Goal: Task Accomplishment & Management: Use online tool/utility

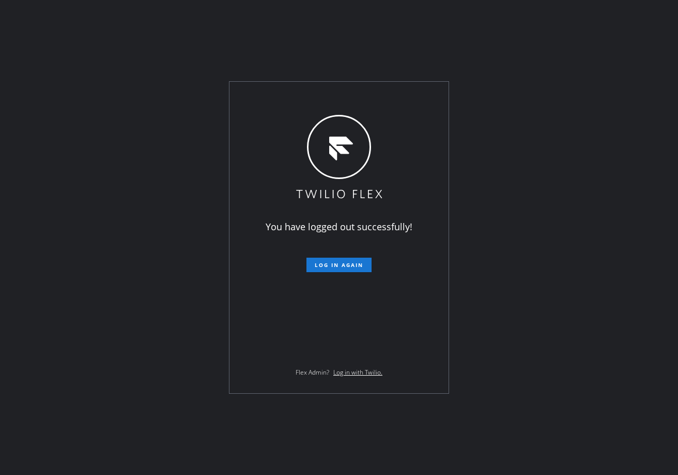
drag, startPoint x: 363, startPoint y: 263, endPoint x: 565, endPoint y: 391, distance: 239.7
click at [363, 263] on span "Log in again" at bounding box center [339, 264] width 49 height 7
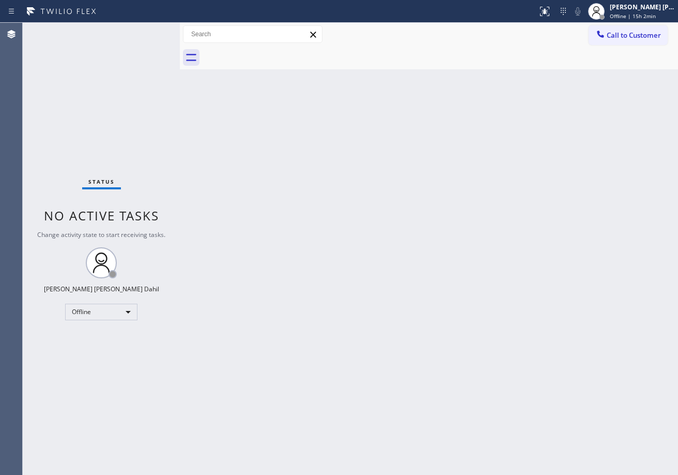
drag, startPoint x: 168, startPoint y: 28, endPoint x: 187, endPoint y: 66, distance: 42.3
click at [180, 45] on div at bounding box center [180, 249] width 0 height 452
drag, startPoint x: 215, startPoint y: 148, endPoint x: 216, endPoint y: 154, distance: 5.9
click at [215, 149] on div "Back to Dashboard Change Sender ID Customers Technicians Select a contact Outbo…" at bounding box center [429, 249] width 498 height 452
click at [156, 31] on div "Status No active tasks Change activity state to start receiving tasks. Joshua J…" at bounding box center [102, 249] width 158 height 452
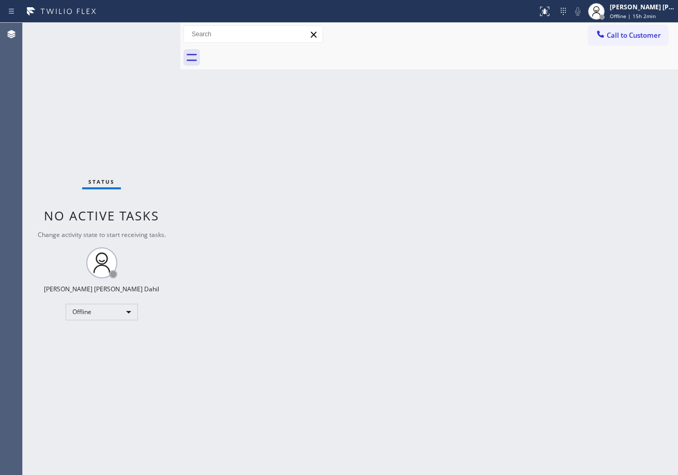
click at [156, 31] on div "Status No active tasks Change activity state to start receiving tasks. Joshua J…" at bounding box center [102, 249] width 158 height 452
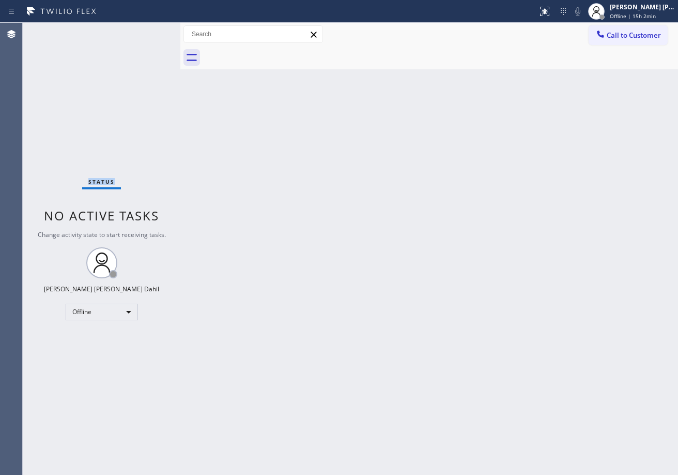
click at [156, 31] on div "Status No active tasks Change activity state to start receiving tasks. Joshua J…" at bounding box center [102, 249] width 158 height 452
drag, startPoint x: 179, startPoint y: 28, endPoint x: 193, endPoint y: 74, distance: 48.2
click at [186, 32] on div at bounding box center [186, 249] width 0 height 452
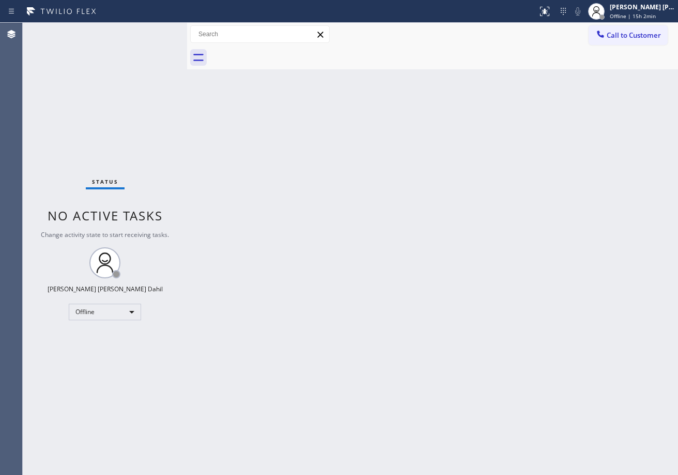
click at [157, 32] on div "Status No active tasks Change activity state to start receiving tasks. Joshua J…" at bounding box center [105, 249] width 164 height 452
click at [156, 32] on div "Status No active tasks Change activity state to start receiving tasks. Joshua J…" at bounding box center [105, 249] width 164 height 452
click at [156, 31] on div "Status No active tasks Change activity state to start receiving tasks. Joshua J…" at bounding box center [105, 249] width 164 height 452
click at [157, 32] on div "Status No active tasks Change activity state to start receiving tasks. Joshua J…" at bounding box center [105, 249] width 164 height 452
click at [156, 31] on div "Status No active tasks Change activity state to start receiving tasks. Joshua J…" at bounding box center [105, 249] width 164 height 452
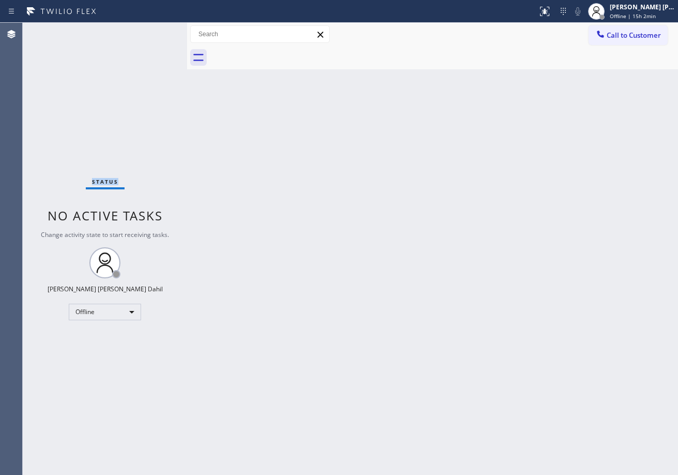
click at [156, 31] on div "Status No active tasks Change activity state to start receiving tasks. Joshua J…" at bounding box center [105, 249] width 164 height 452
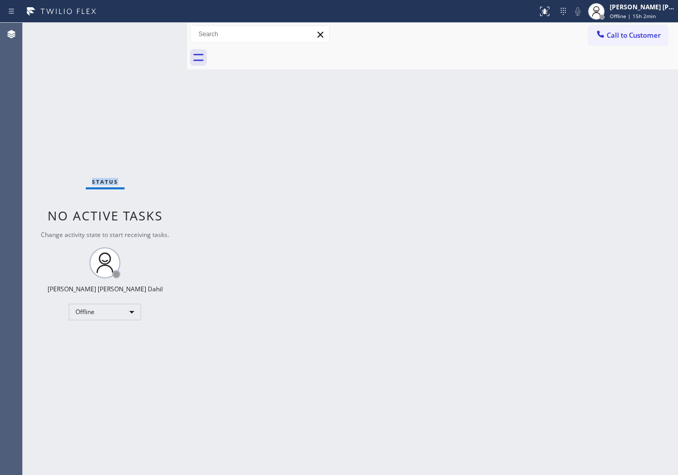
click at [156, 31] on div "Status No active tasks Change activity state to start receiving tasks. Joshua J…" at bounding box center [105, 249] width 164 height 452
click at [157, 31] on div "Status No active tasks Change activity state to start receiving tasks. Joshua J…" at bounding box center [105, 249] width 164 height 452
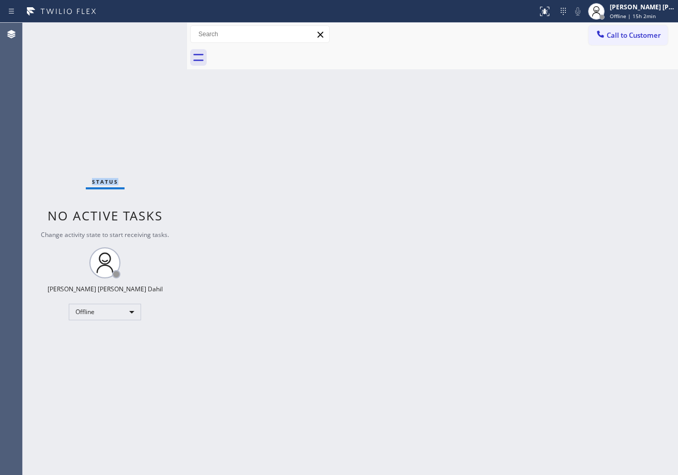
click at [156, 31] on div "Status No active tasks Change activity state to start receiving tasks. Joshua J…" at bounding box center [105, 249] width 164 height 452
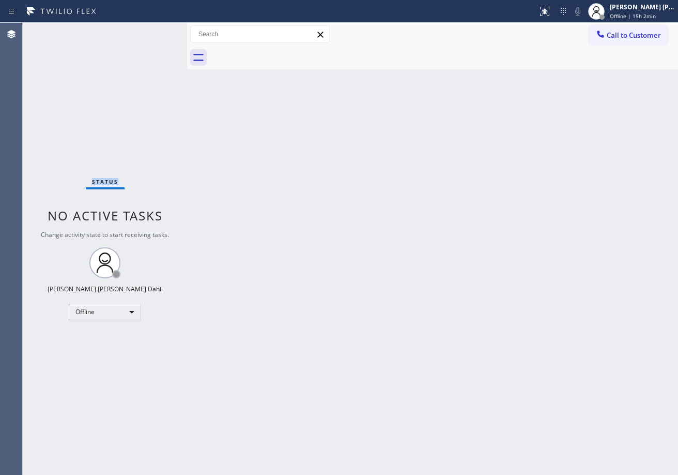
click at [156, 31] on div "Status No active tasks Change activity state to start receiving tasks. Joshua J…" at bounding box center [105, 249] width 164 height 452
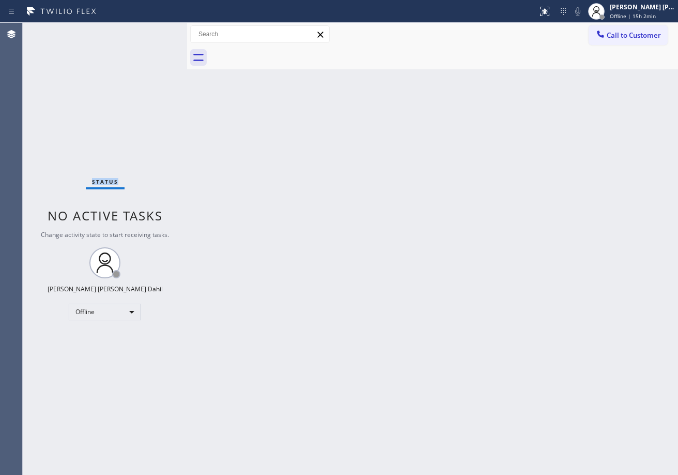
click at [156, 31] on div "Status No active tasks Change activity state to start receiving tasks. Joshua J…" at bounding box center [105, 249] width 164 height 452
click at [186, 28] on div at bounding box center [186, 249] width 0 height 452
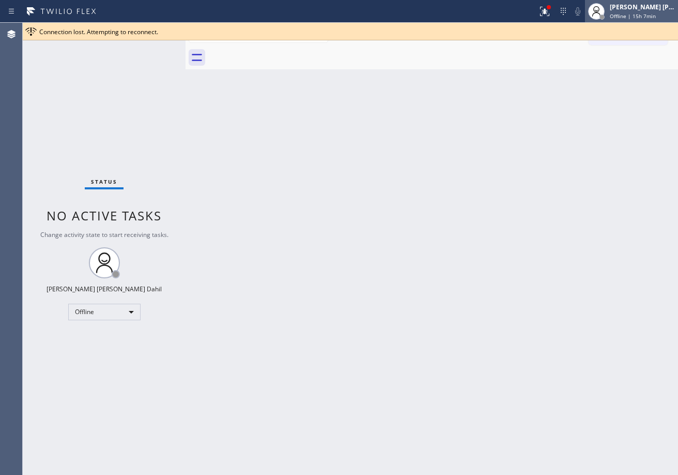
click at [628, 15] on span "Offline | 15h 7min" at bounding box center [633, 15] width 46 height 7
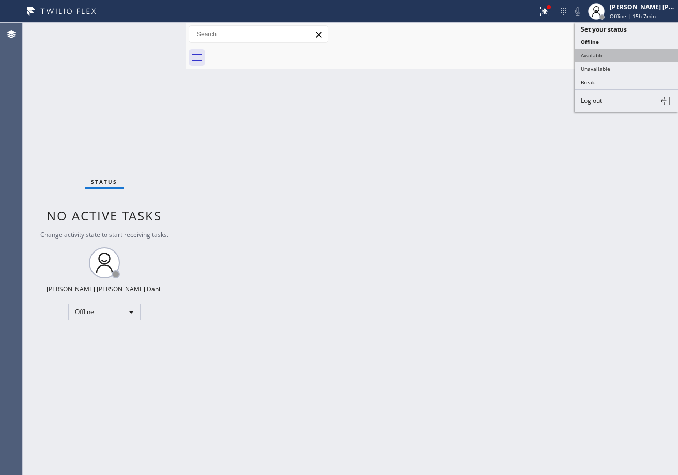
click at [611, 54] on button "Available" at bounding box center [626, 55] width 103 height 13
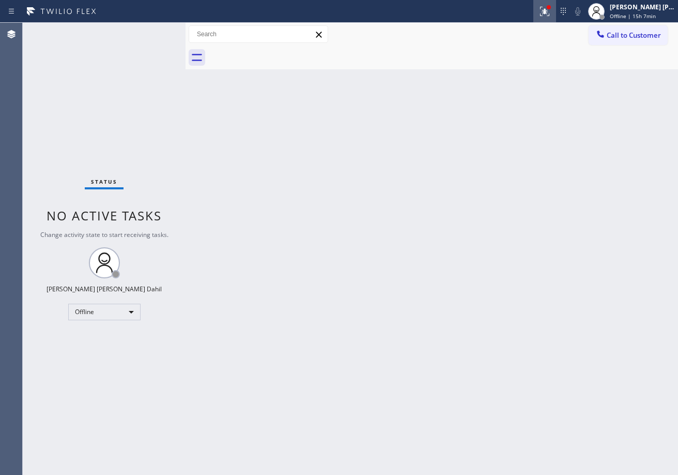
click at [551, 17] on icon at bounding box center [545, 11] width 12 height 12
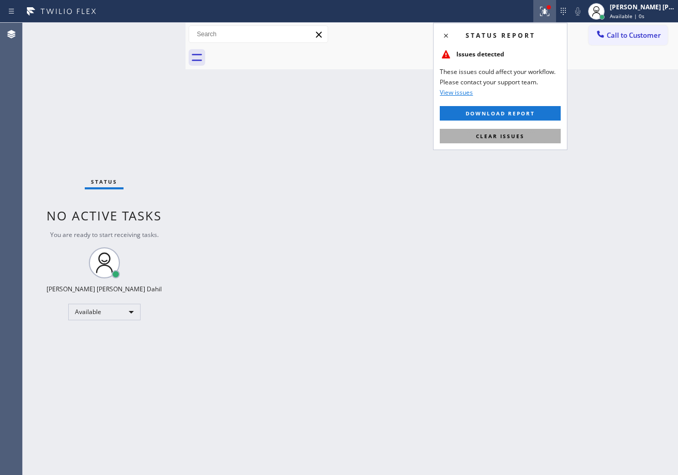
click at [530, 131] on button "Clear issues" at bounding box center [500, 136] width 121 height 14
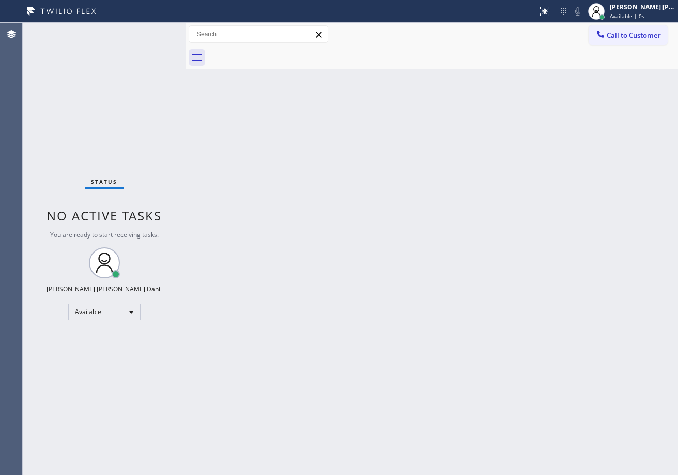
drag, startPoint x: 501, startPoint y: 264, endPoint x: 622, endPoint y: 431, distance: 205.8
click at [531, 295] on div "Back to Dashboard Change Sender ID Customers Technicians Select a contact Outbo…" at bounding box center [432, 249] width 493 height 452
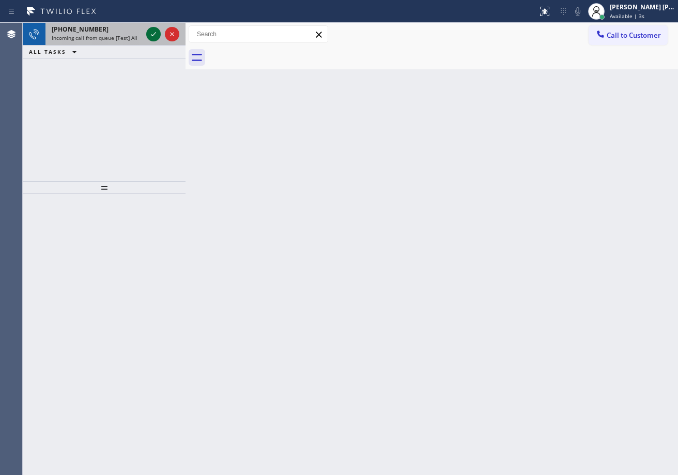
click at [156, 31] on icon at bounding box center [153, 34] width 12 height 12
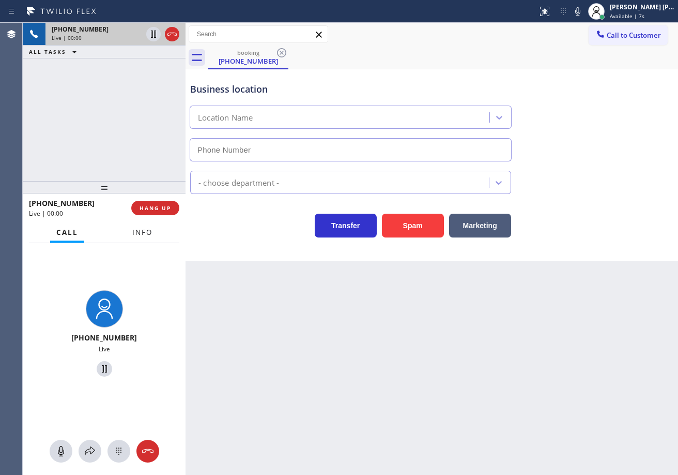
click at [149, 231] on span "Info" at bounding box center [142, 232] width 20 height 9
click at [144, 228] on span "Info" at bounding box center [142, 232] width 20 height 9
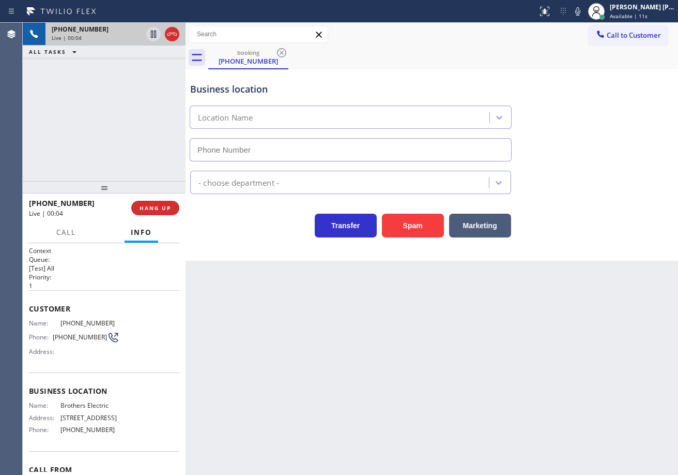
type input "[PHONE_NUMBER]"
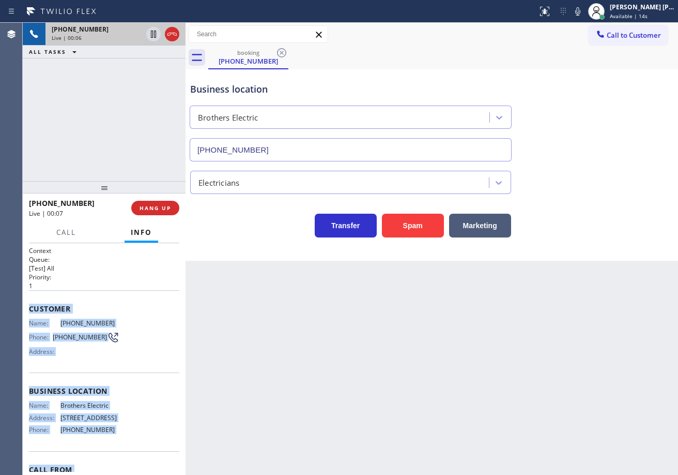
scroll to position [82, 0]
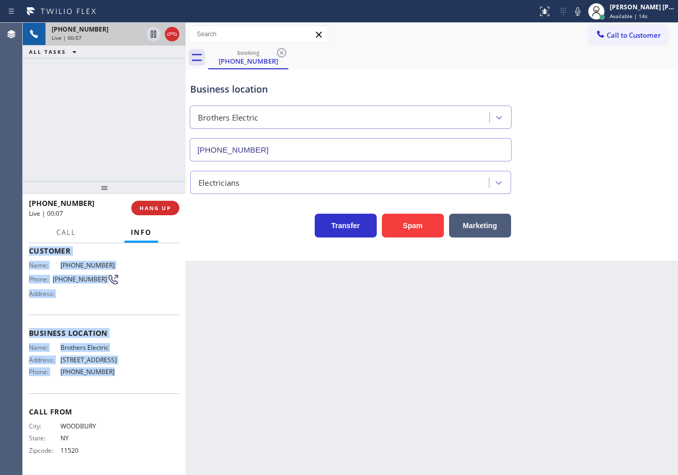
drag, startPoint x: 28, startPoint y: 307, endPoint x: 254, endPoint y: 323, distance: 226.1
click at [146, 383] on div "Context Queue: [Test] All Priority: 1 Customer Name: (516) 380-4321 Phone: (516…" at bounding box center [104, 359] width 163 height 232
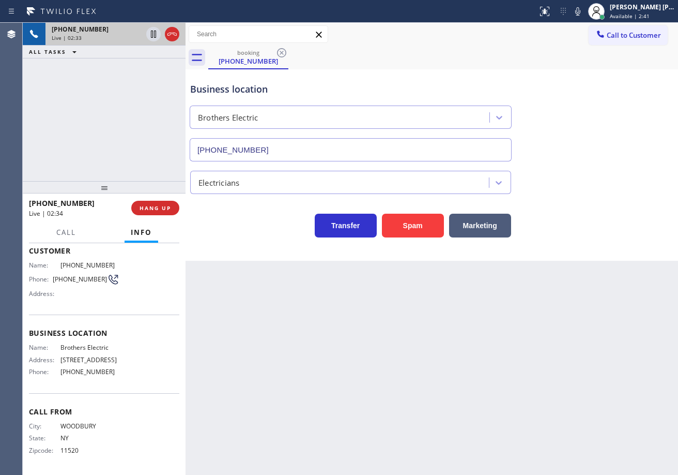
click at [625, 196] on div "Transfer Spam Marketing" at bounding box center [432, 215] width 488 height 43
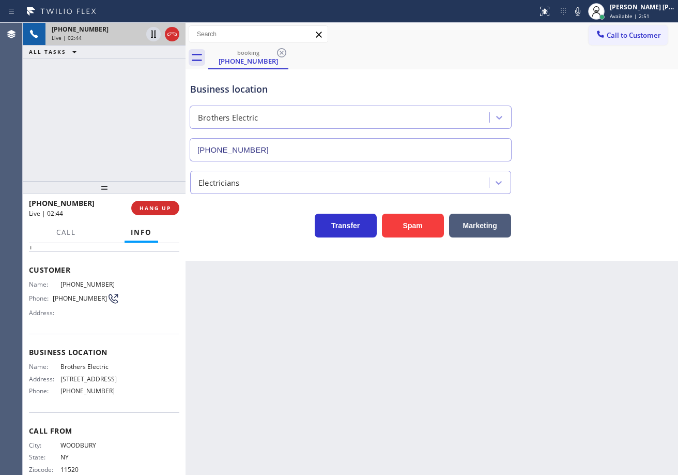
scroll to position [0, 0]
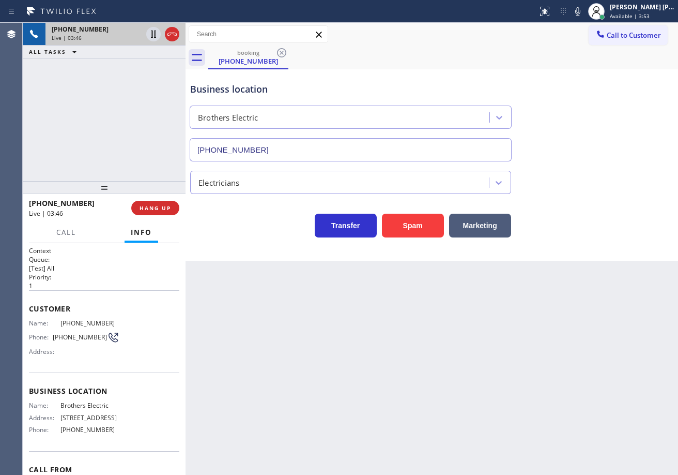
click at [584, 13] on icon at bounding box center [578, 11] width 12 height 12
click at [604, 187] on div "Electricians" at bounding box center [432, 180] width 488 height 27
click at [586, 248] on div "Business location Brothers Electric (848) 315-2525 Electricians Transfer Spam M…" at bounding box center [432, 164] width 493 height 191
drag, startPoint x: 578, startPoint y: 295, endPoint x: 572, endPoint y: 307, distance: 13.0
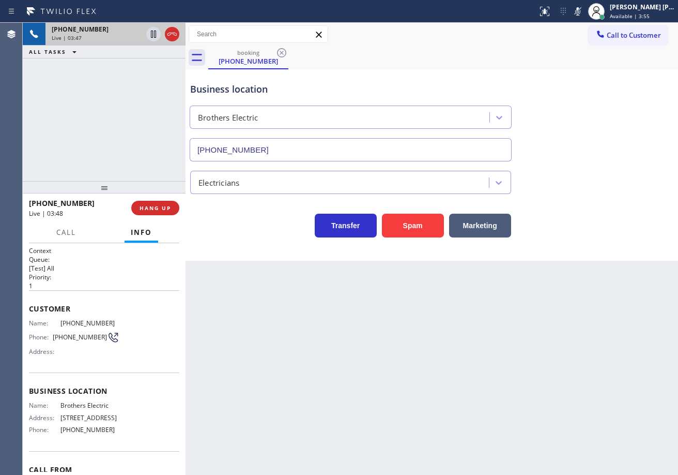
click at [573, 304] on div "Back to Dashboard Change Sender ID Customers Technicians Select a contact Outbo…" at bounding box center [432, 249] width 493 height 452
click at [572, 307] on div "Back to Dashboard Change Sender ID Customers Technicians Select a contact Outbo…" at bounding box center [432, 249] width 493 height 452
click at [571, 307] on div "Back to Dashboard Change Sender ID Customers Technicians Select a contact Outbo…" at bounding box center [432, 249] width 493 height 452
drag, startPoint x: 587, startPoint y: 14, endPoint x: 582, endPoint y: 43, distance: 29.5
click at [584, 15] on icon at bounding box center [578, 11] width 12 height 12
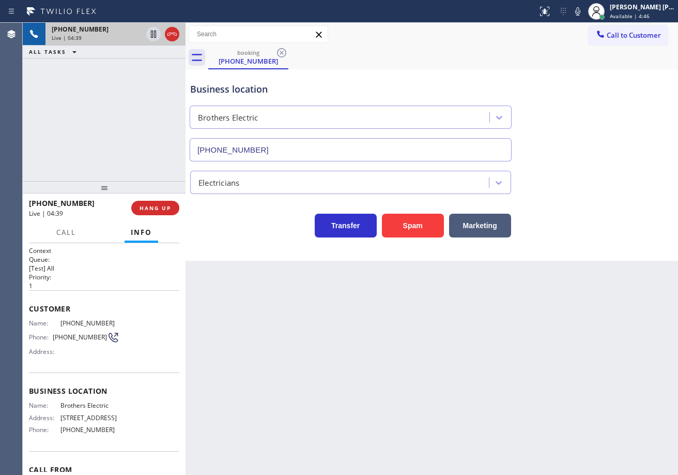
click at [577, 53] on div "booking (516) 380-4321" at bounding box center [443, 57] width 470 height 23
click at [127, 132] on div "+15163804321 Live | 06:12 ALL TASKS ALL TASKS ACTIVE TASKS TASKS IN WRAP UP (51…" at bounding box center [104, 102] width 163 height 158
click at [327, 372] on div "Back to Dashboard Change Sender ID Customers Technicians Select a contact Outbo…" at bounding box center [432, 249] width 493 height 452
click at [127, 162] on div "+15163804321 Live | 06:16 ALL TASKS ALL TASKS ACTIVE TASKS TASKS IN WRAP UP (51…" at bounding box center [104, 102] width 163 height 158
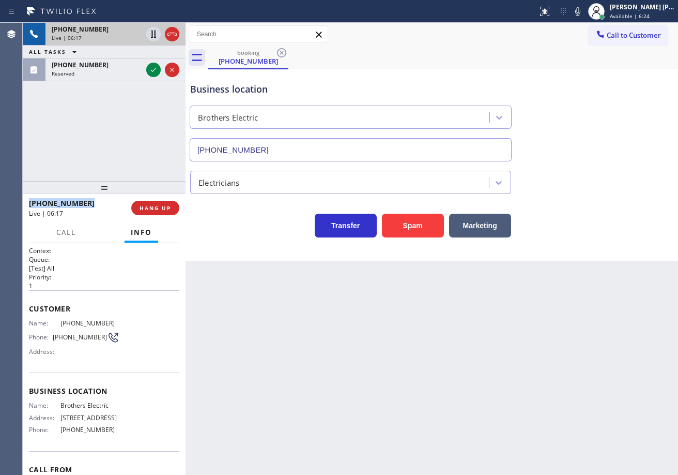
click at [127, 162] on div "+15163804321 Live | 06:17 ALL TASKS ALL TASKS ACTIVE TASKS TASKS IN WRAP UP (51…" at bounding box center [104, 102] width 163 height 158
click at [127, 164] on div "+15163804321 Live | 06:17 ALL TASKS ALL TASKS ACTIVE TASKS TASKS IN WRAP UP (51…" at bounding box center [104, 102] width 163 height 158
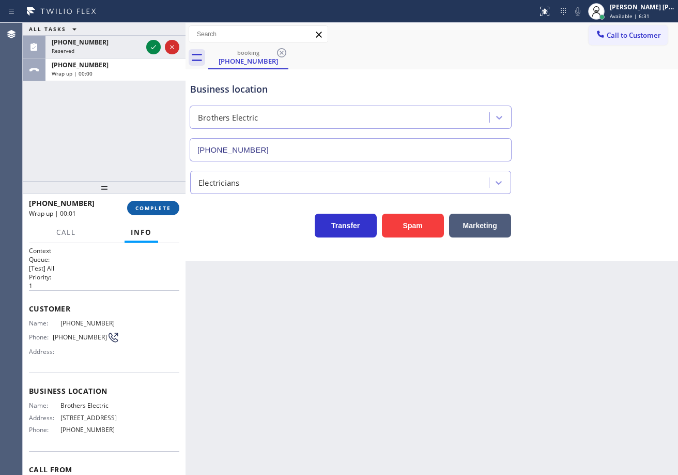
click at [148, 207] on span "COMPLETE" at bounding box center [153, 207] width 36 height 7
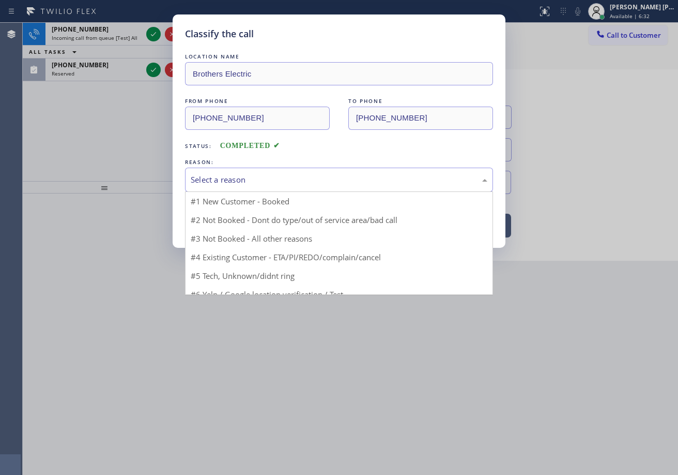
click at [226, 172] on div "Select a reason" at bounding box center [339, 180] width 308 height 24
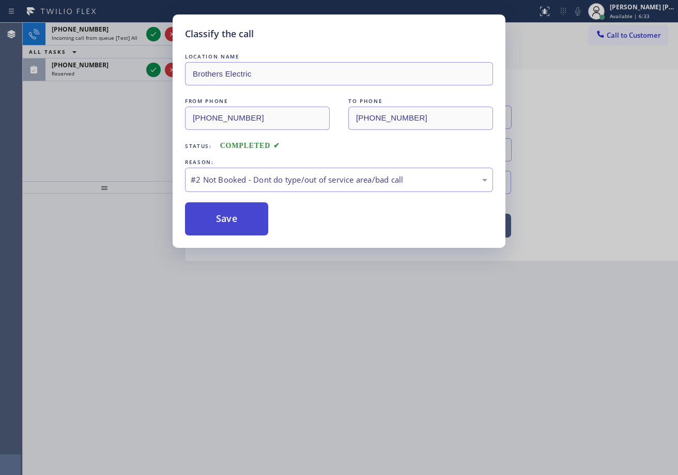
click at [224, 220] on button "Save" at bounding box center [226, 218] width 83 height 33
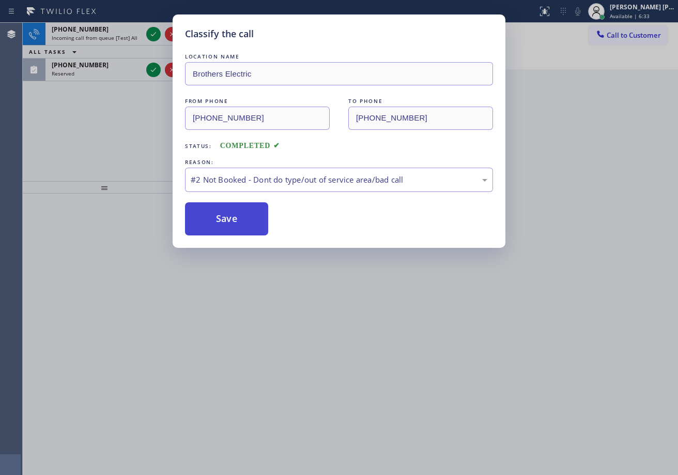
click at [224, 220] on button "Save" at bounding box center [226, 218] width 83 height 33
click at [150, 32] on div "Classify the call LOCATION NAME Brothers Electric FROM PHONE (516) 380-4321 TO …" at bounding box center [351, 249] width 656 height 452
click at [150, 32] on icon at bounding box center [153, 34] width 12 height 12
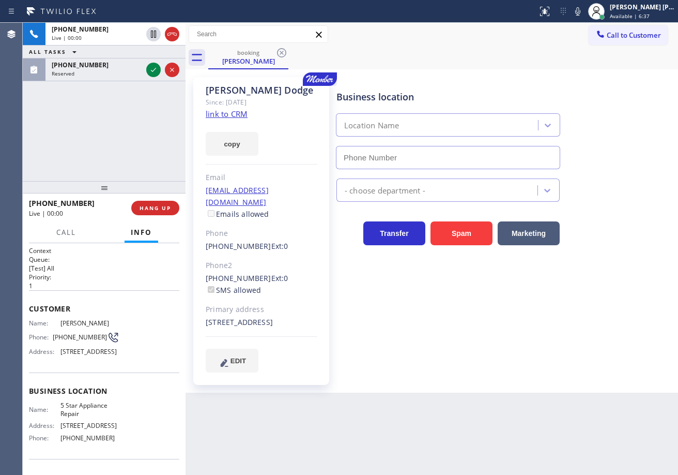
type input "[PHONE_NUMBER]"
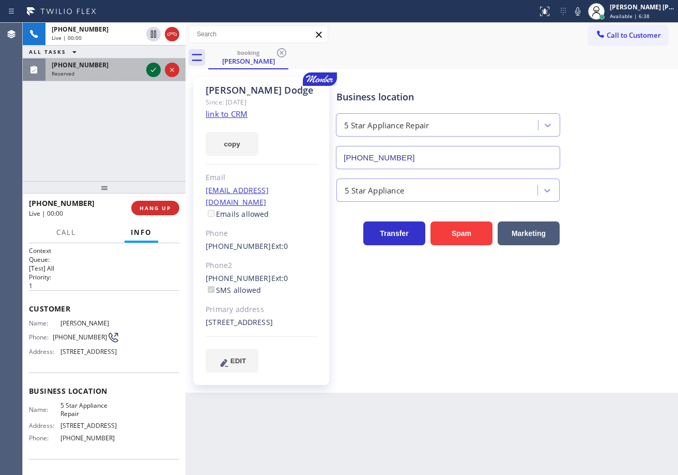
click at [126, 66] on div "[PHONE_NUMBER]" at bounding box center [97, 64] width 90 height 9
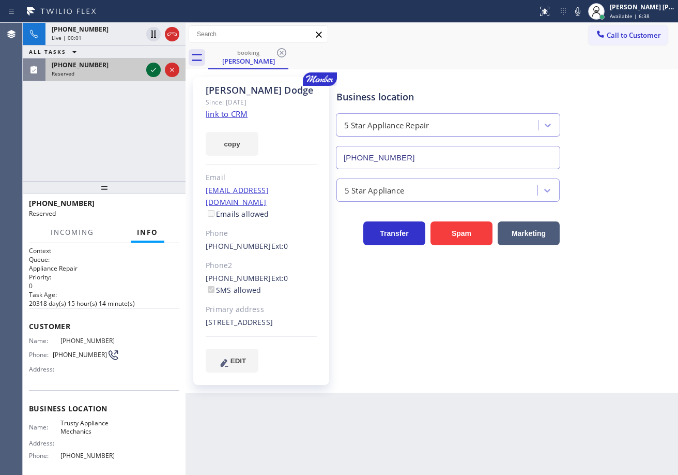
click at [153, 67] on icon at bounding box center [153, 70] width 12 height 12
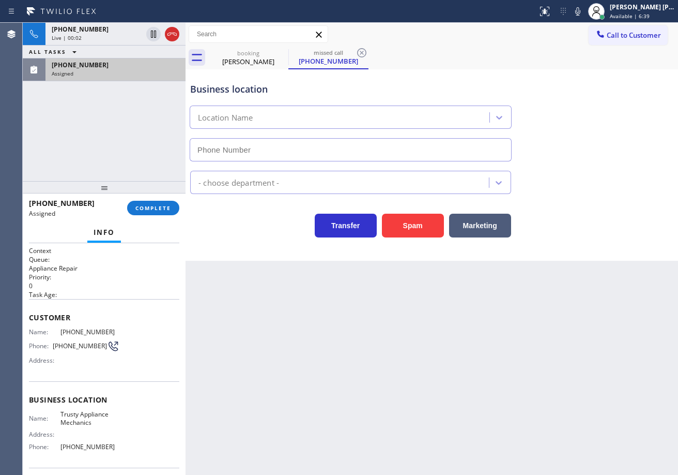
type input "[PHONE_NUMBER]"
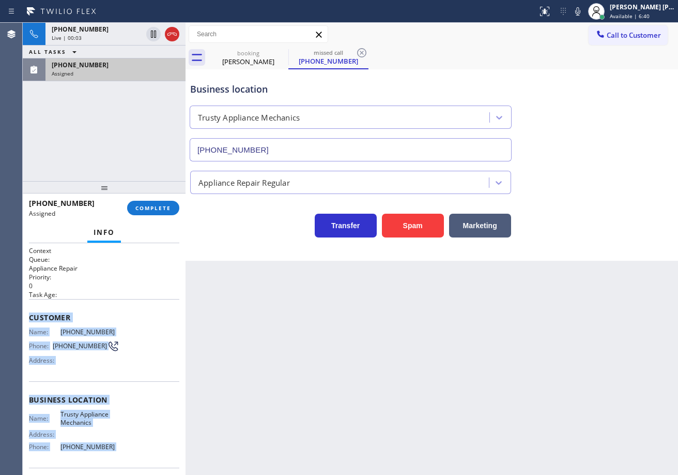
scroll to position [74, 0]
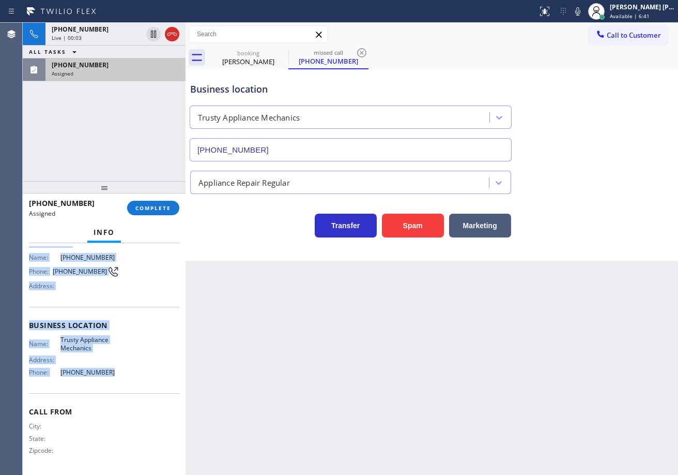
drag, startPoint x: 123, startPoint y: 396, endPoint x: 127, endPoint y: 385, distance: 11.8
click at [127, 385] on div "Context Queue: Appliance Repair Priority: 0 Task Age: Customer Name: (516) 577-…" at bounding box center [104, 359] width 163 height 232
click at [141, 209] on span "COMPLETE" at bounding box center [153, 207] width 36 height 7
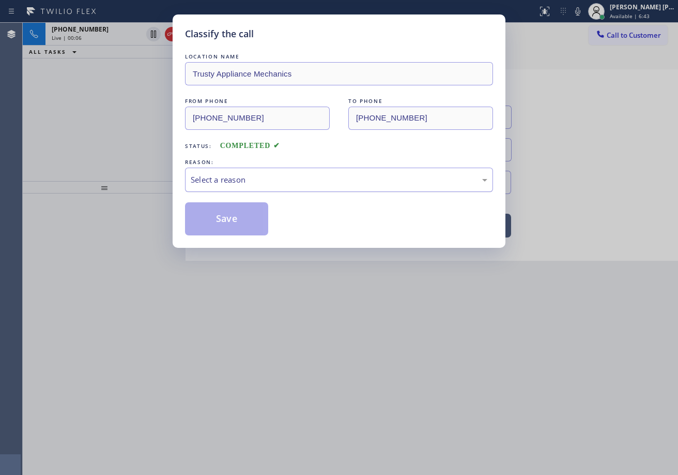
click at [218, 178] on div "Select a reason" at bounding box center [339, 180] width 297 height 12
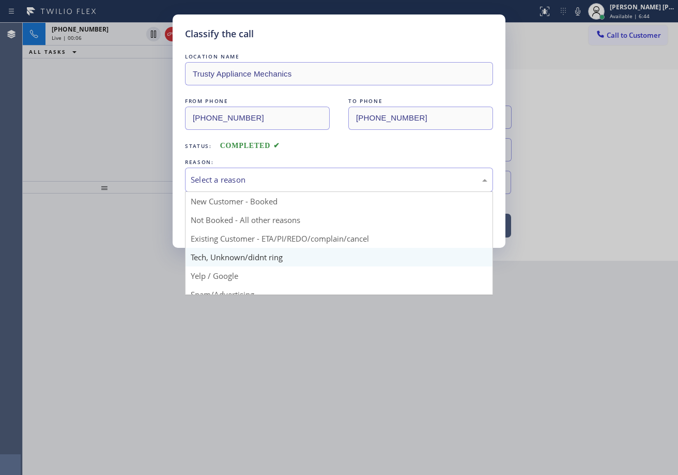
drag, startPoint x: 232, startPoint y: 258, endPoint x: 235, endPoint y: 229, distance: 28.6
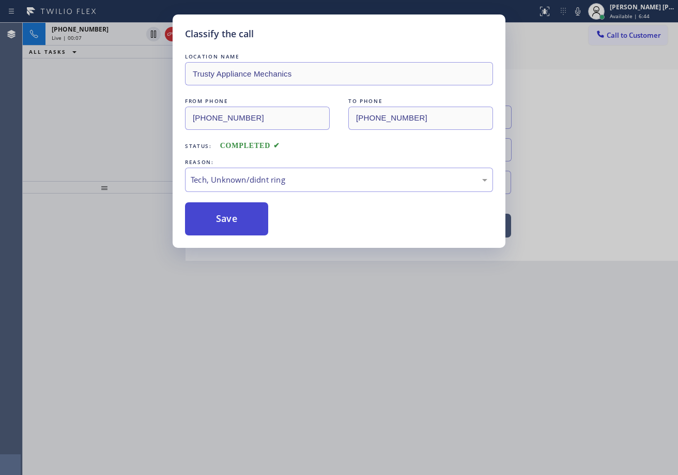
click at [235, 217] on button "Save" at bounding box center [226, 218] width 83 height 33
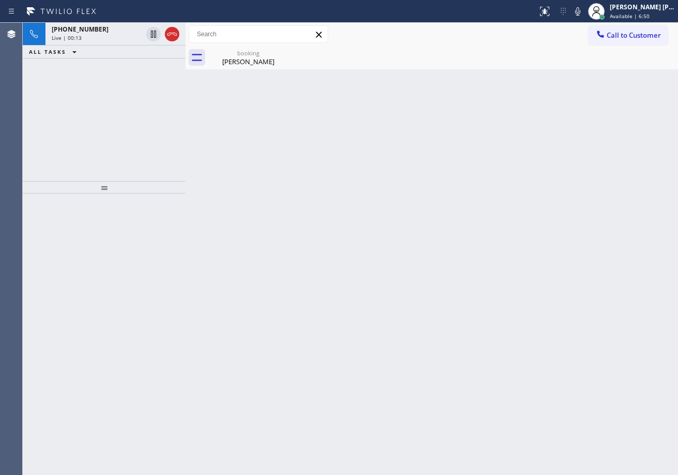
click at [121, 37] on div "Live | 00:13" at bounding box center [97, 37] width 90 height 7
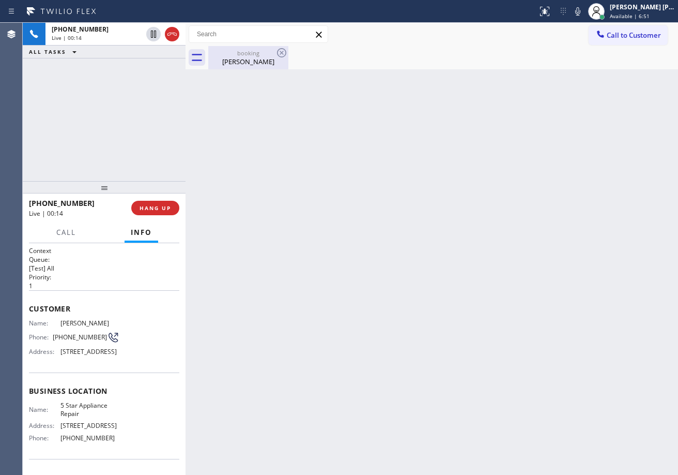
click at [233, 64] on div "Corinne Dodge" at bounding box center [248, 61] width 78 height 9
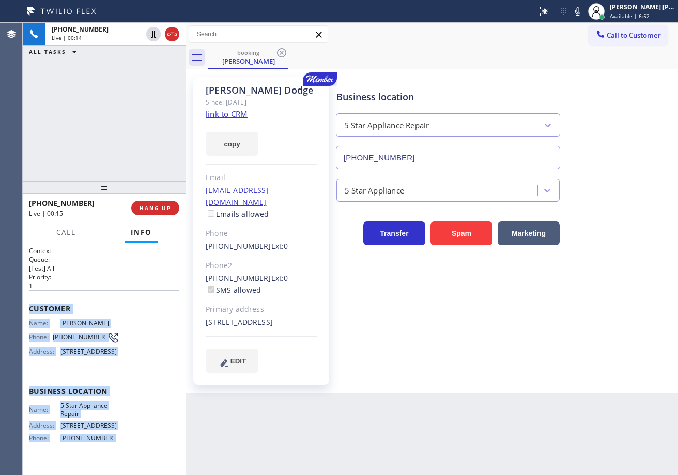
scroll to position [82, 0]
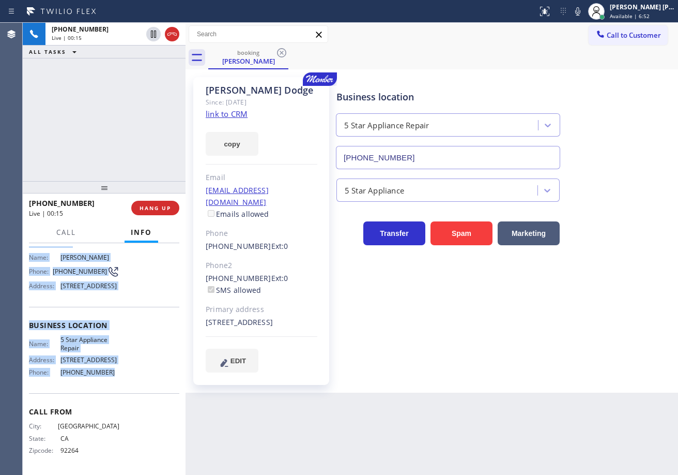
drag, startPoint x: 27, startPoint y: 306, endPoint x: 111, endPoint y: 370, distance: 105.5
click at [108, 375] on div "Context Queue: [Test] All Priority: 1 Customer Name: Corinne Dodge Phone: (760)…" at bounding box center [104, 359] width 163 height 232
copy div "Customer Name: Corinne Dodge Phone: (760) 324-2978 Address: 21 Sky Sail Drive, …"
click at [234, 116] on link "link to CRM" at bounding box center [227, 114] width 42 height 10
drag, startPoint x: 153, startPoint y: 35, endPoint x: 144, endPoint y: 80, distance: 45.7
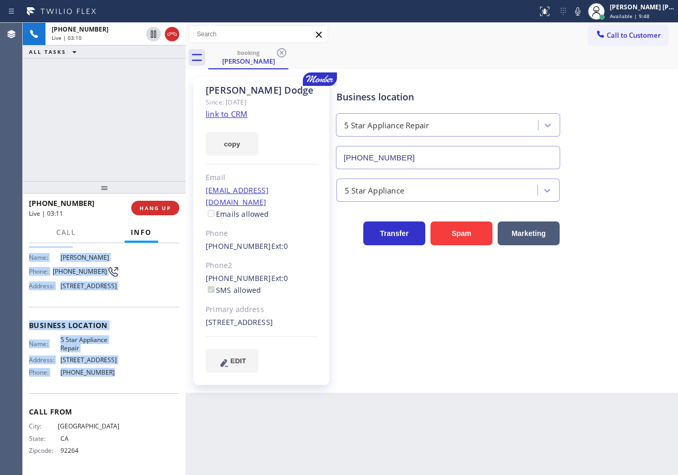
click at [153, 36] on icon at bounding box center [153, 34] width 5 height 7
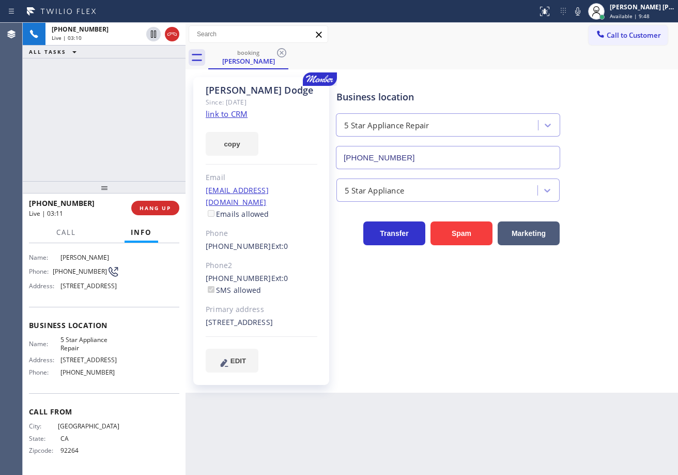
drag, startPoint x: 144, startPoint y: 80, endPoint x: 177, endPoint y: 80, distance: 33.1
click at [153, 80] on div "+17603242978 Live | 03:10 ALL TASKS ALL TASKS ACTIVE TASKS TASKS IN WRAP UP" at bounding box center [104, 102] width 163 height 158
click at [581, 9] on icon at bounding box center [578, 11] width 5 height 8
click at [601, 62] on div "booking Corinne Dodge" at bounding box center [443, 57] width 470 height 23
click at [137, 83] on div "+17603242978 Live | 04:52 ALL TASKS ALL TASKS ACTIVE TASKS TASKS IN WRAP UP" at bounding box center [104, 102] width 163 height 158
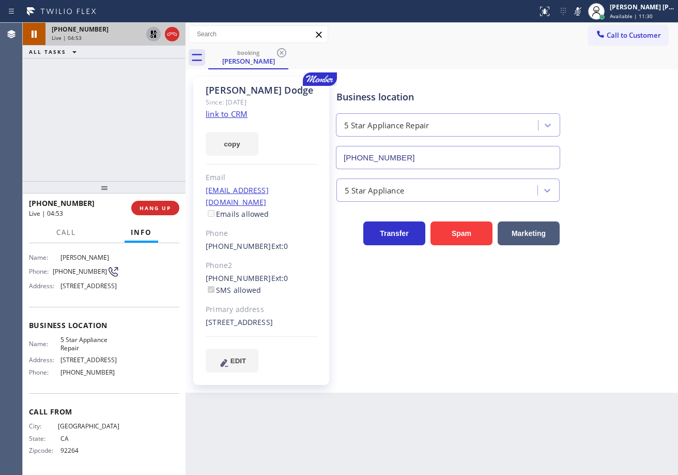
click at [154, 35] on icon at bounding box center [153, 34] width 12 height 12
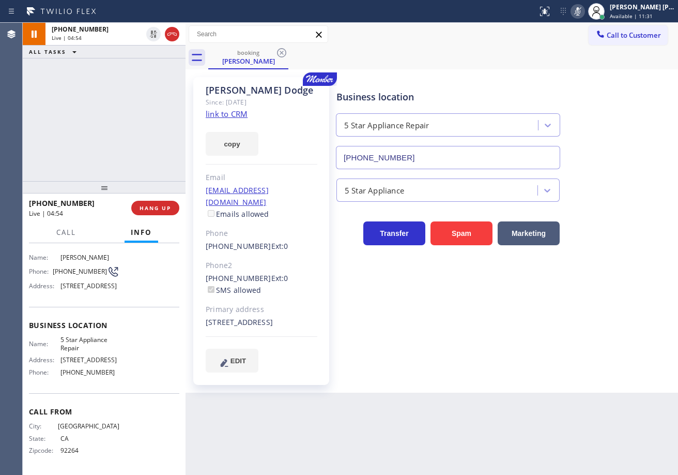
click at [584, 11] on icon at bounding box center [578, 11] width 12 height 12
drag, startPoint x: 597, startPoint y: 72, endPoint x: 601, endPoint y: 96, distance: 23.7
click at [597, 74] on div "booking Corinne Dodge Call to Customer Outbound call Location Search location Y…" at bounding box center [432, 208] width 493 height 370
click at [455, 367] on div "Business location 5 Star Appliance Repair [PHONE_NUMBER] 5 Star Appliance Trans…" at bounding box center [505, 225] width 341 height 290
click at [499, 394] on div "Back to Dashboard Change Sender ID Customers Technicians Select a contact Outbo…" at bounding box center [432, 249] width 493 height 452
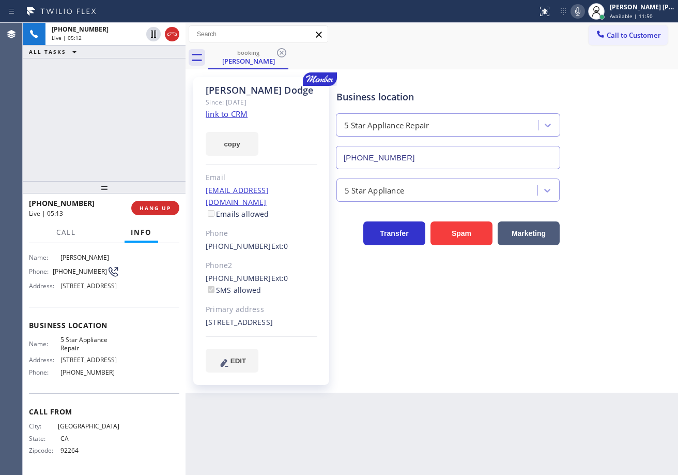
click at [497, 374] on div "Business location 5 Star Appliance Repair [PHONE_NUMBER] 5 Star Appliance Trans…" at bounding box center [505, 235] width 341 height 310
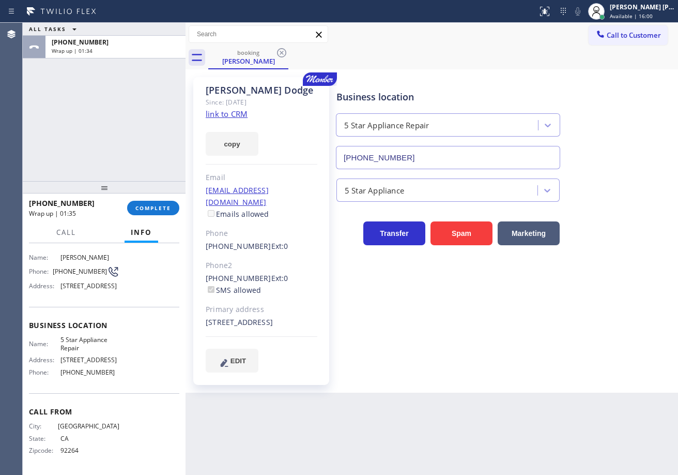
click at [159, 220] on div "+17603242978 Wrap up | 01:35 COMPLETE Call Info Call ended +17603242978 Wrap up…" at bounding box center [104, 333] width 163 height 281
click at [159, 213] on button "COMPLETE" at bounding box center [153, 208] width 52 height 14
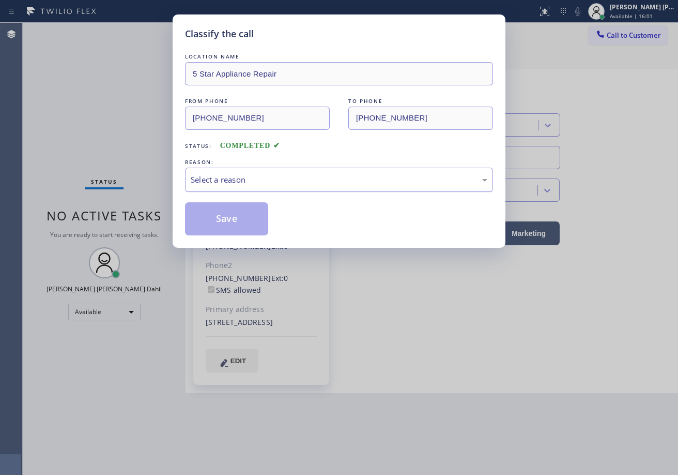
click at [215, 175] on div "Select a reason" at bounding box center [339, 180] width 297 height 12
click at [219, 216] on button "Save" at bounding box center [226, 218] width 83 height 33
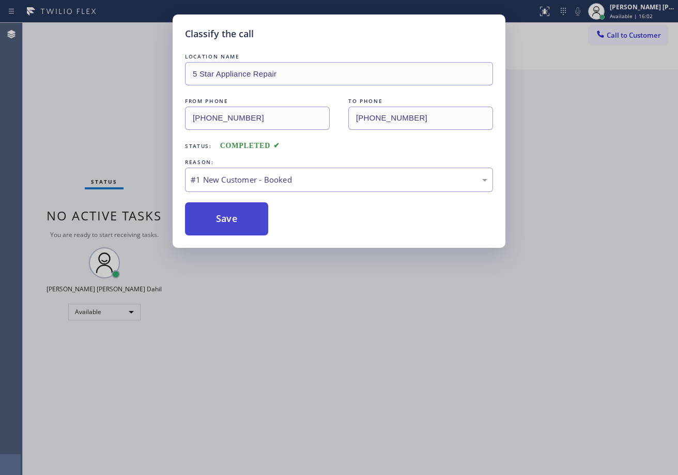
click at [219, 216] on button "Save" at bounding box center [226, 218] width 83 height 33
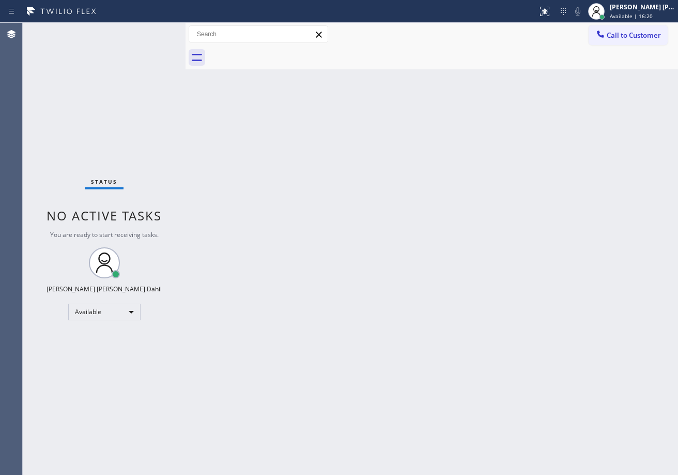
click at [404, 238] on div "Back to Dashboard Change Sender ID Customers Technicians Select a contact Outbo…" at bounding box center [432, 249] width 493 height 452
drag, startPoint x: 404, startPoint y: 238, endPoint x: 229, endPoint y: 79, distance: 236.8
click at [404, 238] on div "Back to Dashboard Change Sender ID Customers Technicians Select a contact Outbo…" at bounding box center [432, 249] width 493 height 452
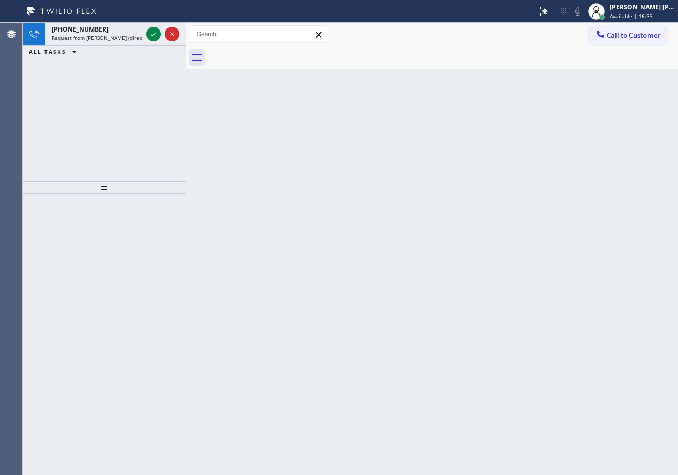
click at [458, 282] on div "Back to Dashboard Change Sender ID Customers Technicians Select a contact Outbo…" at bounding box center [432, 249] width 493 height 452
click at [142, 39] on div "Request from Melgien Tuling (direct)" at bounding box center [97, 37] width 90 height 7
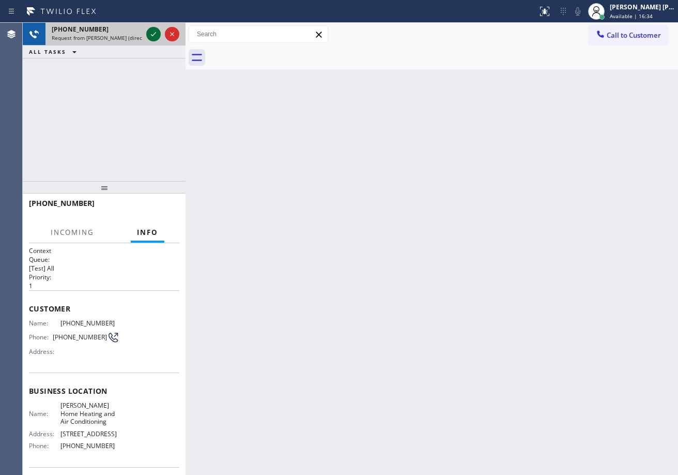
click at [153, 34] on icon at bounding box center [153, 34] width 12 height 12
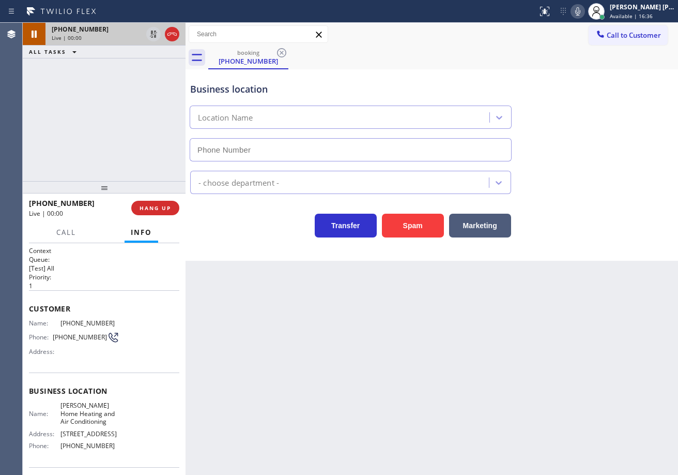
type input "[PHONE_NUMBER]"
click at [332, 375] on div "Back to Dashboard Change Sender ID Customers Technicians Select a contact Outbo…" at bounding box center [432, 249] width 493 height 452
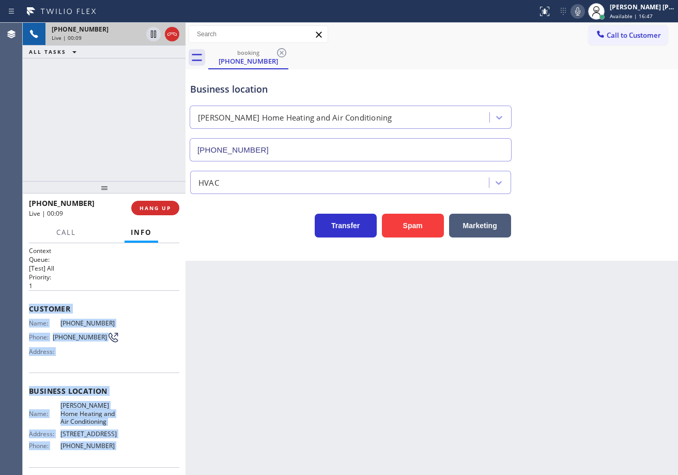
scroll to position [74, 0]
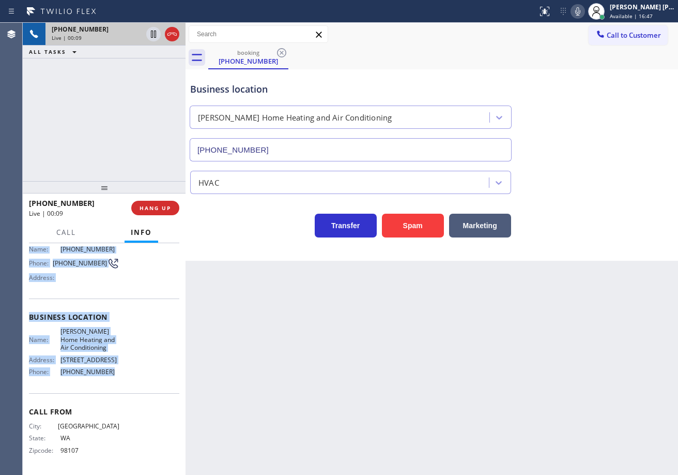
drag, startPoint x: 100, startPoint y: 497, endPoint x: 539, endPoint y: 272, distance: 493.5
click at [114, 386] on div "Context Queue: [Test] All Priority: 1 Customer Name: (206) 390-8764 Phone: (206…" at bounding box center [104, 359] width 163 height 232
copy div "Customer Name: (206) 390-8764 Phone: (206) 390-8764 Address: Business location …"
drag, startPoint x: 587, startPoint y: 13, endPoint x: 588, endPoint y: 23, distance: 10.5
click at [584, 13] on icon at bounding box center [578, 11] width 12 height 12
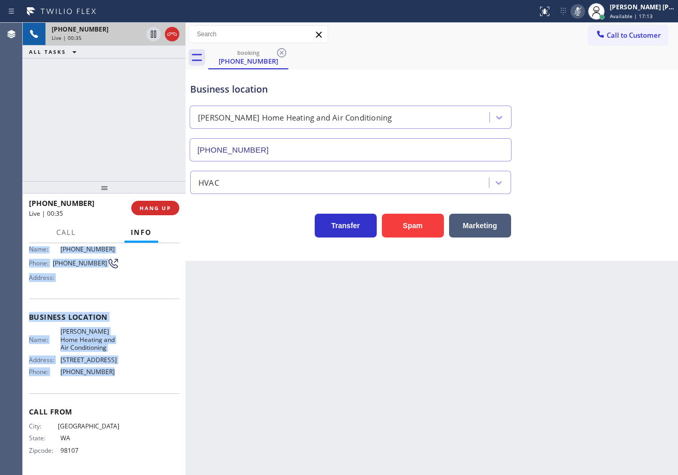
click at [584, 10] on icon at bounding box center [578, 11] width 12 height 12
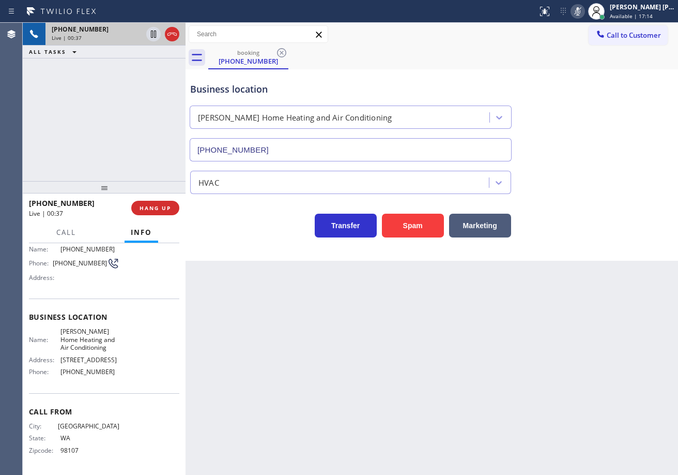
click at [611, 118] on div "Business location Ellis Home Heating and Air Conditioning (786) 801-3669" at bounding box center [432, 115] width 488 height 94
click at [582, 11] on rect at bounding box center [577, 10] width 7 height 7
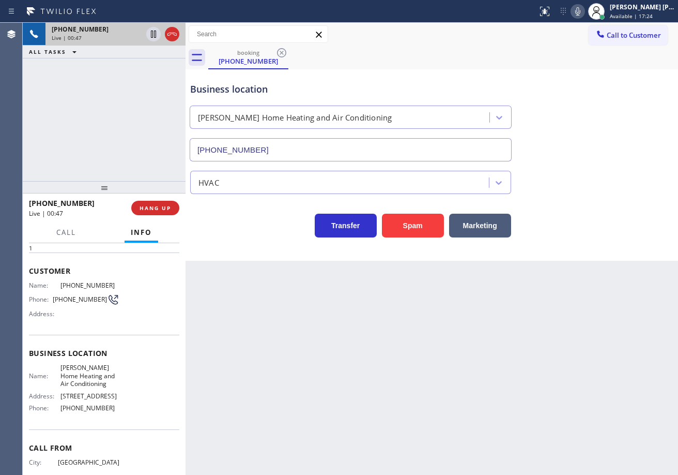
scroll to position [0, 0]
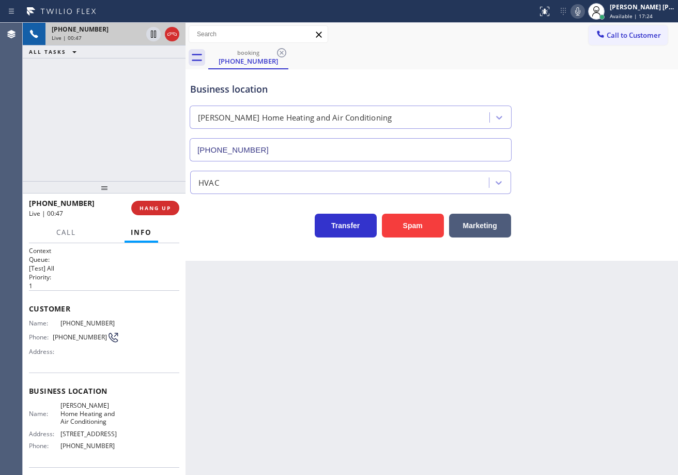
drag, startPoint x: 317, startPoint y: 348, endPoint x: 89, endPoint y: 330, distance: 228.2
click at [278, 347] on div "Back to Dashboard Change Sender ID Customers Technicians Select a contact Outbo…" at bounding box center [432, 249] width 493 height 452
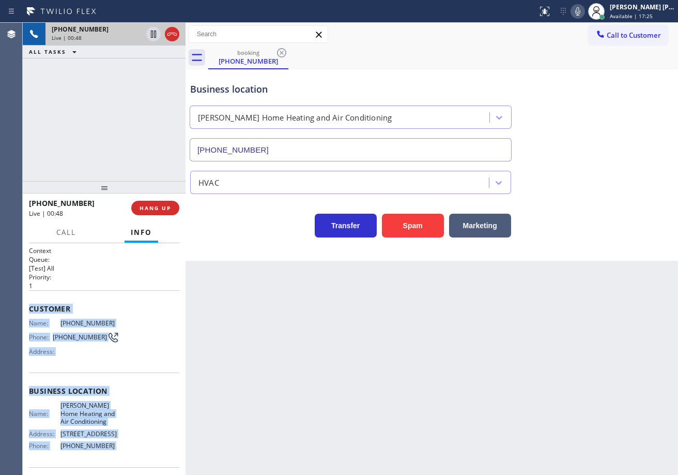
scroll to position [74, 0]
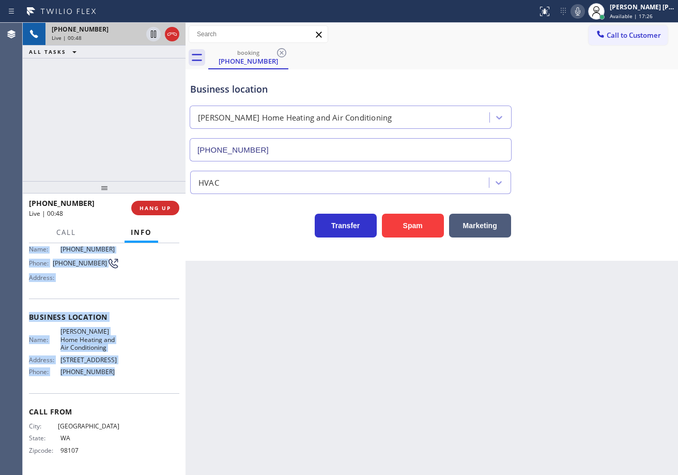
drag, startPoint x: 28, startPoint y: 302, endPoint x: 337, endPoint y: 324, distance: 309.5
click at [113, 381] on div "Context Queue: [Test] All Priority: 1 Customer Name: (206) 390-8764 Phone: (206…" at bounding box center [104, 359] width 163 height 232
copy div "Customer Name: (206) 390-8764 Phone: (206) 390-8764 Address: Business location …"
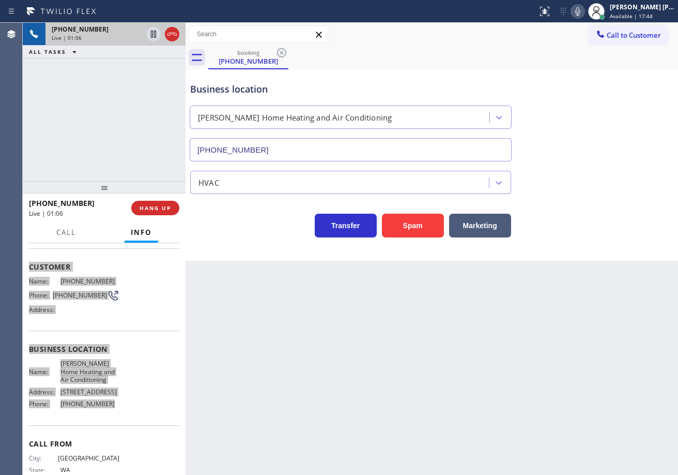
scroll to position [0, 0]
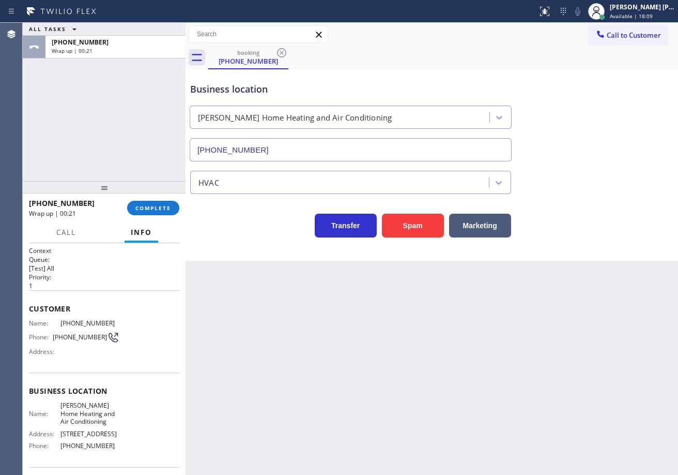
click at [113, 82] on div "ALL TASKS ALL TASKS ACTIVE TASKS TASKS IN WRAP UP +12063908764 Wrap up | 00:21" at bounding box center [104, 102] width 163 height 158
click at [161, 189] on div at bounding box center [104, 187] width 163 height 12
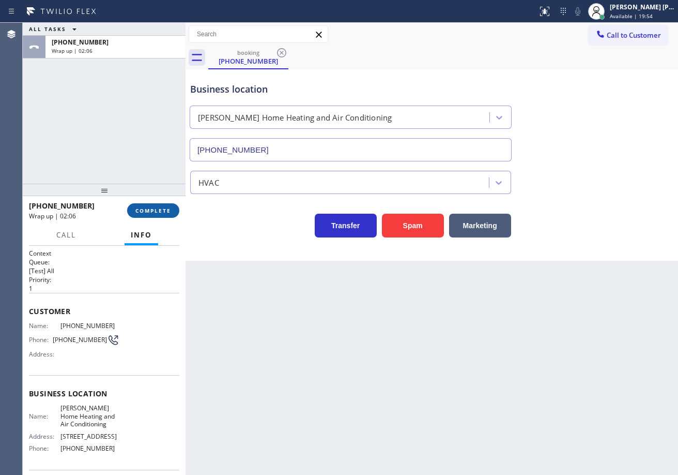
click at [164, 203] on button "COMPLETE" at bounding box center [153, 210] width 52 height 14
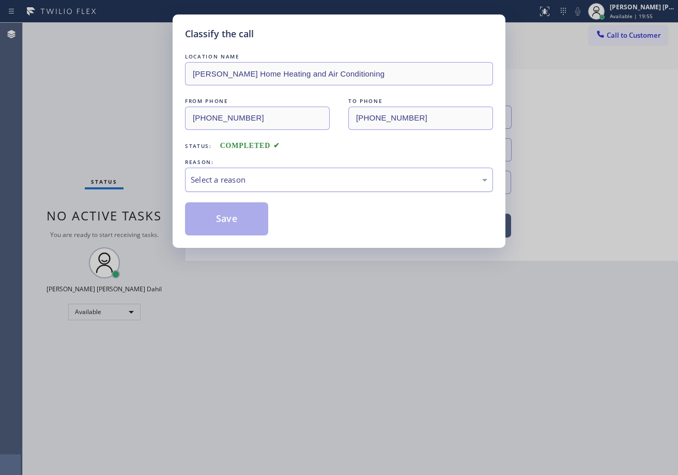
click at [241, 168] on div "Select a reason" at bounding box center [339, 180] width 308 height 24
click at [234, 216] on button "Save" at bounding box center [226, 218] width 83 height 33
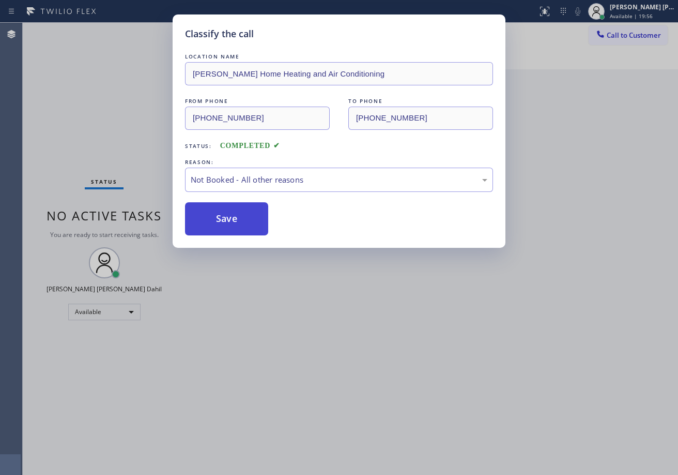
drag, startPoint x: 234, startPoint y: 216, endPoint x: 246, endPoint y: 226, distance: 15.8
click at [234, 217] on button "Save" at bounding box center [226, 218] width 83 height 33
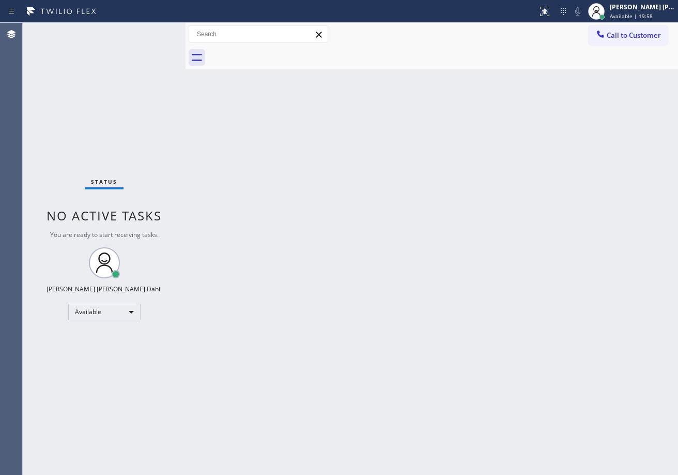
click at [536, 362] on div "Back to Dashboard Change Sender ID Customers Technicians Select a contact Outbo…" at bounding box center [432, 249] width 493 height 452
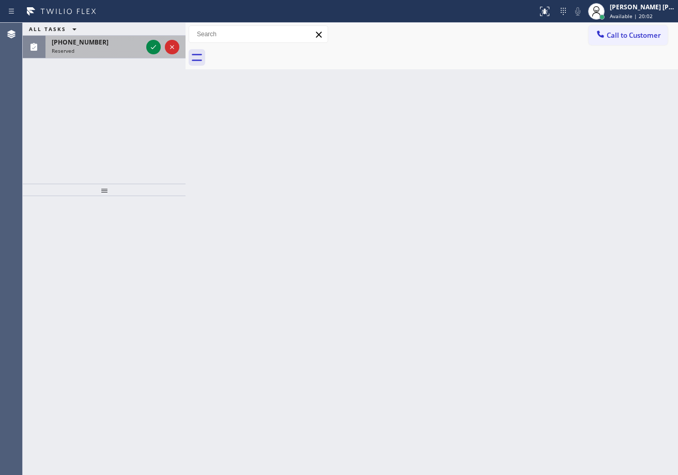
click at [130, 37] on div "(678) 520-9960 Reserved" at bounding box center [95, 47] width 99 height 23
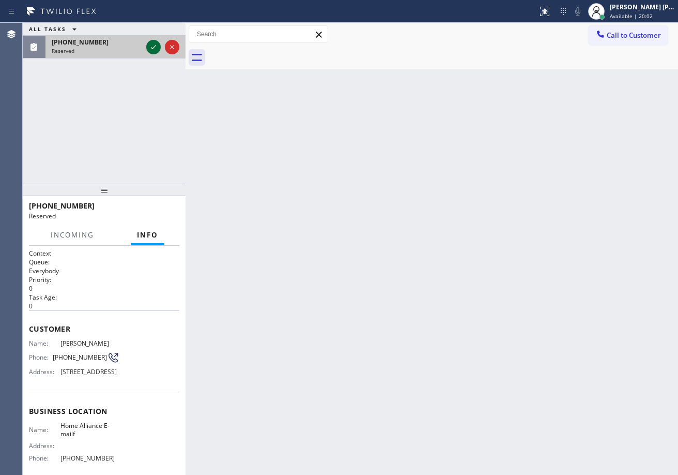
click at [147, 46] on div at bounding box center [153, 47] width 14 height 12
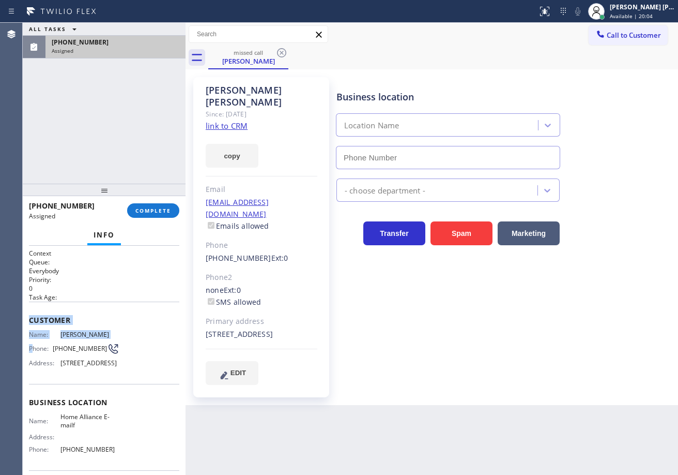
type input "[PHONE_NUMBER]"
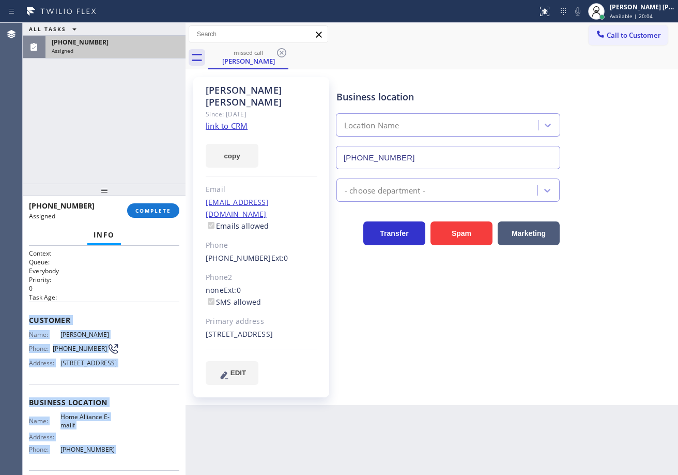
scroll to position [93, 0]
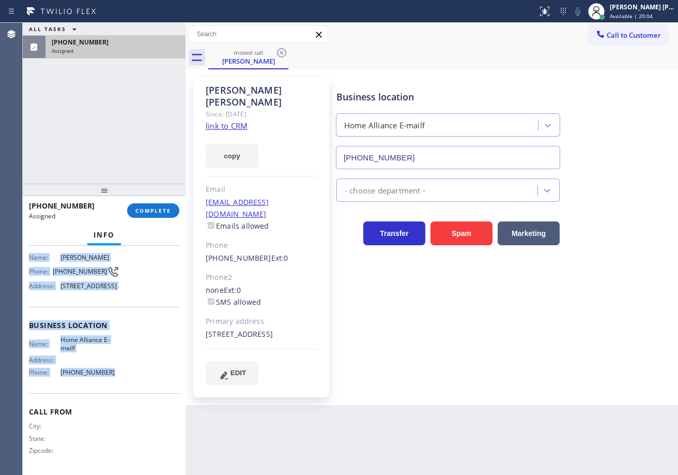
drag, startPoint x: 29, startPoint y: 328, endPoint x: 119, endPoint y: 382, distance: 104.8
click at [119, 382] on div "Context Queue: Everybody Priority: 0 Task Age: Customer Name: Ajeet Rohatgi Pho…" at bounding box center [104, 322] width 150 height 300
click at [173, 208] on button "COMPLETE" at bounding box center [153, 210] width 52 height 14
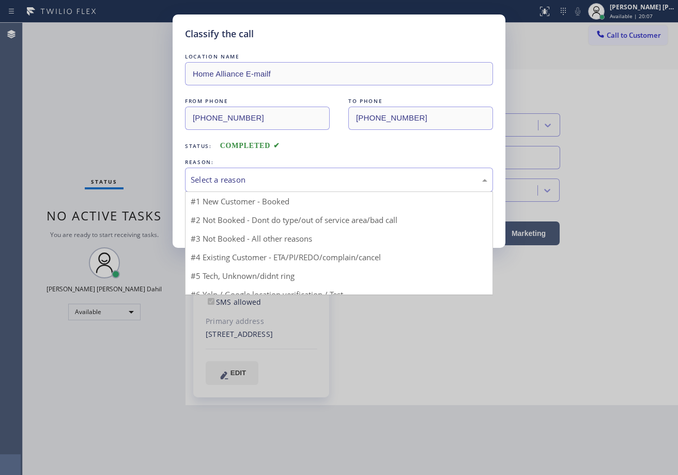
click at [263, 173] on div "Select a reason" at bounding box center [339, 180] width 308 height 24
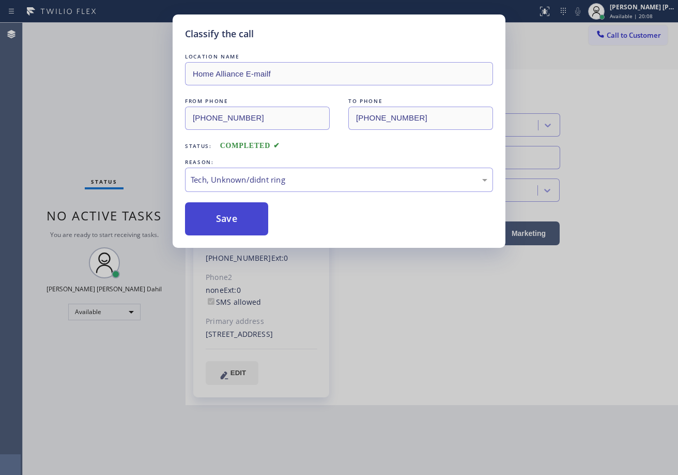
click at [238, 208] on button "Save" at bounding box center [226, 218] width 83 height 33
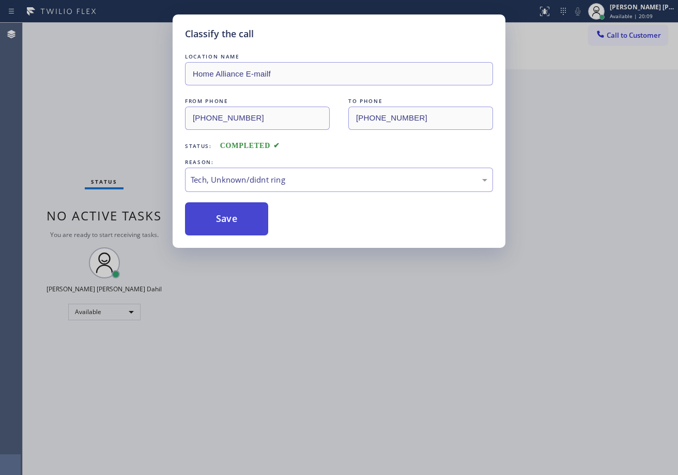
click at [238, 208] on button "Save" at bounding box center [226, 218] width 83 height 33
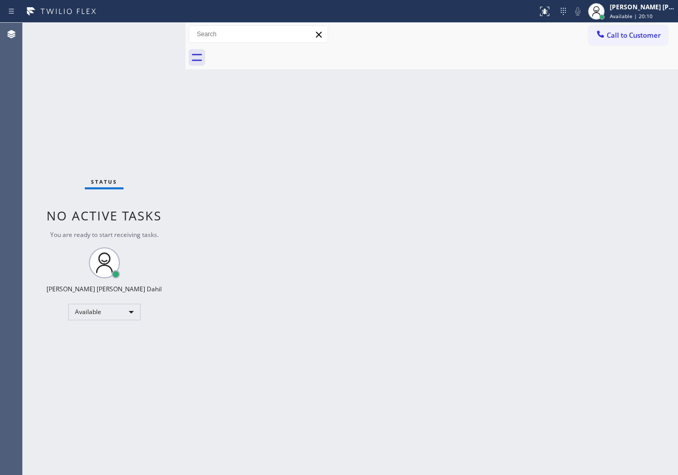
click at [600, 35] on icon at bounding box center [601, 34] width 10 height 10
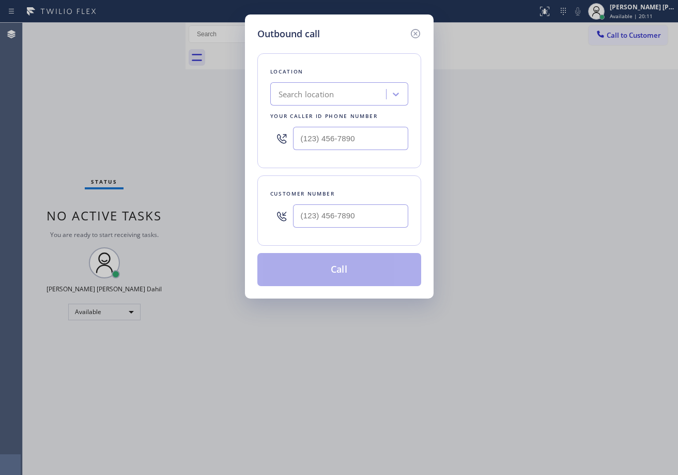
click at [332, 224] on input "text" at bounding box center [350, 215] width 115 height 23
paste input "678) 520-9960"
type input "[PHONE_NUMBER]"
click at [369, 141] on input "(___) ___-____" at bounding box center [350, 138] width 115 height 23
paste input "888) 996-5659"
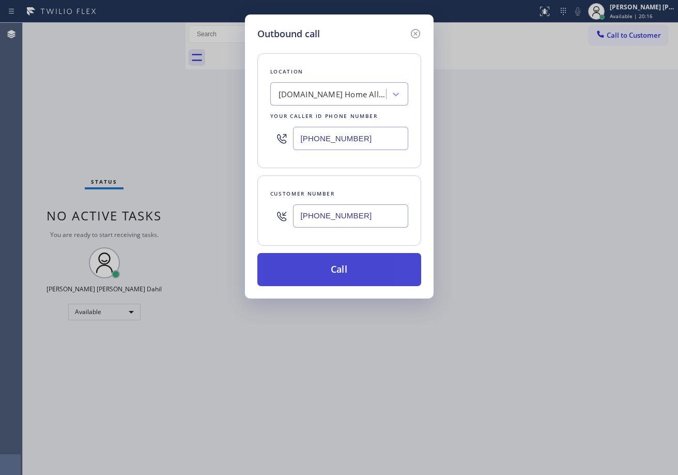
type input "[PHONE_NUMBER]"
click at [367, 270] on button "Call" at bounding box center [340, 269] width 164 height 33
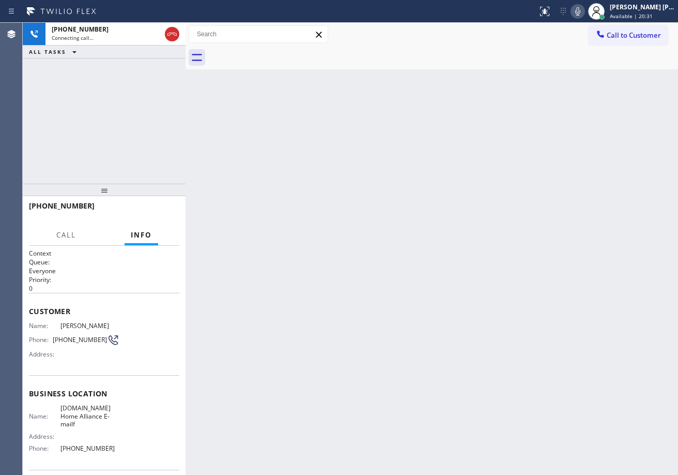
click at [444, 388] on div "Back to Dashboard Change Sender ID Customers Technicians Select a contact Outbo…" at bounding box center [432, 249] width 493 height 452
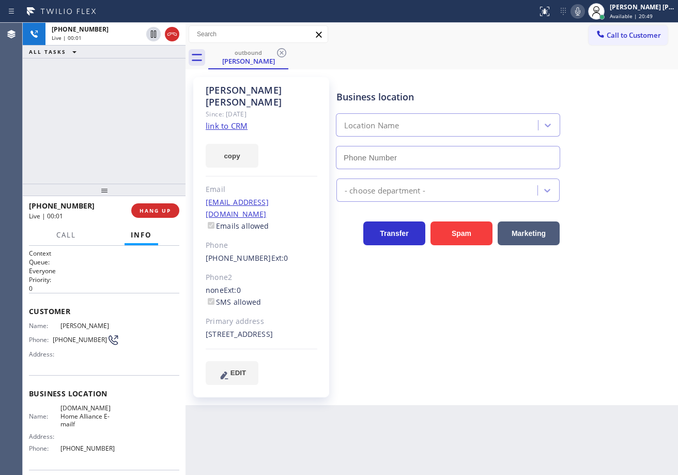
type input "[PHONE_NUMBER]"
click at [86, 132] on div "+16785209960 Live | 00:02 ALL TASKS ALL TASKS ACTIVE TASKS TASKS IN WRAP UP" at bounding box center [104, 103] width 163 height 161
click at [95, 132] on div "+16785209960 Live | 00:12 ALL TASKS ALL TASKS ACTIVE TASKS TASKS IN WRAP UP" at bounding box center [104, 103] width 163 height 161
click at [69, 137] on div "+16785209960 Live | 00:20 ALL TASKS ALL TASKS ACTIVE TASKS TASKS IN WRAP UP" at bounding box center [104, 103] width 163 height 161
click at [145, 209] on span "HANG UP" at bounding box center [156, 210] width 32 height 7
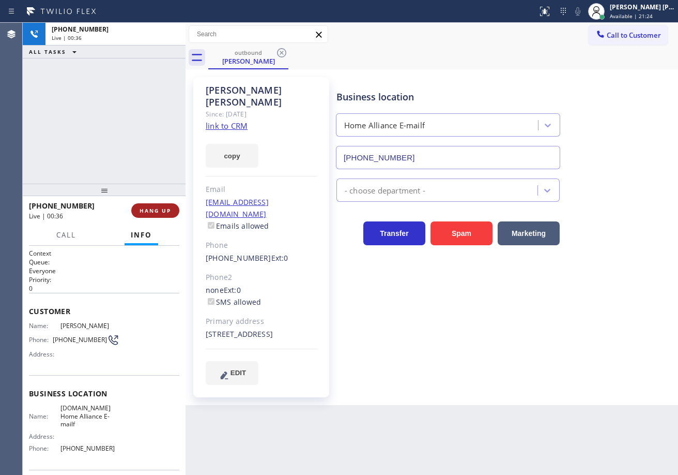
click at [145, 209] on span "HANG UP" at bounding box center [156, 210] width 32 height 7
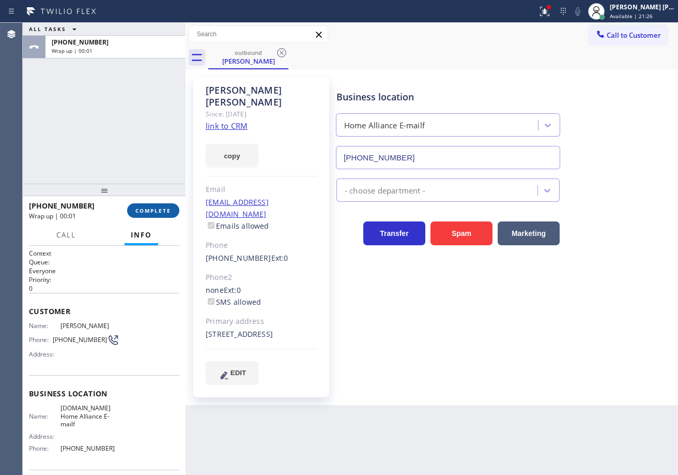
click at [161, 211] on span "COMPLETE" at bounding box center [153, 210] width 36 height 7
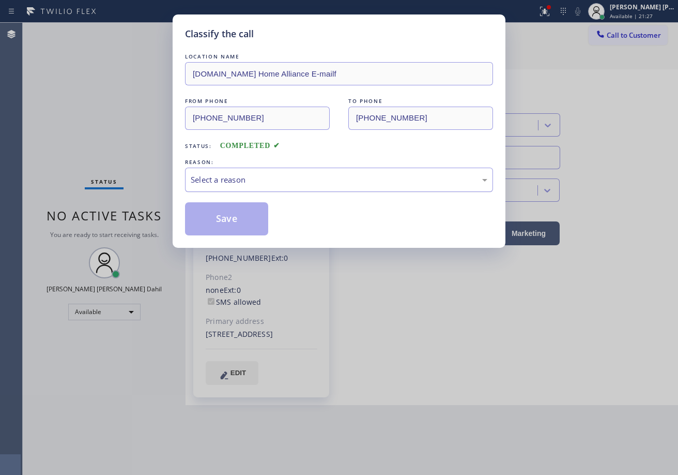
click at [224, 174] on div "Select a reason" at bounding box center [339, 180] width 297 height 12
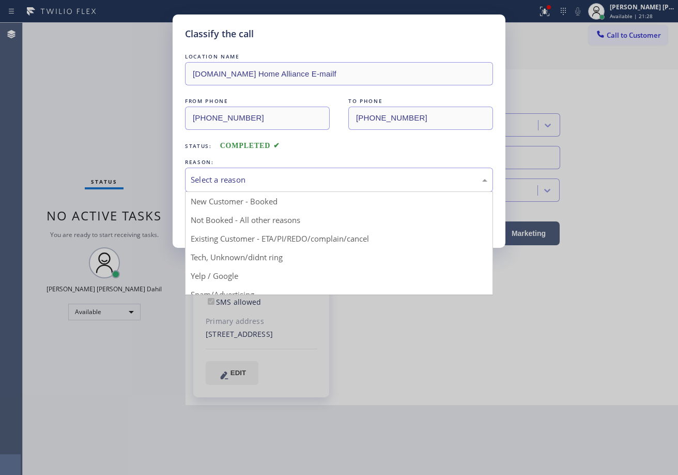
click at [228, 214] on button "Save" at bounding box center [226, 218] width 83 height 33
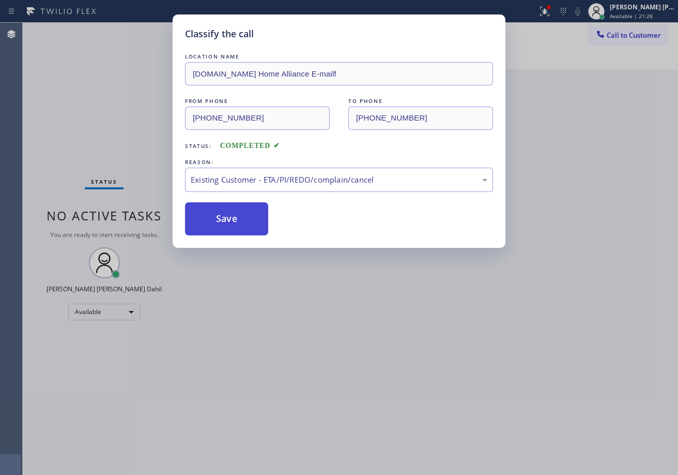
click at [228, 214] on button "Save" at bounding box center [226, 218] width 83 height 33
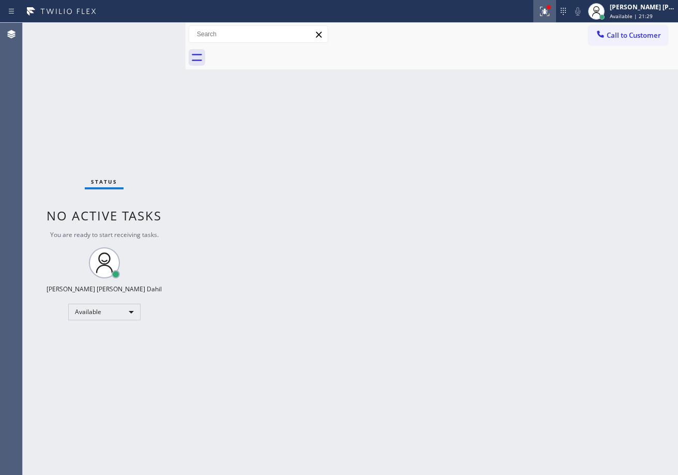
click at [551, 8] on icon at bounding box center [545, 11] width 12 height 12
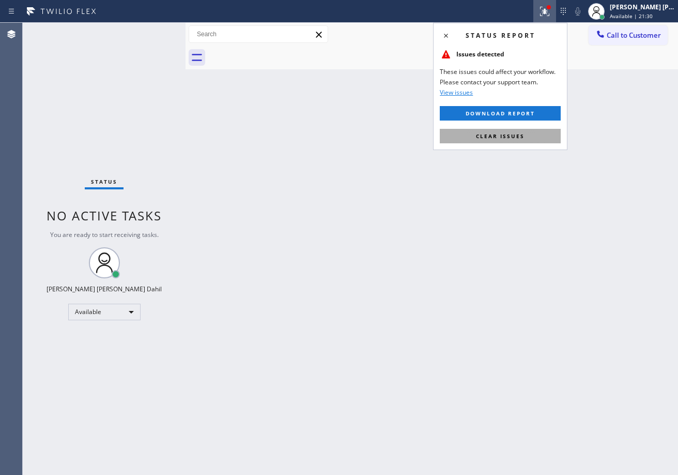
click at [522, 135] on span "Clear issues" at bounding box center [500, 135] width 49 height 7
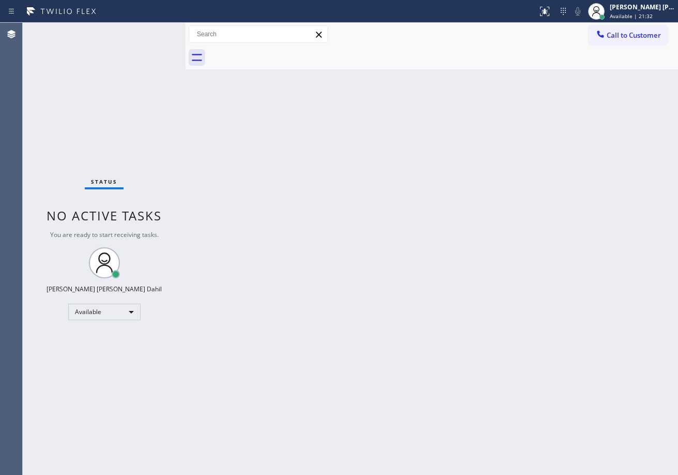
drag, startPoint x: 401, startPoint y: 230, endPoint x: 523, endPoint y: 378, distance: 192.1
click at [402, 231] on div "Back to Dashboard Change Sender ID Customers Technicians Select a contact Outbo…" at bounding box center [432, 249] width 493 height 452
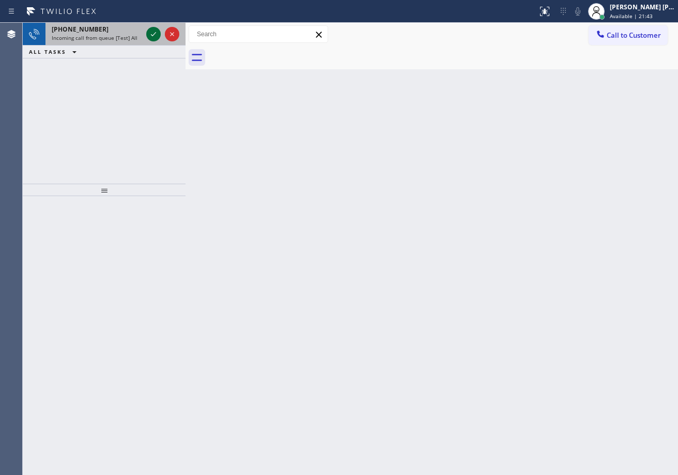
click at [153, 25] on div at bounding box center [162, 34] width 37 height 23
click at [151, 25] on div at bounding box center [162, 34] width 37 height 23
click at [154, 28] on icon at bounding box center [153, 34] width 12 height 12
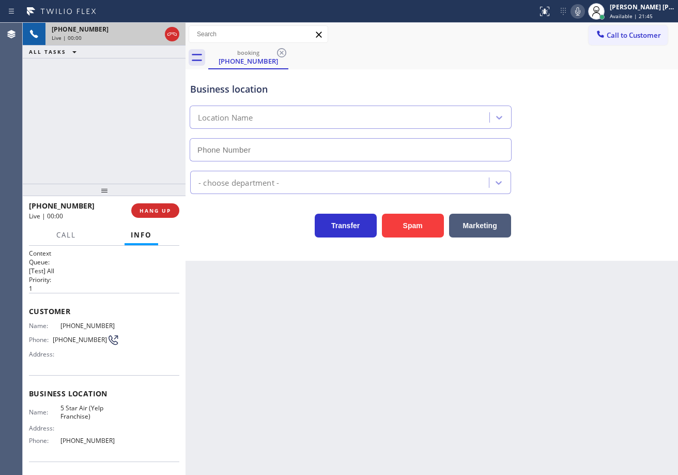
type input "[PHONE_NUMBER]"
drag, startPoint x: 135, startPoint y: 434, endPoint x: 57, endPoint y: 441, distance: 78.9
click at [57, 441] on div "Name: 5 Star Air (Yelp Franchise) Address: Phone: (888) 920-6707" at bounding box center [104, 426] width 150 height 44
copy div "[PHONE_NUMBER]"
click at [102, 172] on div "+16184060529 Live | 00:09 ALL TASKS ALL TASKS ACTIVE TASKS TASKS IN WRAP UP" at bounding box center [104, 103] width 163 height 161
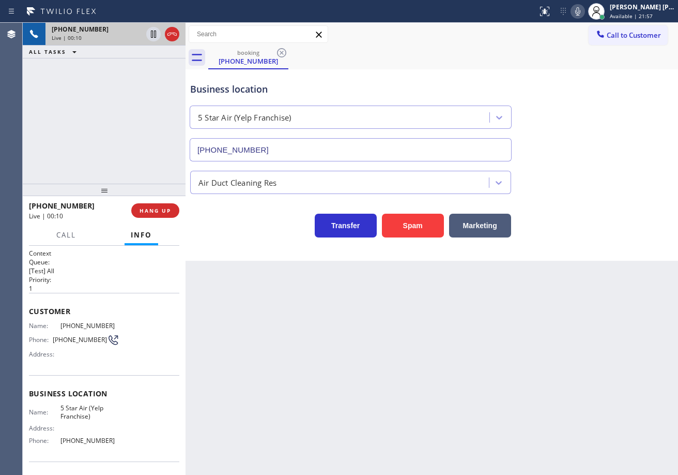
drag, startPoint x: 112, startPoint y: 164, endPoint x: 111, endPoint y: 156, distance: 7.8
click at [115, 162] on div "+16184060529 Live | 00:10 ALL TASKS ALL TASKS ACTIVE TASKS TASKS IN WRAP UP" at bounding box center [104, 103] width 163 height 161
click at [111, 156] on div "+16184060529 Live | 00:10 ALL TASKS ALL TASKS ACTIVE TASKS TASKS IN WRAP UP" at bounding box center [104, 103] width 163 height 161
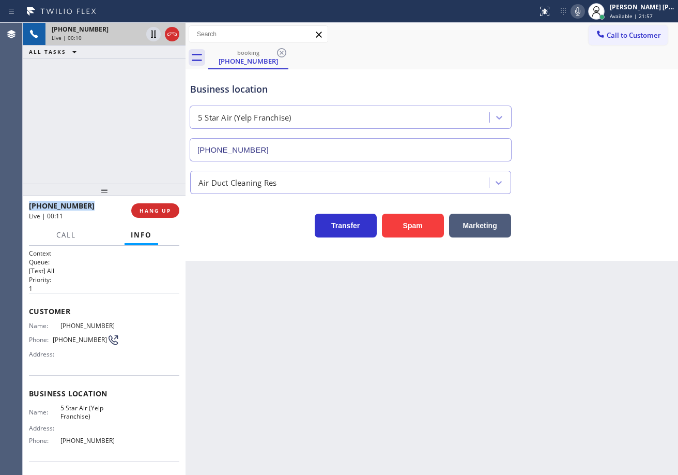
click at [111, 156] on div "+16184060529 Live | 00:10 ALL TASKS ALL TASKS ACTIVE TASKS TASKS IN WRAP UP" at bounding box center [104, 103] width 163 height 161
click at [111, 156] on div "+16184060529 Live | 00:11 ALL TASKS ALL TASKS ACTIVE TASKS TASKS IN WRAP UP" at bounding box center [104, 103] width 163 height 161
click at [111, 156] on div "+16184060529 Live | 00:12 ALL TASKS ALL TASKS ACTIVE TASKS TASKS IN WRAP UP" at bounding box center [104, 103] width 163 height 161
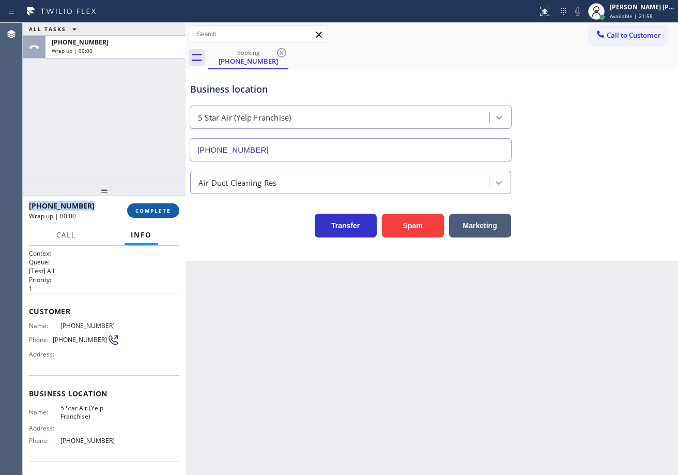
click at [143, 207] on span "COMPLETE" at bounding box center [153, 210] width 36 height 7
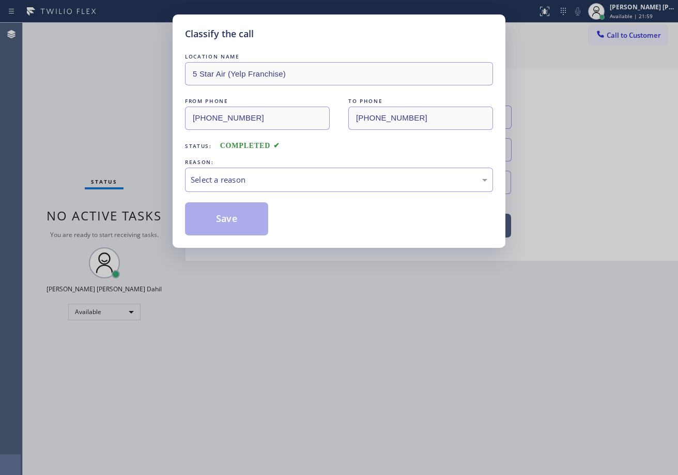
click at [229, 170] on div "Select a reason" at bounding box center [339, 180] width 308 height 24
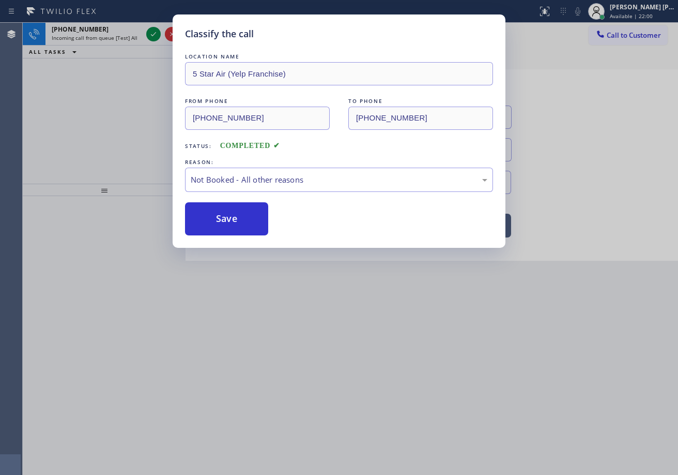
click at [222, 218] on button "Save" at bounding box center [226, 218] width 83 height 33
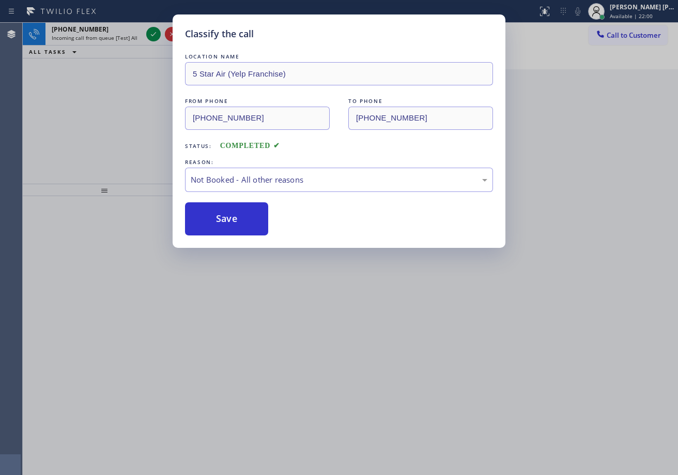
click at [222, 218] on button "Save" at bounding box center [226, 218] width 83 height 33
click at [221, 218] on button "Save" at bounding box center [226, 218] width 83 height 33
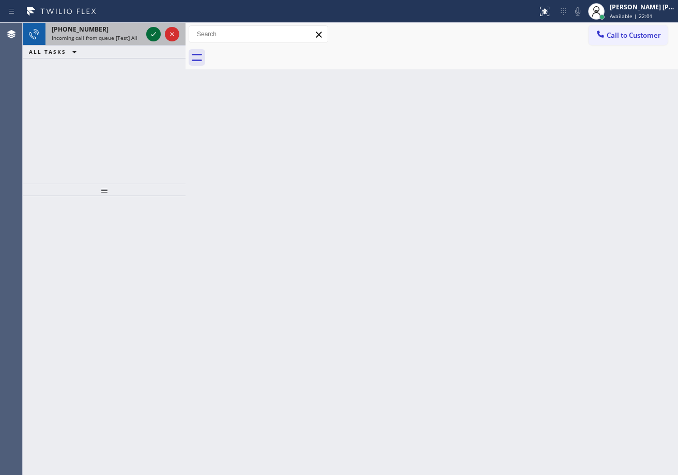
click at [156, 31] on icon at bounding box center [153, 34] width 12 height 12
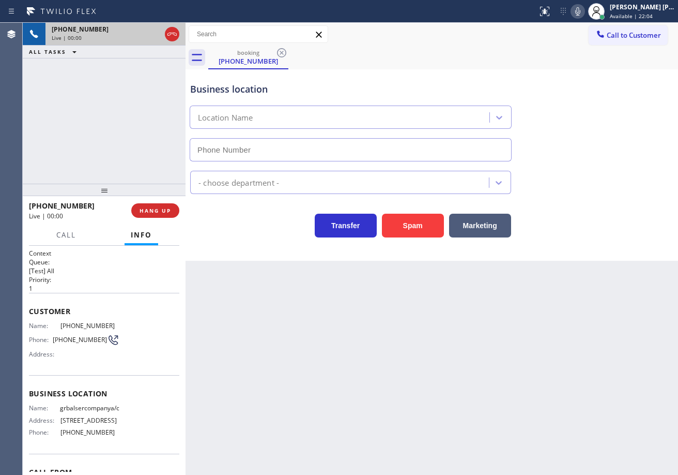
type input "[PHONE_NUMBER]"
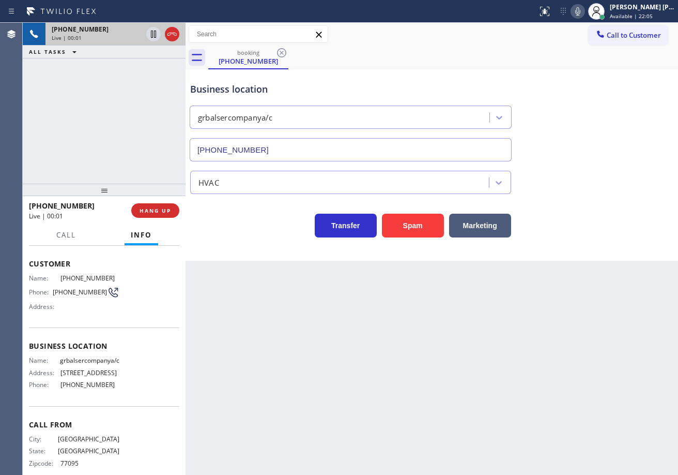
scroll to position [84, 0]
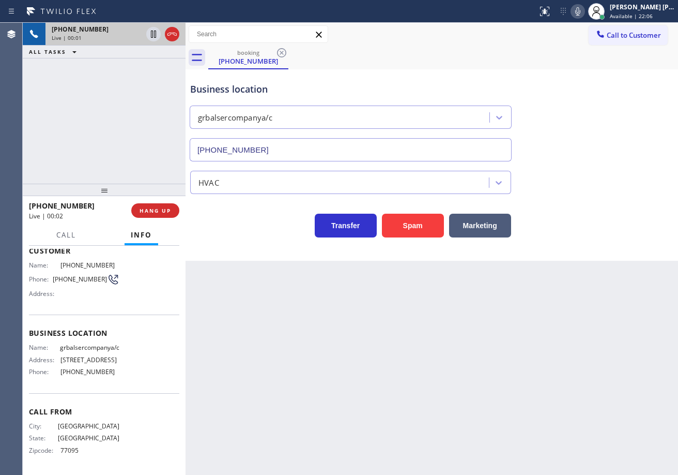
click at [336, 407] on div "Back to Dashboard Change Sender ID Customers Technicians Select a contact Outbo…" at bounding box center [432, 249] width 493 height 452
drag, startPoint x: 148, startPoint y: 377, endPoint x: 56, endPoint y: 376, distance: 92.0
click at [56, 376] on div "Name: grbalsercompanya/c Address: 27233 Kings Manor Dr S, Kingwood, TX 77339, U…" at bounding box center [104, 361] width 150 height 36
copy div "[PHONE_NUMBER]"
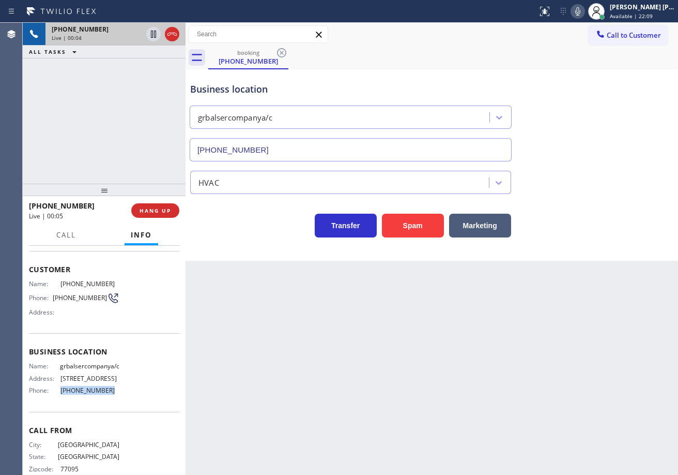
scroll to position [0, 0]
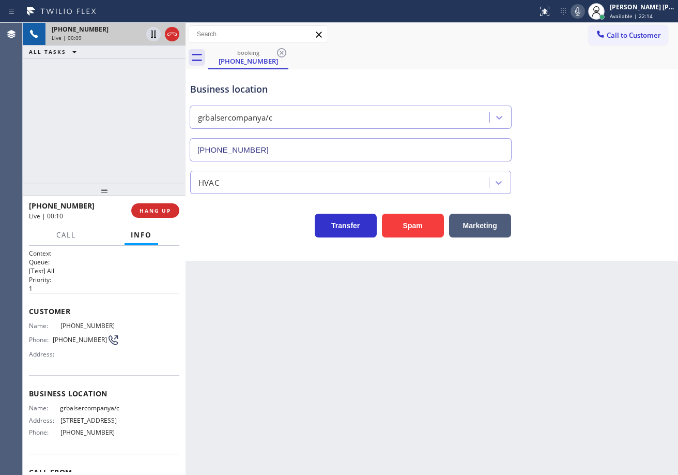
click at [258, 369] on div "Back to Dashboard Change Sender ID Customers Technicians Select a contact Outbo…" at bounding box center [432, 249] width 493 height 452
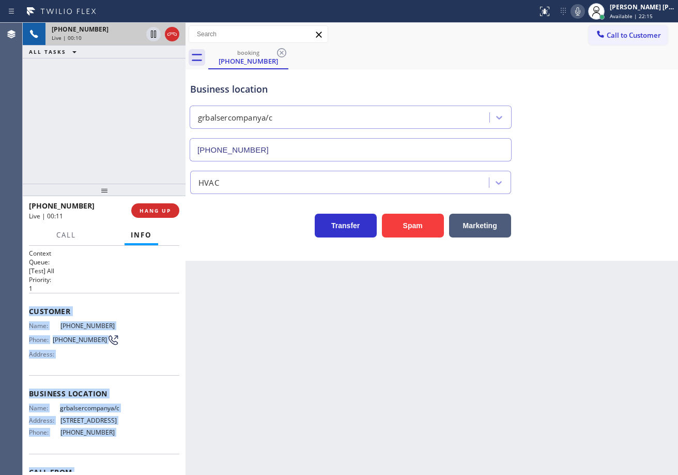
scroll to position [84, 0]
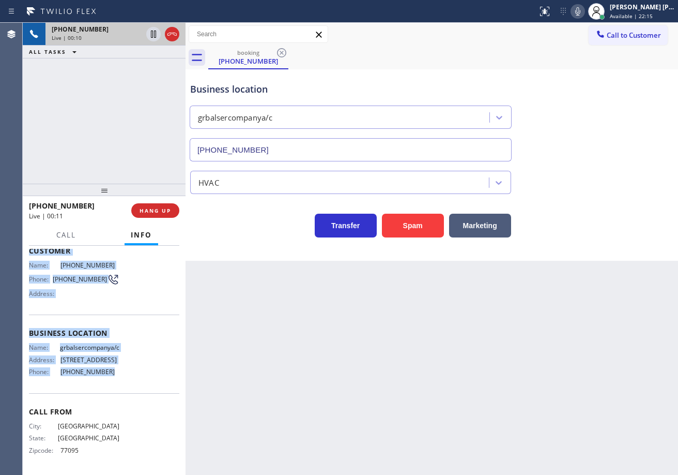
drag, startPoint x: 27, startPoint y: 305, endPoint x: 132, endPoint y: 370, distance: 123.3
click at [132, 370] on div "Context Queue: [Test] All Priority: 1 Customer Name: (281) 832-5550 Phone: (281…" at bounding box center [104, 360] width 163 height 229
copy div "Customer Name: (281) 832-5550 Phone: (281) 832-5550 Address: Business location …"
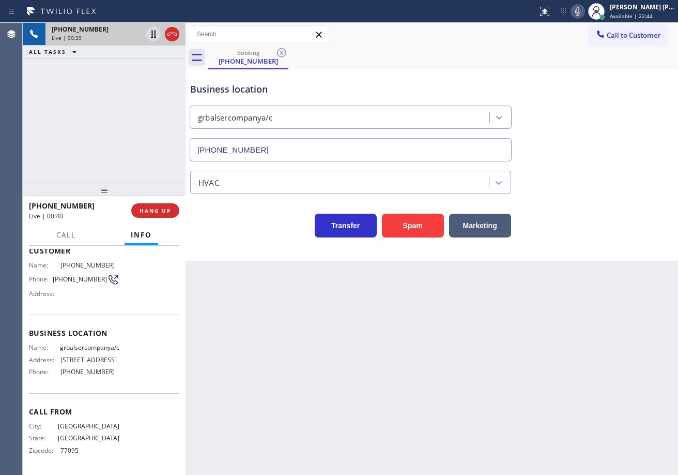
click at [572, 78] on div "Business location grbalsercompanya/c (346) 421-0545" at bounding box center [432, 115] width 488 height 94
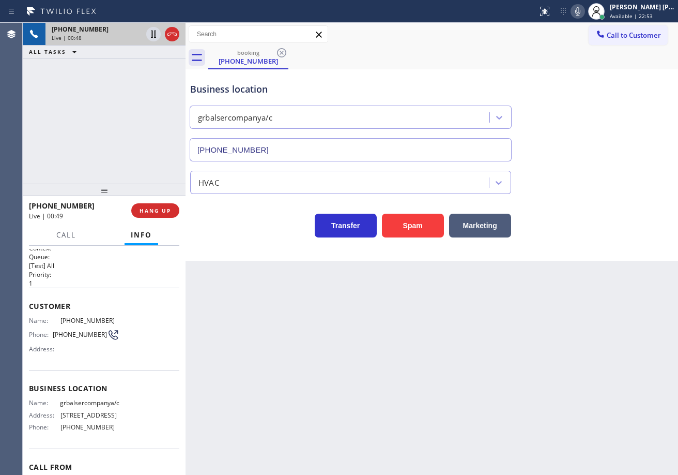
scroll to position [0, 0]
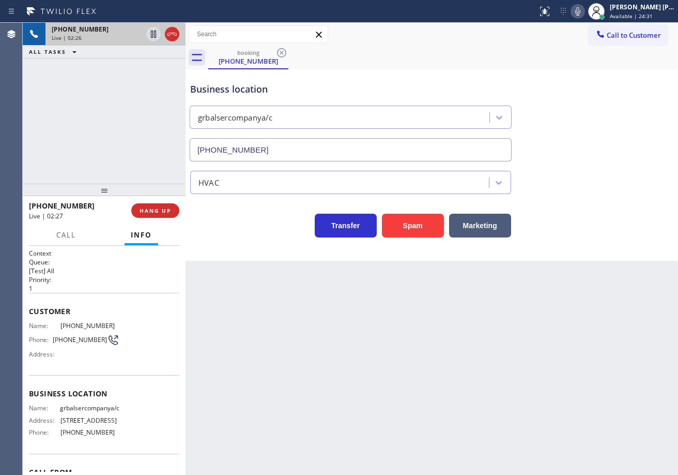
click at [483, 333] on div "Back to Dashboard Change Sender ID Customers Technicians Select a contact Outbo…" at bounding box center [432, 249] width 493 height 452
click at [355, 382] on div "Back to Dashboard Change Sender ID Customers Technicians Select a contact Outbo…" at bounding box center [432, 249] width 493 height 452
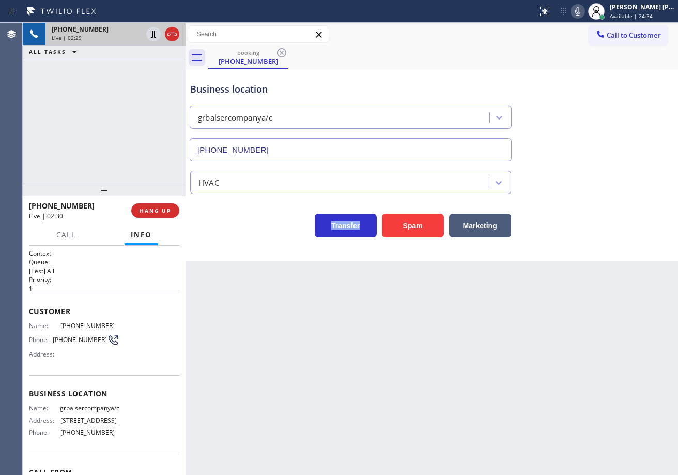
click at [355, 382] on div "Back to Dashboard Change Sender ID Customers Technicians Select a contact Outbo…" at bounding box center [432, 249] width 493 height 452
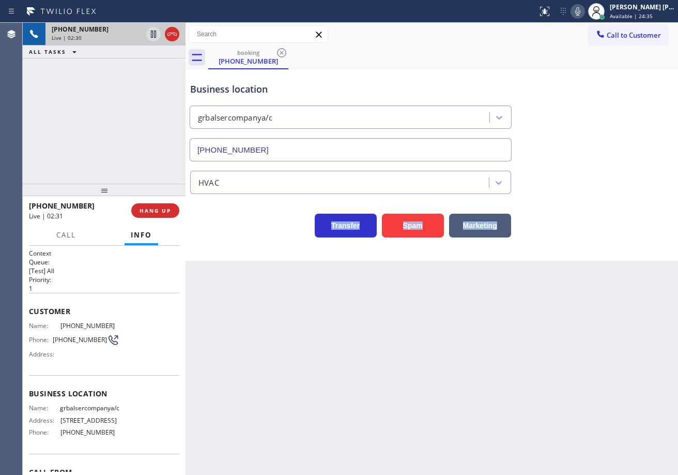
click at [355, 382] on div "Back to Dashboard Change Sender ID Customers Technicians Select a contact Outbo…" at bounding box center [432, 249] width 493 height 452
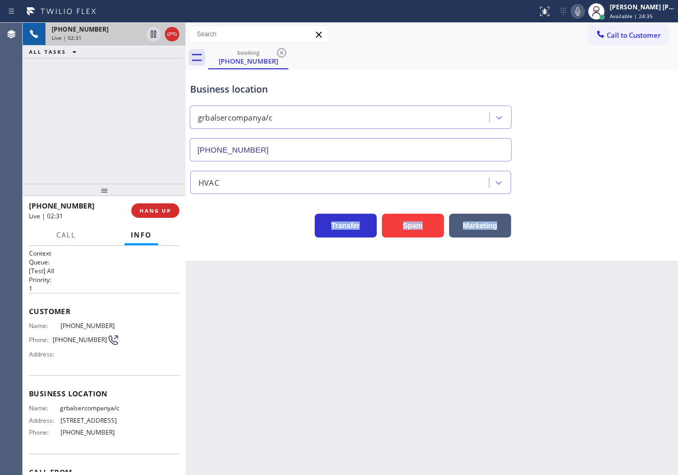
click at [355, 382] on div "Back to Dashboard Change Sender ID Customers Technicians Select a contact Outbo…" at bounding box center [432, 249] width 493 height 452
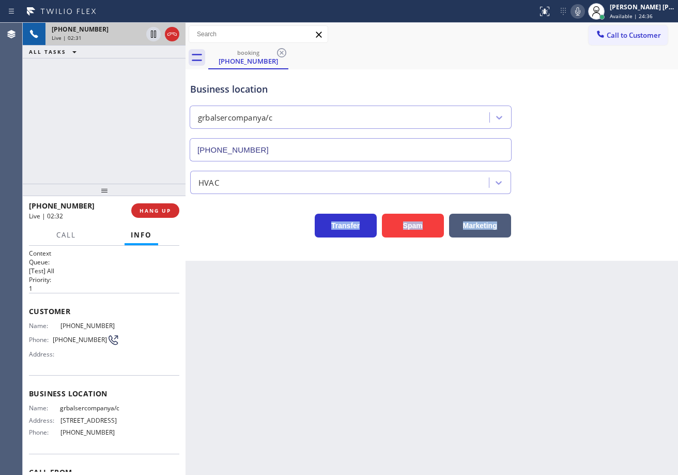
click at [355, 382] on div "Back to Dashboard Change Sender ID Customers Technicians Select a contact Outbo…" at bounding box center [432, 249] width 493 height 452
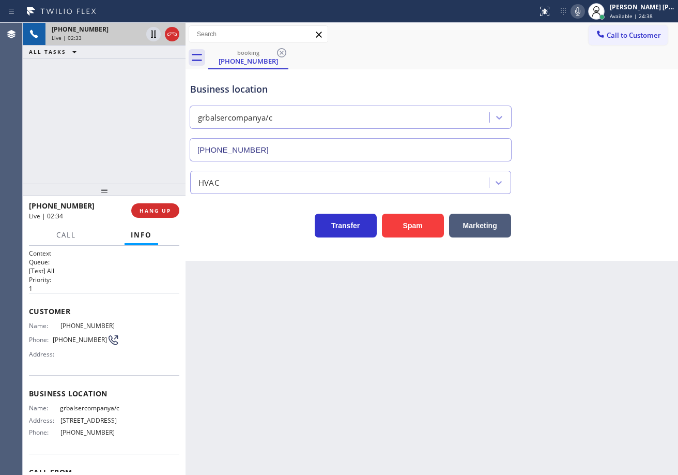
drag, startPoint x: 596, startPoint y: 100, endPoint x: 594, endPoint y: 65, distance: 34.7
click at [596, 98] on div "Business location grbalsercompanya/c (346) 421-0545" at bounding box center [432, 115] width 488 height 94
drag, startPoint x: 593, startPoint y: 12, endPoint x: 598, endPoint y: 99, distance: 86.5
click at [589, 26] on div "Status report No issues detected If you experience an issue, please download th…" at bounding box center [339, 237] width 678 height 475
drag, startPoint x: 598, startPoint y: 99, endPoint x: 581, endPoint y: 105, distance: 17.9
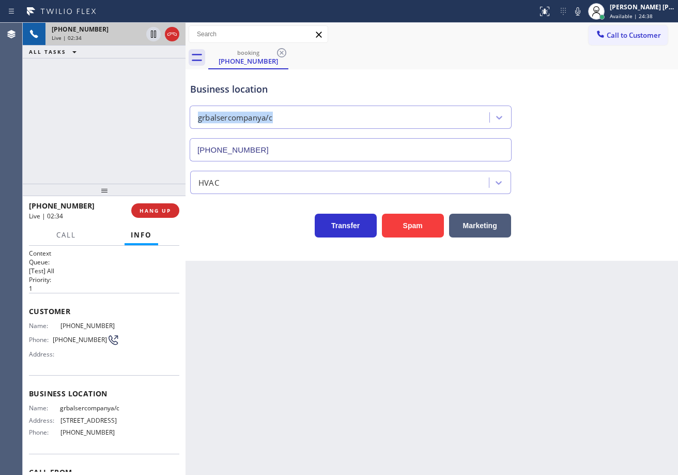
click at [597, 102] on div "Business location grbalsercompanya/c (346) 421-0545" at bounding box center [432, 115] width 488 height 94
drag, startPoint x: 590, startPoint y: 13, endPoint x: 603, endPoint y: 97, distance: 84.2
click at [581, 14] on icon at bounding box center [578, 11] width 5 height 8
click at [155, 36] on icon at bounding box center [153, 34] width 12 height 12
drag, startPoint x: 413, startPoint y: 70, endPoint x: 472, endPoint y: 116, distance: 74.4
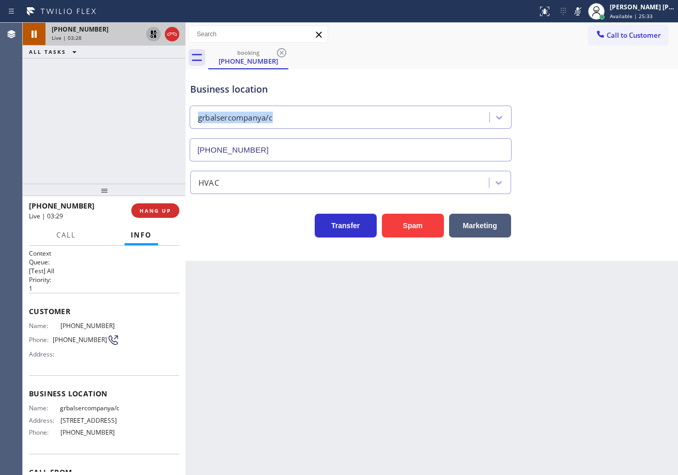
click at [413, 70] on div "Business location grbalsercompanya/c (346) 421-0545" at bounding box center [432, 115] width 488 height 94
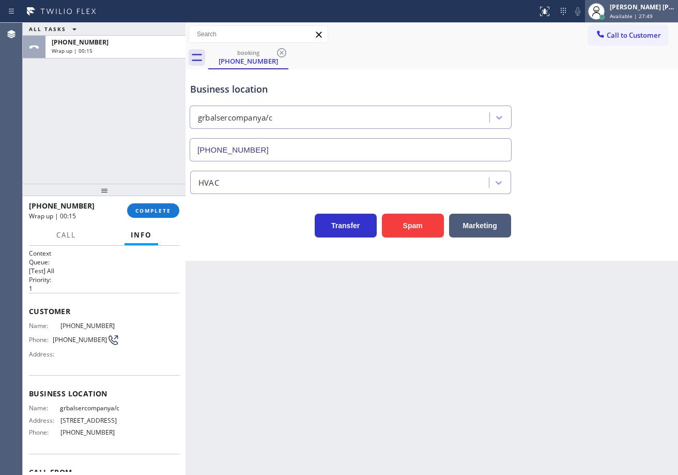
click at [653, 14] on span "Available | 27:49" at bounding box center [631, 15] width 43 height 7
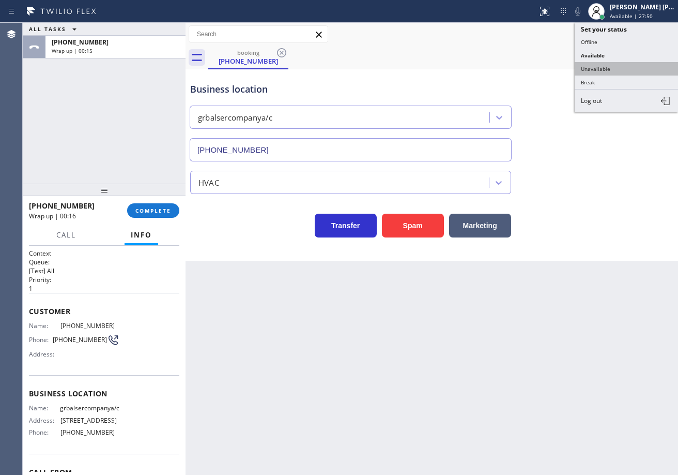
click at [613, 70] on button "Unavailable" at bounding box center [626, 68] width 103 height 13
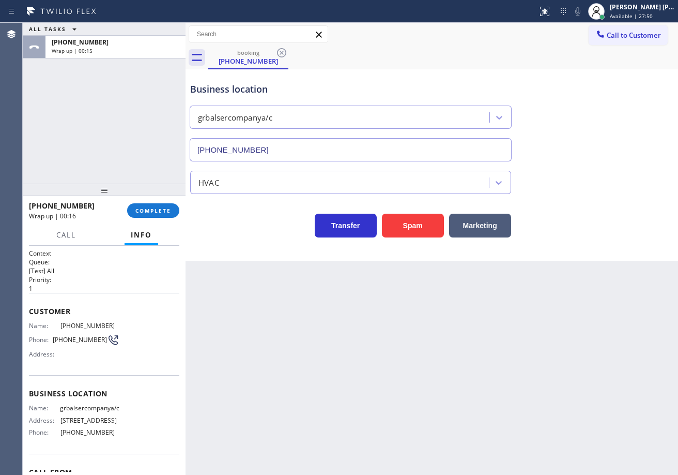
click at [613, 69] on div "Business location grbalsercompanya/c (346) 421-0545" at bounding box center [432, 115] width 488 height 94
click at [143, 206] on button "COMPLETE" at bounding box center [153, 210] width 52 height 14
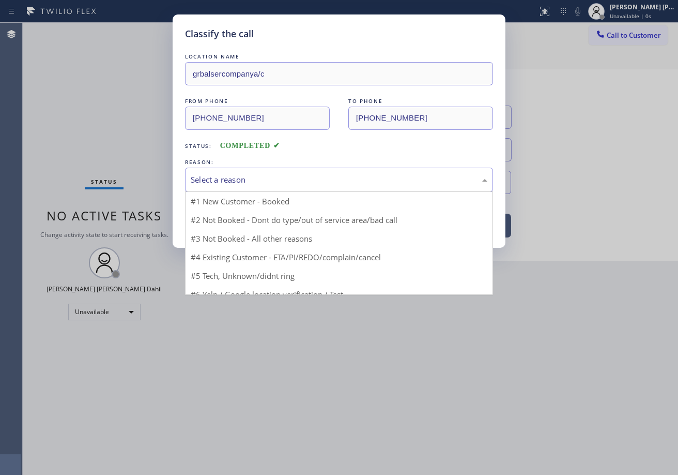
click at [244, 181] on div "Select a reason" at bounding box center [339, 180] width 297 height 12
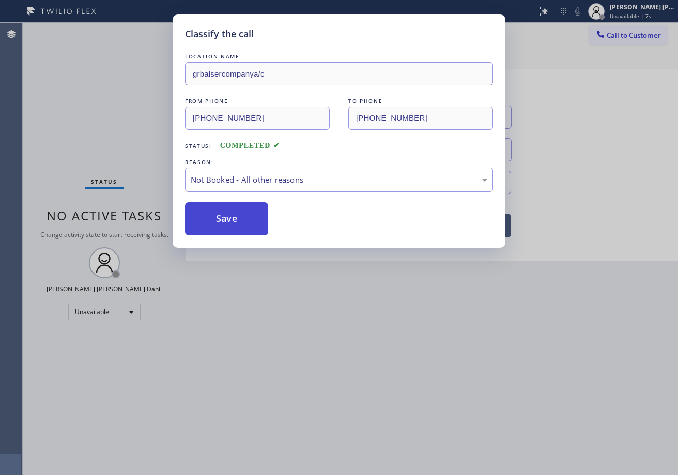
click at [217, 220] on button "Save" at bounding box center [226, 218] width 83 height 33
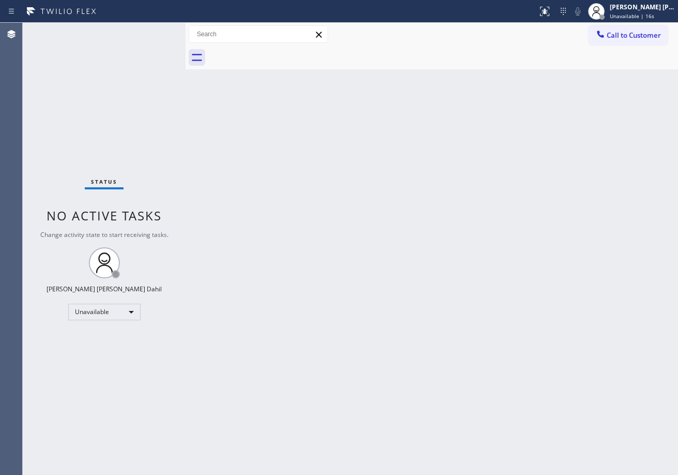
drag, startPoint x: 647, startPoint y: 40, endPoint x: 675, endPoint y: 84, distance: 52.1
click at [646, 39] on button "Call to Customer" at bounding box center [628, 35] width 79 height 20
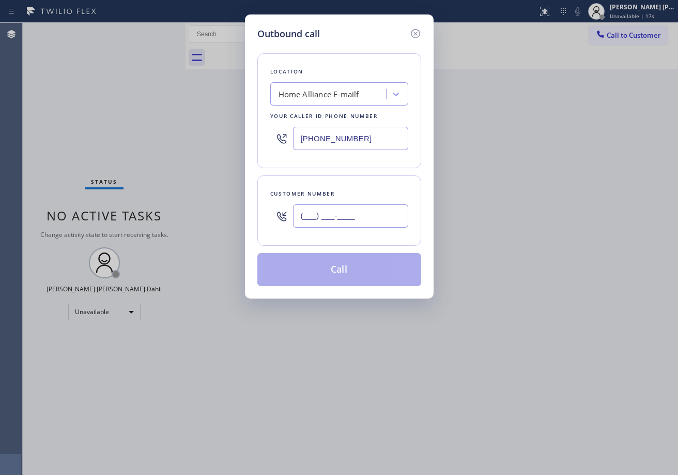
click at [383, 209] on input "(___) ___-____" at bounding box center [350, 215] width 115 height 23
paste input "281) 832-5550"
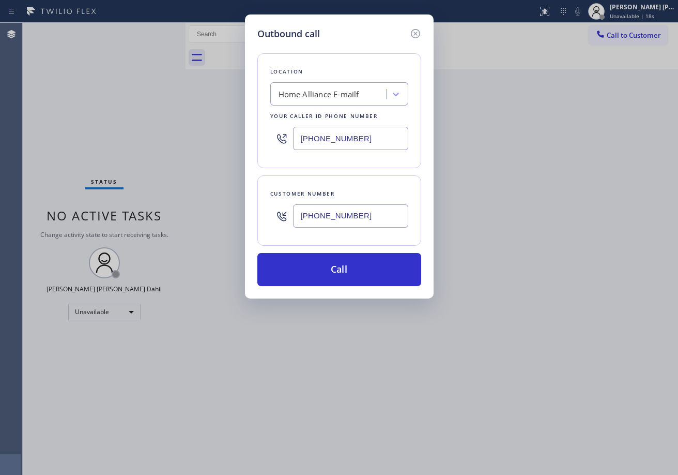
type input "[PHONE_NUMBER]"
click at [352, 135] on input "[PHONE_NUMBER]" at bounding box center [350, 138] width 115 height 23
paste input "346) 421-0545"
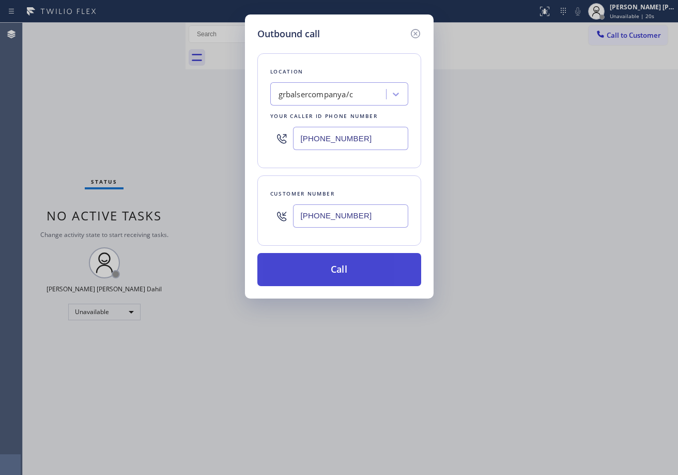
type input "[PHONE_NUMBER]"
click at [365, 266] on button "Call" at bounding box center [340, 269] width 164 height 33
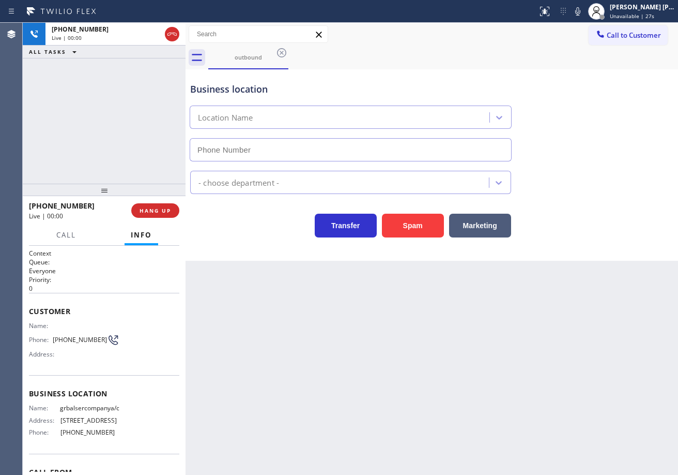
type input "[PHONE_NUMBER]"
click at [123, 114] on div "+12818325550 Live | 00:00 ALL TASKS ALL TASKS ACTIVE TASKS TASKS IN WRAP UP" at bounding box center [104, 103] width 163 height 161
click at [85, 124] on div "+12818325550 Live | 00:08 ALL TASKS ALL TASKS ACTIVE TASKS TASKS IN WRAP UP" at bounding box center [104, 103] width 163 height 161
click at [162, 210] on span "HANG UP" at bounding box center [156, 210] width 32 height 7
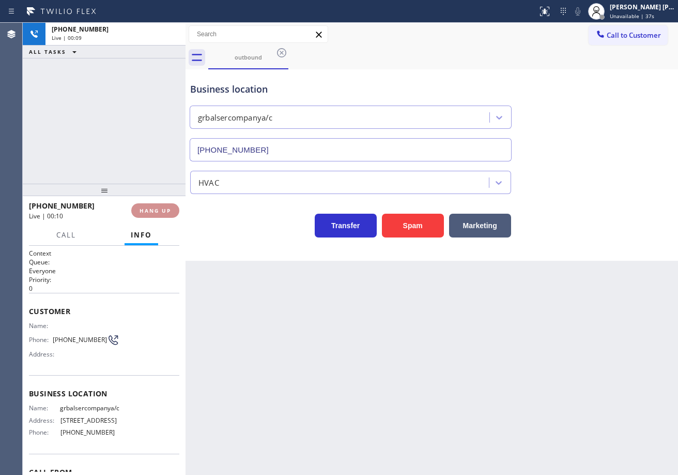
click at [162, 210] on span "HANG UP" at bounding box center [156, 210] width 32 height 7
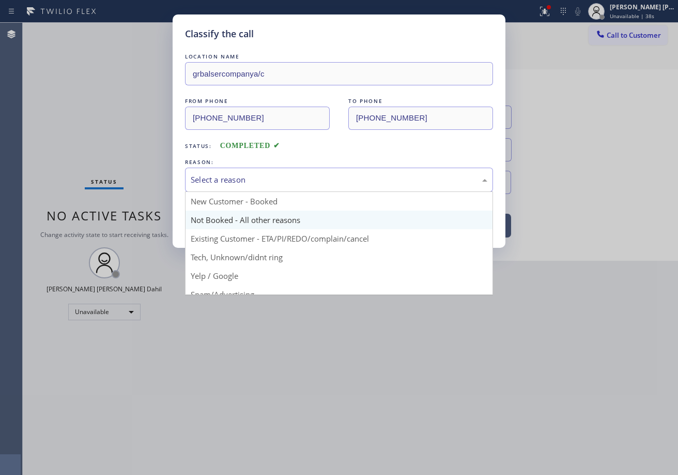
drag, startPoint x: 218, startPoint y: 181, endPoint x: 226, endPoint y: 211, distance: 31.0
click at [219, 180] on div "Select a reason" at bounding box center [339, 180] width 297 height 12
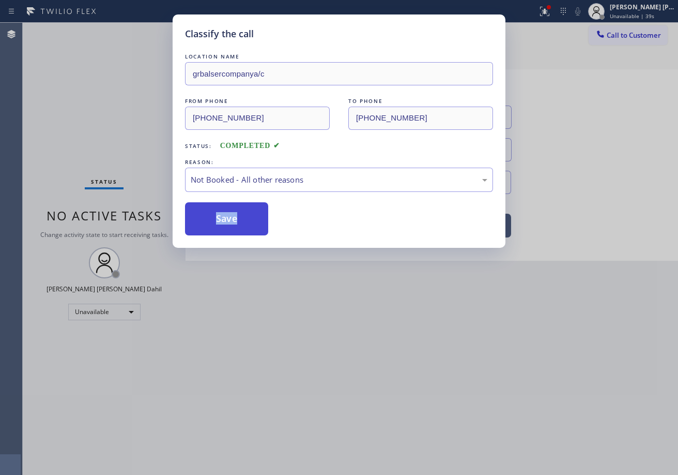
click at [224, 217] on button "Save" at bounding box center [226, 218] width 83 height 33
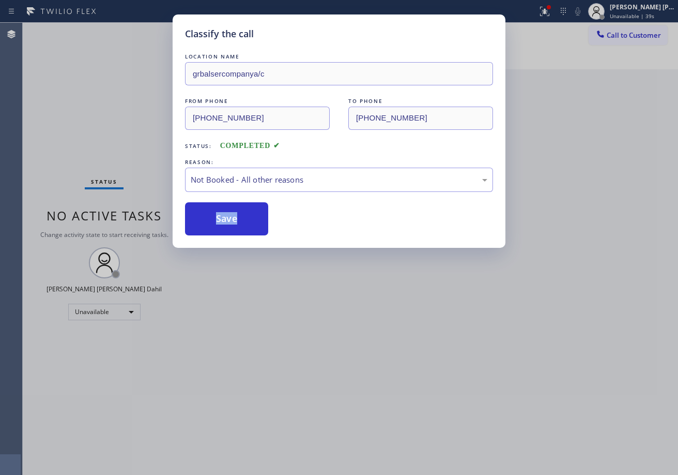
click at [633, 35] on span "Call to Customer" at bounding box center [634, 35] width 54 height 9
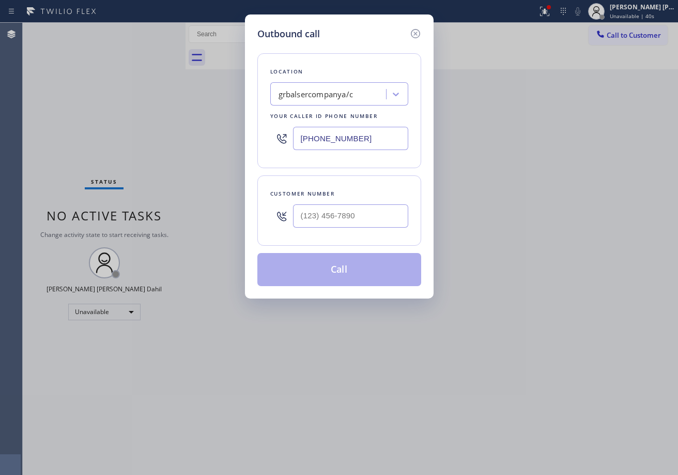
click at [622, 36] on div "Outbound call Location grbalsercompanya/c Your caller id phone number (346) 421…" at bounding box center [339, 237] width 678 height 475
drag, startPoint x: 387, startPoint y: 217, endPoint x: 412, endPoint y: 220, distance: 24.6
click at [387, 217] on input "(___) ___-____" at bounding box center [350, 215] width 115 height 23
paste input "281) 832-5550"
type input "[PHONE_NUMBER]"
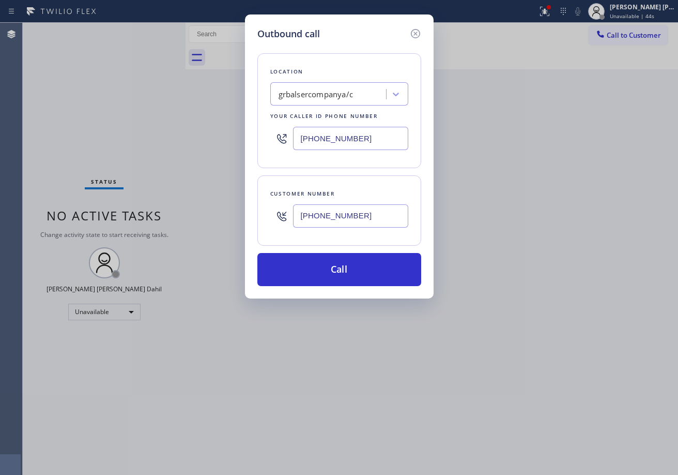
drag, startPoint x: 355, startPoint y: 134, endPoint x: 355, endPoint y: 140, distance: 6.2
click at [355, 134] on input "[PHONE_NUMBER]" at bounding box center [350, 138] width 115 height 23
paste input "text"
type input "[PHONE_NUMBER]"
click at [353, 263] on button "Call" at bounding box center [340, 269] width 164 height 33
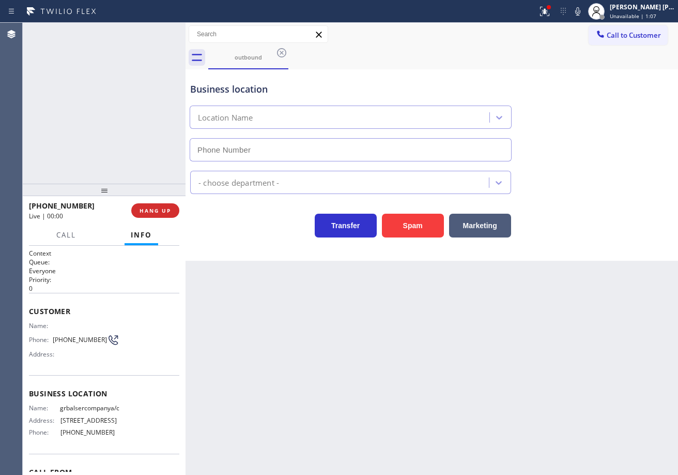
type input "[PHONE_NUMBER]"
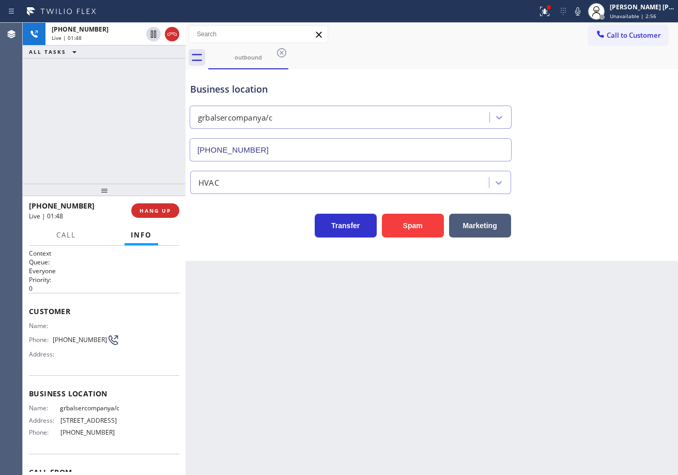
click at [156, 72] on div "+12818325550 Live | 01:48 ALL TASKS ALL TASKS ACTIVE TASKS TASKS IN WRAP UP" at bounding box center [104, 103] width 163 height 161
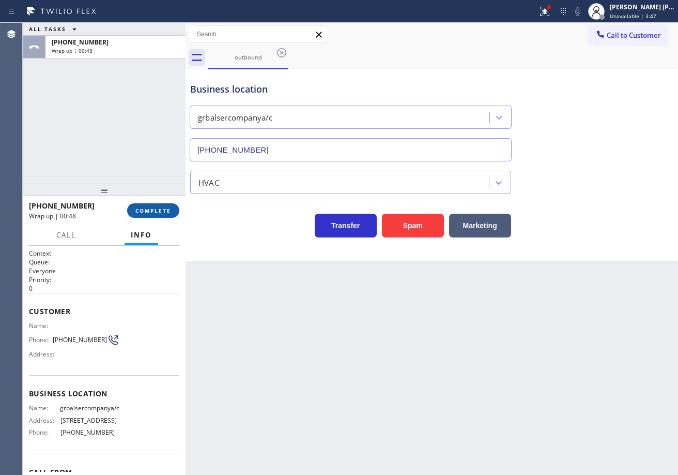
click at [145, 214] on button "COMPLETE" at bounding box center [153, 210] width 52 height 14
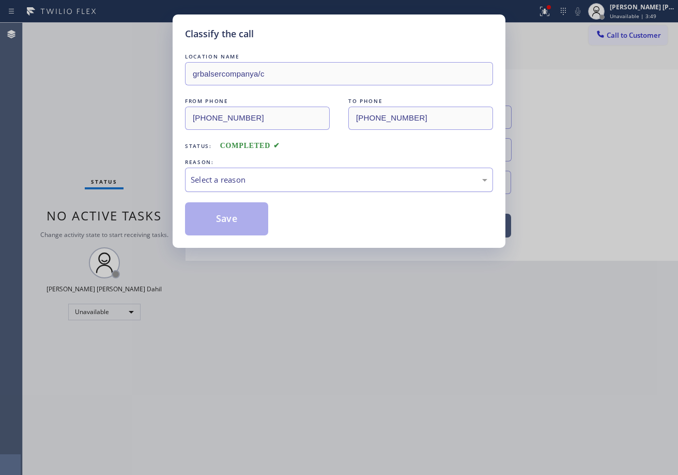
drag, startPoint x: 206, startPoint y: 173, endPoint x: 210, endPoint y: 187, distance: 15.2
click at [206, 173] on div "Select a reason" at bounding box center [339, 180] width 308 height 24
click at [217, 217] on button "Save" at bounding box center [226, 218] width 83 height 33
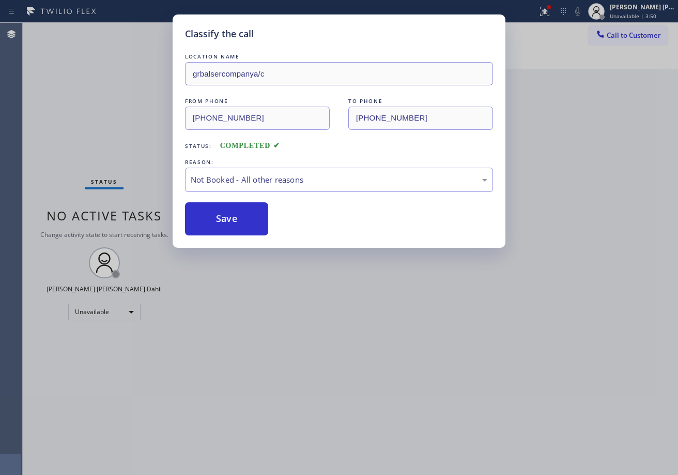
click at [628, 35] on span "Call to Customer" at bounding box center [634, 35] width 54 height 9
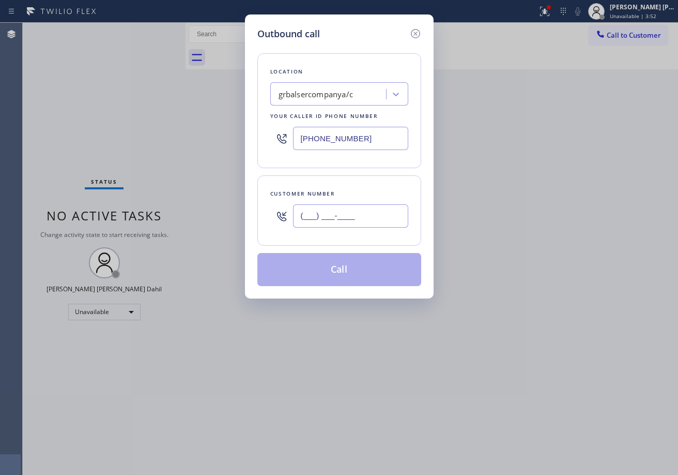
click at [377, 216] on input "(___) ___-____" at bounding box center [350, 215] width 115 height 23
paste input "281) 832-5550"
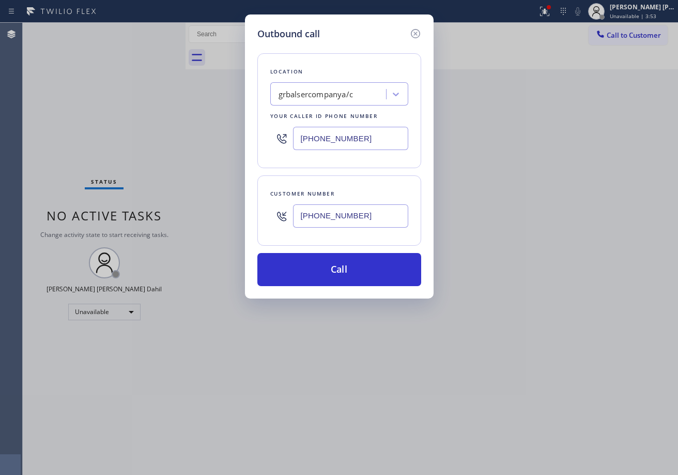
type input "[PHONE_NUMBER]"
click at [356, 137] on input "[PHONE_NUMBER]" at bounding box center [350, 138] width 115 height 23
click at [348, 276] on button "Call" at bounding box center [340, 269] width 164 height 33
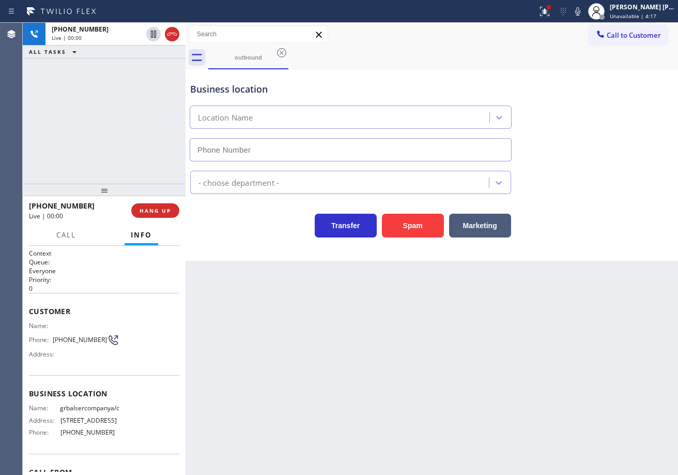
type input "[PHONE_NUMBER]"
drag, startPoint x: 122, startPoint y: 118, endPoint x: 121, endPoint y: 126, distance: 7.8
click at [122, 118] on div "+12818325550 Live | 00:44 ALL TASKS ALL TASKS ACTIVE TASKS TASKS IN WRAP UP" at bounding box center [104, 103] width 163 height 161
click at [166, 209] on span "HANG UP" at bounding box center [156, 210] width 32 height 7
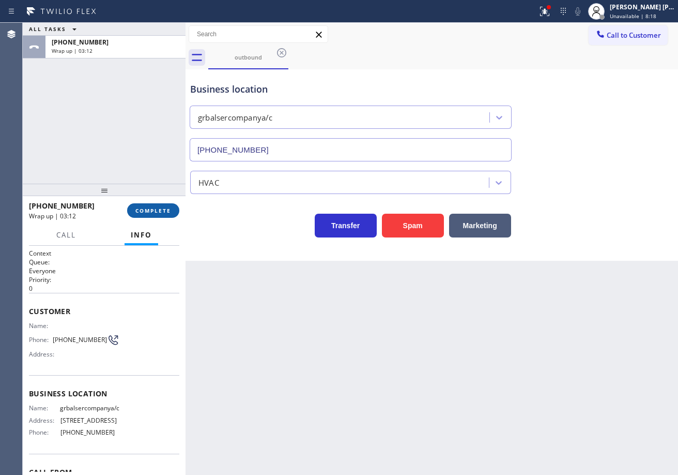
click at [153, 216] on button "COMPLETE" at bounding box center [153, 210] width 52 height 14
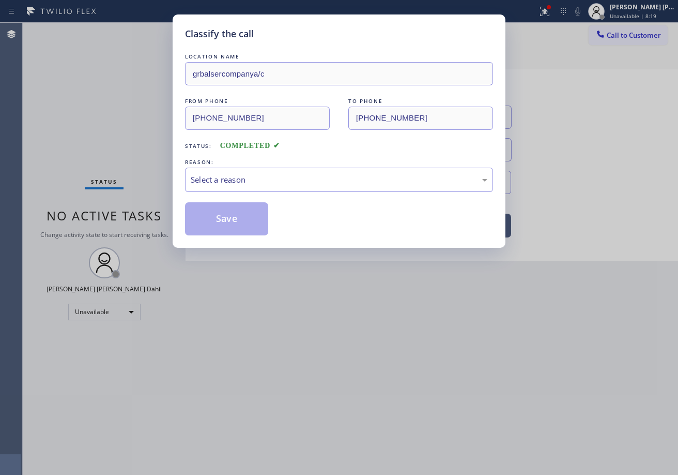
drag, startPoint x: 223, startPoint y: 185, endPoint x: 227, endPoint y: 190, distance: 6.7
click at [225, 181] on div "Select a reason" at bounding box center [339, 180] width 297 height 12
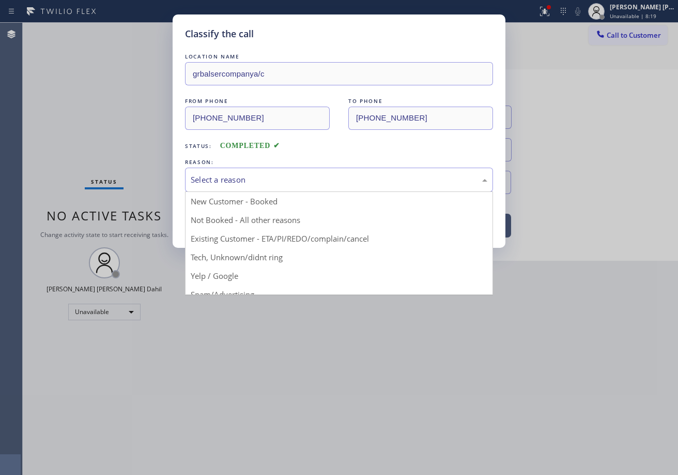
click at [219, 217] on button "Save" at bounding box center [226, 218] width 83 height 33
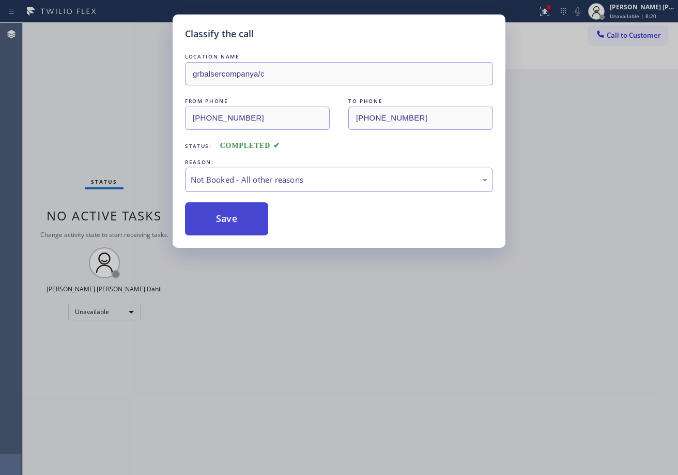
click at [219, 217] on button "Save" at bounding box center [226, 218] width 83 height 33
click at [622, 14] on div "Status report Issues detected These issues could affect your workflow. Please c…" at bounding box center [339, 237] width 678 height 475
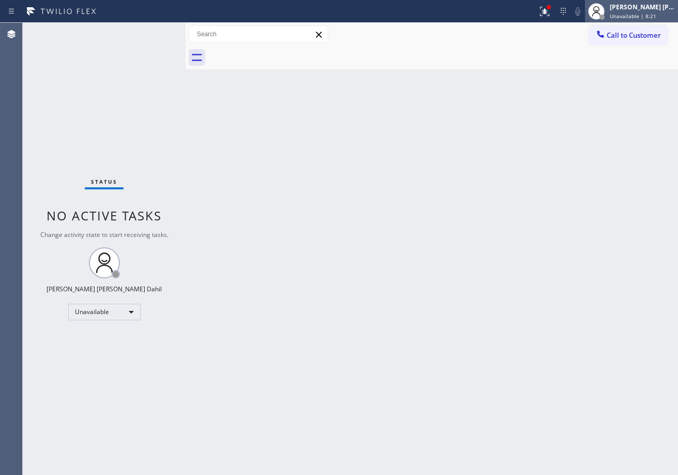
click at [622, 16] on span "Unavailable | 8:21" at bounding box center [633, 15] width 47 height 7
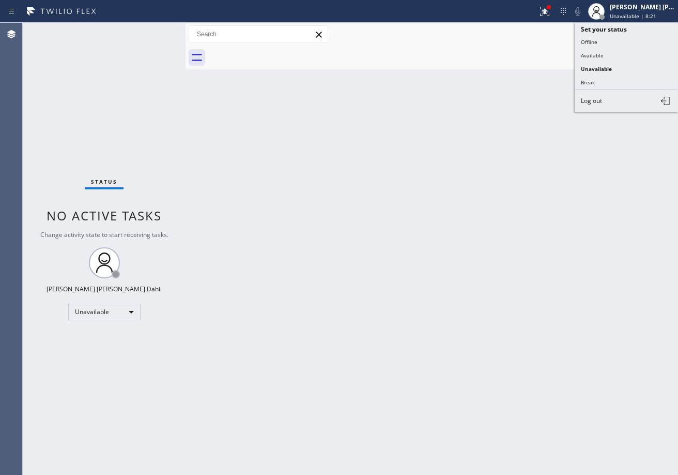
click at [612, 58] on button "Available" at bounding box center [626, 55] width 103 height 13
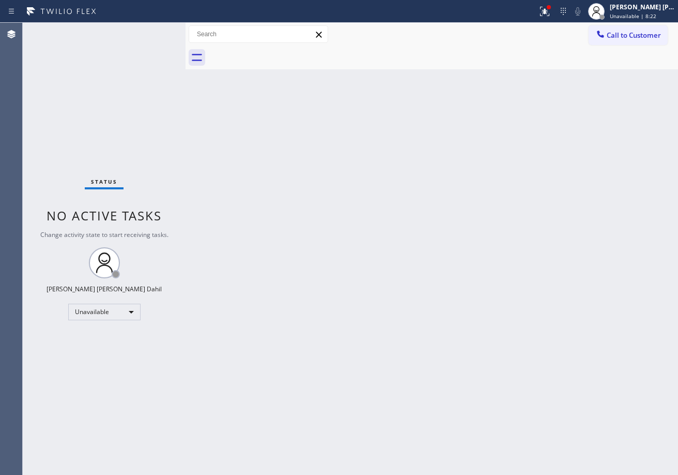
click at [552, 8] on div at bounding box center [549, 7] width 6 height 6
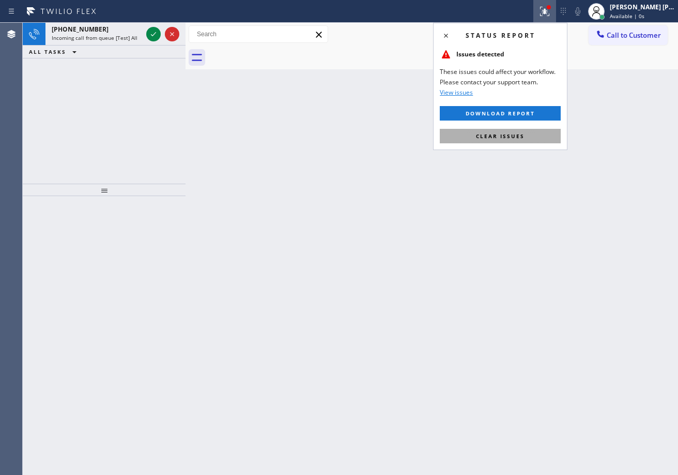
click at [510, 133] on span "Clear issues" at bounding box center [500, 135] width 49 height 7
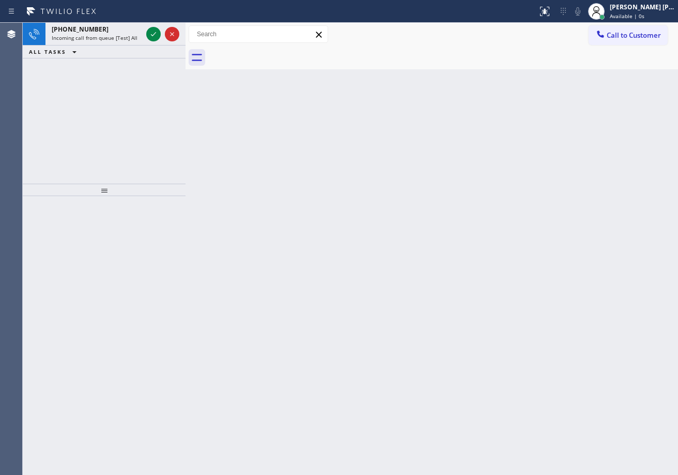
drag, startPoint x: 505, startPoint y: 186, endPoint x: 497, endPoint y: 200, distance: 15.8
click at [498, 193] on div "Back to Dashboard Change Sender ID Customers Technicians Select a contact Outbo…" at bounding box center [432, 249] width 493 height 452
click at [134, 37] on span "Incoming call from queue [Test] All" at bounding box center [95, 37] width 86 height 7
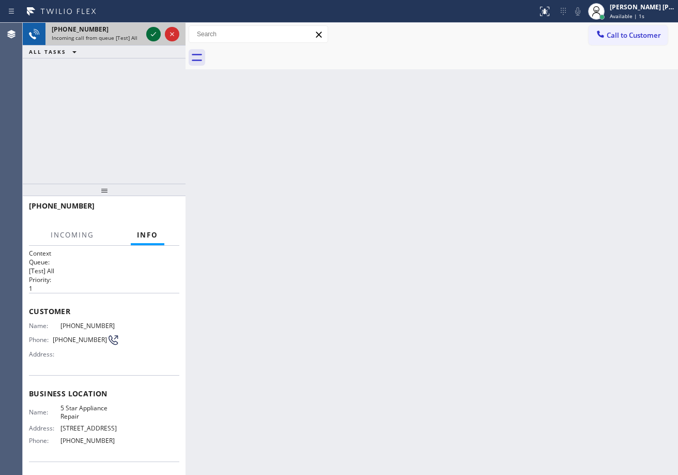
click at [146, 33] on div "+17739817789 Incoming call from queue [Test] All" at bounding box center [104, 34] width 163 height 23
click at [149, 32] on icon at bounding box center [153, 34] width 12 height 12
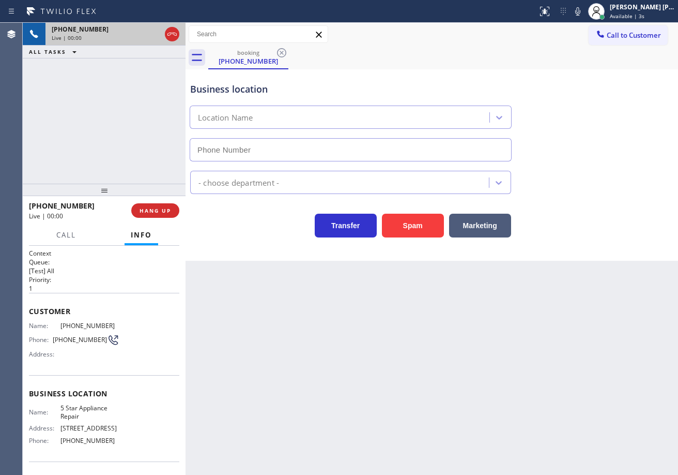
type input "[PHONE_NUMBER]"
drag, startPoint x: 338, startPoint y: 375, endPoint x: 242, endPoint y: 343, distance: 100.9
click at [304, 360] on div "Back to Dashboard Change Sender ID Customers Technicians Select a contact Outbo…" at bounding box center [432, 249] width 493 height 452
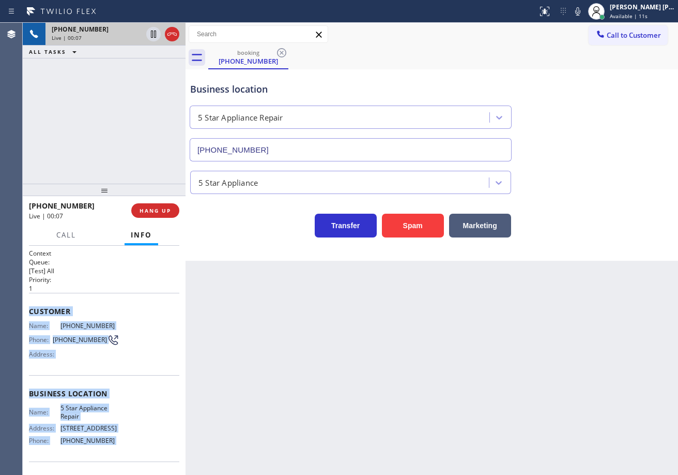
scroll to position [68, 0]
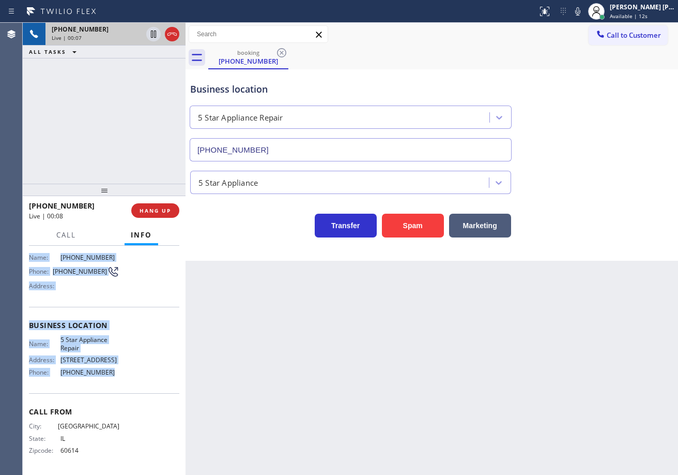
drag, startPoint x: 105, startPoint y: 452, endPoint x: 219, endPoint y: 383, distance: 133.4
click at [152, 386] on div "Context Queue: [Test] All Priority: 1 Customer Name: (773) 981-7789 Phone: (773…" at bounding box center [104, 360] width 163 height 229
copy div "Customer Name: (773) 981-7789 Phone: (773) 981-7789 Address: Business location …"
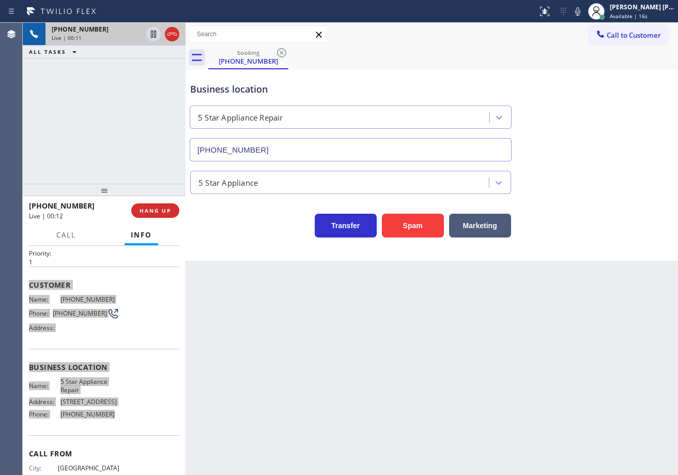
scroll to position [0, 0]
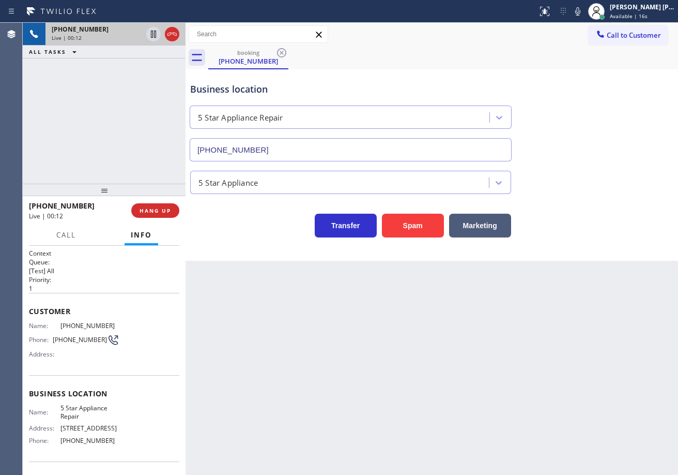
click at [329, 384] on div "Back to Dashboard Change Sender ID Customers Technicians Select a contact Outbo…" at bounding box center [432, 249] width 493 height 452
click at [141, 95] on div "+17739817789 Live | 02:21 ALL TASKS ALL TASKS ACTIVE TASKS TASKS IN WRAP UP" at bounding box center [104, 103] width 163 height 161
click at [613, 190] on div "5 Star Appliance" at bounding box center [432, 180] width 488 height 27
click at [615, 190] on div "5 Star Appliance" at bounding box center [432, 180] width 488 height 27
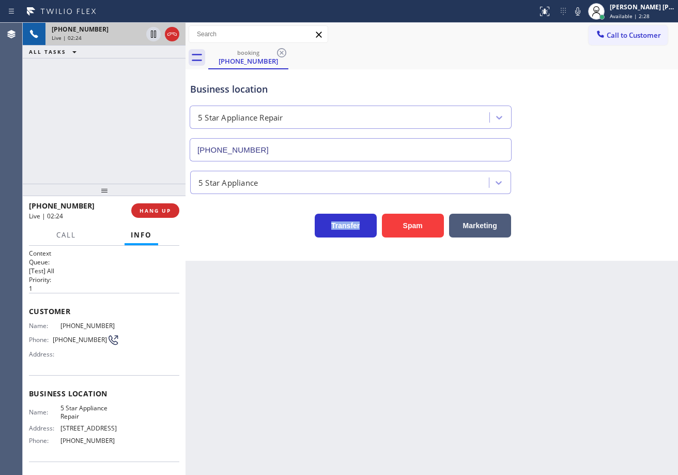
click at [615, 190] on div "5 Star Appliance" at bounding box center [432, 180] width 488 height 27
click at [581, 13] on icon at bounding box center [578, 11] width 5 height 8
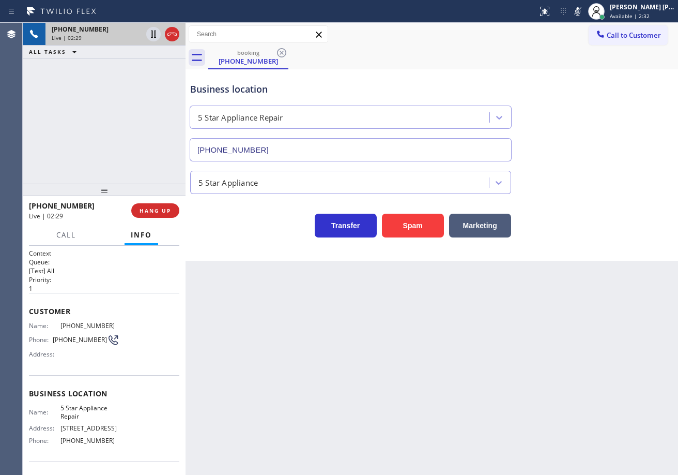
click at [580, 89] on div "Business location 5 Star Appliance Repair [PHONE_NUMBER]" at bounding box center [432, 115] width 488 height 94
click at [157, 35] on icon at bounding box center [153, 34] width 12 height 12
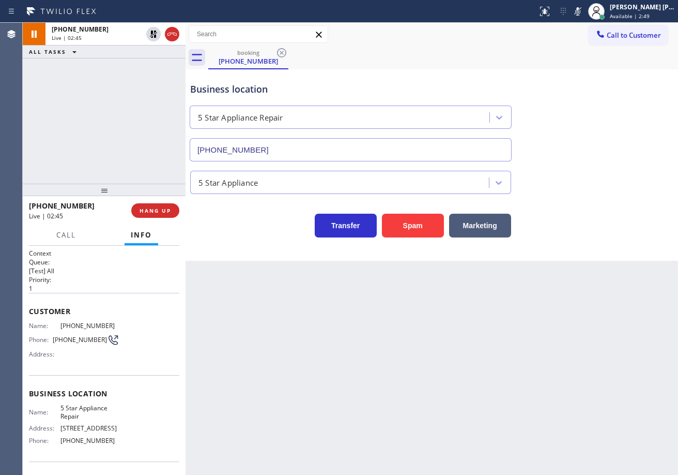
click at [87, 94] on div "+17739817789 Live | 02:45 ALL TASKS ALL TASKS ACTIVE TASKS TASKS IN WRAP UP" at bounding box center [104, 103] width 163 height 161
click at [155, 33] on icon at bounding box center [153, 34] width 12 height 12
click at [582, 12] on rect at bounding box center [577, 10] width 7 height 7
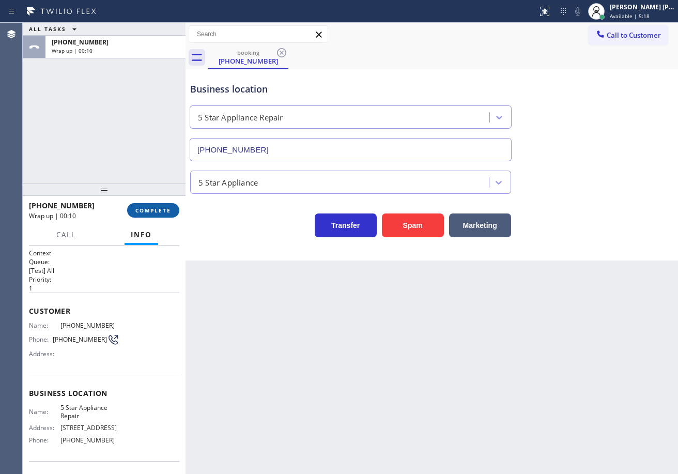
click at [158, 211] on span "COMPLETE" at bounding box center [153, 210] width 36 height 7
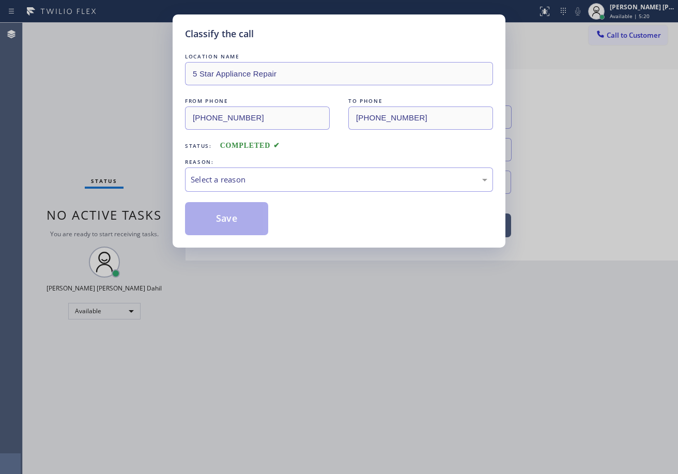
click at [215, 183] on div "Select a reason" at bounding box center [339, 180] width 297 height 12
click at [213, 234] on button "Save" at bounding box center [226, 218] width 83 height 33
click at [213, 226] on button "Save" at bounding box center [226, 218] width 83 height 33
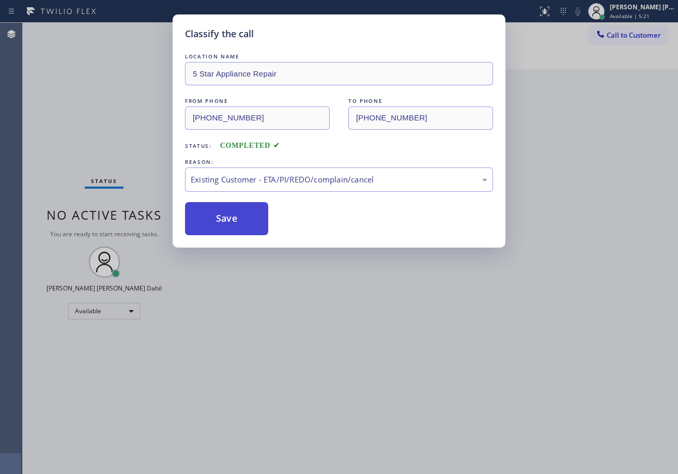
drag, startPoint x: 213, startPoint y: 226, endPoint x: 232, endPoint y: 226, distance: 19.6
click at [222, 226] on button "Save" at bounding box center [226, 218] width 83 height 33
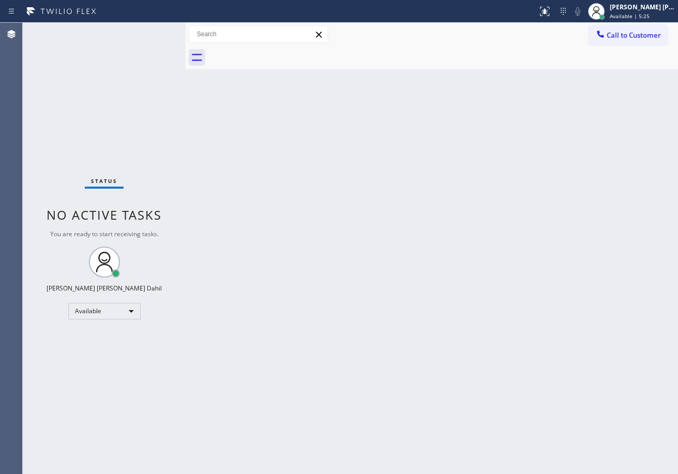
click at [464, 243] on div "Back to Dashboard Change Sender ID Customers Technicians Select a contact Outbo…" at bounding box center [432, 248] width 493 height 451
click at [463, 243] on div "Back to Dashboard Change Sender ID Customers Technicians Select a contact Outbo…" at bounding box center [432, 248] width 493 height 451
drag, startPoint x: 487, startPoint y: 410, endPoint x: 524, endPoint y: 424, distance: 39.8
click at [496, 410] on div "Back to Dashboard Change Sender ID Customers Technicians Select a contact Outbo…" at bounding box center [432, 248] width 493 height 451
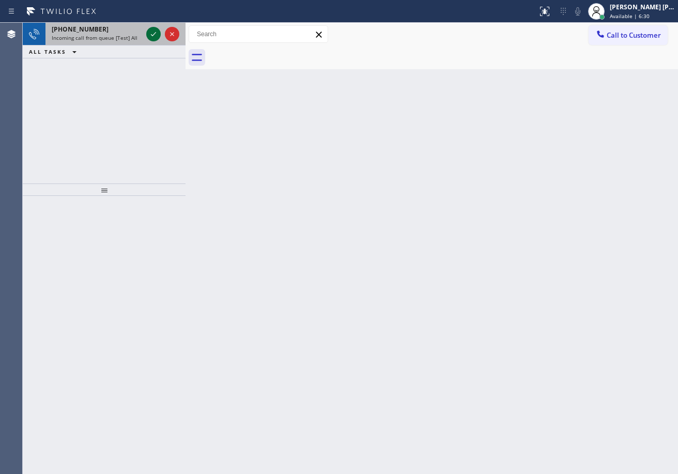
click at [156, 31] on icon at bounding box center [153, 34] width 12 height 12
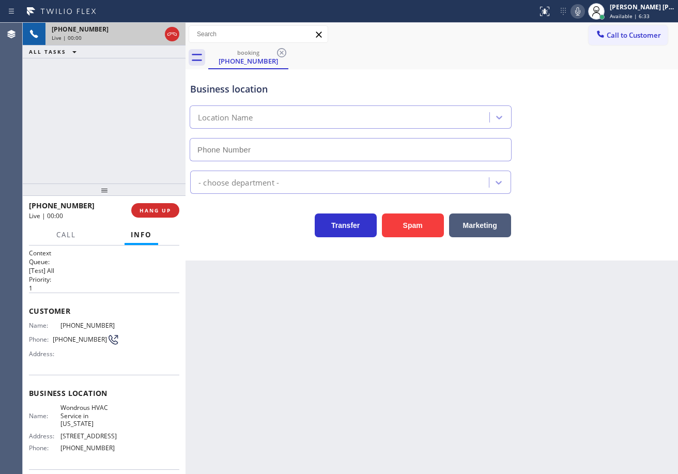
type input "[PHONE_NUMBER]"
drag, startPoint x: 385, startPoint y: 388, endPoint x: 365, endPoint y: 389, distance: 19.7
click at [365, 389] on div "Back to Dashboard Change Sender ID Customers Technicians Select a contact Outbo…" at bounding box center [432, 248] width 493 height 451
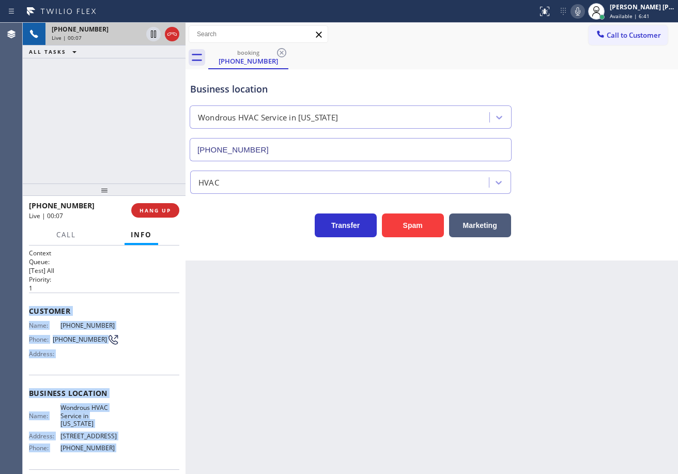
scroll to position [77, 0]
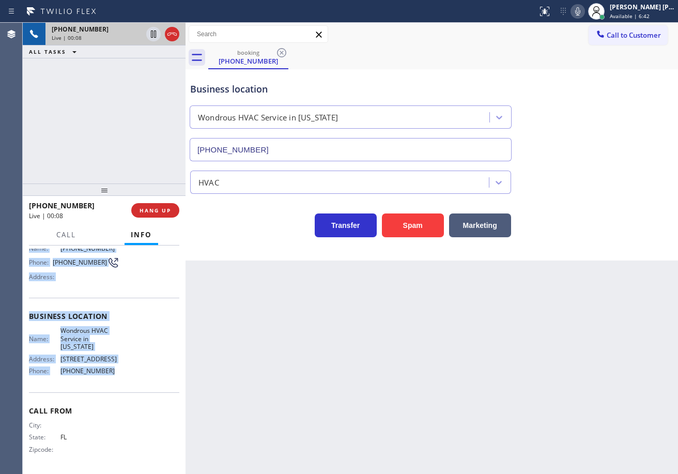
drag, startPoint x: 25, startPoint y: 309, endPoint x: 125, endPoint y: 380, distance: 122.4
click at [125, 380] on div "Context Queue: [Test] All Priority: 1 Customer Name: (754) 336-6785 Phone: (754…" at bounding box center [104, 360] width 163 height 229
copy div "Customer Name: (754) 336-6785 Phone: (754) 336-6785 Address: Business location …"
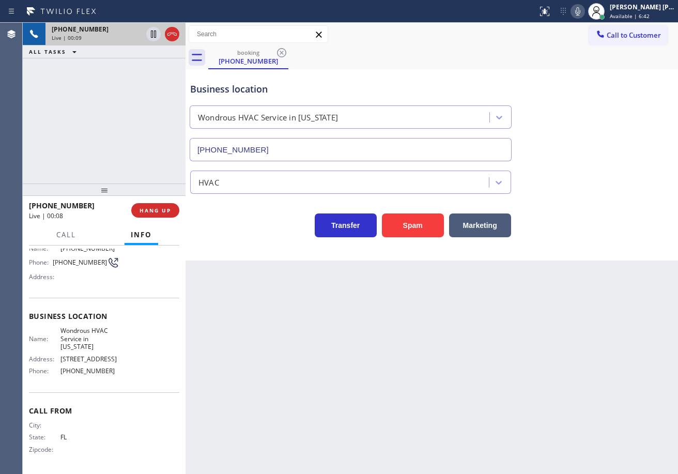
click at [258, 354] on div "Back to Dashboard Change Sender ID Customers Technicians Select a contact Outbo…" at bounding box center [432, 248] width 493 height 451
click at [114, 143] on div "+17543366785 Live | 00:15 ALL TASKS ALL TASKS ACTIVE TASKS TASKS IN WRAP UP" at bounding box center [104, 103] width 163 height 161
click at [144, 214] on button "HANG UP" at bounding box center [155, 210] width 48 height 14
click at [146, 214] on button "HANG UP" at bounding box center [155, 210] width 48 height 14
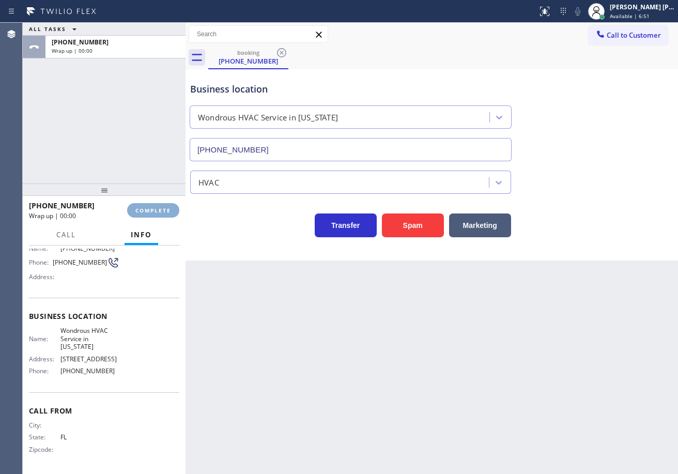
click at [146, 214] on button "COMPLETE" at bounding box center [153, 210] width 52 height 14
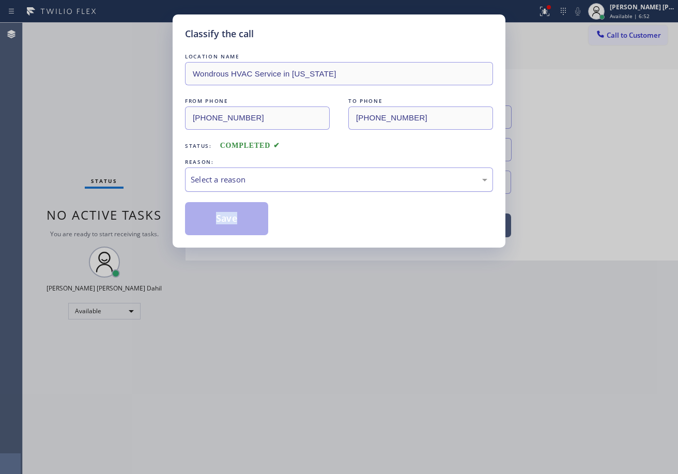
click at [216, 174] on div "Select a reason" at bounding box center [339, 180] width 297 height 12
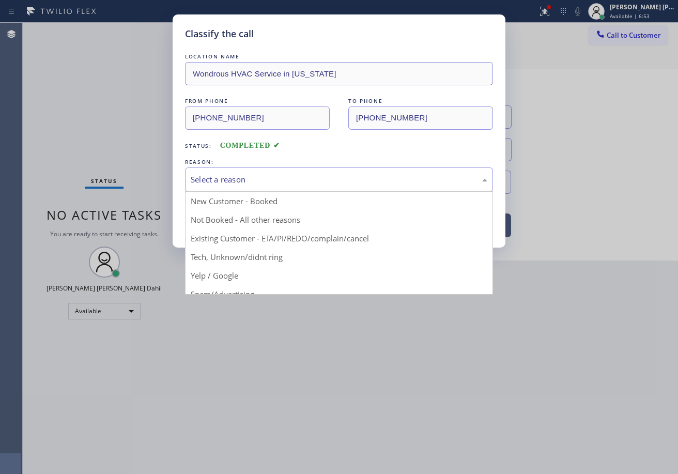
drag, startPoint x: 233, startPoint y: 255, endPoint x: 220, endPoint y: 221, distance: 36.0
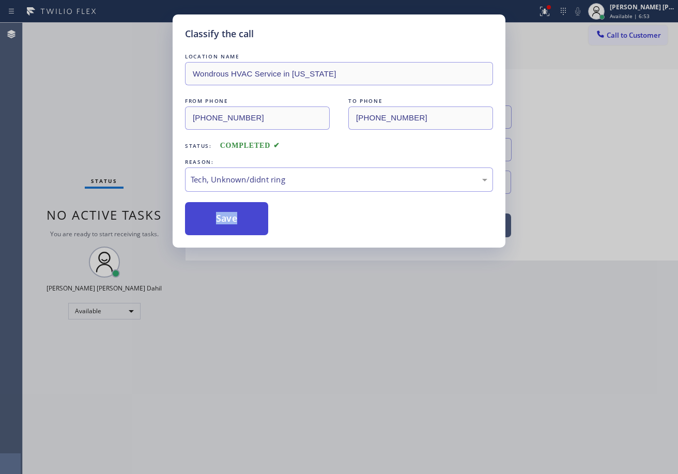
click at [220, 221] on button "Save" at bounding box center [226, 218] width 83 height 33
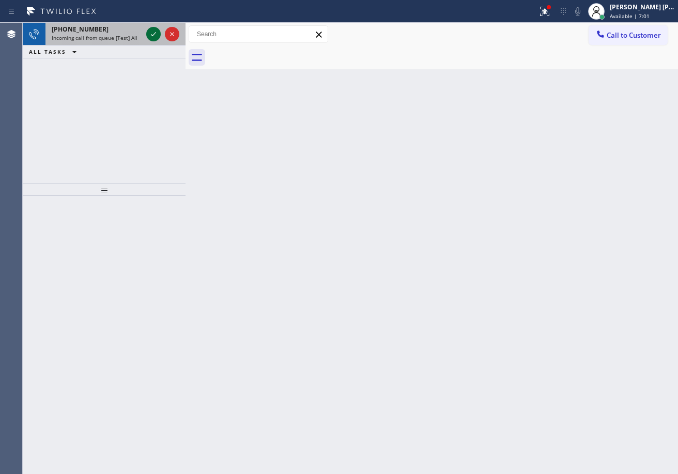
click at [156, 31] on icon at bounding box center [153, 34] width 12 height 12
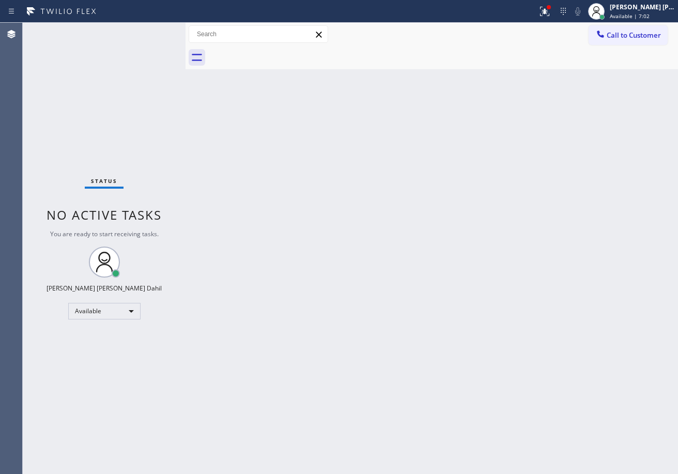
click at [156, 31] on div "Status No active tasks You are ready to start receiving tasks. [PERSON_NAME] [P…" at bounding box center [104, 248] width 163 height 451
click at [550, 14] on icon at bounding box center [544, 11] width 9 height 9
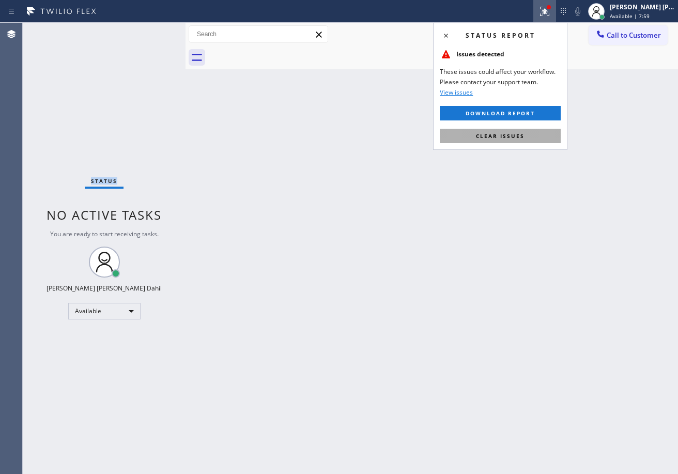
click at [495, 134] on span "Clear issues" at bounding box center [500, 135] width 49 height 7
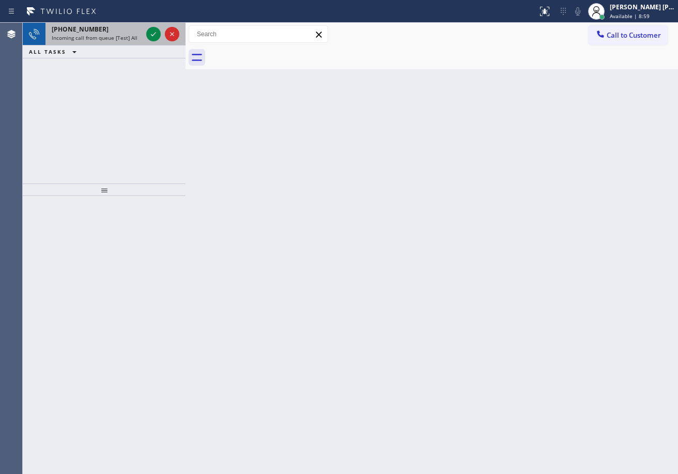
click at [139, 35] on div "Incoming call from queue [Test] All" at bounding box center [97, 37] width 90 height 7
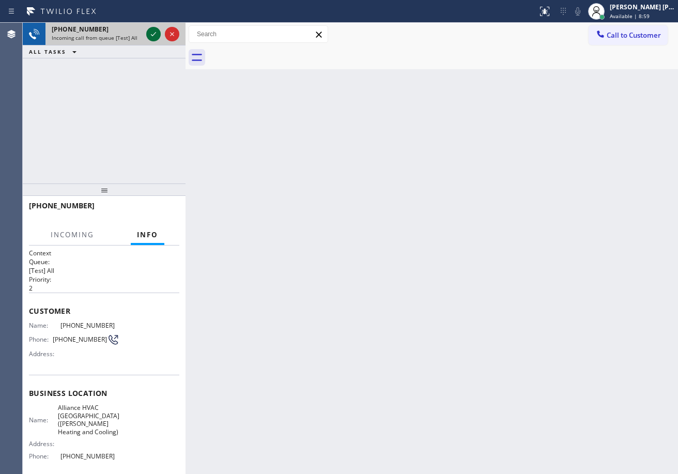
click at [151, 32] on icon at bounding box center [153, 34] width 12 height 12
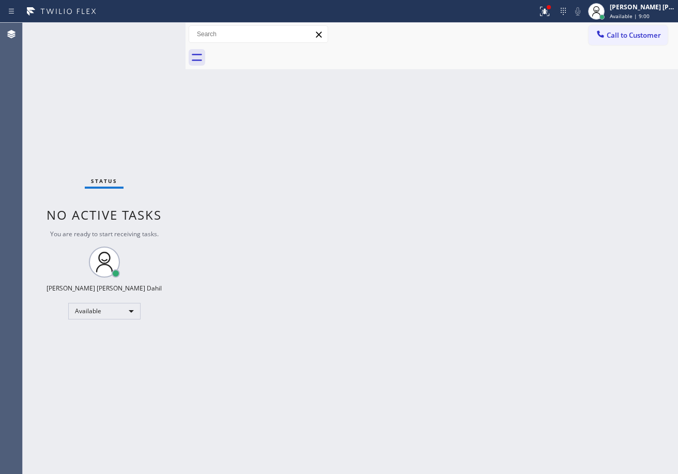
click at [151, 32] on div "Status No active tasks You are ready to start receiving tasks. [PERSON_NAME] [P…" at bounding box center [104, 248] width 163 height 451
click at [552, 9] on div at bounding box center [549, 7] width 6 height 6
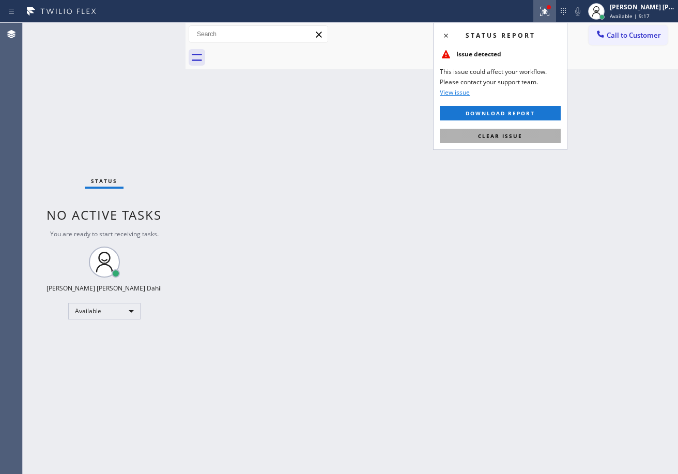
click at [485, 138] on span "Clear issue" at bounding box center [500, 135] width 44 height 7
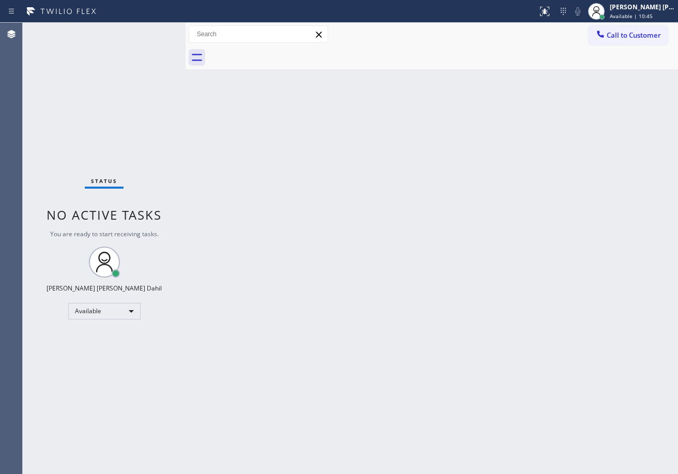
click at [127, 135] on div "Status No active tasks You are ready to start receiving tasks. [PERSON_NAME] [P…" at bounding box center [104, 248] width 163 height 451
click at [129, 133] on div "Status No active tasks You are ready to start receiving tasks. [PERSON_NAME] [P…" at bounding box center [104, 248] width 163 height 451
click at [482, 408] on div "Back to Dashboard Change Sender ID Customers Technicians Select a contact Outbo…" at bounding box center [432, 248] width 493 height 451
click at [634, 14] on span "Available | 10:51" at bounding box center [631, 15] width 43 height 7
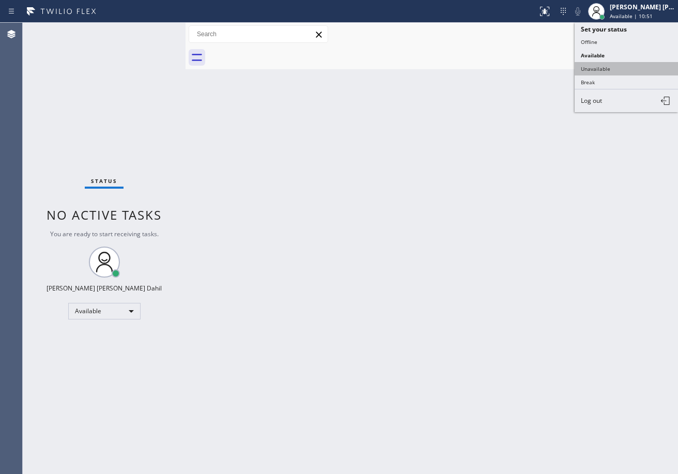
click at [622, 68] on button "Unavailable" at bounding box center [626, 68] width 103 height 13
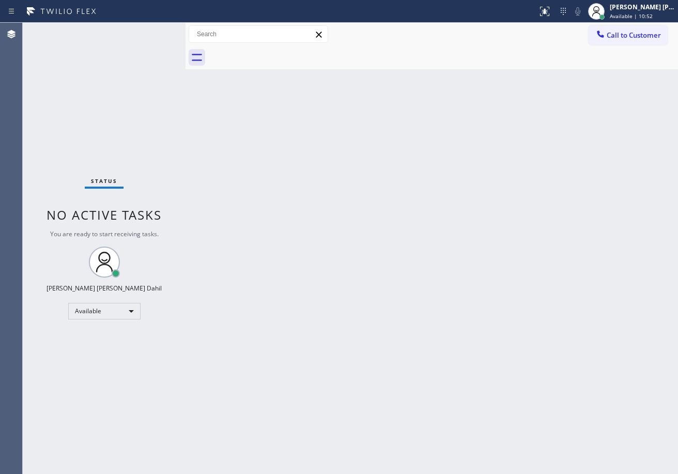
click at [621, 86] on div "Back to Dashboard Change Sender ID Customers Technicians Select a contact Outbo…" at bounding box center [432, 248] width 493 height 451
click at [642, 33] on span "Call to Customer" at bounding box center [634, 35] width 54 height 9
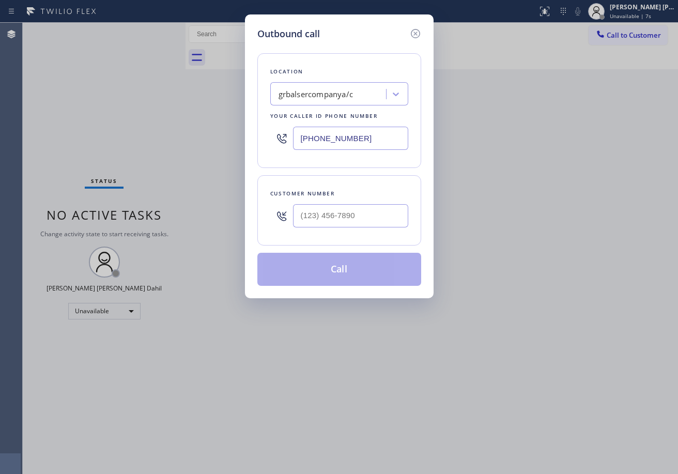
click at [347, 211] on input "text" at bounding box center [350, 215] width 115 height 23
paste input "281) 832-5550"
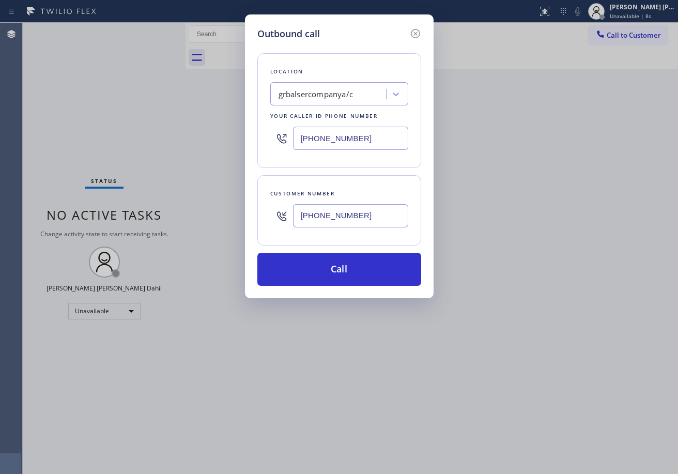
type input "[PHONE_NUMBER]"
click at [372, 273] on button "Call" at bounding box center [340, 269] width 164 height 33
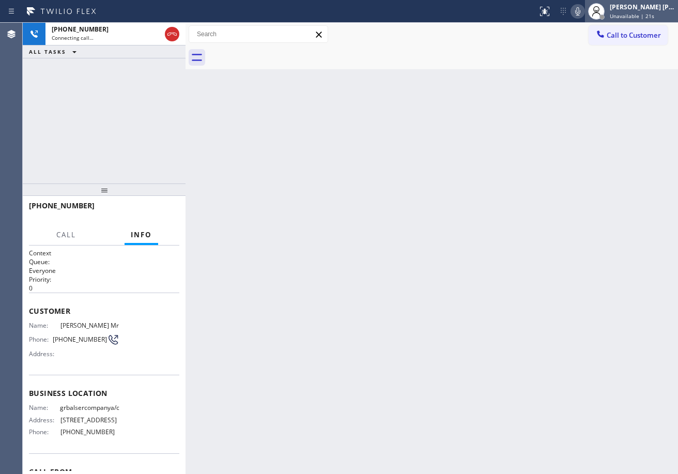
click at [651, 19] on span "Unavailable | 21s" at bounding box center [632, 15] width 44 height 7
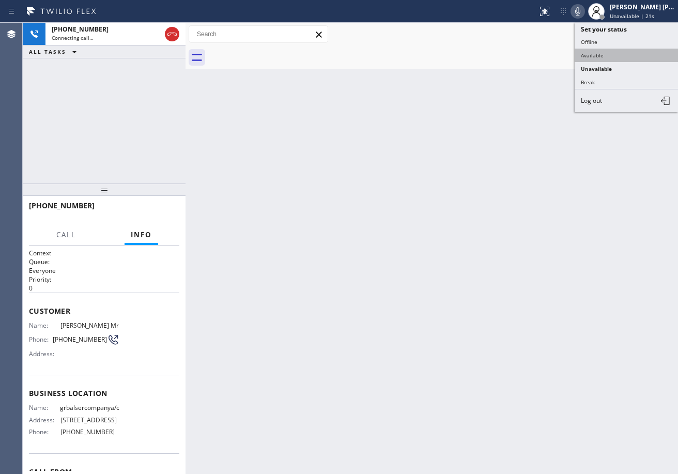
click at [621, 51] on button "Available" at bounding box center [626, 55] width 103 height 13
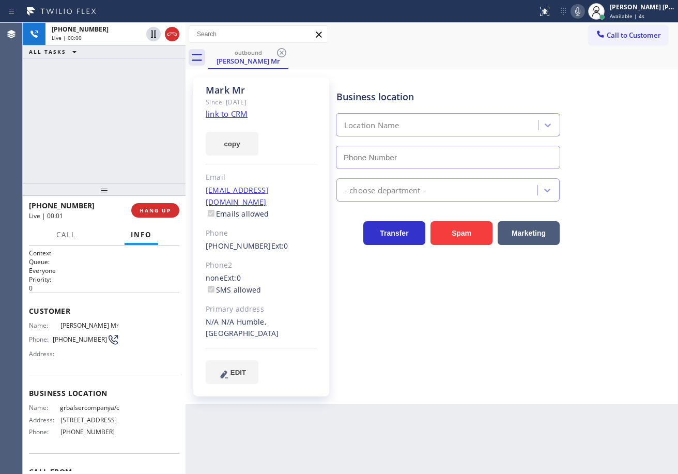
type input "[PHONE_NUMBER]"
click at [120, 167] on div "+12818325550 Live | 00:24 ALL TASKS ALL TASKS ACTIVE TASKS TASKS IN WRAP UP" at bounding box center [104, 103] width 163 height 161
click at [116, 164] on div "+12818325550 Live | 00:24 ALL TASKS ALL TASKS ACTIVE TASKS TASKS IN WRAP UP" at bounding box center [104, 103] width 163 height 161
drag, startPoint x: 128, startPoint y: 150, endPoint x: 142, endPoint y: 162, distance: 19.1
click at [142, 162] on div "+12818325550 Live | 00:25 ALL TASKS ALL TASKS ACTIVE TASKS TASKS IN WRAP UP" at bounding box center [104, 103] width 163 height 161
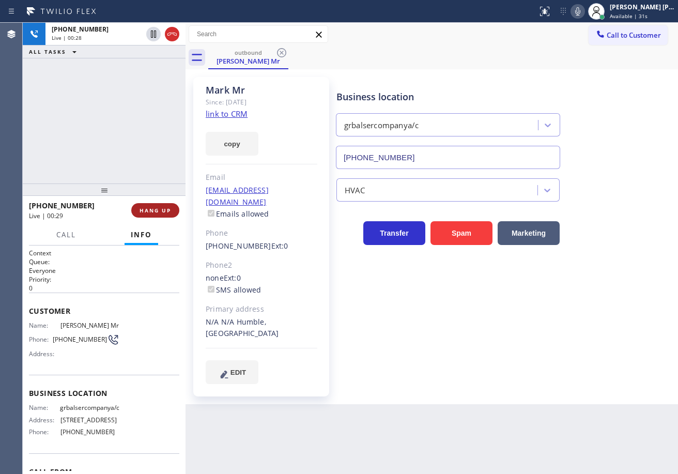
click at [164, 211] on span "HANG UP" at bounding box center [156, 210] width 32 height 7
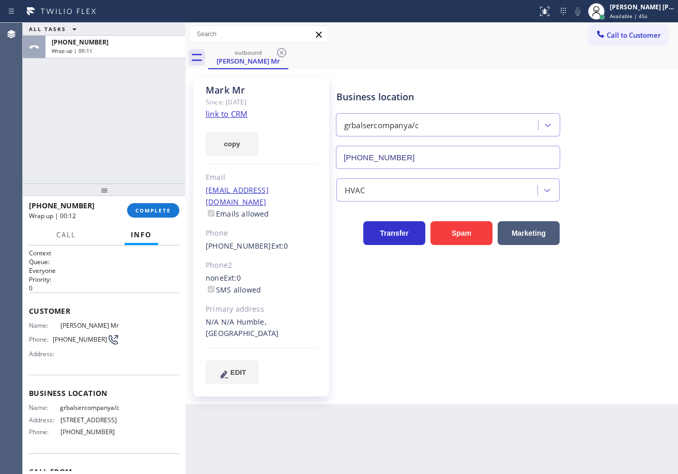
drag, startPoint x: 93, startPoint y: 115, endPoint x: 119, endPoint y: 184, distance: 73.8
click at [93, 115] on div "ALL TASKS ALL TASKS ACTIVE TASKS TASKS IN WRAP UP +12818325550 Wrap up | 00:11" at bounding box center [104, 103] width 163 height 161
click at [148, 205] on button "COMPLETE" at bounding box center [153, 210] width 52 height 14
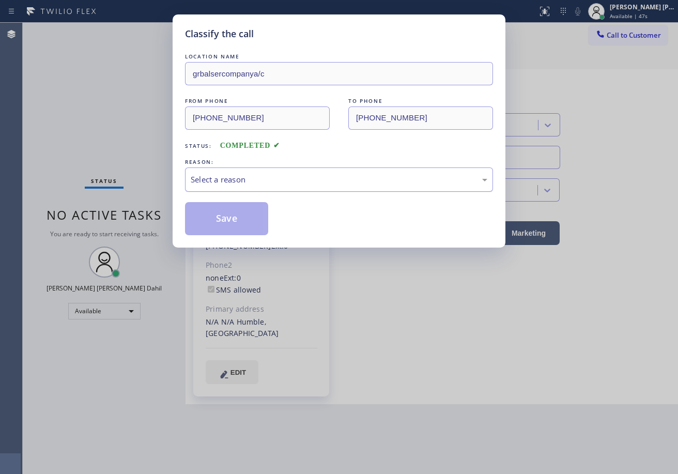
click at [232, 172] on div "Select a reason" at bounding box center [339, 180] width 308 height 24
click at [229, 216] on button "Save" at bounding box center [226, 218] width 83 height 33
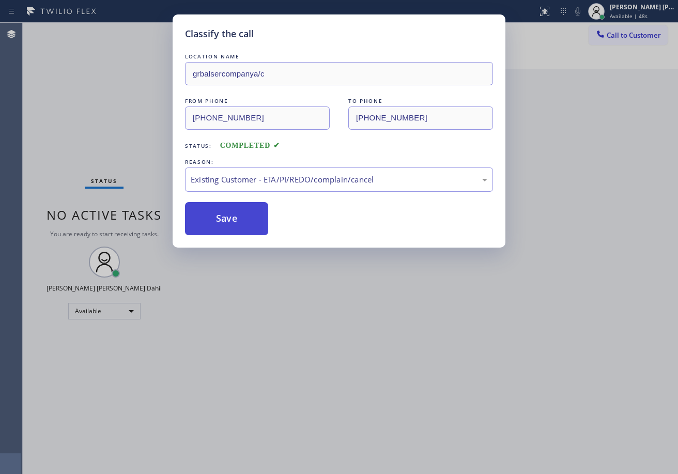
click at [229, 216] on button "Save" at bounding box center [226, 218] width 83 height 33
drag, startPoint x: 427, startPoint y: 327, endPoint x: 441, endPoint y: 332, distance: 15.4
click at [438, 331] on div "Classify the call LOCATION NAME grbalsercompanya/c FROM PHONE (346) 421-0545 TO…" at bounding box center [339, 237] width 678 height 474
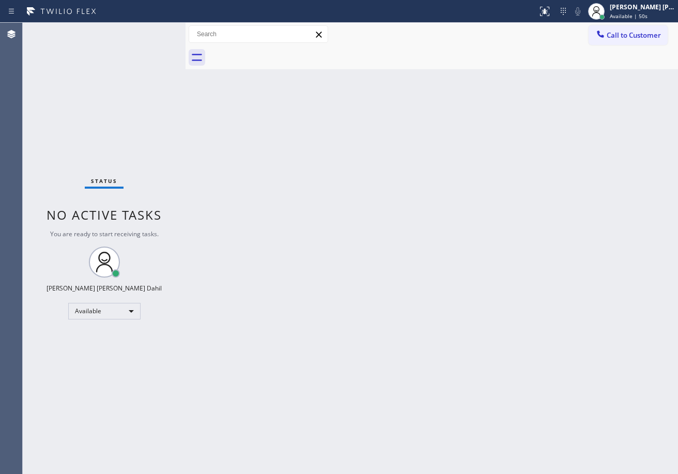
click at [485, 374] on div "Back to Dashboard Change Sender ID Customers Technicians Select a contact Outbo…" at bounding box center [432, 248] width 493 height 451
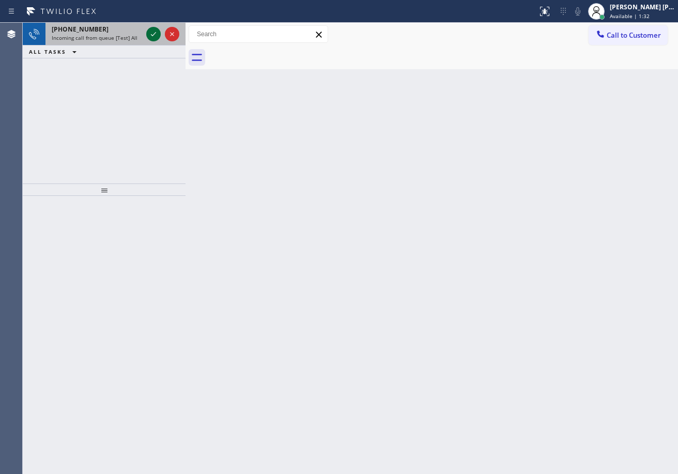
click at [156, 31] on icon at bounding box center [153, 34] width 12 height 12
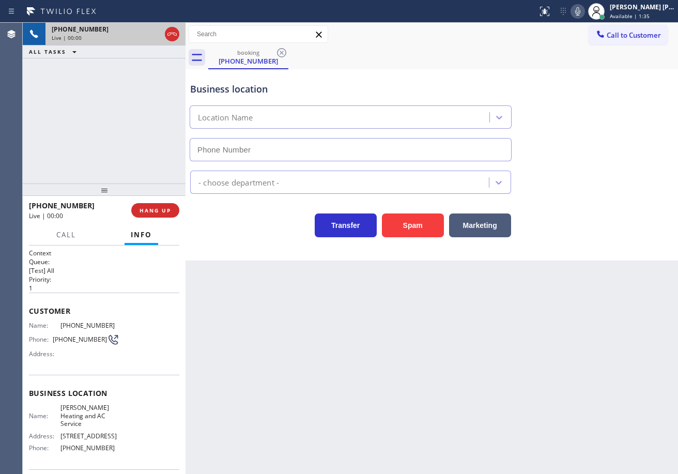
type input "[PHONE_NUMBER]"
click at [584, 10] on icon at bounding box center [578, 11] width 12 height 12
click at [610, 217] on div "Transfer Spam Marketing" at bounding box center [432, 220] width 488 height 33
click at [584, 16] on icon at bounding box center [578, 11] width 12 height 12
click at [614, 122] on div "Business location Ramirez Heating & AC Service (646) 762-9180" at bounding box center [432, 115] width 488 height 94
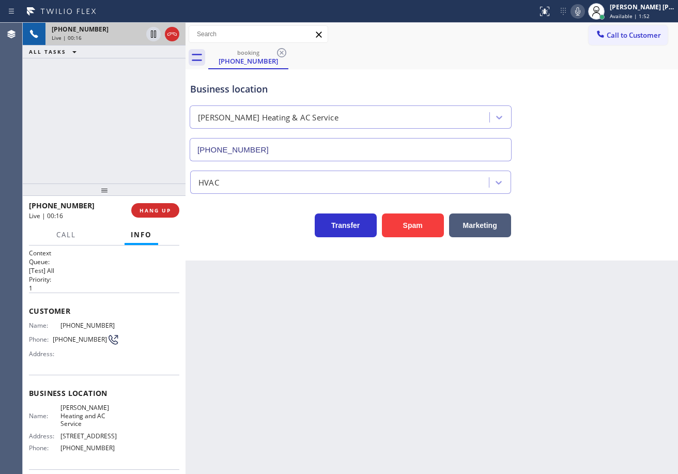
click at [86, 152] on div "+17543366809 Live | 00:16 ALL TASKS ALL TASKS ACTIVE TASKS TASKS IN WRAP UP" at bounding box center [104, 103] width 163 height 161
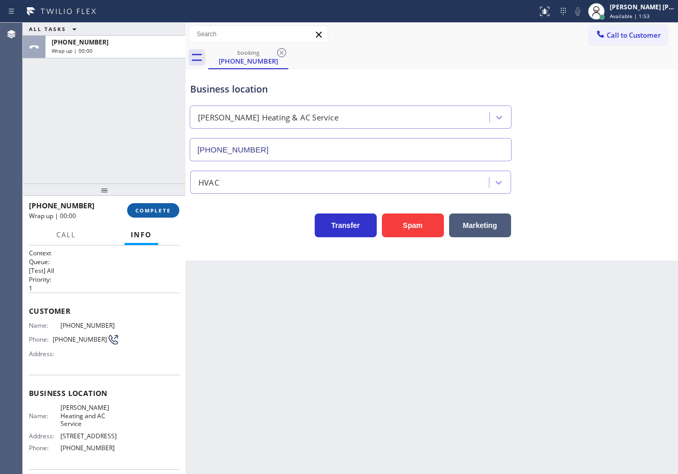
click at [152, 211] on span "COMPLETE" at bounding box center [153, 210] width 36 height 7
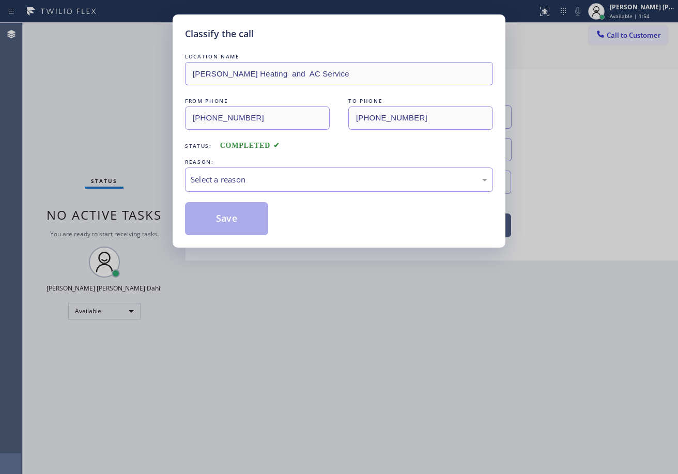
drag, startPoint x: 218, startPoint y: 176, endPoint x: 226, endPoint y: 177, distance: 8.3
click at [220, 176] on div "Select a reason" at bounding box center [339, 180] width 297 height 12
click at [234, 218] on button "Save" at bounding box center [226, 218] width 83 height 33
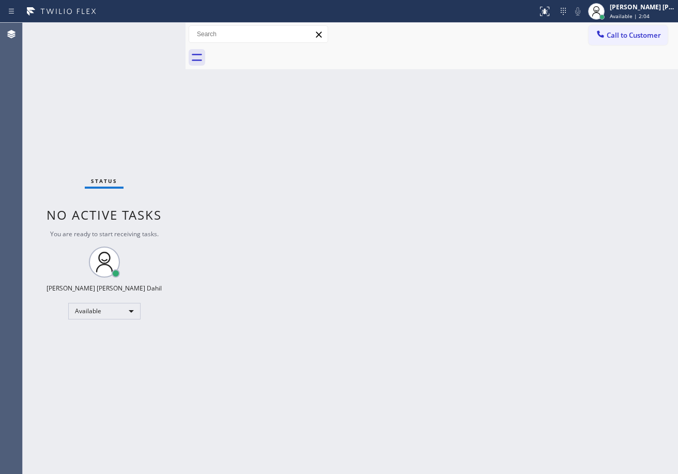
click at [460, 253] on div "Back to Dashboard Change Sender ID Customers Technicians Select a contact Outbo…" at bounding box center [432, 248] width 493 height 451
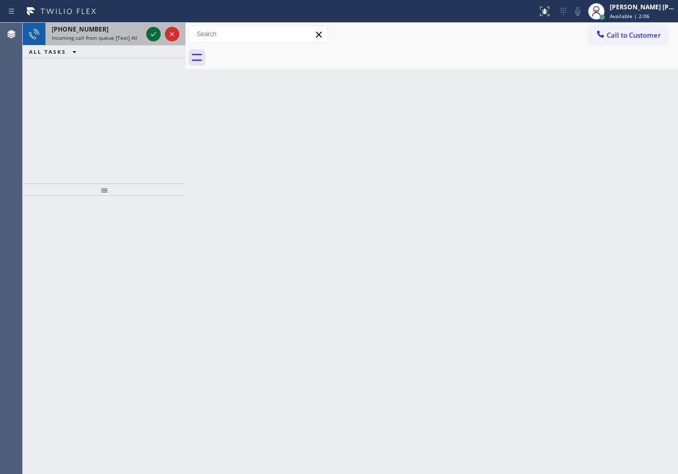
click at [156, 31] on icon at bounding box center [153, 34] width 12 height 12
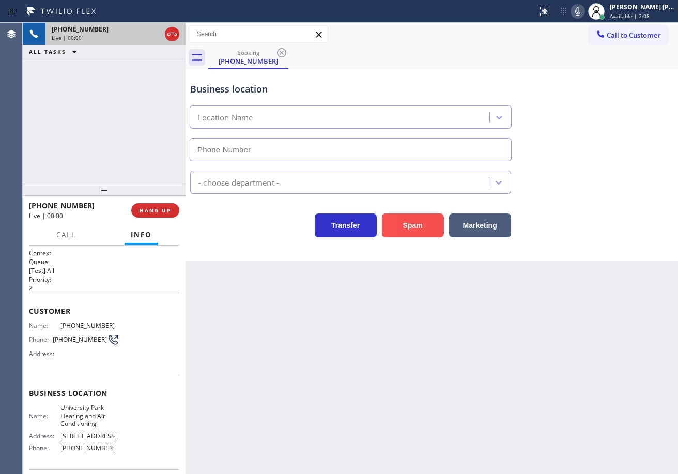
type input "[PHONE_NUMBER]"
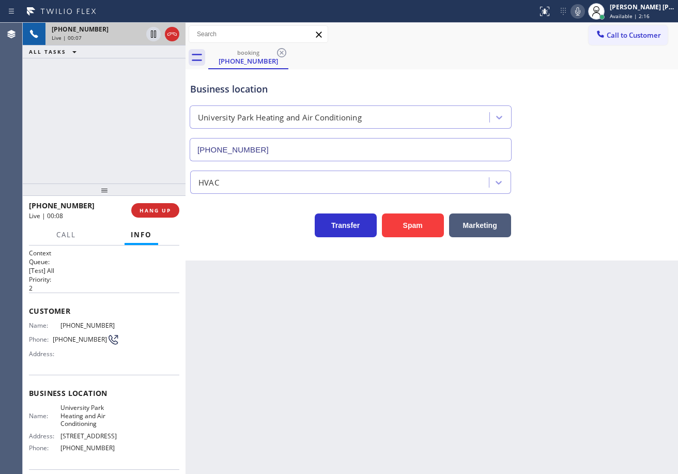
click at [508, 340] on div "Back to Dashboard Change Sender ID Customers Technicians Select a contact Outbo…" at bounding box center [432, 248] width 493 height 451
click at [371, 399] on div "Back to Dashboard Change Sender ID Customers Technicians Select a contact Outbo…" at bounding box center [432, 248] width 493 height 451
click at [294, 350] on div "Back to Dashboard Change Sender ID Customers Technicians Select a contact Outbo…" at bounding box center [432, 248] width 493 height 451
click at [296, 334] on div "Back to Dashboard Change Sender ID Customers Technicians Select a contact Outbo…" at bounding box center [432, 248] width 493 height 451
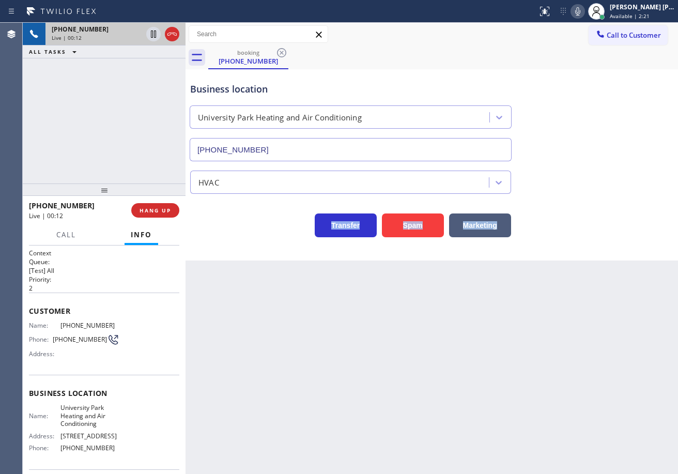
click at [296, 334] on div "Back to Dashboard Change Sender ID Customers Technicians Select a contact Outbo…" at bounding box center [432, 248] width 493 height 451
click at [309, 343] on div "Back to Dashboard Change Sender ID Customers Technicians Select a contact Outbo…" at bounding box center [432, 248] width 493 height 451
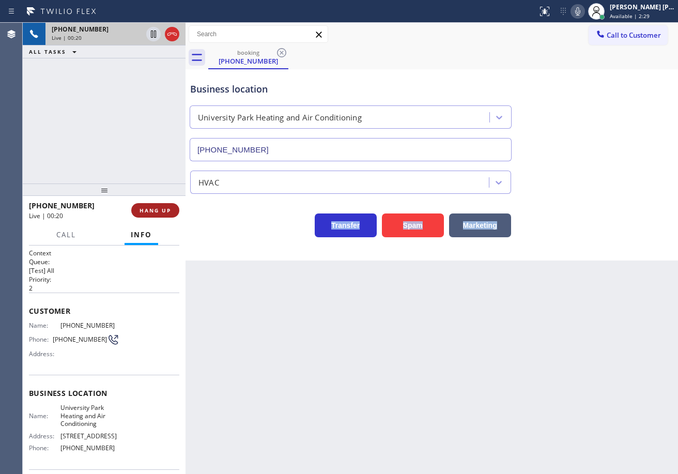
click at [152, 213] on span "HANG UP" at bounding box center [156, 210] width 32 height 7
click at [153, 213] on span "HANG UP" at bounding box center [156, 210] width 32 height 7
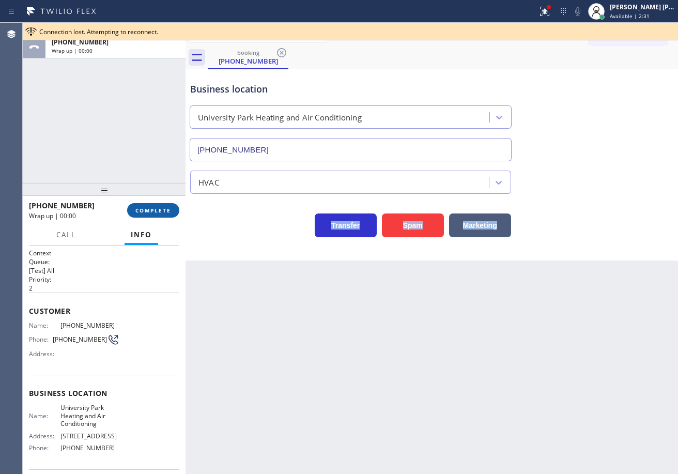
click at [159, 204] on button "COMPLETE" at bounding box center [153, 210] width 52 height 14
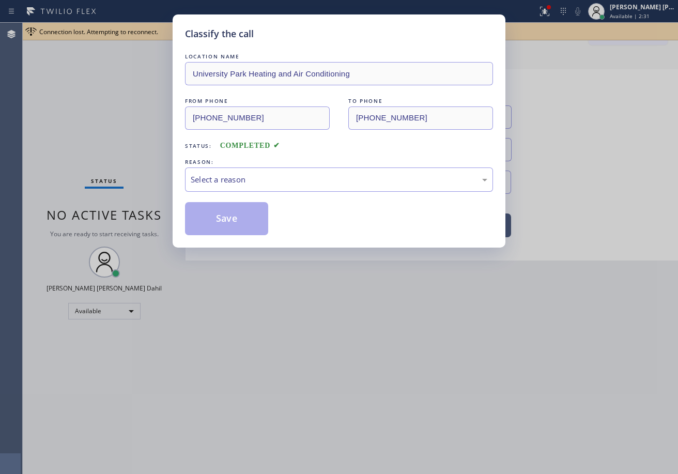
click at [292, 184] on div "Select a reason" at bounding box center [339, 180] width 297 height 12
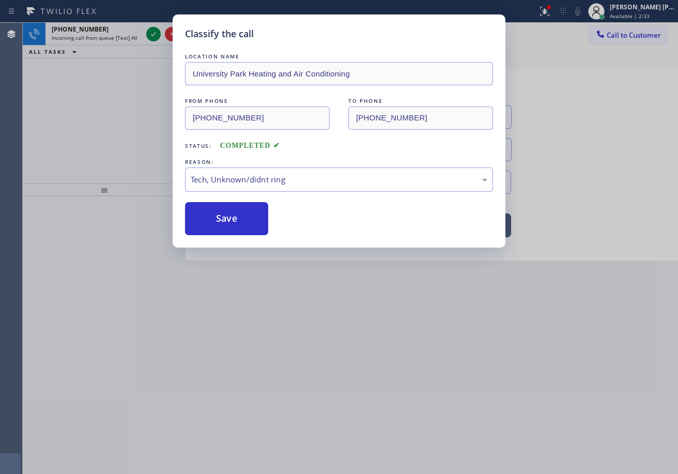
drag, startPoint x: 295, startPoint y: 258, endPoint x: 241, endPoint y: 223, distance: 63.7
click at [241, 223] on button "Save" at bounding box center [226, 218] width 83 height 33
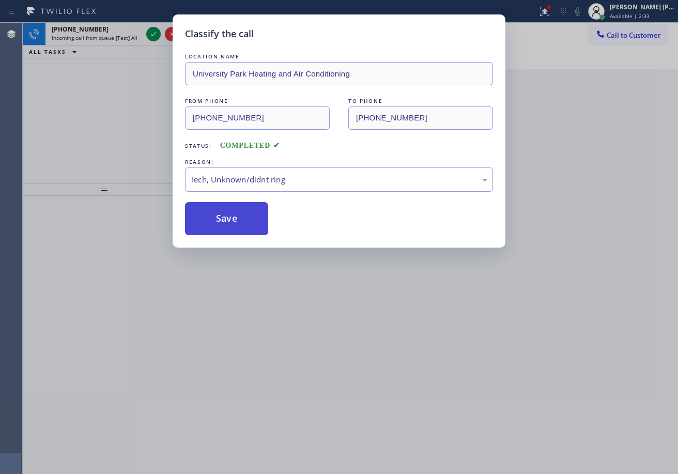
click at [241, 223] on button "Save" at bounding box center [226, 218] width 83 height 33
click at [382, 342] on div "Classify the call LOCATION NAME University Park Heating and Air Conditioning FR…" at bounding box center [339, 237] width 678 height 474
click at [384, 342] on div "Back to Dashboard Change Sender ID Customers Technicians Select a contact Outbo…" at bounding box center [432, 248] width 493 height 451
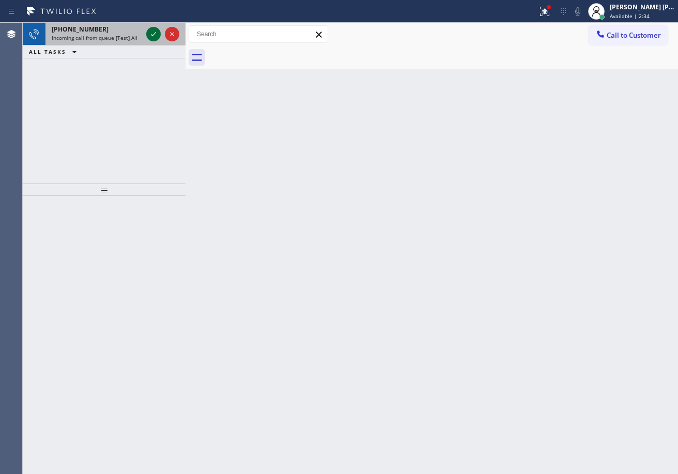
click at [156, 31] on icon at bounding box center [153, 34] width 12 height 12
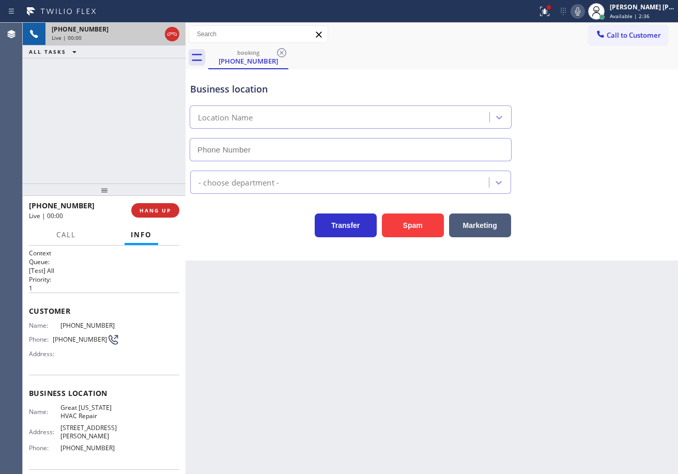
type input "[PHONE_NUMBER]"
click at [188, 45] on div at bounding box center [188, 248] width 0 height 451
click at [156, 31] on icon at bounding box center [156, 34] width 12 height 12
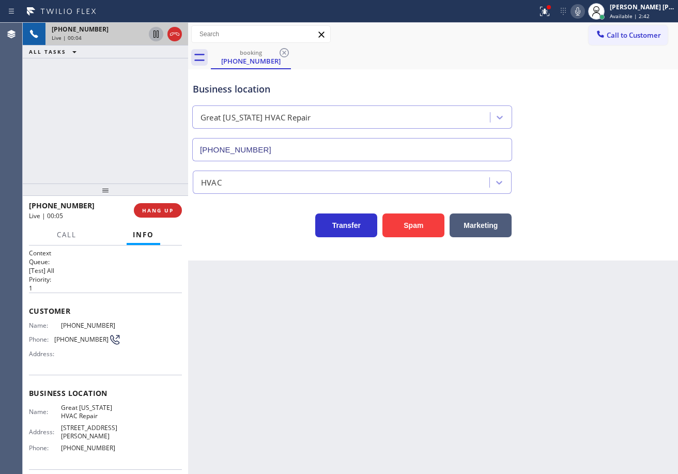
click at [156, 31] on icon at bounding box center [156, 34] width 12 height 12
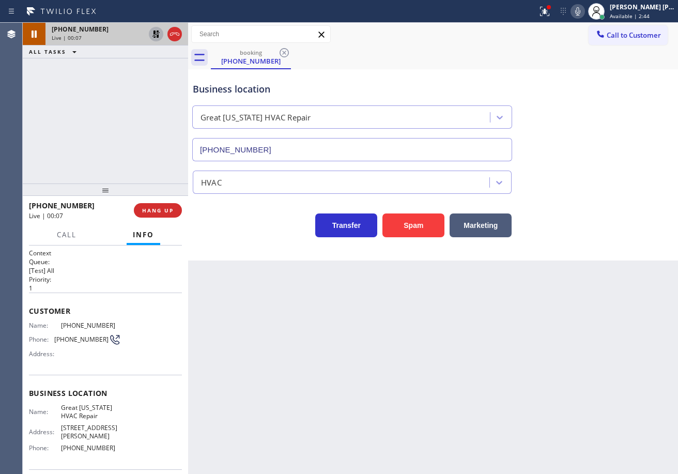
click at [156, 0] on html "Status report Issues detected These issues could affect your workflow. Please c…" at bounding box center [339, 237] width 678 height 474
click at [156, 10] on div at bounding box center [269, 11] width 530 height 17
click at [156, 25] on div at bounding box center [165, 34] width 37 height 23
click at [156, 31] on icon at bounding box center [156, 34] width 12 height 12
click at [156, 43] on div at bounding box center [165, 34] width 37 height 23
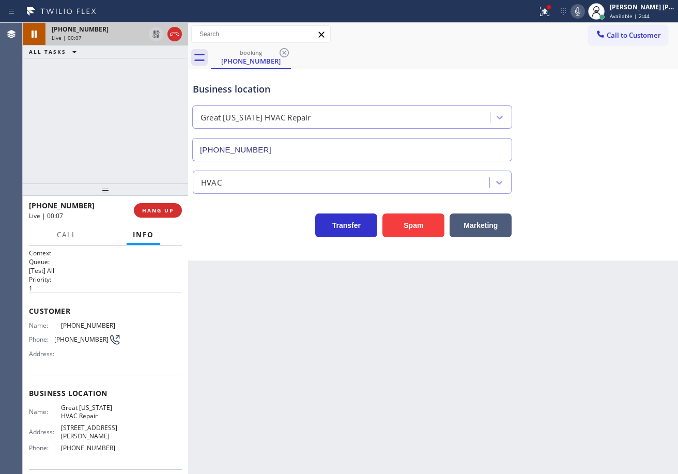
click at [156, 26] on div at bounding box center [165, 34] width 37 height 23
click at [158, 26] on div at bounding box center [165, 34] width 37 height 23
click at [156, 33] on icon at bounding box center [156, 34] width 12 height 12
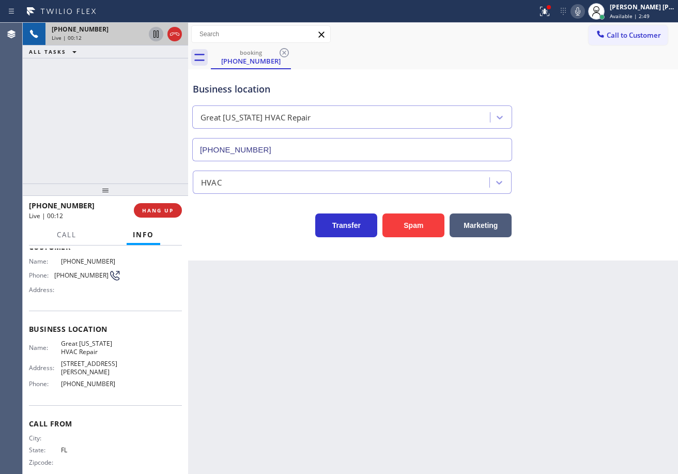
scroll to position [69, 0]
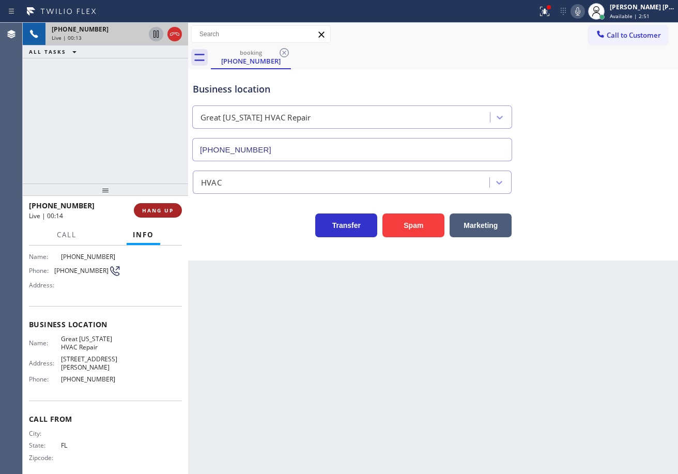
click at [164, 207] on span "HANG UP" at bounding box center [158, 210] width 32 height 7
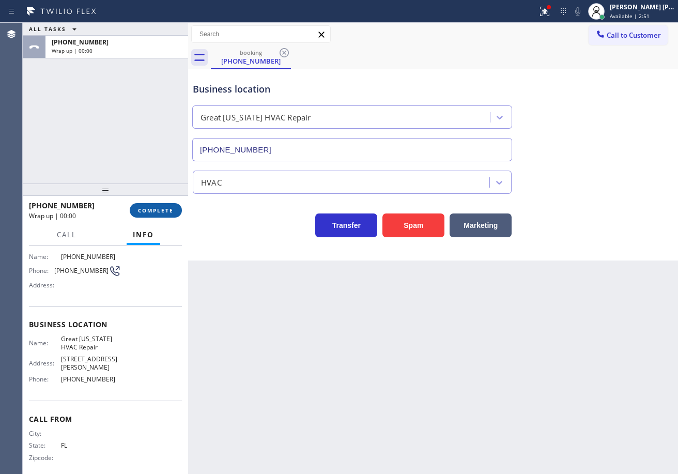
click at [164, 207] on span "COMPLETE" at bounding box center [156, 210] width 36 height 7
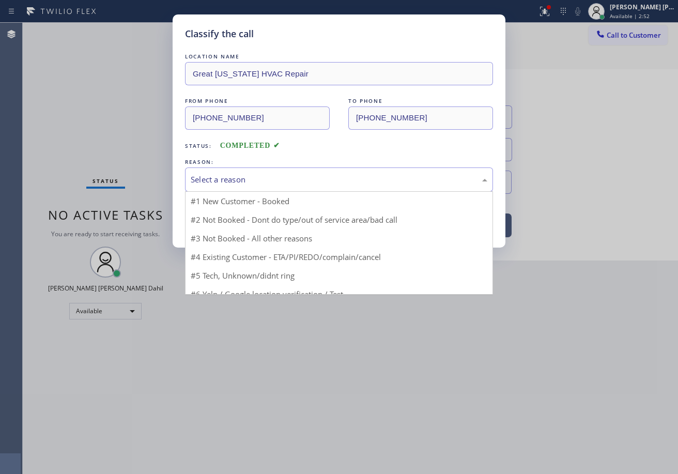
click at [216, 179] on div "Select a reason" at bounding box center [339, 180] width 297 height 12
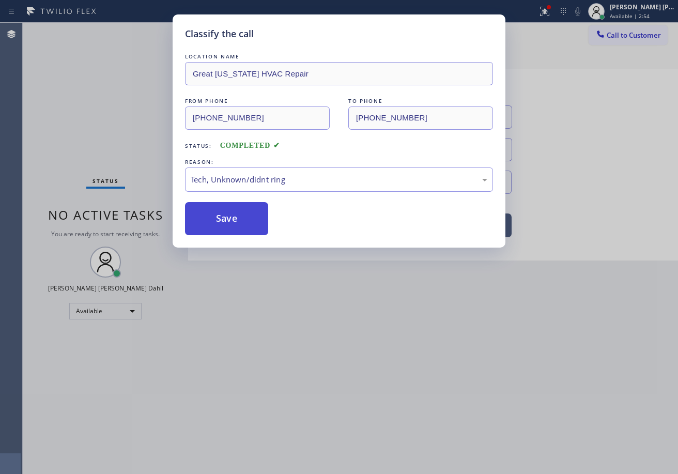
click at [229, 221] on button "Save" at bounding box center [226, 218] width 83 height 33
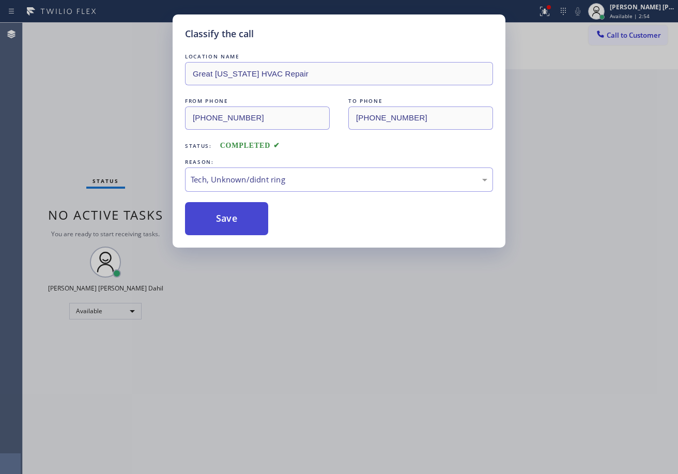
click at [229, 221] on button "Save" at bounding box center [226, 218] width 83 height 33
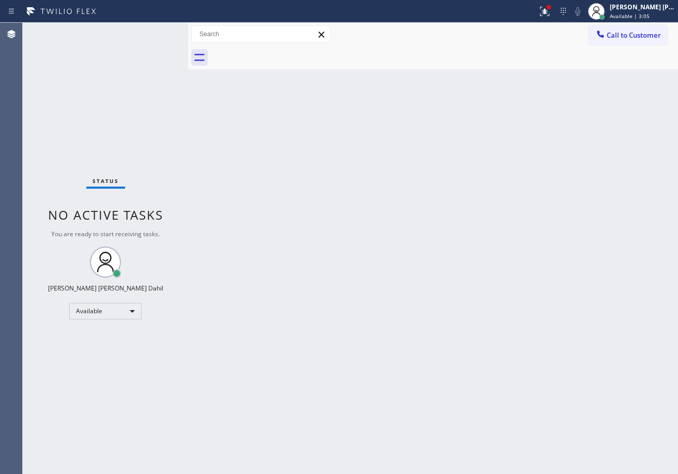
click at [336, 72] on div "Back to Dashboard Change Sender ID Customers Technicians Select a contact Outbo…" at bounding box center [433, 248] width 490 height 451
click at [556, 11] on div at bounding box center [545, 11] width 23 height 12
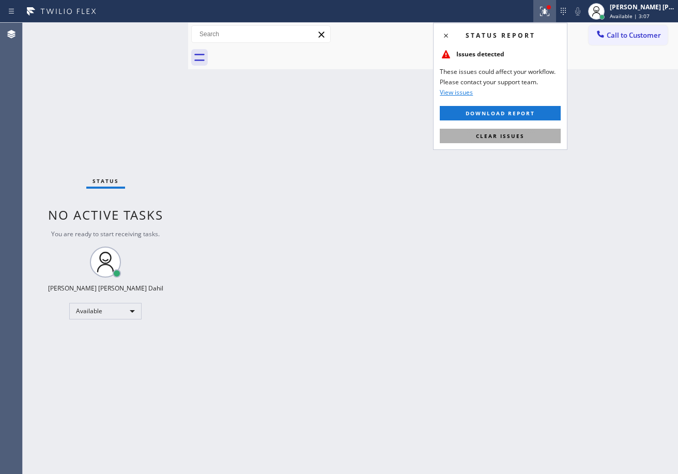
click at [520, 138] on span "Clear issues" at bounding box center [500, 135] width 49 height 7
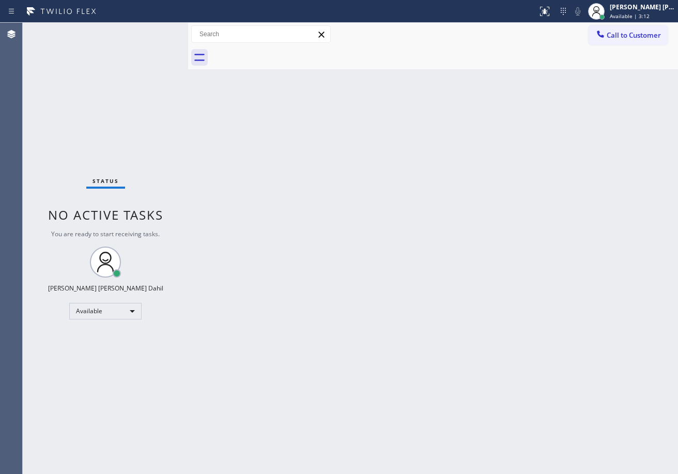
click at [262, 84] on div "Back to Dashboard Change Sender ID Customers Technicians Select a contact Outbo…" at bounding box center [433, 248] width 490 height 451
click at [274, 99] on div "Back to Dashboard Change Sender ID Customers Technicians Select a contact Outbo…" at bounding box center [433, 248] width 490 height 451
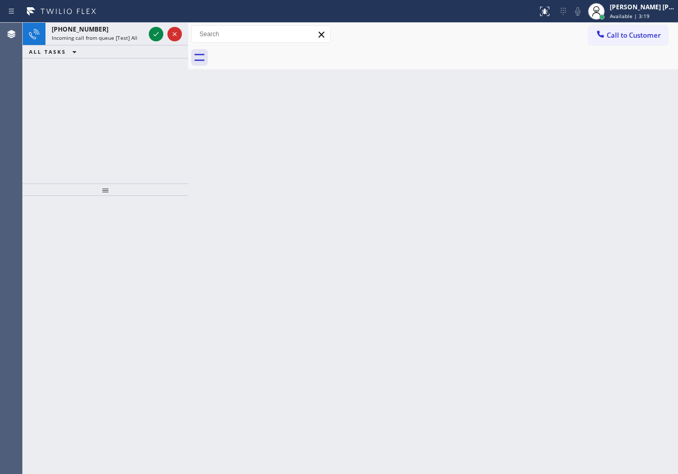
click at [411, 288] on div "Back to Dashboard Change Sender ID Customers Technicians Select a contact Outbo…" at bounding box center [433, 248] width 490 height 451
click at [156, 31] on icon at bounding box center [156, 34] width 12 height 12
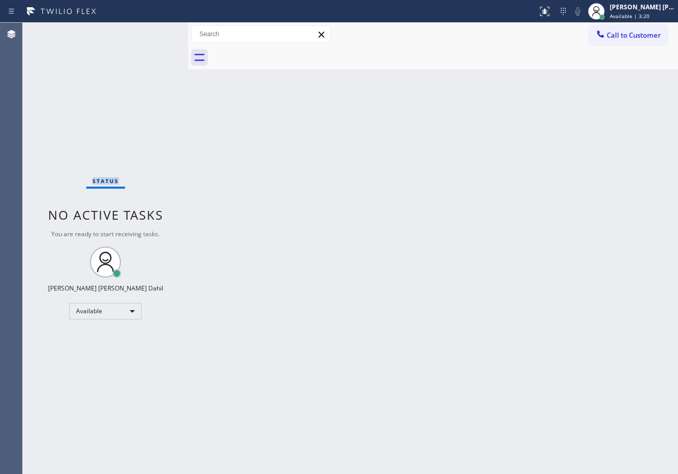
click at [156, 31] on div "Status No active tasks You are ready to start receiving tasks. [PERSON_NAME] [P…" at bounding box center [105, 248] width 165 height 451
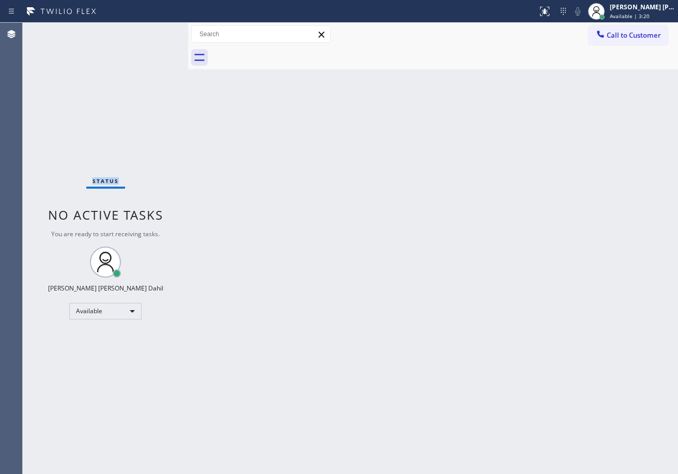
click at [156, 31] on div "Status No active tasks You are ready to start receiving tasks. [PERSON_NAME] [P…" at bounding box center [105, 248] width 165 height 451
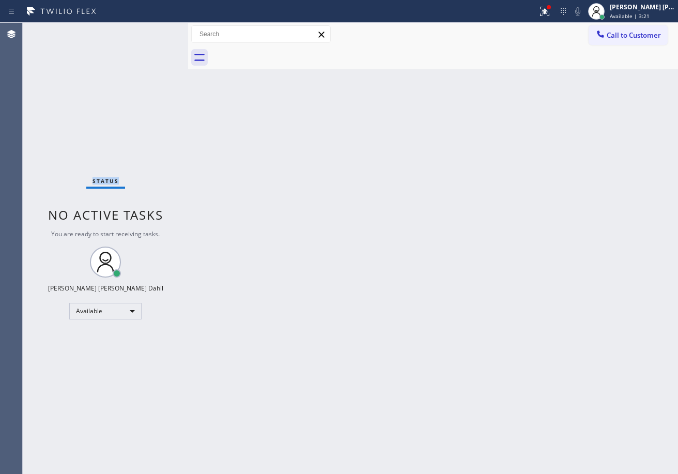
click at [156, 31] on div "Status No active tasks You are ready to start receiving tasks. [PERSON_NAME] [P…" at bounding box center [105, 248] width 165 height 451
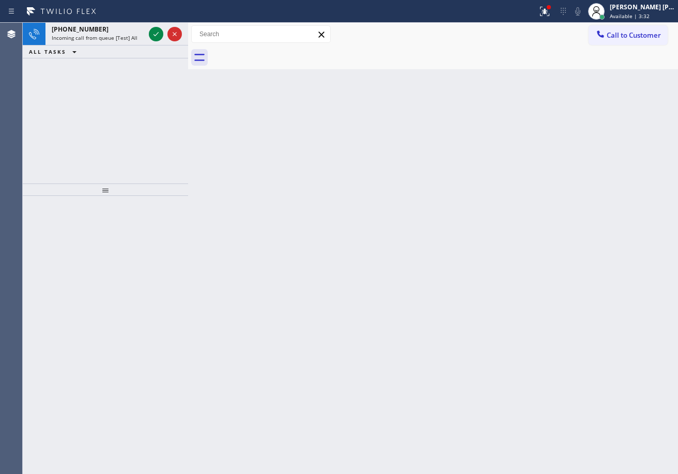
click at [427, 264] on div "Back to Dashboard Change Sender ID Customers Technicians Select a contact Outbo…" at bounding box center [433, 248] width 490 height 451
click at [156, 31] on icon at bounding box center [156, 34] width 12 height 12
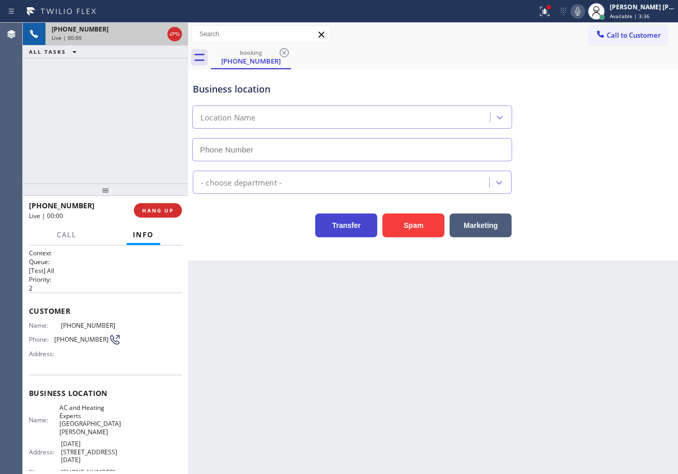
type input "[PHONE_NUMBER]"
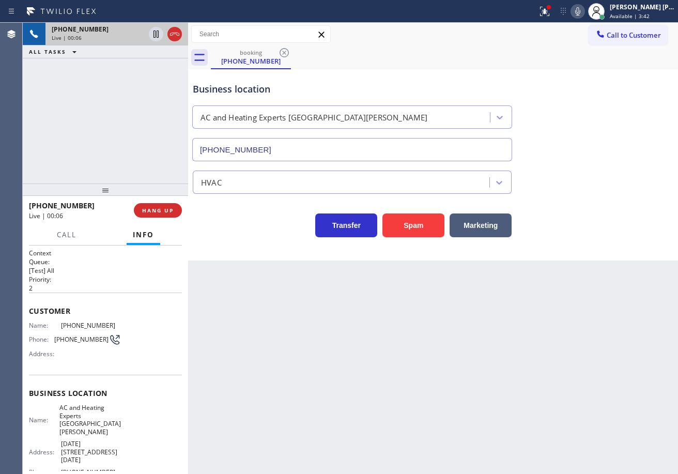
click at [233, 299] on div "Back to Dashboard Change Sender ID Customers Technicians Select a contact Outbo…" at bounding box center [433, 248] width 490 height 451
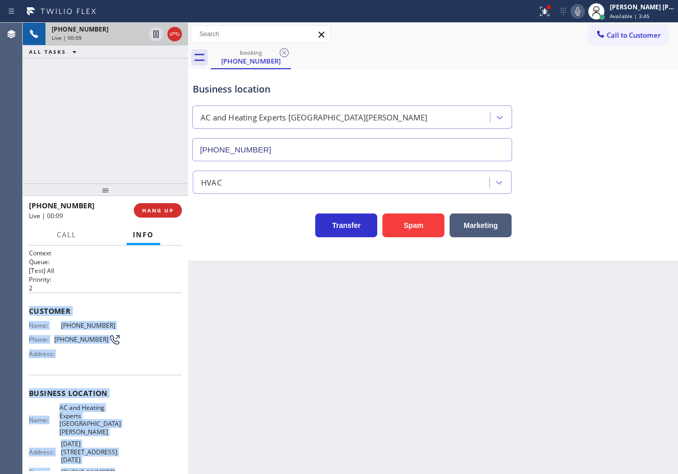
scroll to position [85, 0]
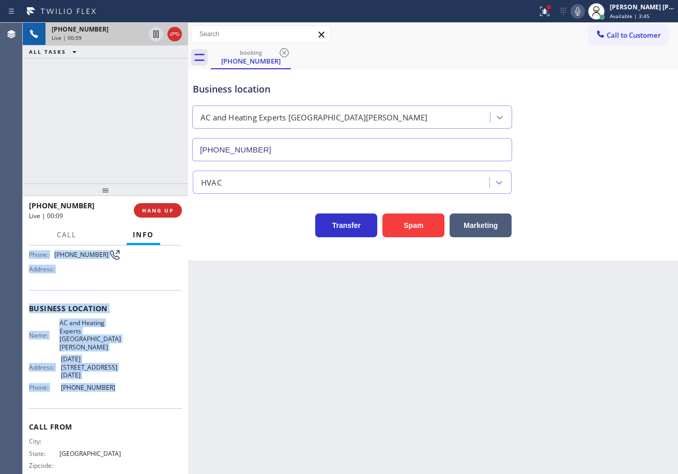
drag, startPoint x: 27, startPoint y: 308, endPoint x: 144, endPoint y: 381, distance: 137.3
click at [144, 381] on div "Context Queue: [Test] All Priority: 2 Customer Name: (325) 310-3104 Phone: (325…" at bounding box center [105, 360] width 165 height 229
copy div "Customer Name: (325) 310-3104 Phone: (325) 310-3104 Address: Business location …"
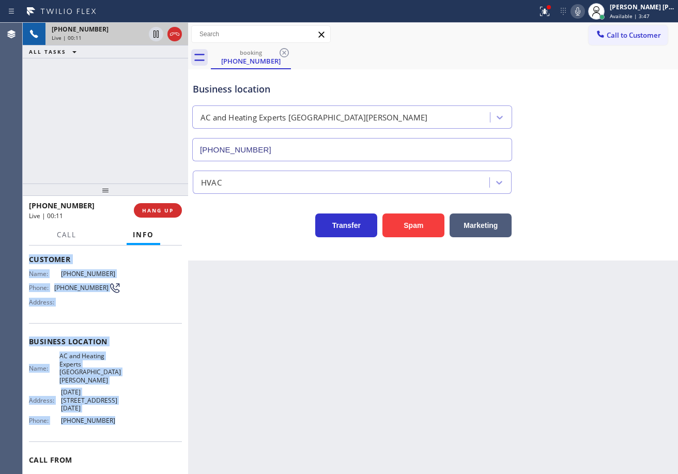
scroll to position [0, 0]
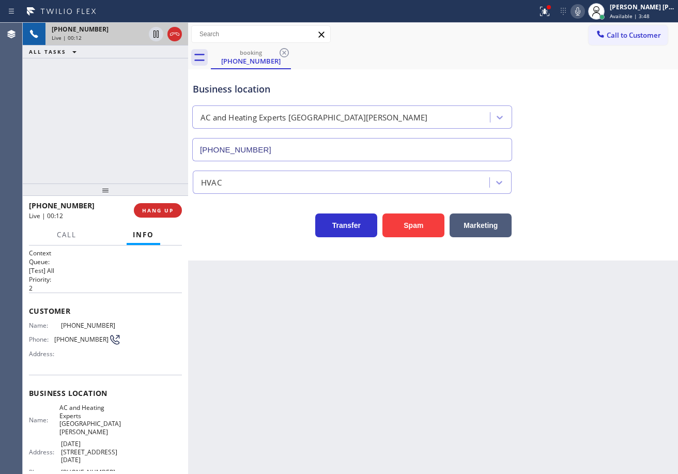
click at [439, 398] on div "Back to Dashboard Change Sender ID Customers Technicians Select a contact Outbo…" at bounding box center [433, 248] width 490 height 451
click at [551, 17] on icon at bounding box center [545, 11] width 12 height 12
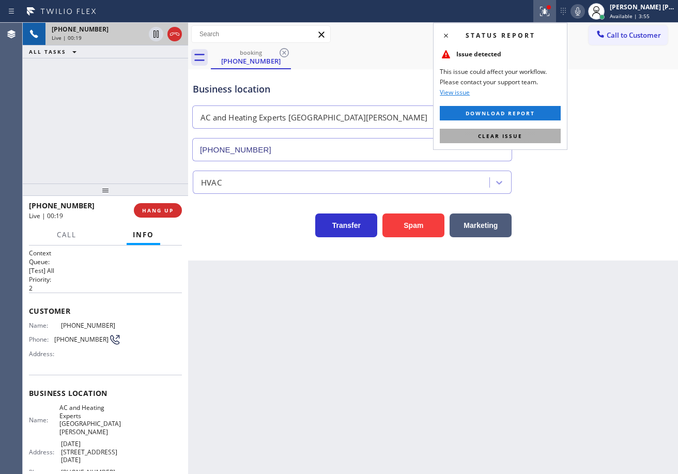
click at [560, 134] on button "Clear issue" at bounding box center [500, 136] width 121 height 14
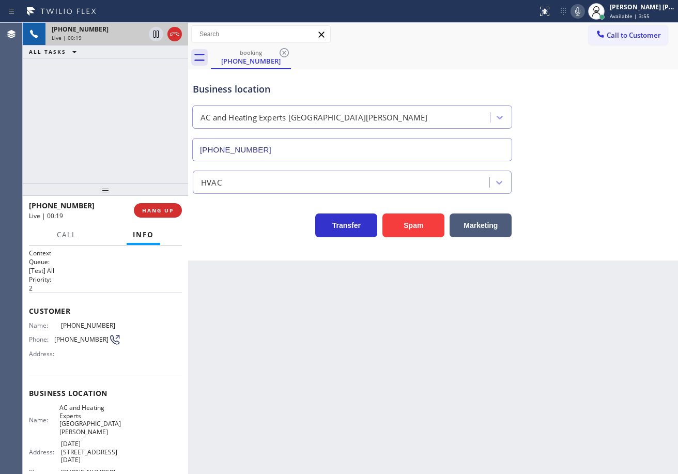
click at [604, 221] on div "Transfer Spam Marketing" at bounding box center [433, 220] width 485 height 33
drag, startPoint x: 544, startPoint y: 411, endPoint x: 549, endPoint y: 405, distance: 7.7
click at [547, 410] on div "Back to Dashboard Change Sender ID Customers Technicians Select a contact Outbo…" at bounding box center [433, 248] width 490 height 451
click at [367, 361] on div "Back to Dashboard Change Sender ID Customers Technicians Select a contact Outbo…" at bounding box center [433, 248] width 490 height 451
click at [162, 210] on span "HANG UP" at bounding box center [158, 210] width 32 height 7
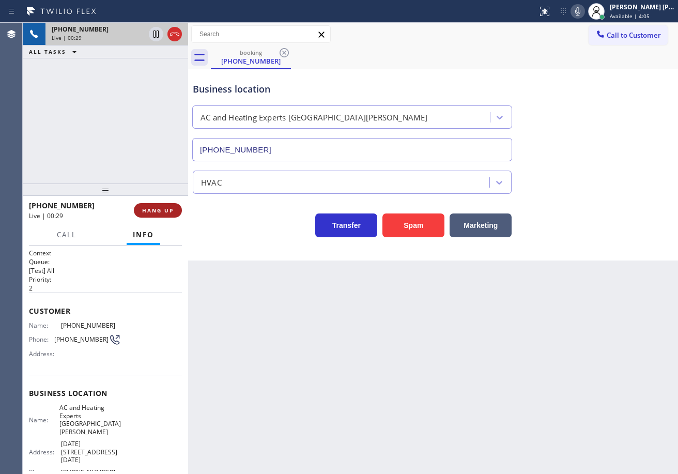
click at [162, 211] on span "HANG UP" at bounding box center [158, 210] width 32 height 7
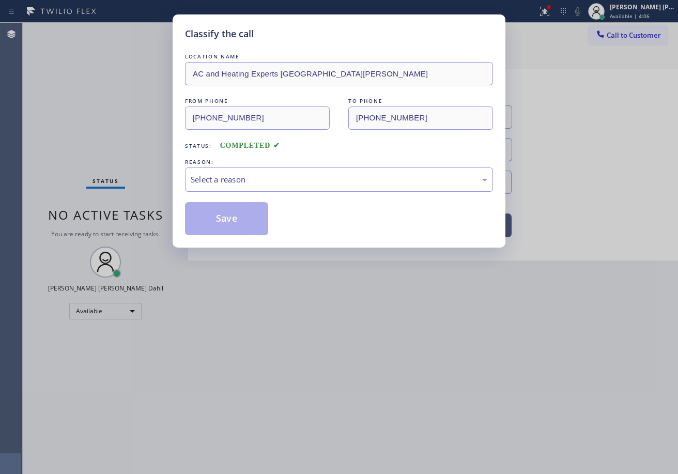
click at [162, 211] on div "Classify the call LOCATION NAME AC and Heating Experts Santa Monica FROM PHONE …" at bounding box center [339, 237] width 678 height 474
click at [261, 179] on div "Select a reason" at bounding box center [339, 180] width 297 height 12
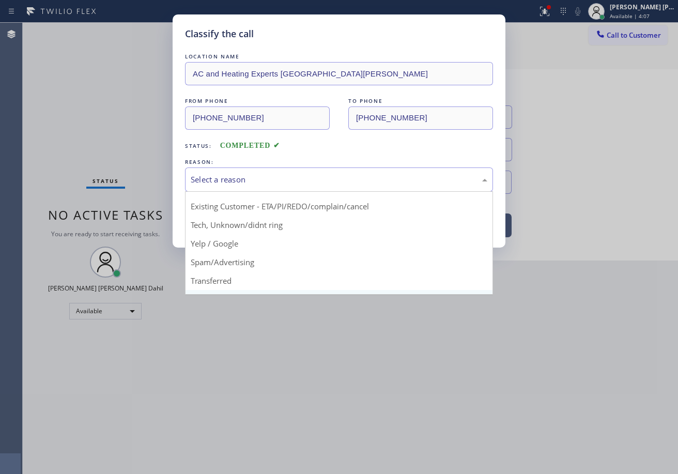
scroll to position [65, 0]
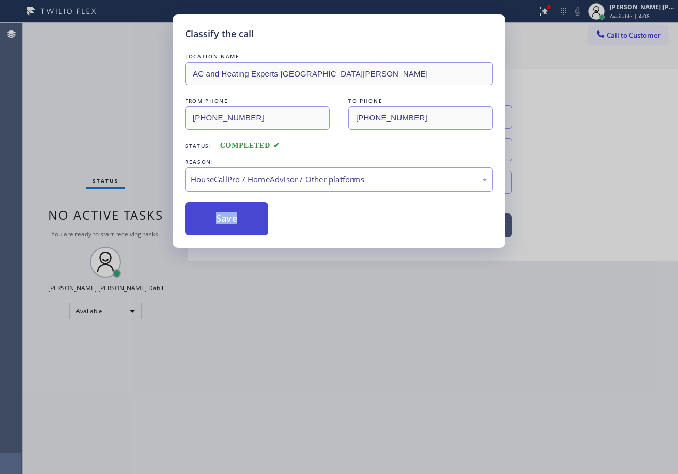
click at [236, 220] on button "Save" at bounding box center [226, 218] width 83 height 33
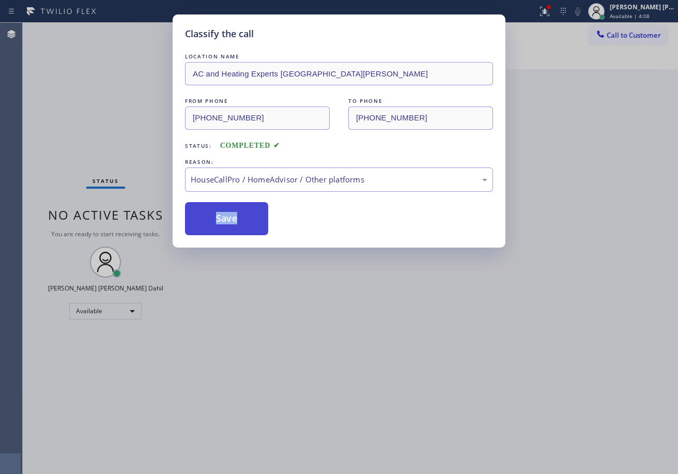
click at [236, 220] on button "Save" at bounding box center [226, 218] width 83 height 33
click at [305, 351] on div "Classify the call LOCATION NAME AC and Heating Experts Santa Monica FROM PHONE …" at bounding box center [339, 237] width 678 height 474
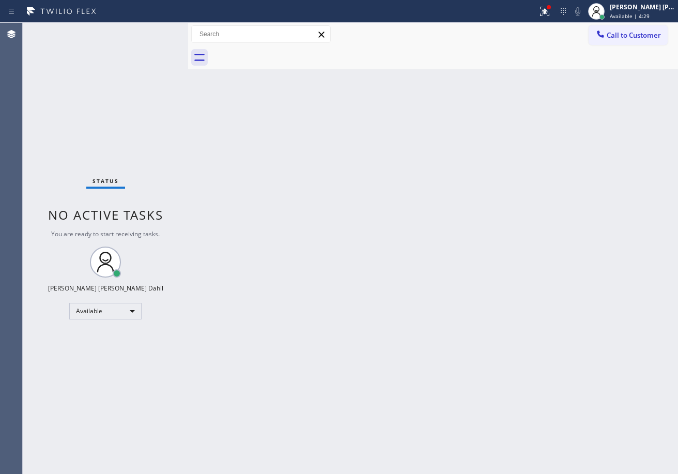
click at [353, 255] on div "Back to Dashboard Change Sender ID Customers Technicians Select a contact Outbo…" at bounding box center [433, 248] width 490 height 451
click at [551, 11] on icon at bounding box center [545, 11] width 12 height 12
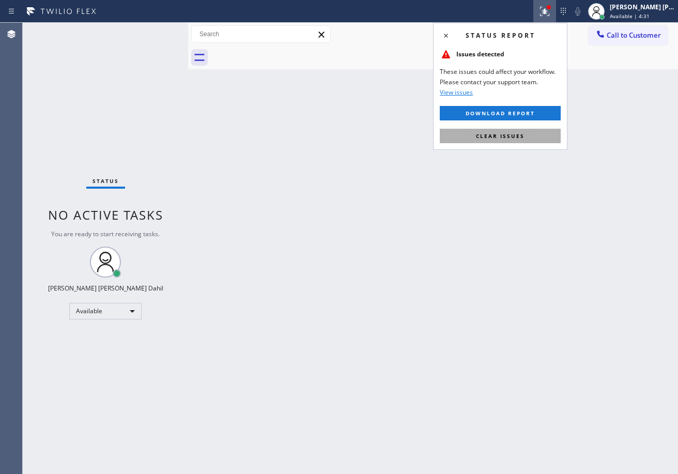
click at [518, 134] on span "Clear issues" at bounding box center [500, 135] width 49 height 7
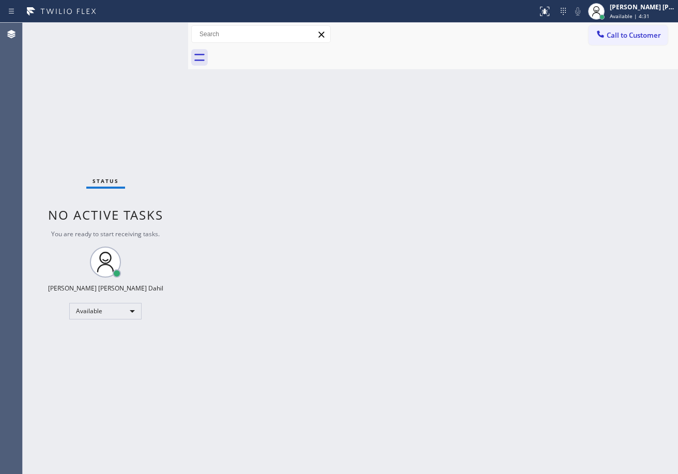
drag, startPoint x: 549, startPoint y: 189, endPoint x: 566, endPoint y: 222, distance: 37.7
click at [552, 194] on div "Back to Dashboard Change Sender ID Customers Technicians Select a contact Outbo…" at bounding box center [433, 248] width 490 height 451
click at [514, 356] on div "Back to Dashboard Change Sender ID Customers Technicians Select a contact Outbo…" at bounding box center [433, 248] width 490 height 451
click at [280, 188] on div "Back to Dashboard Change Sender ID Customers Technicians Select a contact Outbo…" at bounding box center [433, 248] width 490 height 451
drag, startPoint x: 137, startPoint y: 50, endPoint x: 155, endPoint y: 41, distance: 20.4
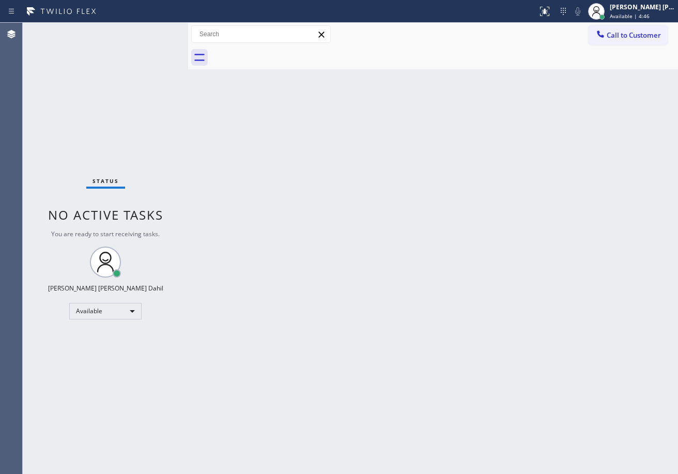
click at [137, 50] on div "Status No active tasks You are ready to start receiving tasks. [PERSON_NAME] [P…" at bounding box center [105, 248] width 165 height 451
click at [374, 277] on div "Back to Dashboard Change Sender ID Customers Technicians Select a contact Outbo…" at bounding box center [433, 248] width 490 height 451
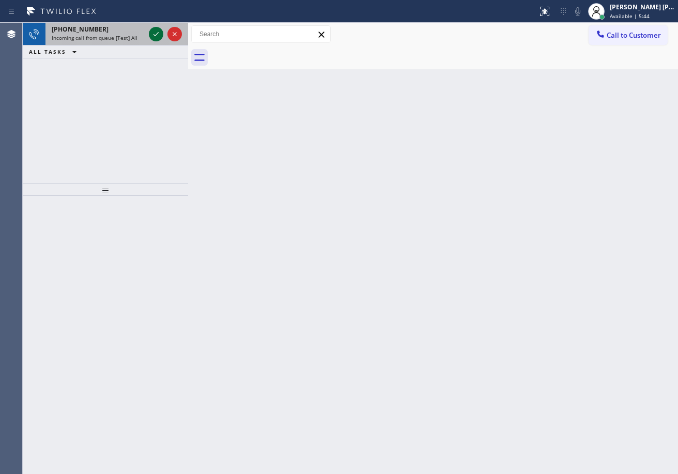
click at [156, 31] on icon at bounding box center [156, 34] width 12 height 12
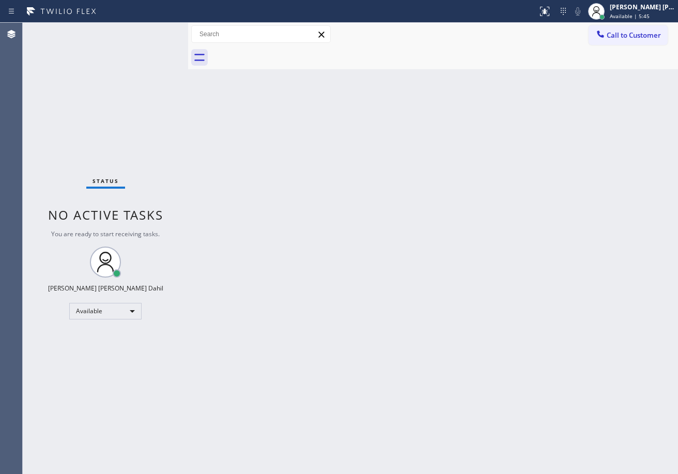
click at [156, 31] on div "Status No active tasks You are ready to start receiving tasks. [PERSON_NAME] [P…" at bounding box center [105, 248] width 165 height 451
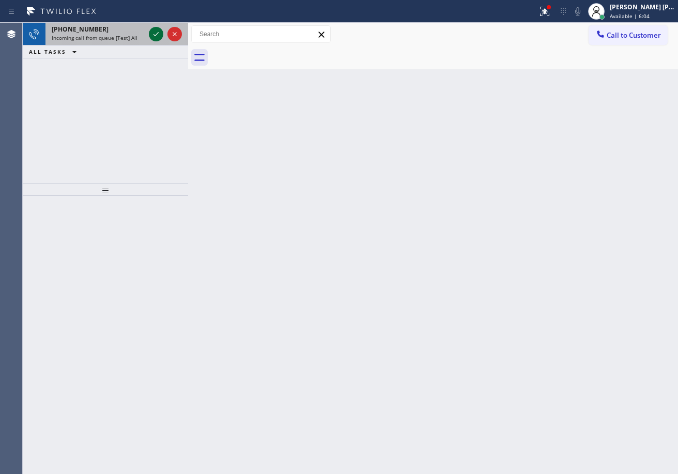
click at [158, 36] on icon at bounding box center [156, 34] width 12 height 12
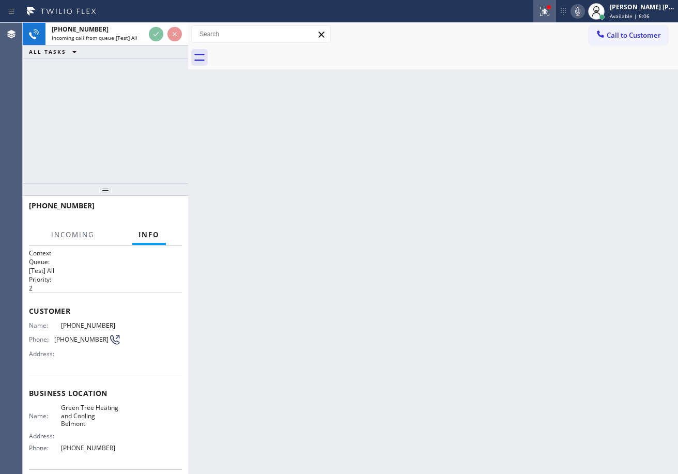
click at [547, 11] on icon at bounding box center [543, 10] width 6 height 7
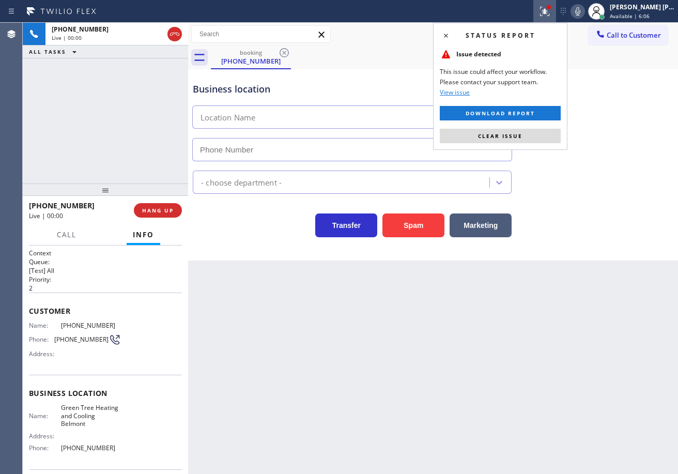
type input "(650) 420-4484"
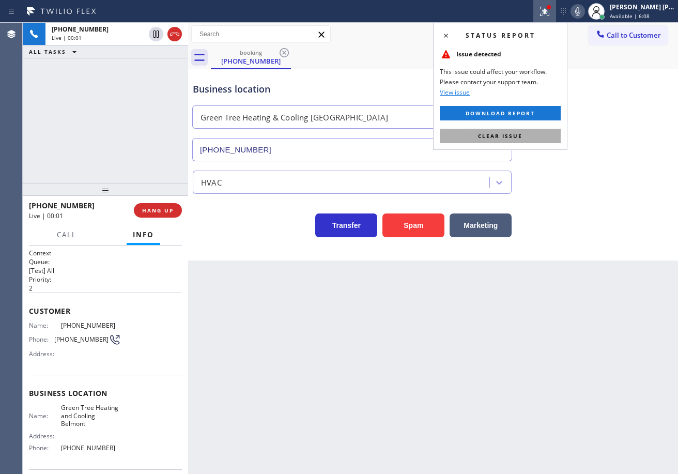
click at [509, 138] on span "Clear issue" at bounding box center [500, 135] width 44 height 7
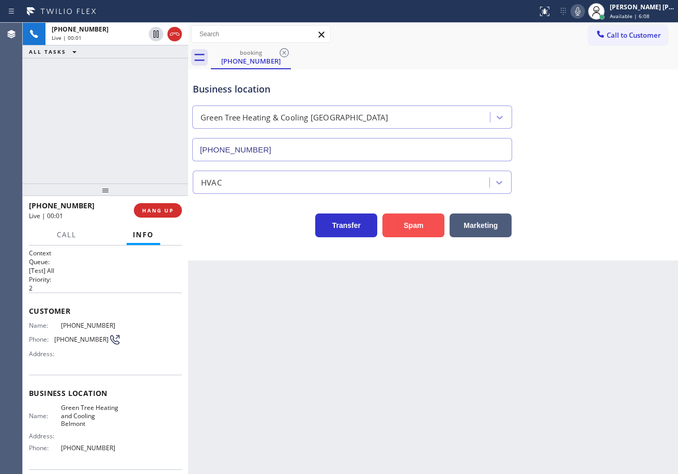
click at [408, 226] on button "Spam" at bounding box center [414, 226] width 62 height 24
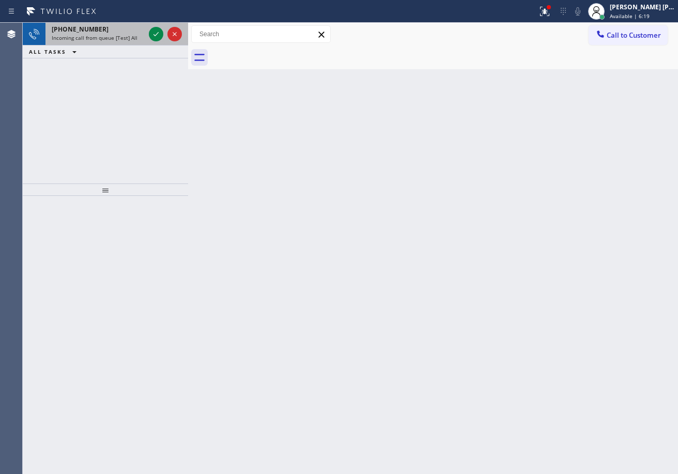
drag, startPoint x: 130, startPoint y: 31, endPoint x: 148, endPoint y: 31, distance: 17.6
click at [130, 31] on div "+16186968991" at bounding box center [98, 29] width 93 height 9
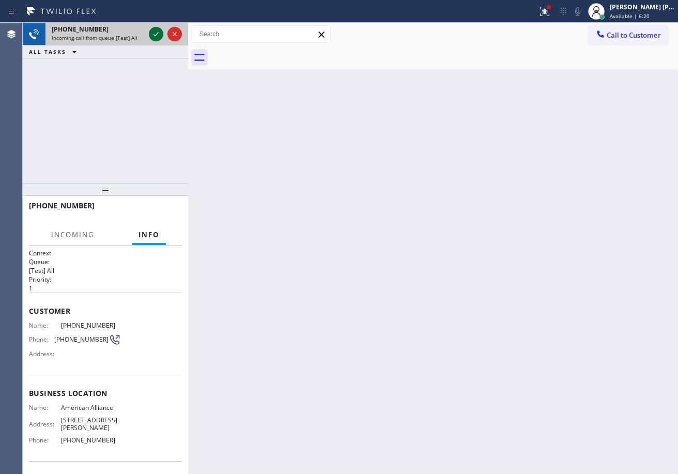
click at [154, 32] on icon at bounding box center [156, 34] width 12 height 12
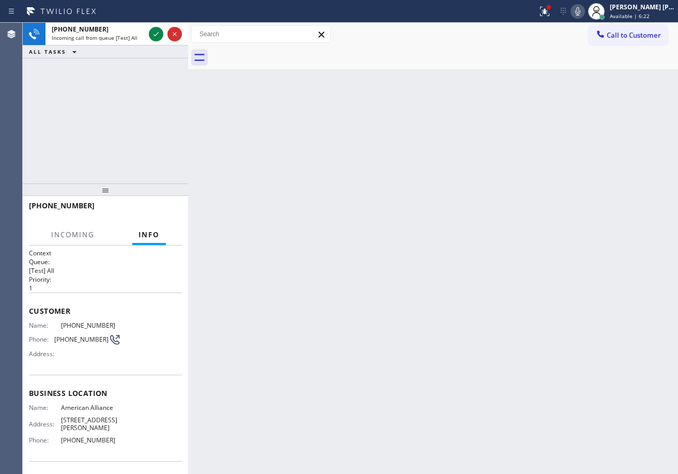
click at [547, 11] on icon at bounding box center [543, 10] width 6 height 7
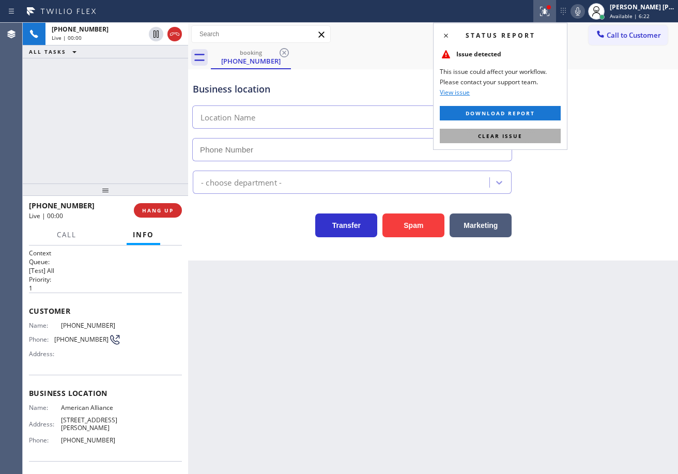
type input "[PHONE_NUMBER]"
click at [538, 139] on button "Clear issue" at bounding box center [500, 136] width 121 height 14
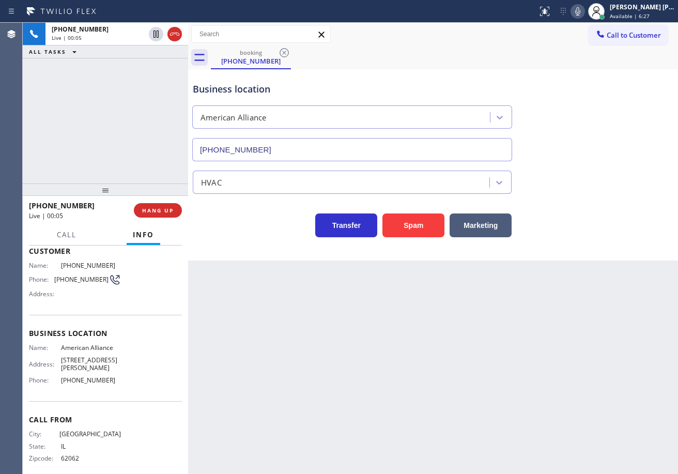
scroll to position [60, 0]
click at [233, 320] on div "Back to Dashboard Change Sender ID Customers Technicians Select a contact Outbo…" at bounding box center [433, 248] width 490 height 451
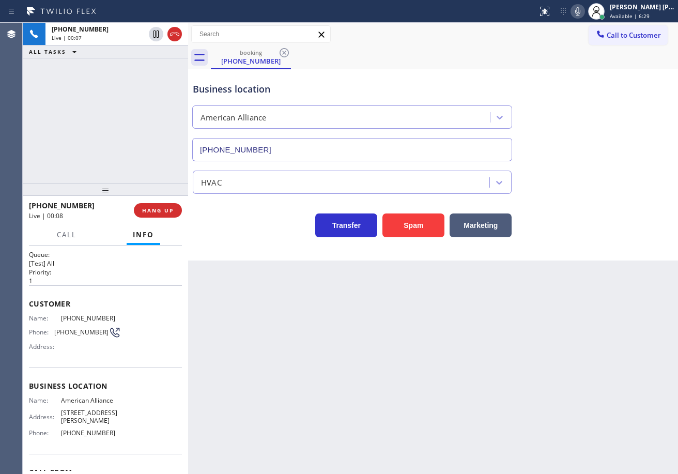
scroll to position [0, 0]
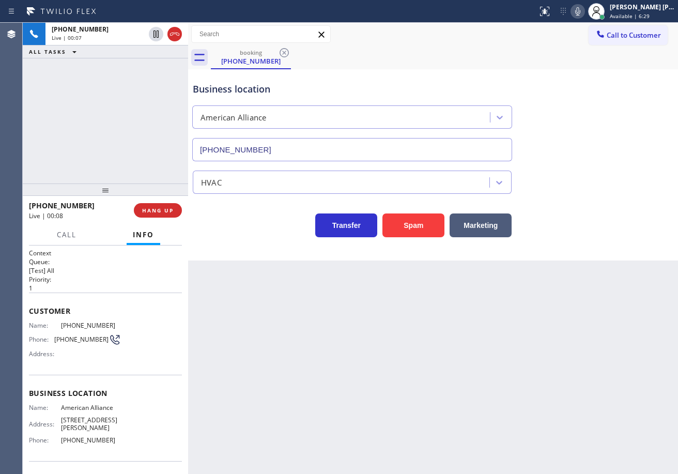
drag, startPoint x: 430, startPoint y: 372, endPoint x: 252, endPoint y: 366, distance: 178.5
click at [411, 371] on div "Back to Dashboard Change Sender ID Customers Technicians Select a contact Outbo…" at bounding box center [433, 248] width 490 height 451
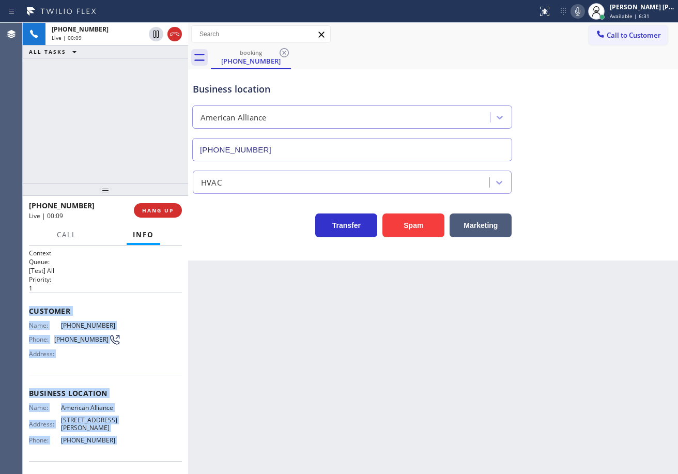
scroll to position [61, 0]
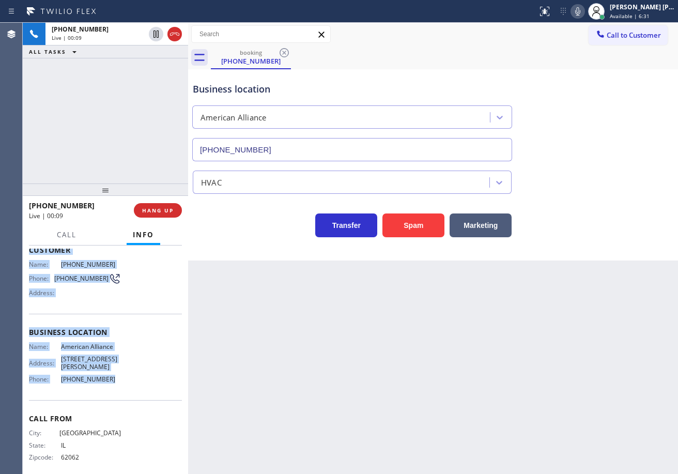
drag, startPoint x: 27, startPoint y: 309, endPoint x: 126, endPoint y: 384, distance: 124.7
click at [126, 384] on div "Context Queue: [Test] All Priority: 1 Customer Name: (618) 696-8991 Phone: (618…" at bounding box center [105, 360] width 165 height 229
copy div "Customer Name: (618) 696-8991 Phone: (618) 696-8991 Address: Business location …"
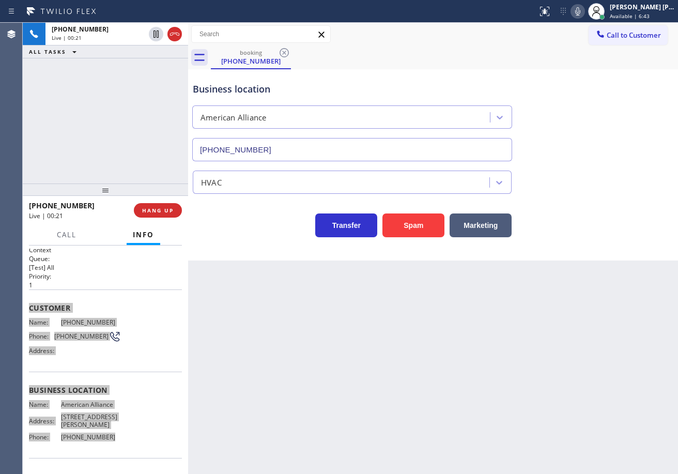
scroll to position [0, 0]
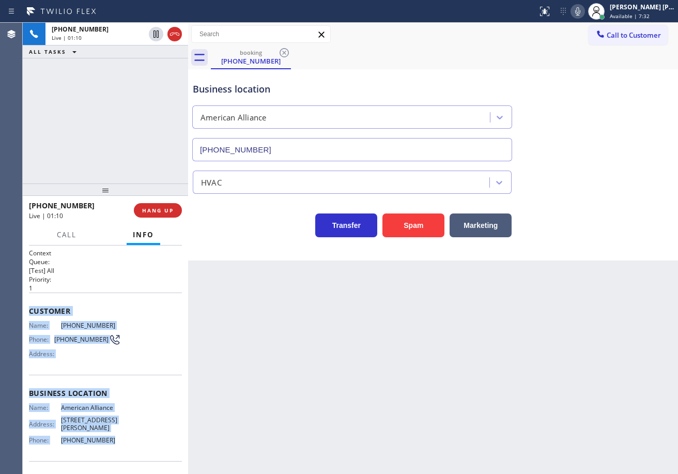
click at [596, 181] on div "HVAC" at bounding box center [433, 180] width 485 height 27
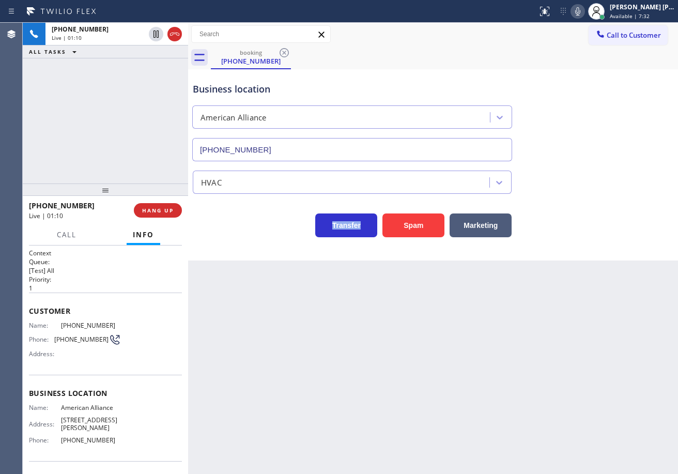
click at [596, 181] on div "HVAC" at bounding box center [433, 180] width 485 height 27
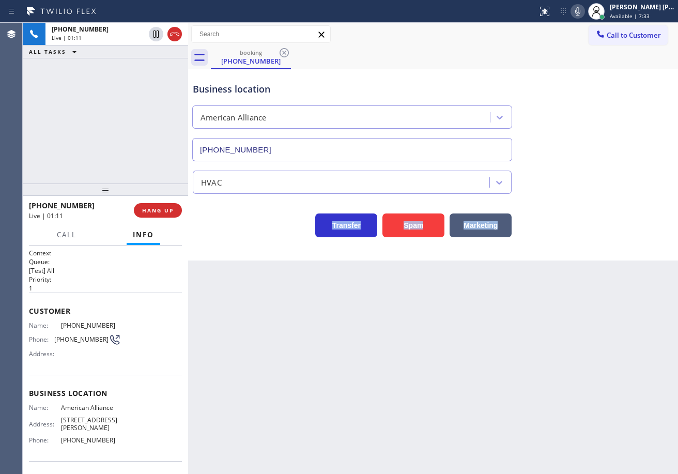
click at [596, 181] on div "HVAC" at bounding box center [433, 180] width 485 height 27
drag, startPoint x: 588, startPoint y: 13, endPoint x: 629, endPoint y: 160, distance: 151.9
click at [584, 14] on icon at bounding box center [578, 11] width 12 height 12
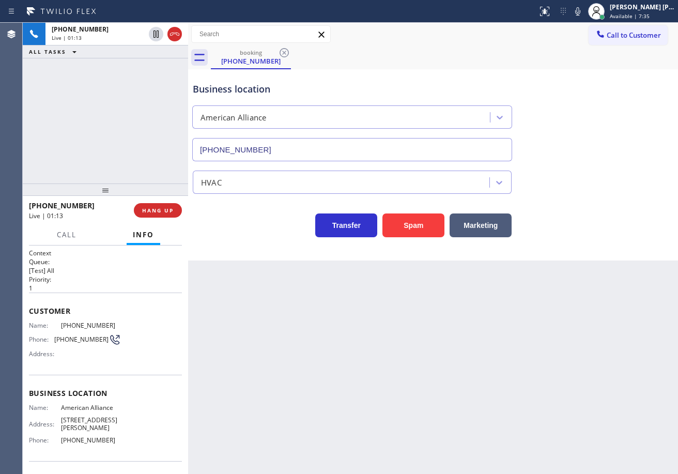
click at [629, 160] on div "Business location American Alliance (855) 400-0084" at bounding box center [433, 115] width 485 height 94
click at [156, 36] on icon at bounding box center [156, 34] width 12 height 12
drag, startPoint x: 138, startPoint y: 69, endPoint x: 146, endPoint y: 71, distance: 9.2
click at [146, 71] on div "+16186968991 Live | 01:14 ALL TASKS ALL TASKS ACTIVE TASKS TASKS IN WRAP UP" at bounding box center [105, 103] width 165 height 161
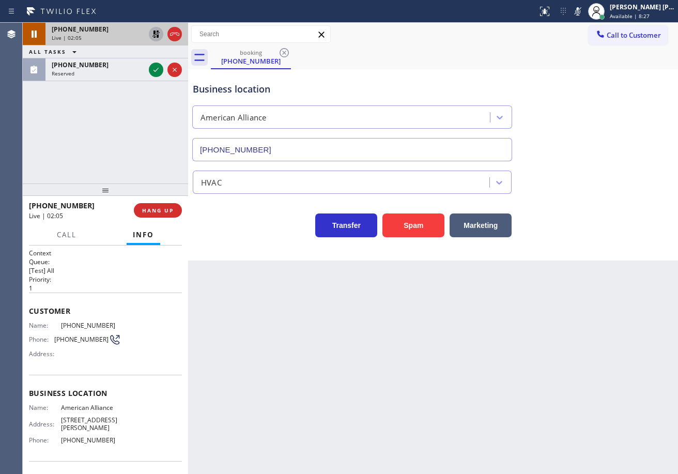
click at [154, 36] on icon at bounding box center [156, 34] width 7 height 7
drag, startPoint x: 135, startPoint y: 122, endPoint x: 379, endPoint y: 92, distance: 245.5
click at [145, 124] on div "+16186968991 Live | 02:05 ALL TASKS ALL TASKS ACTIVE TASKS TASKS IN WRAP UP (83…" at bounding box center [105, 103] width 165 height 161
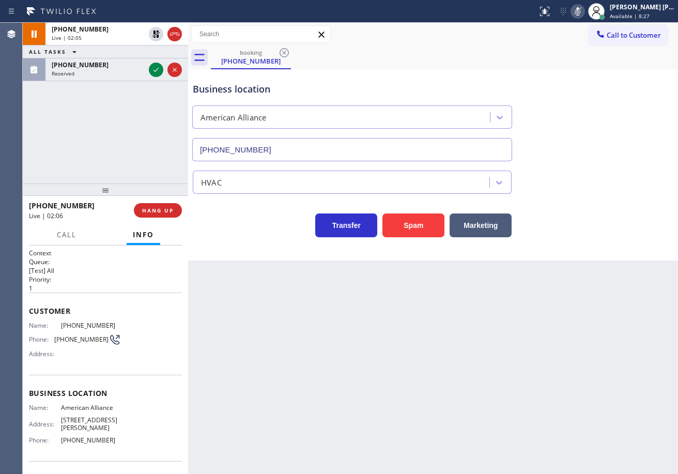
click at [584, 15] on icon at bounding box center [578, 11] width 12 height 12
click at [596, 106] on div "Business location American Alliance (855) 400-0084" at bounding box center [433, 115] width 485 height 94
drag, startPoint x: 102, startPoint y: 83, endPoint x: 134, endPoint y: 82, distance: 32.1
click at [102, 82] on div "+16186968991 Live | 02:06 ALL TASKS ALL TASKS ACTIVE TASKS TASKS IN WRAP UP (83…" at bounding box center [105, 103] width 165 height 161
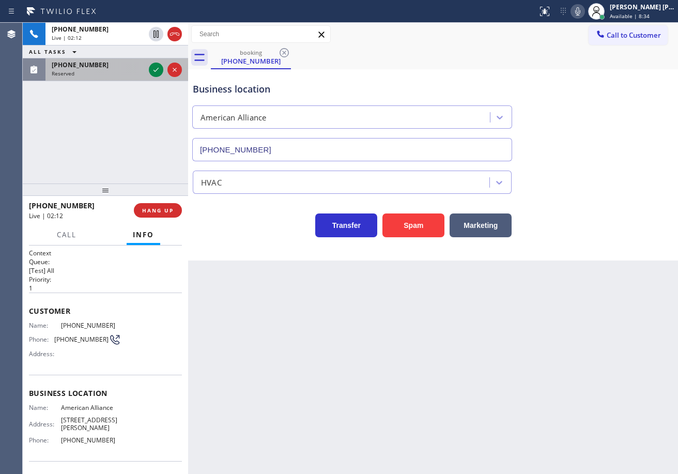
click at [137, 75] on div "Reserved" at bounding box center [98, 73] width 93 height 7
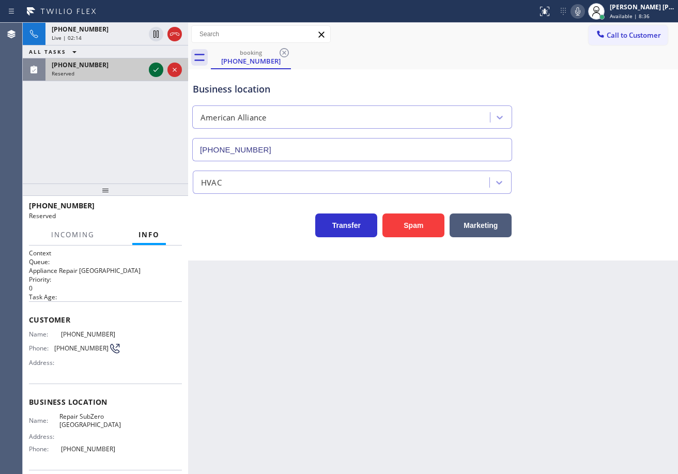
click at [149, 71] on div at bounding box center [165, 69] width 37 height 23
click at [155, 69] on icon at bounding box center [156, 70] width 12 height 12
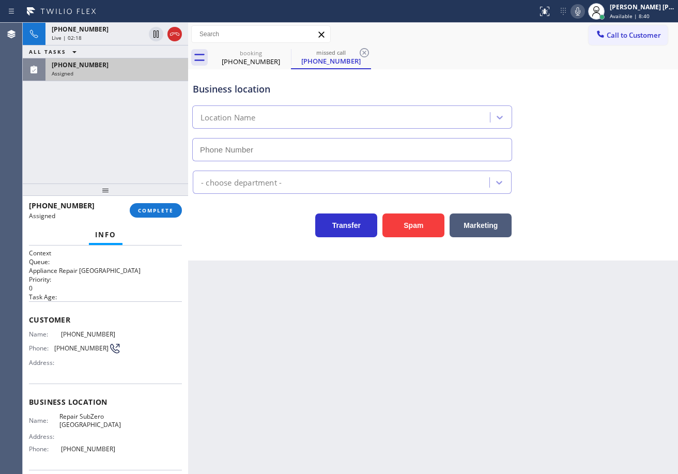
type input "[PHONE_NUMBER]"
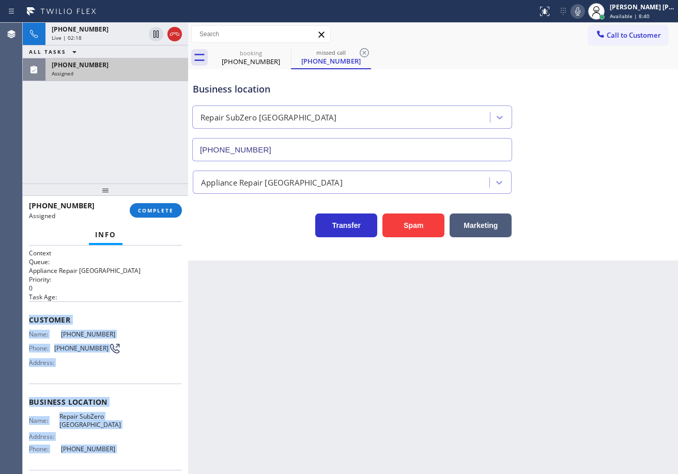
scroll to position [78, 0]
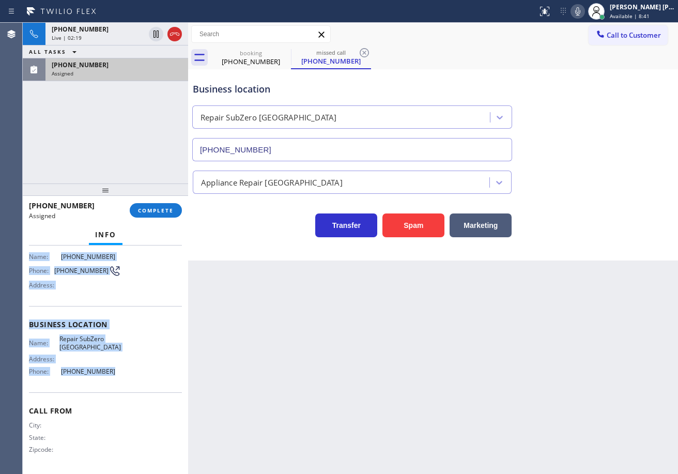
drag, startPoint x: 47, startPoint y: 324, endPoint x: 120, endPoint y: 371, distance: 87.2
click at [120, 371] on div "Context Queue: Appliance Repair High End Priority: 0 Task Age: Customer Name: (…" at bounding box center [105, 360] width 165 height 229
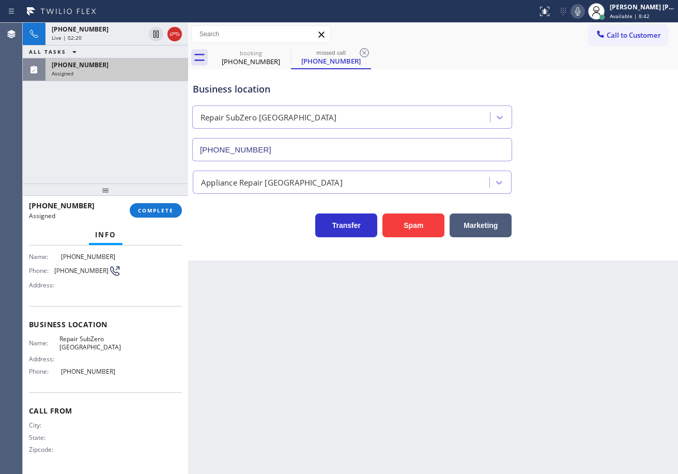
click at [148, 154] on div "+16186968991 Live | 02:20 ALL TASKS ALL TASKS ACTIVE TASKS TASKS IN WRAP UP (83…" at bounding box center [105, 103] width 165 height 161
click at [155, 209] on span "COMPLETE" at bounding box center [156, 210] width 36 height 7
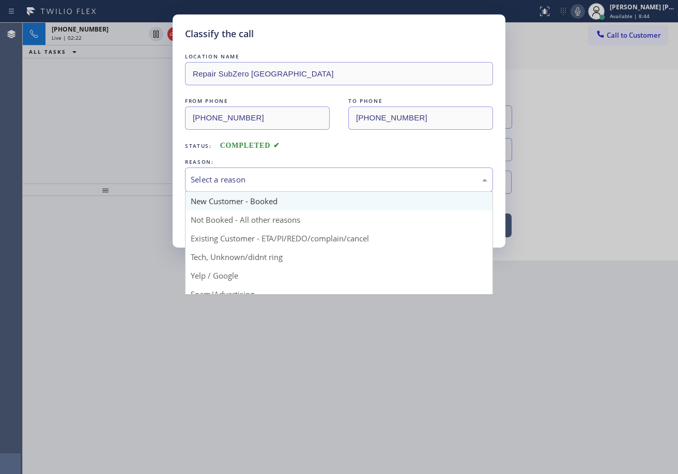
drag, startPoint x: 251, startPoint y: 183, endPoint x: 255, endPoint y: 203, distance: 20.5
click at [252, 182] on div "Select a reason" at bounding box center [339, 180] width 297 height 12
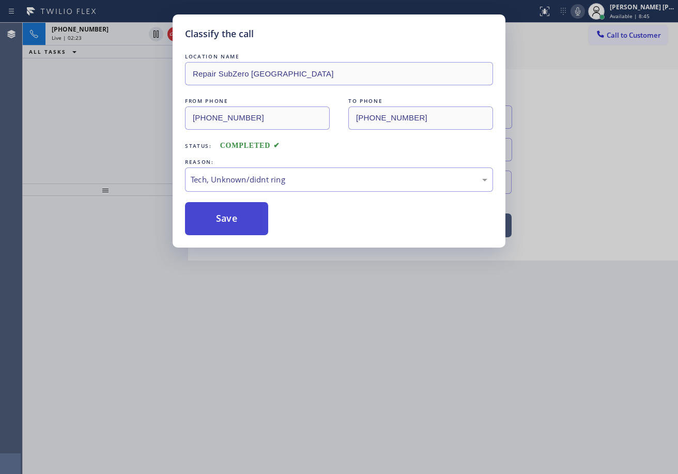
click at [235, 216] on button "Save" at bounding box center [226, 218] width 83 height 33
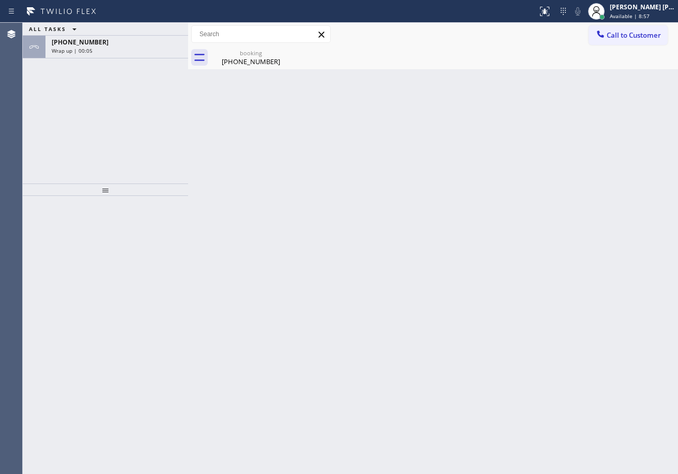
click at [104, 92] on div "ALL TASKS ALL TASKS ACTIVE TASKS TASKS IN WRAP UP +16186968991 Wrap up | 00:05" at bounding box center [105, 103] width 165 height 161
drag, startPoint x: 112, startPoint y: 44, endPoint x: 140, endPoint y: 151, distance: 110.1
click at [113, 48] on div "+16186968991 Wrap up | 00:05" at bounding box center [115, 47] width 139 height 23
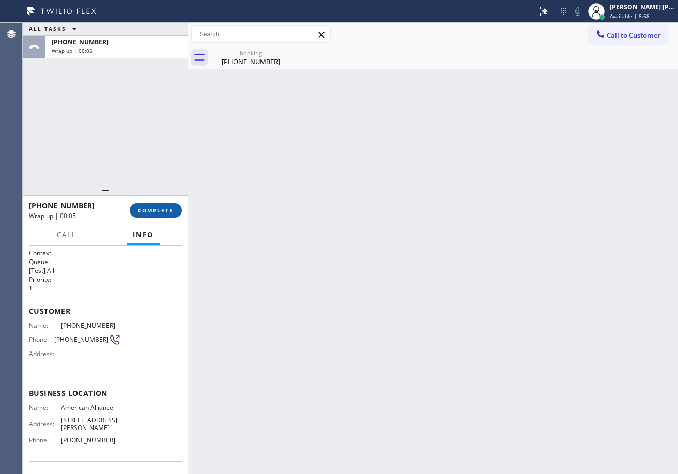
click at [152, 208] on span "COMPLETE" at bounding box center [156, 210] width 36 height 7
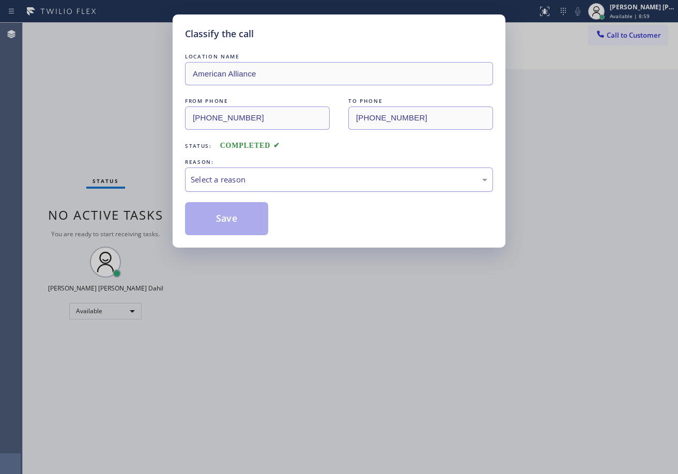
click at [236, 187] on div "Select a reason" at bounding box center [339, 180] width 308 height 24
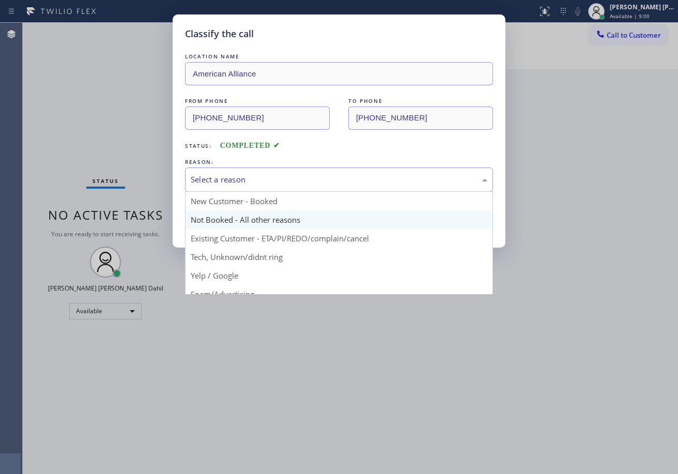
click at [238, 223] on button "Save" at bounding box center [226, 218] width 83 height 33
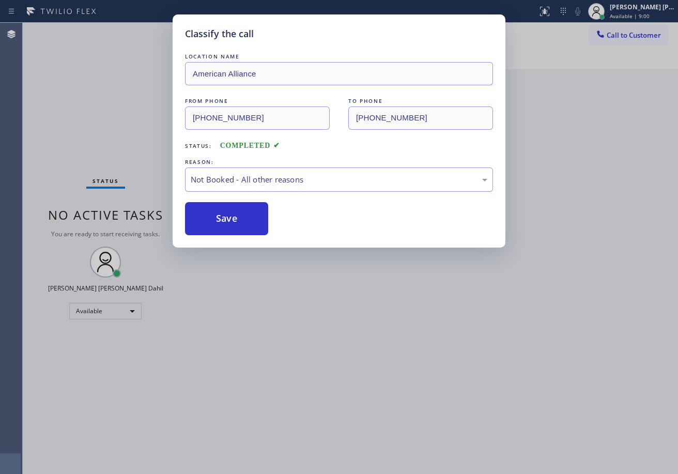
click at [238, 223] on button "Save" at bounding box center [226, 218] width 83 height 33
drag, startPoint x: 296, startPoint y: 349, endPoint x: 305, endPoint y: 354, distance: 9.9
click at [302, 352] on div "Classify the call LOCATION NAME American Alliance FROM PHONE (618) 696-8991 TO …" at bounding box center [339, 237] width 678 height 474
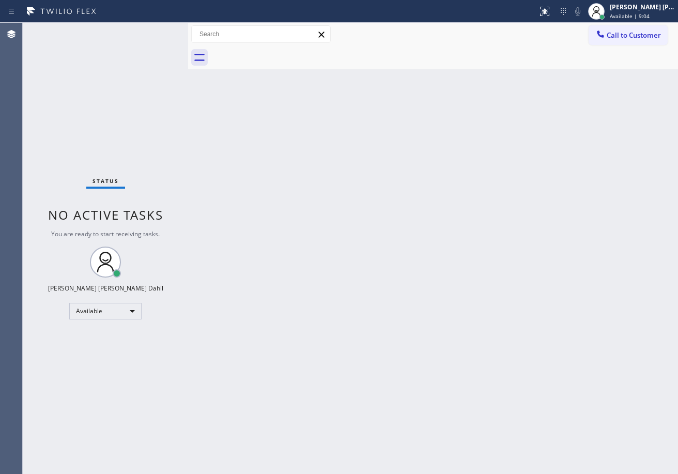
click at [390, 245] on div "Back to Dashboard Change Sender ID Customers Technicians Select a contact Outbo…" at bounding box center [433, 248] width 490 height 451
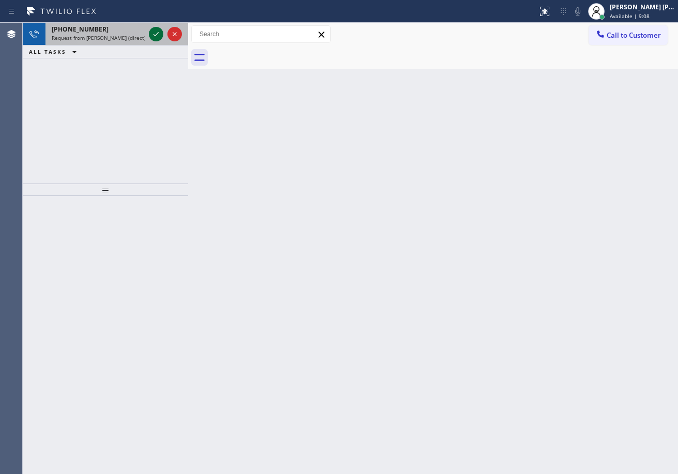
click at [156, 31] on icon at bounding box center [156, 34] width 12 height 12
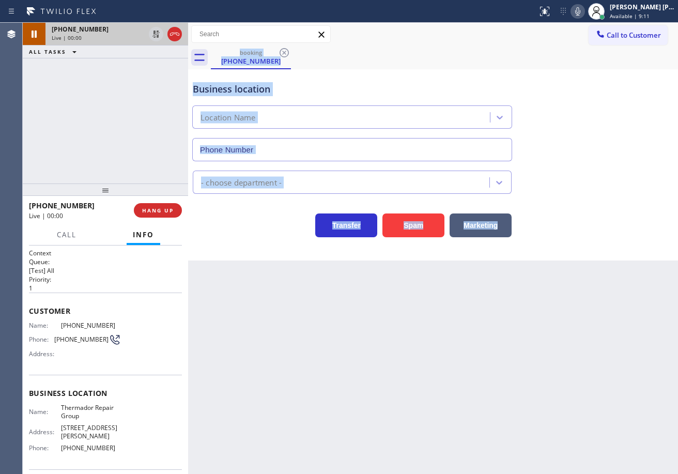
type input "[PHONE_NUMBER]"
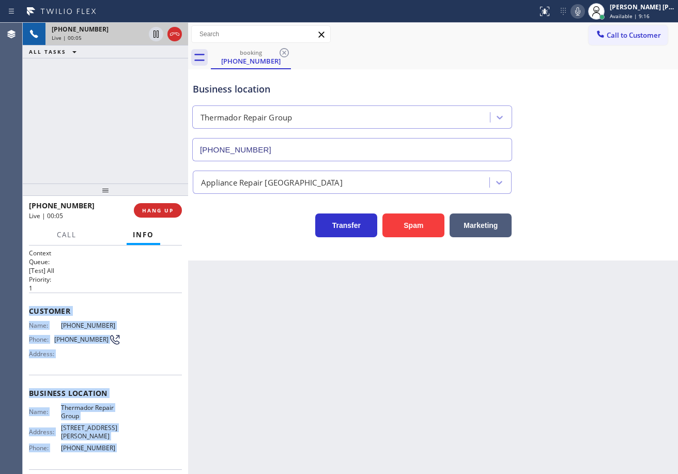
scroll to position [69, 0]
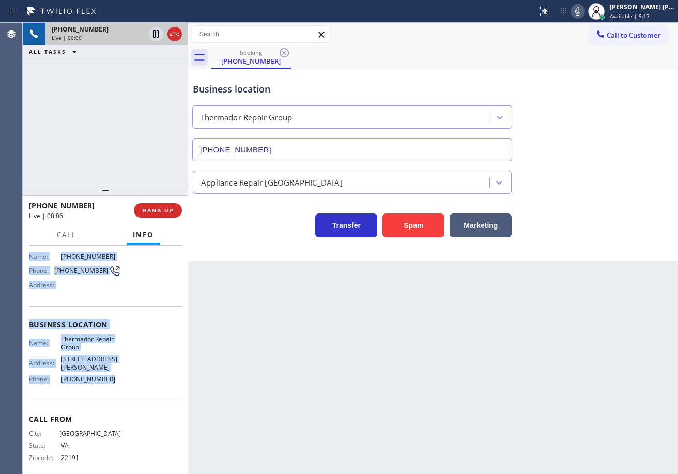
drag, startPoint x: 62, startPoint y: 338, endPoint x: 118, endPoint y: 376, distance: 68.0
click at [118, 376] on div "Context Queue: [Test] All Priority: 1 Customer Name: (703) 590-5229 Phone: (703…" at bounding box center [105, 360] width 165 height 229
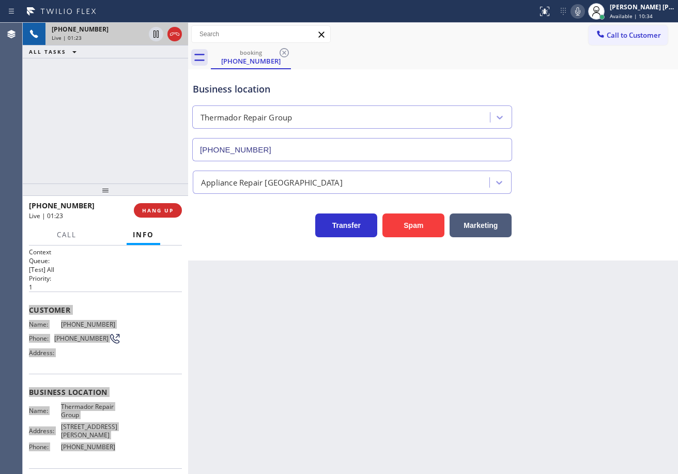
scroll to position [0, 0]
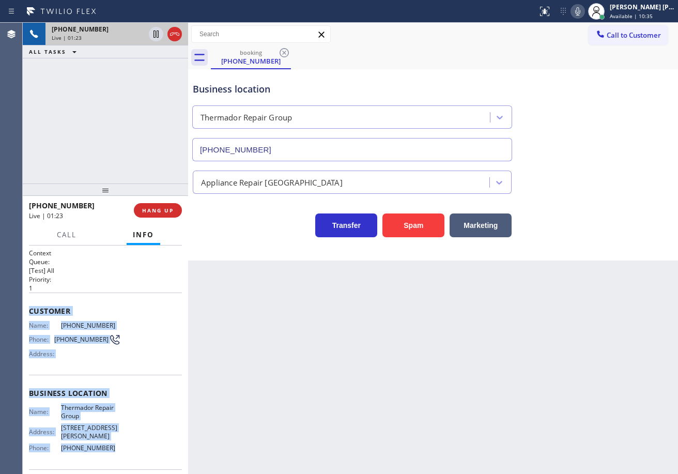
click at [584, 11] on icon at bounding box center [578, 11] width 12 height 12
click at [581, 13] on icon at bounding box center [578, 11] width 5 height 8
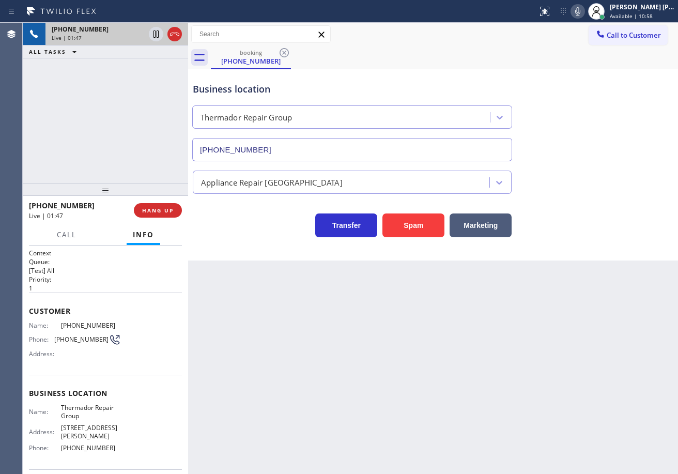
drag, startPoint x: 464, startPoint y: 323, endPoint x: 474, endPoint y: 314, distance: 12.8
click at [465, 321] on div "Back to Dashboard Change Sender ID Customers Technicians Select a contact Outbo…" at bounding box center [433, 248] width 490 height 451
click at [474, 314] on div "Back to Dashboard Change Sender ID Customers Technicians Select a contact Outbo…" at bounding box center [433, 248] width 490 height 451
click at [616, 158] on div "Business location Thermador Repair Group (855) 920-0838" at bounding box center [433, 115] width 485 height 94
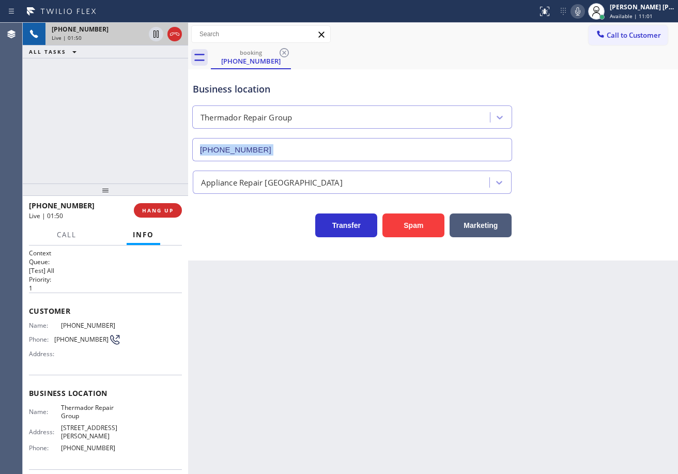
click at [616, 158] on div "Business location Thermador Repair Group (855) 920-0838" at bounding box center [433, 115] width 485 height 94
click at [120, 138] on div "+17035905229 Live | 01:57 ALL TASKS ALL TASKS ACTIVE TASKS TASKS IN WRAP UP" at bounding box center [105, 103] width 165 height 161
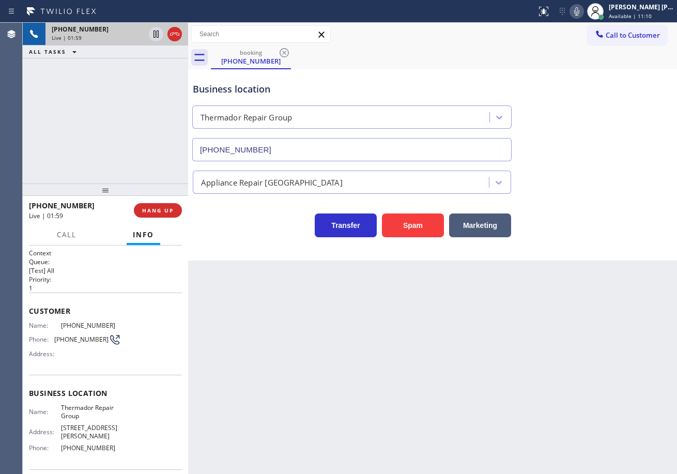
click at [627, 141] on div "Business location Thermador Repair Group (855) 920-0838" at bounding box center [433, 115] width 484 height 94
drag, startPoint x: 592, startPoint y: 15, endPoint x: 610, endPoint y: 97, distance: 84.2
click at [583, 15] on icon at bounding box center [577, 11] width 12 height 12
click at [610, 99] on div "Business location Thermador Repair Group (855) 920-0838" at bounding box center [433, 115] width 484 height 94
click at [155, 35] on icon at bounding box center [156, 34] width 5 height 7
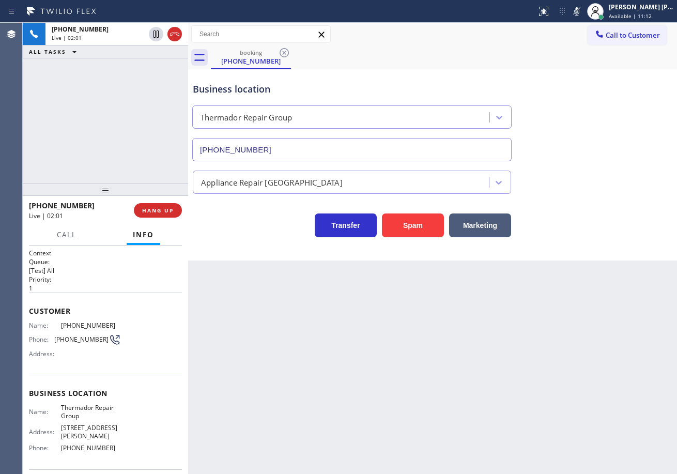
drag, startPoint x: 135, startPoint y: 60, endPoint x: 145, endPoint y: 65, distance: 11.1
click at [140, 62] on div "+17035905229 Live | 02:01 ALL TASKS ALL TASKS ACTIVE TASKS TASKS IN WRAP UP" at bounding box center [105, 103] width 165 height 161
drag, startPoint x: 156, startPoint y: 36, endPoint x: 128, endPoint y: 78, distance: 50.6
click at [157, 36] on icon at bounding box center [156, 34] width 12 height 12
click at [121, 83] on div "+17035905229 Live | 03:06 ALL TASKS ALL TASKS ACTIVE TASKS TASKS IN WRAP UP" at bounding box center [105, 103] width 165 height 161
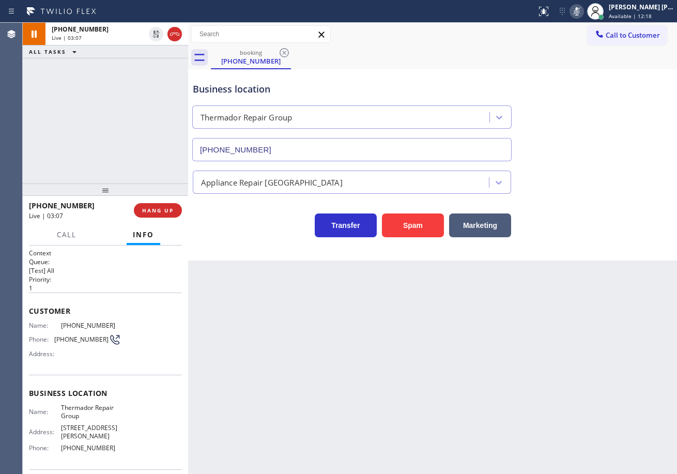
click at [583, 12] on icon at bounding box center [577, 11] width 12 height 12
click at [588, 130] on div "Business location Thermador Repair Group (855) 920-0838" at bounding box center [433, 115] width 484 height 94
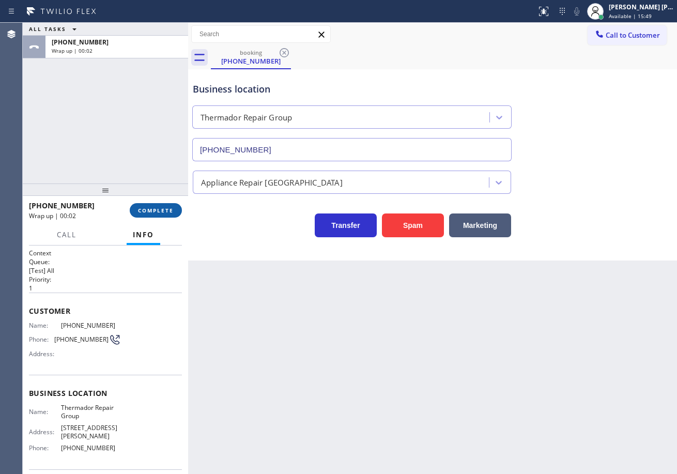
drag, startPoint x: 149, startPoint y: 222, endPoint x: 150, endPoint y: 216, distance: 6.8
click at [149, 218] on div "+17035905229 Wrap up | 00:02 COMPLETE" at bounding box center [105, 210] width 153 height 27
click at [150, 210] on span "COMPLETE" at bounding box center [156, 210] width 36 height 7
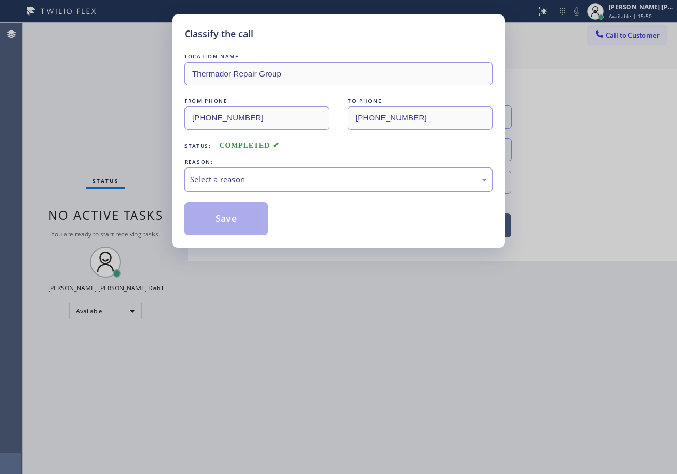
click at [227, 184] on div "Select a reason" at bounding box center [338, 180] width 297 height 12
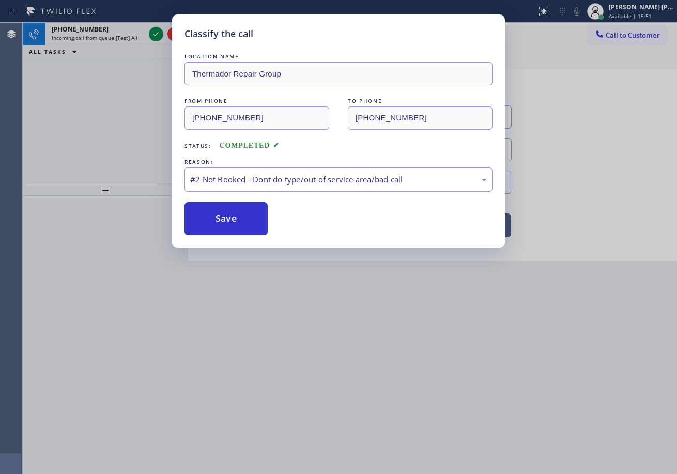
click at [223, 213] on button "Save" at bounding box center [226, 218] width 83 height 33
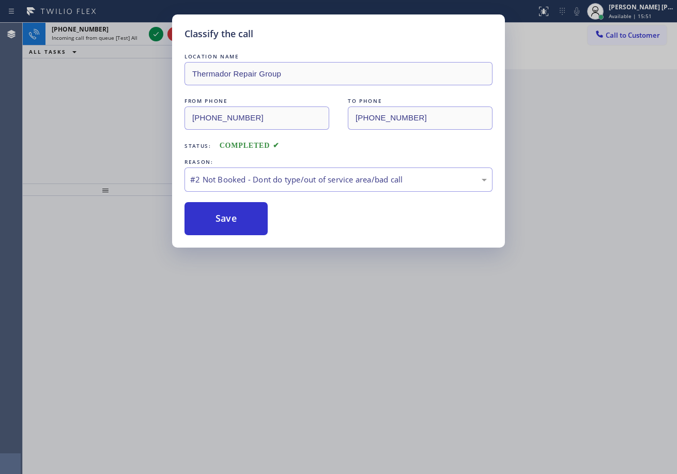
click at [223, 213] on button "Save" at bounding box center [226, 218] width 83 height 33
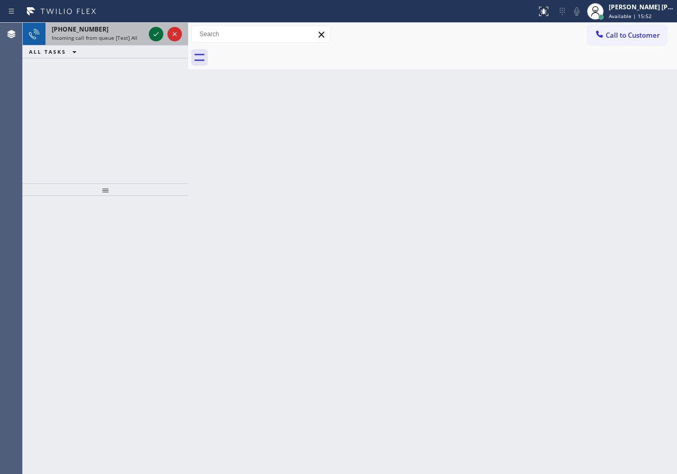
click at [156, 31] on icon at bounding box center [156, 34] width 12 height 12
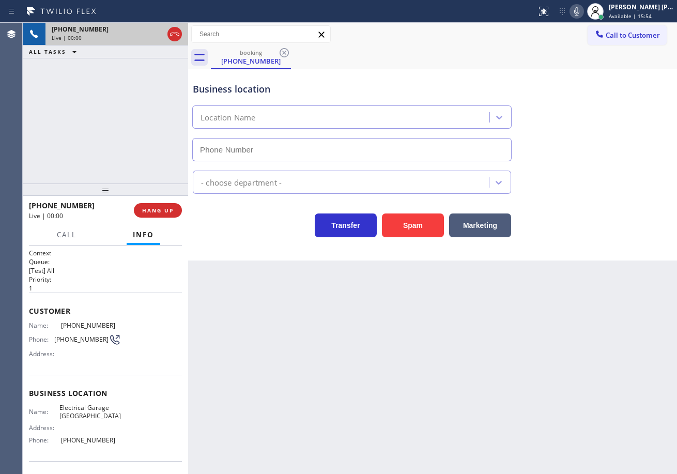
type input "[PHONE_NUMBER]"
click at [337, 379] on div "Back to Dashboard Change Sender ID Customers Technicians Select a contact Outbo…" at bounding box center [432, 248] width 489 height 451
click at [583, 13] on icon at bounding box center [577, 11] width 12 height 12
click at [592, 167] on div "Electricians" at bounding box center [433, 177] width 484 height 33
click at [593, 167] on div "Electricians" at bounding box center [433, 180] width 484 height 27
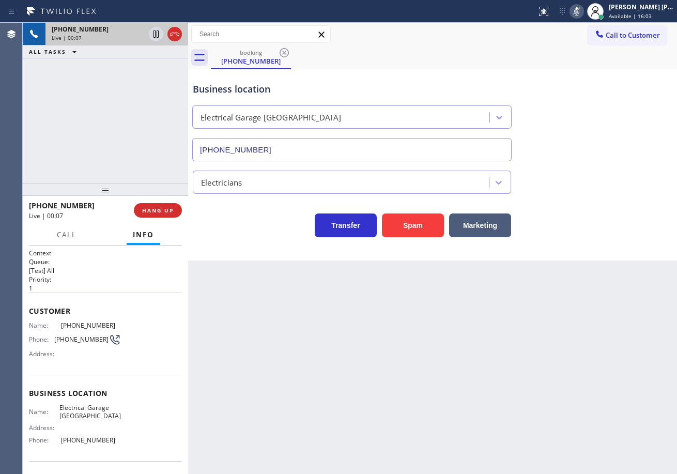
click at [583, 12] on icon at bounding box center [577, 11] width 12 height 12
click at [594, 125] on div "Business location Electrical Garage Mission Viejo (949) 732-1272" at bounding box center [433, 115] width 484 height 94
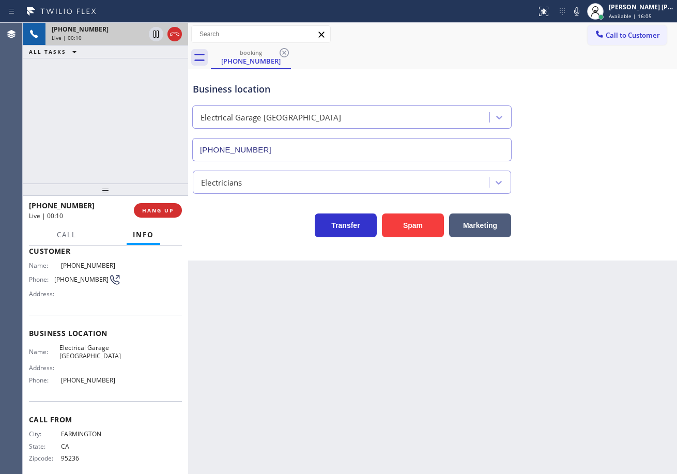
scroll to position [69, 0]
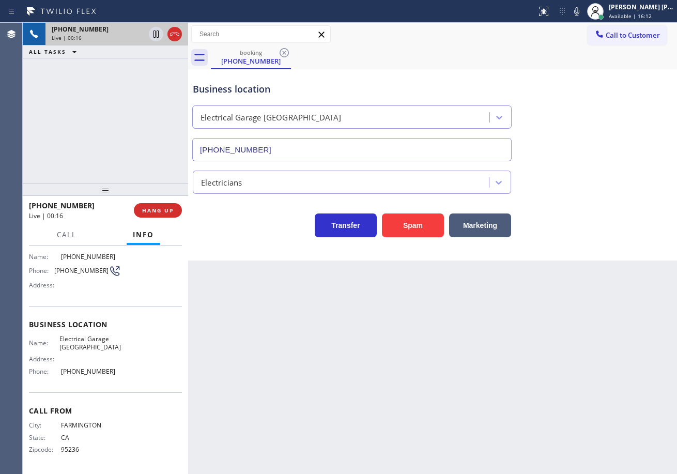
click at [121, 130] on div "+12097888992 Live | 00:16 ALL TASKS ALL TASKS ACTIVE TASKS TASKS IN WRAP UP" at bounding box center [105, 103] width 165 height 161
click at [170, 211] on span "HANG UP" at bounding box center [158, 210] width 32 height 7
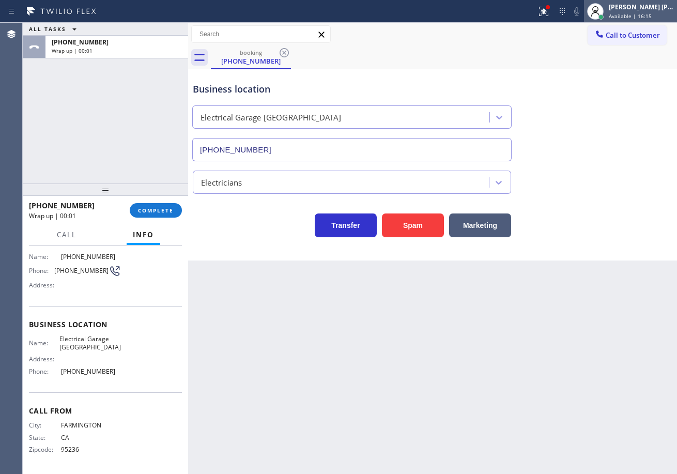
drag, startPoint x: 622, startPoint y: 14, endPoint x: 618, endPoint y: 30, distance: 16.1
click at [622, 15] on span "Available | 16:15" at bounding box center [630, 15] width 43 height 7
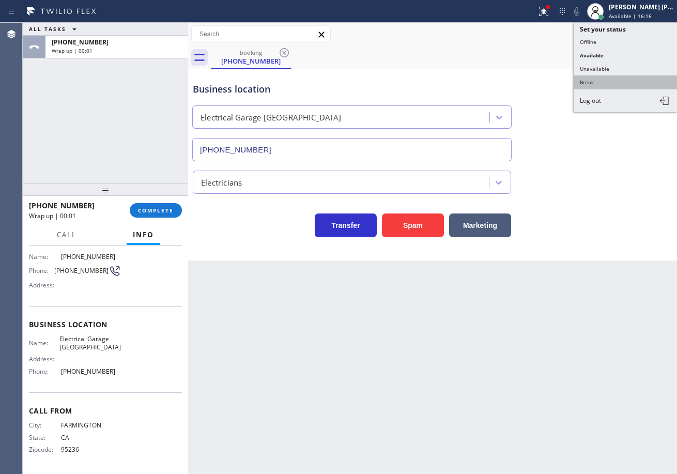
click at [599, 77] on button "Break" at bounding box center [625, 81] width 103 height 13
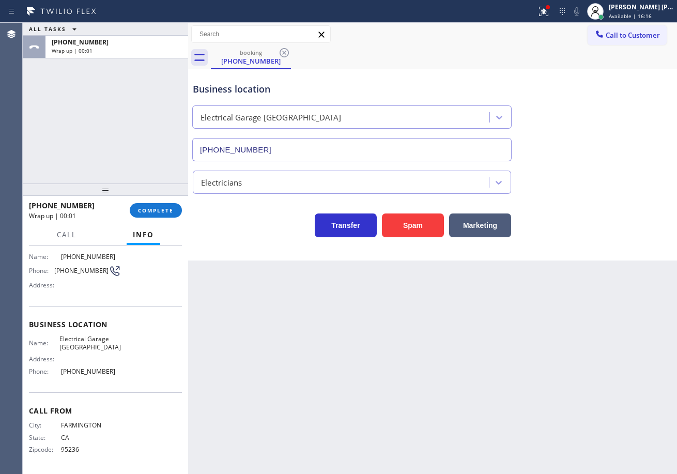
click at [598, 81] on div "Business location Electrical Garage Mission Viejo (949) 732-1272" at bounding box center [433, 115] width 484 height 94
click at [132, 209] on button "COMPLETE" at bounding box center [156, 210] width 52 height 14
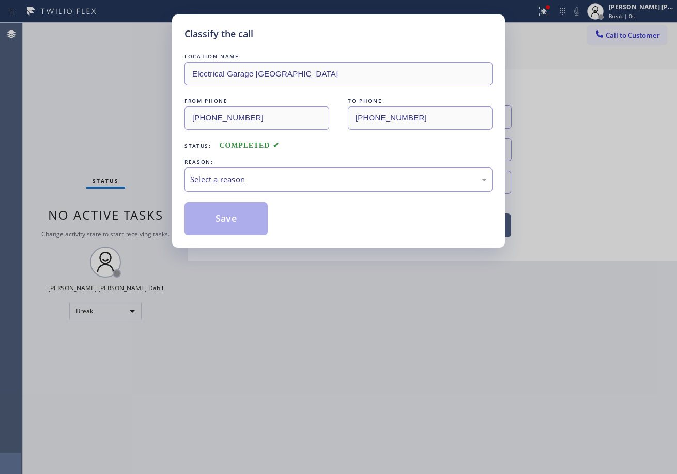
click at [200, 177] on div "Select a reason" at bounding box center [339, 180] width 308 height 24
click at [235, 219] on button "Save" at bounding box center [226, 218] width 83 height 33
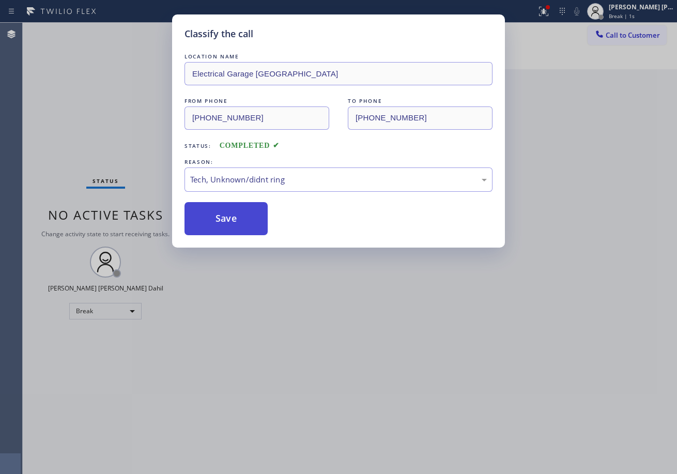
click at [235, 219] on button "Save" at bounding box center [226, 218] width 83 height 33
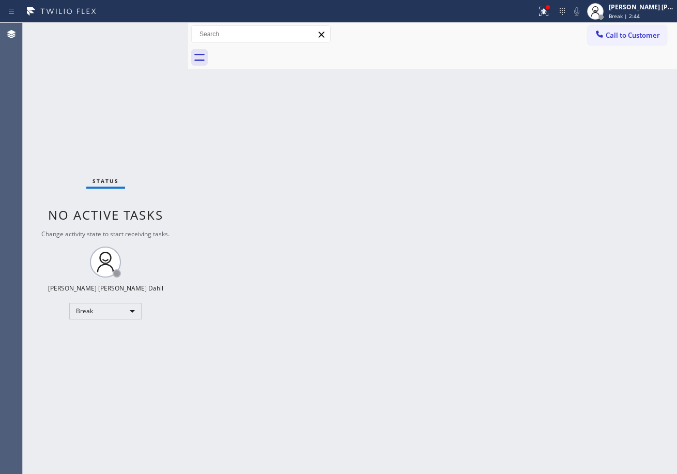
click at [405, 353] on div "Back to Dashboard Change Sender ID Customers Technicians Select a contact Outbo…" at bounding box center [432, 248] width 489 height 451
drag, startPoint x: 561, startPoint y: 14, endPoint x: 544, endPoint y: 55, distance: 44.1
click at [550, 14] on icon at bounding box center [544, 11] width 12 height 12
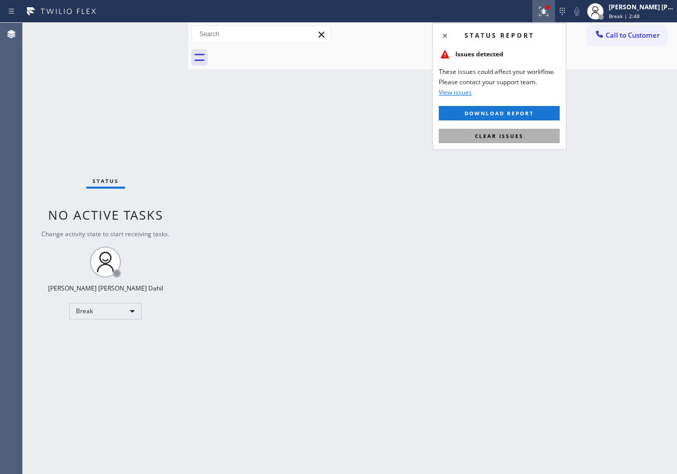
click at [519, 141] on button "Clear issues" at bounding box center [499, 136] width 121 height 14
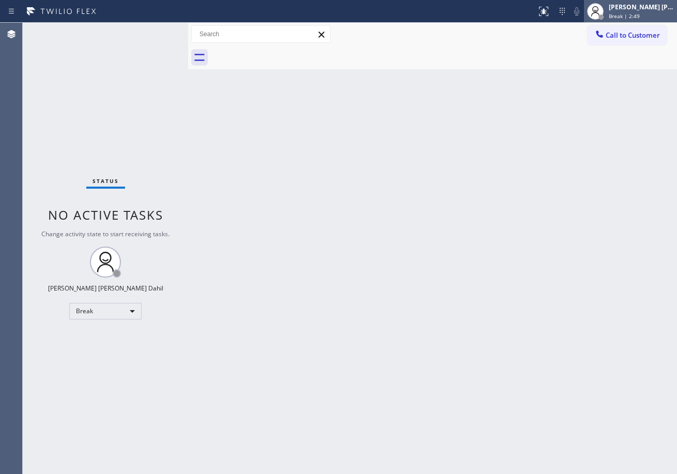
click at [640, 17] on span "Break | 2:49" at bounding box center [624, 15] width 31 height 7
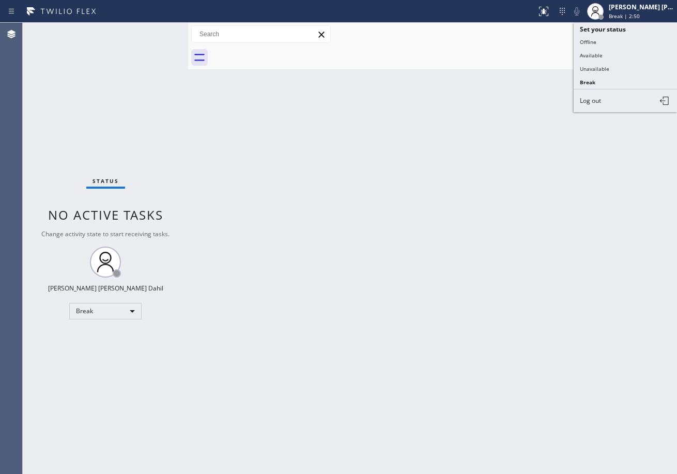
click at [604, 56] on button "Available" at bounding box center [625, 55] width 103 height 13
click at [597, 79] on div "Back to Dashboard Change Sender ID Customers Technicians Select a contact Outbo…" at bounding box center [432, 248] width 489 height 451
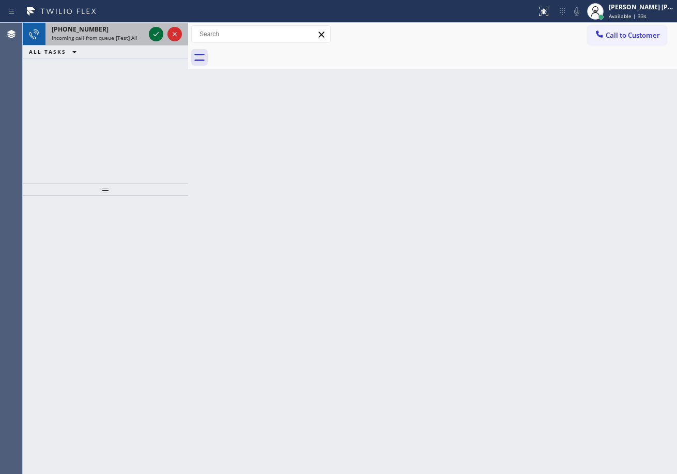
click at [156, 31] on icon at bounding box center [156, 34] width 12 height 12
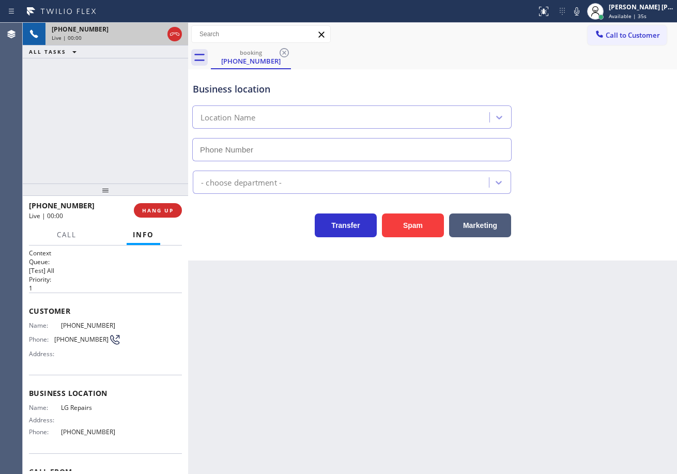
type input "[PHONE_NUMBER]"
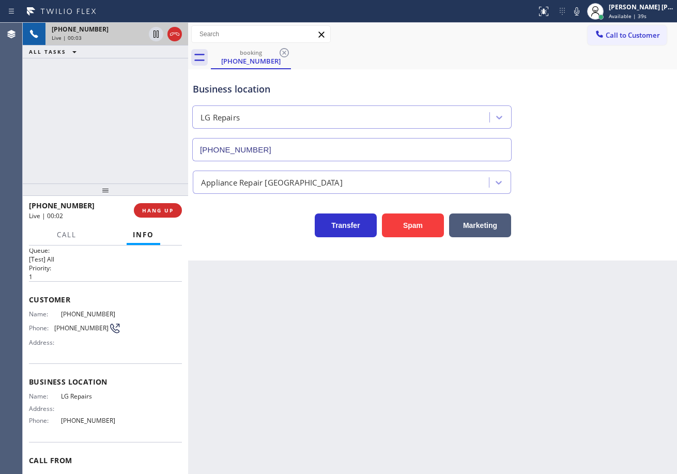
scroll to position [52, 0]
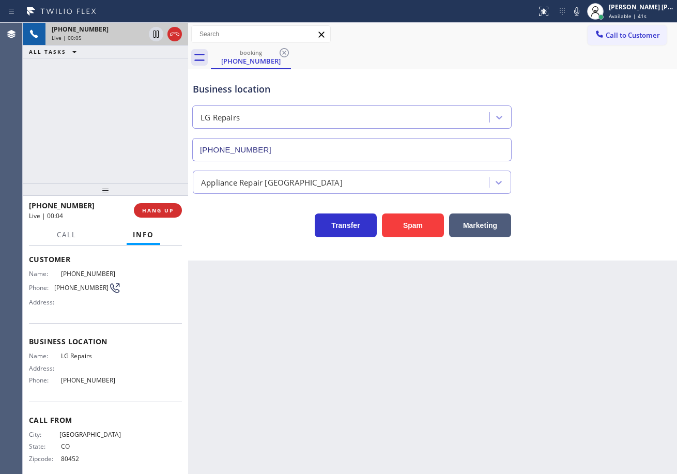
click at [416, 336] on div "Back to Dashboard Change Sender ID Customers Technicians Select a contact Outbo…" at bounding box center [432, 248] width 489 height 451
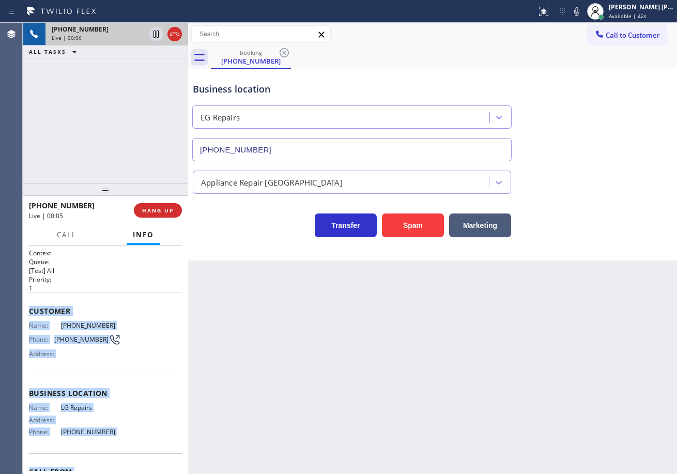
scroll to position [61, 0]
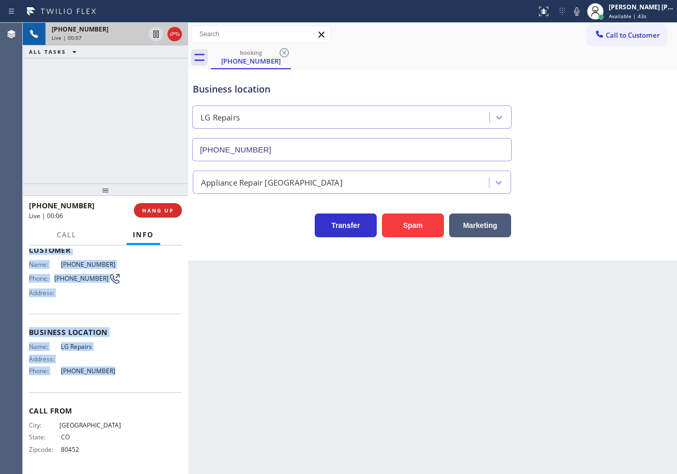
drag, startPoint x: 27, startPoint y: 306, endPoint x: 112, endPoint y: 379, distance: 111.5
click at [112, 379] on div "Context Queue: [Test] All Priority: 1 Customer Name: (303) 588-8252 Phone: (303…" at bounding box center [105, 360] width 165 height 229
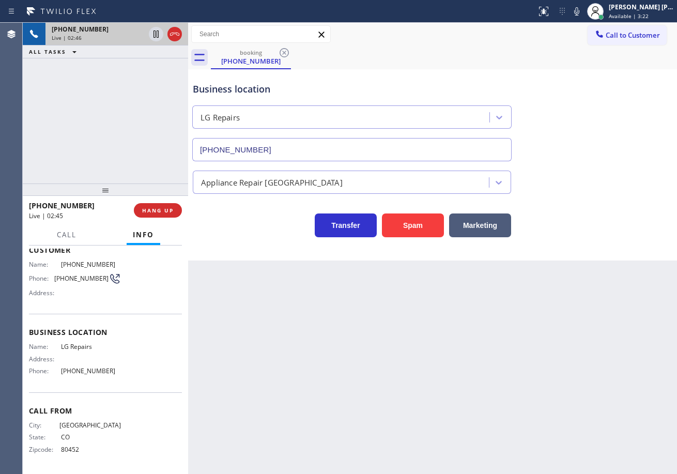
click at [570, 259] on div "Back to Dashboard Change Sender ID Customers Technicians Select a contact Outbo…" at bounding box center [432, 248] width 489 height 451
click at [570, 259] on div "Business location LG Repairs (877) 748-5179 Appliance Repair High End Transfer …" at bounding box center [432, 164] width 489 height 191
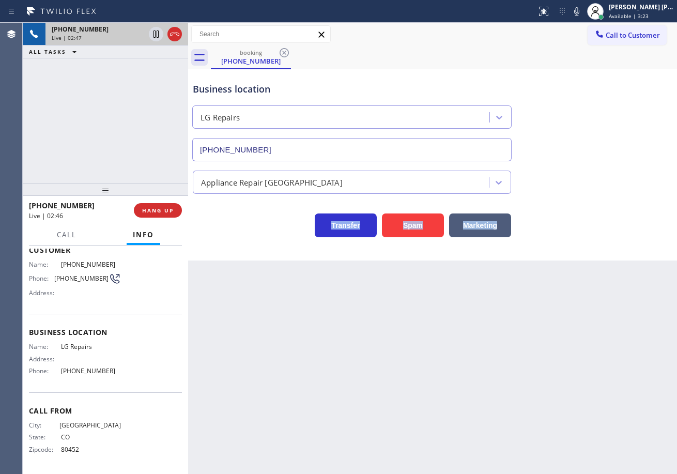
click at [570, 259] on div "Business location LG Repairs (877) 748-5179 Appliance Repair High End Transfer …" at bounding box center [432, 164] width 489 height 191
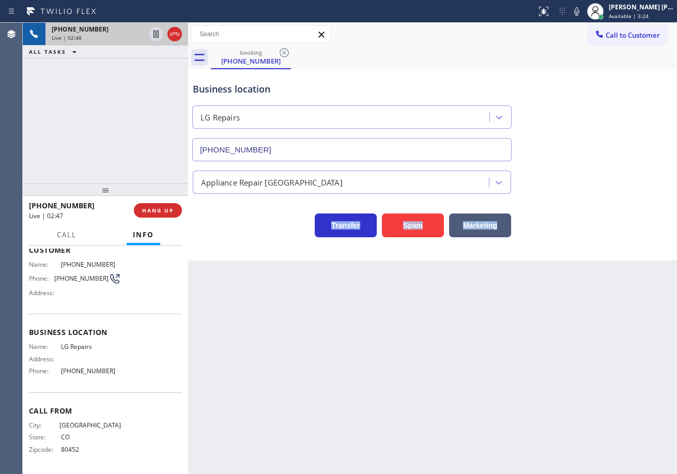
click at [570, 259] on div "Business location LG Repairs (877) 748-5179 Appliance Repair High End Transfer …" at bounding box center [432, 164] width 489 height 191
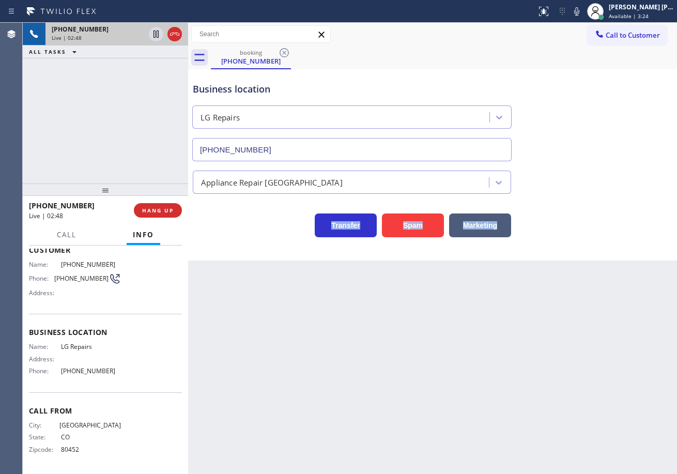
click at [570, 259] on div "Business location LG Repairs (877) 748-5179 Appliance Repair High End Transfer …" at bounding box center [432, 164] width 489 height 191
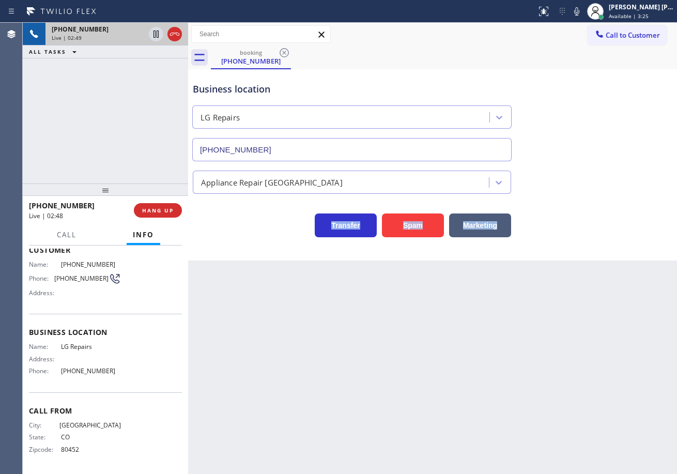
click at [570, 259] on div "Business location LG Repairs (877) 748-5179 Appliance Repair High End Transfer …" at bounding box center [432, 164] width 489 height 191
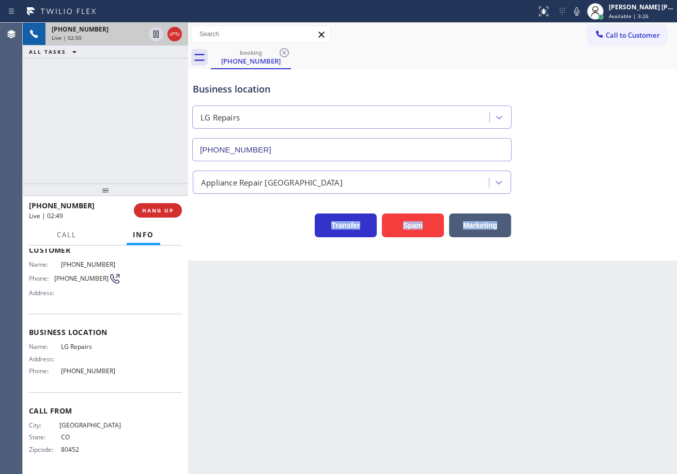
click at [570, 259] on div "Business location LG Repairs (877) 748-5179 Appliance Repair High End Transfer …" at bounding box center [432, 164] width 489 height 191
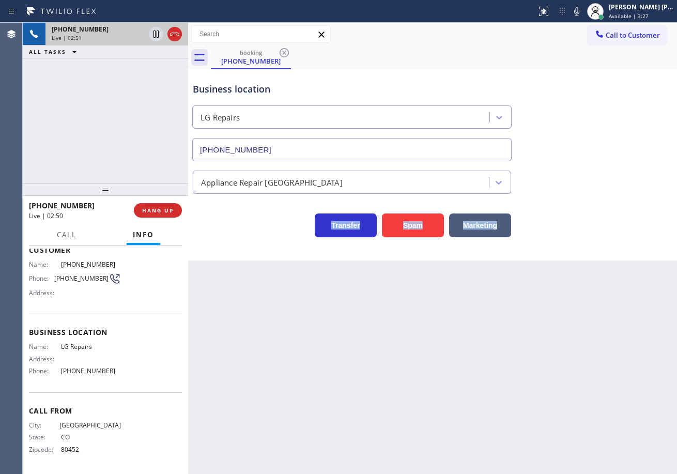
click at [570, 259] on div "Business location LG Repairs (877) 748-5179 Appliance Repair High End Transfer …" at bounding box center [432, 164] width 489 height 191
click at [596, 164] on div "Appliance Repair High End" at bounding box center [433, 177] width 484 height 33
click at [583, 13] on icon at bounding box center [577, 11] width 12 height 12
click at [620, 98] on div "Business location LG Repairs (877) 748-5179" at bounding box center [433, 115] width 484 height 94
click at [156, 36] on icon at bounding box center [156, 34] width 5 height 7
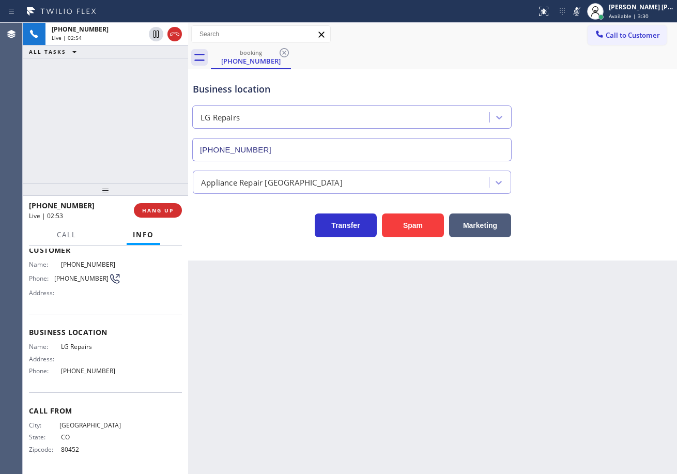
click at [142, 87] on div "+13035888252 Live | 02:54 ALL TASKS ALL TASKS ACTIVE TASKS TASKS IN WRAP UP" at bounding box center [105, 103] width 165 height 161
click at [480, 336] on div "Back to Dashboard Change Sender ID Customers Technicians Select a contact Outbo…" at bounding box center [432, 248] width 489 height 451
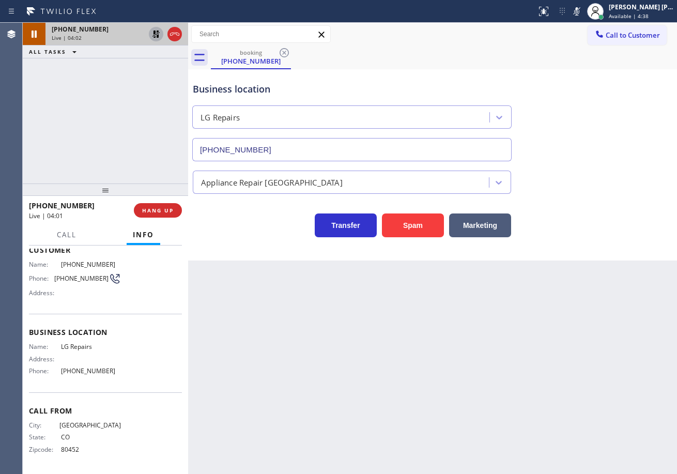
click at [153, 35] on icon at bounding box center [156, 34] width 12 height 12
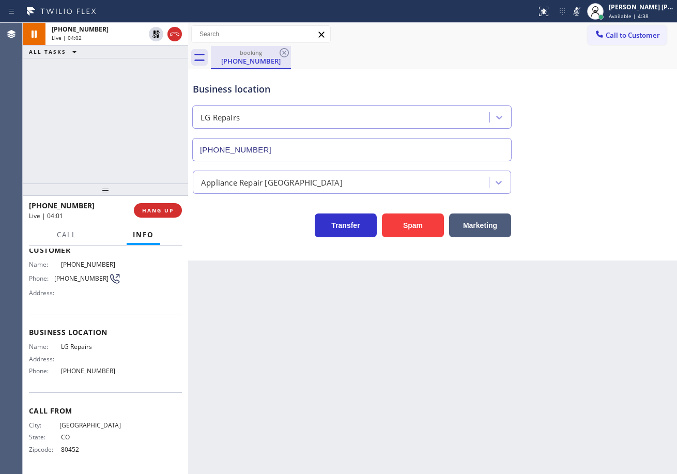
drag, startPoint x: 145, startPoint y: 72, endPoint x: 282, endPoint y: 63, distance: 137.3
click at [146, 74] on div "+13035888252 Live | 04:02 ALL TASKS ALL TASKS ACTIVE TASKS TASKS IN WRAP UP" at bounding box center [105, 103] width 165 height 161
click at [580, 13] on icon at bounding box center [576, 11] width 5 height 8
click at [606, 204] on div "Business location LG Repairs (877) 748-5179 Appliance Repair High End Transfer …" at bounding box center [433, 154] width 484 height 165
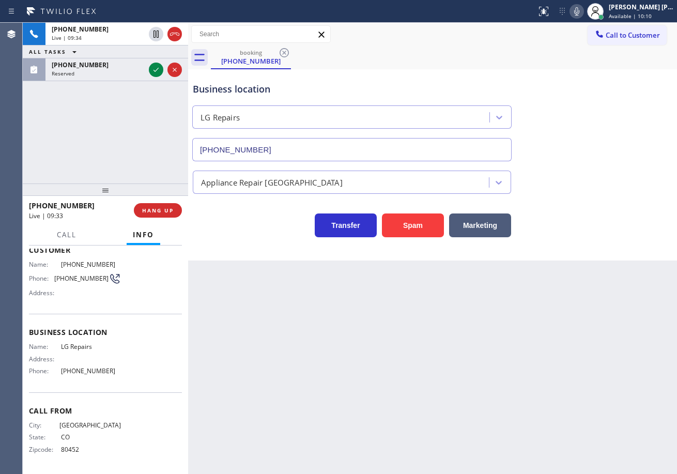
click at [108, 103] on div "+13035888252 Live | 09:34 ALL TASKS ALL TASKS ACTIVE TASKS TASKS IN WRAP UP (92…" at bounding box center [105, 103] width 165 height 161
click at [115, 77] on div "Reserved" at bounding box center [98, 73] width 93 height 7
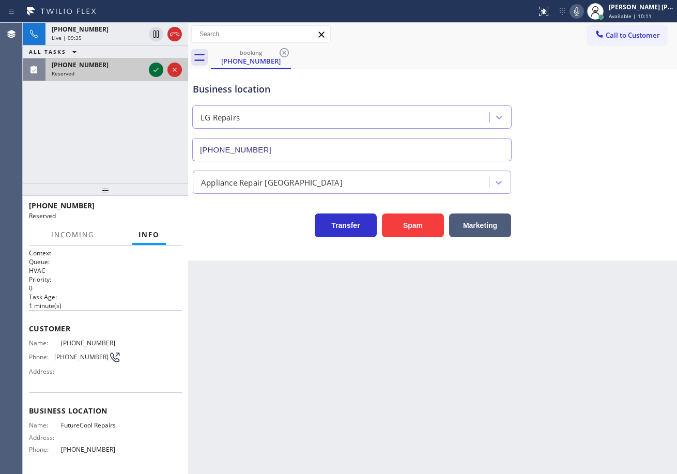
click at [150, 74] on icon at bounding box center [156, 70] width 12 height 12
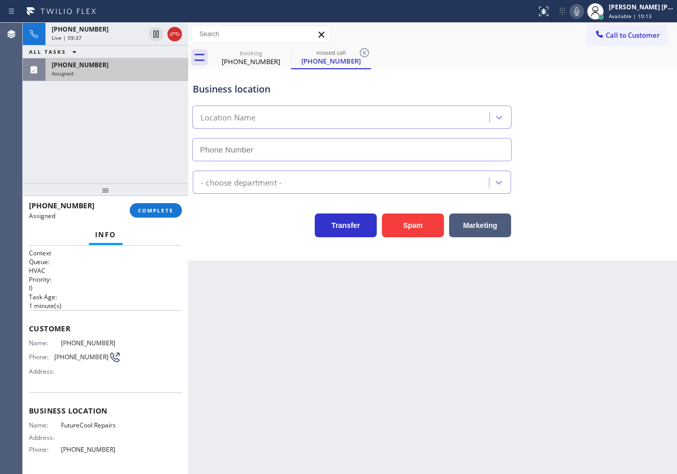
type input "[PHONE_NUMBER]"
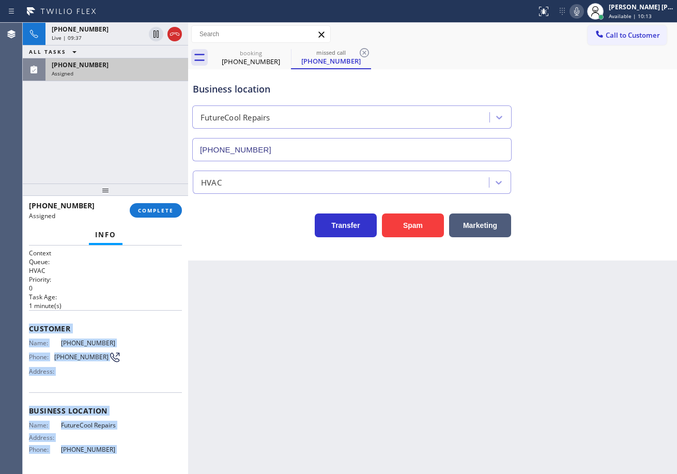
scroll to position [79, 0]
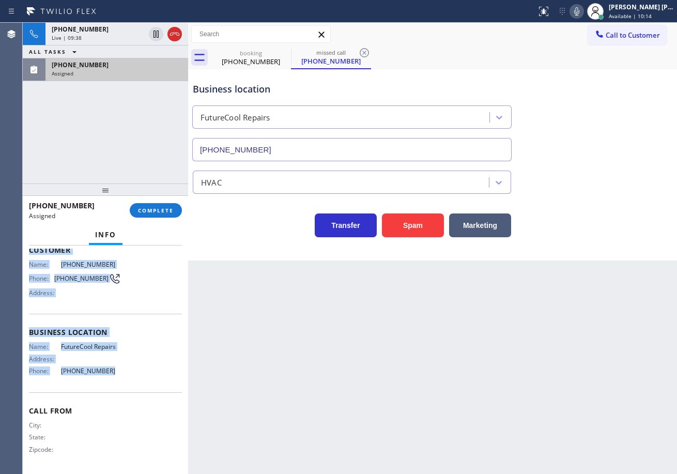
drag, startPoint x: 26, startPoint y: 327, endPoint x: 130, endPoint y: 376, distance: 115.4
click at [130, 377] on div "Context Queue: HVAC Priority: 0 Task Age: 1 minute(s) Customer Name: (928) 239-…" at bounding box center [105, 360] width 165 height 229
click at [168, 207] on span "COMPLETE" at bounding box center [156, 210] width 36 height 7
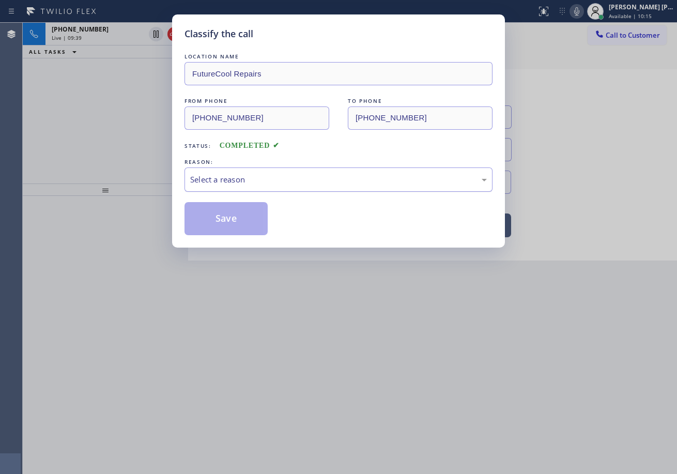
click at [208, 179] on div "Select a reason" at bounding box center [338, 180] width 297 height 12
click at [220, 220] on button "Save" at bounding box center [226, 218] width 83 height 33
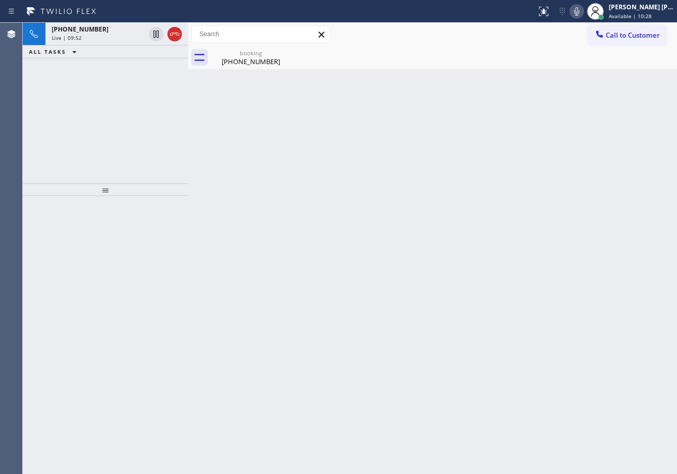
drag, startPoint x: 103, startPoint y: 39, endPoint x: 304, endPoint y: 79, distance: 204.4
click at [104, 39] on div "Live | 09:52" at bounding box center [98, 37] width 93 height 7
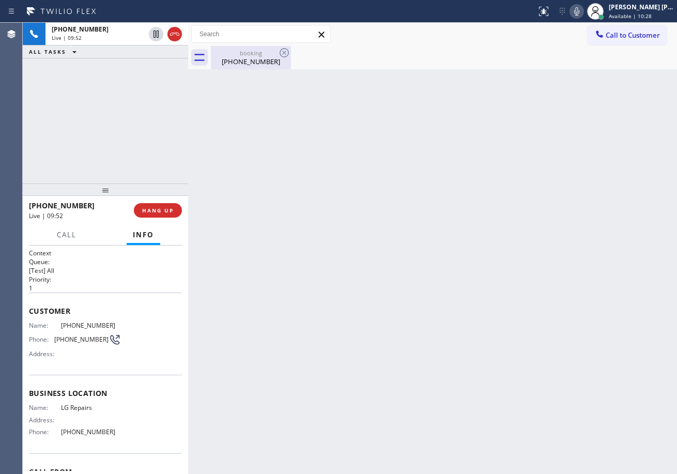
click at [247, 62] on div "[PHONE_NUMBER]" at bounding box center [251, 61] width 78 height 9
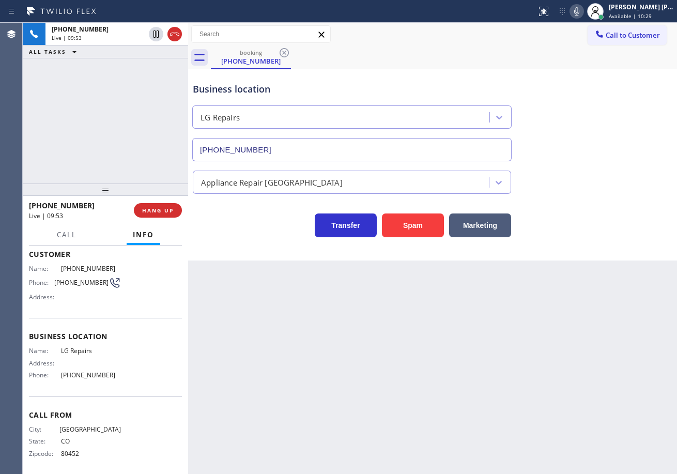
scroll to position [60, 0]
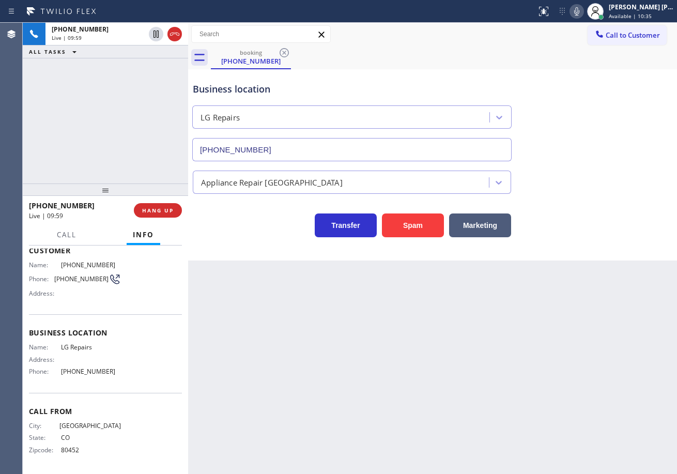
drag, startPoint x: 176, startPoint y: 35, endPoint x: 169, endPoint y: 2, distance: 33.8
click at [145, 35] on div "Live | 09:59" at bounding box center [98, 37] width 93 height 7
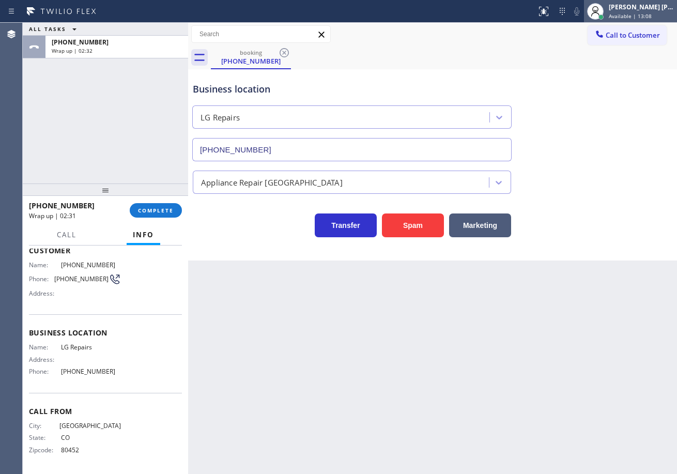
click at [637, 9] on div "[PERSON_NAME] [PERSON_NAME] Dahil" at bounding box center [641, 7] width 65 height 9
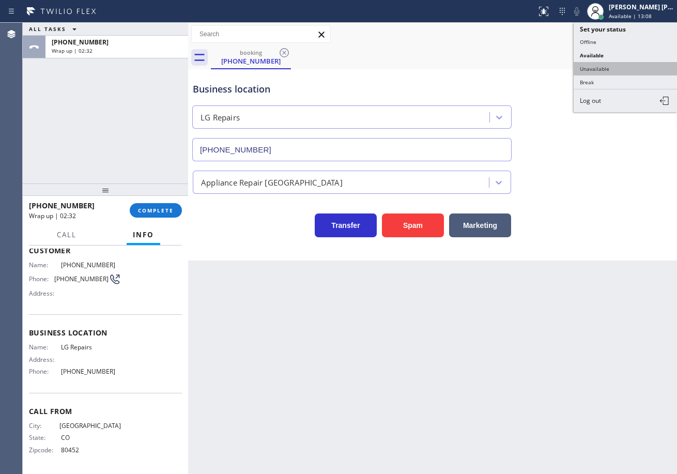
click at [608, 68] on button "Unavailable" at bounding box center [625, 68] width 103 height 13
click at [608, 69] on div "Business location LG Repairs (877) 748-5179" at bounding box center [433, 115] width 484 height 94
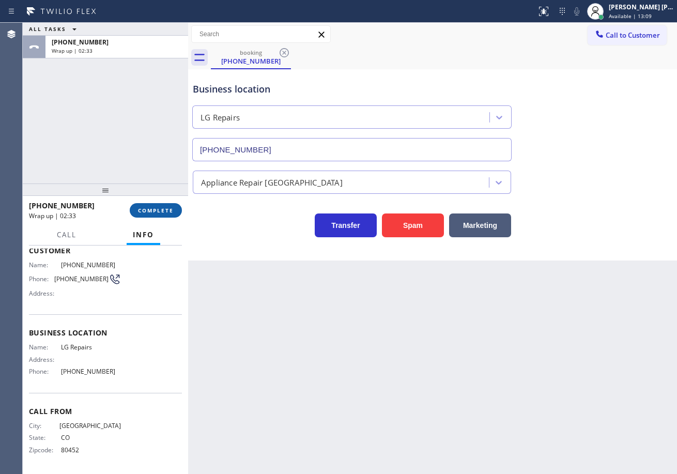
click at [156, 207] on span "COMPLETE" at bounding box center [156, 210] width 36 height 7
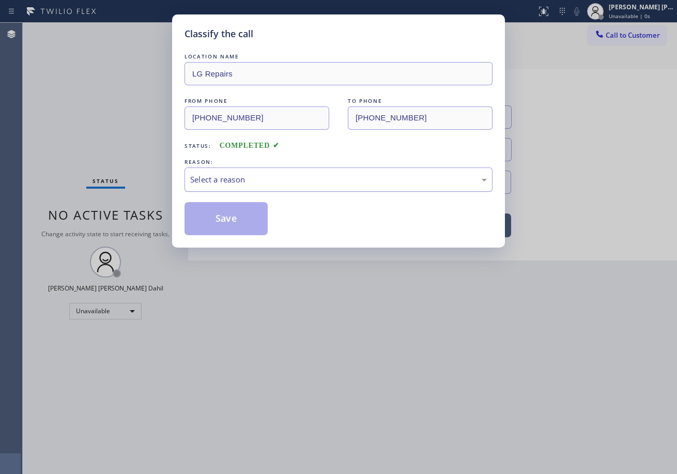
click at [236, 176] on div "Select a reason" at bounding box center [338, 180] width 297 height 12
click at [233, 223] on button "Save" at bounding box center [226, 218] width 83 height 33
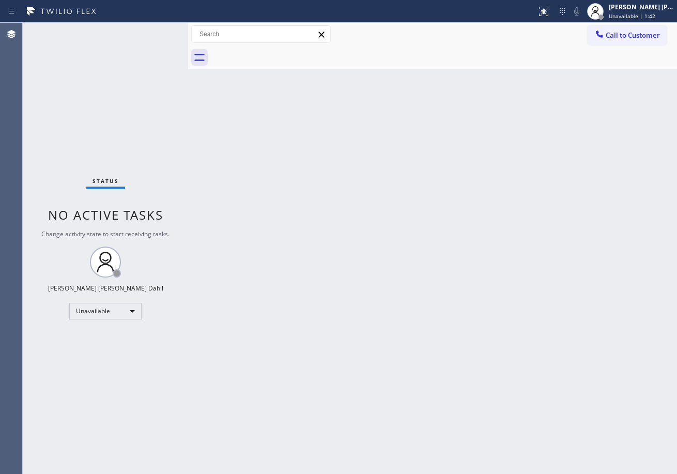
click at [634, 19] on span "Unavailable | 1:42" at bounding box center [632, 15] width 47 height 7
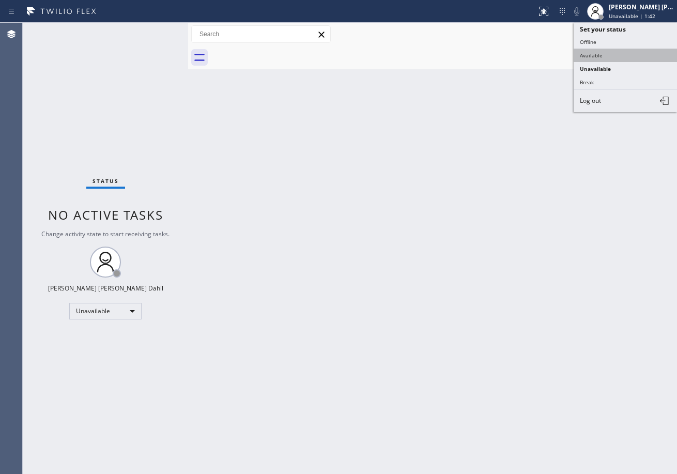
click at [612, 58] on button "Available" at bounding box center [625, 55] width 103 height 13
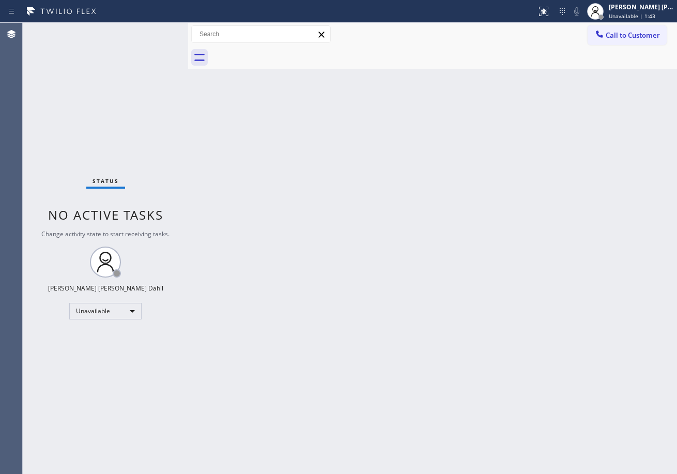
click at [529, 195] on div "Back to Dashboard Change Sender ID Customers Technicians Select a contact Outbo…" at bounding box center [432, 248] width 489 height 451
click at [589, 406] on div "Back to Dashboard Change Sender ID Customers Technicians Select a contact Outbo…" at bounding box center [432, 248] width 489 height 451
drag, startPoint x: 282, startPoint y: 167, endPoint x: 349, endPoint y: 245, distance: 102.7
click at [282, 165] on div "Back to Dashboard Change Sender ID Customers Technicians Select a contact Outbo…" at bounding box center [432, 248] width 489 height 451
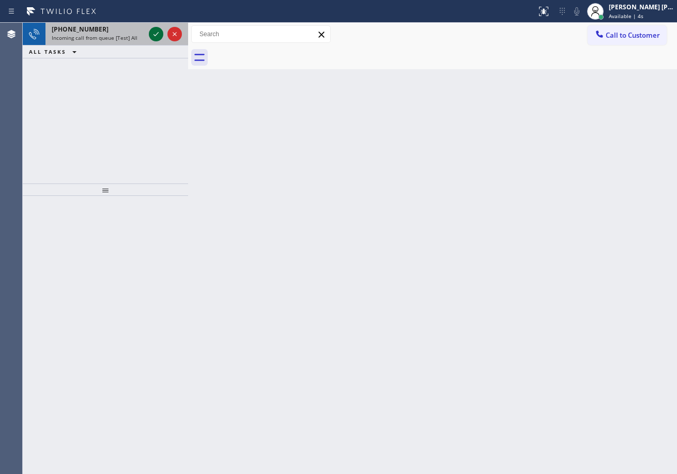
click at [156, 31] on icon at bounding box center [156, 34] width 12 height 12
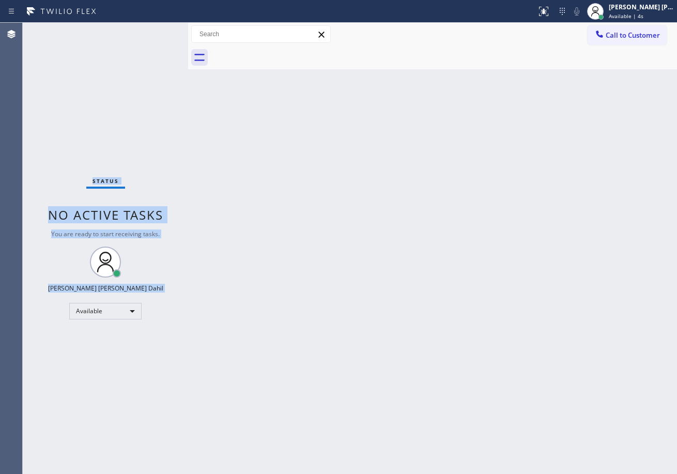
click at [156, 31] on div "Status No active tasks You are ready to start receiving tasks. [PERSON_NAME] [P…" at bounding box center [105, 248] width 165 height 451
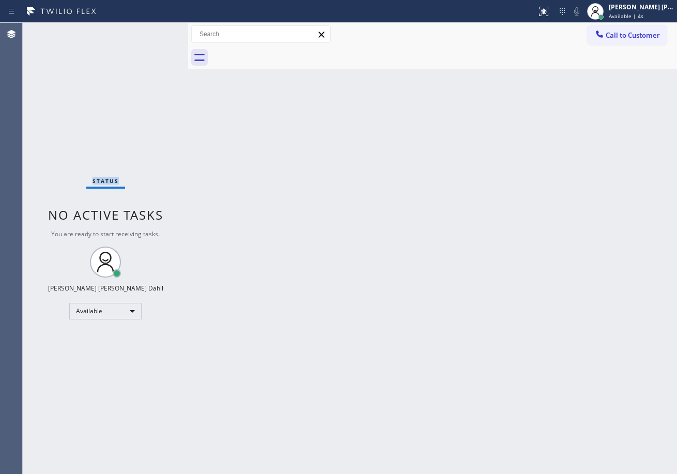
click at [156, 31] on div "Status No active tasks You are ready to start receiving tasks. [PERSON_NAME] [P…" at bounding box center [105, 248] width 165 height 451
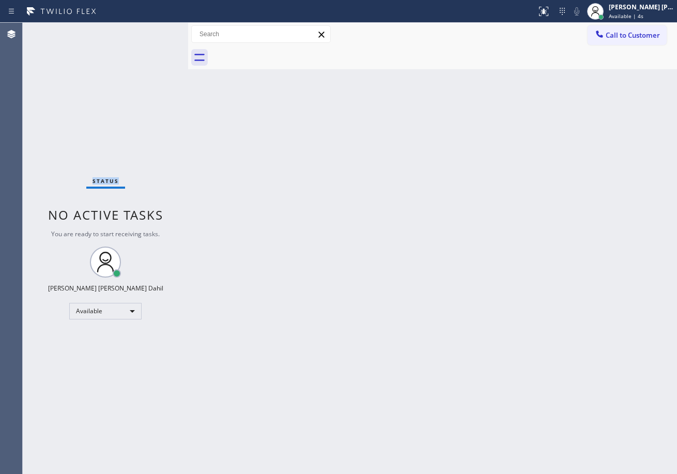
click at [156, 31] on div "Status No active tasks You are ready to start receiving tasks. [PERSON_NAME] [P…" at bounding box center [105, 248] width 165 height 451
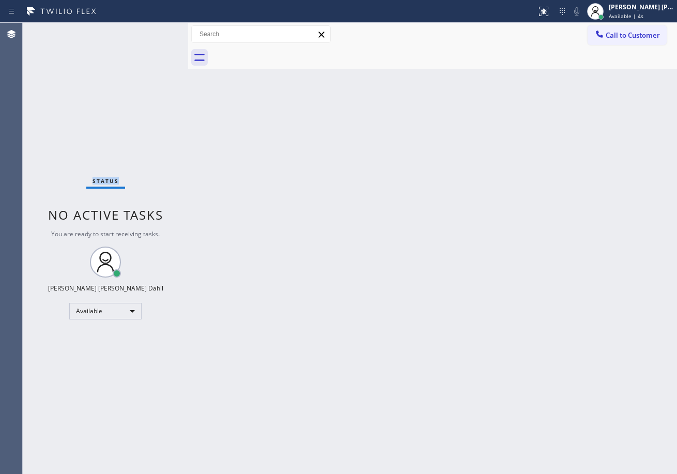
click at [156, 31] on div "Status No active tasks You are ready to start receiving tasks. [PERSON_NAME] [P…" at bounding box center [105, 248] width 165 height 451
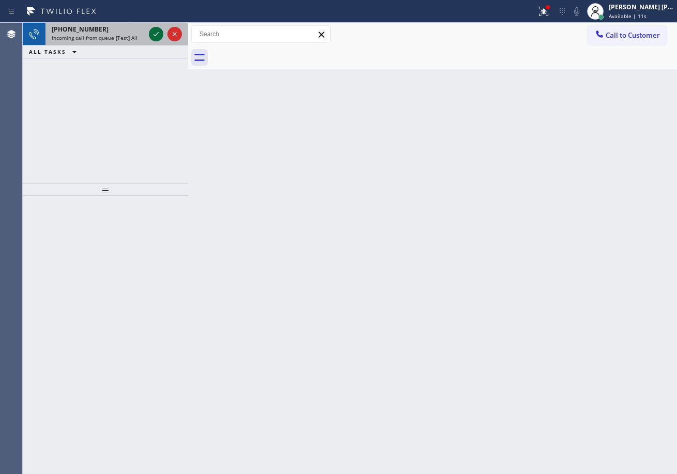
click at [156, 31] on icon at bounding box center [156, 34] width 12 height 12
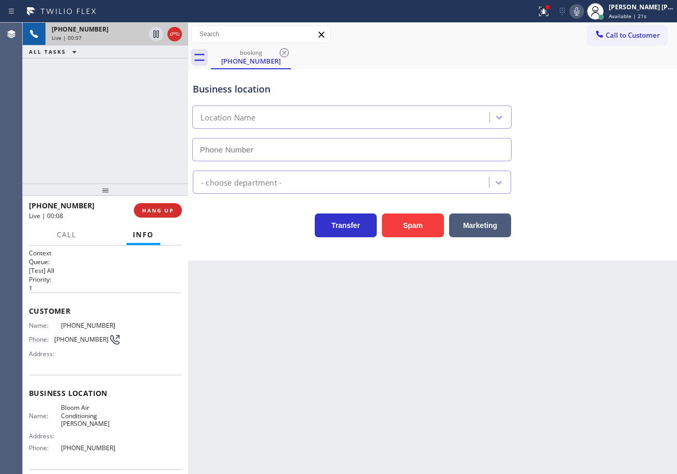
type input "[PHONE_NUMBER]"
click at [102, 155] on div "+17543366803 Live | 00:17 ALL TASKS ALL TASKS ACTIVE TASKS TASKS IN WRAP UP" at bounding box center [105, 103] width 165 height 161
click at [163, 215] on button "HANG UP" at bounding box center [158, 210] width 48 height 14
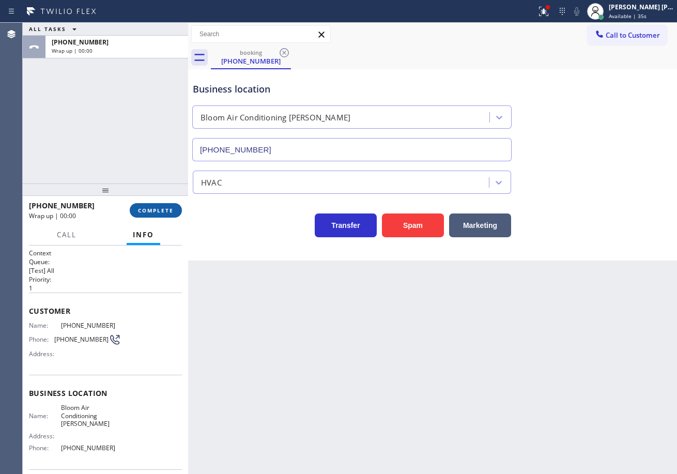
click at [150, 209] on span "COMPLETE" at bounding box center [156, 210] width 36 height 7
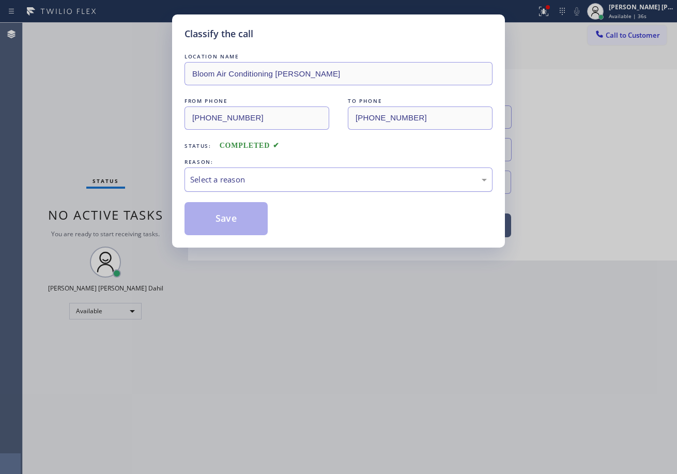
drag, startPoint x: 235, startPoint y: 180, endPoint x: 240, endPoint y: 187, distance: 8.5
click at [235, 180] on div "Select a reason" at bounding box center [338, 180] width 297 height 12
click at [231, 225] on button "Save" at bounding box center [226, 218] width 83 height 33
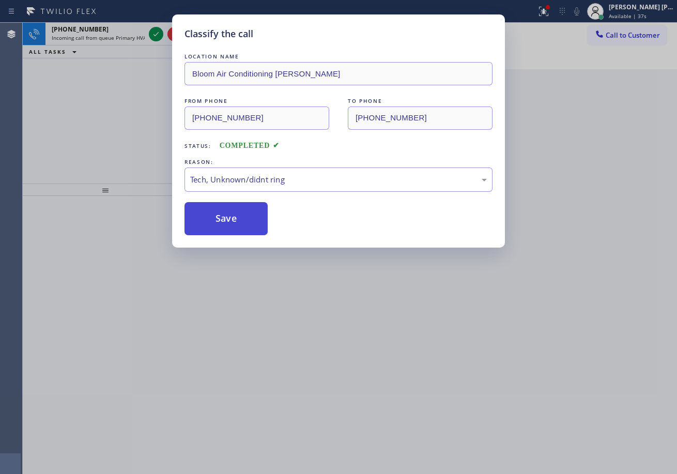
click at [231, 225] on button "Save" at bounding box center [226, 218] width 83 height 33
click at [334, 337] on div "Classify the call LOCATION NAME Bloom Air Conditioning Yorba Linda FROM PHONE (…" at bounding box center [338, 237] width 677 height 474
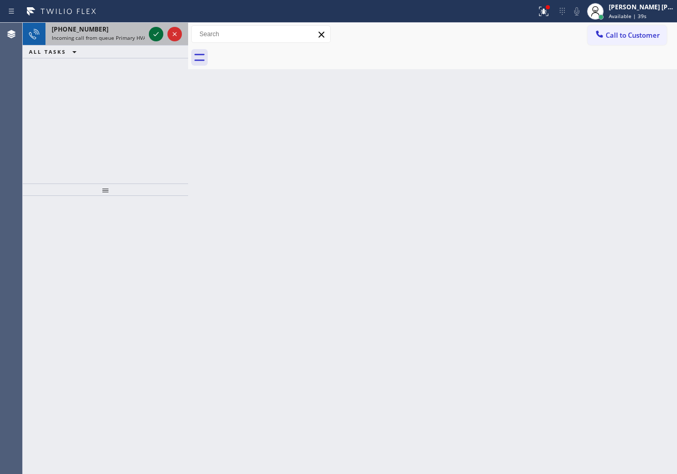
click at [156, 31] on icon at bounding box center [156, 34] width 12 height 12
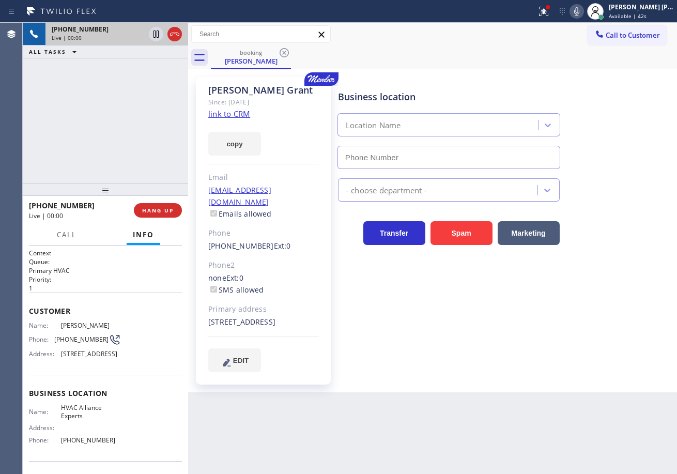
type input "[PHONE_NUMBER]"
click at [550, 16] on icon at bounding box center [544, 11] width 12 height 12
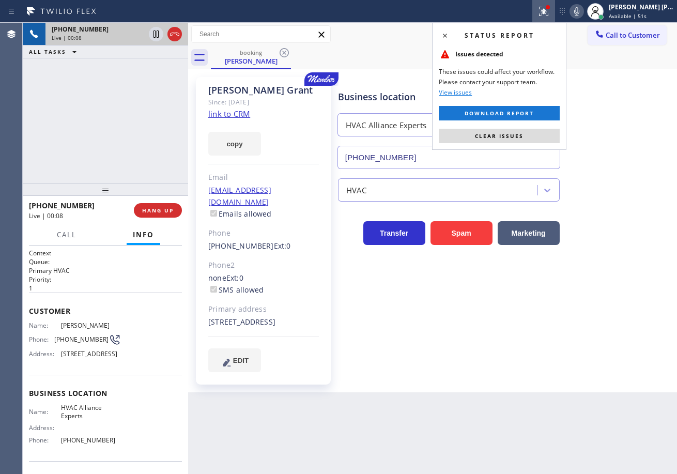
click at [500, 134] on span "Clear issues" at bounding box center [499, 135] width 49 height 7
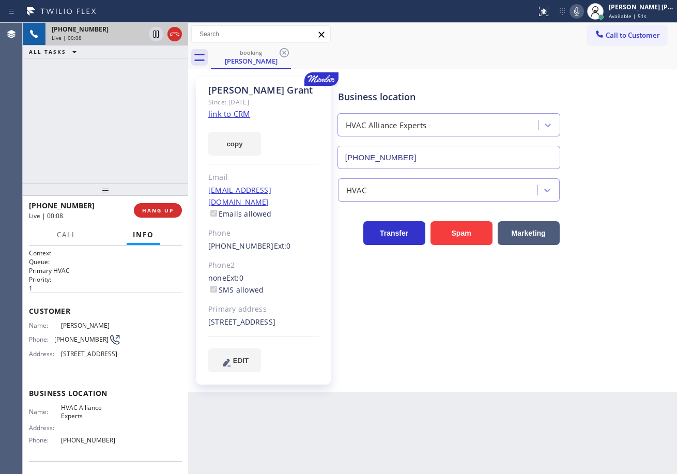
drag, startPoint x: 426, startPoint y: 6, endPoint x: 432, endPoint y: 41, distance: 35.7
click at [431, 10] on div at bounding box center [268, 11] width 528 height 17
click at [243, 114] on link "link to CRM" at bounding box center [229, 114] width 42 height 10
click at [130, 132] on div "+13104979358 Live | 00:47 ALL TASKS ALL TASKS ACTIVE TASKS TASKS IN WRAP UP" at bounding box center [105, 103] width 165 height 161
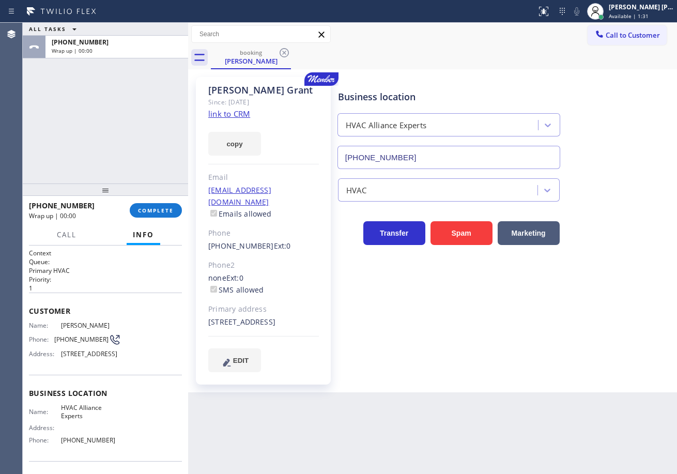
click at [145, 201] on div "+13104979358 Wrap up | 00:00 COMPLETE" at bounding box center [105, 210] width 153 height 27
click at [152, 209] on span "COMPLETE" at bounding box center [156, 210] width 36 height 7
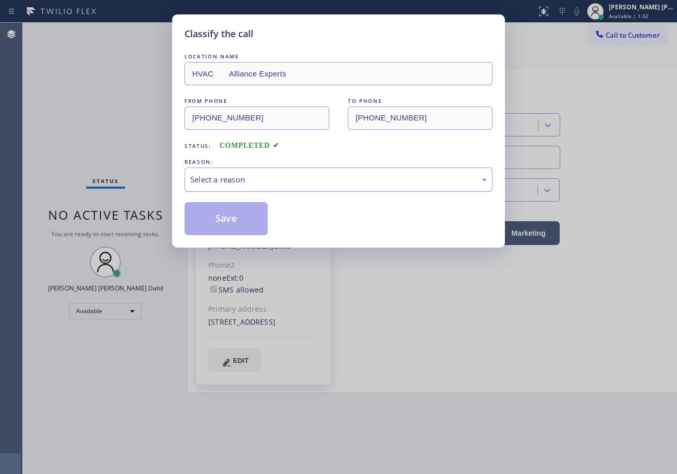
click at [215, 175] on div "Select a reason" at bounding box center [338, 180] width 297 height 12
click at [230, 208] on button "Save" at bounding box center [226, 218] width 83 height 33
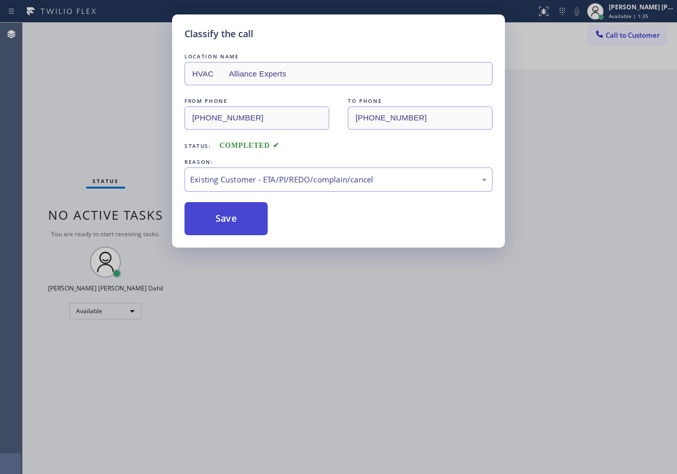
click at [232, 219] on button "Save" at bounding box center [226, 218] width 83 height 33
click at [392, 322] on div "Classify the call LOCATION NAME HVAC Alliance Experts FROM PHONE (310) 497-9358…" at bounding box center [338, 237] width 677 height 474
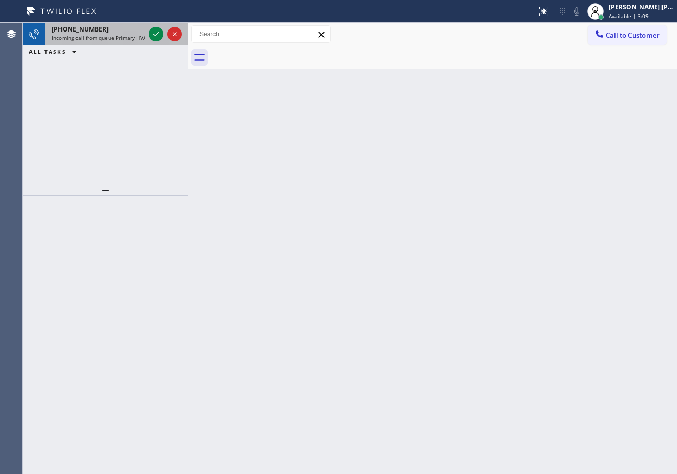
click at [127, 39] on span "Incoming call from queue Primary HVAC" at bounding box center [101, 37] width 98 height 7
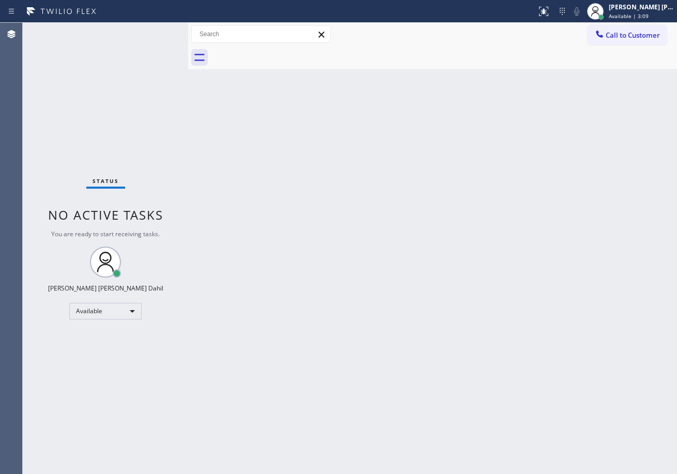
click at [128, 39] on div "Status No active tasks You are ready to start receiving tasks. [PERSON_NAME] [P…" at bounding box center [105, 248] width 165 height 451
click at [605, 16] on div at bounding box center [601, 16] width 7 height 7
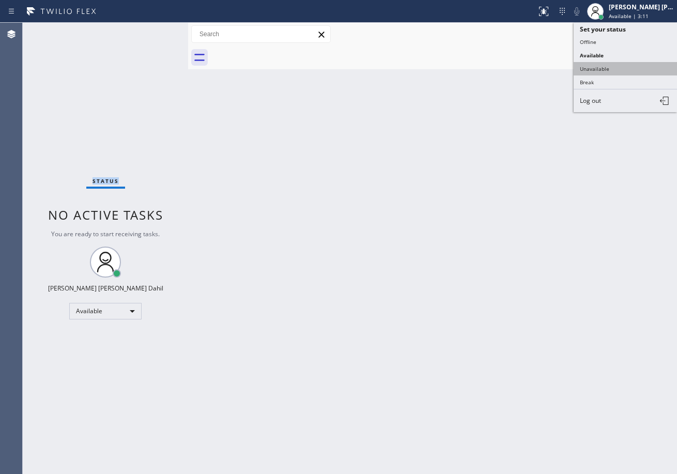
click at [588, 69] on button "Unavailable" at bounding box center [625, 68] width 103 height 13
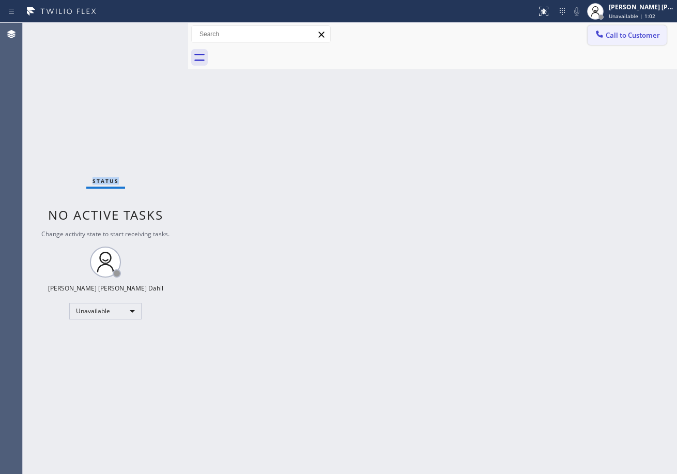
click at [624, 34] on span "Call to Customer" at bounding box center [633, 35] width 54 height 9
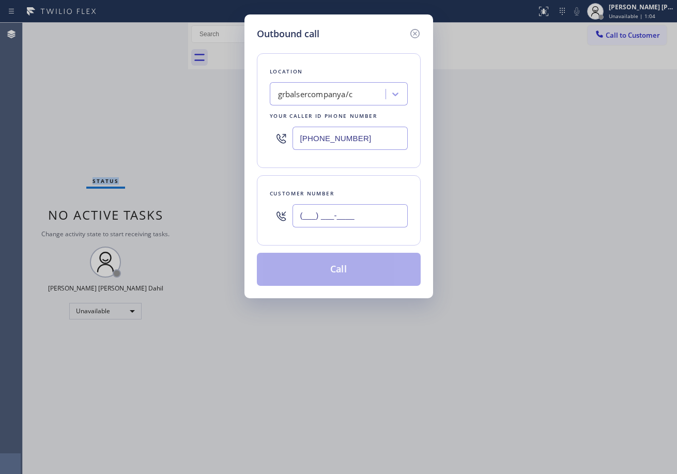
click at [361, 220] on input "(___) ___-____" at bounding box center [350, 215] width 115 height 23
paste input "206) 412-4478"
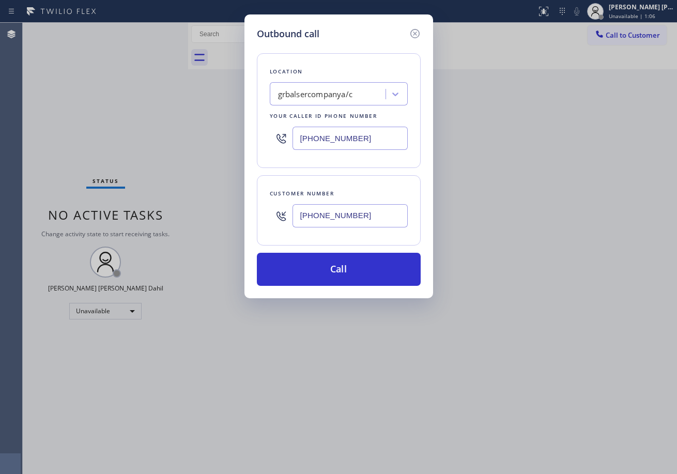
click at [370, 216] on input "[PHONE_NUMBER]" at bounding box center [350, 215] width 115 height 23
paste input "202-1006"
type input "[PHONE_NUMBER]"
click at [395, 140] on input "[PHONE_NUMBER]" at bounding box center [350, 138] width 115 height 23
paste input "206) 202-1006"
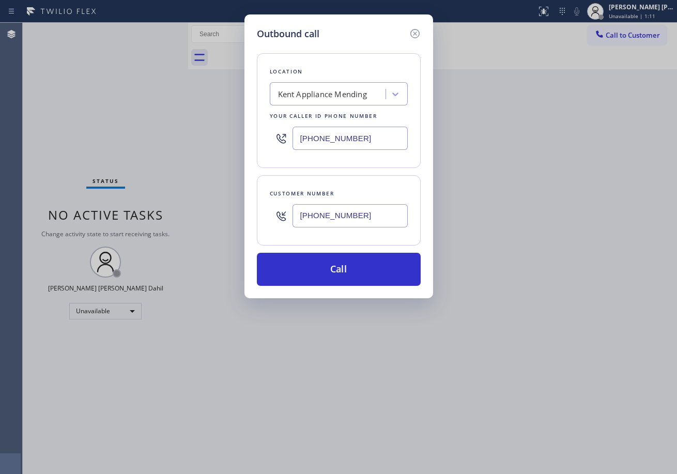
type input "[PHONE_NUMBER]"
click at [354, 226] on input "[PHONE_NUMBER]" at bounding box center [350, 215] width 115 height 23
paste input "412-4478"
type input "[PHONE_NUMBER]"
click at [360, 278] on button "Call" at bounding box center [339, 269] width 164 height 33
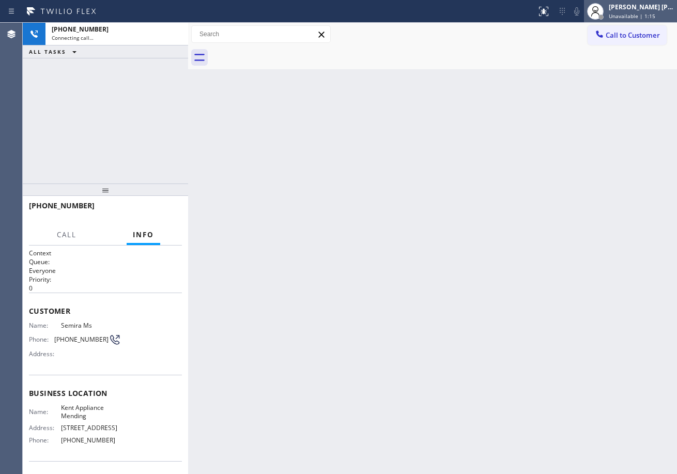
click at [628, 15] on span "Unavailable | 1:15" at bounding box center [632, 15] width 47 height 7
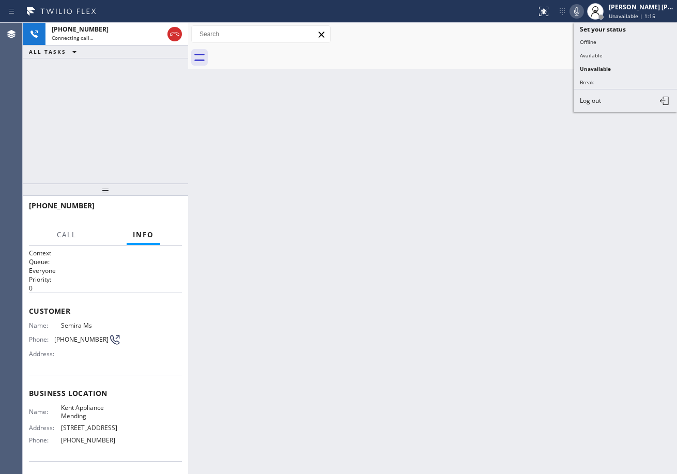
click at [618, 51] on button "Available" at bounding box center [625, 55] width 103 height 13
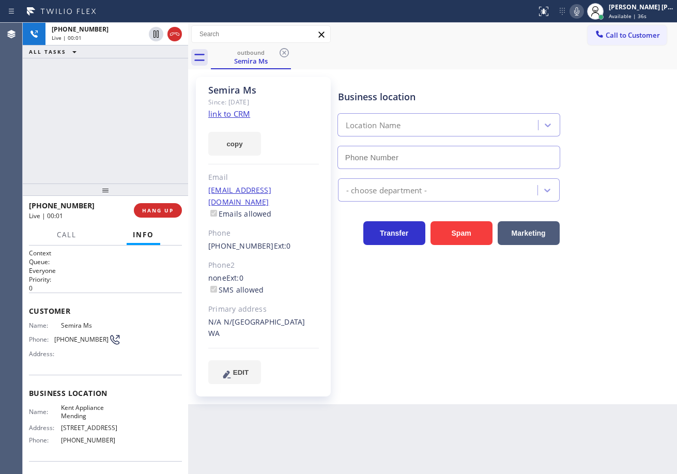
type input "[PHONE_NUMBER]"
drag, startPoint x: 55, startPoint y: 99, endPoint x: 130, endPoint y: 164, distance: 100.1
click at [56, 99] on div "+12064124478 Live | 00:59 ALL TASKS ALL TASKS ACTIVE TASKS TASKS IN WRAP UP" at bounding box center [105, 103] width 165 height 161
click at [163, 205] on button "HANG UP" at bounding box center [158, 210] width 48 height 14
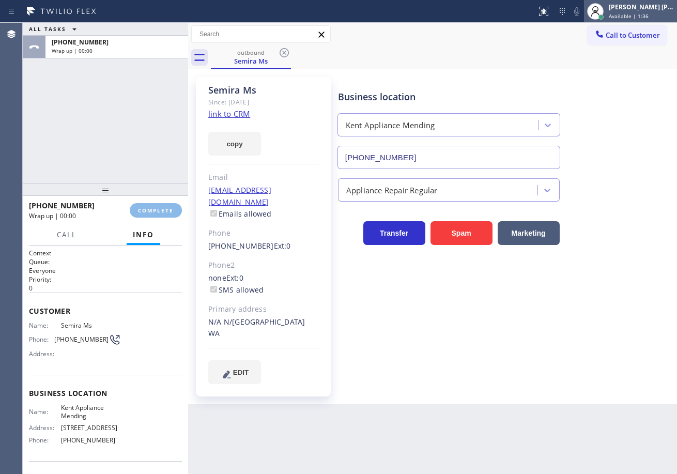
click at [623, 12] on div "Joshua Jake Dahil Available | 1:36" at bounding box center [642, 11] width 70 height 18
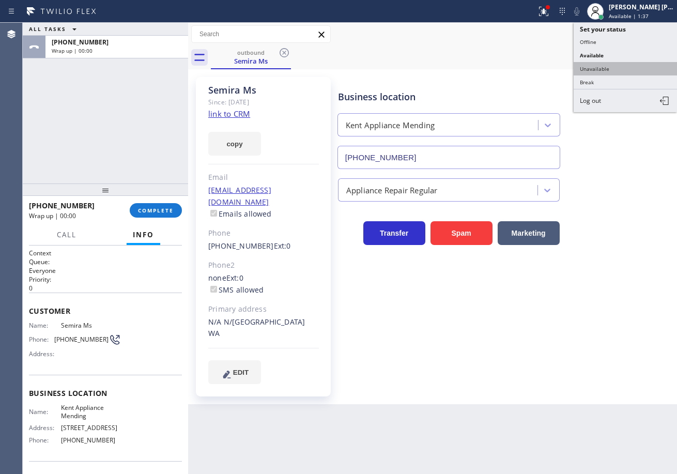
click at [610, 64] on button "Unavailable" at bounding box center [625, 68] width 103 height 13
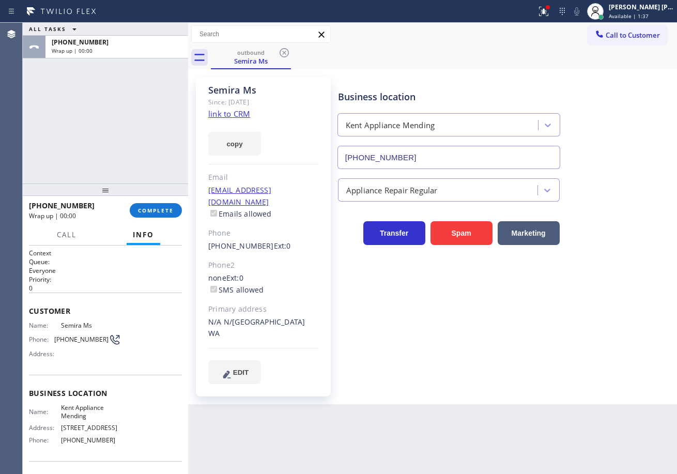
click at [617, 93] on div "Business location Kent Appliance Mending (206) 202-1006" at bounding box center [505, 122] width 339 height 94
click at [150, 213] on span "COMPLETE" at bounding box center [156, 210] width 36 height 7
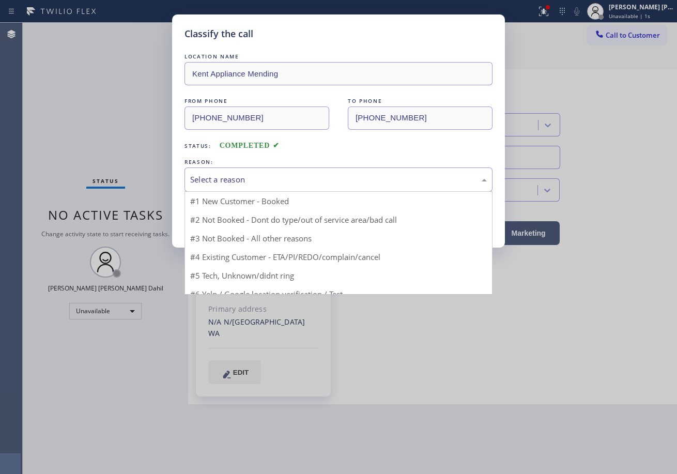
drag, startPoint x: 254, startPoint y: 175, endPoint x: 249, endPoint y: 211, distance: 37.0
click at [255, 175] on div "Select a reason" at bounding box center [338, 180] width 297 height 12
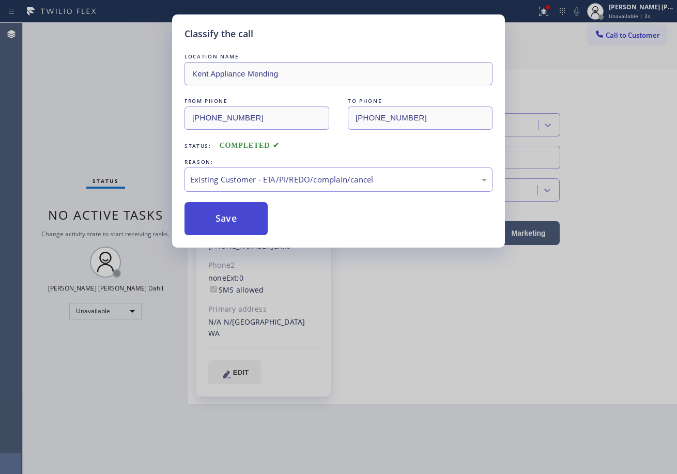
click at [233, 215] on button "Save" at bounding box center [226, 218] width 83 height 33
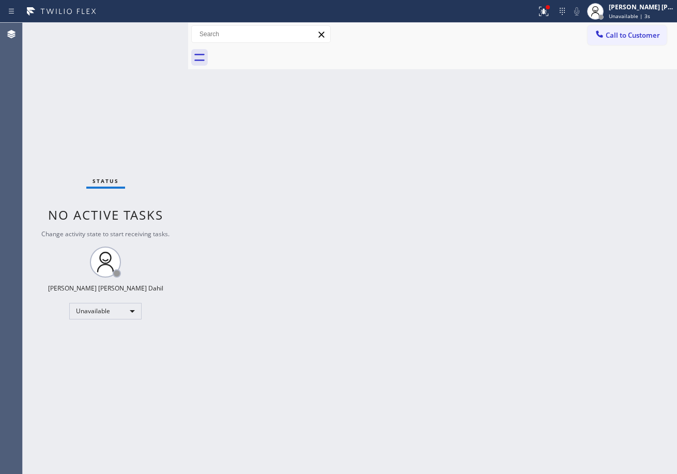
click at [612, 37] on span "Call to Customer" at bounding box center [633, 35] width 54 height 9
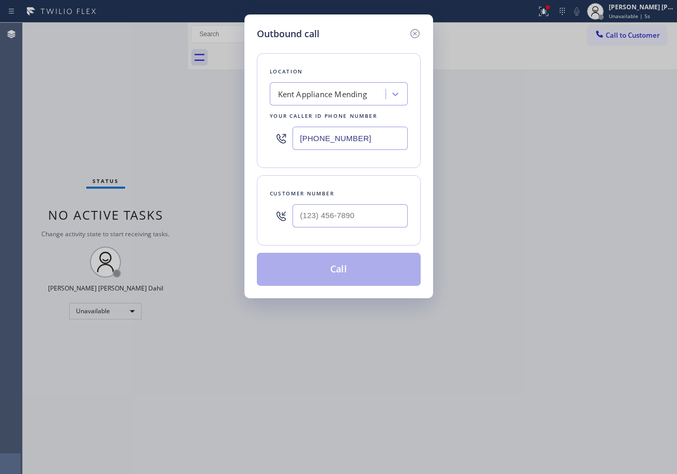
click at [343, 213] on input "text" at bounding box center [350, 215] width 115 height 23
paste input "206) 412-4478"
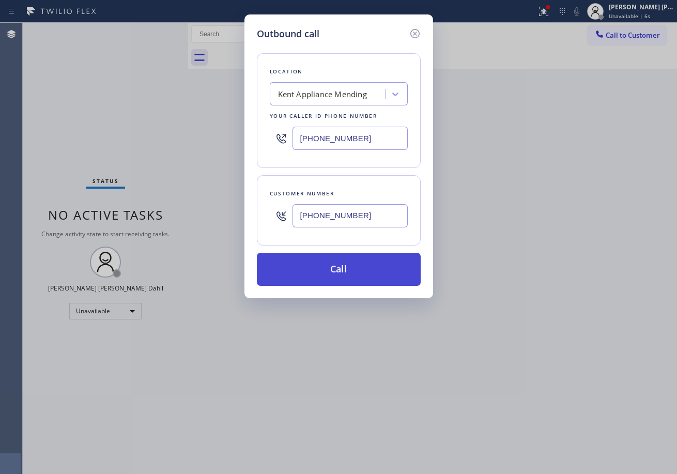
type input "[PHONE_NUMBER]"
click at [349, 273] on button "Call" at bounding box center [339, 269] width 164 height 33
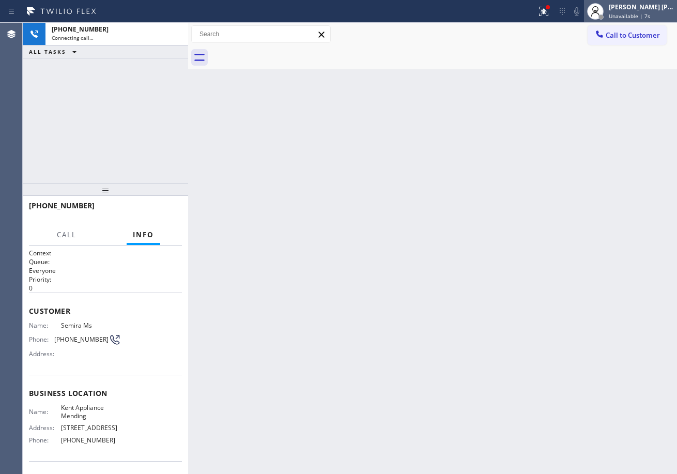
click at [604, 11] on div at bounding box center [595, 11] width 17 height 17
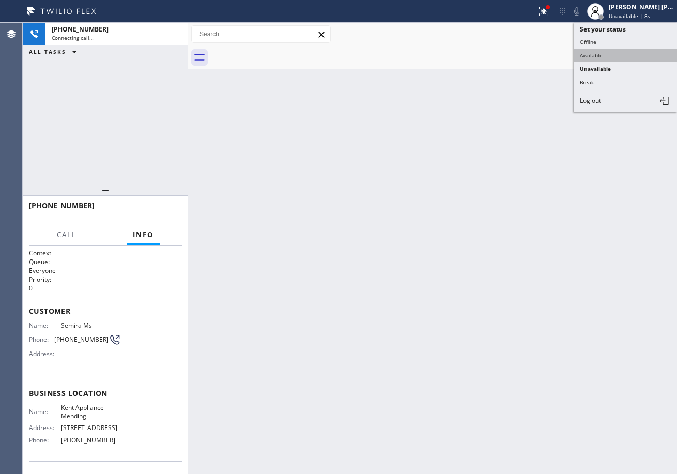
click at [608, 54] on button "Available" at bounding box center [625, 55] width 103 height 13
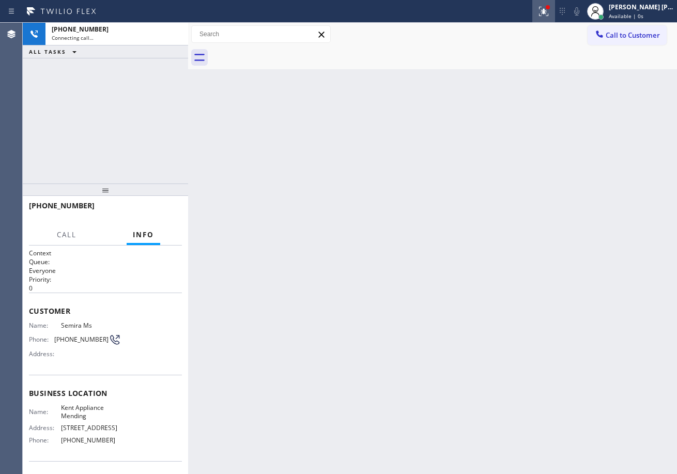
click at [549, 10] on icon at bounding box center [543, 11] width 9 height 9
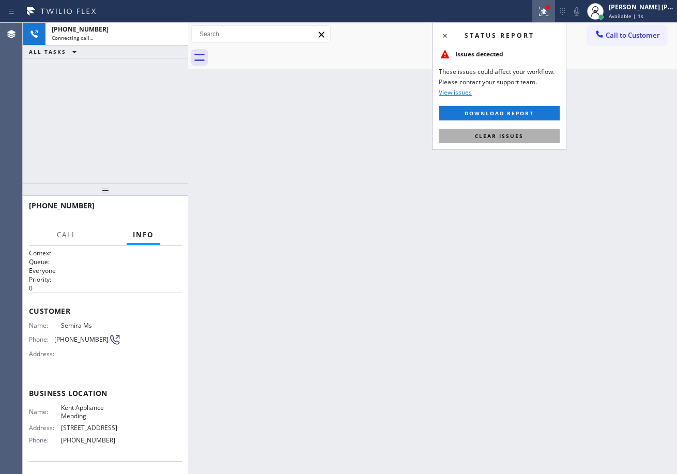
click at [518, 133] on span "Clear issues" at bounding box center [499, 135] width 49 height 7
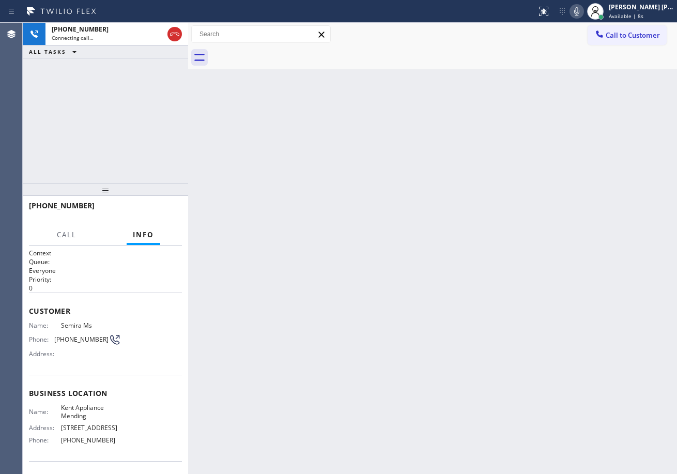
click at [100, 122] on div "+12064124478 Connecting call… ALL TASKS ALL TASKS ACTIVE TASKS TASKS IN WRAP UP" at bounding box center [105, 103] width 165 height 161
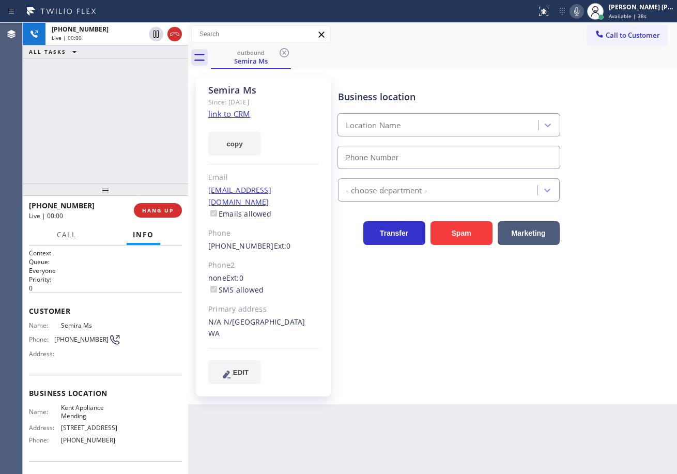
type input "[PHONE_NUMBER]"
click at [489, 40] on div "Call to Customer Outbound call Location [GEOGRAPHIC_DATA] Appliance Mending You…" at bounding box center [432, 34] width 489 height 18
click at [465, 323] on div "Business location Kent Appliance Mending (206) 202-1006 Appliance Repair Regula…" at bounding box center [505, 230] width 339 height 301
click at [467, 328] on div "Business location Kent Appliance Mending (206) 202-1006 Appliance Repair Regula…" at bounding box center [505, 230] width 339 height 301
click at [462, 337] on div "Business location Kent Appliance Mending (206) 202-1006 Appliance Repair Regula…" at bounding box center [505, 230] width 339 height 301
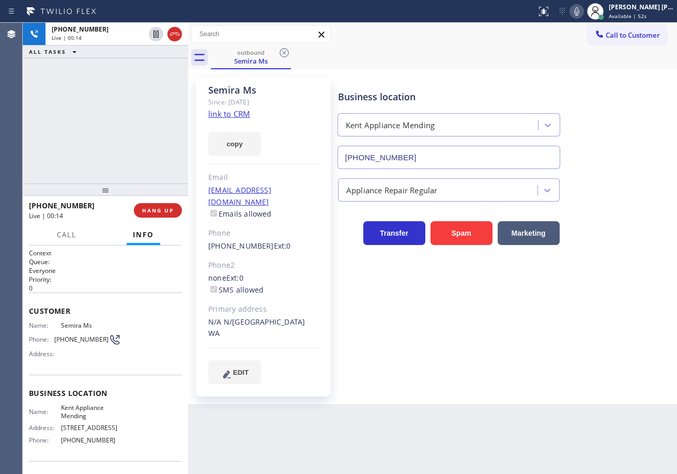
click at [482, 380] on div "Semira Ms Since: 20 may 2020 link to CRM copy Email semiratewolde77@gmail.com E…" at bounding box center [432, 236] width 489 height 335
click at [78, 155] on div "+12064124478 Live | 00:41 ALL TASKS ALL TASKS ACTIVE TASKS TASKS IN WRAP UP" at bounding box center [105, 103] width 165 height 161
click at [82, 155] on div "+12064124478 Live | 00:41 ALL TASKS ALL TASKS ACTIVE TASKS TASKS IN WRAP UP" at bounding box center [105, 103] width 165 height 161
click at [82, 155] on div "+12064124478 Live | 00:42 ALL TASKS ALL TASKS ACTIVE TASKS TASKS IN WRAP UP" at bounding box center [105, 103] width 165 height 161
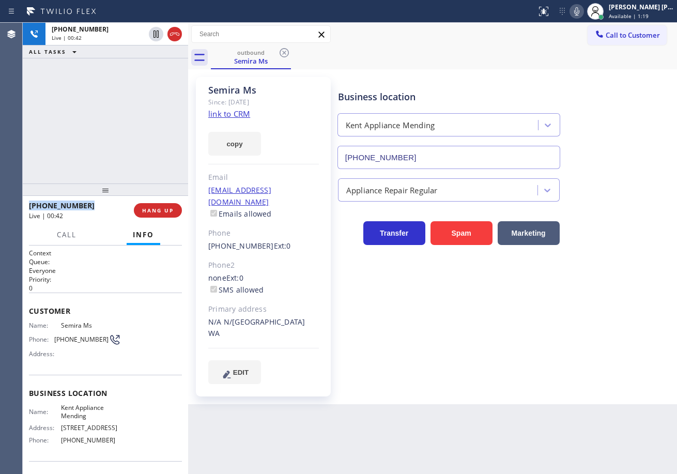
click at [82, 155] on div "+12064124478 Live | 00:42 ALL TASKS ALL TASKS ACTIVE TASKS TASKS IN WRAP UP" at bounding box center [105, 103] width 165 height 161
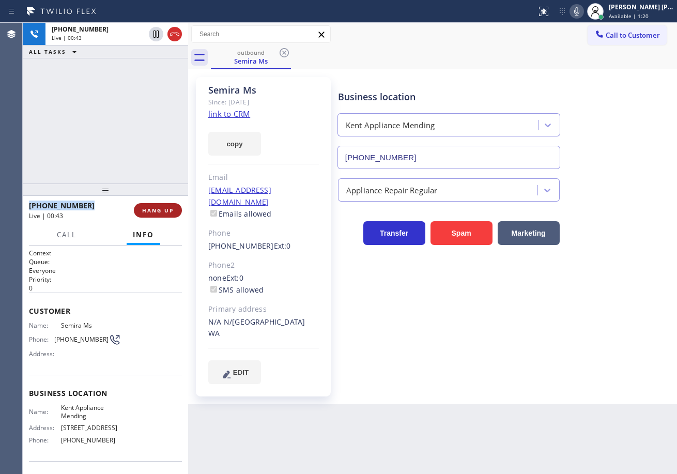
click at [173, 211] on span "HANG UP" at bounding box center [158, 210] width 32 height 7
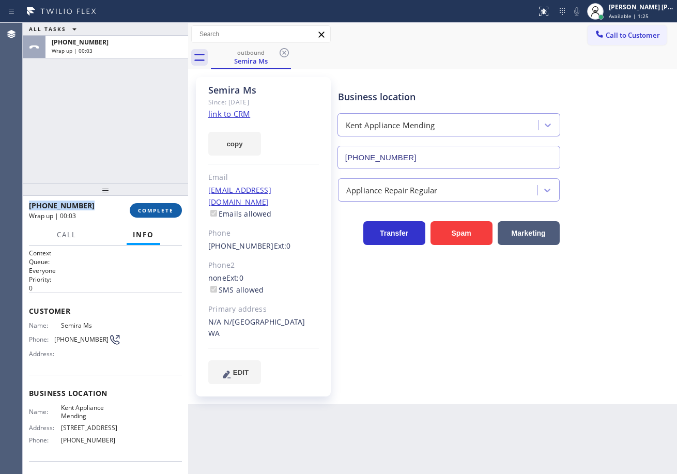
click at [172, 203] on button "COMPLETE" at bounding box center [156, 210] width 52 height 14
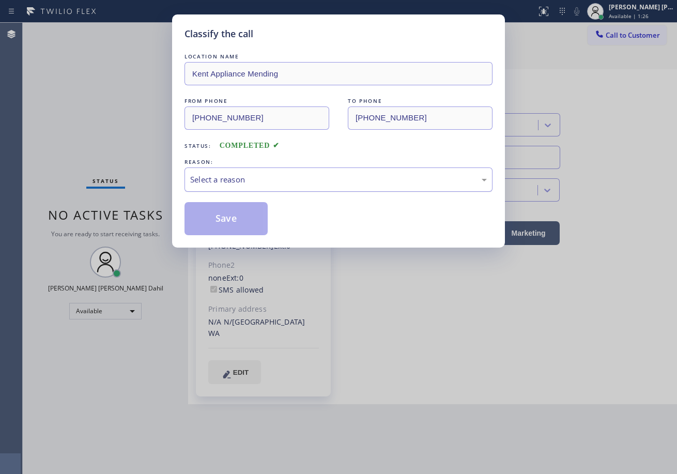
click at [244, 180] on div "Select a reason" at bounding box center [338, 180] width 297 height 12
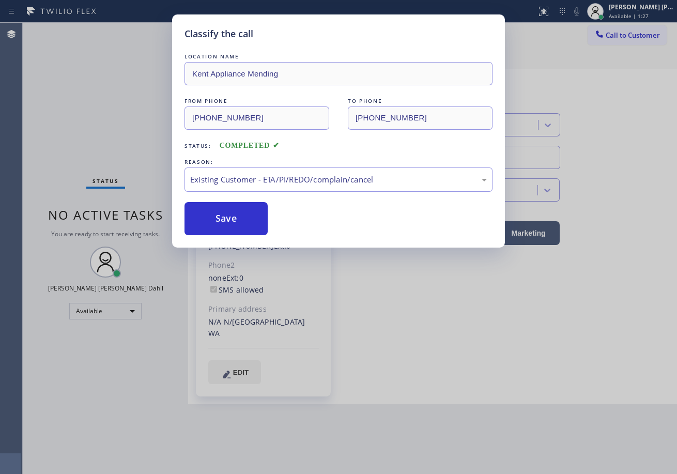
click at [235, 227] on button "Save" at bounding box center [226, 218] width 83 height 33
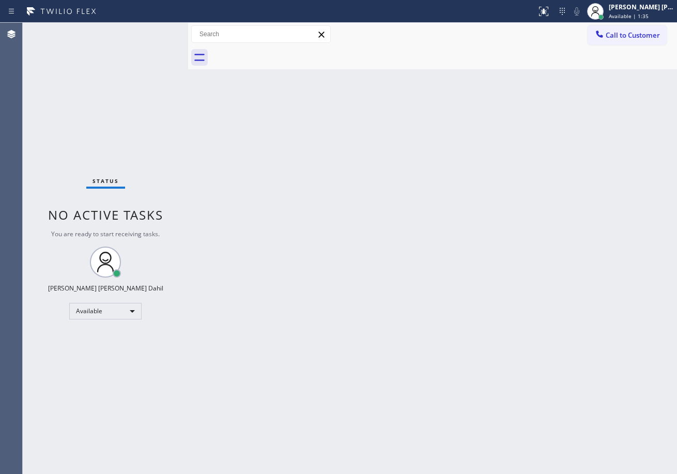
click at [400, 326] on div "Back to Dashboard Change Sender ID Customers Technicians Select a contact Outbo…" at bounding box center [432, 248] width 489 height 451
click at [130, 65] on div "Status No active tasks You are ready to start receiving tasks. [PERSON_NAME] [P…" at bounding box center [105, 248] width 165 height 451
click at [564, 364] on div "Back to Dashboard Change Sender ID Customers Technicians Select a contact Outbo…" at bounding box center [432, 248] width 489 height 451
click at [245, 94] on div "Back to Dashboard Change Sender ID Customers Technicians Select a contact Outbo…" at bounding box center [432, 248] width 489 height 451
click at [242, 93] on div "Back to Dashboard Change Sender ID Customers Technicians Select a contact Outbo…" at bounding box center [432, 248] width 489 height 451
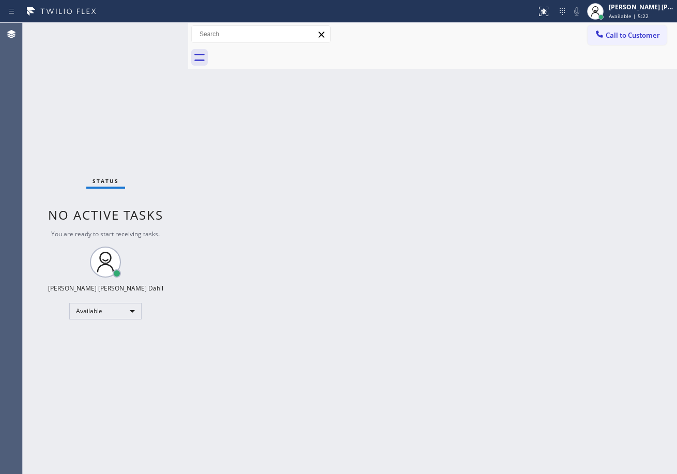
click at [242, 93] on div "Back to Dashboard Change Sender ID Customers Technicians Select a contact Outbo…" at bounding box center [432, 248] width 489 height 451
click at [267, 65] on div at bounding box center [444, 57] width 466 height 23
click at [266, 66] on div at bounding box center [444, 57] width 466 height 23
click at [154, 48] on div "Status No active tasks You are ready to start receiving tasks. [PERSON_NAME] [P…" at bounding box center [105, 248] width 165 height 451
click at [150, 32] on div "Status No active tasks You are ready to start receiving tasks. [PERSON_NAME] [P…" at bounding box center [105, 248] width 165 height 451
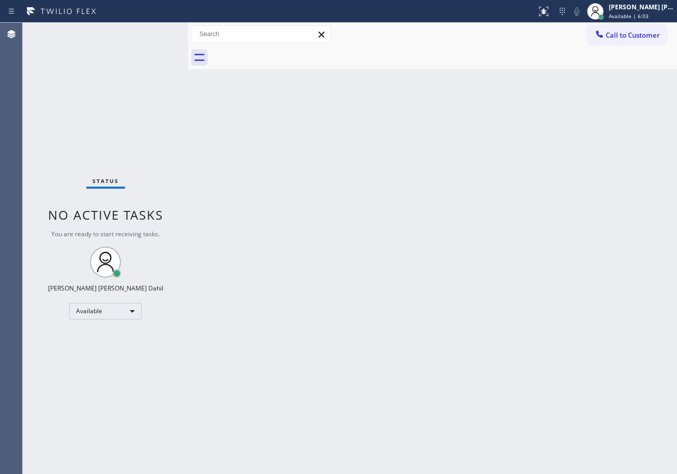
click at [153, 32] on div "Status No active tasks You are ready to start receiving tasks. [PERSON_NAME] [P…" at bounding box center [105, 248] width 165 height 451
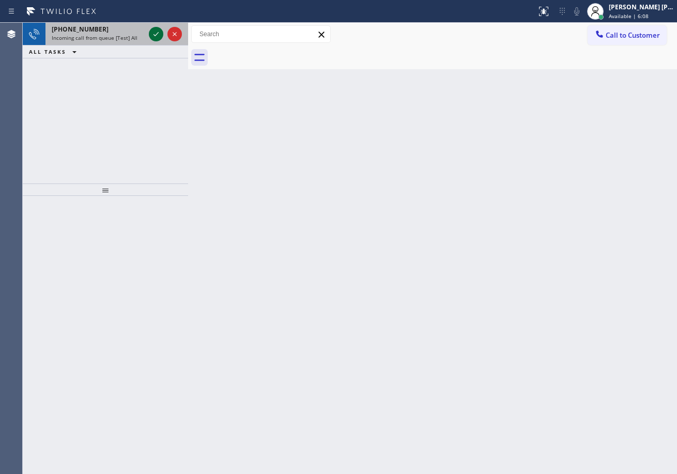
click at [156, 31] on icon at bounding box center [156, 34] width 12 height 12
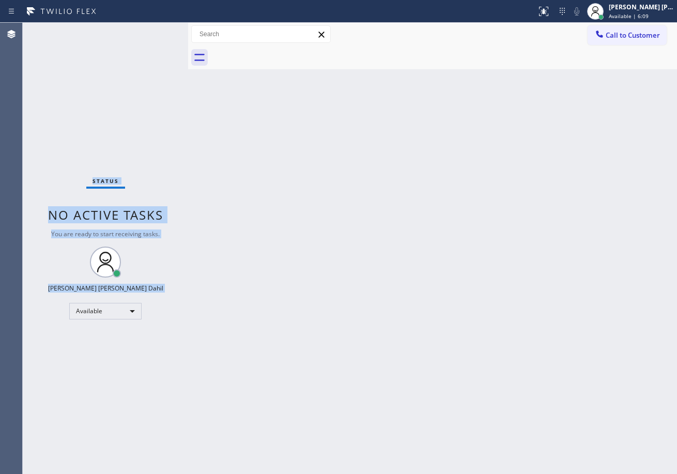
click at [156, 31] on div "Status No active tasks You are ready to start receiving tasks. [PERSON_NAME] [P…" at bounding box center [105, 248] width 165 height 451
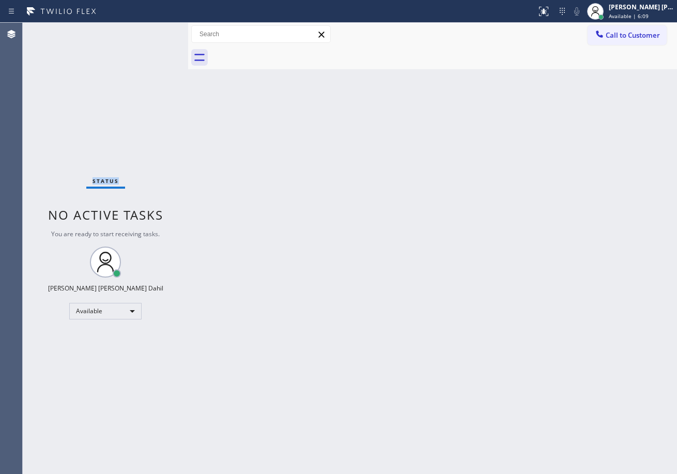
click at [156, 31] on div "Status No active tasks You are ready to start receiving tasks. [PERSON_NAME] [P…" at bounding box center [105, 248] width 165 height 451
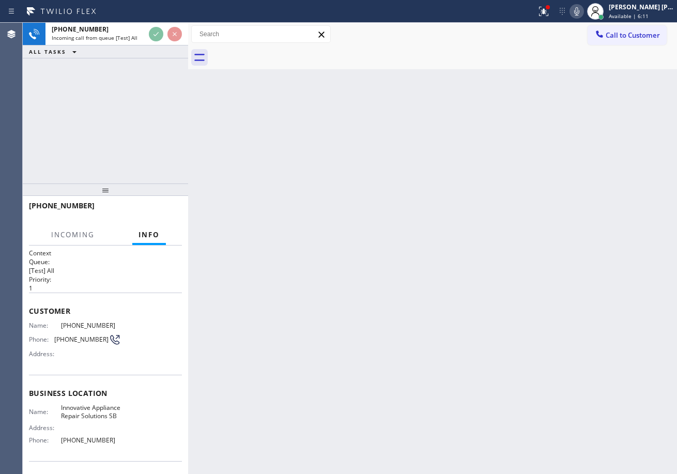
click at [156, 31] on icon at bounding box center [156, 34] width 12 height 12
click at [216, 36] on div "+18025580924 Incoming call from queue [Test] All ALL TASKS ALL TASKS ACTIVE TAS…" at bounding box center [350, 248] width 655 height 451
click at [272, 16] on div "Status report Issue detected This issue could affect your workflow. Please cont…" at bounding box center [338, 237] width 677 height 474
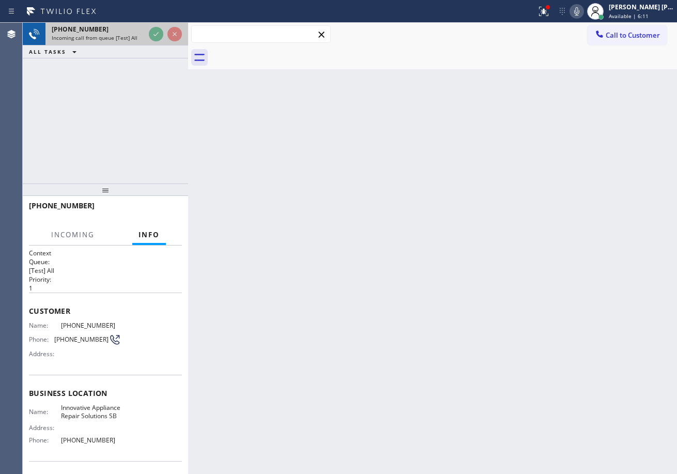
click at [236, 35] on input "text" at bounding box center [261, 34] width 139 height 17
click at [141, 36] on div "+18025580924 Incoming call from queue [Test] All" at bounding box center [105, 34] width 165 height 23
click at [86, 71] on div "+18025580924 Incoming call from queue [Test] All ALL TASKS ALL TASKS ACTIVE TAS…" at bounding box center [105, 103] width 165 height 161
click at [154, 76] on div "+18025580924 Incoming call from queue [Test] All ALL TASKS ALL TASKS ACTIVE TAS…" at bounding box center [105, 103] width 165 height 161
click at [152, 58] on div "+18025580924 Incoming call from queue [Test] All ALL TASKS ALL TASKS ACTIVE TAS…" at bounding box center [105, 103] width 165 height 161
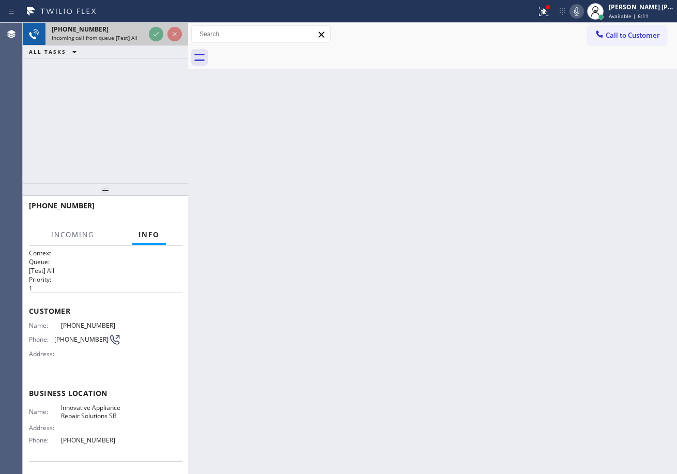
click at [178, 51] on div "+18025580924 Incoming call from queue [Test] All ALL TASKS ALL TASKS ACTIVE TAS…" at bounding box center [105, 41] width 165 height 36
click at [171, 31] on div at bounding box center [165, 34] width 37 height 23
click at [191, 28] on div "+18025580924 Incoming call from queue [Test] All ALL TASKS ALL TASKS ACTIVE TAS…" at bounding box center [350, 248] width 655 height 451
click at [195, 31] on div "+18025580924 Incoming call from queue [Test] All ALL TASKS ALL TASKS ACTIVE TAS…" at bounding box center [350, 248] width 655 height 451
click at [169, 36] on div at bounding box center [165, 34] width 37 height 23
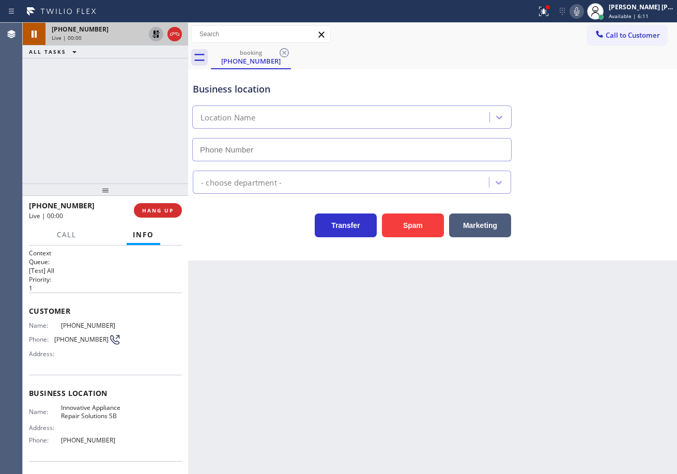
click at [156, 31] on icon at bounding box center [156, 34] width 12 height 12
type input "[PHONE_NUMBER]"
click at [145, 31] on div "+18025580924" at bounding box center [98, 29] width 93 height 9
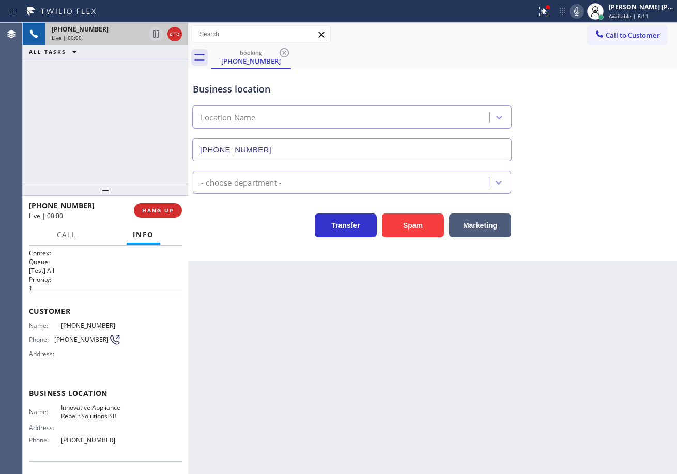
click at [145, 31] on div "+18025580924" at bounding box center [98, 29] width 93 height 9
click at [156, 31] on div "+18025580924" at bounding box center [108, 29] width 112 height 9
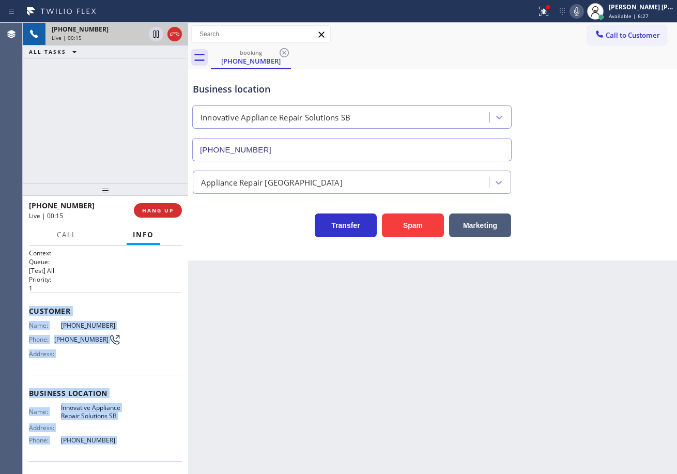
scroll to position [77, 0]
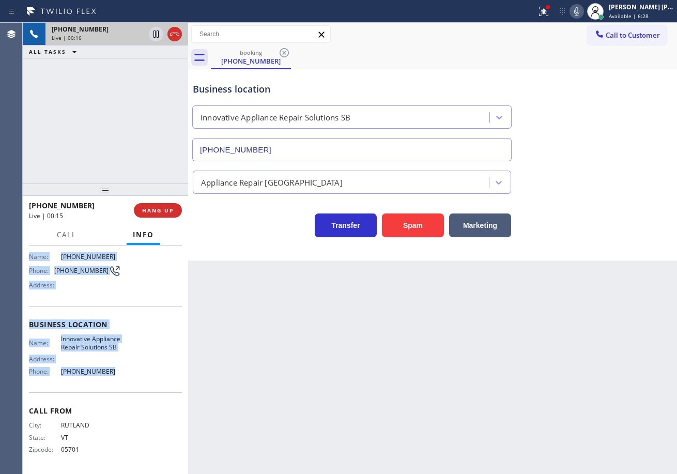
drag, startPoint x: 27, startPoint y: 310, endPoint x: 120, endPoint y: 381, distance: 117.4
click at [120, 381] on div "Context Queue: [Test] All Priority: 1 Customer Name: (802) 558-0924 Phone: (802…" at bounding box center [105, 360] width 165 height 229
click at [550, 14] on icon at bounding box center [544, 11] width 12 height 12
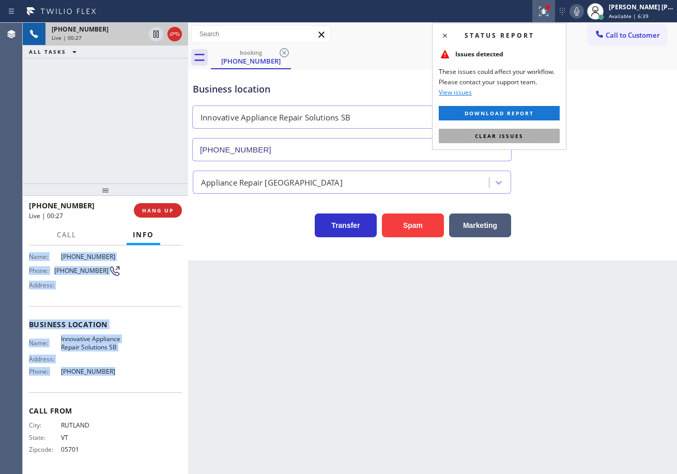
click at [544, 136] on button "Clear issues" at bounding box center [499, 136] width 121 height 14
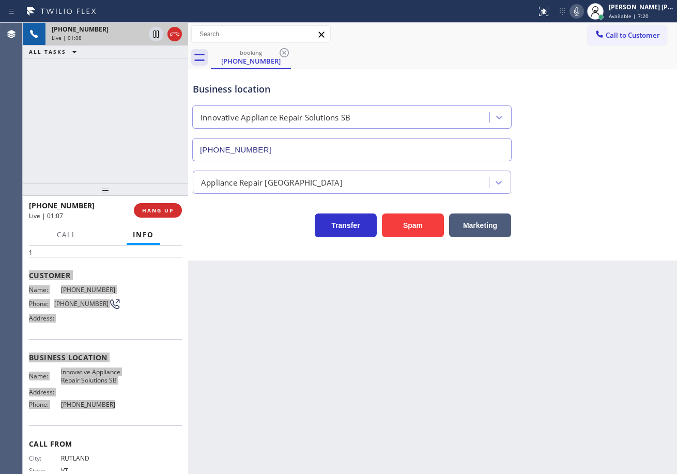
scroll to position [0, 0]
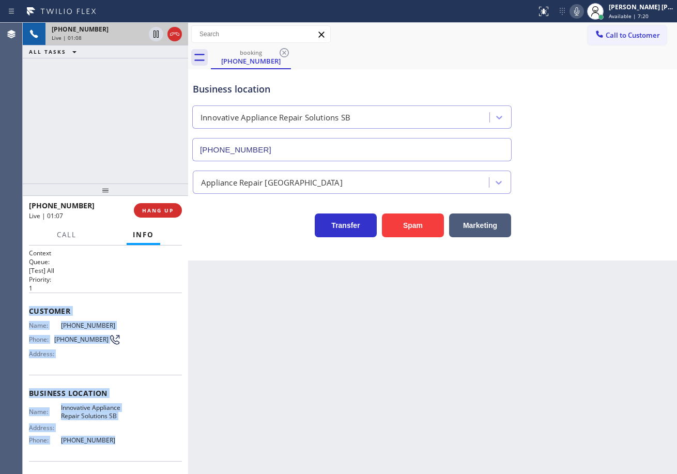
drag, startPoint x: 427, startPoint y: 442, endPoint x: 307, endPoint y: 402, distance: 126.6
click at [427, 443] on div "Back to Dashboard Change Sender ID Customers Technicians Select a contact Outbo…" at bounding box center [432, 248] width 489 height 451
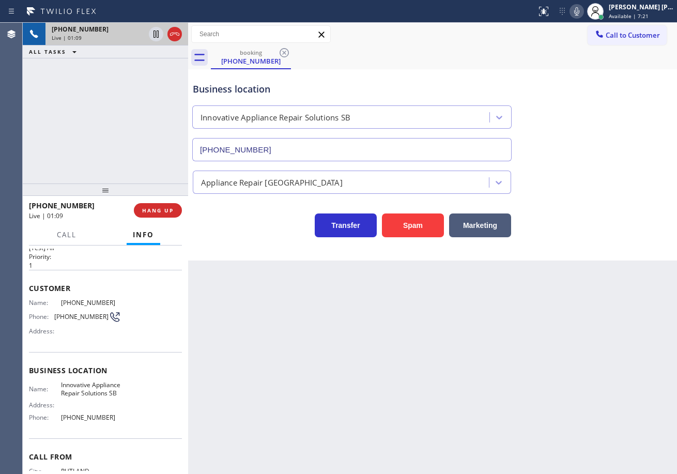
scroll to position [77, 0]
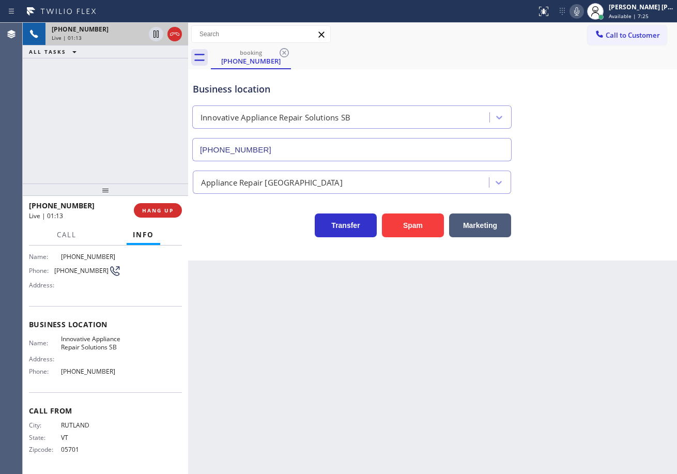
click at [583, 10] on icon at bounding box center [577, 11] width 12 height 12
click at [583, 13] on icon at bounding box center [577, 11] width 12 height 12
click at [299, 289] on div "Back to Dashboard Change Sender ID Customers Technicians Select a contact Outbo…" at bounding box center [432, 248] width 489 height 451
click at [583, 11] on icon at bounding box center [577, 11] width 12 height 12
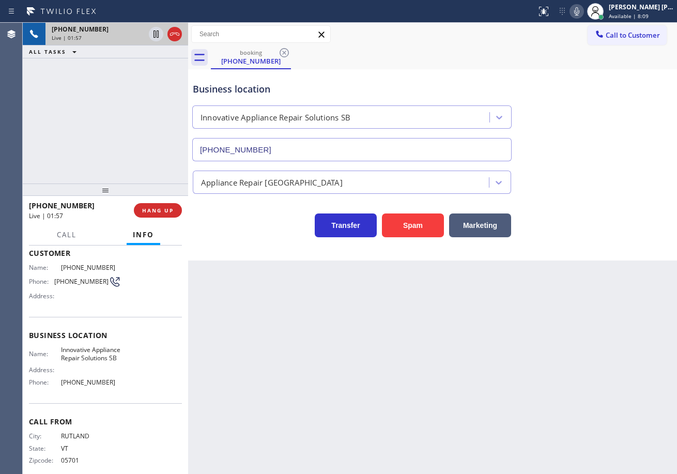
scroll to position [0, 0]
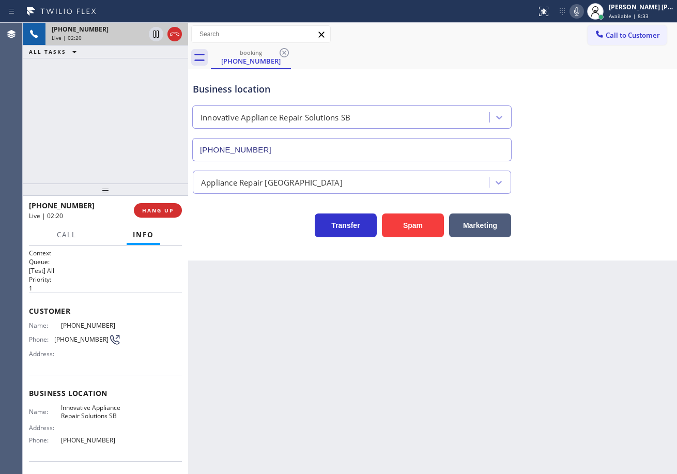
click at [600, 73] on div "Business location Innovative Appliance Repair Solutions SB (805) 261-2411" at bounding box center [433, 115] width 484 height 94
drag, startPoint x: 306, startPoint y: 347, endPoint x: 419, endPoint y: 260, distance: 143.1
click at [308, 345] on div "Back to Dashboard Change Sender ID Customers Technicians Select a contact Outbo…" at bounding box center [432, 248] width 489 height 451
click at [583, 14] on icon at bounding box center [577, 11] width 12 height 12
click at [582, 143] on div "Business location Innovative Appliance Repair Solutions SB (805) 261-2411" at bounding box center [433, 115] width 484 height 94
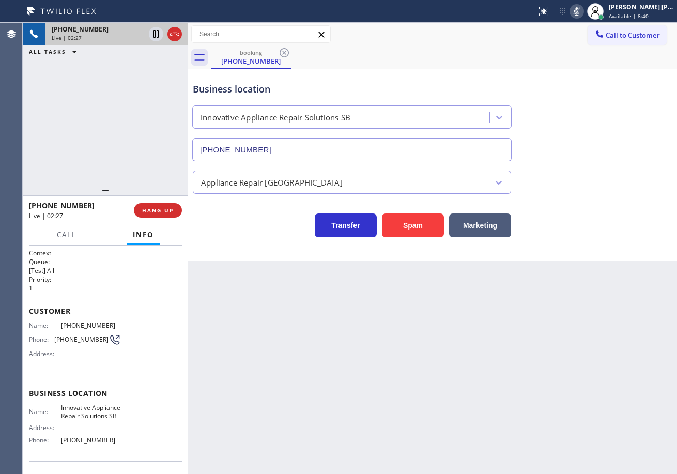
click at [582, 147] on div "Business location Innovative Appliance Repair Solutions SB (805) 261-2411" at bounding box center [433, 115] width 484 height 94
click at [583, 13] on icon at bounding box center [577, 11] width 12 height 12
click at [609, 171] on div "Appliance Repair High End" at bounding box center [433, 177] width 484 height 33
click at [483, 321] on div "Back to Dashboard Change Sender ID Customers Technicians Select a contact Outbo…" at bounding box center [432, 248] width 489 height 451
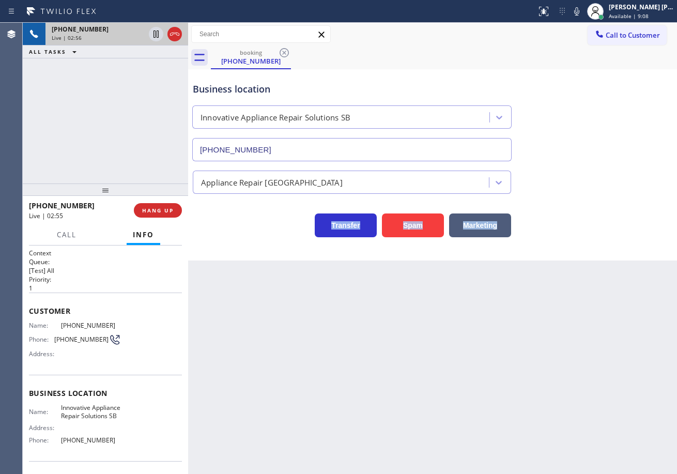
click at [483, 321] on div "Back to Dashboard Change Sender ID Customers Technicians Select a contact Outbo…" at bounding box center [432, 248] width 489 height 451
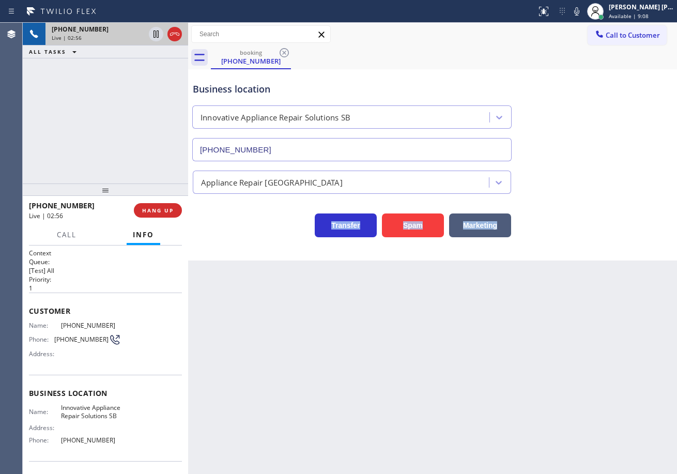
click at [483, 321] on div "Back to Dashboard Change Sender ID Customers Technicians Select a contact Outbo…" at bounding box center [432, 248] width 489 height 451
click at [586, 201] on div "Transfer Spam Marketing" at bounding box center [433, 215] width 484 height 43
click at [607, 177] on div "Appliance Repair High End" at bounding box center [433, 180] width 484 height 27
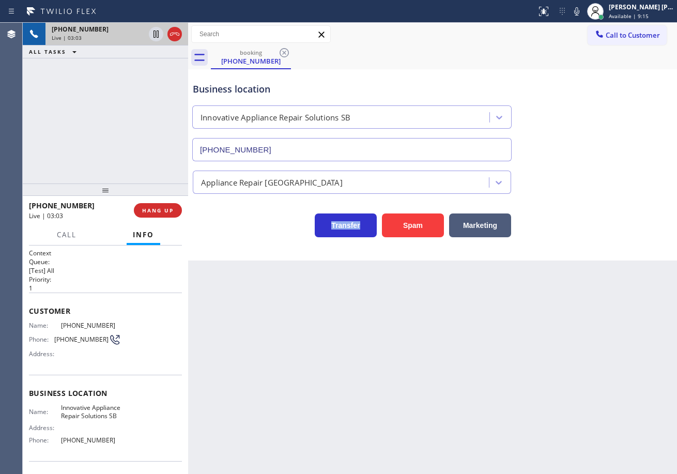
click at [607, 177] on div "Appliance Repair High End" at bounding box center [433, 180] width 484 height 27
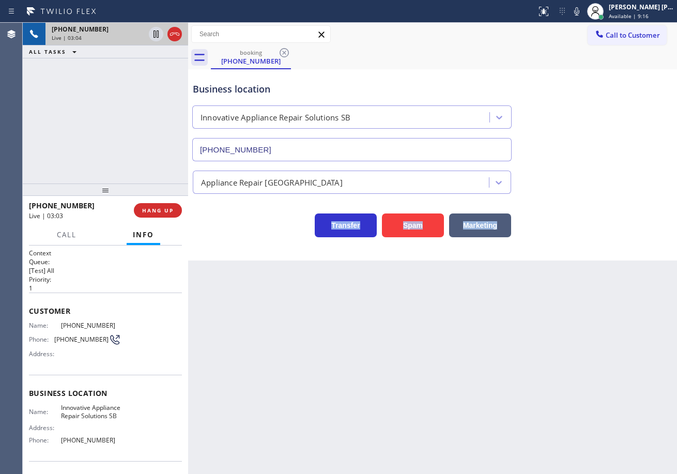
click at [607, 177] on div "Appliance Repair High End" at bounding box center [433, 180] width 484 height 27
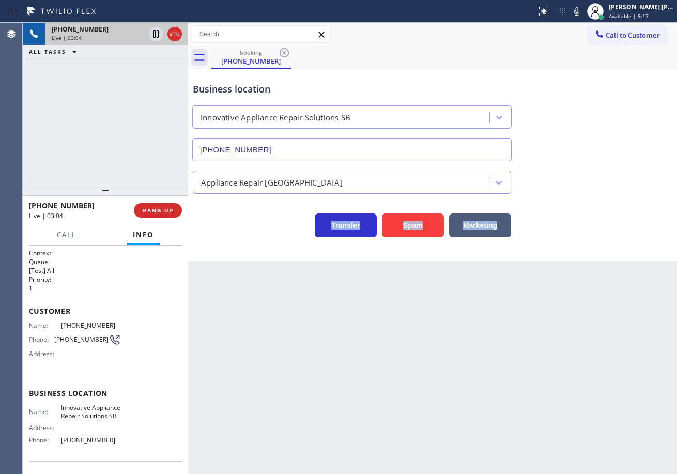
click at [607, 177] on div "Appliance Repair High End" at bounding box center [433, 180] width 484 height 27
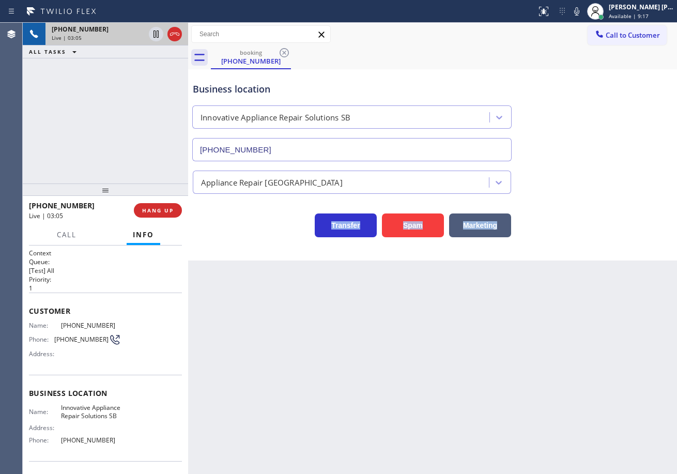
click at [607, 177] on div "Appliance Repair High End" at bounding box center [433, 180] width 484 height 27
drag, startPoint x: 596, startPoint y: 200, endPoint x: 602, endPoint y: 189, distance: 13.0
click at [596, 201] on div "Transfer Spam Marketing" at bounding box center [433, 215] width 484 height 43
drag, startPoint x: 585, startPoint y: 18, endPoint x: 546, endPoint y: 44, distance: 47.8
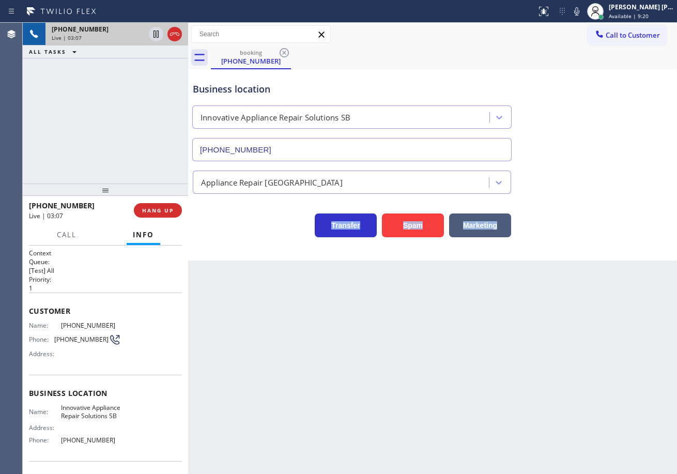
click at [584, 18] on button at bounding box center [577, 11] width 14 height 14
click at [155, 34] on icon at bounding box center [156, 34] width 5 height 7
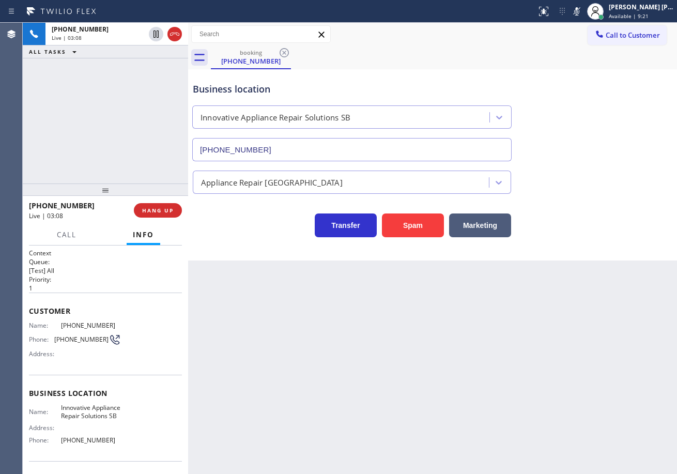
click at [146, 84] on div "+18025580924 Live | 03:08 ALL TASKS ALL TASKS ACTIVE TASKS TASKS IN WRAP UP" at bounding box center [105, 103] width 165 height 161
click at [516, 352] on div "Back to Dashboard Change Sender ID Customers Technicians Select a contact Outbo…" at bounding box center [432, 248] width 489 height 451
click at [102, 105] on div "+18025580924 Live | 04:14 ALL TASKS ALL TASKS ACTIVE TASKS TASKS IN WRAP UP" at bounding box center [105, 103] width 165 height 161
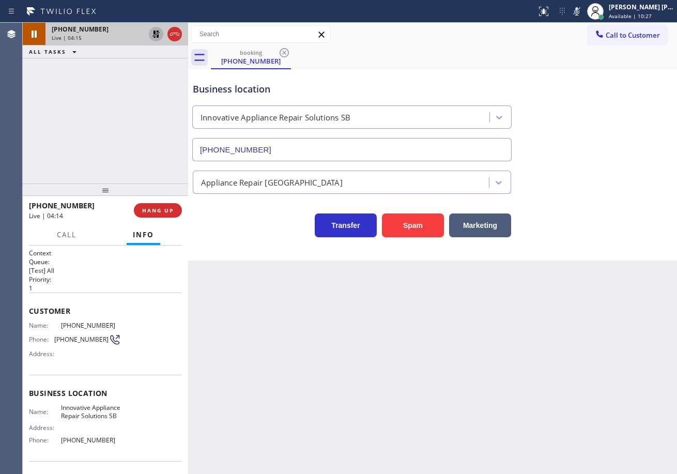
click at [158, 29] on icon at bounding box center [156, 34] width 12 height 12
click at [583, 9] on icon at bounding box center [577, 11] width 12 height 12
click at [644, 169] on div "Appliance Repair High End" at bounding box center [433, 180] width 484 height 27
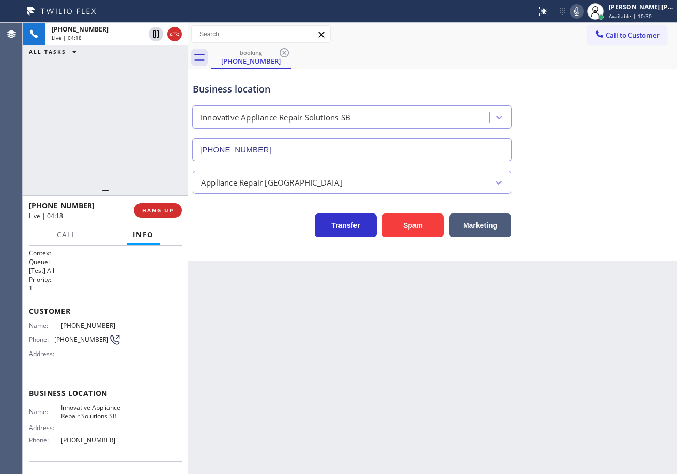
click at [583, 13] on icon at bounding box center [577, 11] width 12 height 12
drag, startPoint x: 586, startPoint y: 13, endPoint x: 637, endPoint y: 223, distance: 215.8
click at [583, 13] on icon at bounding box center [577, 11] width 12 height 12
click at [583, 11] on icon at bounding box center [577, 11] width 12 height 12
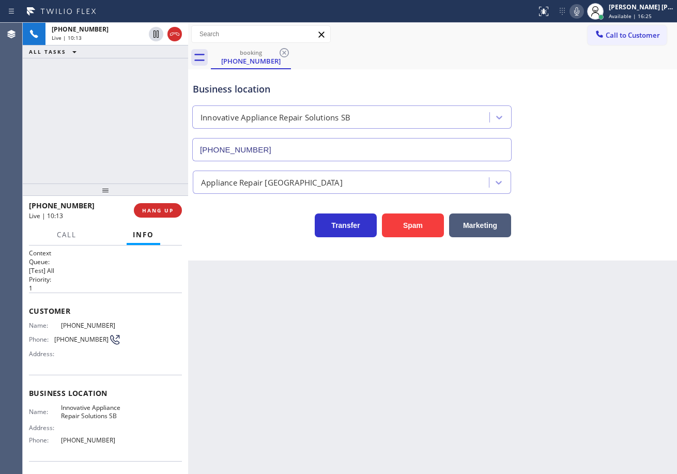
click at [580, 10] on icon at bounding box center [576, 11] width 5 height 8
click at [583, 12] on icon at bounding box center [577, 11] width 12 height 12
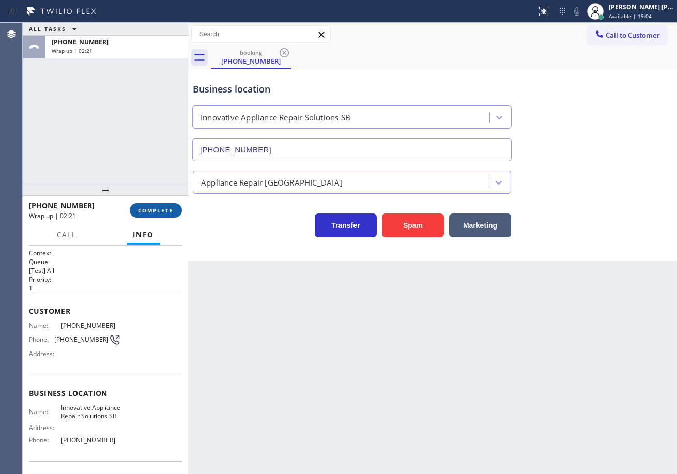
click at [168, 206] on button "COMPLETE" at bounding box center [156, 210] width 52 height 14
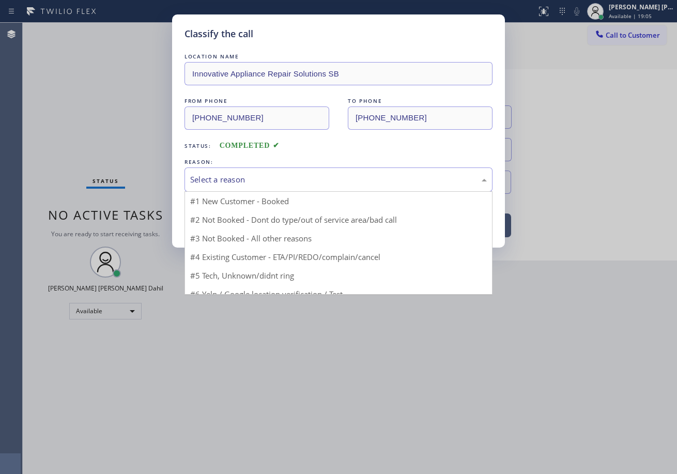
click at [231, 187] on div "Select a reason" at bounding box center [339, 180] width 308 height 24
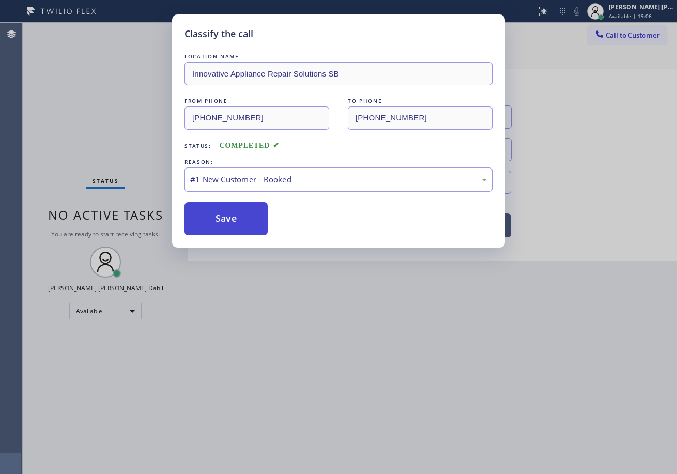
click at [229, 220] on button "Save" at bounding box center [226, 218] width 83 height 33
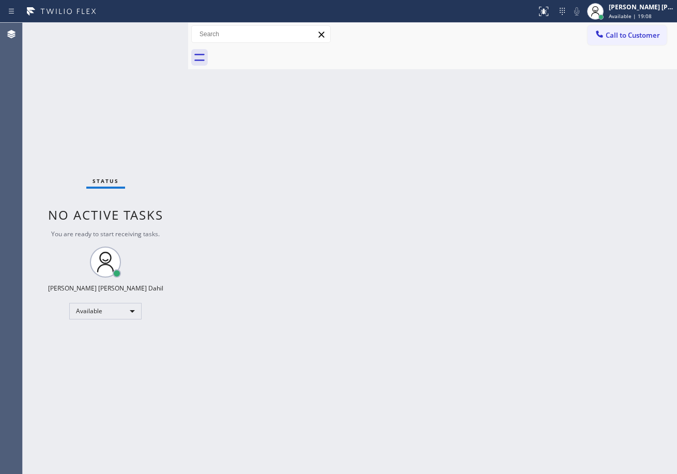
click at [452, 259] on div "Back to Dashboard Change Sender ID Customers Technicians Select a contact Outbo…" at bounding box center [432, 248] width 489 height 451
drag, startPoint x: 405, startPoint y: 355, endPoint x: 422, endPoint y: 391, distance: 40.0
click at [406, 359] on div "Back to Dashboard Change Sender ID Customers Technicians Select a contact Outbo…" at bounding box center [432, 248] width 489 height 451
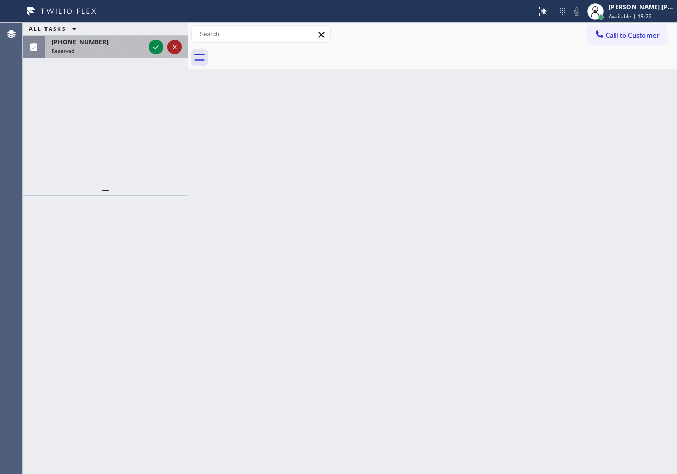
drag, startPoint x: 110, startPoint y: 96, endPoint x: 181, endPoint y: 51, distance: 84.1
click at [110, 96] on div "ALL TASKS ALL TASKS ACTIVE TASKS TASKS IN WRAP UP (754) 336-6817 Reserved" at bounding box center [105, 103] width 165 height 161
click at [154, 49] on icon at bounding box center [156, 47] width 12 height 12
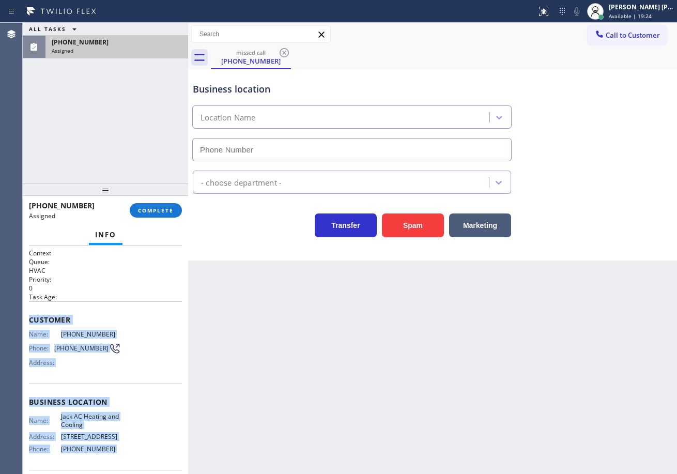
scroll to position [78, 0]
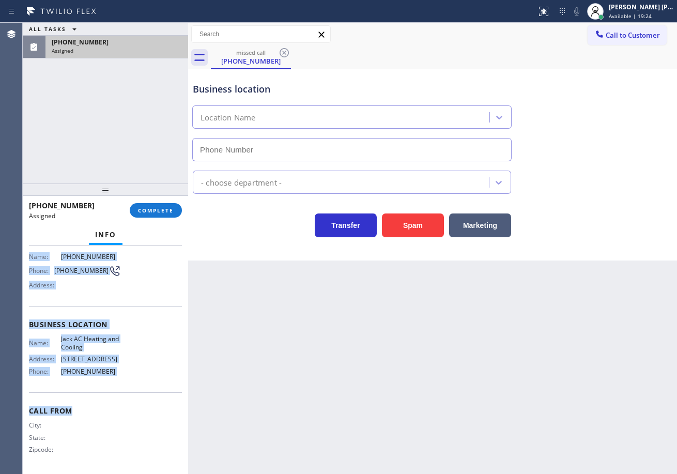
type input "[PHONE_NUMBER]"
drag, startPoint x: 27, startPoint y: 323, endPoint x: 135, endPoint y: 374, distance: 119.8
click at [135, 374] on div "Context Queue: HVAC Priority: 0 Task Age: Customer Name: (754) 336-6817 Phone: …" at bounding box center [105, 360] width 165 height 229
click at [154, 217] on button "COMPLETE" at bounding box center [156, 210] width 52 height 14
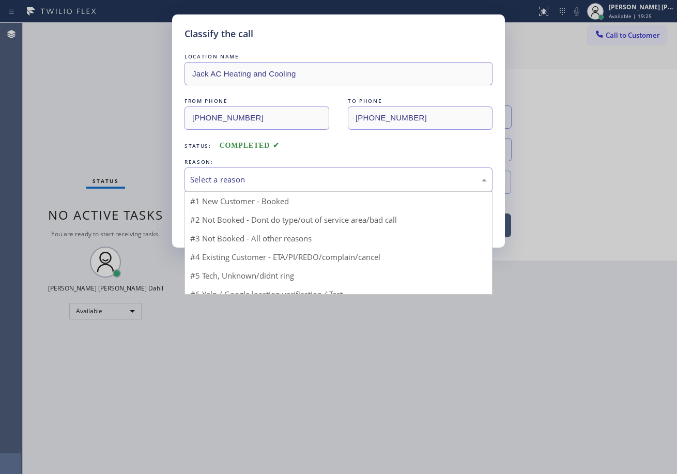
click at [230, 184] on div "Select a reason" at bounding box center [338, 180] width 297 height 12
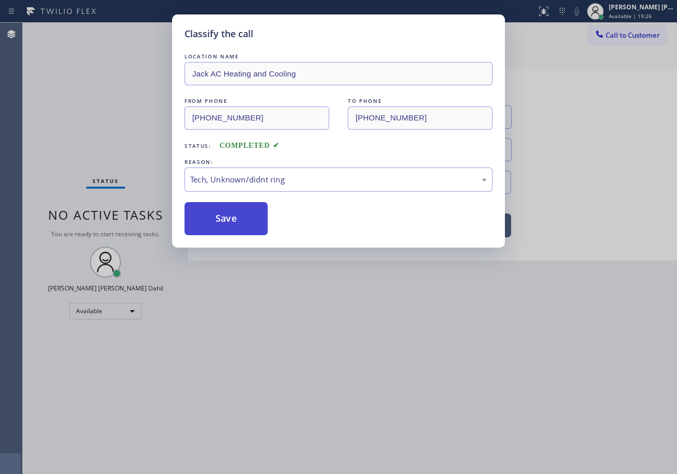
click at [240, 219] on button "Save" at bounding box center [226, 218] width 83 height 33
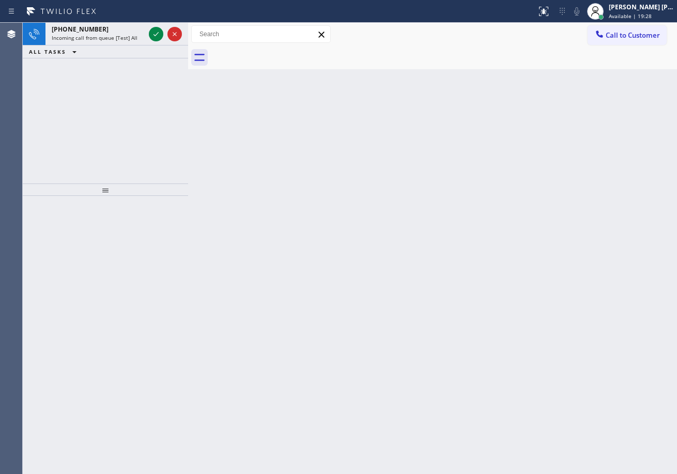
click at [615, 48] on div at bounding box center [444, 57] width 466 height 23
drag, startPoint x: 143, startPoint y: 36, endPoint x: 154, endPoint y: 32, distance: 12.1
click at [143, 36] on div "Incoming call from queue [Test] All" at bounding box center [98, 37] width 93 height 7
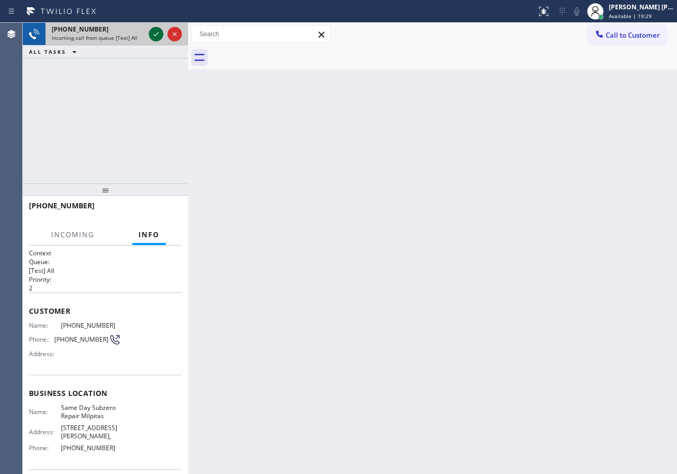
click at [155, 32] on icon at bounding box center [156, 34] width 12 height 12
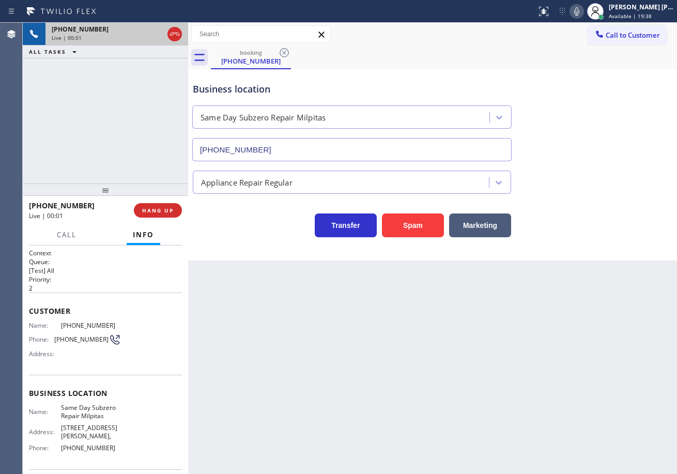
type input "(408) 722-3535"
click at [71, 146] on div "+14085377313 Live | 00:01 ALL TASKS ALL TASKS ACTIVE TASKS TASKS IN WRAP UP" at bounding box center [105, 103] width 165 height 161
click at [415, 224] on button "Spam" at bounding box center [413, 226] width 62 height 24
click at [415, 223] on button "Spam" at bounding box center [413, 226] width 62 height 24
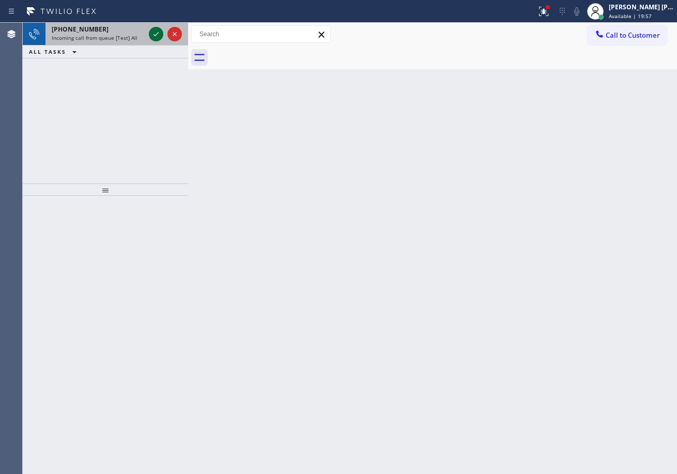
click at [156, 31] on icon at bounding box center [156, 34] width 12 height 12
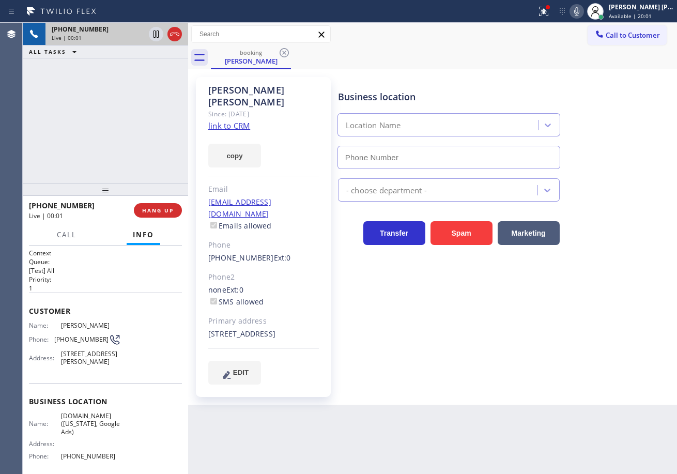
type input "[PHONE_NUMBER]"
click at [547, 10] on div at bounding box center [544, 11] width 23 height 12
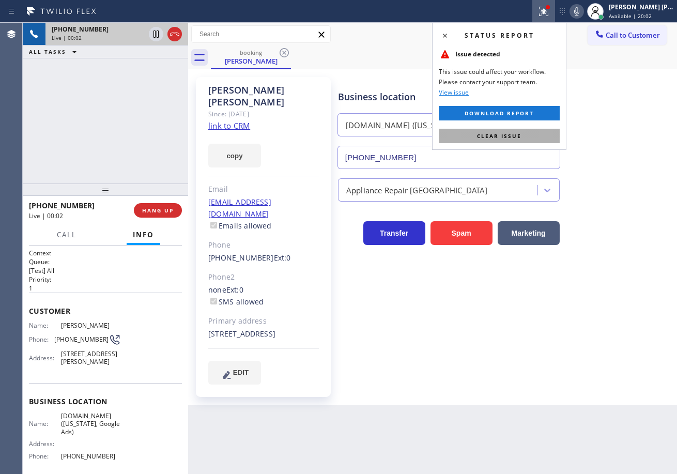
click at [505, 132] on span "Clear issue" at bounding box center [499, 135] width 44 height 7
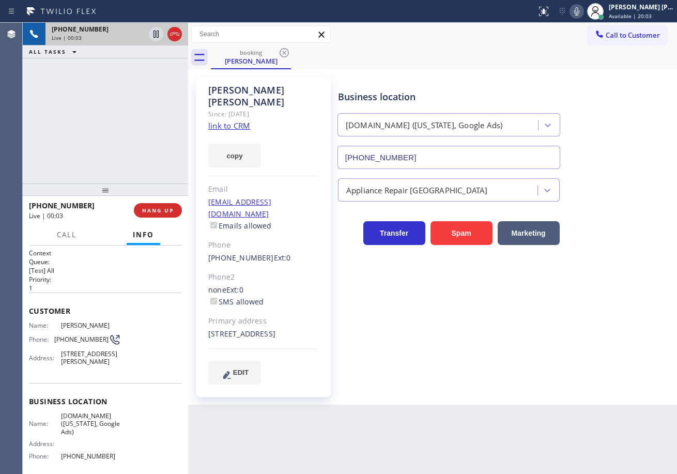
click at [474, 70] on div "Wilma Valenzuela Since: 20 may 2020 link to CRM copy Email wrvalenzuela@msn.com…" at bounding box center [432, 237] width 489 height 336
click at [238, 120] on link "link to CRM" at bounding box center [229, 125] width 42 height 10
click at [458, 92] on div "Business location" at bounding box center [449, 97] width 222 height 14
click at [477, 85] on div "Business location VikingTechs.online (New York, Google Ads) (929) 374-2651" at bounding box center [449, 124] width 226 height 89
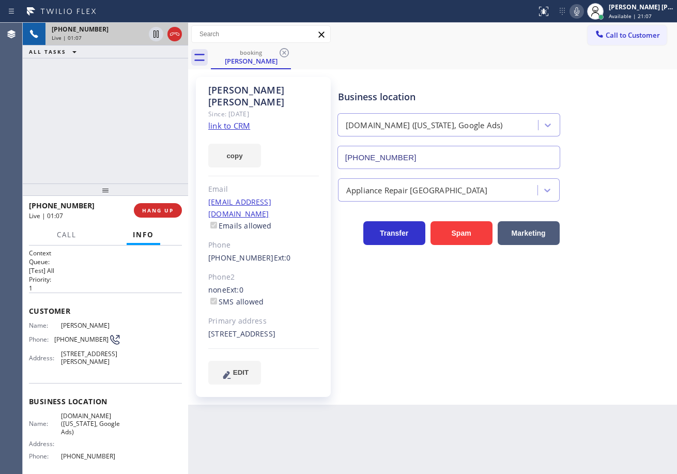
click at [477, 85] on div "Business location VikingTechs.online (New York, Google Ads) (929) 374-2651" at bounding box center [449, 124] width 226 height 89
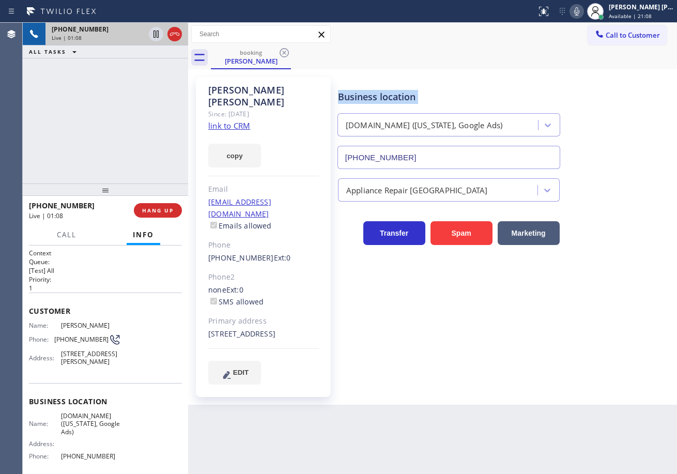
click at [477, 85] on div "Business location VikingTechs.online (New York, Google Ads) (929) 374-2651" at bounding box center [449, 124] width 226 height 89
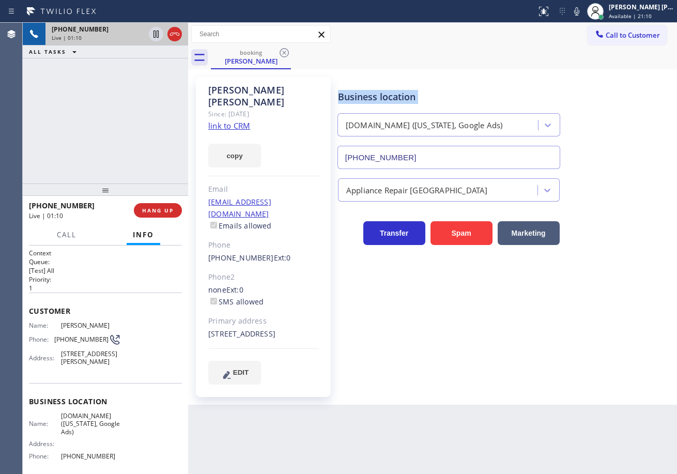
drag, startPoint x: 590, startPoint y: 11, endPoint x: 573, endPoint y: 53, distance: 45.2
click at [583, 11] on icon at bounding box center [577, 11] width 12 height 12
drag, startPoint x: 573, startPoint y: 53, endPoint x: 328, endPoint y: 72, distance: 245.3
click at [558, 56] on div "booking Wilma Valenzuela" at bounding box center [444, 57] width 466 height 23
drag, startPoint x: 125, startPoint y: 89, endPoint x: 141, endPoint y: 44, distance: 47.4
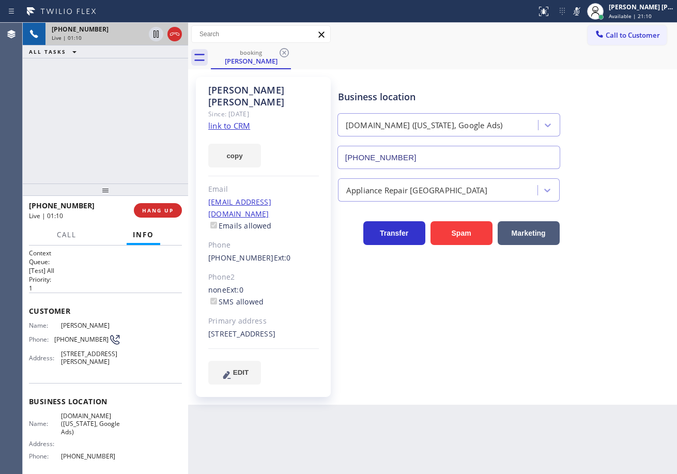
click at [129, 77] on div "+12123758101 Live | 01:10 ALL TASKS ALL TASKS ACTIVE TASKS TASKS IN WRAP UP" at bounding box center [105, 103] width 165 height 161
click at [151, 37] on icon at bounding box center [156, 34] width 12 height 12
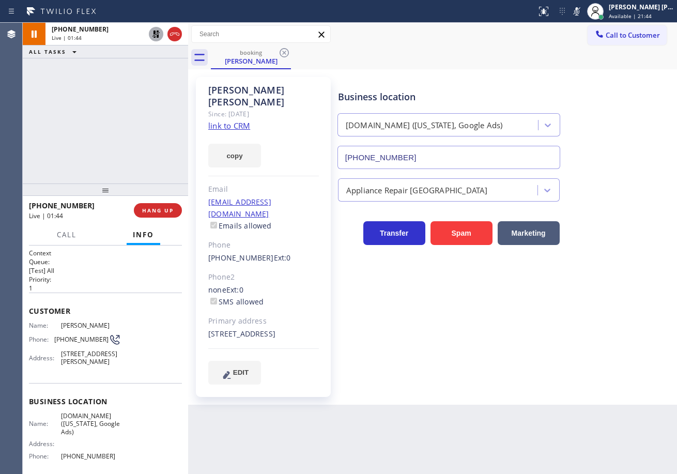
click at [123, 93] on div "+12123758101 Live | 01:44 ALL TASKS ALL TASKS ACTIVE TASKS TASKS IN WRAP UP" at bounding box center [105, 103] width 165 height 161
click at [488, 369] on div "Business location VikingTechs.online (New York, Google Ads) (929) 374-2651 Appl…" at bounding box center [505, 231] width 339 height 302
drag, startPoint x: 104, startPoint y: 77, endPoint x: 151, endPoint y: 57, distance: 51.0
click at [107, 77] on div "+12123758101 Live | 03:38 ALL TASKS ALL TASKS ACTIVE TASKS TASKS IN WRAP UP" at bounding box center [105, 103] width 165 height 161
click at [155, 36] on icon at bounding box center [156, 34] width 12 height 12
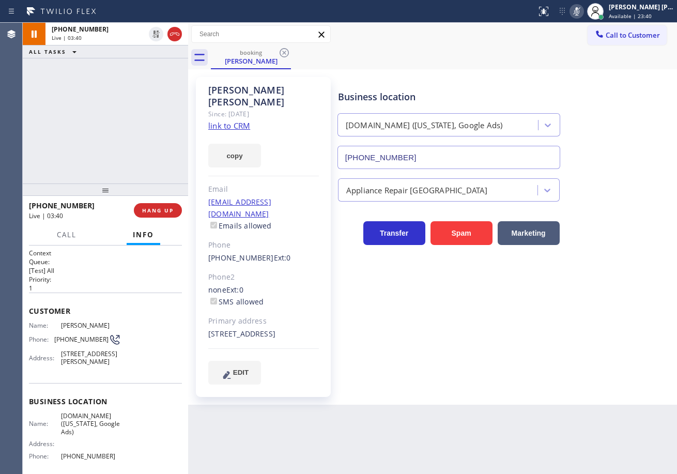
click at [583, 13] on icon at bounding box center [577, 11] width 12 height 12
click at [124, 83] on div "+12123758101 Live | 04:08 ALL TASKS ALL TASKS ACTIVE TASKS TASKS IN WRAP UP" at bounding box center [105, 103] width 165 height 161
click at [153, 95] on div "+12123758101 Live | 04:32 ALL TASKS ALL TASKS ACTIVE TASKS TASKS IN WRAP UP" at bounding box center [105, 103] width 165 height 161
click at [580, 11] on icon at bounding box center [576, 11] width 5 height 8
drag, startPoint x: 579, startPoint y: 56, endPoint x: 360, endPoint y: 58, distance: 218.2
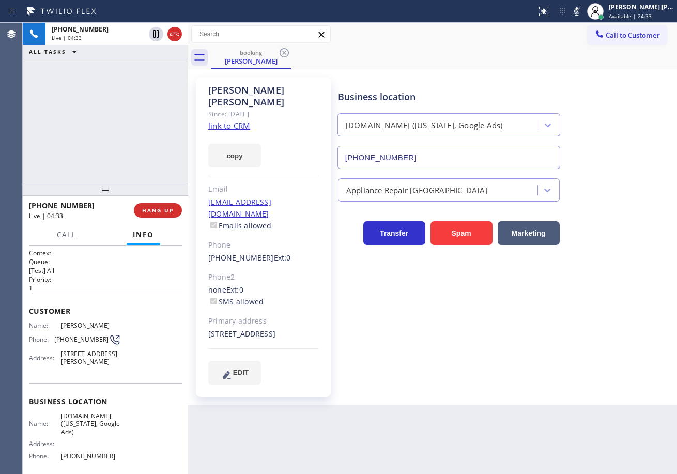
click at [578, 57] on div "booking Wilma Valenzuela" at bounding box center [444, 57] width 466 height 23
click at [155, 36] on icon at bounding box center [156, 34] width 5 height 7
click at [157, 67] on div "+12123758101 Live | 04:35 ALL TASKS ALL TASKS ACTIVE TASKS TASKS IN WRAP UP" at bounding box center [105, 103] width 165 height 161
click at [114, 85] on div "+12123758101 Live | 06:08 ALL TASKS ALL TASKS ACTIVE TASKS TASKS IN WRAP UP" at bounding box center [105, 103] width 165 height 161
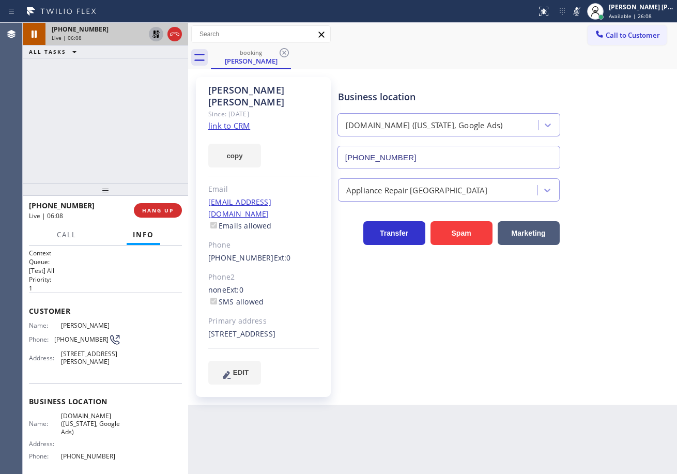
click at [157, 32] on icon at bounding box center [156, 34] width 7 height 7
drag, startPoint x: 588, startPoint y: 10, endPoint x: 563, endPoint y: 24, distance: 28.9
click at [580, 10] on icon at bounding box center [576, 11] width 5 height 8
click at [528, 34] on div "Call to Customer Outbound call Location [GEOGRAPHIC_DATA] Appliance Mending You…" at bounding box center [432, 34] width 489 height 18
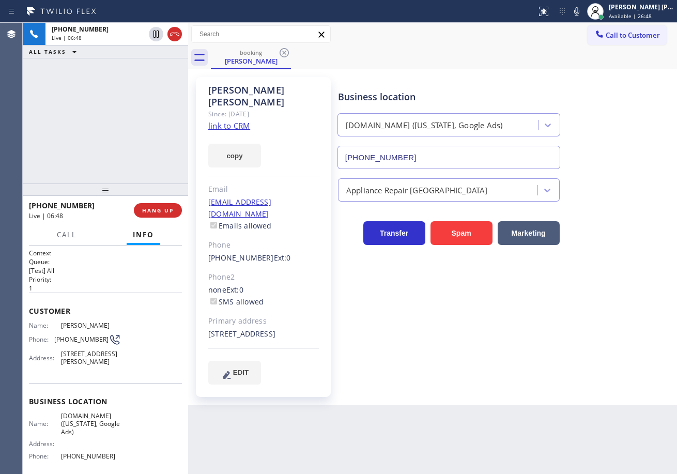
click at [109, 104] on div "+12123758101 Live | 06:48 ALL TASKS ALL TASKS ACTIVE TASKS TASKS IN WRAP UP" at bounding box center [105, 103] width 165 height 161
click at [583, 13] on icon at bounding box center [577, 11] width 12 height 12
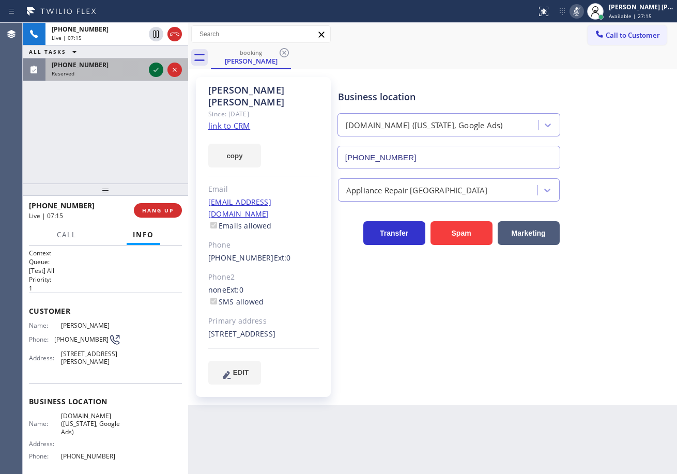
click at [149, 67] on div at bounding box center [156, 70] width 14 height 12
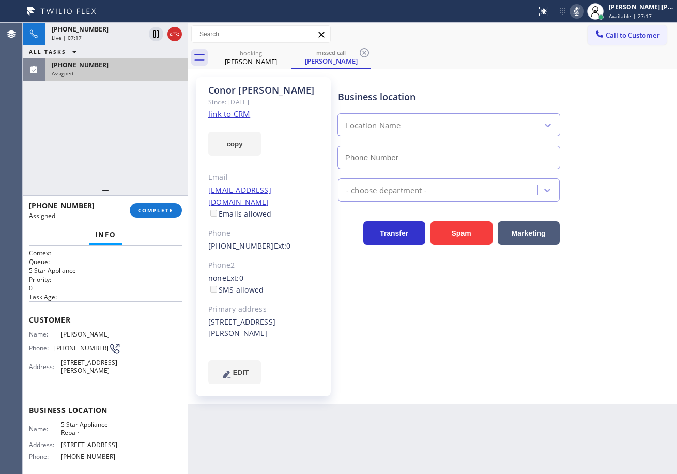
type input "[PHONE_NUMBER]"
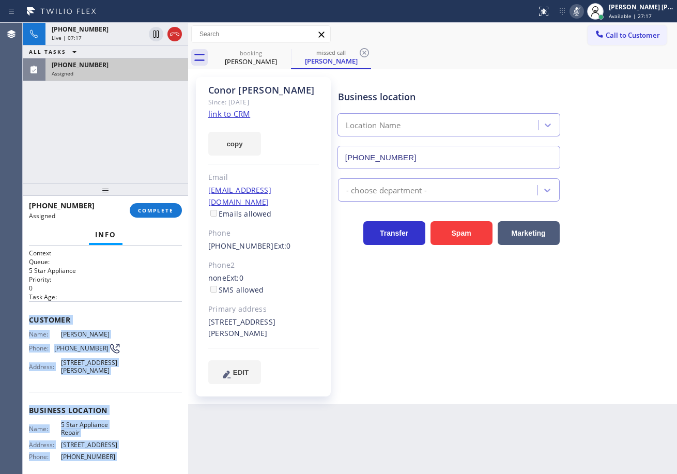
scroll to position [94, 0]
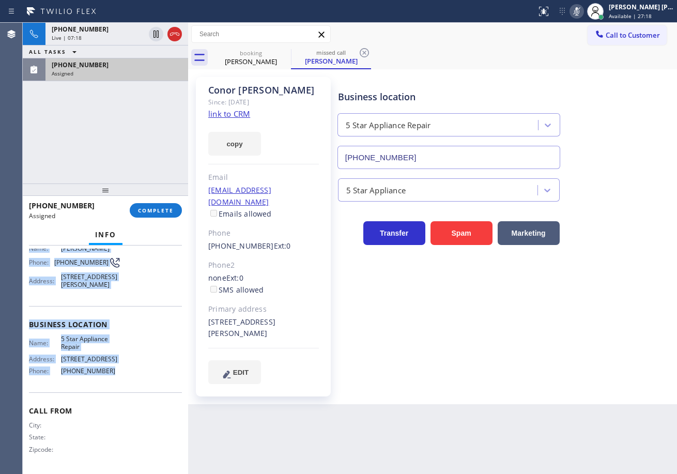
drag, startPoint x: 26, startPoint y: 315, endPoint x: 148, endPoint y: 342, distance: 125.5
click at [124, 385] on div "Context Queue: 5 Star Appliance Priority: 0 Task Age: Customer Name: Conor Scan…" at bounding box center [105, 360] width 165 height 229
click at [164, 217] on button "COMPLETE" at bounding box center [156, 210] width 52 height 14
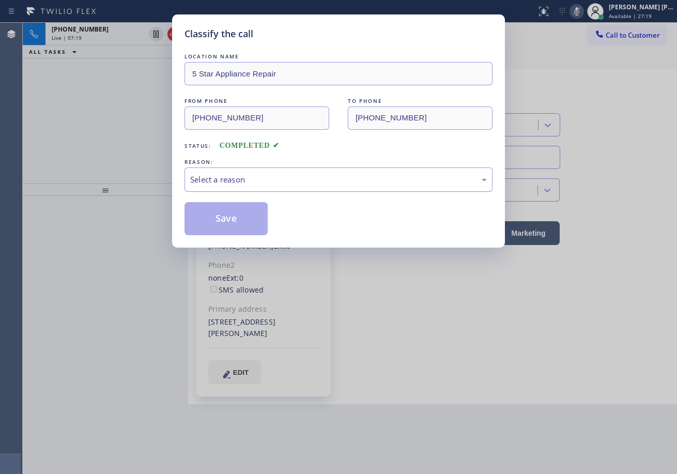
click at [231, 183] on div "Select a reason" at bounding box center [338, 180] width 297 height 12
click at [237, 229] on button "Save" at bounding box center [226, 218] width 83 height 33
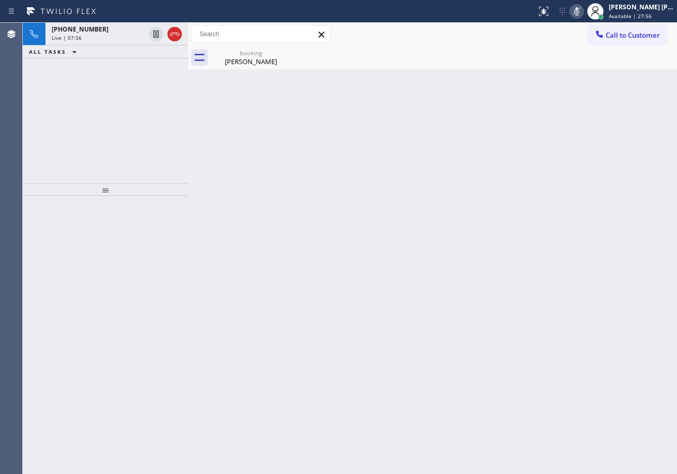
drag, startPoint x: 251, startPoint y: 57, endPoint x: 365, endPoint y: 78, distance: 115.6
click at [251, 57] on div "Wilma Valenzuela" at bounding box center [251, 61] width 78 height 9
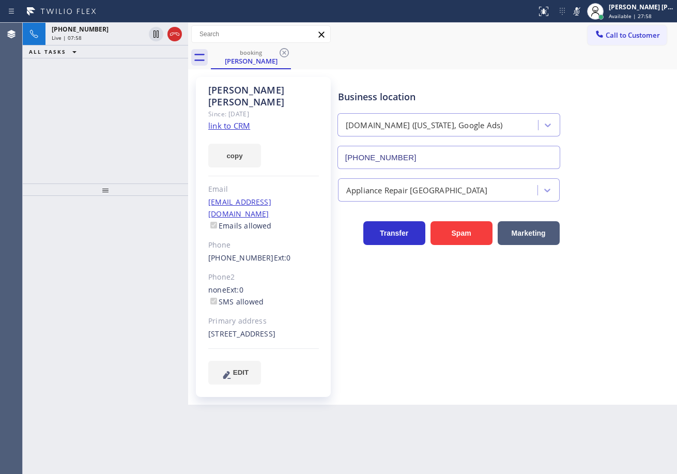
drag, startPoint x: 591, startPoint y: 9, endPoint x: 583, endPoint y: 42, distance: 33.6
click at [583, 10] on icon at bounding box center [577, 11] width 12 height 12
click at [583, 42] on div "Call to Customer Outbound call Location [GEOGRAPHIC_DATA] Appliance Mending You…" at bounding box center [432, 34] width 489 height 18
click at [47, 116] on div "ALL TASKS ALL TASKS ACTIVE TASKS TASKS IN WRAP UP +12123758101 Wrap up | 00:09" at bounding box center [105, 103] width 165 height 161
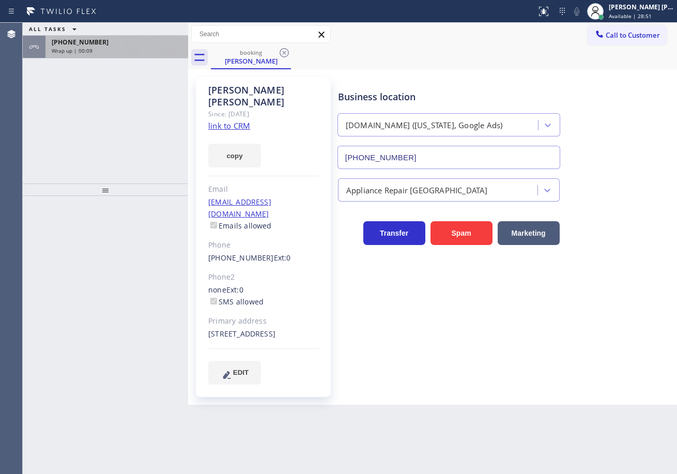
click at [108, 57] on div "ALL TASKS ALL TASKS ACTIVE TASKS TASKS IN WRAP UP +12123758101 Wrap up | 00:09" at bounding box center [105, 103] width 165 height 161
click at [110, 48] on div "Wrap up | 00:09" at bounding box center [117, 50] width 130 height 7
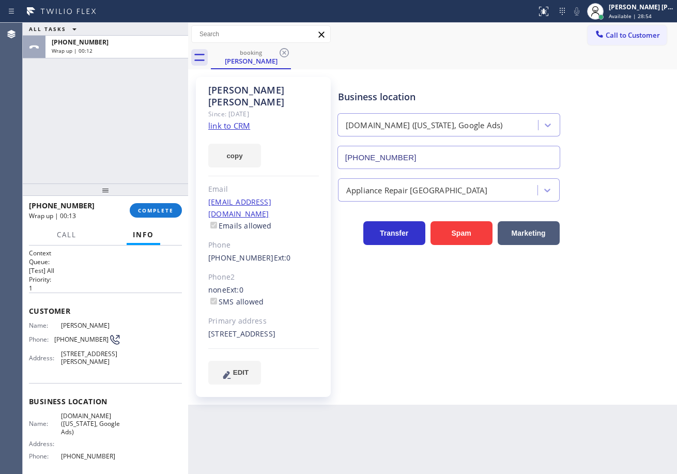
drag, startPoint x: 163, startPoint y: 120, endPoint x: 175, endPoint y: 197, distance: 77.4
click at [163, 120] on div "ALL TASKS ALL TASKS ACTIVE TASKS TASKS IN WRAP UP +12123758101 Wrap up | 00:12" at bounding box center [105, 103] width 165 height 161
click at [168, 218] on div "+12123758101 Wrap up | 00:13 COMPLETE" at bounding box center [105, 210] width 153 height 27
click at [169, 218] on div "+12123758101 Wrap up | 00:13 COMPLETE" at bounding box center [105, 210] width 153 height 27
click at [168, 211] on span "COMPLETE" at bounding box center [156, 210] width 36 height 7
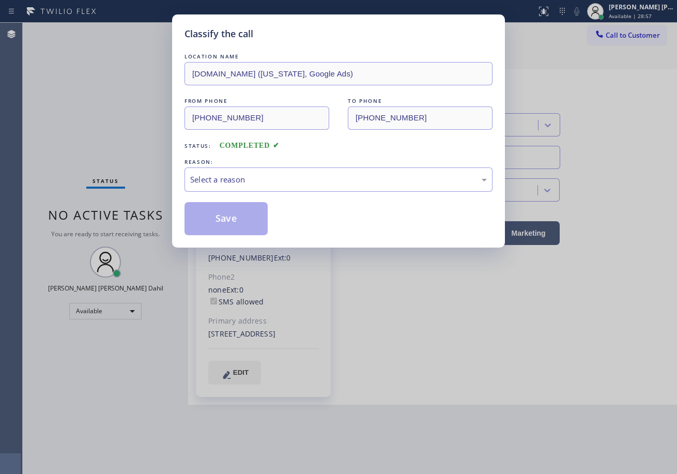
click at [247, 183] on div "Select a reason" at bounding box center [338, 180] width 297 height 12
click at [253, 183] on div "Not Booked - All other reasons" at bounding box center [338, 180] width 297 height 12
click at [224, 216] on button "Save" at bounding box center [226, 218] width 83 height 33
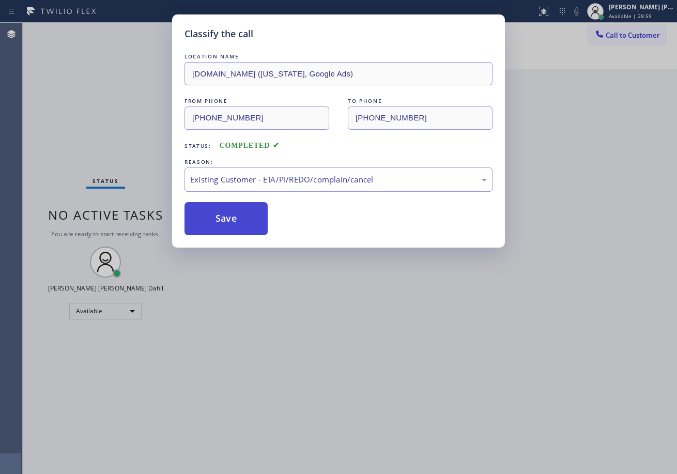
click at [225, 216] on button "Save" at bounding box center [226, 218] width 83 height 33
drag, startPoint x: 370, startPoint y: 324, endPoint x: 449, endPoint y: 400, distance: 109.3
click at [371, 330] on div "Classify the call LOCATION NAME VikingTechs.online (New York, Google Ads) FROM …" at bounding box center [338, 237] width 677 height 474
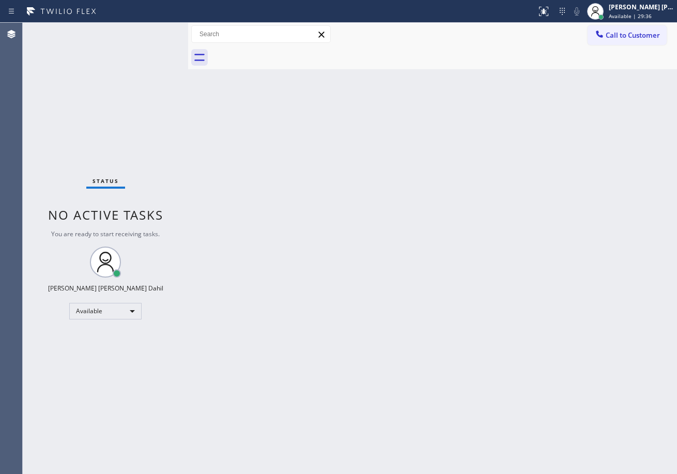
drag, startPoint x: 494, startPoint y: 57, endPoint x: 634, endPoint y: 244, distance: 232.7
click at [494, 57] on div at bounding box center [444, 57] width 466 height 23
click at [475, 375] on div "Back to Dashboard Change Sender ID Customers Technicians Select a contact Outbo…" at bounding box center [432, 248] width 489 height 451
click at [307, 115] on div "Back to Dashboard Change Sender ID Customers Technicians Select a contact Outbo…" at bounding box center [432, 248] width 489 height 451
click at [137, 53] on div "Status No active tasks You are ready to start receiving tasks. [PERSON_NAME] [P…" at bounding box center [105, 248] width 165 height 451
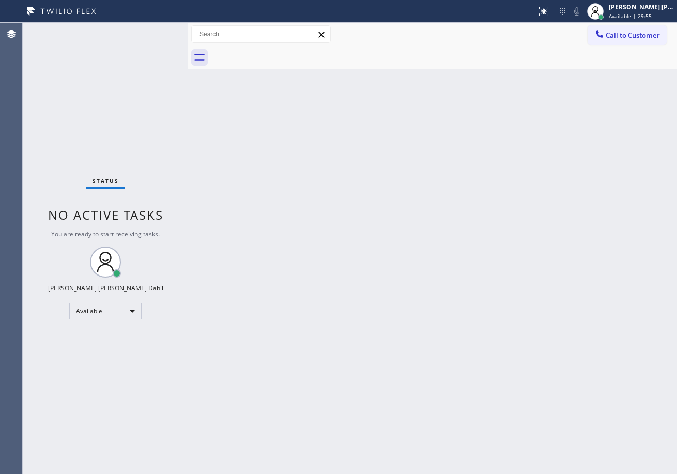
click at [389, 271] on div "Back to Dashboard Change Sender ID Customers Technicians Select a contact Outbo…" at bounding box center [432, 248] width 489 height 451
click at [460, 350] on div "Back to Dashboard Change Sender ID Customers Technicians Select a contact Outbo…" at bounding box center [432, 248] width 489 height 451
drag, startPoint x: 365, startPoint y: 155, endPoint x: 369, endPoint y: 169, distance: 14.1
click at [368, 163] on div "Back to Dashboard Change Sender ID Customers Technicians Select a contact Outbo…" at bounding box center [432, 248] width 489 height 451
click at [307, 206] on div "Back to Dashboard Change Sender ID Customers Technicians Select a contact Outbo…" at bounding box center [432, 248] width 489 height 451
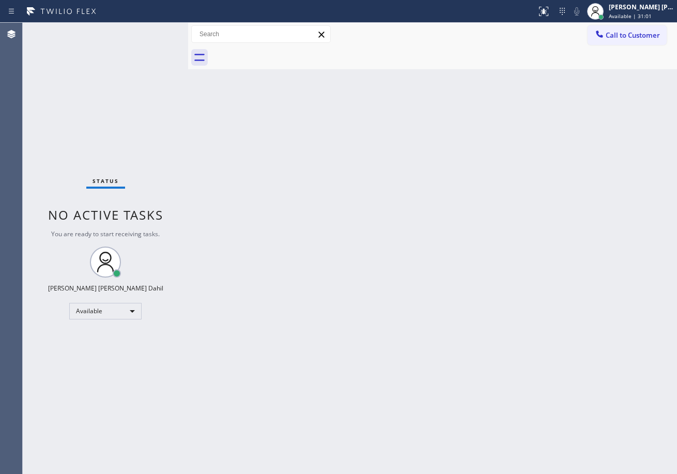
click at [416, 77] on div "Back to Dashboard Change Sender ID Customers Technicians Select a contact Outbo…" at bounding box center [432, 248] width 489 height 451
click at [555, 275] on div "Back to Dashboard Change Sender ID Customers Technicians Select a contact Outbo…" at bounding box center [432, 248] width 489 height 451
click at [554, 215] on div "Back to Dashboard Change Sender ID Customers Technicians Select a contact Outbo…" at bounding box center [432, 248] width 489 height 451
click at [493, 339] on div "Back to Dashboard Change Sender ID Customers Technicians Select a contact Outbo…" at bounding box center [432, 248] width 489 height 451
click at [428, 173] on div "Back to Dashboard Change Sender ID Customers Technicians Select a contact Outbo…" at bounding box center [432, 248] width 489 height 451
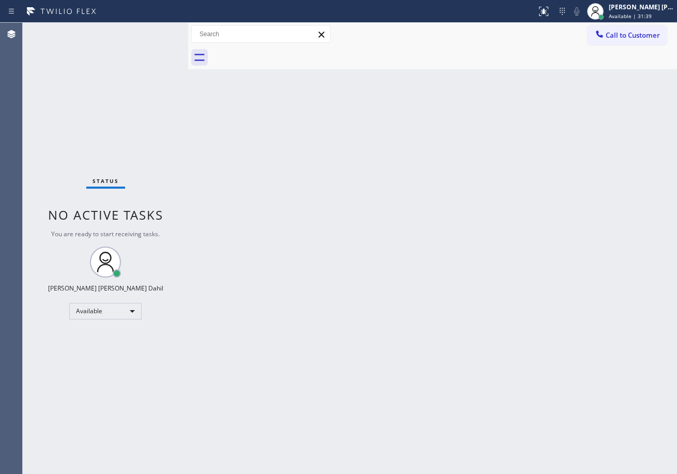
click at [428, 173] on div "Back to Dashboard Change Sender ID Customers Technicians Select a contact Outbo…" at bounding box center [432, 248] width 489 height 451
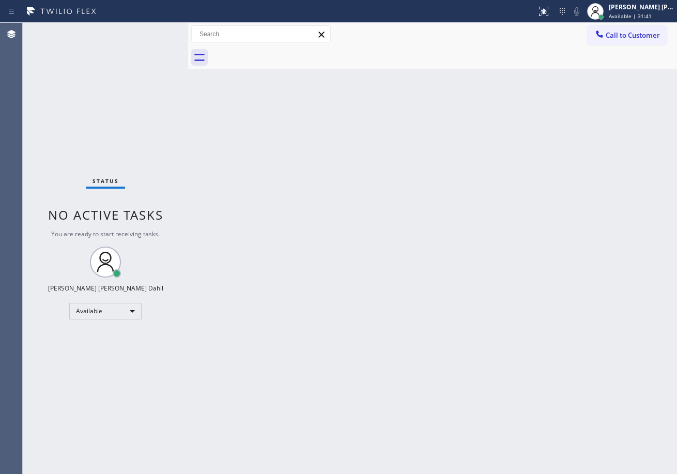
click at [428, 173] on div "Back to Dashboard Change Sender ID Customers Technicians Select a contact Outbo…" at bounding box center [432, 248] width 489 height 451
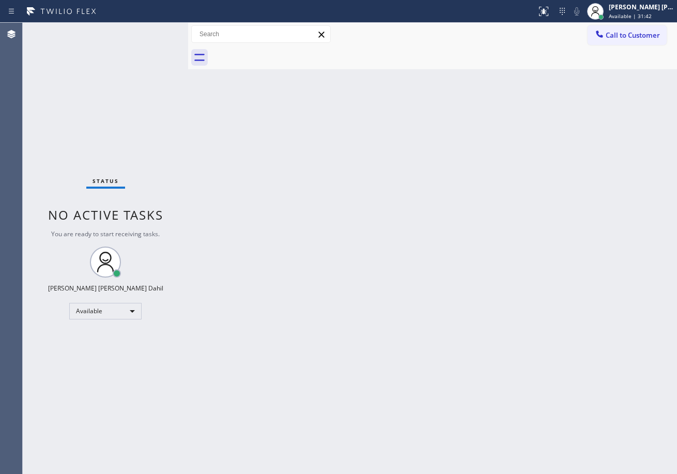
click at [428, 173] on div "Back to Dashboard Change Sender ID Customers Technicians Select a contact Outbo…" at bounding box center [432, 248] width 489 height 451
click at [427, 157] on div "Back to Dashboard Change Sender ID Customers Technicians Select a contact Outbo…" at bounding box center [432, 248] width 489 height 451
click at [422, 157] on div "Back to Dashboard Change Sender ID Customers Technicians Select a contact Outbo…" at bounding box center [432, 248] width 489 height 451
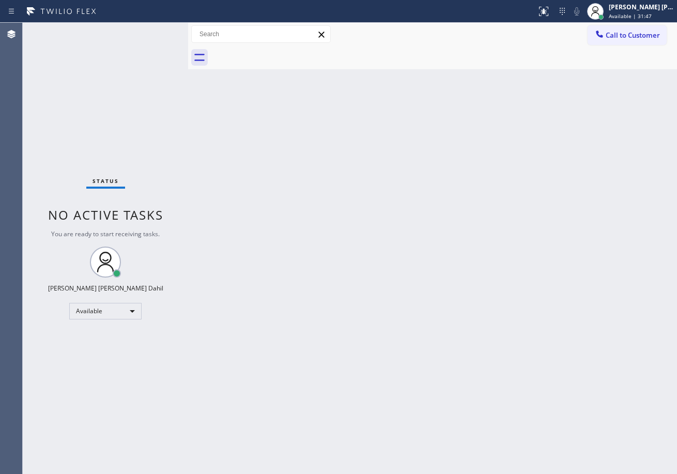
click at [422, 157] on div "Back to Dashboard Change Sender ID Customers Technicians Select a contact Outbo…" at bounding box center [432, 248] width 489 height 451
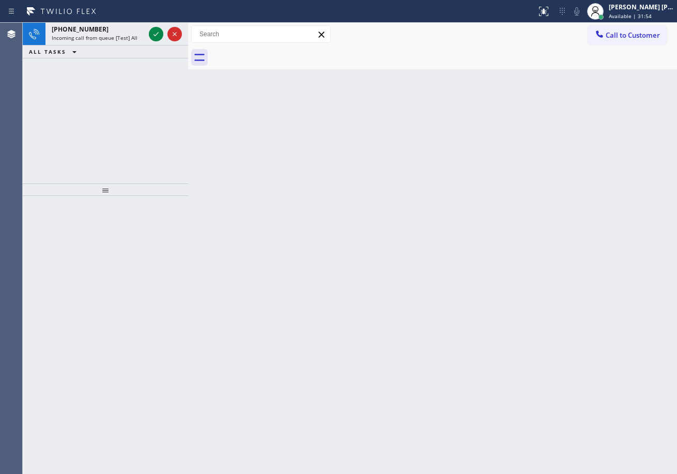
click at [444, 174] on div "Back to Dashboard Change Sender ID Customers Technicians Select a contact Outbo…" at bounding box center [432, 248] width 489 height 451
click at [156, 31] on icon at bounding box center [156, 34] width 12 height 12
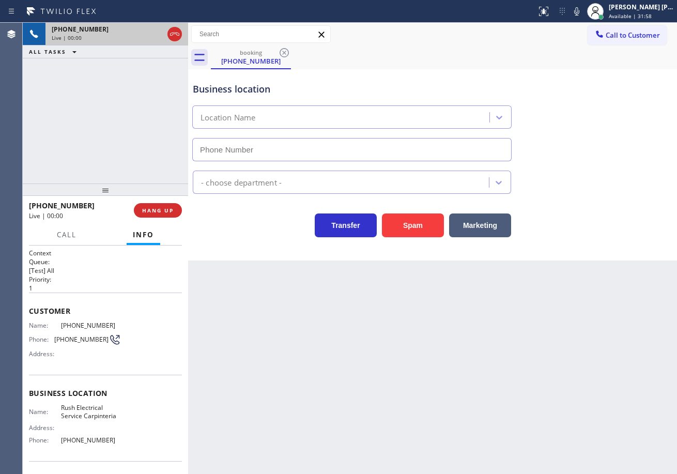
type input "(805) 600-2848"
click at [423, 227] on button "Spam" at bounding box center [413, 226] width 62 height 24
click at [422, 227] on button "Spam" at bounding box center [413, 226] width 62 height 24
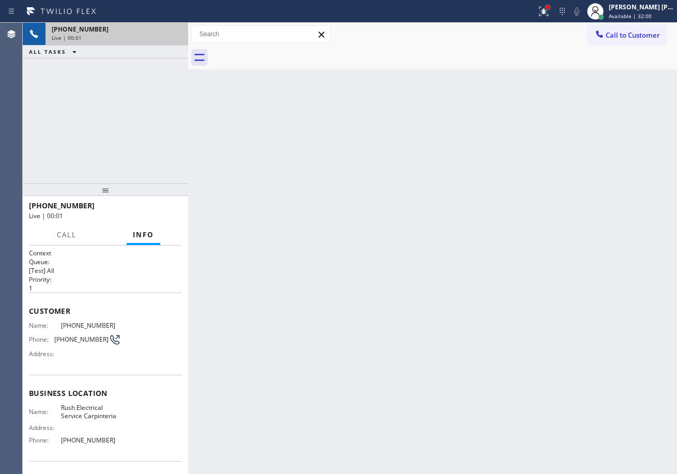
click at [550, 7] on div at bounding box center [548, 7] width 4 height 4
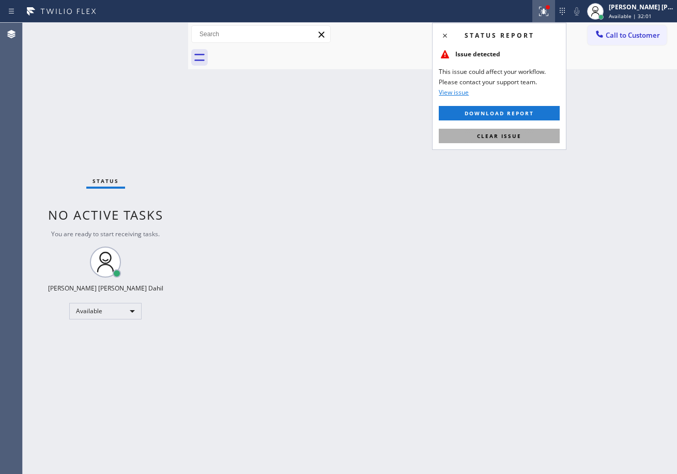
click at [532, 130] on button "Clear issue" at bounding box center [499, 136] width 121 height 14
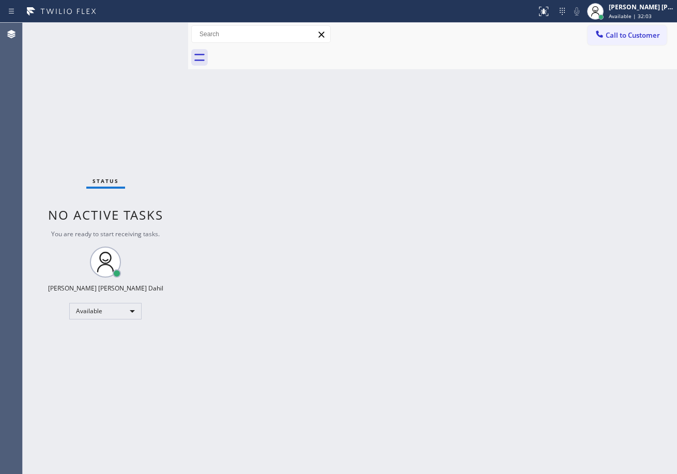
click at [264, 129] on div "Back to Dashboard Change Sender ID Customers Technicians Select a contact Outbo…" at bounding box center [432, 248] width 489 height 451
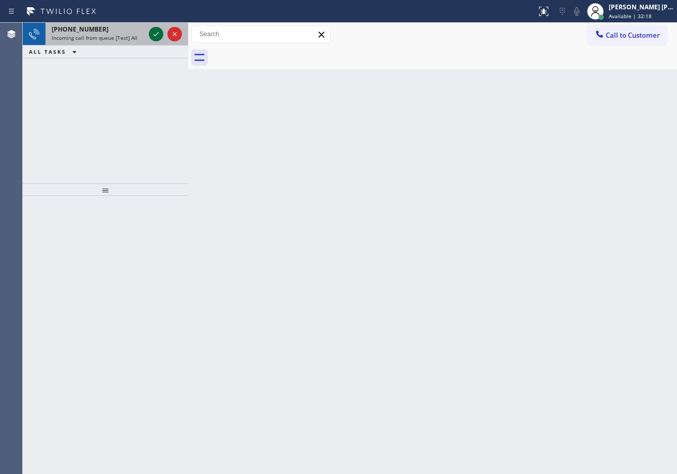
click at [154, 29] on icon at bounding box center [156, 34] width 12 height 12
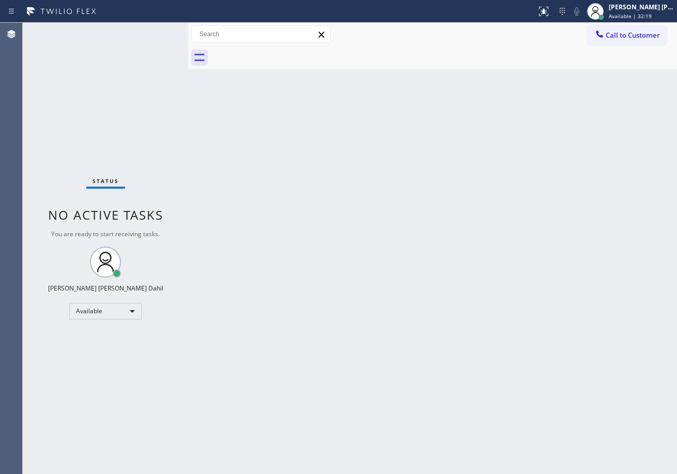
click at [154, 29] on div "Status No active tasks You are ready to start receiving tasks. [PERSON_NAME] [P…" at bounding box center [105, 248] width 165 height 451
click at [153, 29] on div "Status No active tasks You are ready to start receiving tasks. [PERSON_NAME] [P…" at bounding box center [105, 248] width 165 height 451
click at [351, 248] on div "Back to Dashboard Change Sender ID Customers Technicians Select a contact Outbo…" at bounding box center [432, 248] width 489 height 451
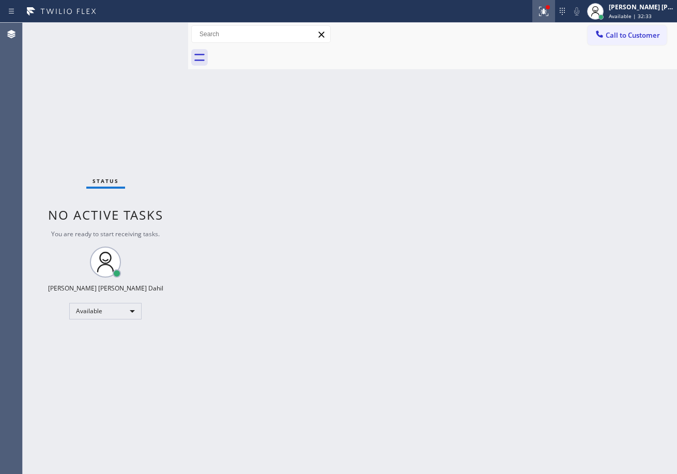
click at [550, 8] on icon at bounding box center [544, 11] width 12 height 12
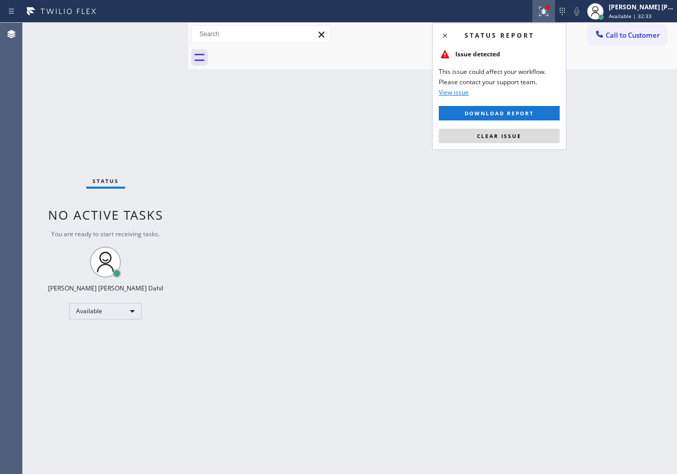
click at [515, 139] on span "Clear issue" at bounding box center [499, 135] width 44 height 7
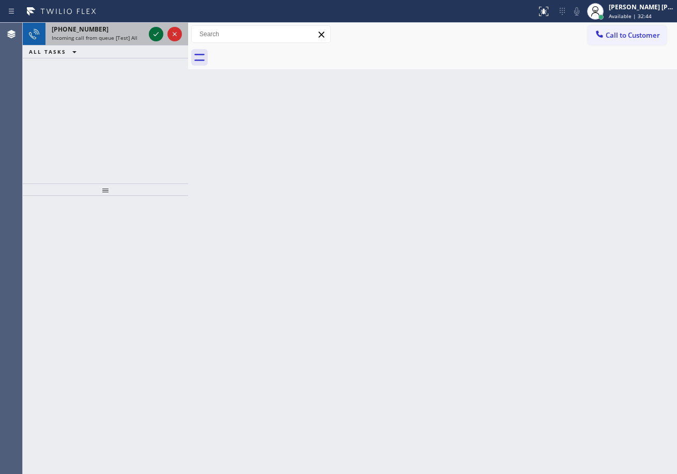
click at [156, 31] on icon at bounding box center [156, 34] width 12 height 12
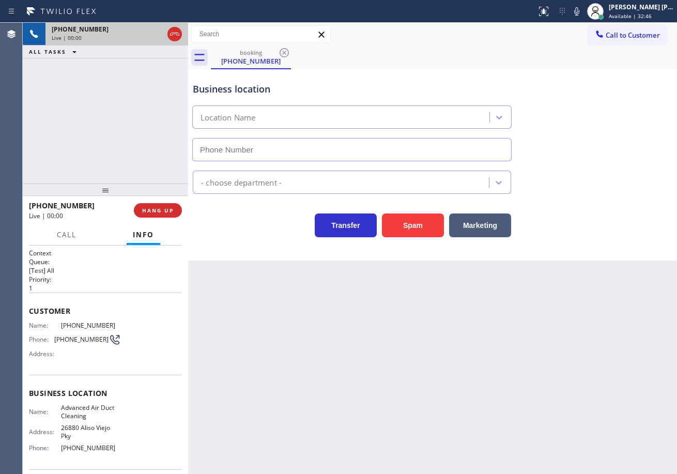
click at [188, 46] on div "+17652930081 Live | 00:00 ALL TASKS ALL TASKS ACTIVE TASKS TASKS IN WRAP UP +17…" at bounding box center [350, 248] width 655 height 451
type input "(714) 832-8695"
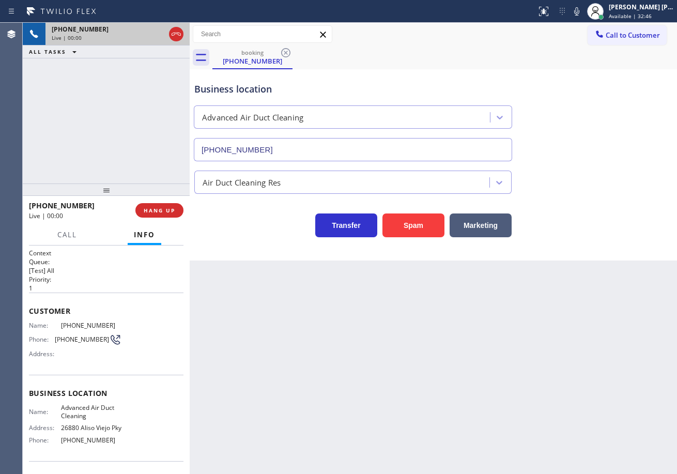
click at [190, 44] on div at bounding box center [190, 248] width 0 height 451
click at [123, 99] on div "+17652930081 Live | 00:00 ALL TASKS ALL TASKS ACTIVE TASKS TASKS IN WRAP UP" at bounding box center [107, 103] width 168 height 161
click at [426, 229] on button "Spam" at bounding box center [414, 226] width 62 height 24
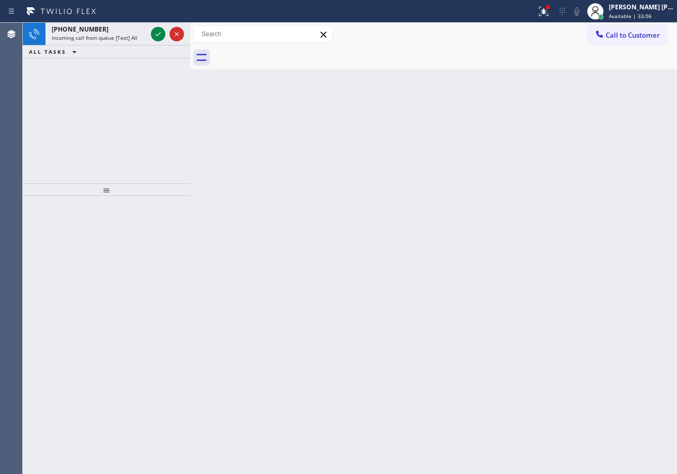
click at [354, 277] on div "Back to Dashboard Change Sender ID Customers Technicians Select a contact Outbo…" at bounding box center [433, 248] width 487 height 451
click at [155, 34] on icon at bounding box center [158, 34] width 12 height 12
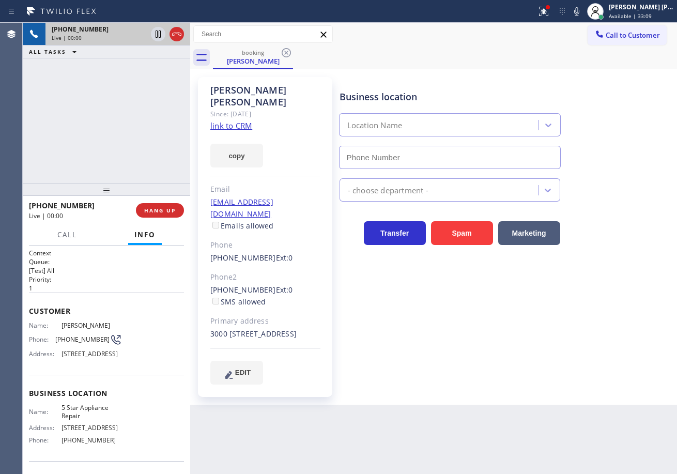
type input "[PHONE_NUMBER]"
click at [550, 17] on icon at bounding box center [544, 11] width 12 height 12
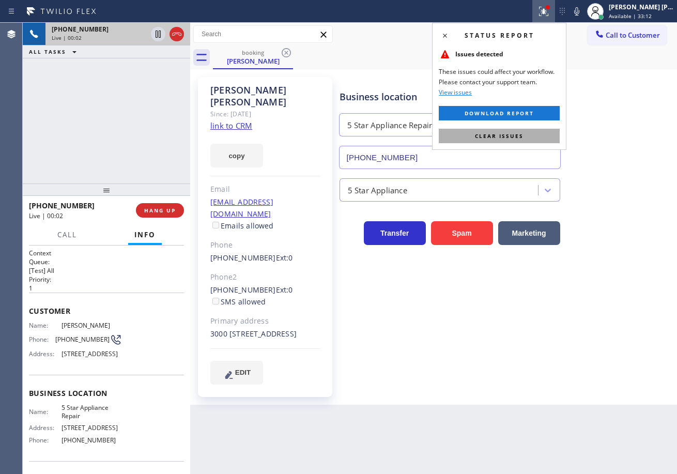
click at [531, 140] on button "Clear issues" at bounding box center [499, 136] width 121 height 14
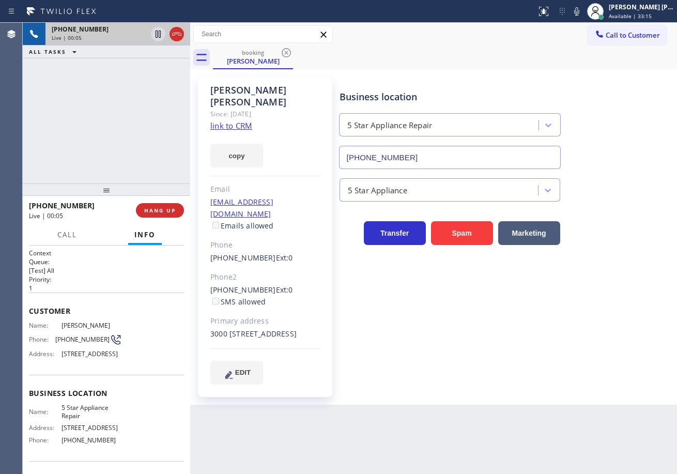
click at [241, 120] on link "link to CRM" at bounding box center [231, 125] width 42 height 10
click at [159, 35] on icon at bounding box center [158, 34] width 5 height 7
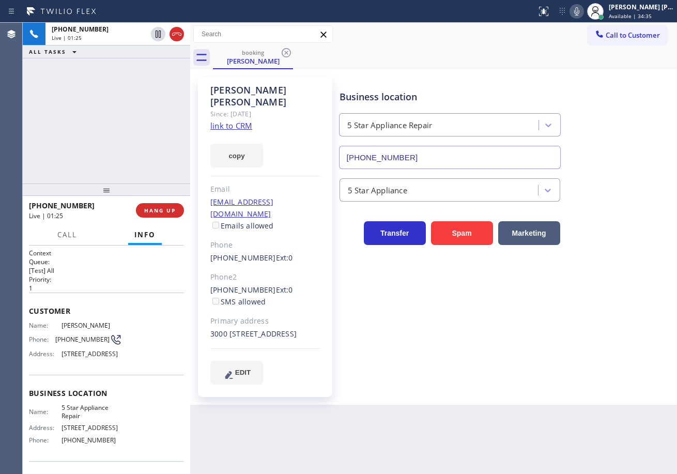
click at [583, 11] on icon at bounding box center [577, 11] width 12 height 12
drag, startPoint x: 86, startPoint y: 133, endPoint x: 109, endPoint y: 142, distance: 25.1
click at [86, 132] on div "+16029098791 Live | 02:29 ALL TASKS ALL TASKS ACTIVE TASKS TASKS IN WRAP UP" at bounding box center [107, 103] width 168 height 161
drag, startPoint x: 445, startPoint y: 413, endPoint x: 453, endPoint y: 437, distance: 25.2
click at [448, 420] on div "Back to Dashboard Change Sender ID Customers Technicians Select a contact Outbo…" at bounding box center [433, 248] width 487 height 451
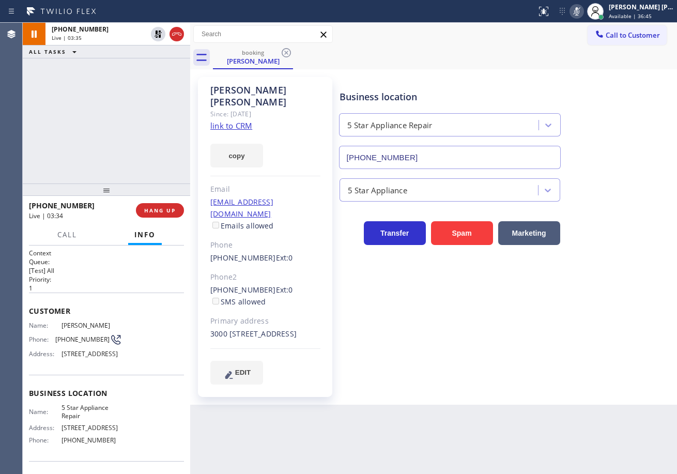
drag, startPoint x: 157, startPoint y: 31, endPoint x: 365, endPoint y: 78, distance: 213.1
click at [158, 31] on icon at bounding box center [158, 34] width 12 height 12
click at [581, 14] on rect at bounding box center [576, 10] width 7 height 7
click at [554, 51] on div "booking Igor Kravchenko" at bounding box center [445, 57] width 464 height 23
click at [76, 103] on div "+16029098791 Live | 05:12 ALL TASKS ALL TASKS ACTIVE TASKS TASKS IN WRAP UP" at bounding box center [107, 103] width 168 height 161
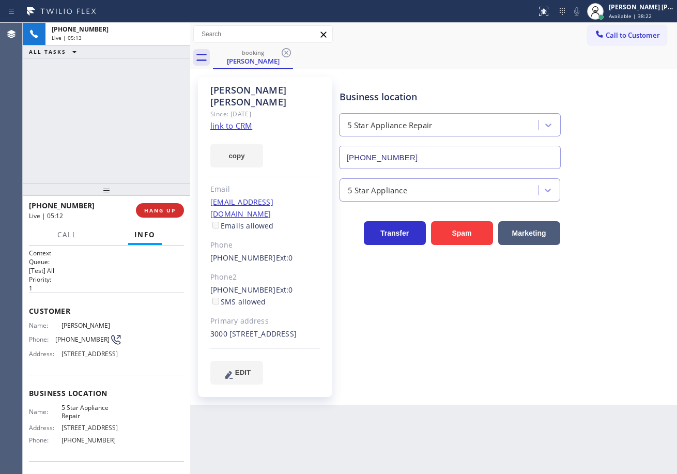
click at [78, 103] on div "+16029098791 Live | 05:13 ALL TASKS ALL TASKS ACTIVE TASKS TASKS IN WRAP UP" at bounding box center [107, 103] width 168 height 161
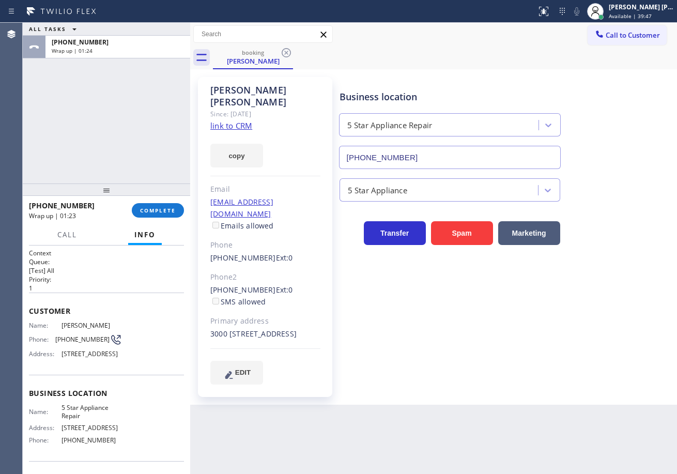
click at [494, 340] on div "Business location 5 Star Appliance Repair [PHONE_NUMBER] 5 Star Appliance Trans…" at bounding box center [506, 231] width 337 height 302
click at [159, 209] on span "COMPLETE" at bounding box center [158, 210] width 36 height 7
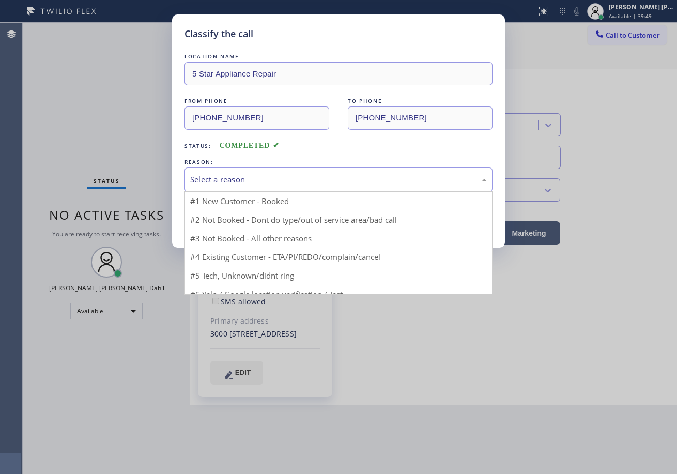
click at [261, 185] on div "Select a reason" at bounding box center [338, 180] width 297 height 12
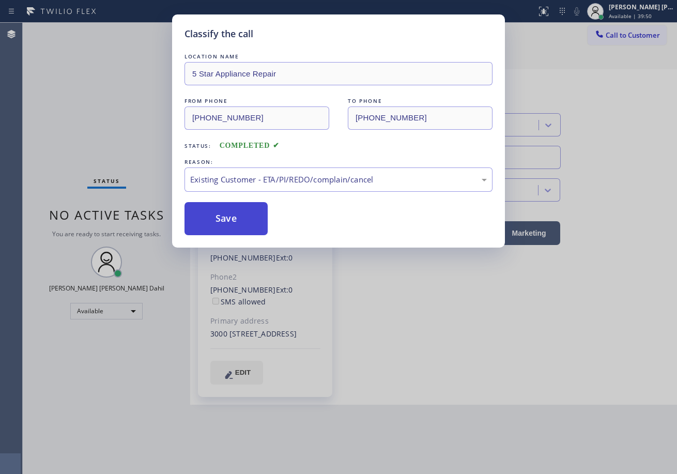
click at [224, 219] on button "Save" at bounding box center [226, 218] width 83 height 33
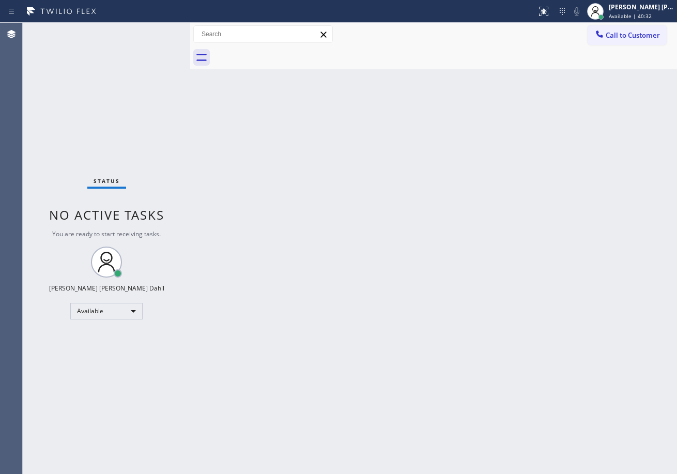
drag, startPoint x: 625, startPoint y: 12, endPoint x: 613, endPoint y: 69, distance: 58.1
click at [626, 13] on div "Joshua Jake Dahil Available | 40:32" at bounding box center [642, 11] width 70 height 18
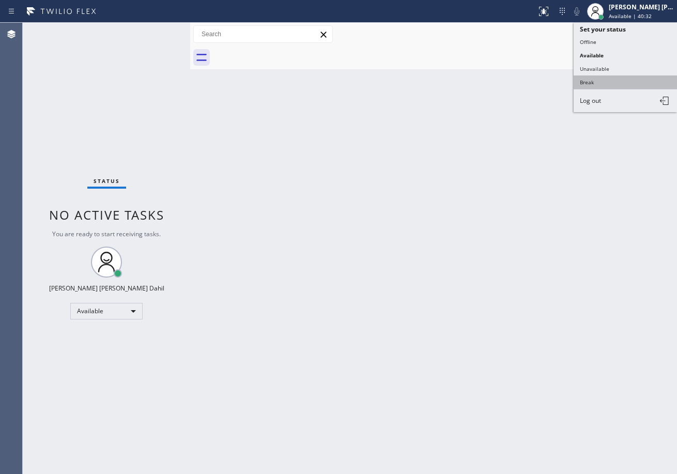
click at [607, 84] on button "Break" at bounding box center [625, 81] width 103 height 13
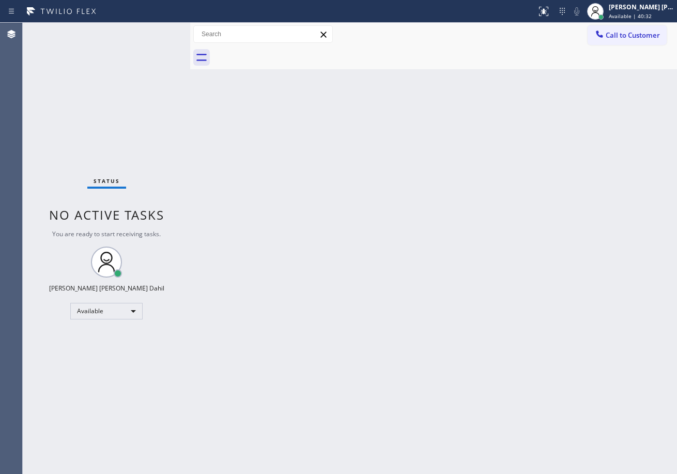
click at [585, 129] on div "Back to Dashboard Change Sender ID Customers Technicians Select a contact Outbo…" at bounding box center [433, 248] width 487 height 451
click at [633, 5] on div "[PERSON_NAME] [PERSON_NAME] Dahil" at bounding box center [641, 7] width 65 height 9
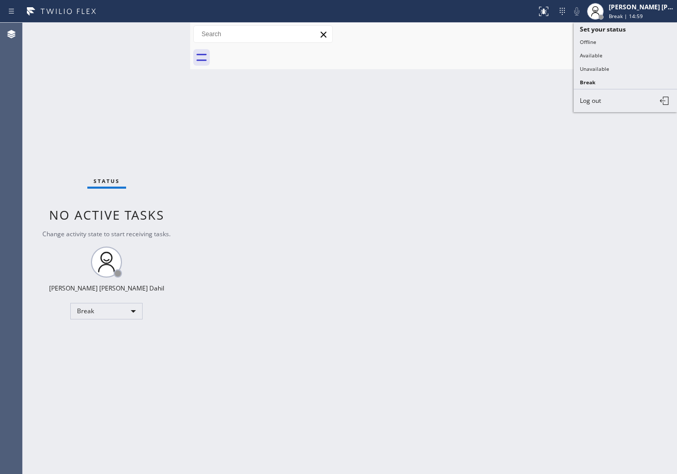
drag, startPoint x: 623, startPoint y: 54, endPoint x: 599, endPoint y: 84, distance: 37.9
click at [623, 54] on button "Available" at bounding box center [625, 55] width 103 height 13
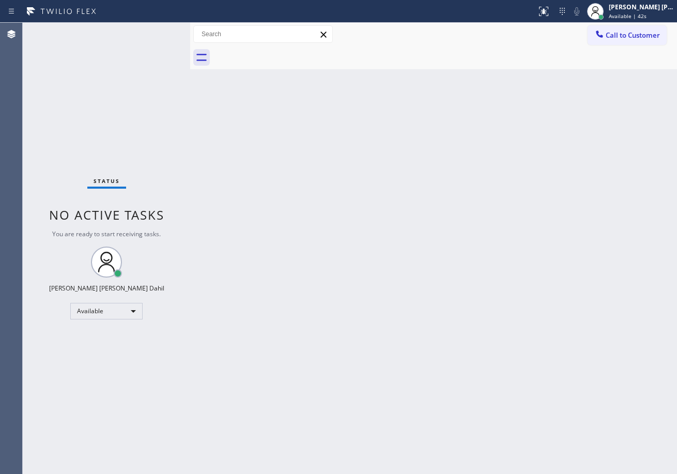
drag, startPoint x: 149, startPoint y: 85, endPoint x: 154, endPoint y: 79, distance: 7.9
click at [149, 85] on div "Status No active tasks You are ready to start receiving tasks. [PERSON_NAME] [P…" at bounding box center [107, 248] width 168 height 451
click at [161, 72] on div "Status No active tasks You are ready to start receiving tasks. [PERSON_NAME] [P…" at bounding box center [107, 248] width 168 height 451
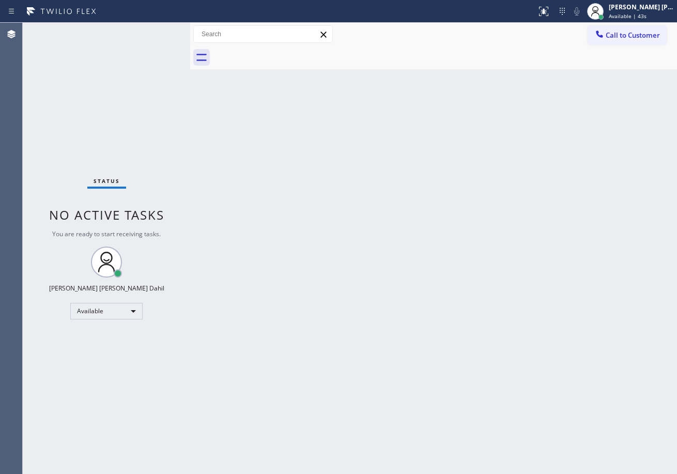
drag, startPoint x: 293, startPoint y: 170, endPoint x: 419, endPoint y: 284, distance: 170.6
click at [296, 175] on div "Back to Dashboard Change Sender ID Customers Technicians Select a contact Outbo…" at bounding box center [433, 248] width 487 height 451
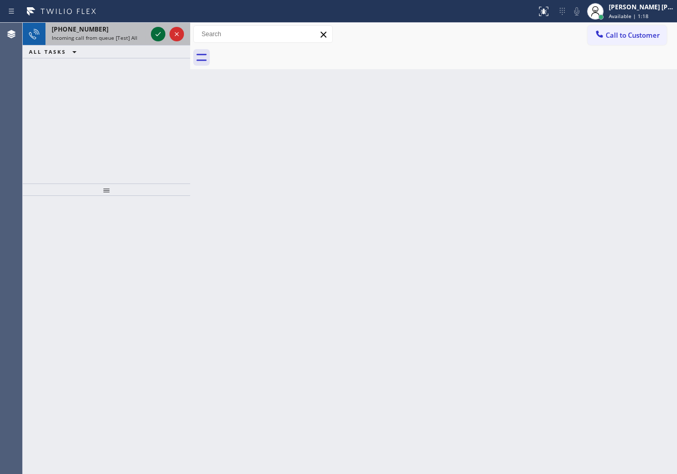
click at [156, 31] on icon at bounding box center [158, 34] width 12 height 12
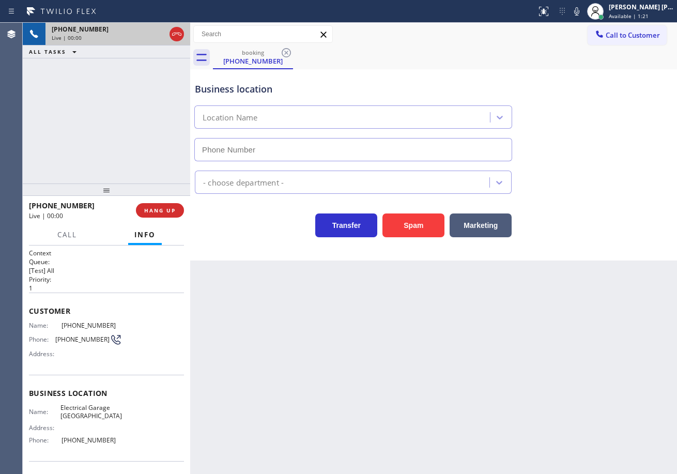
type input "(949) 649-6262"
click at [412, 234] on button "Spam" at bounding box center [414, 226] width 62 height 24
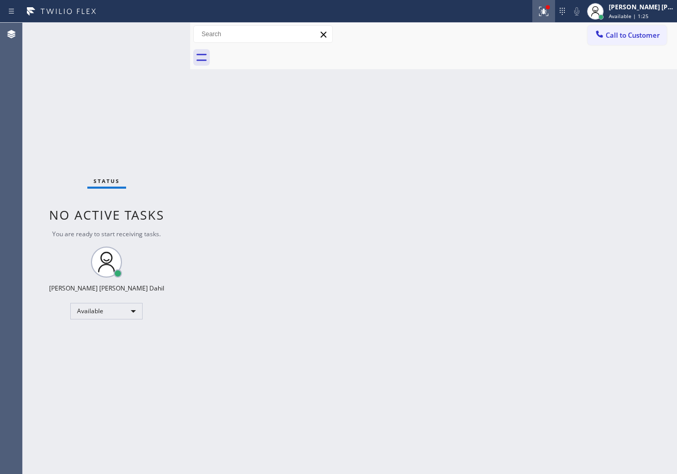
click at [550, 16] on icon at bounding box center [544, 11] width 12 height 12
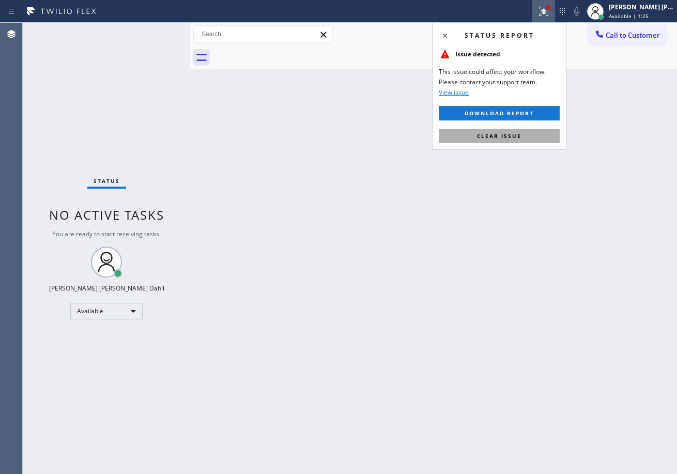
click at [528, 142] on button "Clear issue" at bounding box center [499, 136] width 121 height 14
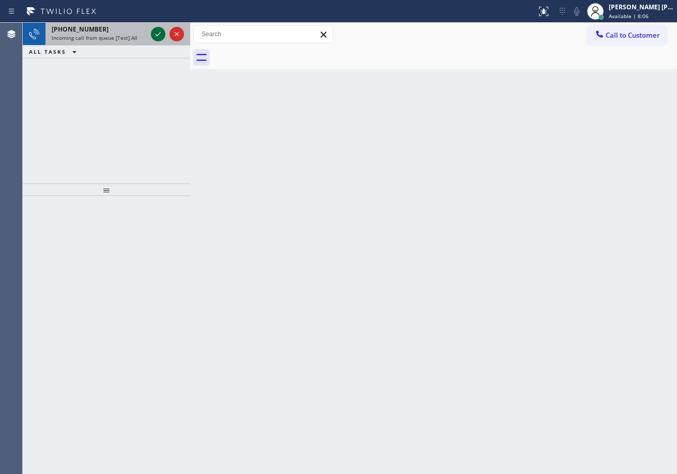
click at [156, 31] on icon at bounding box center [158, 34] width 12 height 12
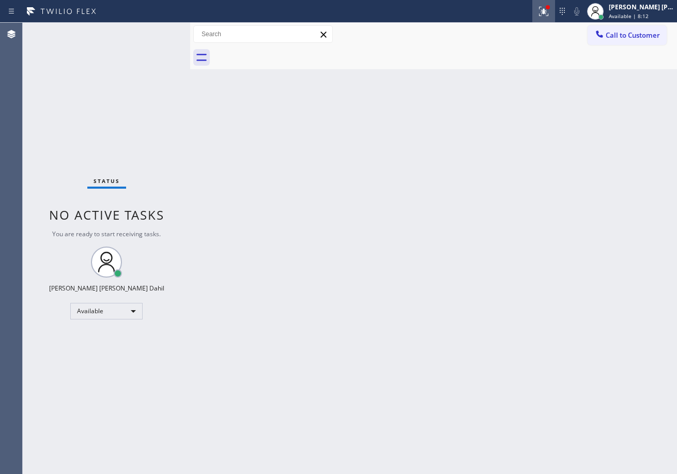
click at [547, 11] on icon at bounding box center [544, 10] width 6 height 4
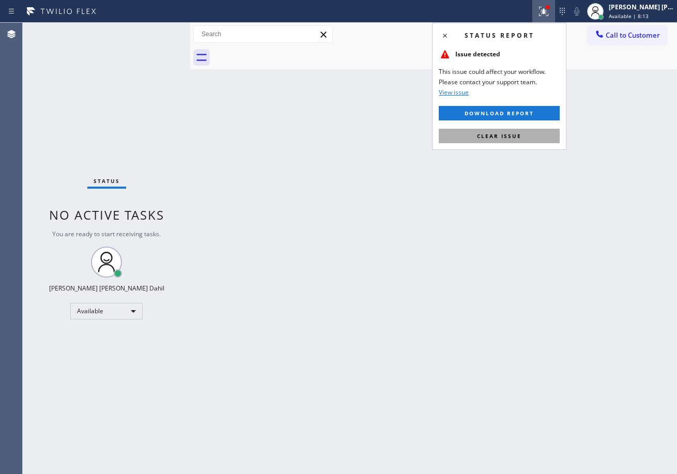
click at [505, 129] on button "Clear issue" at bounding box center [499, 136] width 121 height 14
click at [505, 128] on div "Back to Dashboard Change Sender ID Customers Technicians Select a contact Outbo…" at bounding box center [433, 248] width 487 height 451
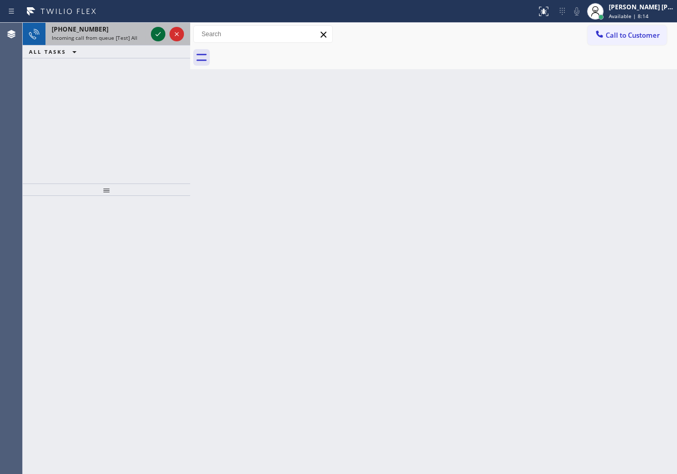
click at [156, 31] on icon at bounding box center [158, 34] width 12 height 12
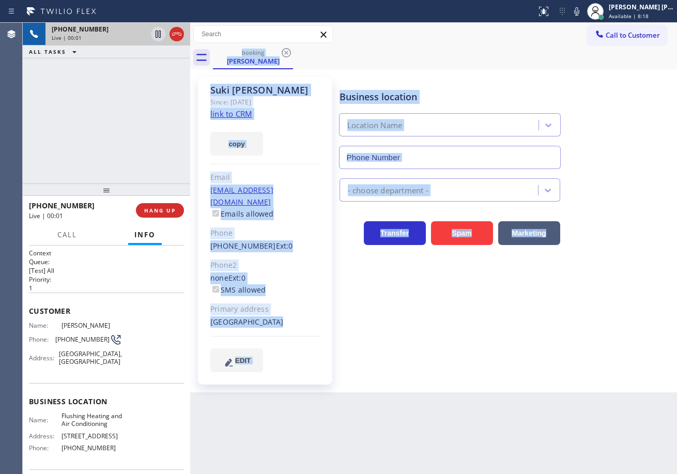
type input "(347) 690-7214"
click at [536, 58] on div "booking Suki Yoon" at bounding box center [445, 57] width 464 height 23
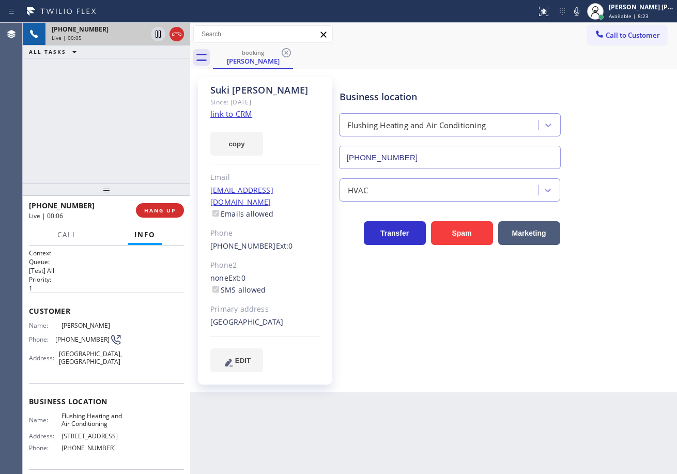
click at [228, 114] on link "link to CRM" at bounding box center [231, 114] width 42 height 10
click at [580, 12] on icon at bounding box center [576, 11] width 5 height 8
click at [581, 12] on rect at bounding box center [576, 10] width 7 height 7
click at [240, 112] on link "link to CRM" at bounding box center [231, 114] width 42 height 10
click at [450, 77] on div "Business location Flushing Heating and Air Conditioning (347) 690-7214" at bounding box center [506, 122] width 337 height 94
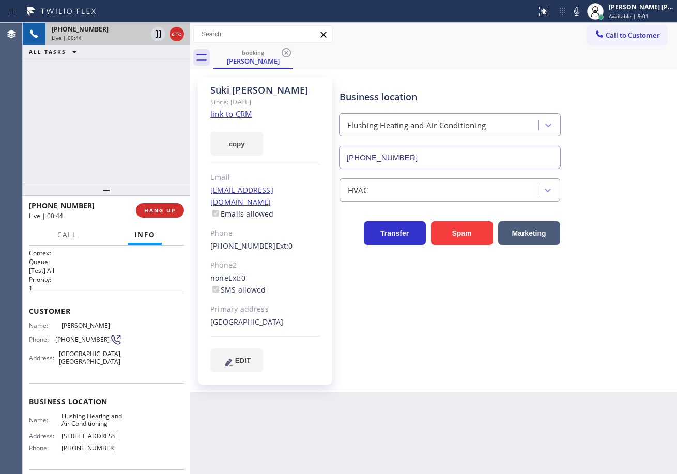
drag, startPoint x: 585, startPoint y: 15, endPoint x: 571, endPoint y: 33, distance: 23.2
click at [582, 17] on icon at bounding box center [577, 11] width 12 height 12
click at [528, 56] on div "booking Suki Yoon" at bounding box center [445, 57] width 464 height 23
click at [157, 36] on icon at bounding box center [158, 34] width 12 height 12
click at [60, 235] on span "Call" at bounding box center [67, 234] width 20 height 9
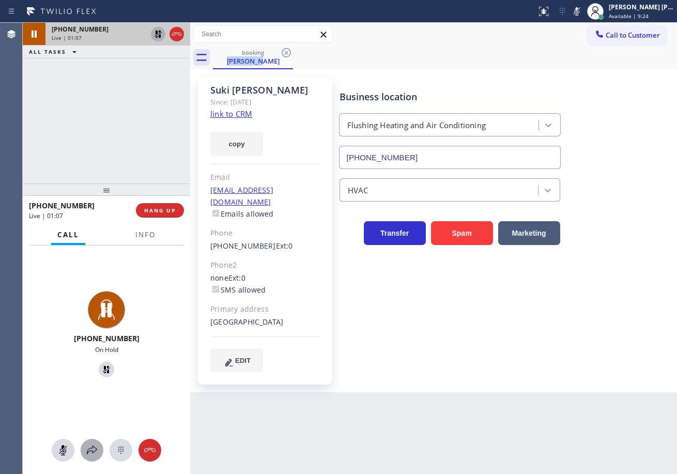
click at [91, 454] on icon at bounding box center [92, 450] width 12 height 12
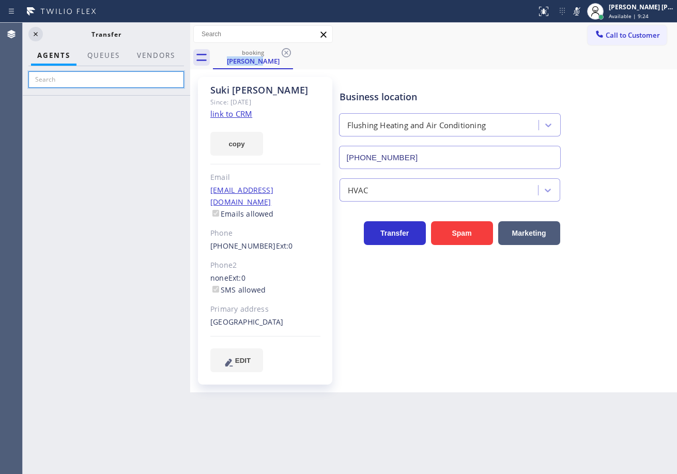
click at [112, 82] on input "text" at bounding box center [106, 79] width 156 height 17
type input "shiena"
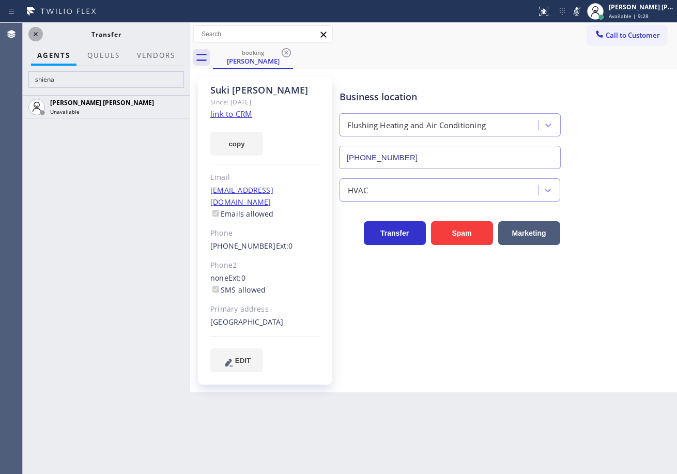
click at [35, 34] on icon at bounding box center [35, 34] width 12 height 12
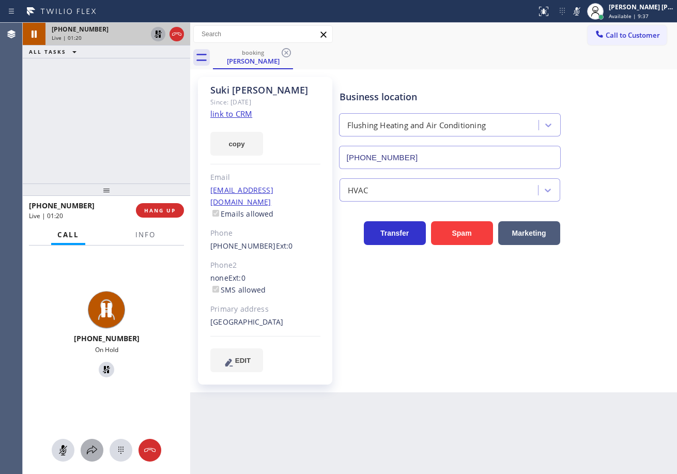
click at [97, 457] on button at bounding box center [92, 450] width 23 height 23
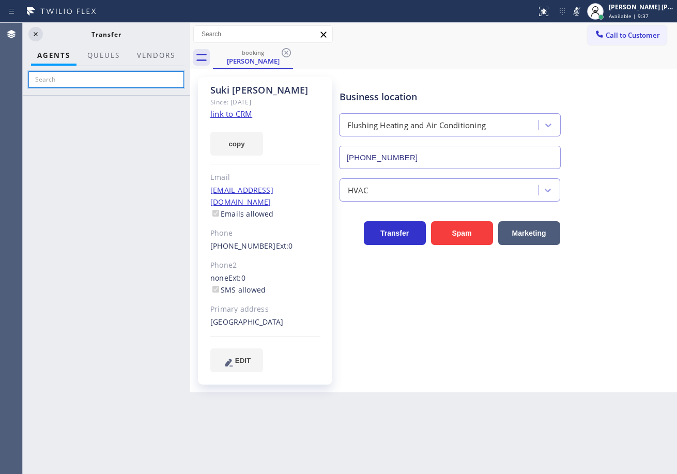
click at [102, 82] on input "text" at bounding box center [106, 79] width 156 height 17
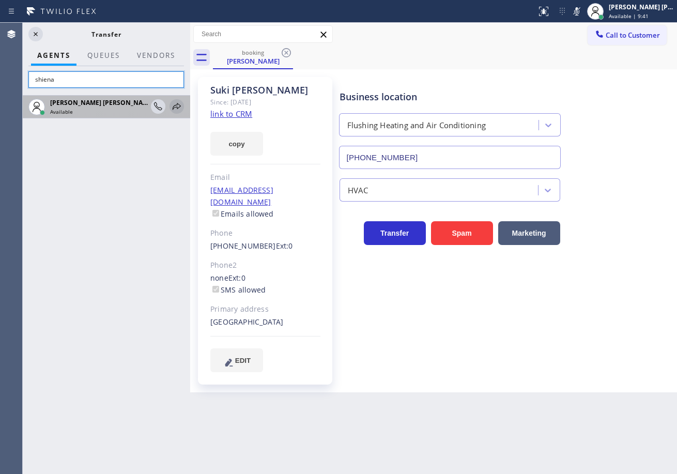
type input "shiena"
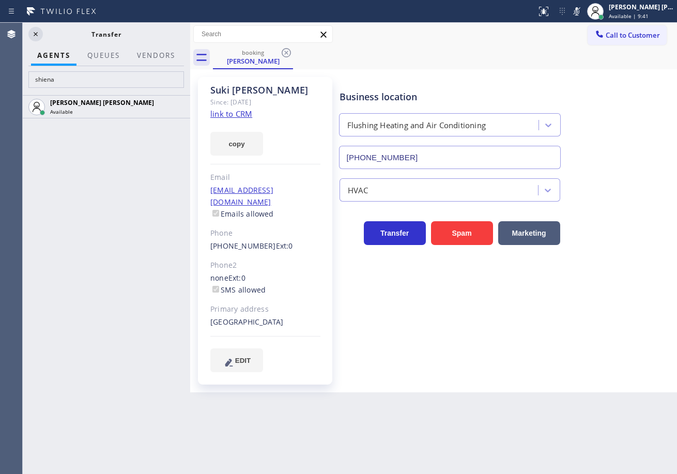
click at [0, 0] on icon at bounding box center [0, 0] width 0 height 0
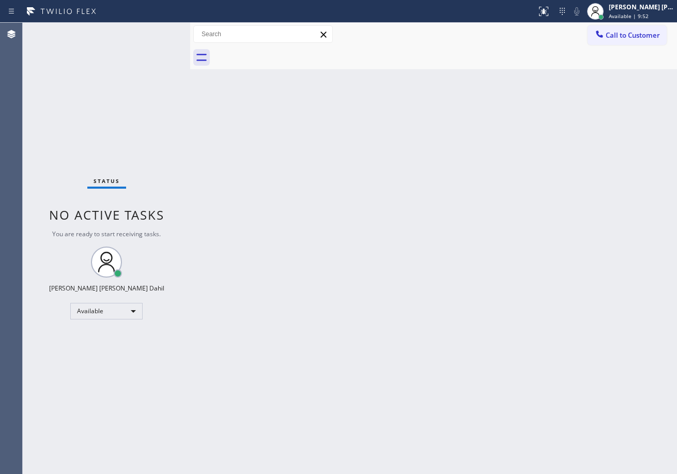
click at [158, 47] on div "Status No active tasks You are ready to start receiving tasks. [PERSON_NAME] [P…" at bounding box center [107, 248] width 168 height 451
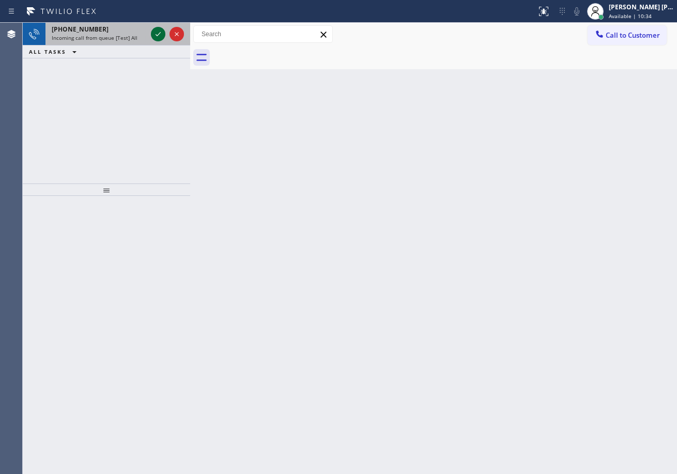
click at [156, 31] on icon at bounding box center [158, 34] width 12 height 12
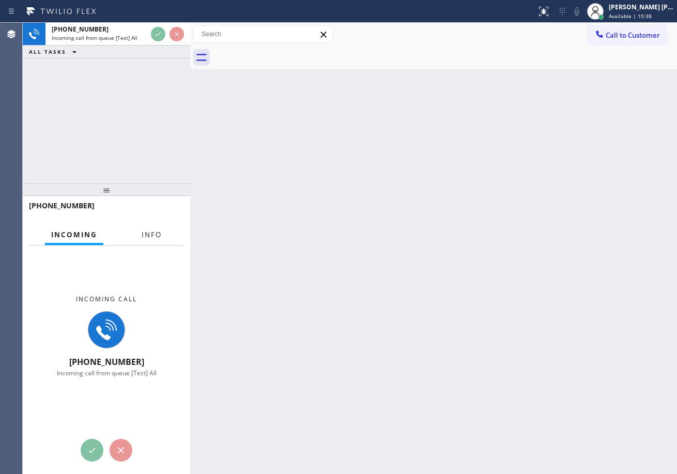
click at [150, 232] on span "Info" at bounding box center [152, 234] width 20 height 9
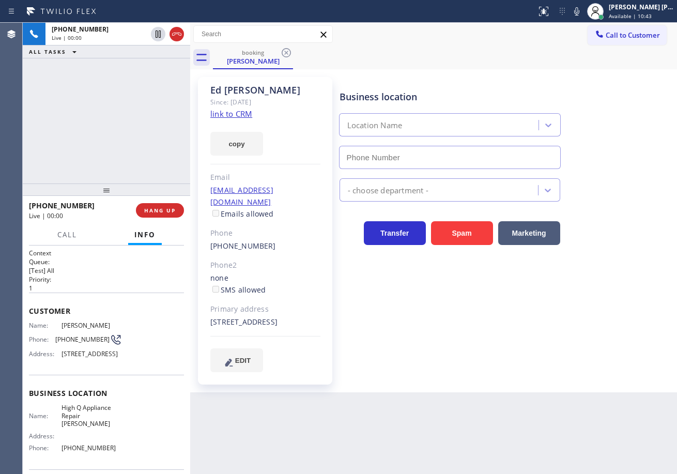
type input "[PHONE_NUMBER]"
click at [583, 16] on icon at bounding box center [577, 11] width 12 height 12
click at [580, 13] on icon at bounding box center [576, 11] width 5 height 8
click at [614, 160] on div "Business location High Q Appliance Repair Yorba Linda (657) 254-3049" at bounding box center [506, 122] width 337 height 94
click at [238, 116] on link "link to CRM" at bounding box center [231, 114] width 42 height 10
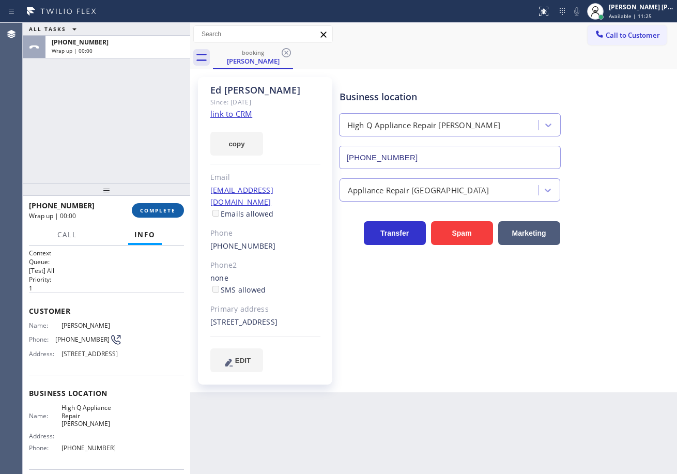
click at [157, 209] on span "COMPLETE" at bounding box center [158, 210] width 36 height 7
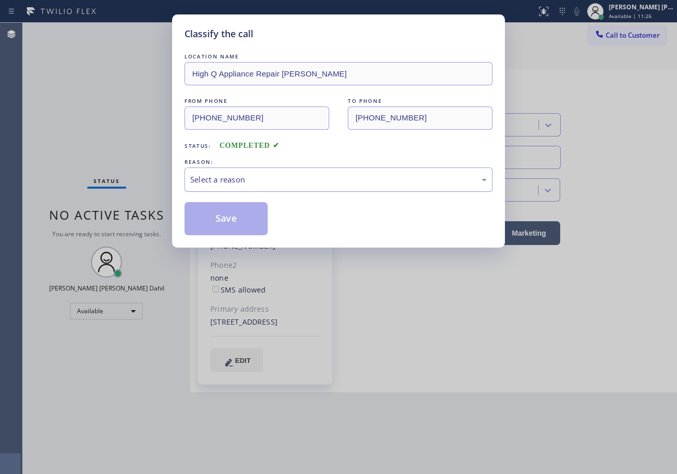
click at [223, 174] on div "Select a reason" at bounding box center [338, 180] width 297 height 12
click at [220, 220] on button "Save" at bounding box center [226, 218] width 83 height 33
click at [218, 220] on button "Save" at bounding box center [226, 218] width 83 height 33
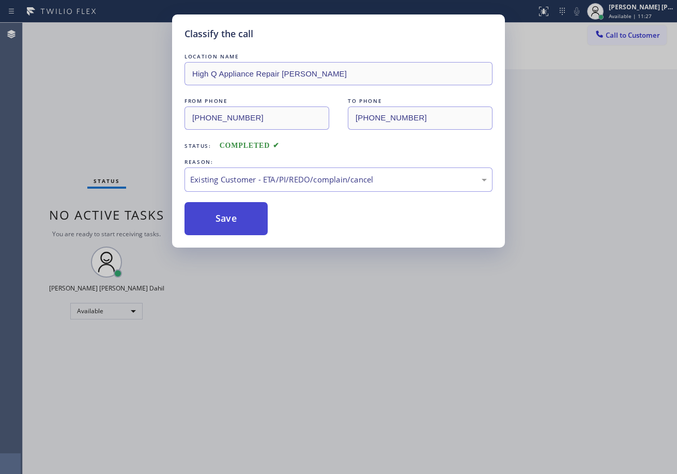
click at [218, 220] on button "Save" at bounding box center [226, 218] width 83 height 33
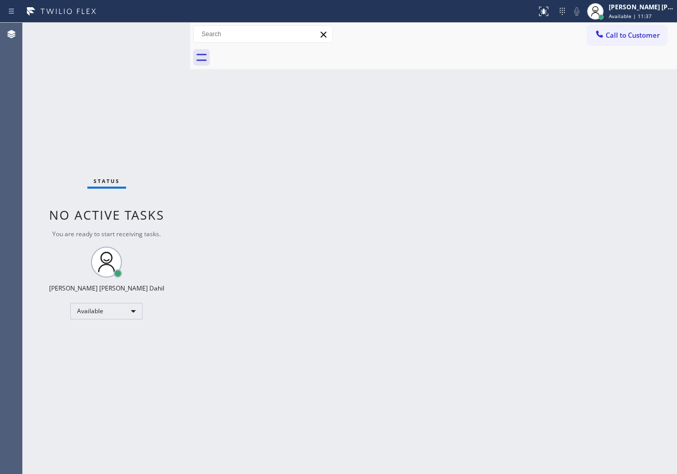
click at [305, 228] on div "Back to Dashboard Change Sender ID Customers Technicians Select a contact Outbo…" at bounding box center [433, 248] width 487 height 451
click at [133, 67] on div "Status No active tasks You are ready to start receiving tasks. [PERSON_NAME] [P…" at bounding box center [107, 248] width 168 height 451
click at [466, 284] on div "Back to Dashboard Change Sender ID Customers Technicians Select a contact Outbo…" at bounding box center [433, 248] width 487 height 451
click at [453, 354] on div "Back to Dashboard Change Sender ID Customers Technicians Select a contact Outbo…" at bounding box center [433, 248] width 487 height 451
click at [400, 250] on div "Back to Dashboard Change Sender ID Customers Technicians Select a contact Outbo…" at bounding box center [433, 248] width 487 height 451
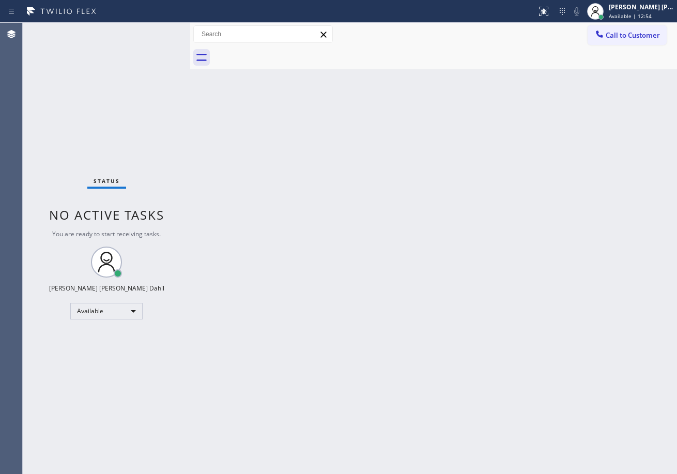
click at [461, 294] on div "Back to Dashboard Change Sender ID Customers Technicians Select a contact Outbo…" at bounding box center [433, 248] width 487 height 451
click at [495, 204] on div "Back to Dashboard Change Sender ID Customers Technicians Select a contact Outbo…" at bounding box center [433, 248] width 487 height 451
click at [510, 64] on div at bounding box center [445, 57] width 464 height 23
click at [494, 369] on div "Back to Dashboard Change Sender ID Customers Technicians Select a contact Outbo…" at bounding box center [433, 248] width 487 height 451
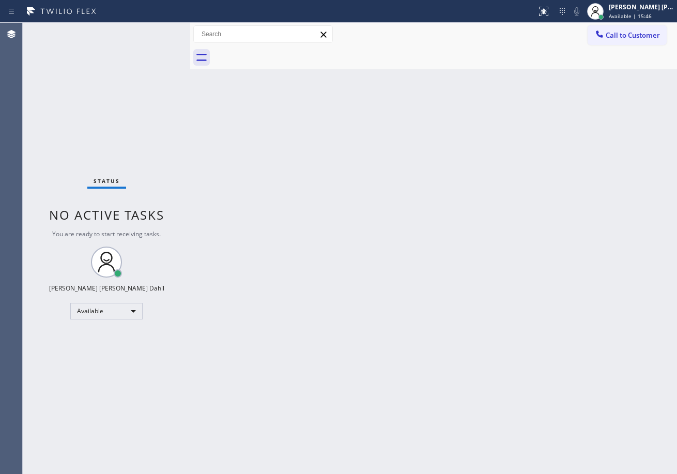
drag, startPoint x: 544, startPoint y: 173, endPoint x: 562, endPoint y: 104, distance: 71.0
click at [550, 152] on div "Back to Dashboard Change Sender ID Customers Technicians Select a contact Outbo…" at bounding box center [433, 248] width 487 height 451
click at [442, 295] on div "Back to Dashboard Change Sender ID Customers Technicians Select a contact Outbo…" at bounding box center [433, 248] width 487 height 451
click at [388, 210] on div "Back to Dashboard Change Sender ID Customers Technicians Select a contact Outbo…" at bounding box center [433, 248] width 487 height 451
click at [292, 157] on div "Back to Dashboard Change Sender ID Customers Technicians Select a contact Outbo…" at bounding box center [433, 248] width 487 height 451
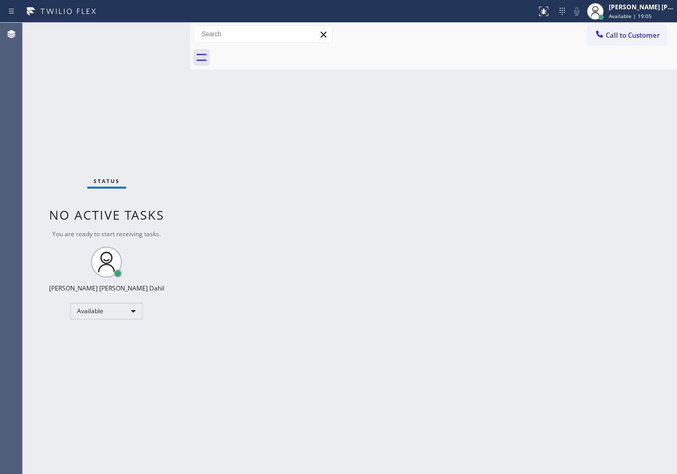
click at [292, 157] on div "Back to Dashboard Change Sender ID Customers Technicians Select a contact Outbo…" at bounding box center [433, 248] width 487 height 451
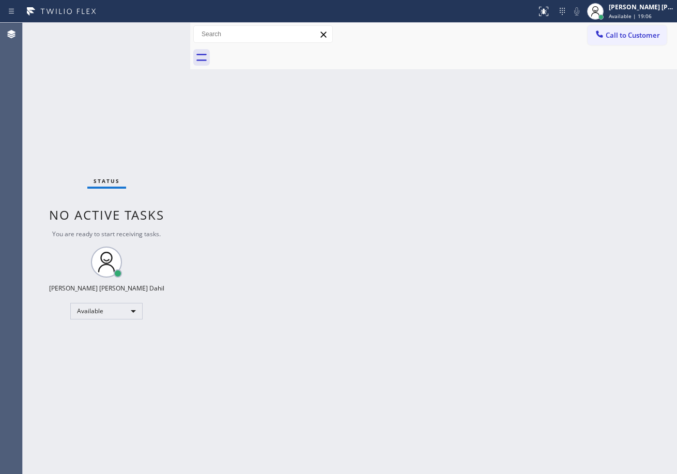
click at [292, 157] on div "Back to Dashboard Change Sender ID Customers Technicians Select a contact Outbo…" at bounding box center [433, 248] width 487 height 451
click at [156, 31] on div "Status No active tasks You are ready to start receiving tasks. [PERSON_NAME] [P…" at bounding box center [107, 248] width 168 height 451
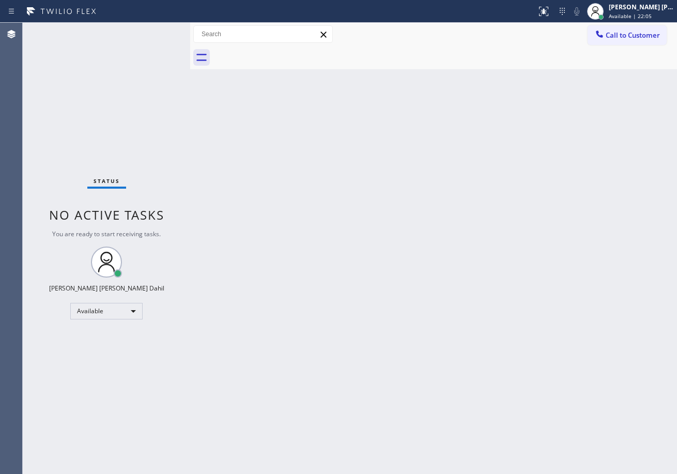
click at [156, 31] on div "Status No active tasks You are ready to start receiving tasks. [PERSON_NAME] [P…" at bounding box center [107, 248] width 168 height 451
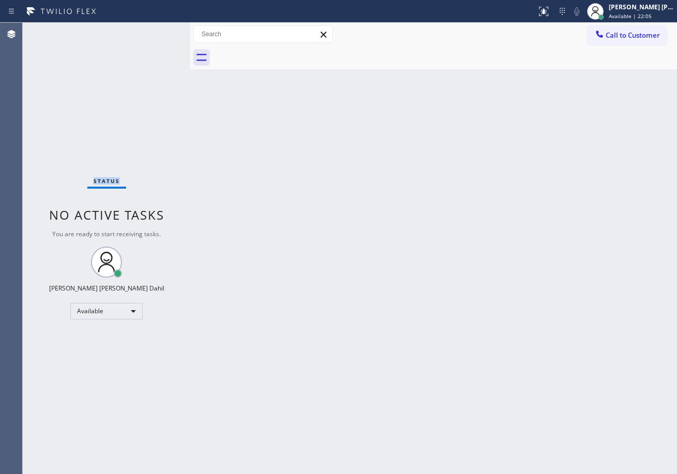
click at [156, 31] on div "Status No active tasks You are ready to start receiving tasks. [PERSON_NAME] [P…" at bounding box center [107, 248] width 168 height 451
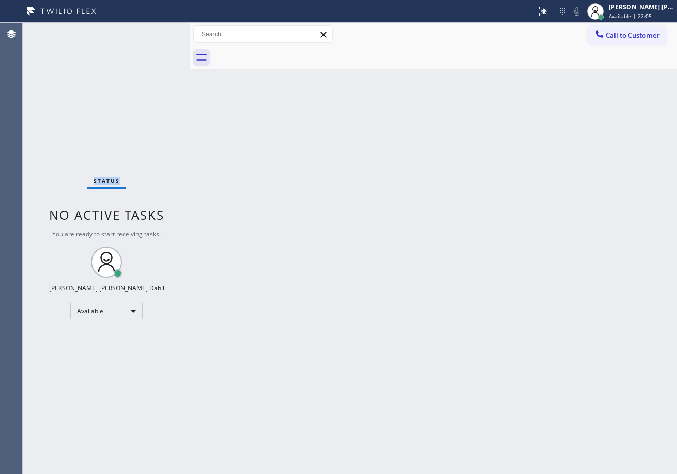
click at [156, 31] on div "Status No active tasks You are ready to start receiving tasks. [PERSON_NAME] [P…" at bounding box center [107, 248] width 168 height 451
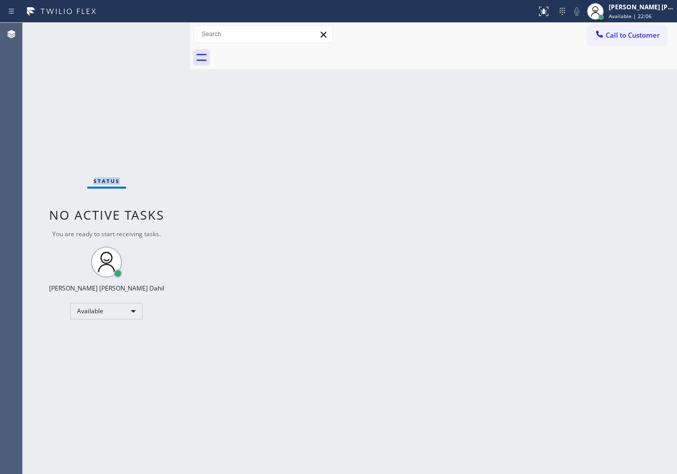
click at [156, 31] on div "Status No active tasks You are ready to start receiving tasks. [PERSON_NAME] [P…" at bounding box center [107, 248] width 168 height 451
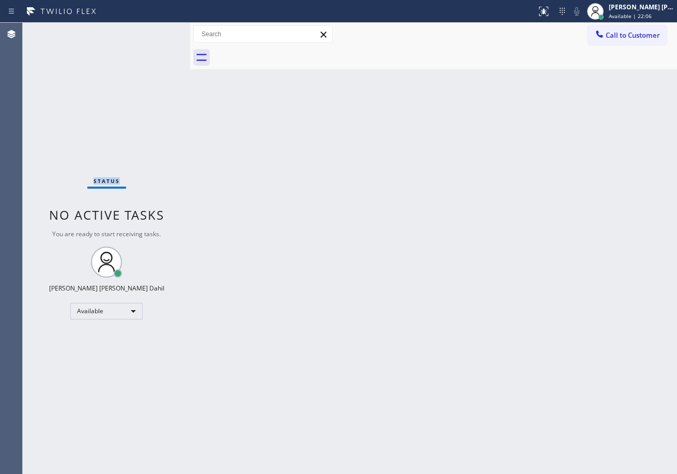
click at [156, 31] on div "Status No active tasks You are ready to start receiving tasks. [PERSON_NAME] [P…" at bounding box center [107, 248] width 168 height 451
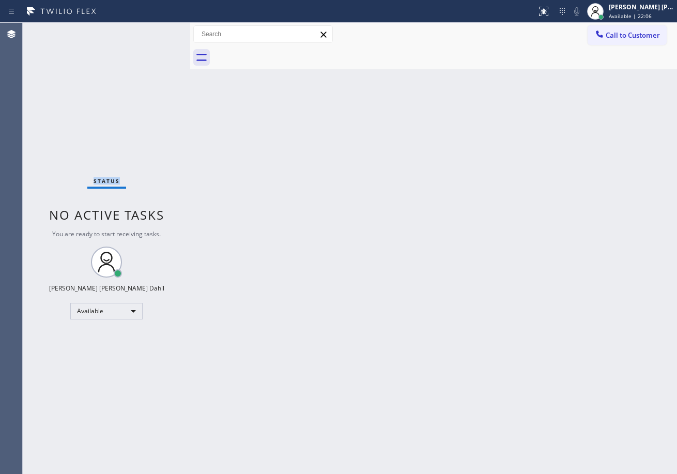
click at [156, 31] on div "Status No active tasks You are ready to start receiving tasks. [PERSON_NAME] [P…" at bounding box center [107, 248] width 168 height 451
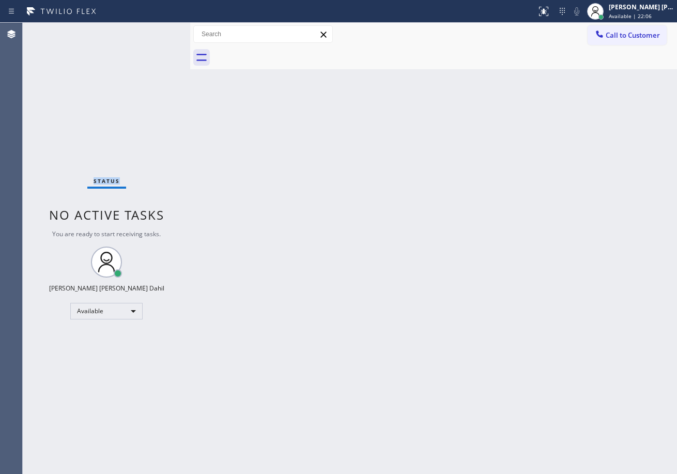
click at [156, 31] on div "Status No active tasks You are ready to start receiving tasks. [PERSON_NAME] [P…" at bounding box center [107, 248] width 168 height 451
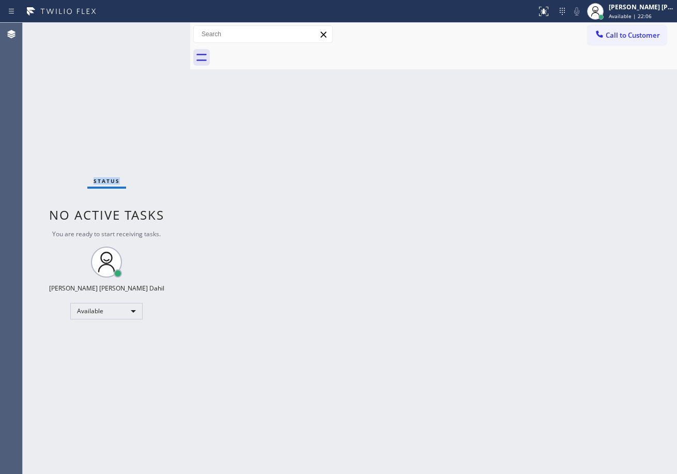
click at [156, 31] on div "Status No active tasks You are ready to start receiving tasks. [PERSON_NAME] [P…" at bounding box center [107, 248] width 168 height 451
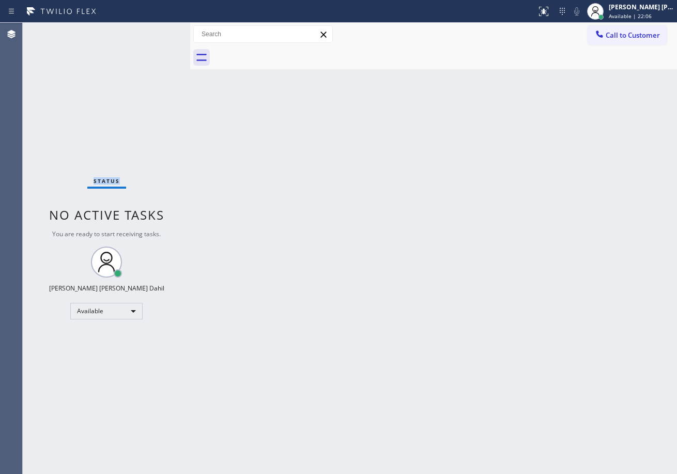
click at [156, 31] on div "Status No active tasks You are ready to start receiving tasks. [PERSON_NAME] [P…" at bounding box center [107, 248] width 168 height 451
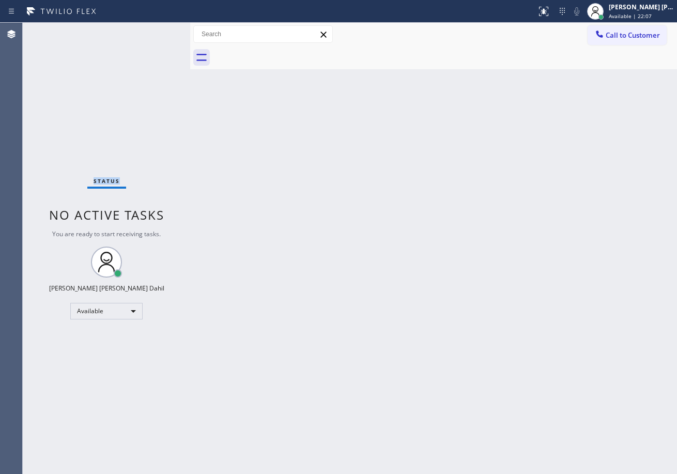
click at [156, 31] on div "Status No active tasks You are ready to start receiving tasks. [PERSON_NAME] [P…" at bounding box center [107, 248] width 168 height 451
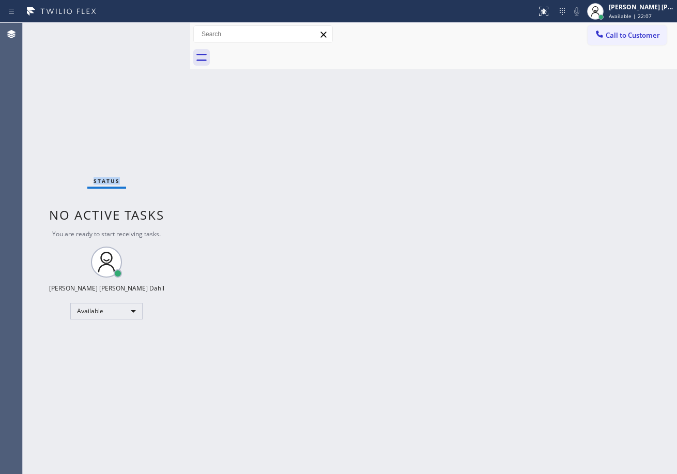
click at [156, 31] on div "Status No active tasks You are ready to start receiving tasks. [PERSON_NAME] [P…" at bounding box center [107, 248] width 168 height 451
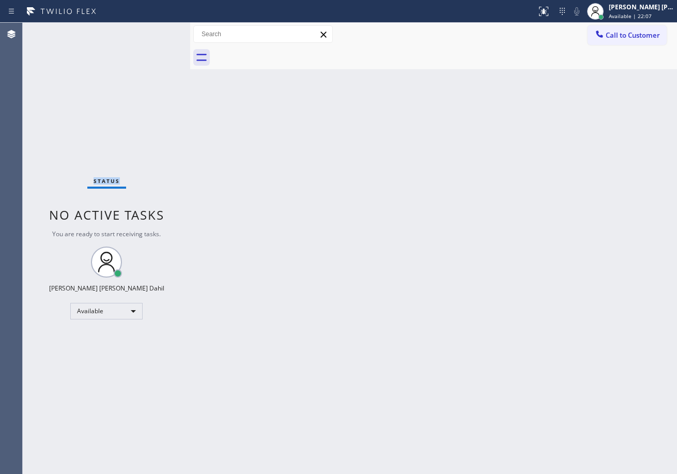
click at [156, 31] on div "Status No active tasks You are ready to start receiving tasks. [PERSON_NAME] [P…" at bounding box center [107, 248] width 168 height 451
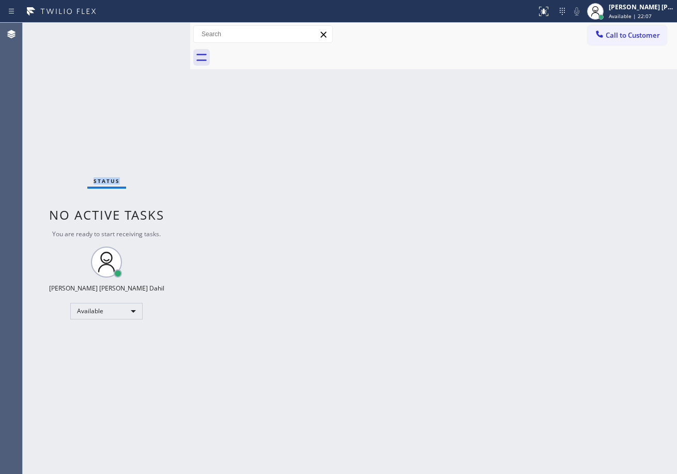
click at [156, 31] on div "Status No active tasks You are ready to start receiving tasks. [PERSON_NAME] [P…" at bounding box center [107, 248] width 168 height 451
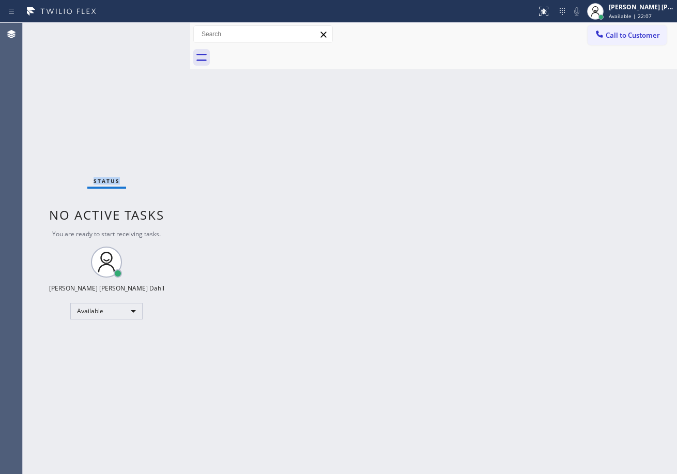
click at [156, 31] on div "Status No active tasks You are ready to start receiving tasks. [PERSON_NAME] [P…" at bounding box center [107, 248] width 168 height 451
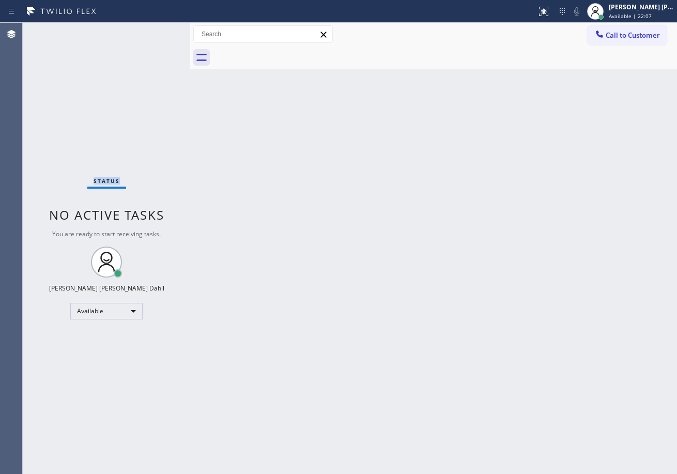
click at [156, 31] on div "Status No active tasks You are ready to start receiving tasks. [PERSON_NAME] [P…" at bounding box center [107, 248] width 168 height 451
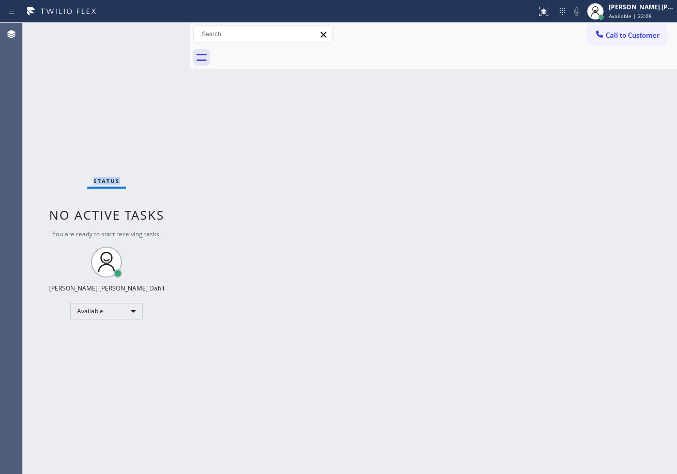
click at [156, 31] on div "Status No active tasks You are ready to start receiving tasks. [PERSON_NAME] [P…" at bounding box center [107, 248] width 168 height 451
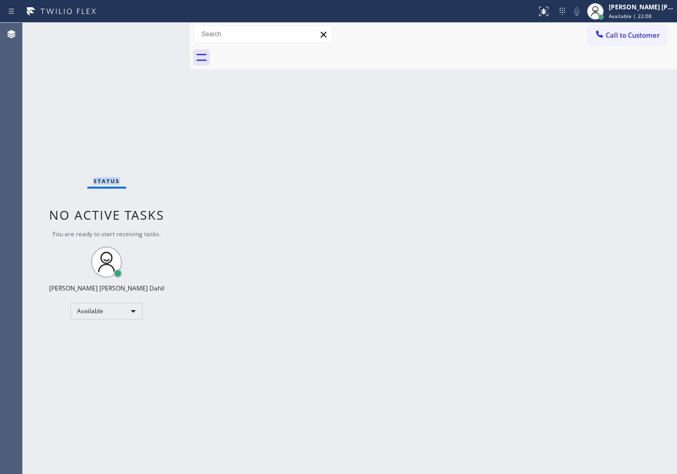
click at [156, 31] on div "Status No active tasks You are ready to start receiving tasks. [PERSON_NAME] [P…" at bounding box center [107, 248] width 168 height 451
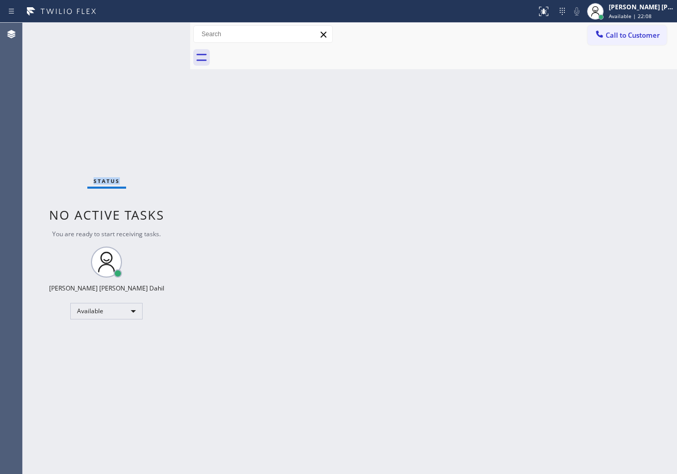
click at [156, 31] on div "Status No active tasks You are ready to start receiving tasks. [PERSON_NAME] [P…" at bounding box center [107, 248] width 168 height 451
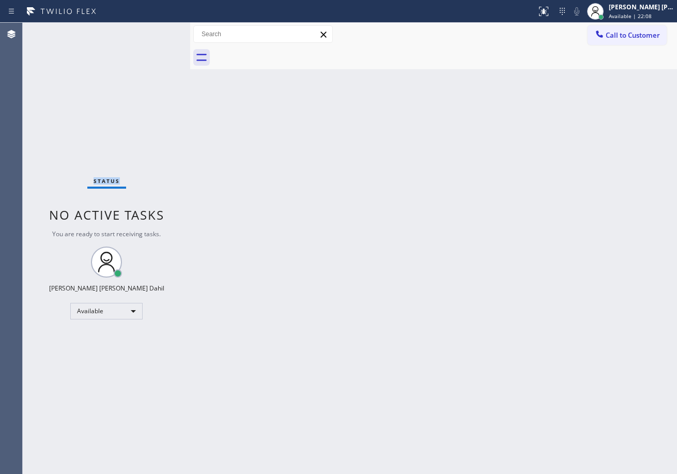
click at [156, 31] on div "Status No active tasks You are ready to start receiving tasks. [PERSON_NAME] [P…" at bounding box center [107, 248] width 168 height 451
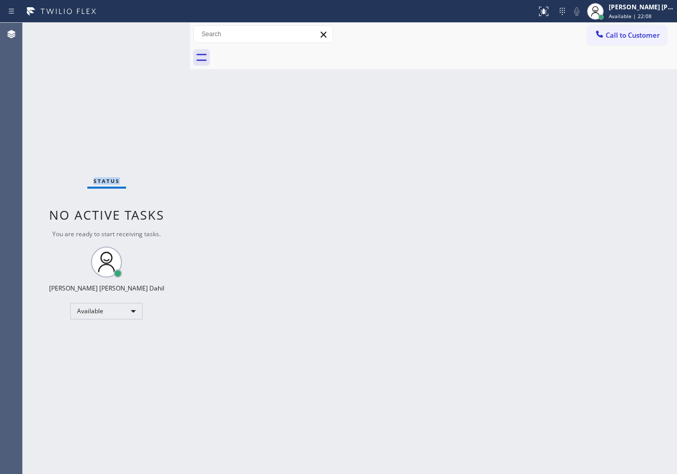
click at [156, 31] on div "Status No active tasks You are ready to start receiving tasks. [PERSON_NAME] [P…" at bounding box center [107, 248] width 168 height 451
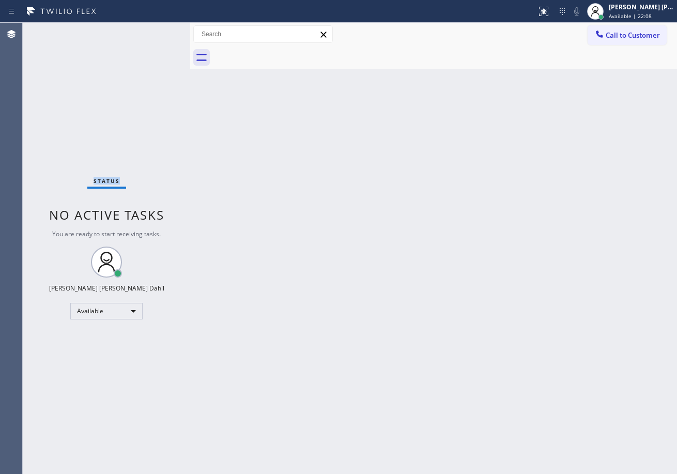
click at [156, 31] on div "Status No active tasks You are ready to start receiving tasks. [PERSON_NAME] [P…" at bounding box center [107, 248] width 168 height 451
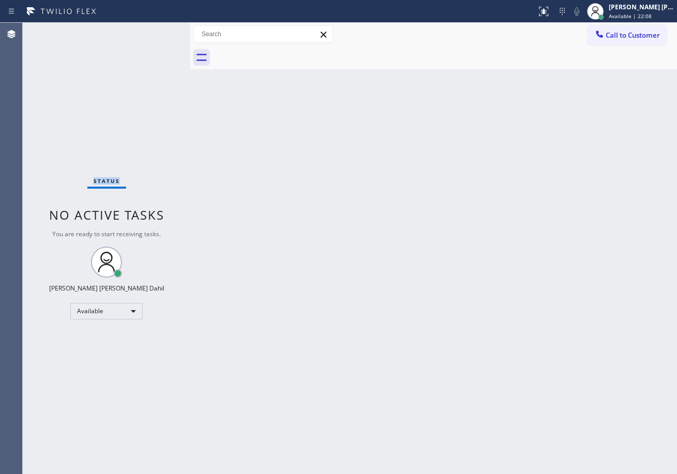
click at [156, 31] on div "Status No active tasks You are ready to start receiving tasks. [PERSON_NAME] [P…" at bounding box center [107, 248] width 168 height 451
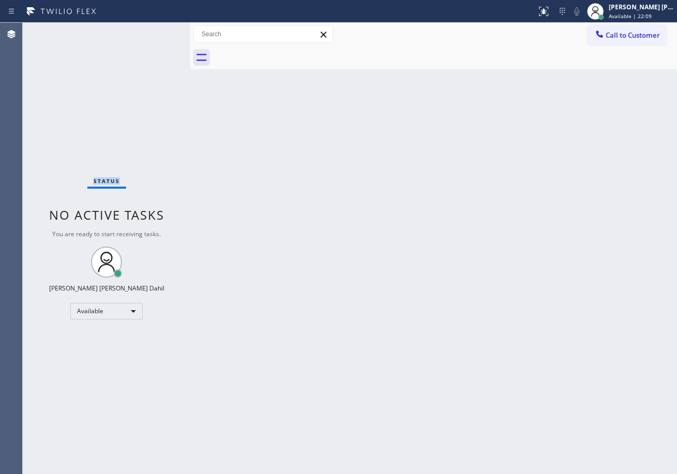
click at [156, 31] on div "Status No active tasks You are ready to start receiving tasks. [PERSON_NAME] [P…" at bounding box center [107, 248] width 168 height 451
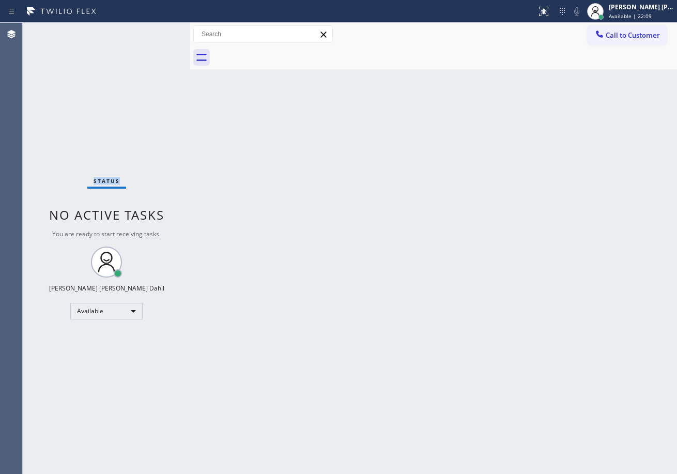
click at [156, 31] on div "Status No active tasks You are ready to start receiving tasks. [PERSON_NAME] [P…" at bounding box center [107, 248] width 168 height 451
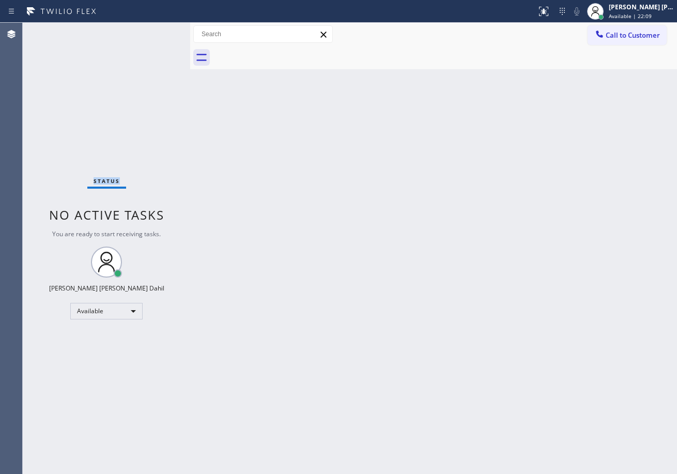
click at [156, 31] on div "Status No active tasks You are ready to start receiving tasks. [PERSON_NAME] [P…" at bounding box center [107, 248] width 168 height 451
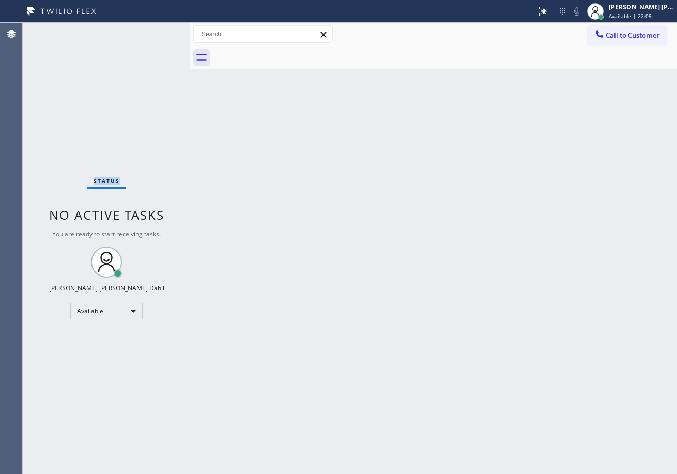
click at [156, 31] on div "Status No active tasks You are ready to start receiving tasks. [PERSON_NAME] [P…" at bounding box center [107, 248] width 168 height 451
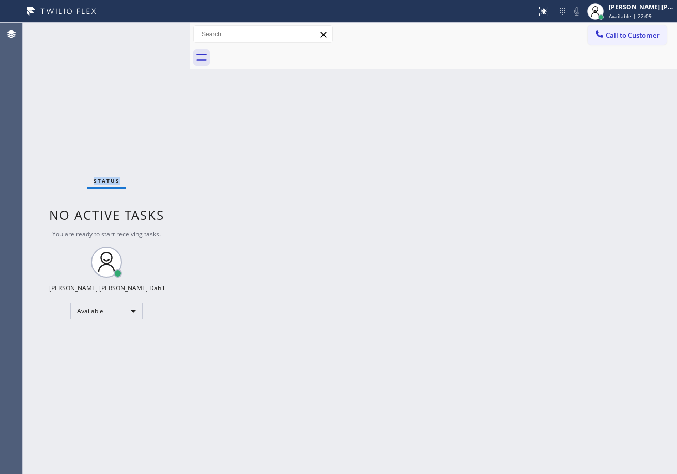
click at [156, 31] on div "Status No active tasks You are ready to start receiving tasks. [PERSON_NAME] [P…" at bounding box center [107, 248] width 168 height 451
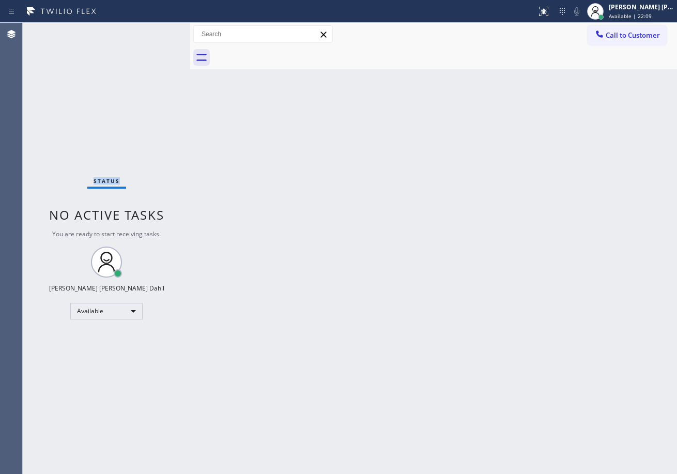
click at [156, 31] on div "Status No active tasks You are ready to start receiving tasks. [PERSON_NAME] [P…" at bounding box center [107, 248] width 168 height 451
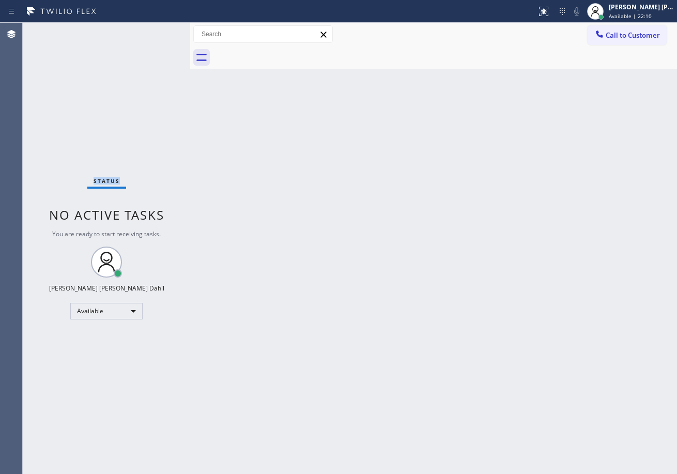
click at [156, 31] on div "Status No active tasks You are ready to start receiving tasks. [PERSON_NAME] [P…" at bounding box center [107, 248] width 168 height 451
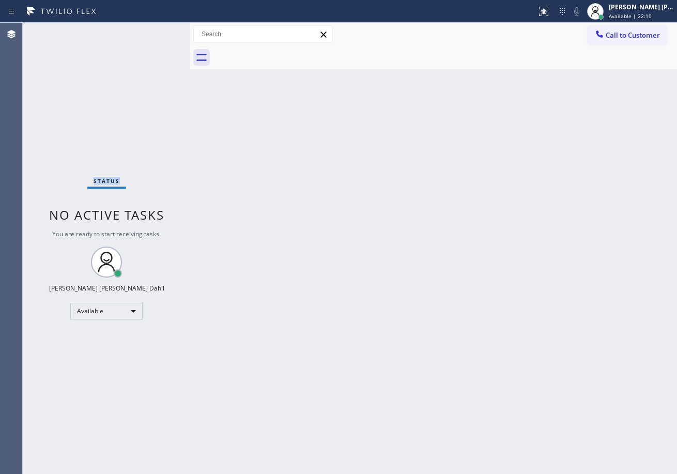
click at [156, 31] on div "Status No active tasks You are ready to start receiving tasks. [PERSON_NAME] [P…" at bounding box center [107, 248] width 168 height 451
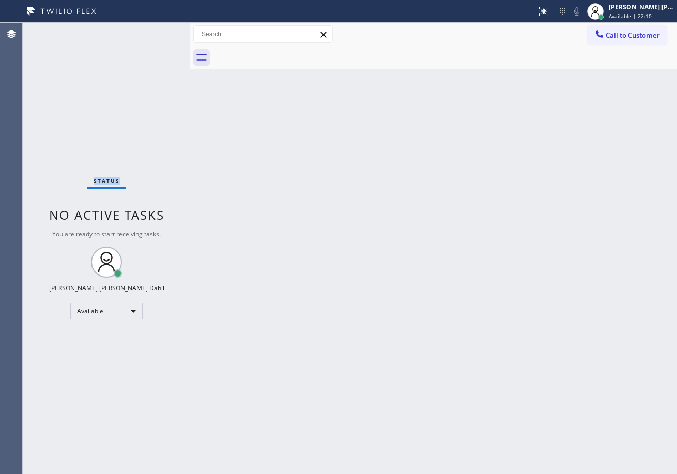
click at [156, 31] on div "Status No active tasks You are ready to start receiving tasks. [PERSON_NAME] [P…" at bounding box center [107, 248] width 168 height 451
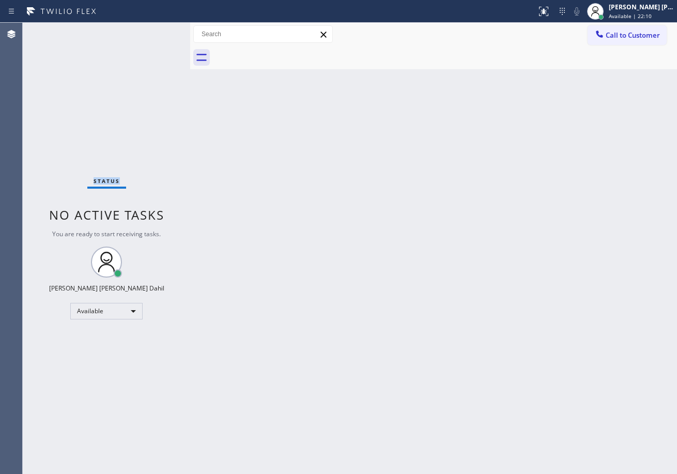
click at [156, 31] on div "Status No active tasks You are ready to start receiving tasks. [PERSON_NAME] [P…" at bounding box center [107, 248] width 168 height 451
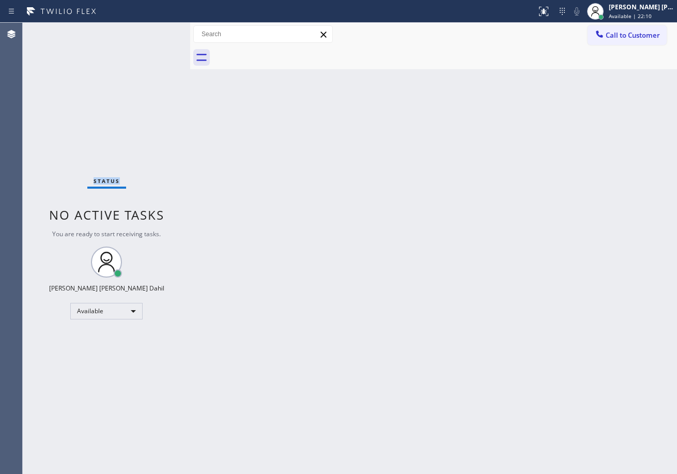
click at [156, 31] on div "Status No active tasks You are ready to start receiving tasks. [PERSON_NAME] [P…" at bounding box center [107, 248] width 168 height 451
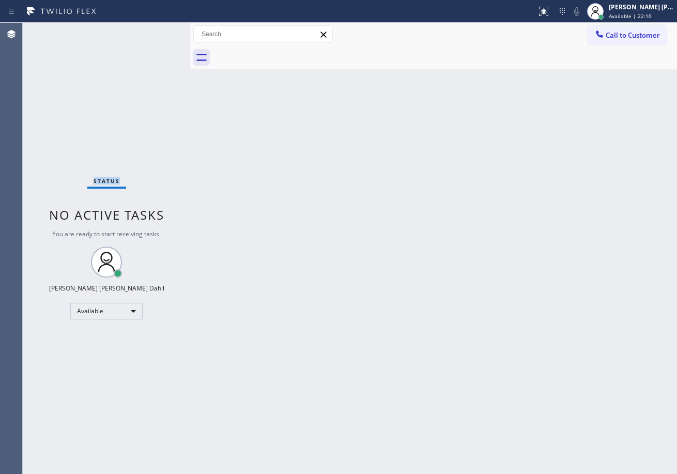
click at [156, 31] on div "Status No active tasks You are ready to start receiving tasks. [PERSON_NAME] [P…" at bounding box center [107, 248] width 168 height 451
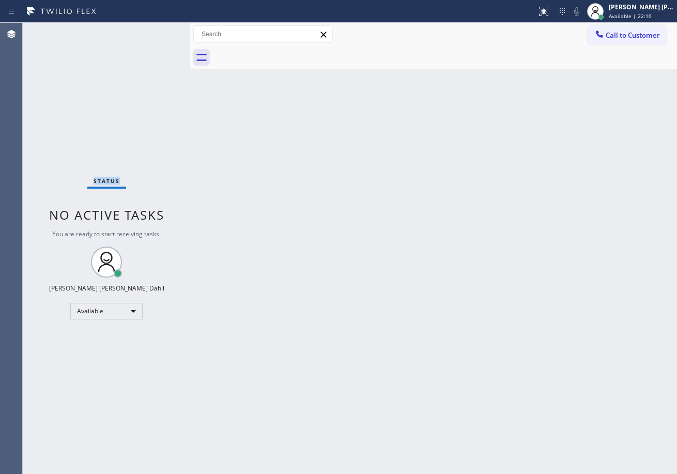
click at [156, 31] on div "Status No active tasks You are ready to start receiving tasks. [PERSON_NAME] [P…" at bounding box center [107, 248] width 168 height 451
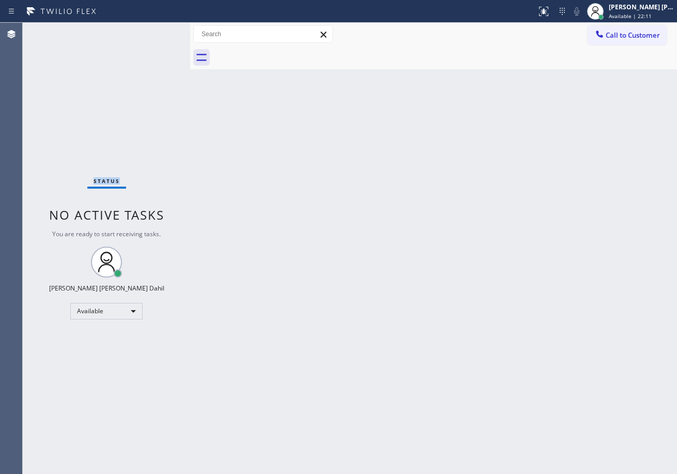
click at [156, 31] on div "Status No active tasks You are ready to start receiving tasks. [PERSON_NAME] [P…" at bounding box center [107, 248] width 168 height 451
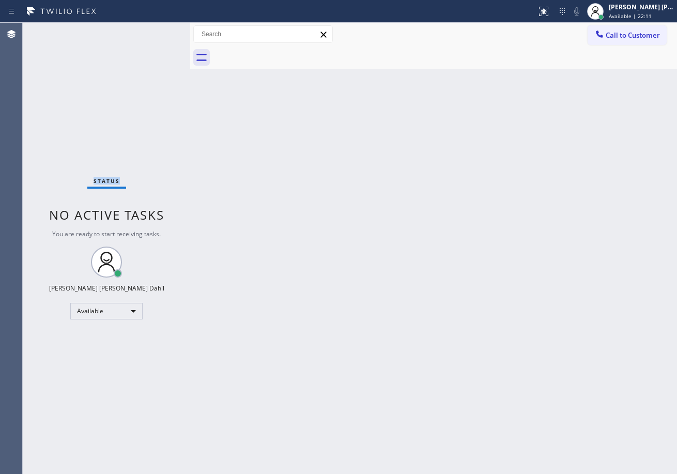
click at [156, 31] on div "Status No active tasks You are ready to start receiving tasks. [PERSON_NAME] [P…" at bounding box center [107, 248] width 168 height 451
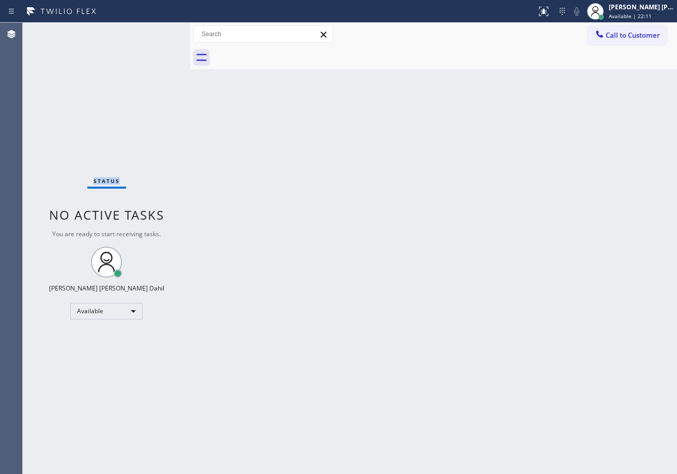
click at [156, 31] on div "Status No active tasks You are ready to start receiving tasks. [PERSON_NAME] [P…" at bounding box center [107, 248] width 168 height 451
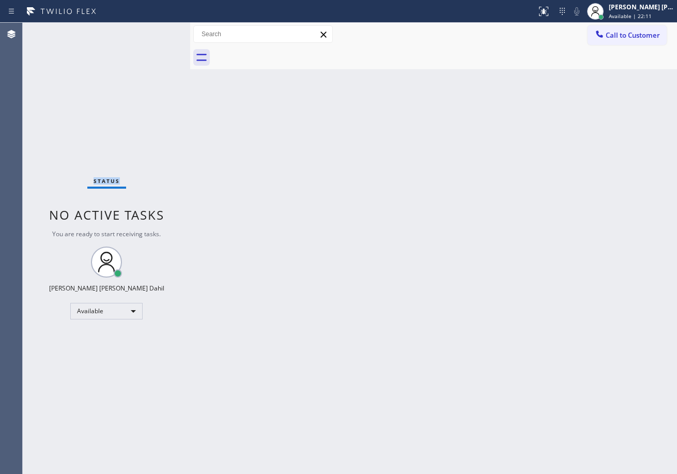
click at [156, 31] on div "Status No active tasks You are ready to start receiving tasks. [PERSON_NAME] [P…" at bounding box center [107, 248] width 168 height 451
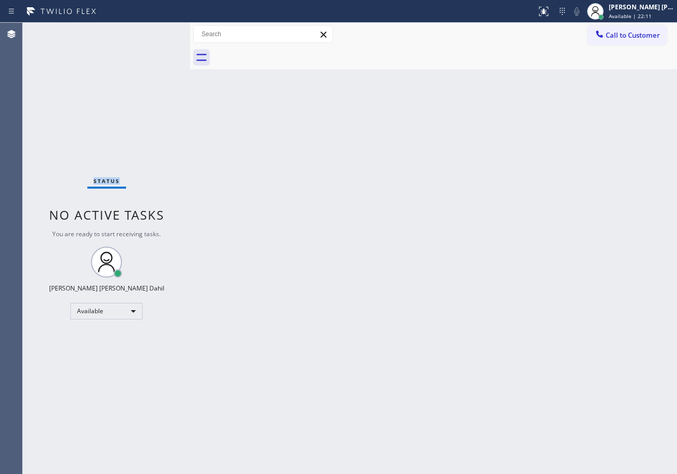
click at [156, 31] on div "Status No active tasks You are ready to start receiving tasks. [PERSON_NAME] [P…" at bounding box center [107, 248] width 168 height 451
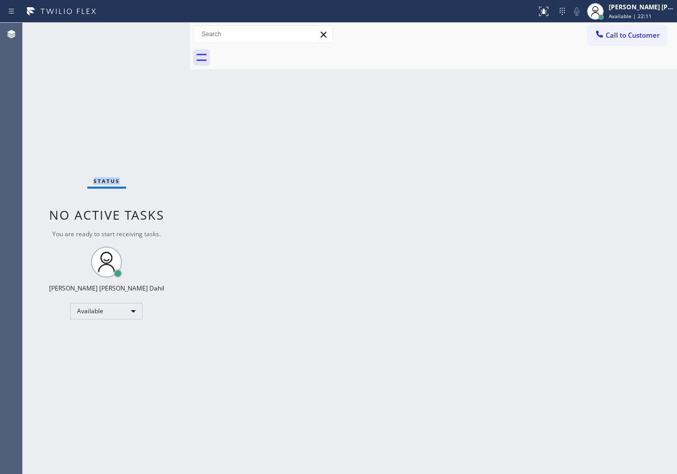
click at [156, 31] on div "Status No active tasks You are ready to start receiving tasks. [PERSON_NAME] [P…" at bounding box center [107, 248] width 168 height 451
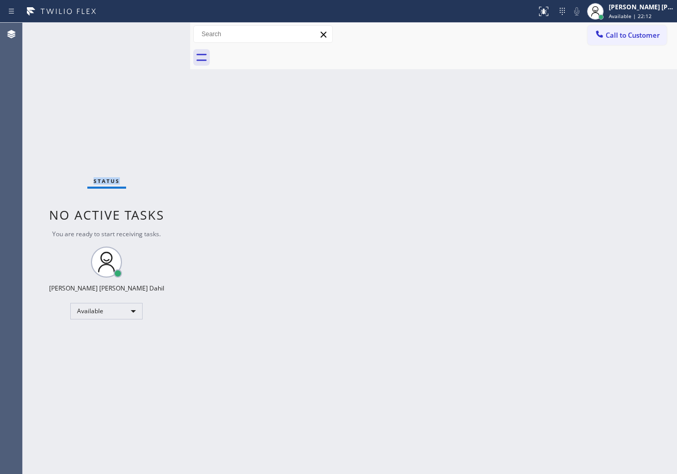
click at [156, 31] on div "Status No active tasks You are ready to start receiving tasks. [PERSON_NAME] [P…" at bounding box center [107, 248] width 168 height 451
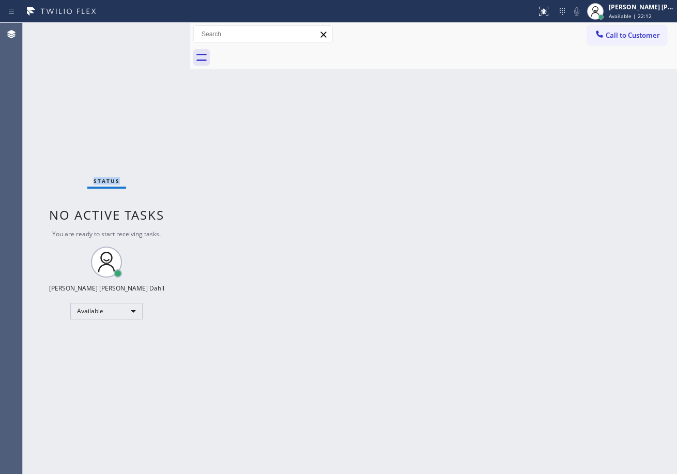
click at [156, 31] on div "Status No active tasks You are ready to start receiving tasks. [PERSON_NAME] [P…" at bounding box center [107, 248] width 168 height 451
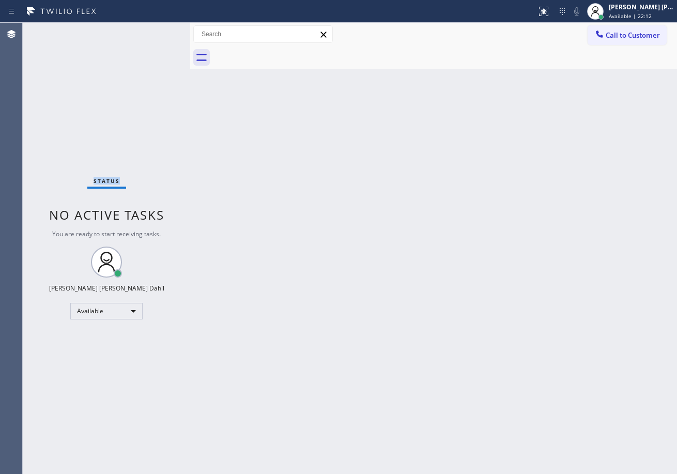
click at [156, 31] on div "Status No active tasks You are ready to start receiving tasks. [PERSON_NAME] [P…" at bounding box center [107, 248] width 168 height 451
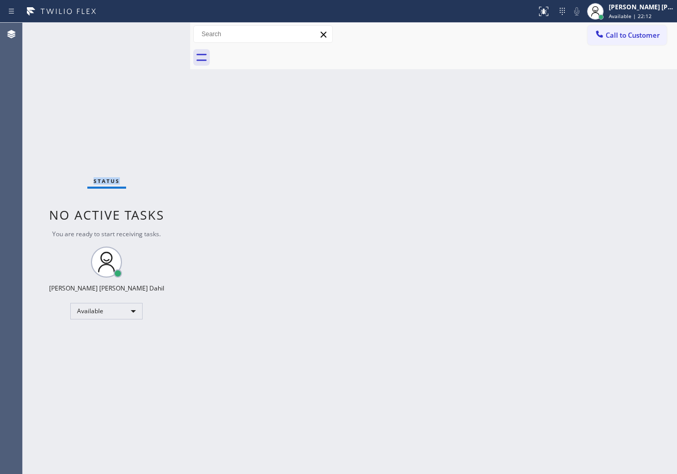
click at [156, 31] on div "Status No active tasks You are ready to start receiving tasks. [PERSON_NAME] [P…" at bounding box center [107, 248] width 168 height 451
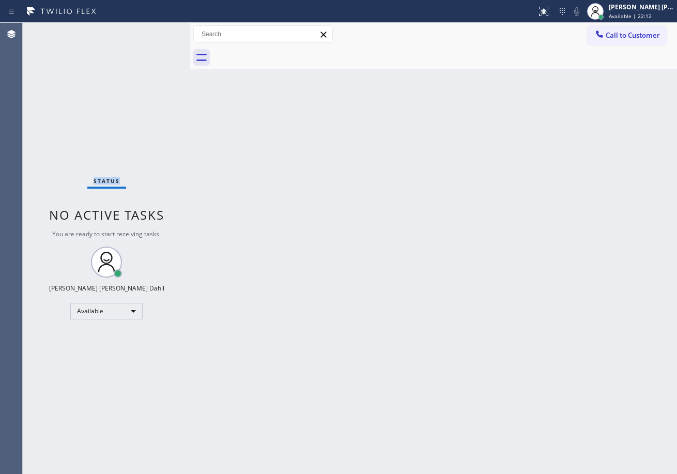
click at [156, 31] on div "Status No active tasks You are ready to start receiving tasks. [PERSON_NAME] [P…" at bounding box center [107, 248] width 168 height 451
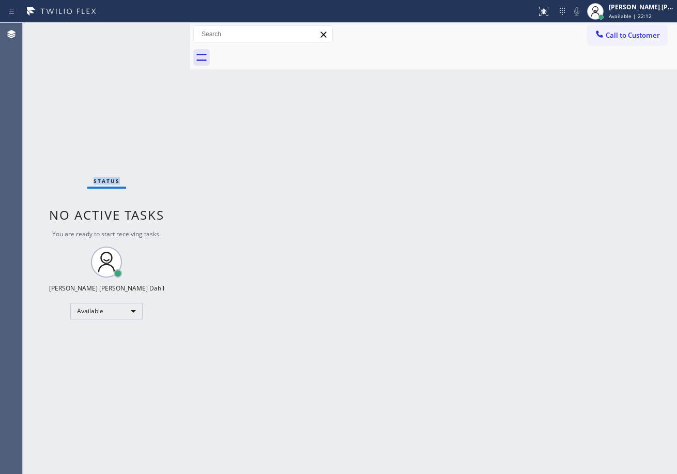
click at [156, 31] on div "Status No active tasks You are ready to start receiving tasks. [PERSON_NAME] [P…" at bounding box center [107, 248] width 168 height 451
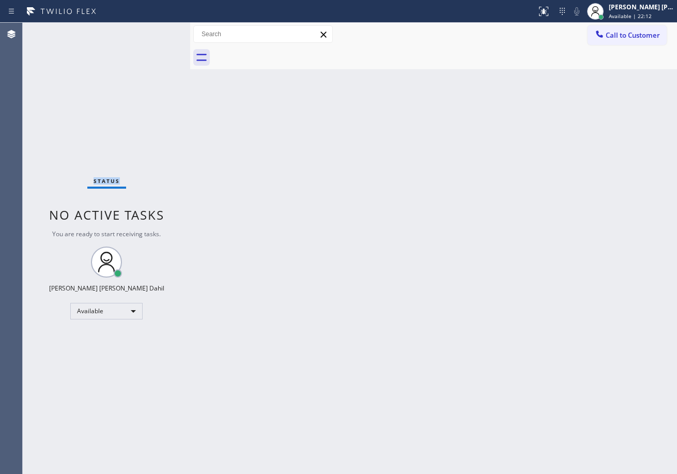
click at [156, 31] on div "Status No active tasks You are ready to start receiving tasks. [PERSON_NAME] [P…" at bounding box center [107, 248] width 168 height 451
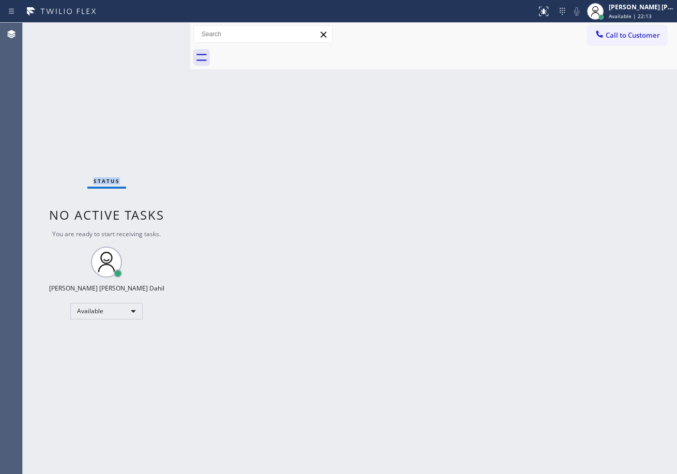
click at [156, 31] on div "Status No active tasks You are ready to start receiving tasks. [PERSON_NAME] [P…" at bounding box center [107, 248] width 168 height 451
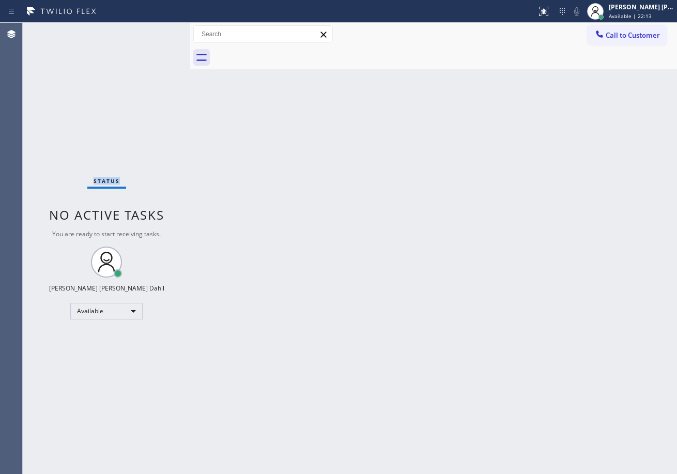
click at [156, 31] on div "Status No active tasks You are ready to start receiving tasks. [PERSON_NAME] [P…" at bounding box center [107, 248] width 168 height 451
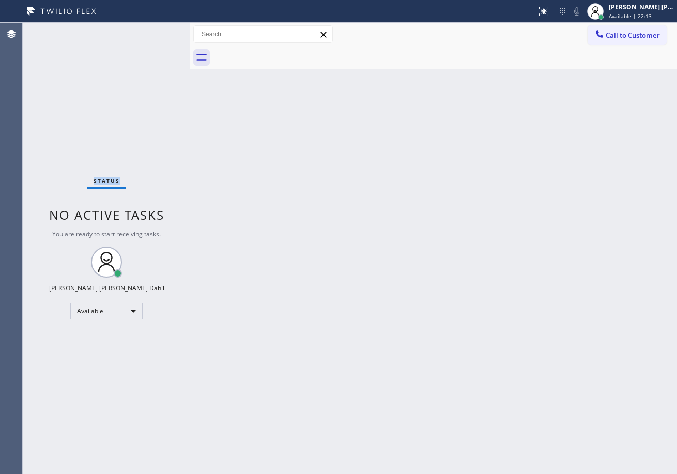
click at [156, 31] on div "Status No active tasks You are ready to start receiving tasks. [PERSON_NAME] [P…" at bounding box center [107, 248] width 168 height 451
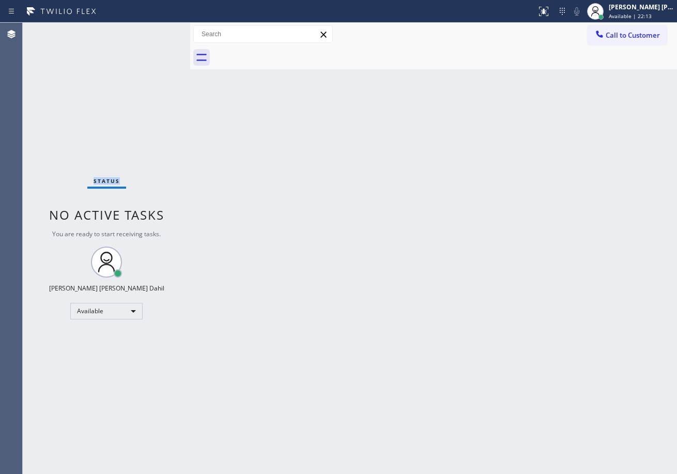
click at [156, 31] on div "Status No active tasks You are ready to start receiving tasks. [PERSON_NAME] [P…" at bounding box center [107, 248] width 168 height 451
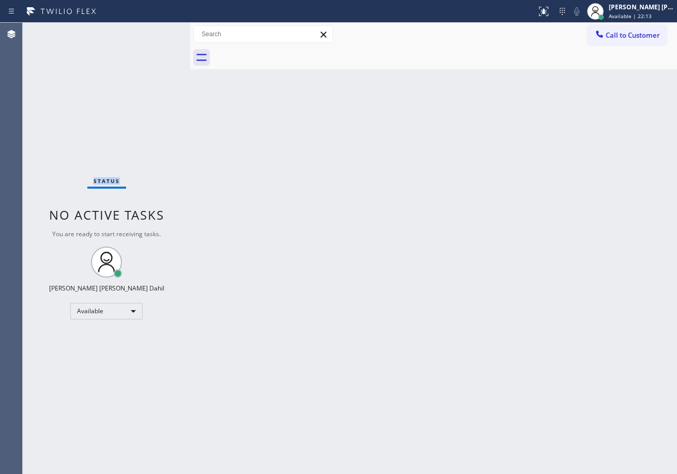
click at [156, 31] on div "Status No active tasks You are ready to start receiving tasks. [PERSON_NAME] [P…" at bounding box center [107, 248] width 168 height 451
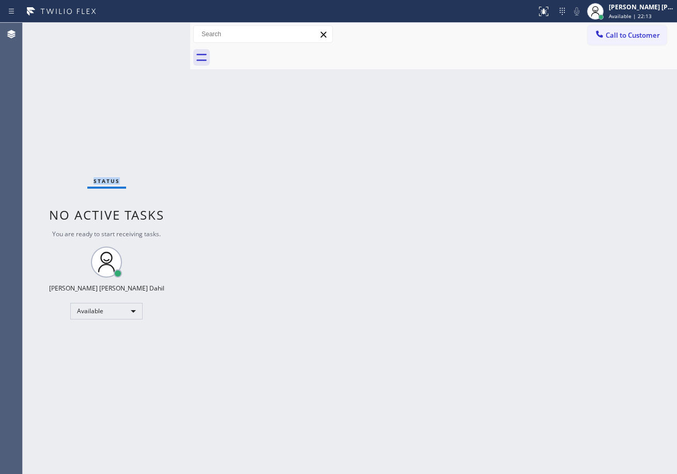
click at [156, 31] on div "Status No active tasks You are ready to start receiving tasks. [PERSON_NAME] [P…" at bounding box center [107, 248] width 168 height 451
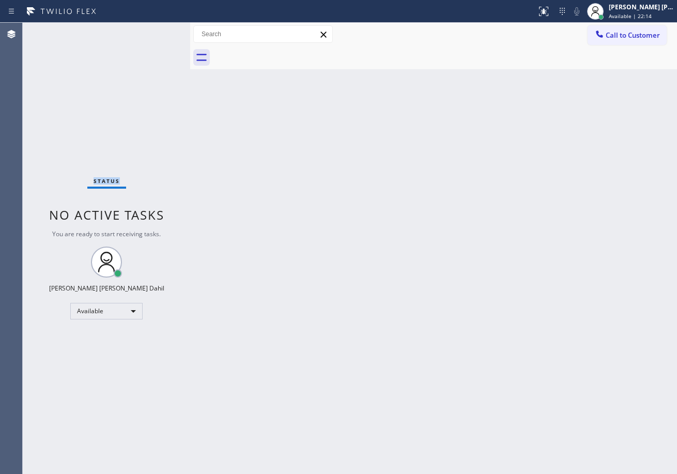
click at [156, 31] on div "Status No active tasks You are ready to start receiving tasks. [PERSON_NAME] [P…" at bounding box center [107, 248] width 168 height 451
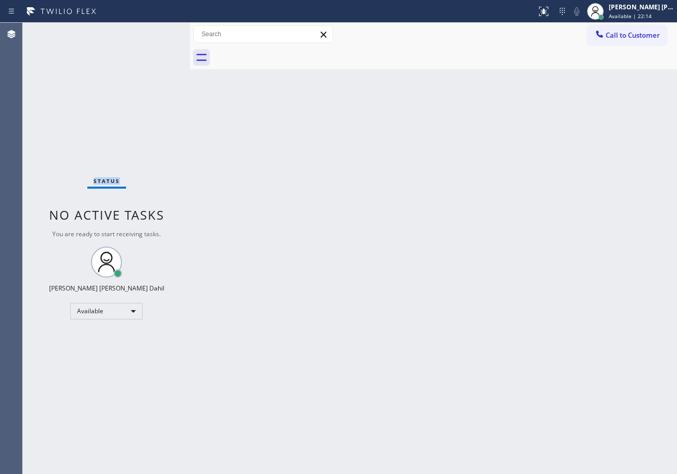
click at [156, 31] on div "Status No active tasks You are ready to start receiving tasks. [PERSON_NAME] [P…" at bounding box center [107, 248] width 168 height 451
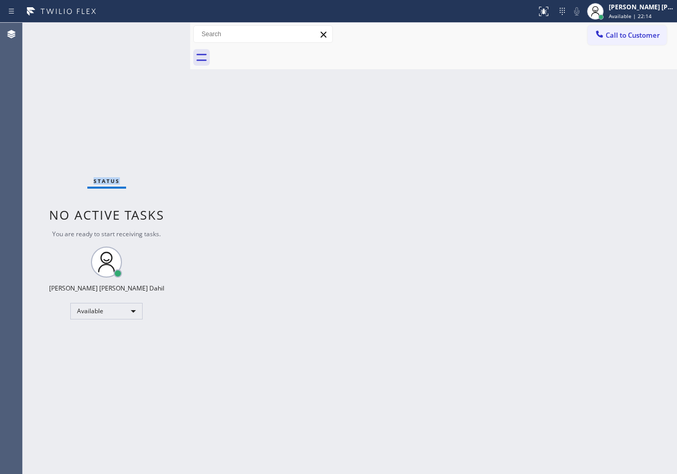
click at [156, 31] on div "Status No active tasks You are ready to start receiving tasks. [PERSON_NAME] [P…" at bounding box center [107, 248] width 168 height 451
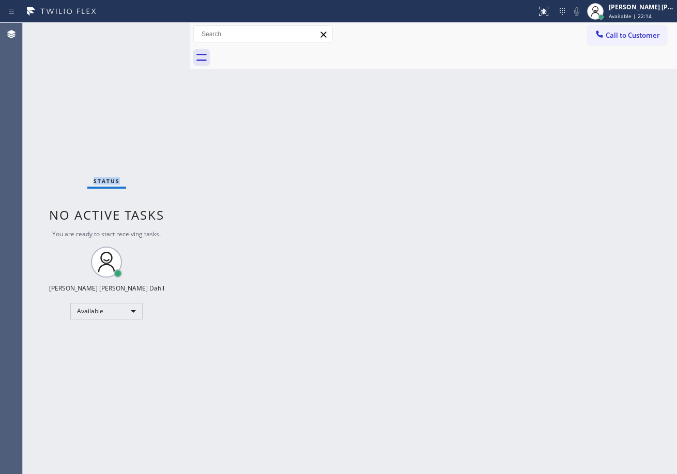
click at [156, 31] on div "Status No active tasks You are ready to start receiving tasks. [PERSON_NAME] [P…" at bounding box center [107, 248] width 168 height 451
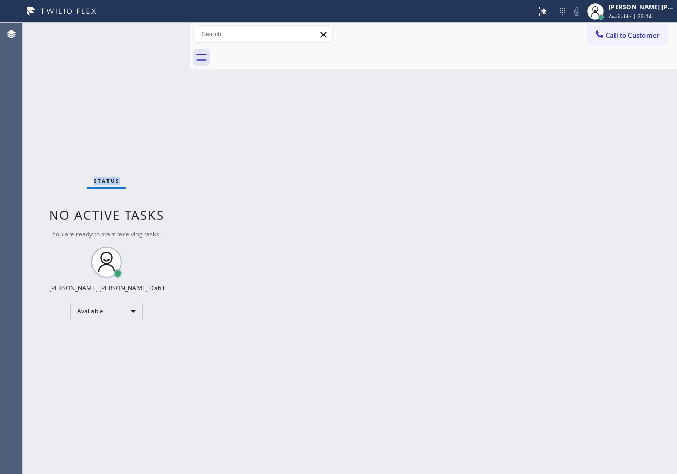
click at [156, 31] on div "Status No active tasks You are ready to start receiving tasks. [PERSON_NAME] [P…" at bounding box center [107, 248] width 168 height 451
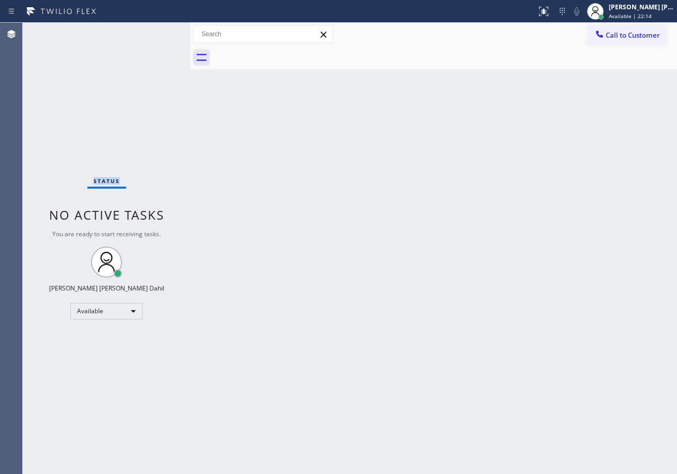
click at [156, 31] on div "Status No active tasks You are ready to start receiving tasks. [PERSON_NAME] [P…" at bounding box center [107, 248] width 168 height 451
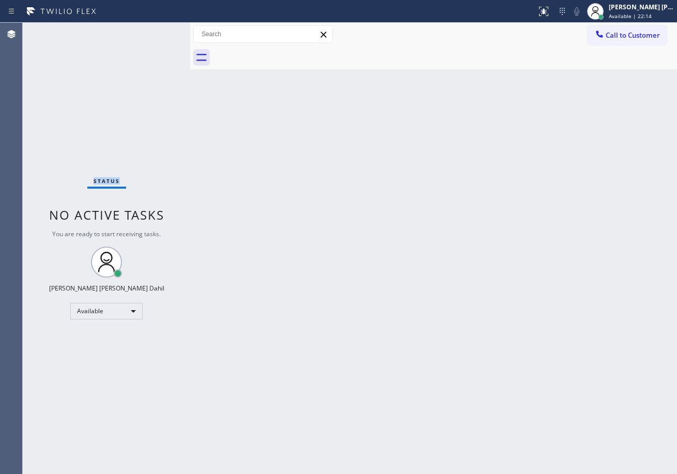
click at [156, 31] on div "Status No active tasks You are ready to start receiving tasks. [PERSON_NAME] [P…" at bounding box center [107, 248] width 168 height 451
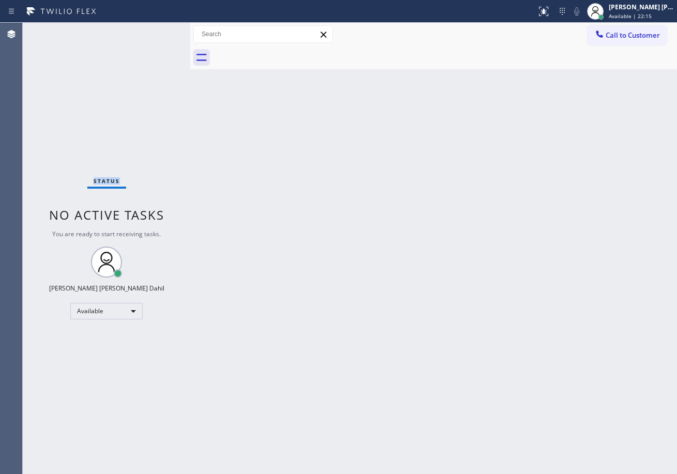
click at [156, 31] on div "Status No active tasks You are ready to start receiving tasks. [PERSON_NAME] [P…" at bounding box center [107, 248] width 168 height 451
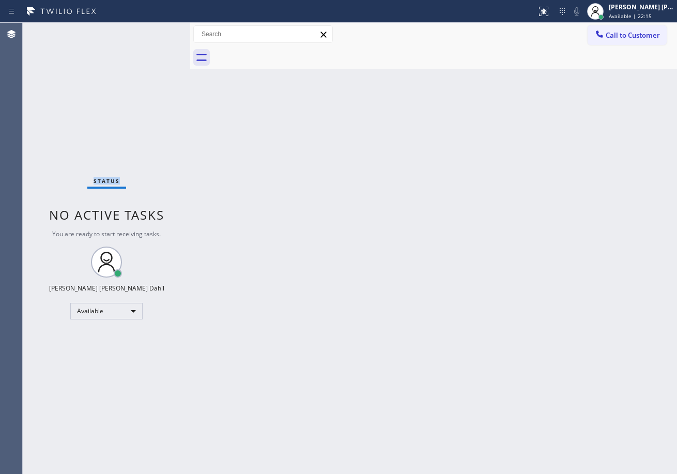
click at [156, 31] on div "Status No active tasks You are ready to start receiving tasks. [PERSON_NAME] [P…" at bounding box center [107, 248] width 168 height 451
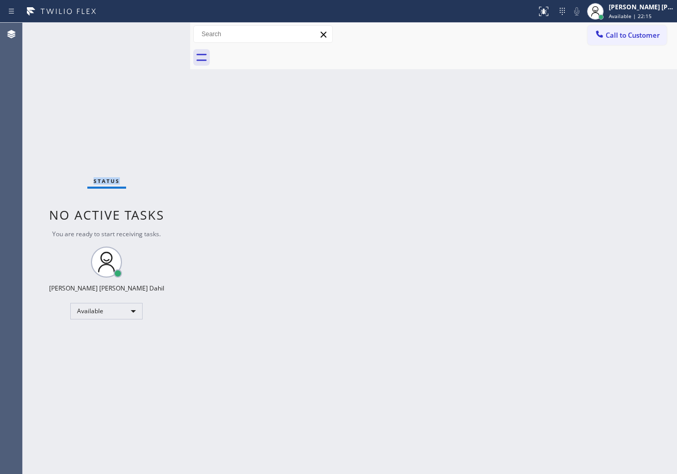
click at [156, 31] on div "Status No active tasks You are ready to start receiving tasks. [PERSON_NAME] [P…" at bounding box center [107, 248] width 168 height 451
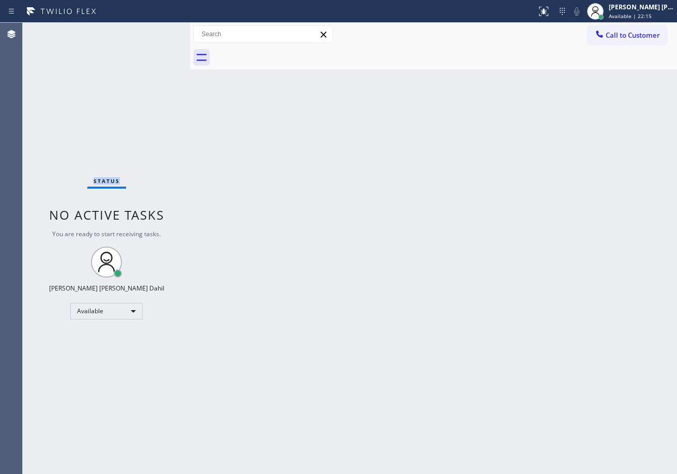
click at [156, 31] on div "Status No active tasks You are ready to start receiving tasks. [PERSON_NAME] [P…" at bounding box center [107, 248] width 168 height 451
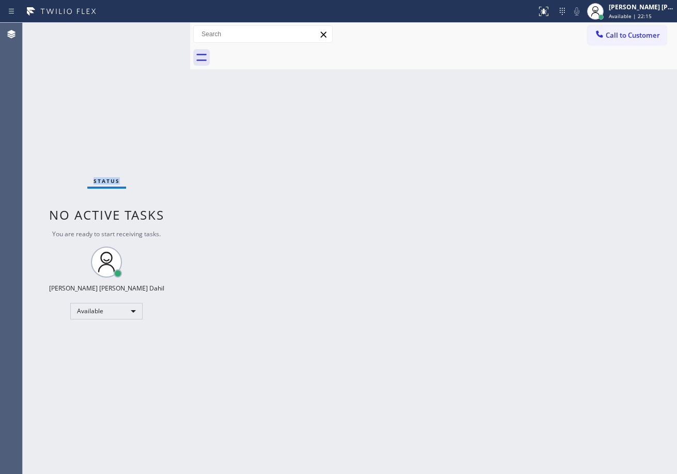
click at [156, 31] on div "Status No active tasks You are ready to start receiving tasks. [PERSON_NAME] [P…" at bounding box center [107, 248] width 168 height 451
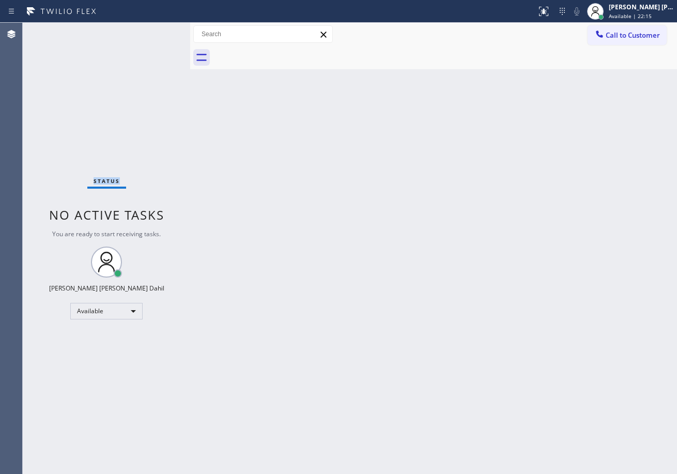
click at [156, 31] on div "Status No active tasks You are ready to start receiving tasks. [PERSON_NAME] [P…" at bounding box center [107, 248] width 168 height 451
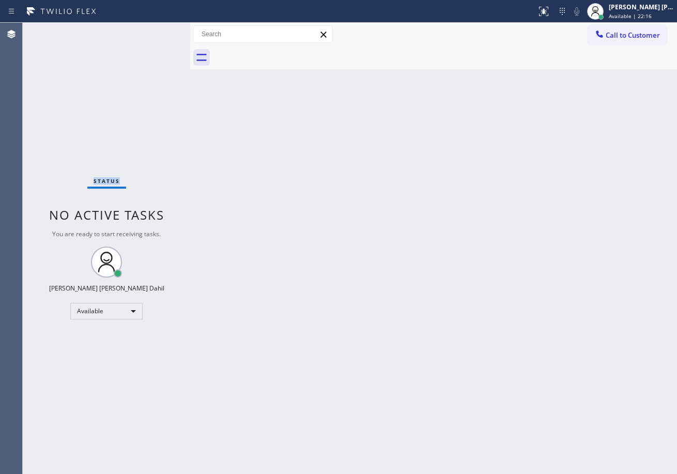
click at [156, 31] on div "Status No active tasks You are ready to start receiving tasks. [PERSON_NAME] [P…" at bounding box center [107, 248] width 168 height 451
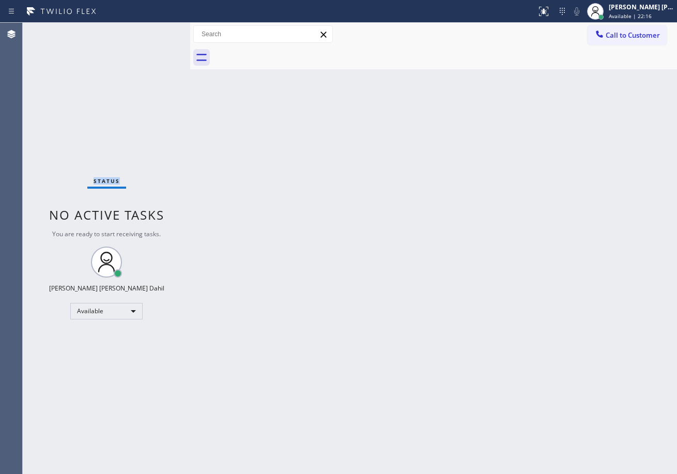
click at [156, 31] on div "Status No active tasks You are ready to start receiving tasks. [PERSON_NAME] [P…" at bounding box center [107, 248] width 168 height 451
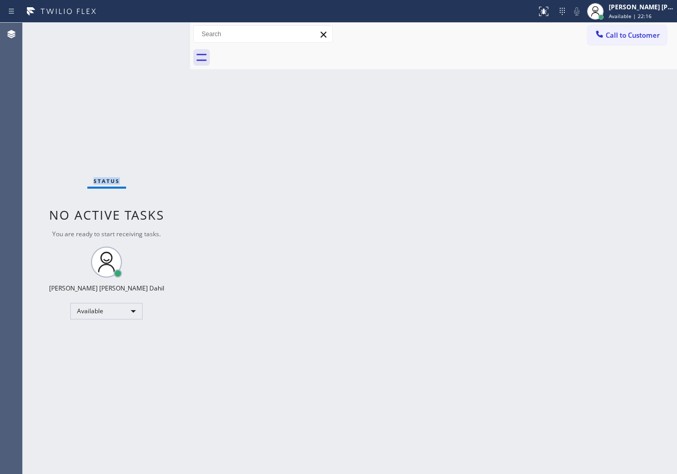
click at [156, 31] on div "Status No active tasks You are ready to start receiving tasks. [PERSON_NAME] [P…" at bounding box center [107, 248] width 168 height 451
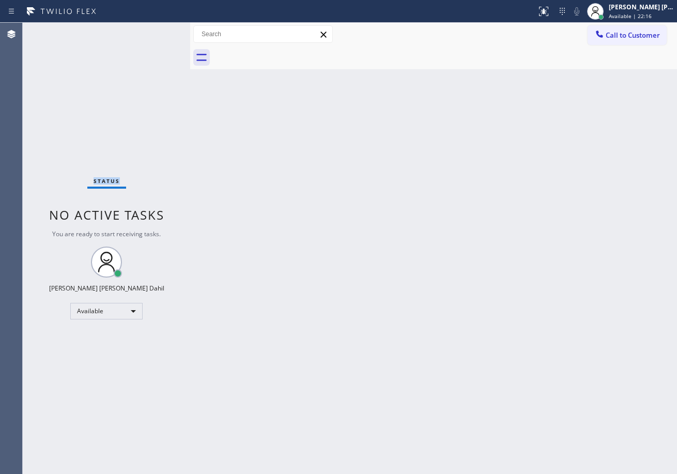
click at [156, 31] on div "Status No active tasks You are ready to start receiving tasks. [PERSON_NAME] [P…" at bounding box center [107, 248] width 168 height 451
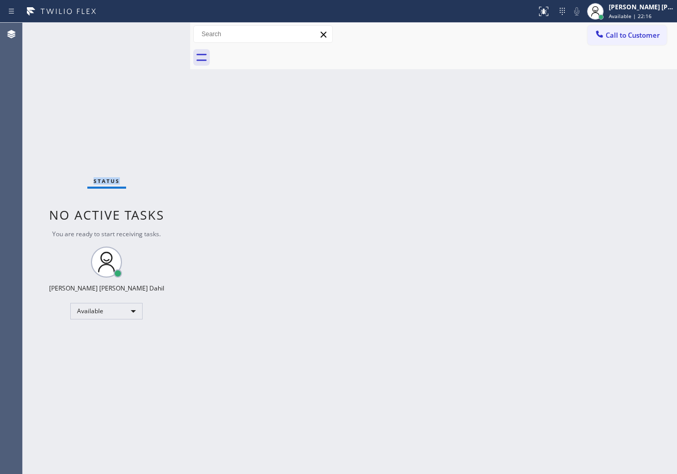
click at [156, 31] on div "Status No active tasks You are ready to start receiving tasks. [PERSON_NAME] [P…" at bounding box center [107, 248] width 168 height 451
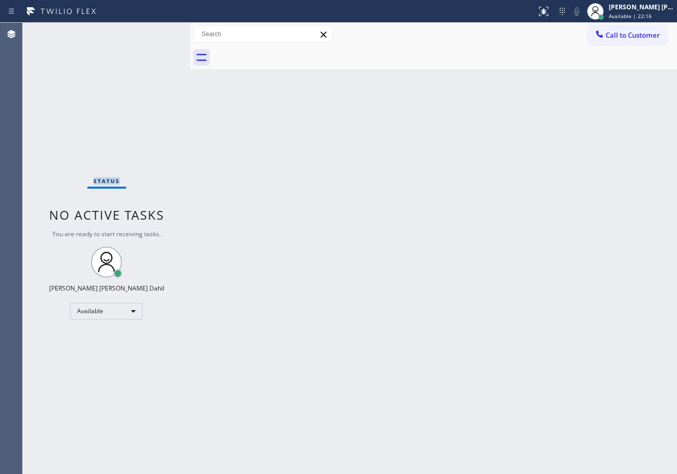
click at [156, 31] on div "Status No active tasks You are ready to start receiving tasks. [PERSON_NAME] [P…" at bounding box center [107, 248] width 168 height 451
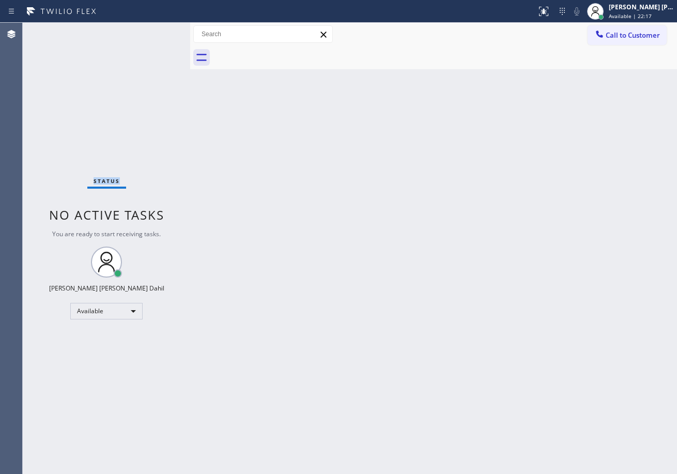
click at [156, 31] on div "Status No active tasks You are ready to start receiving tasks. [PERSON_NAME] [P…" at bounding box center [107, 248] width 168 height 451
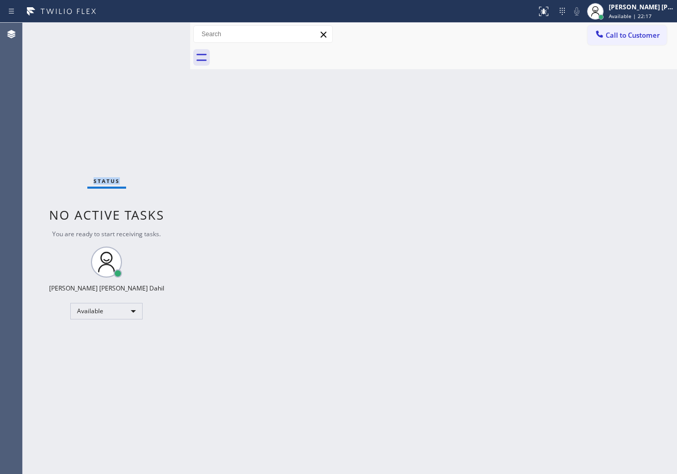
click at [156, 31] on div "Status No active tasks You are ready to start receiving tasks. [PERSON_NAME] [P…" at bounding box center [107, 248] width 168 height 451
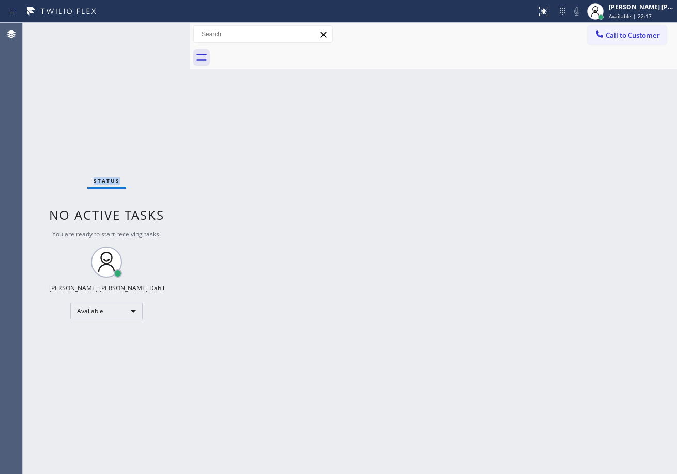
click at [156, 31] on div "Status No active tasks You are ready to start receiving tasks. [PERSON_NAME] [P…" at bounding box center [107, 248] width 168 height 451
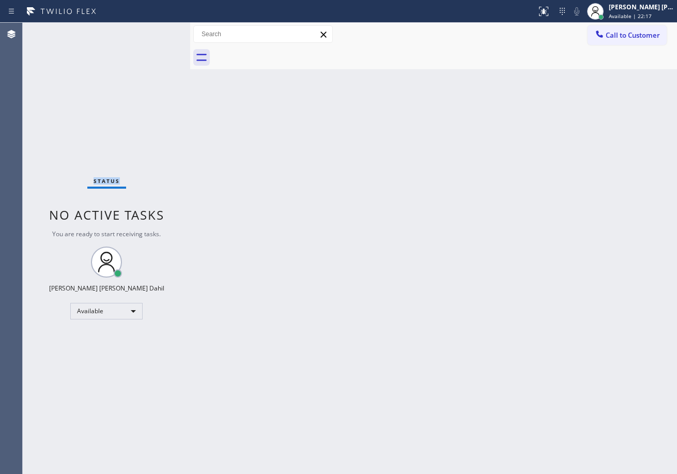
click at [156, 31] on div "Status No active tasks You are ready to start receiving tasks. [PERSON_NAME] [P…" at bounding box center [107, 248] width 168 height 451
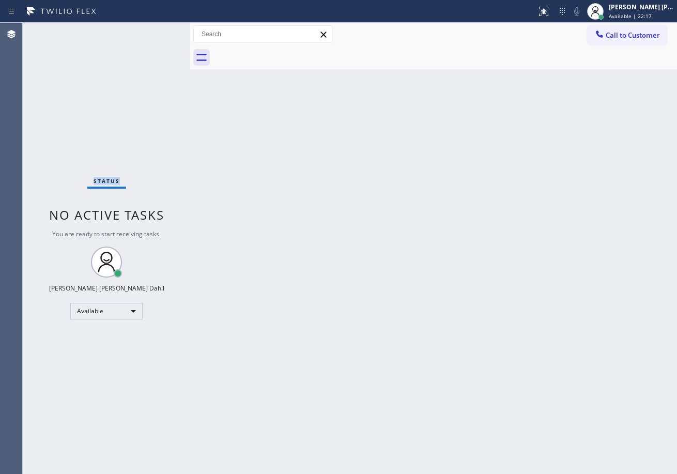
click at [156, 31] on div "Status No active tasks You are ready to start receiving tasks. [PERSON_NAME] [P…" at bounding box center [107, 248] width 168 height 451
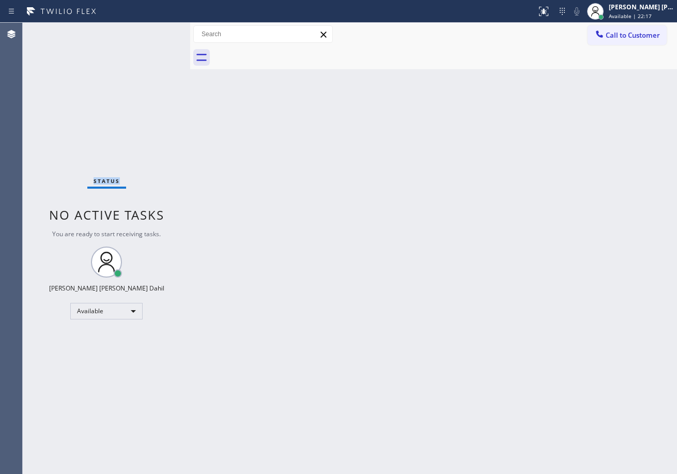
click at [156, 31] on div "Status No active tasks You are ready to start receiving tasks. [PERSON_NAME] [P…" at bounding box center [107, 248] width 168 height 451
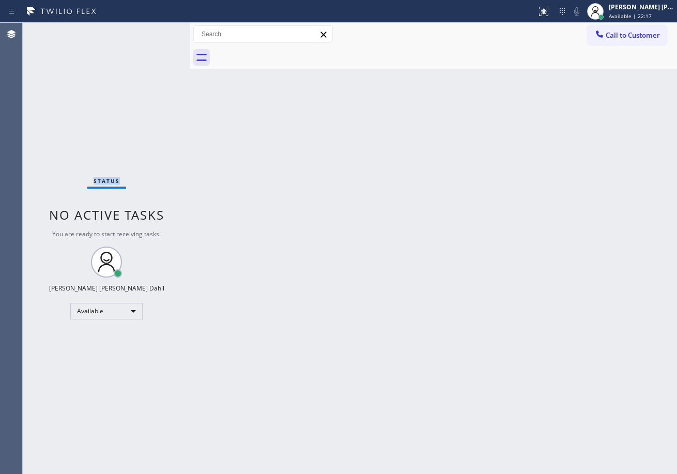
click at [156, 31] on div "Status No active tasks You are ready to start receiving tasks. [PERSON_NAME] [P…" at bounding box center [107, 248] width 168 height 451
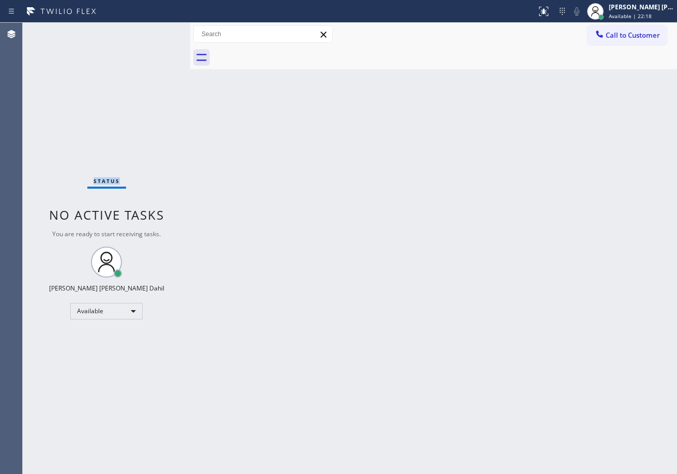
click at [156, 31] on div "Status No active tasks You are ready to start receiving tasks. [PERSON_NAME] [P…" at bounding box center [107, 248] width 168 height 451
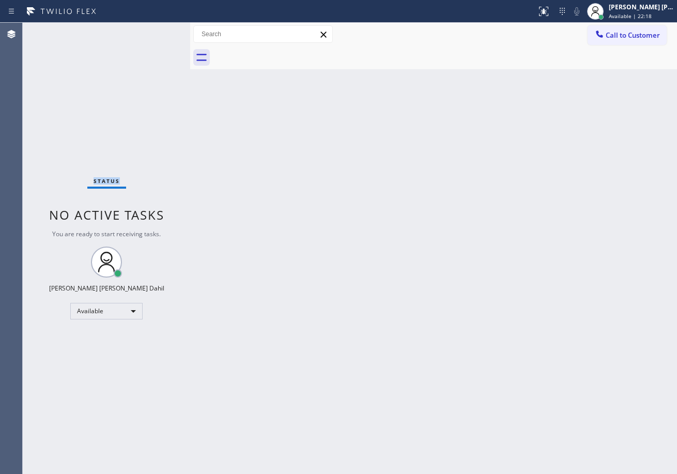
click at [156, 31] on div "Status No active tasks You are ready to start receiving tasks. [PERSON_NAME] [P…" at bounding box center [107, 248] width 168 height 451
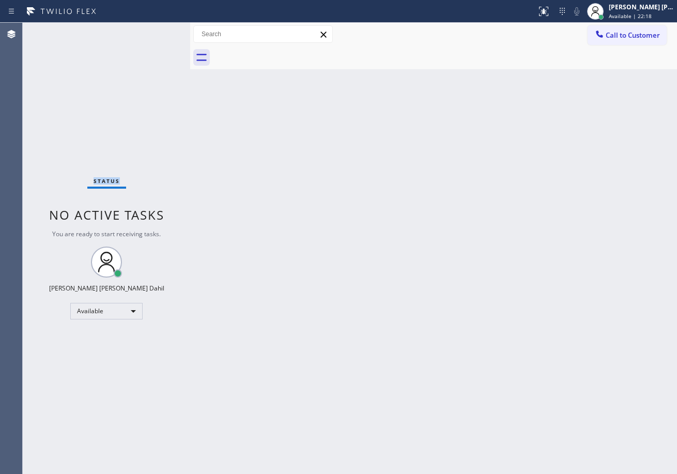
click at [156, 31] on div "Status No active tasks You are ready to start receiving tasks. [PERSON_NAME] [P…" at bounding box center [107, 248] width 168 height 451
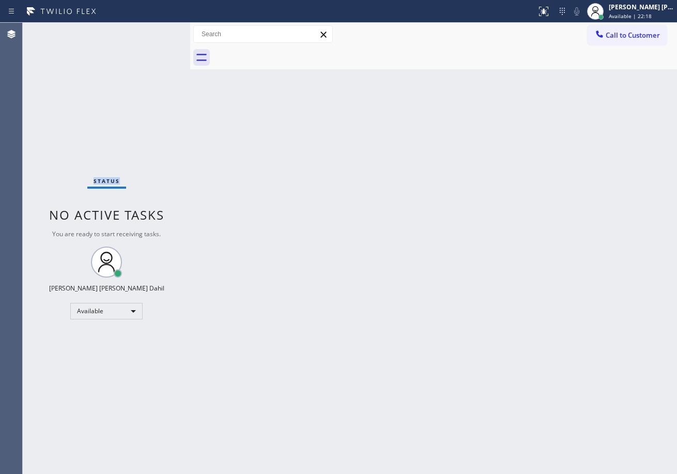
click at [156, 31] on div "Status No active tasks You are ready to start receiving tasks. [PERSON_NAME] [P…" at bounding box center [107, 248] width 168 height 451
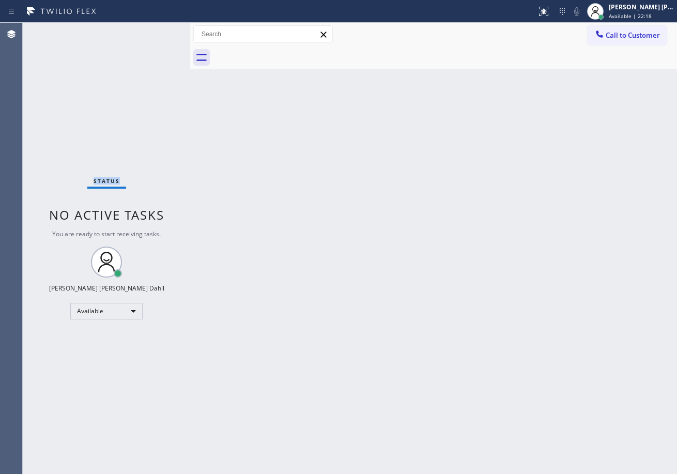
click at [156, 31] on div "Status No active tasks You are ready to start receiving tasks. [PERSON_NAME] [P…" at bounding box center [107, 248] width 168 height 451
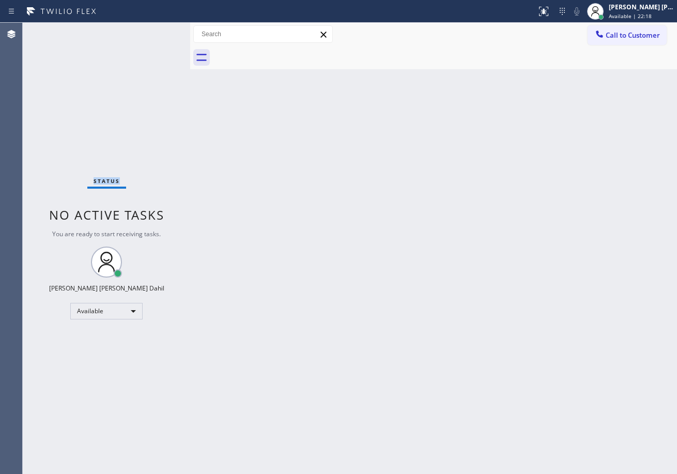
click at [156, 31] on div "Status No active tasks You are ready to start receiving tasks. [PERSON_NAME] [P…" at bounding box center [107, 248] width 168 height 451
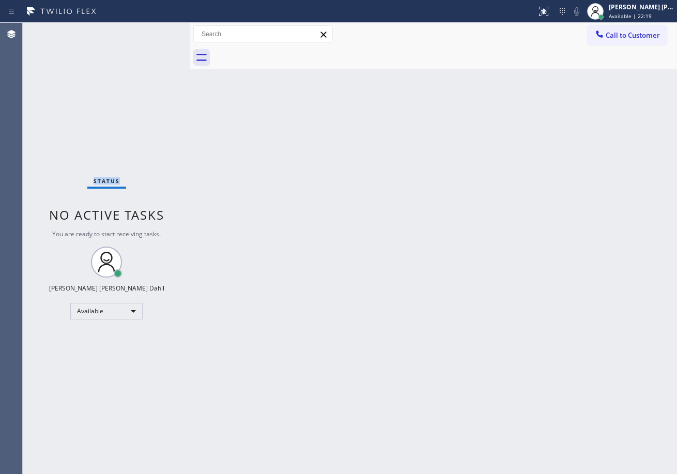
click at [156, 31] on div "Status No active tasks You are ready to start receiving tasks. [PERSON_NAME] [P…" at bounding box center [107, 248] width 168 height 451
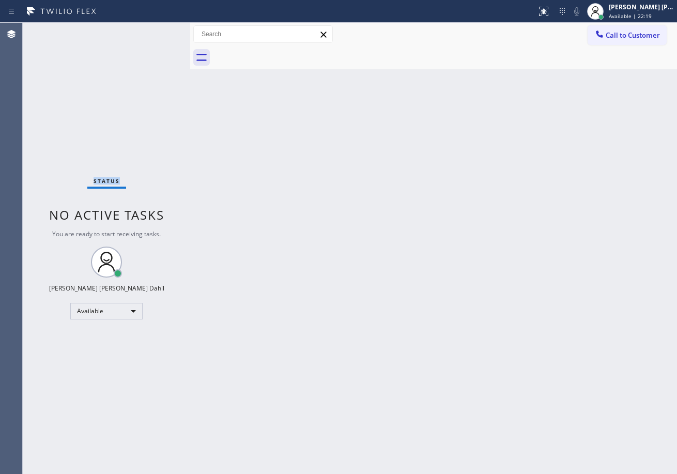
click at [156, 31] on div "Status No active tasks You are ready to start receiving tasks. [PERSON_NAME] [P…" at bounding box center [107, 248] width 168 height 451
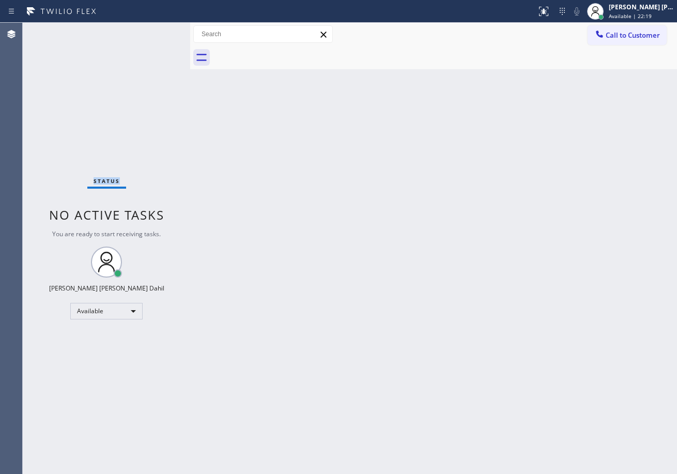
click at [156, 31] on div "Status No active tasks You are ready to start receiving tasks. [PERSON_NAME] [P…" at bounding box center [107, 248] width 168 height 451
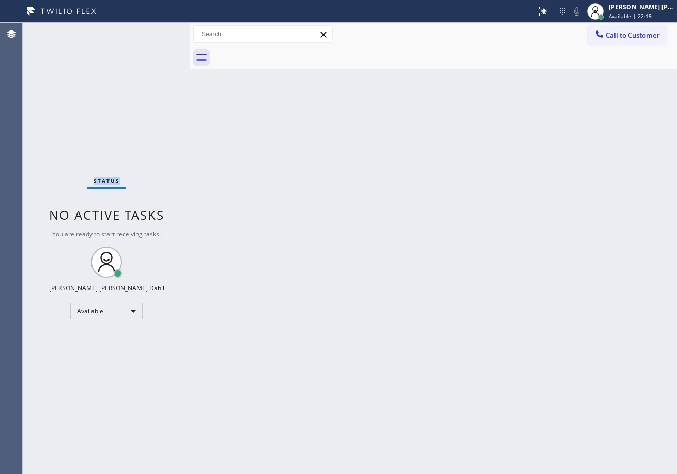
click at [156, 31] on div "Status No active tasks You are ready to start receiving tasks. [PERSON_NAME] [P…" at bounding box center [107, 248] width 168 height 451
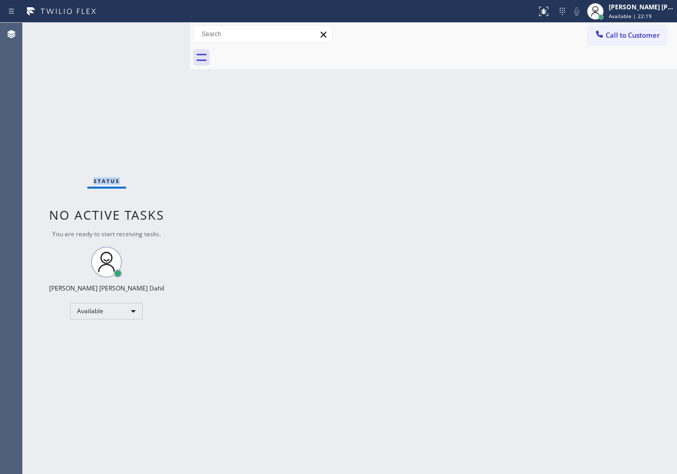
click at [156, 31] on div "Status No active tasks You are ready to start receiving tasks. [PERSON_NAME] [P…" at bounding box center [107, 248] width 168 height 451
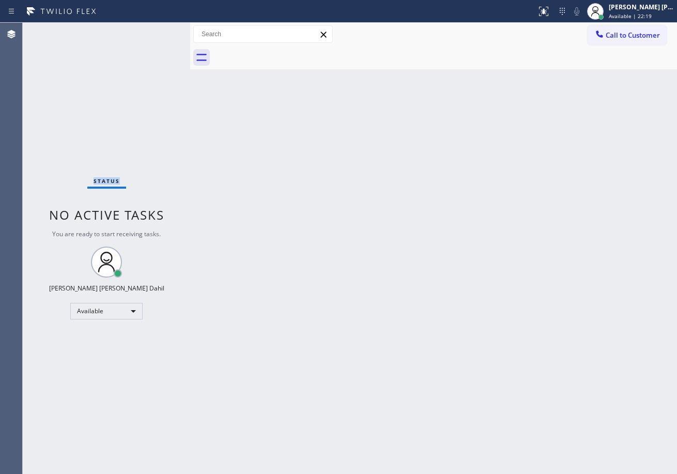
click at [156, 31] on div "Status No active tasks You are ready to start receiving tasks. [PERSON_NAME] [P…" at bounding box center [107, 248] width 168 height 451
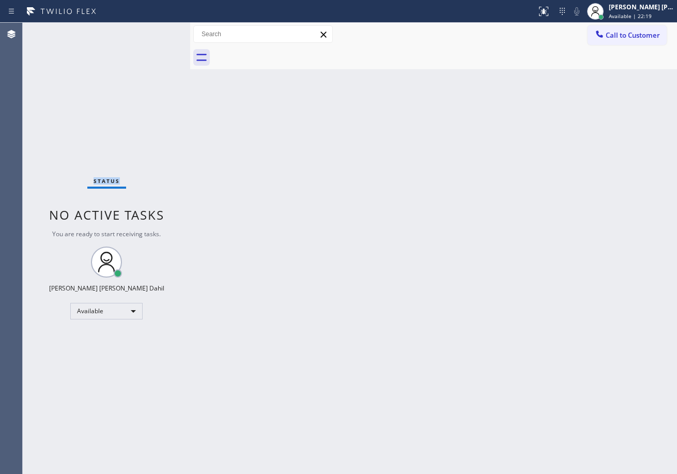
click at [156, 31] on div "Status No active tasks You are ready to start receiving tasks. [PERSON_NAME] [P…" at bounding box center [107, 248] width 168 height 451
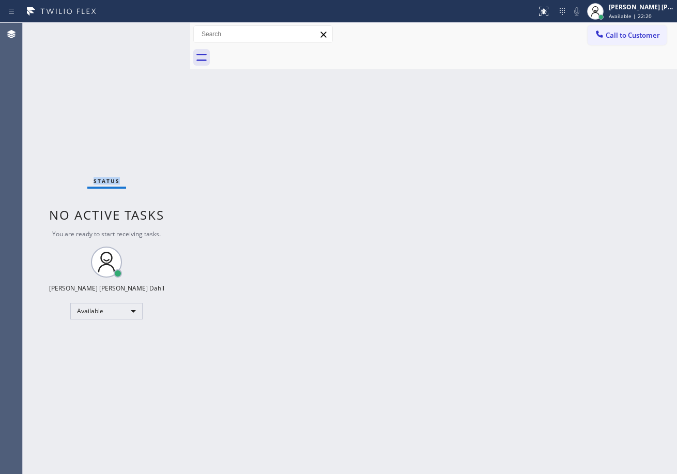
click at [156, 31] on div "Status No active tasks You are ready to start receiving tasks. [PERSON_NAME] [P…" at bounding box center [107, 248] width 168 height 451
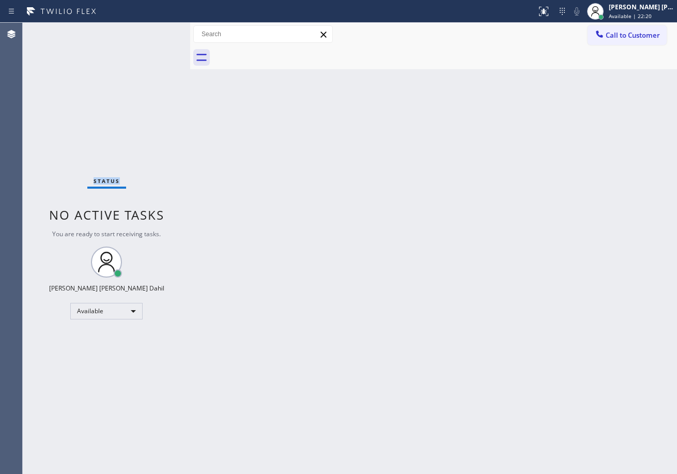
click at [156, 31] on div "Status No active tasks You are ready to start receiving tasks. [PERSON_NAME] [P…" at bounding box center [107, 248] width 168 height 451
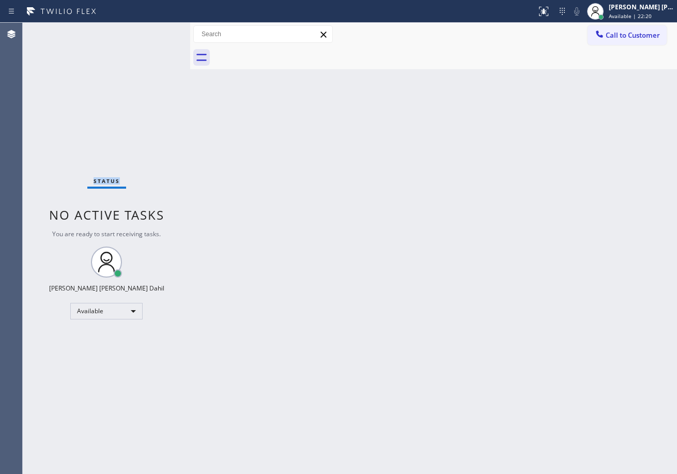
click at [156, 31] on div "Status No active tasks You are ready to start receiving tasks. [PERSON_NAME] [P…" at bounding box center [107, 248] width 168 height 451
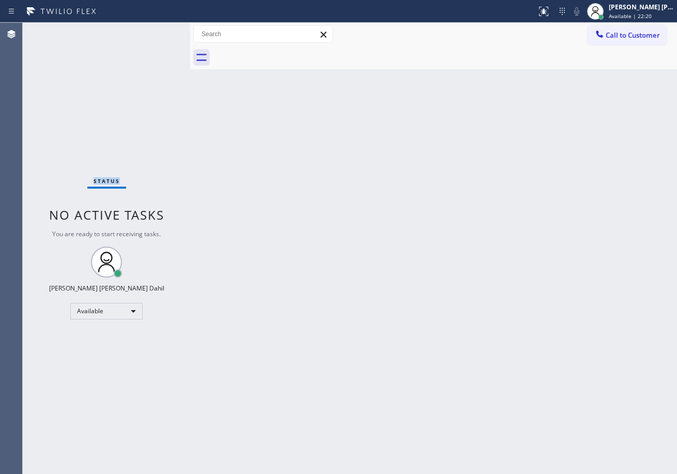
click at [156, 31] on div "Status No active tasks You are ready to start receiving tasks. [PERSON_NAME] [P…" at bounding box center [107, 248] width 168 height 451
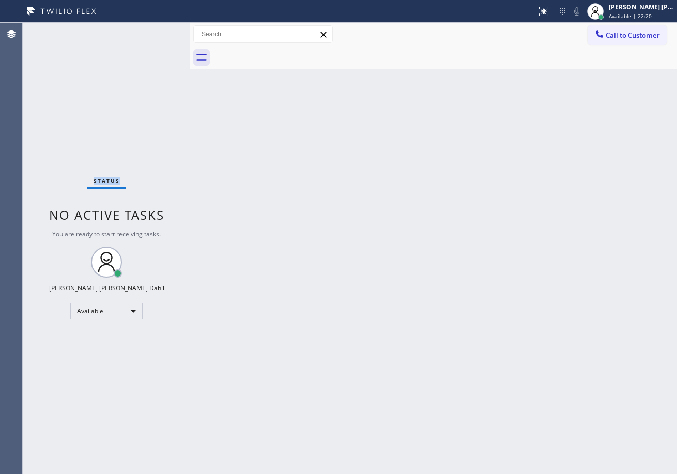
click at [156, 31] on div "Status No active tasks You are ready to start receiving tasks. [PERSON_NAME] [P…" at bounding box center [107, 248] width 168 height 451
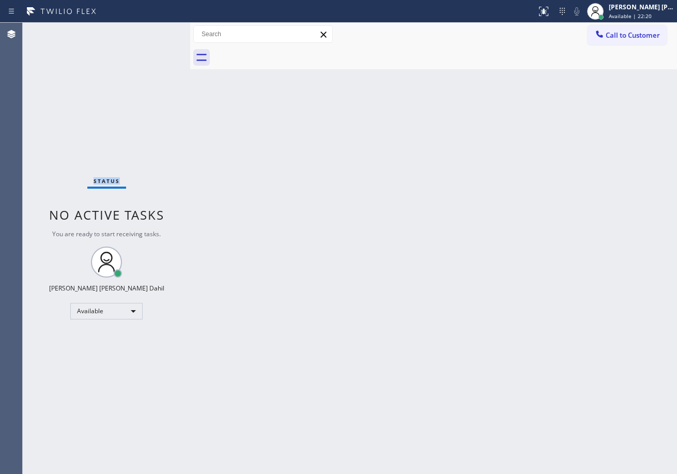
click at [156, 31] on div "Status No active tasks You are ready to start receiving tasks. [PERSON_NAME] [P…" at bounding box center [107, 248] width 168 height 451
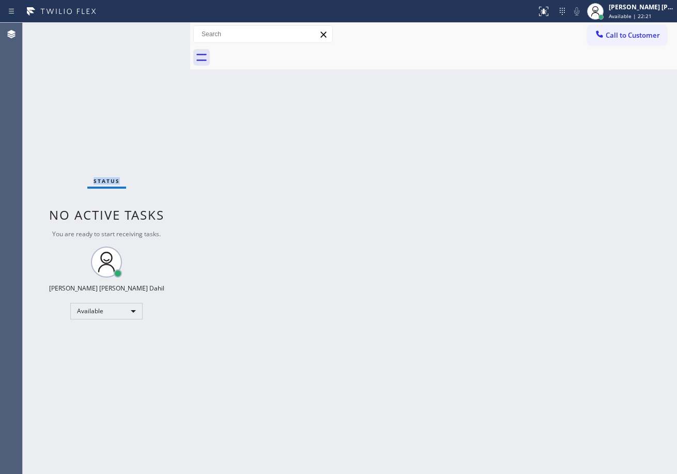
click at [156, 31] on div "Status No active tasks You are ready to start receiving tasks. [PERSON_NAME] [P…" at bounding box center [107, 248] width 168 height 451
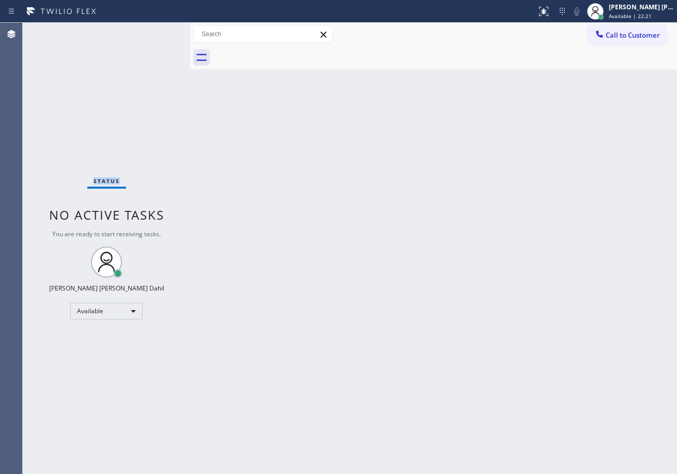
click at [156, 31] on div "Status No active tasks You are ready to start receiving tasks. [PERSON_NAME] [P…" at bounding box center [107, 248] width 168 height 451
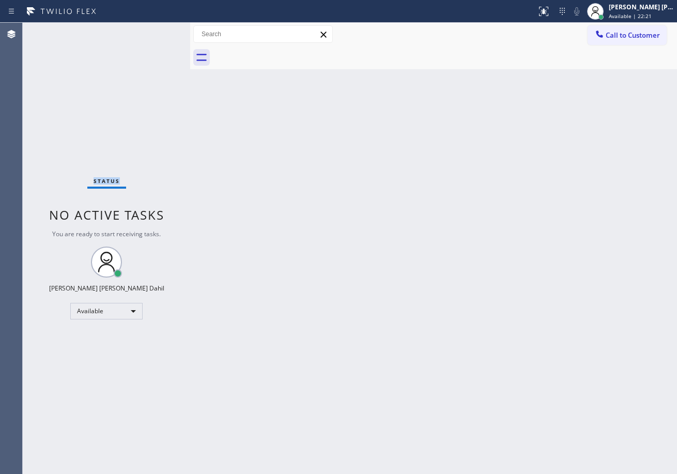
click at [156, 31] on div "Status No active tasks You are ready to start receiving tasks. [PERSON_NAME] [P…" at bounding box center [107, 248] width 168 height 451
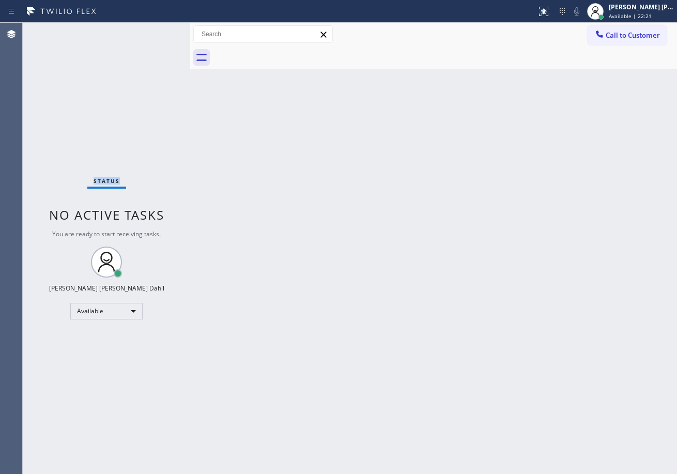
click at [156, 31] on div "Status No active tasks You are ready to start receiving tasks. [PERSON_NAME] [P…" at bounding box center [107, 248] width 168 height 451
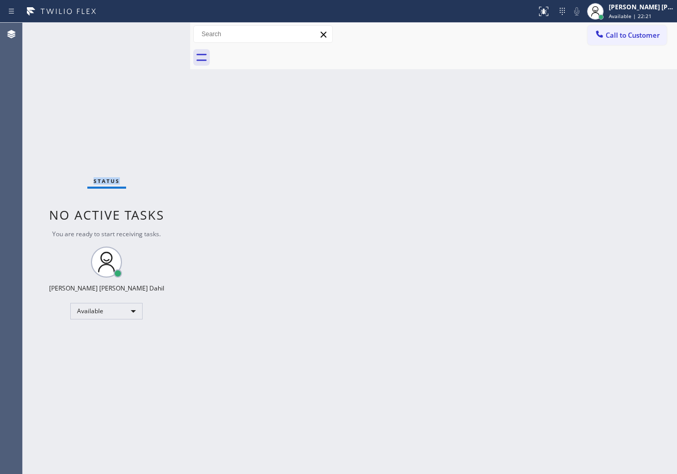
click at [156, 31] on div "Status No active tasks You are ready to start receiving tasks. [PERSON_NAME] [P…" at bounding box center [107, 248] width 168 height 451
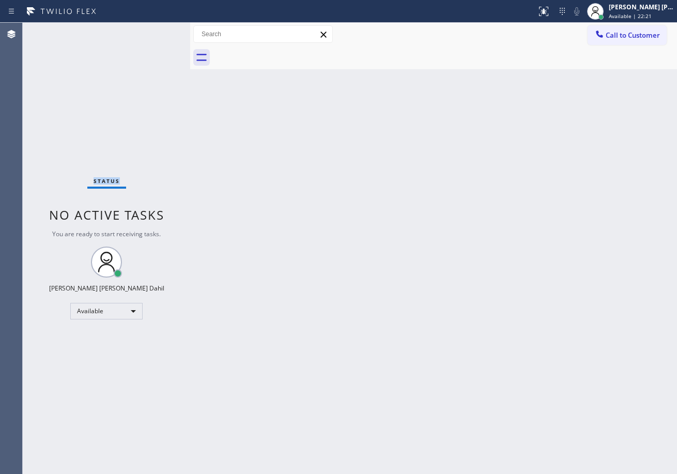
click at [156, 31] on div "Status No active tasks You are ready to start receiving tasks. [PERSON_NAME] [P…" at bounding box center [107, 248] width 168 height 451
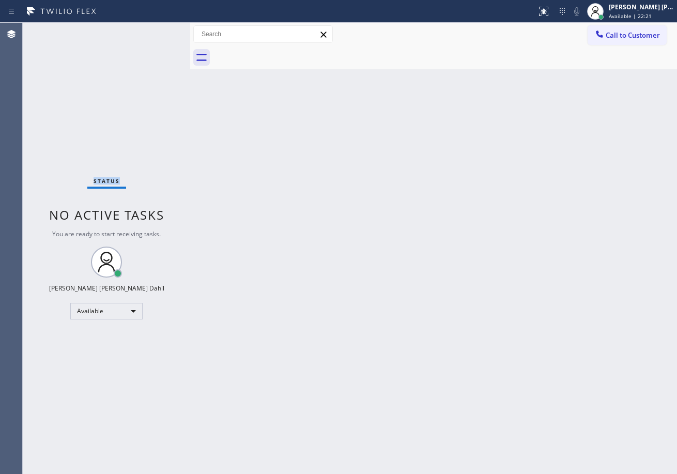
click at [156, 31] on div "Status No active tasks You are ready to start receiving tasks. [PERSON_NAME] [P…" at bounding box center [107, 248] width 168 height 451
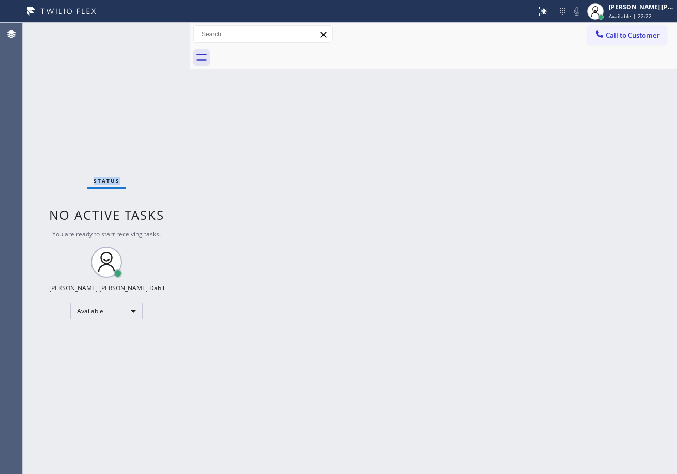
click at [156, 31] on div "Status No active tasks You are ready to start receiving tasks. [PERSON_NAME] [P…" at bounding box center [107, 248] width 168 height 451
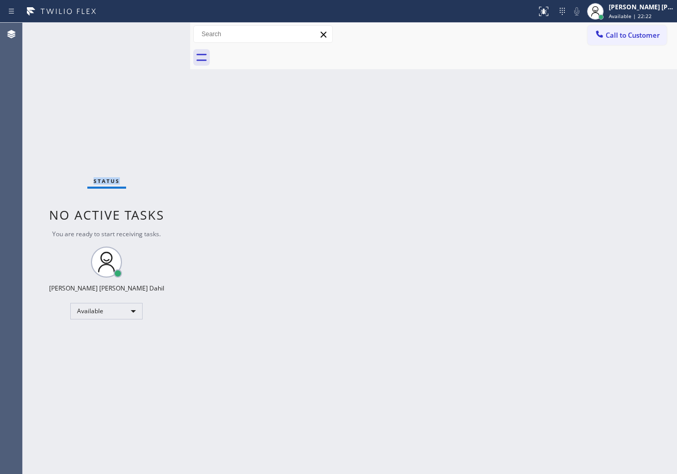
click at [156, 31] on div "Status No active tasks You are ready to start receiving tasks. [PERSON_NAME] [P…" at bounding box center [107, 248] width 168 height 451
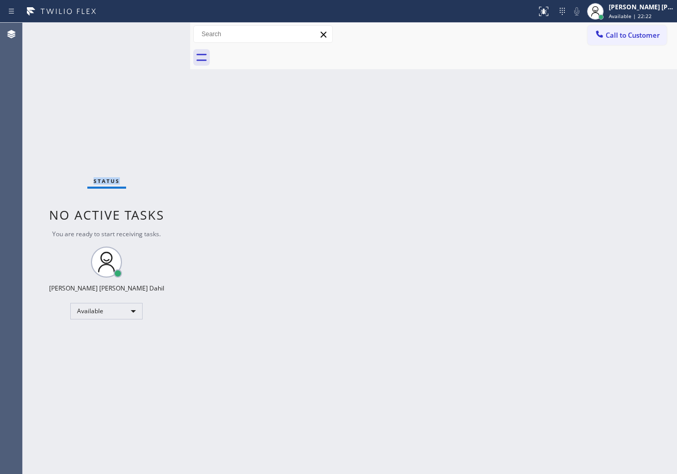
click at [156, 31] on div "Status No active tasks You are ready to start receiving tasks. [PERSON_NAME] [P…" at bounding box center [107, 248] width 168 height 451
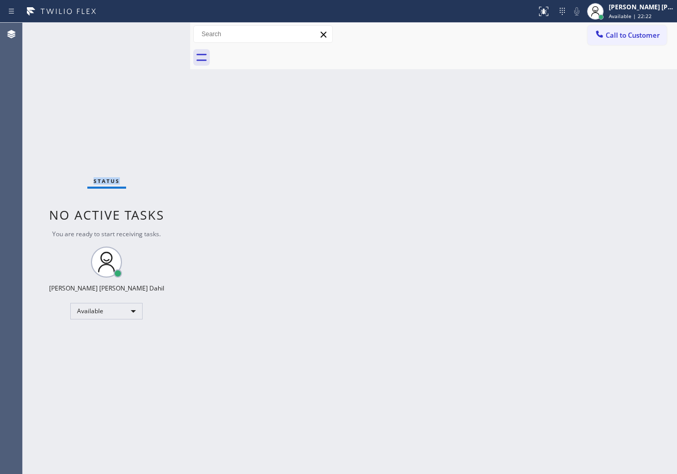
click at [156, 31] on div "Status No active tasks You are ready to start receiving tasks. [PERSON_NAME] [P…" at bounding box center [107, 248] width 168 height 451
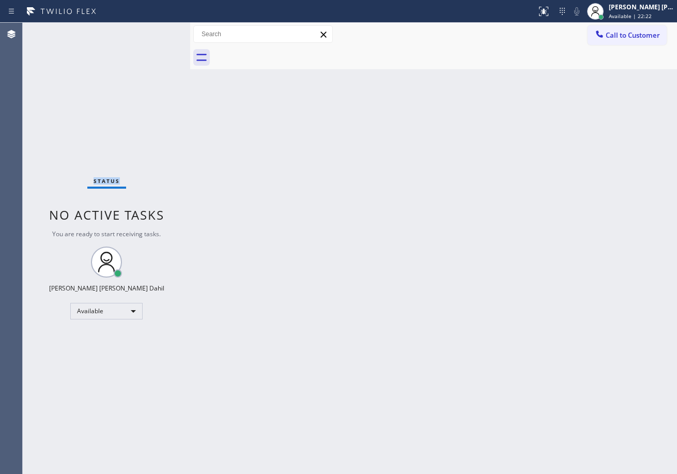
click at [156, 31] on div "Status No active tasks You are ready to start receiving tasks. [PERSON_NAME] [P…" at bounding box center [107, 248] width 168 height 451
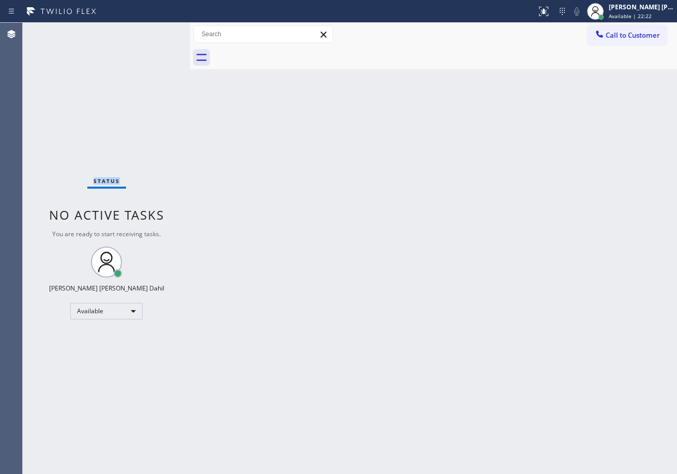
click at [156, 31] on div "Status No active tasks You are ready to start receiving tasks. [PERSON_NAME] [P…" at bounding box center [107, 248] width 168 height 451
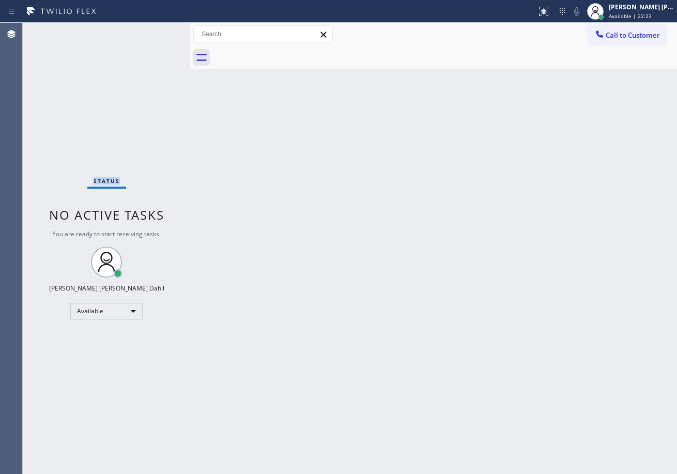
click at [156, 31] on div "Status No active tasks You are ready to start receiving tasks. [PERSON_NAME] [P…" at bounding box center [107, 248] width 168 height 451
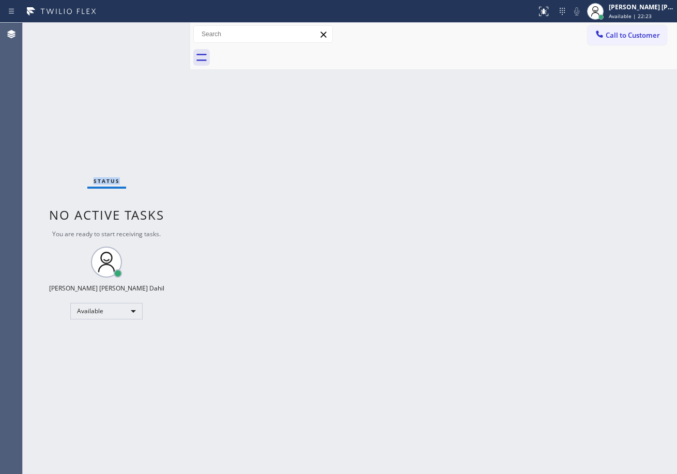
click at [156, 31] on div "Status No active tasks You are ready to start receiving tasks. [PERSON_NAME] [P…" at bounding box center [107, 248] width 168 height 451
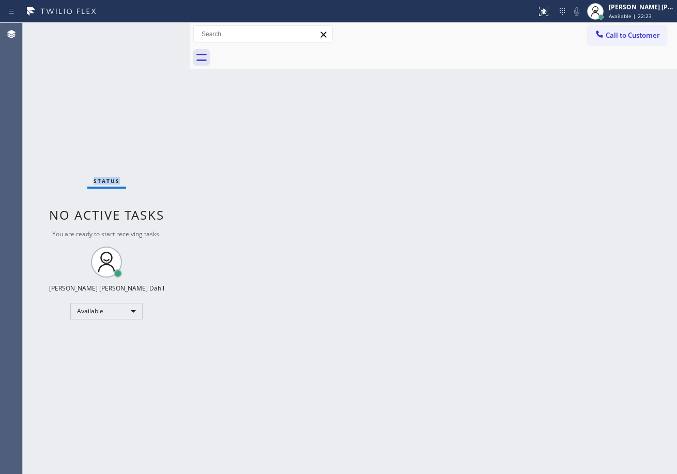
click at [156, 31] on div "Status No active tasks You are ready to start receiving tasks. [PERSON_NAME] [P…" at bounding box center [107, 248] width 168 height 451
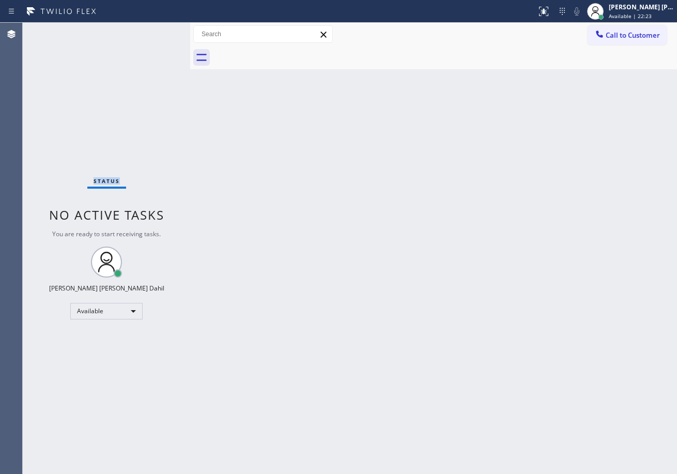
click at [156, 31] on div "Status No active tasks You are ready to start receiving tasks. [PERSON_NAME] [P…" at bounding box center [107, 248] width 168 height 451
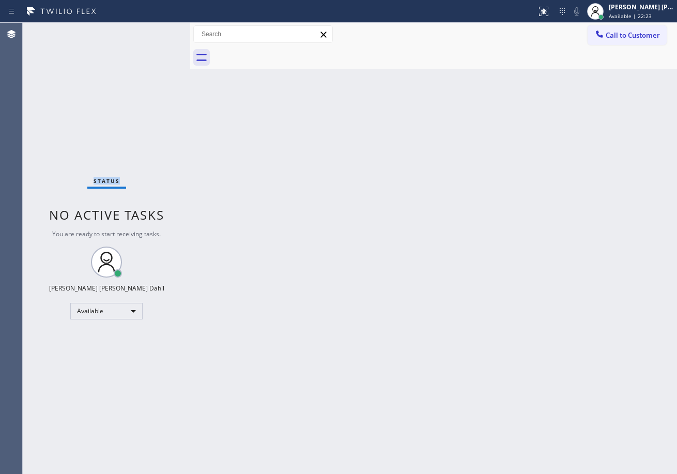
click at [156, 31] on div "Status No active tasks You are ready to start receiving tasks. [PERSON_NAME] [P…" at bounding box center [107, 248] width 168 height 451
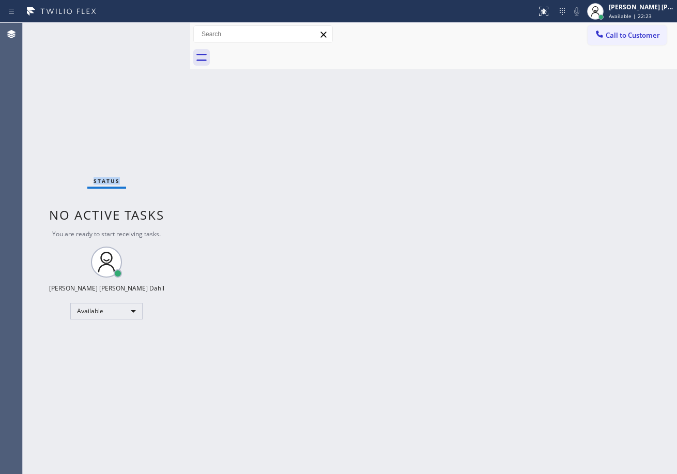
click at [156, 31] on div "Status No active tasks You are ready to start receiving tasks. [PERSON_NAME] [P…" at bounding box center [107, 248] width 168 height 451
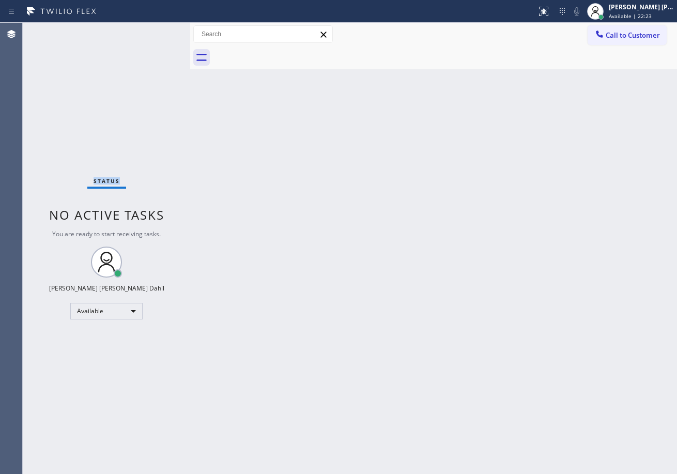
click at [156, 31] on div "Status No active tasks You are ready to start receiving tasks. [PERSON_NAME] [P…" at bounding box center [107, 248] width 168 height 451
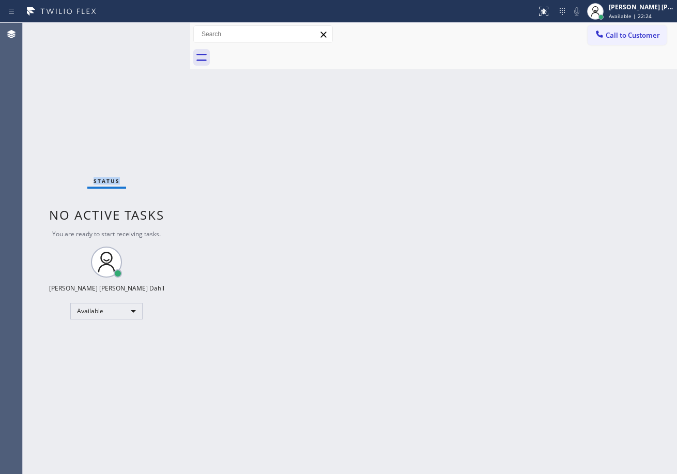
click at [156, 31] on div "Status No active tasks You are ready to start receiving tasks. [PERSON_NAME] [P…" at bounding box center [107, 248] width 168 height 451
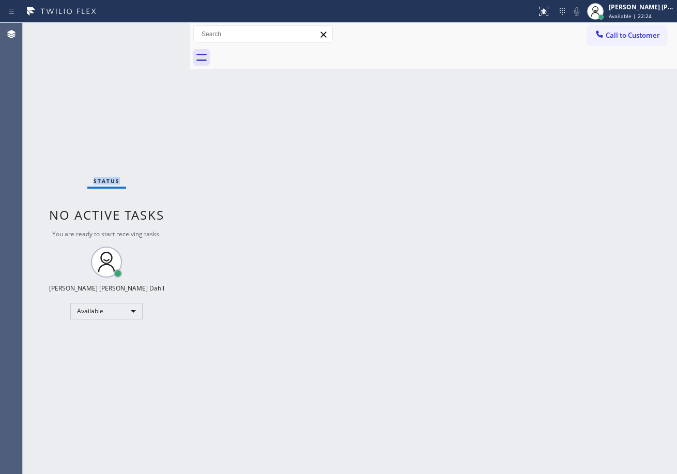
click at [156, 31] on div "Status No active tasks You are ready to start receiving tasks. [PERSON_NAME] [P…" at bounding box center [107, 248] width 168 height 451
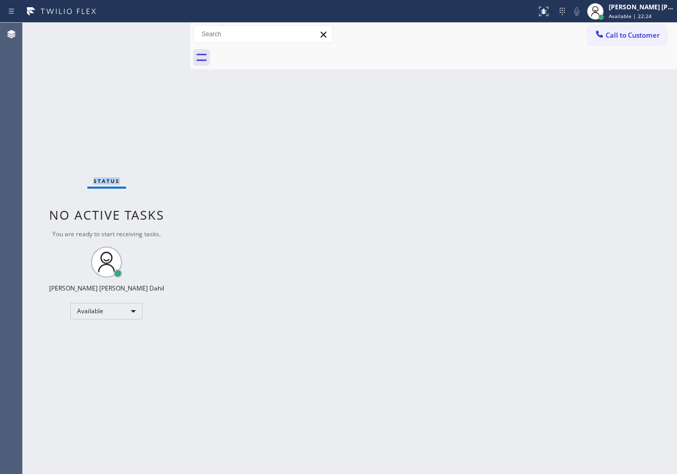
click at [156, 31] on div "Status No active tasks You are ready to start receiving tasks. [PERSON_NAME] [P…" at bounding box center [107, 248] width 168 height 451
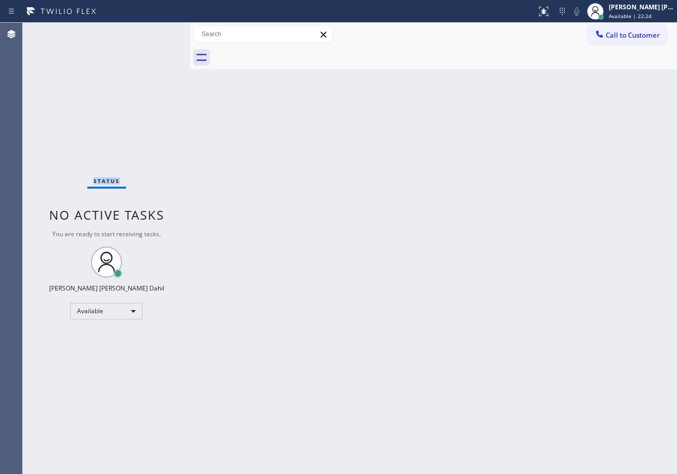
click at [156, 31] on div "Status No active tasks You are ready to start receiving tasks. [PERSON_NAME] [P…" at bounding box center [107, 248] width 168 height 451
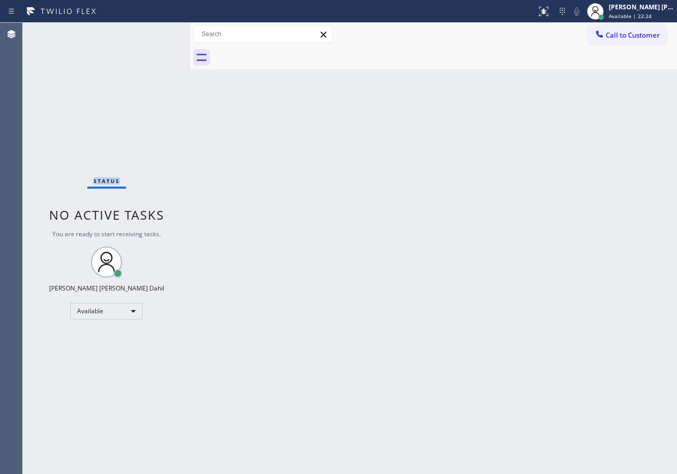
click at [156, 31] on div "Status No active tasks You are ready to start receiving tasks. [PERSON_NAME] [P…" at bounding box center [107, 248] width 168 height 451
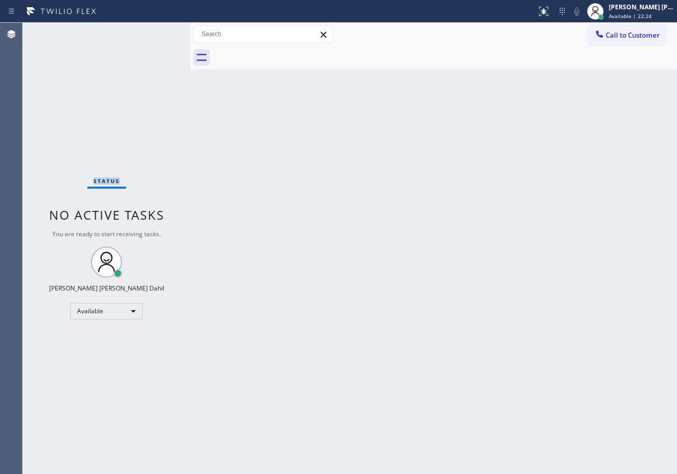
click at [156, 31] on div "Status No active tasks You are ready to start receiving tasks. [PERSON_NAME] [P…" at bounding box center [107, 248] width 168 height 451
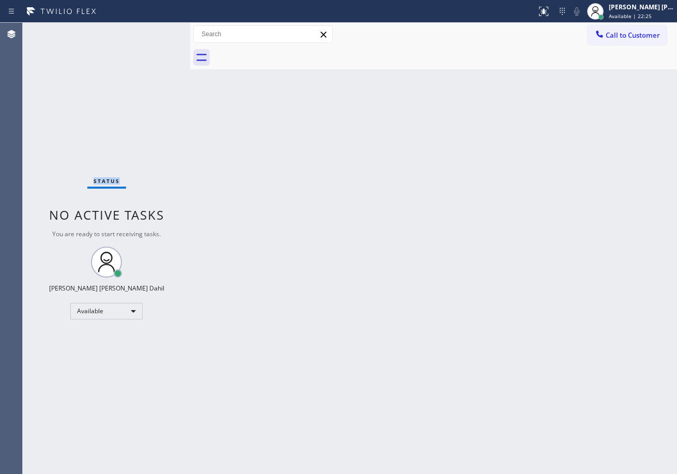
click at [156, 31] on div "Status No active tasks You are ready to start receiving tasks. [PERSON_NAME] [P…" at bounding box center [107, 248] width 168 height 451
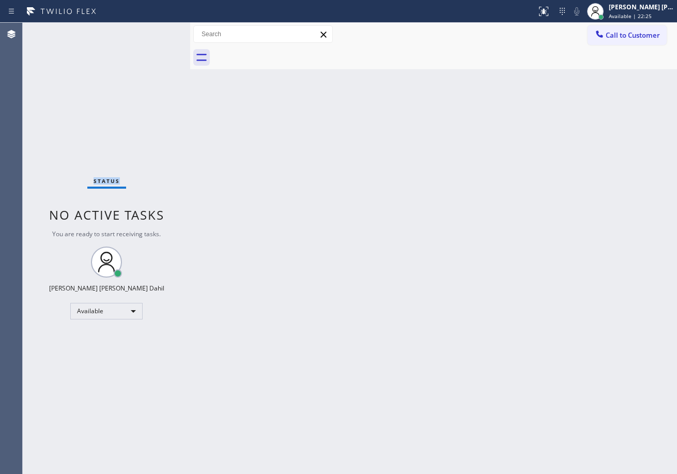
click at [156, 31] on div "Status No active tasks You are ready to start receiving tasks. [PERSON_NAME] [P…" at bounding box center [107, 248] width 168 height 451
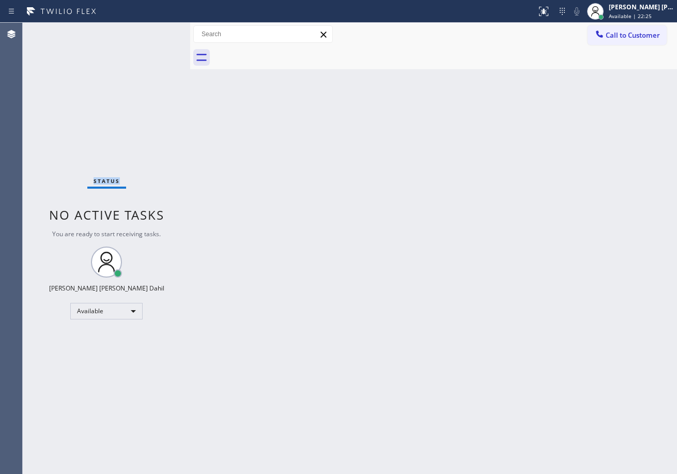
click at [156, 31] on div "Status No active tasks You are ready to start receiving tasks. [PERSON_NAME] [P…" at bounding box center [107, 248] width 168 height 451
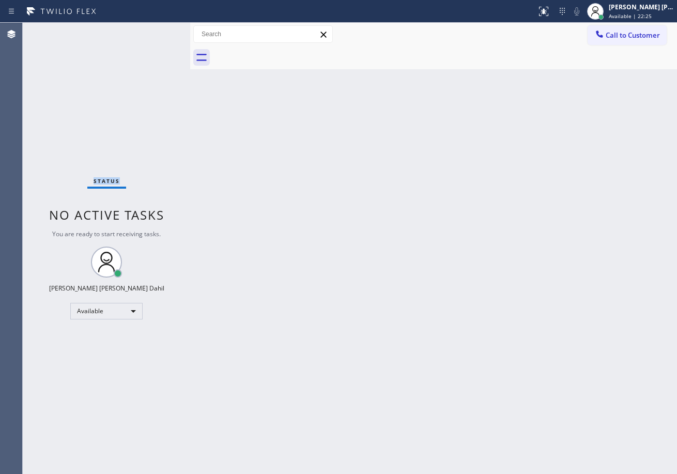
click at [156, 31] on div "Status No active tasks You are ready to start receiving tasks. [PERSON_NAME] [P…" at bounding box center [107, 248] width 168 height 451
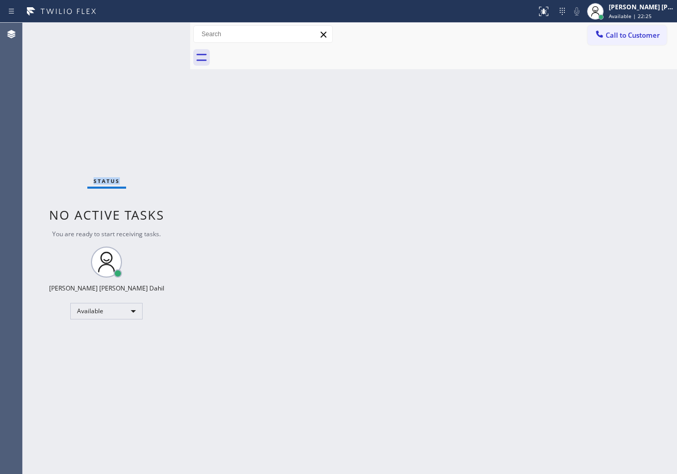
click at [156, 31] on div "Status No active tasks You are ready to start receiving tasks. [PERSON_NAME] [P…" at bounding box center [107, 248] width 168 height 451
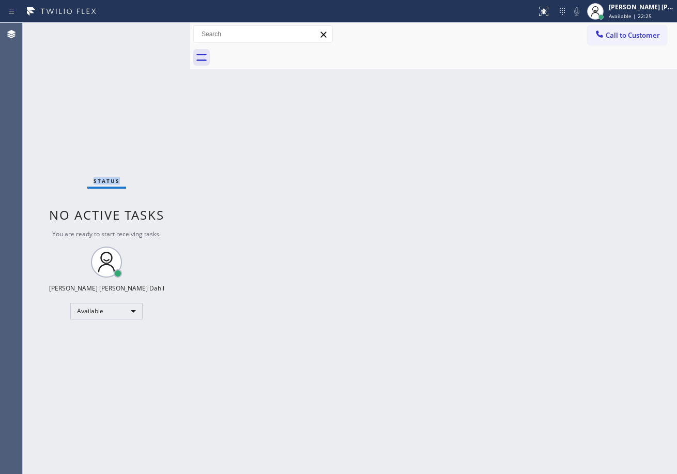
click at [156, 31] on div "Status No active tasks You are ready to start receiving tasks. [PERSON_NAME] [P…" at bounding box center [107, 248] width 168 height 451
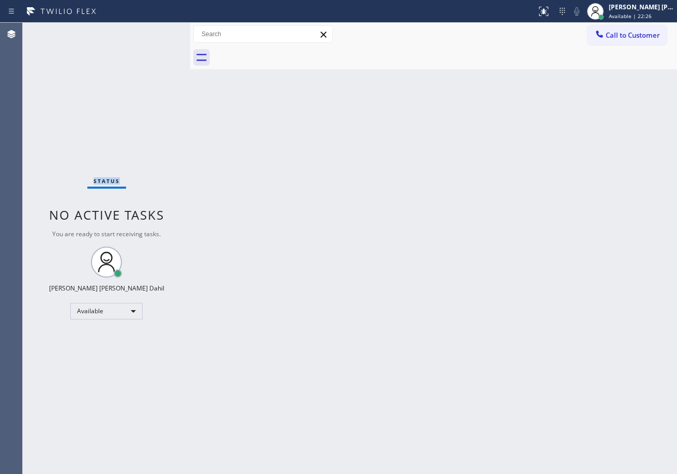
click at [156, 31] on div "Status No active tasks You are ready to start receiving tasks. [PERSON_NAME] [P…" at bounding box center [107, 248] width 168 height 451
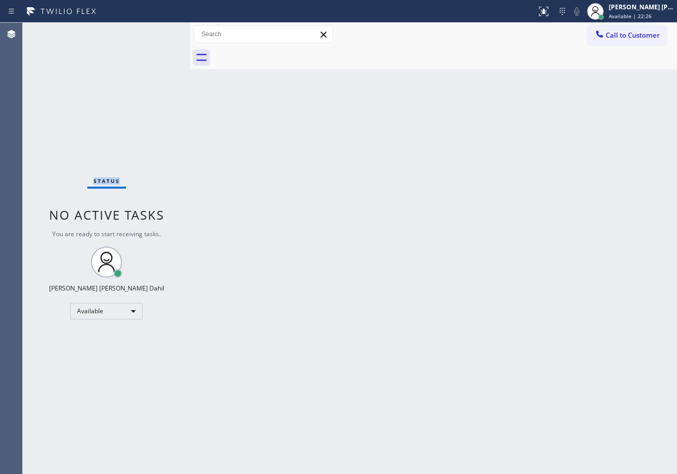
click at [156, 31] on div "Status No active tasks You are ready to start receiving tasks. [PERSON_NAME] [P…" at bounding box center [107, 248] width 168 height 451
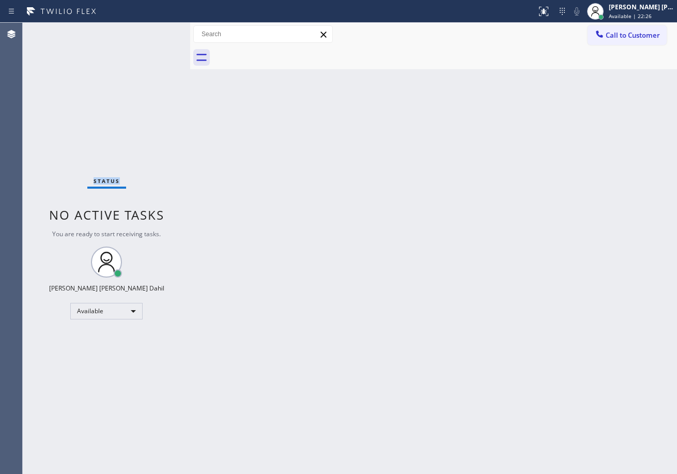
click at [156, 31] on div "Status No active tasks You are ready to start receiving tasks. [PERSON_NAME] [P…" at bounding box center [107, 248] width 168 height 451
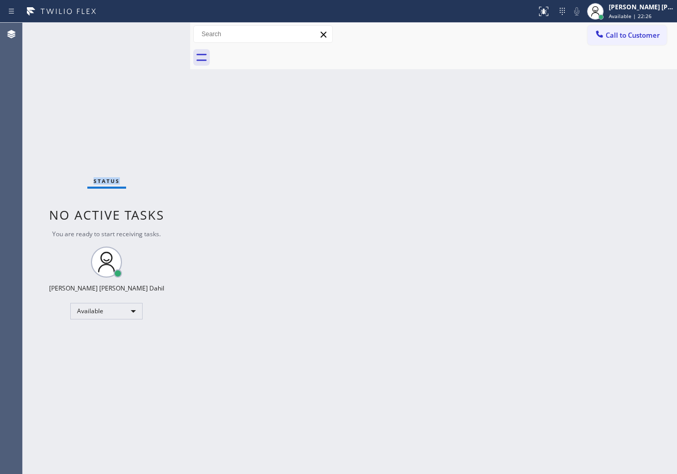
click at [156, 31] on div "Status No active tasks You are ready to start receiving tasks. [PERSON_NAME] [P…" at bounding box center [107, 248] width 168 height 451
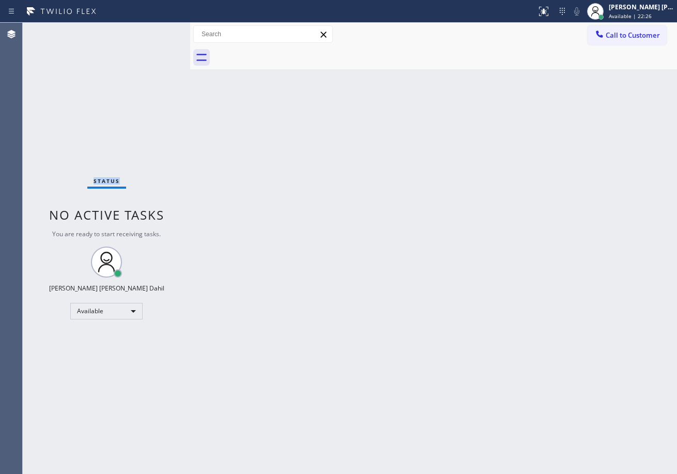
click at [156, 31] on div "Status No active tasks You are ready to start receiving tasks. [PERSON_NAME] [P…" at bounding box center [107, 248] width 168 height 451
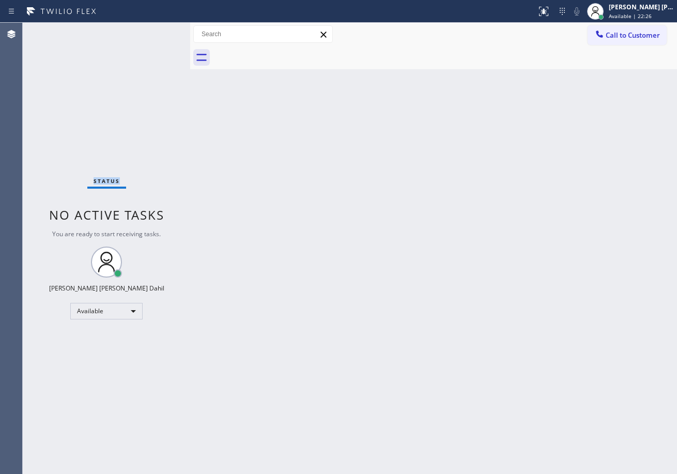
click at [156, 31] on div "Status No active tasks You are ready to start receiving tasks. [PERSON_NAME] [P…" at bounding box center [107, 248] width 168 height 451
click
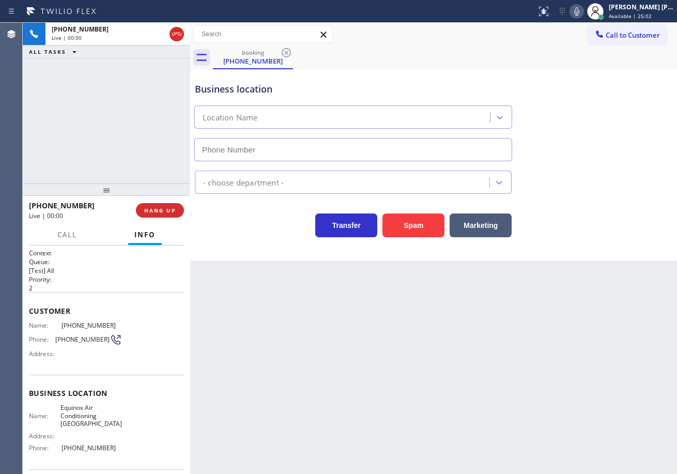
type input "(650) 360-9511"
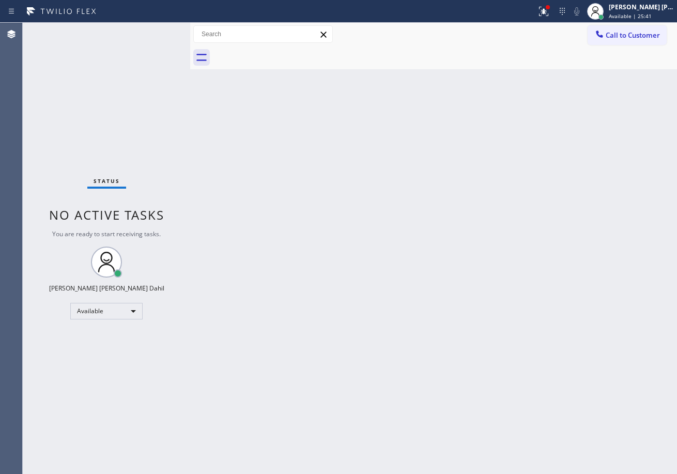
click at [156, 31] on div "Status No active tasks You are ready to start receiving tasks. [PERSON_NAME] [P…" at bounding box center [107, 248] width 168 height 451
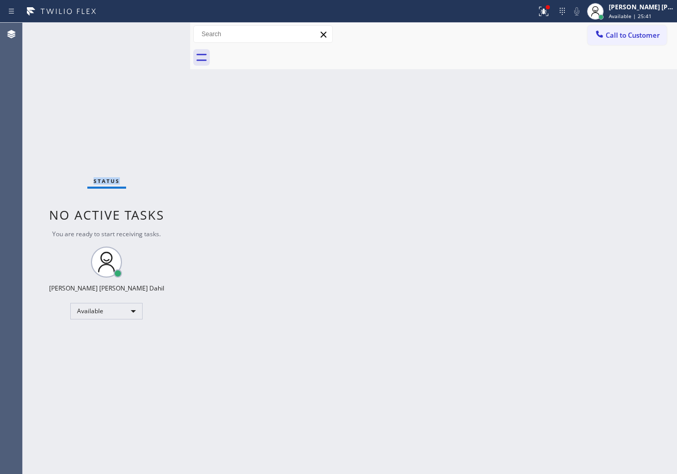
click at [156, 31] on div "Status No active tasks You are ready to start receiving tasks. [PERSON_NAME] [P…" at bounding box center [107, 248] width 168 height 451
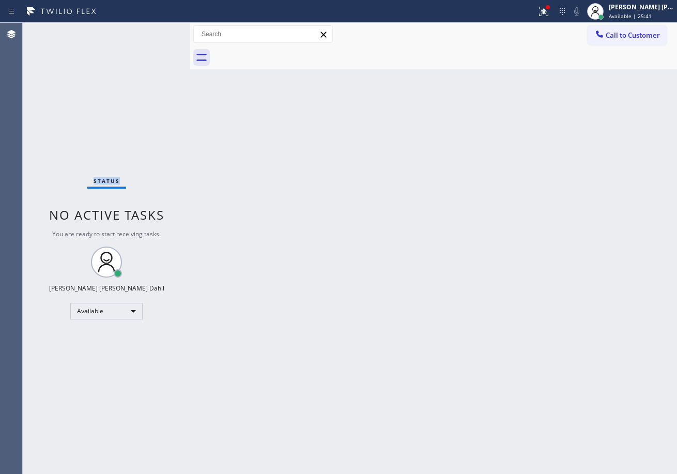
click at [156, 31] on div "Status No active tasks You are ready to start receiving tasks. [PERSON_NAME] [P…" at bounding box center [107, 248] width 168 height 451
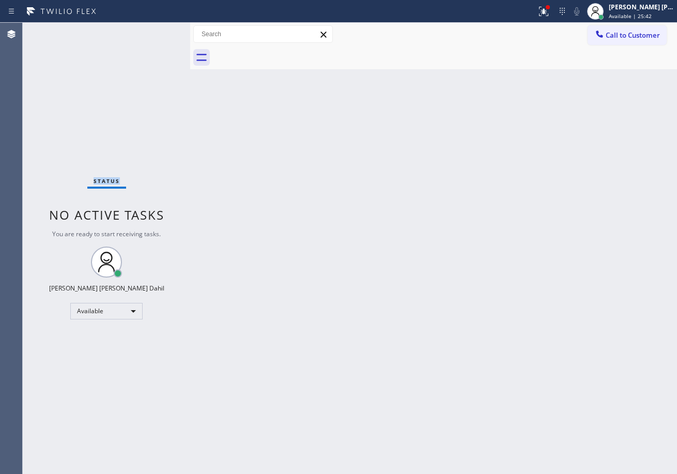
click at [156, 31] on div "Status No active tasks You are ready to start receiving tasks. [PERSON_NAME] [P…" at bounding box center [107, 248] width 168 height 451
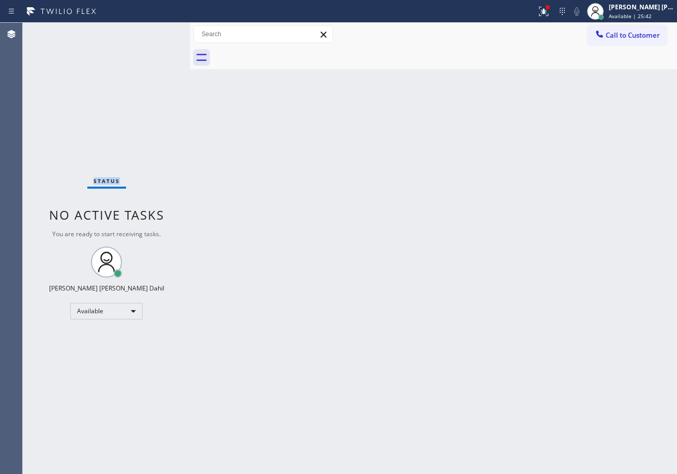
click at [156, 31] on div "Status No active tasks You are ready to start receiving tasks. [PERSON_NAME] [P…" at bounding box center [107, 248] width 168 height 451
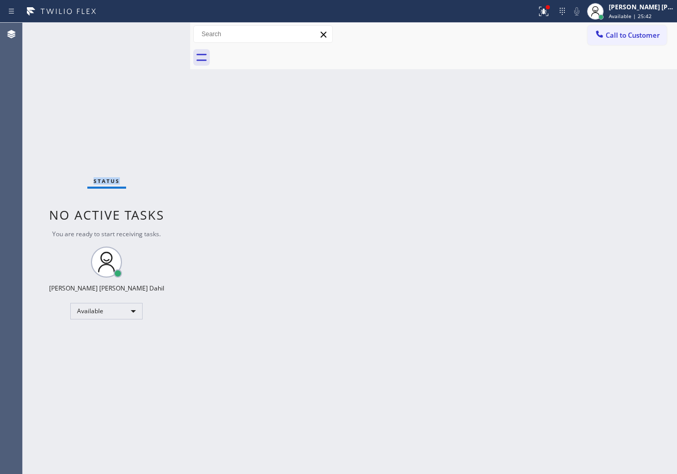
click at [156, 31] on div "Status No active tasks You are ready to start receiving tasks. [PERSON_NAME] [P…" at bounding box center [107, 248] width 168 height 451
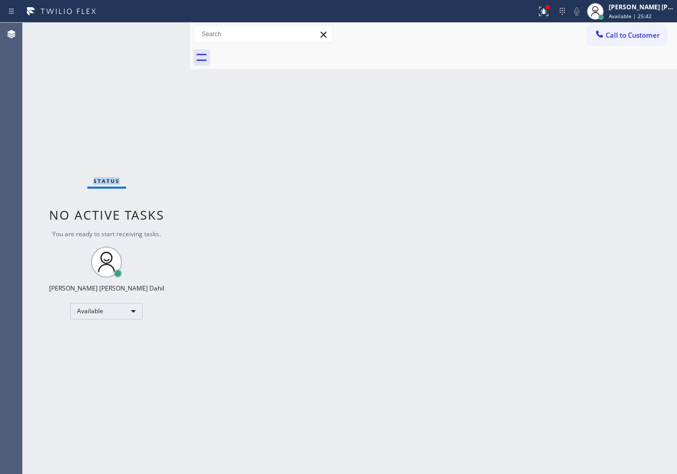
click at [156, 31] on div "Status No active tasks You are ready to start receiving tasks. [PERSON_NAME] [P…" at bounding box center [107, 248] width 168 height 451
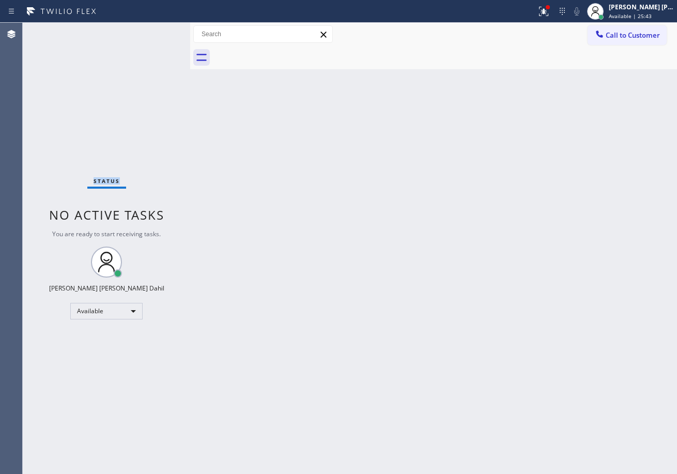
click at [156, 31] on div "Status No active tasks You are ready to start receiving tasks. [PERSON_NAME] [P…" at bounding box center [107, 248] width 168 height 451
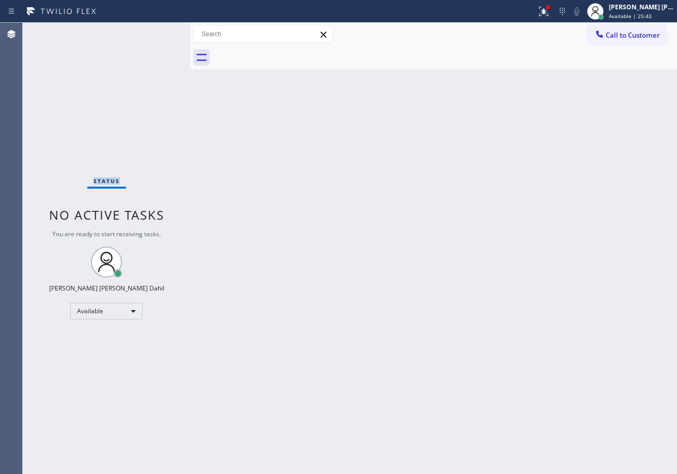
click at [156, 31] on div "Status No active tasks You are ready to start receiving tasks. [PERSON_NAME] [P…" at bounding box center [107, 248] width 168 height 451
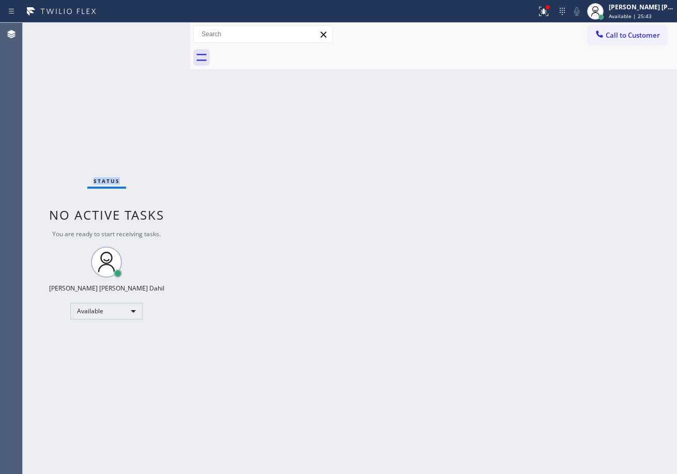
click at [156, 31] on div "Status No active tasks You are ready to start receiving tasks. [PERSON_NAME] [P…" at bounding box center [107, 248] width 168 height 451
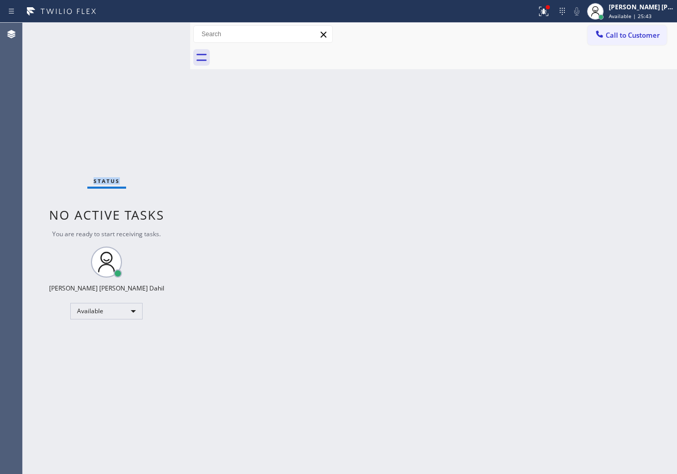
click at [156, 31] on div "Status No active tasks You are ready to start receiving tasks. [PERSON_NAME] [P…" at bounding box center [107, 248] width 168 height 451
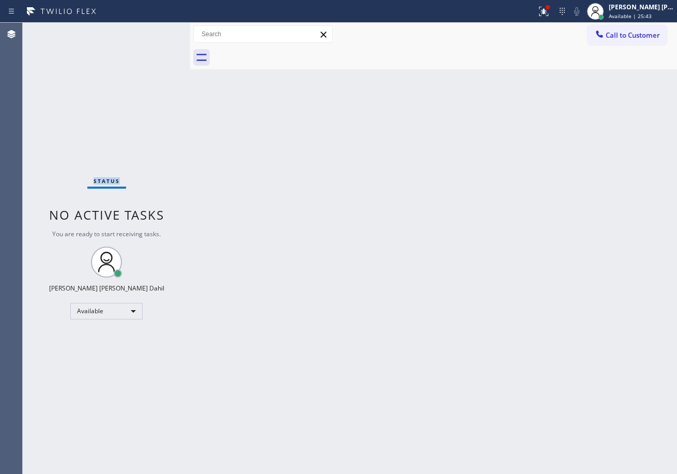
click at [156, 31] on div "Status No active tasks You are ready to start receiving tasks. [PERSON_NAME] [P…" at bounding box center [107, 248] width 168 height 451
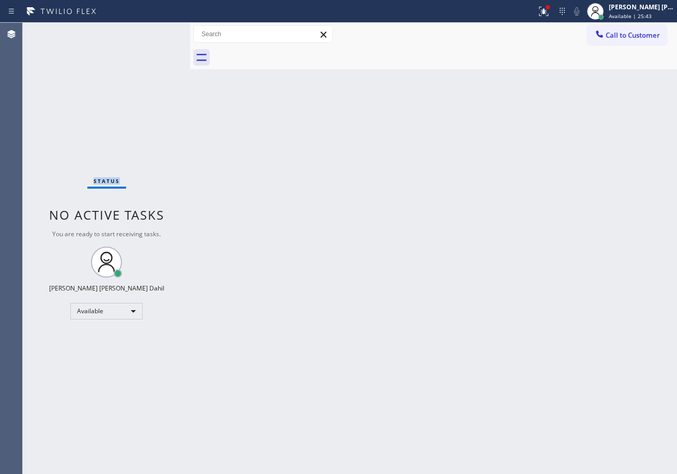
click at [156, 31] on div "Status No active tasks You are ready to start receiving tasks. [PERSON_NAME] [P…" at bounding box center [107, 248] width 168 height 451
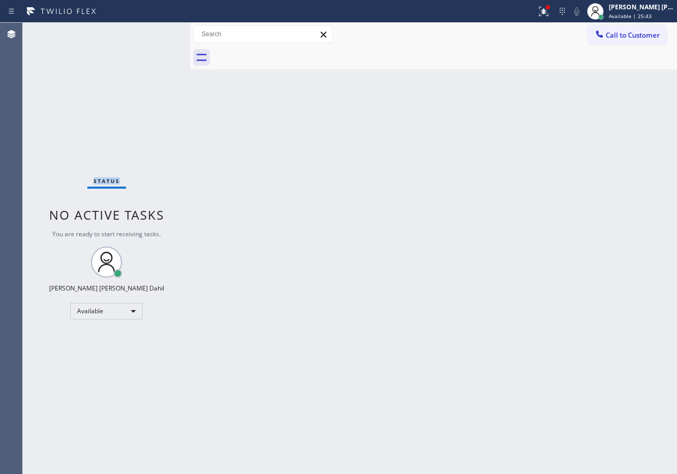
click at [156, 31] on div "Status No active tasks You are ready to start receiving tasks. [PERSON_NAME] [P…" at bounding box center [107, 248] width 168 height 451
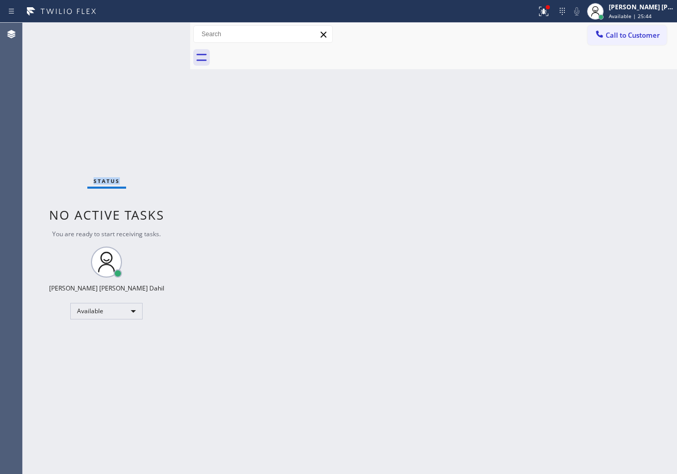
click at [156, 31] on div "Status No active tasks You are ready to start receiving tasks. [PERSON_NAME] [P…" at bounding box center [107, 248] width 168 height 451
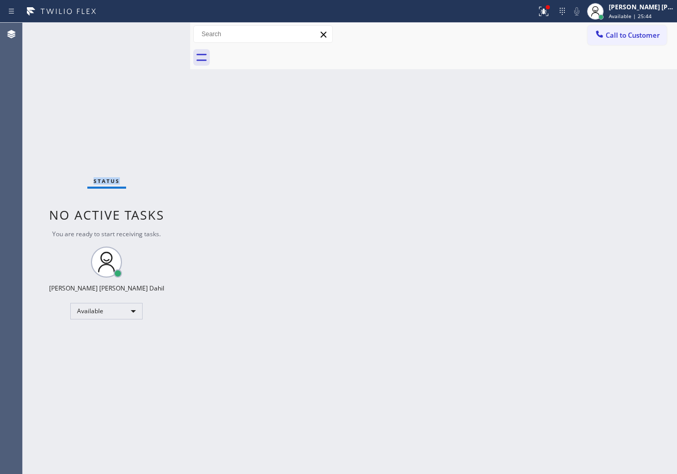
click at [156, 31] on div "Status No active tasks You are ready to start receiving tasks. [PERSON_NAME] [P…" at bounding box center [107, 248] width 168 height 451
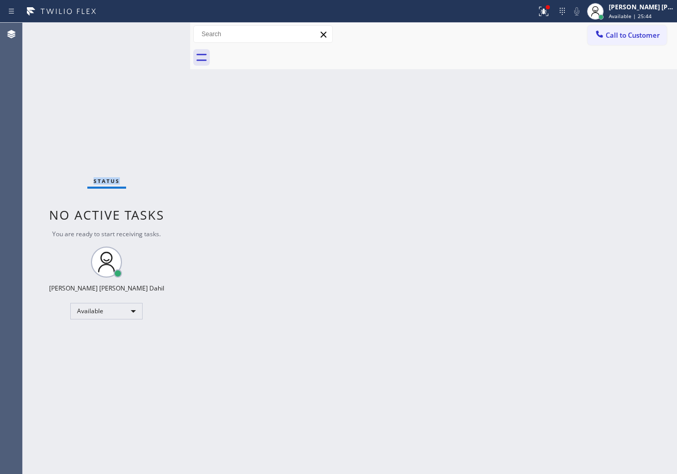
click at [156, 31] on div "Status No active tasks You are ready to start receiving tasks. [PERSON_NAME] [P…" at bounding box center [107, 248] width 168 height 451
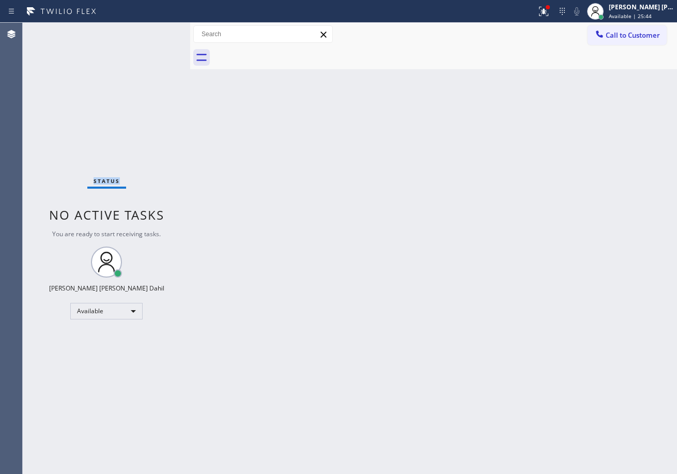
click at [156, 31] on div "Status No active tasks You are ready to start receiving tasks. [PERSON_NAME] [P…" at bounding box center [107, 248] width 168 height 451
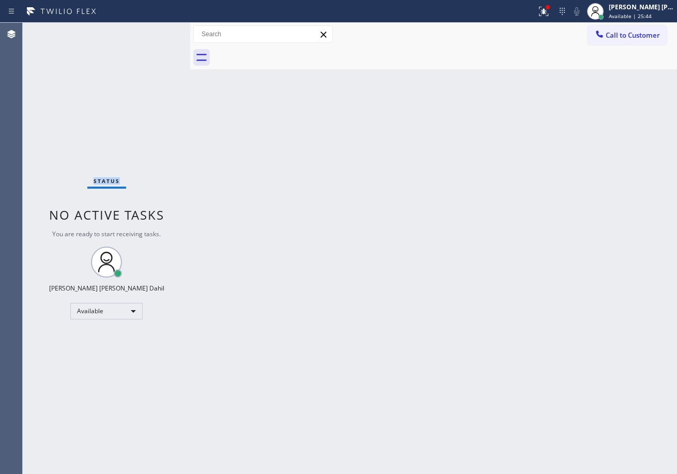
click at [156, 31] on div "Status No active tasks You are ready to start receiving tasks. [PERSON_NAME] [P…" at bounding box center [107, 248] width 168 height 451
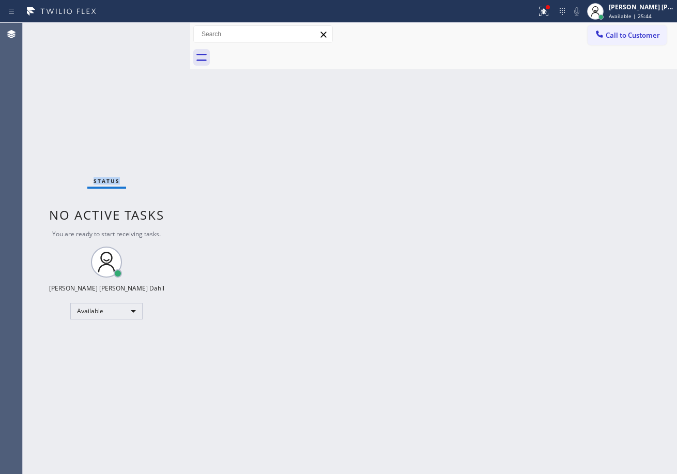
click at [156, 31] on div "Status No active tasks You are ready to start receiving tasks. [PERSON_NAME] [P…" at bounding box center [107, 248] width 168 height 451
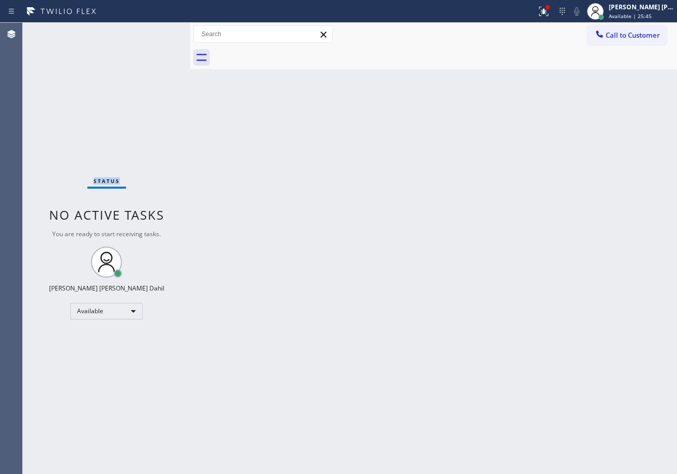
click at [156, 31] on div "Status No active tasks You are ready to start receiving tasks. [PERSON_NAME] [P…" at bounding box center [107, 248] width 168 height 451
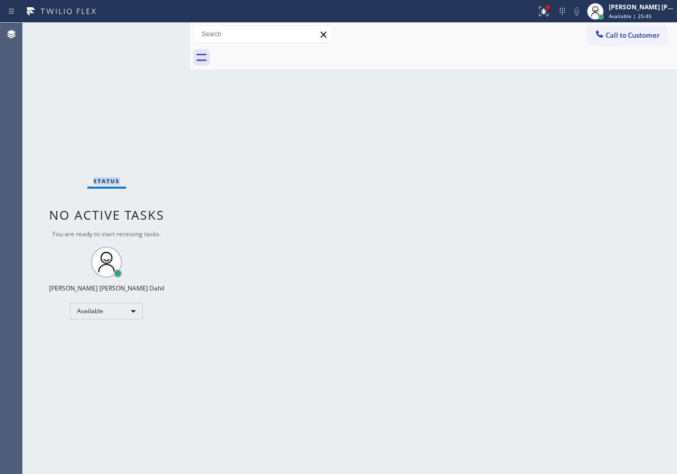
click at [156, 31] on div "Status No active tasks You are ready to start receiving tasks. [PERSON_NAME] [P…" at bounding box center [107, 248] width 168 height 451
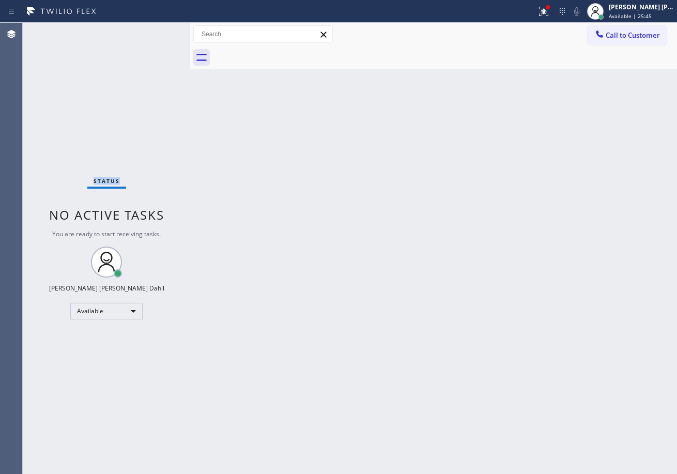
click at [156, 31] on div "Status No active tasks You are ready to start receiving tasks. [PERSON_NAME] [P…" at bounding box center [107, 248] width 168 height 451
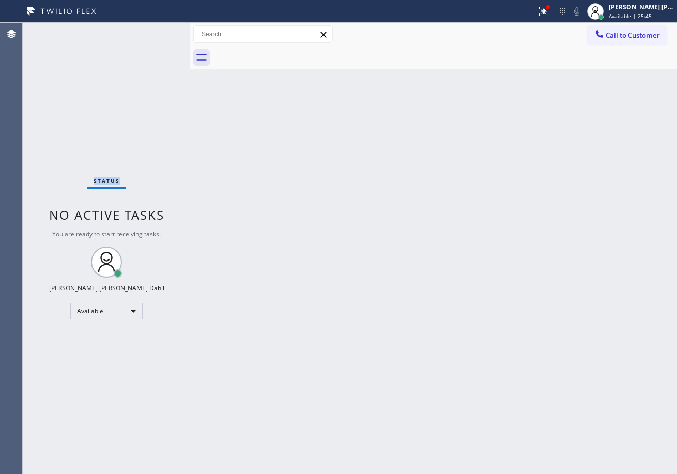
click at [156, 31] on div "Status No active tasks You are ready to start receiving tasks. [PERSON_NAME] [P…" at bounding box center [107, 248] width 168 height 451
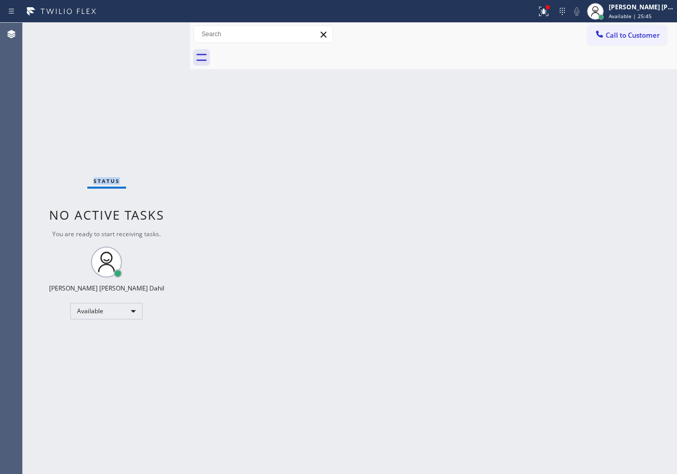
click at [156, 31] on div "Status No active tasks You are ready to start receiving tasks. [PERSON_NAME] [P…" at bounding box center [107, 248] width 168 height 451
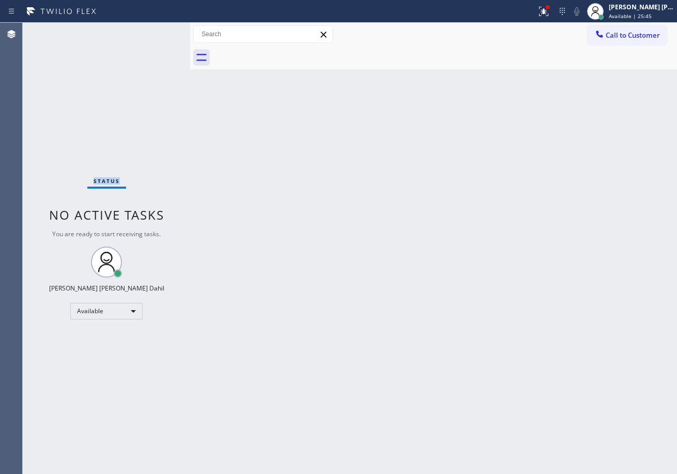
click at [156, 31] on div "Status No active tasks You are ready to start receiving tasks. [PERSON_NAME] [P…" at bounding box center [107, 248] width 168 height 451
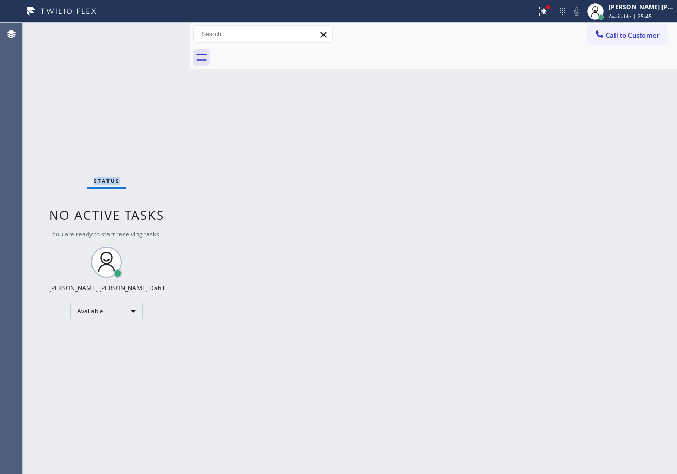
click at [156, 31] on div "Status No active tasks You are ready to start receiving tasks. [PERSON_NAME] [P…" at bounding box center [107, 248] width 168 height 451
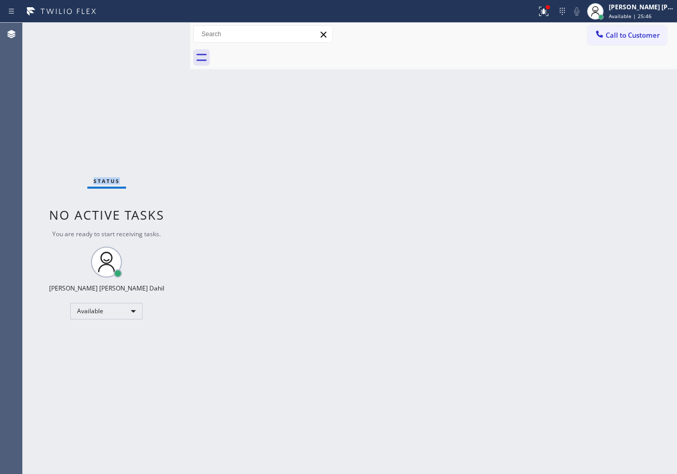
click at [156, 31] on div "Status No active tasks You are ready to start receiving tasks. [PERSON_NAME] [P…" at bounding box center [107, 248] width 168 height 451
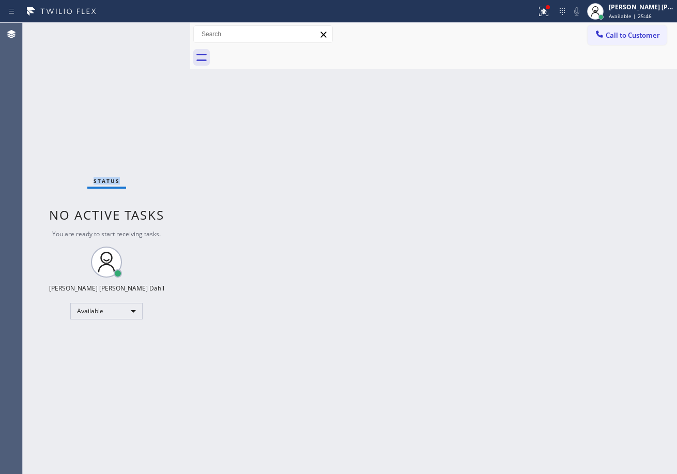
click at [156, 31] on div "Status No active tasks You are ready to start receiving tasks. [PERSON_NAME] [P…" at bounding box center [107, 248] width 168 height 451
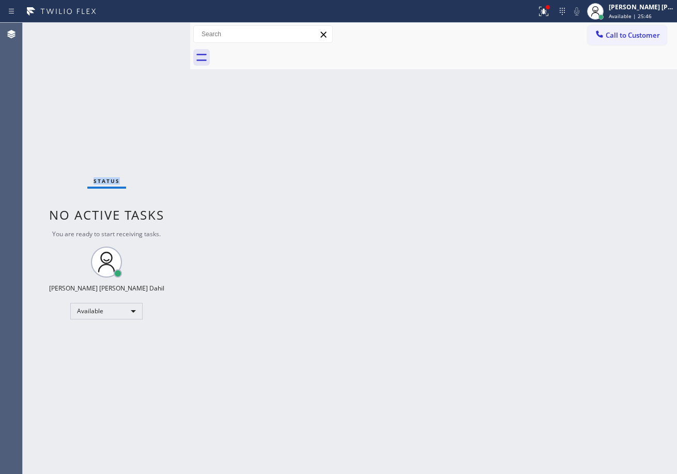
click at [156, 31] on div "Status No active tasks You are ready to start receiving tasks. [PERSON_NAME] [P…" at bounding box center [107, 248] width 168 height 451
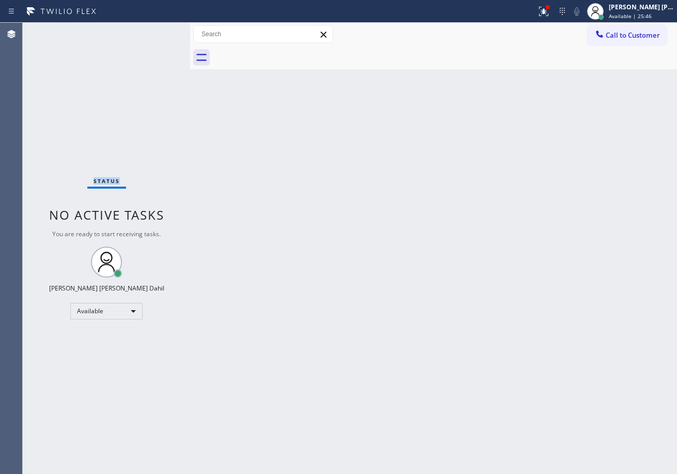
click at [156, 31] on div "Status No active tasks You are ready to start receiving tasks. [PERSON_NAME] [P…" at bounding box center [107, 248] width 168 height 451
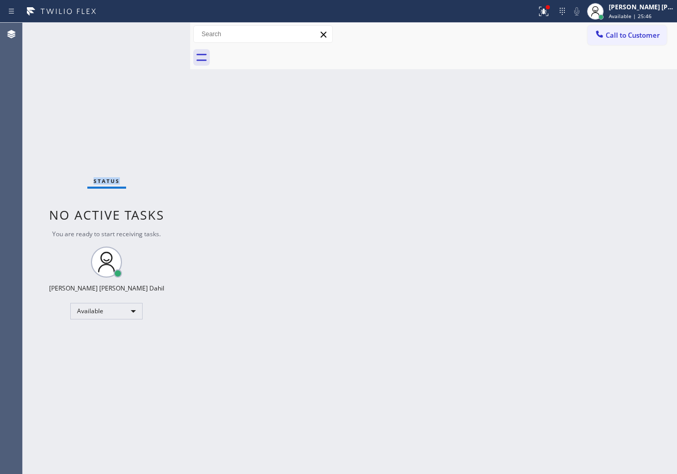
click at [156, 31] on div "Status No active tasks You are ready to start receiving tasks. [PERSON_NAME] [P…" at bounding box center [107, 248] width 168 height 451
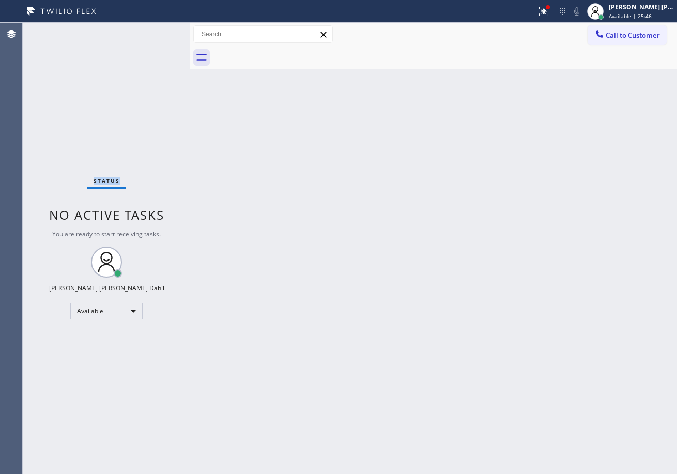
click at [156, 31] on div "Status No active tasks You are ready to start receiving tasks. [PERSON_NAME] [P…" at bounding box center [107, 248] width 168 height 451
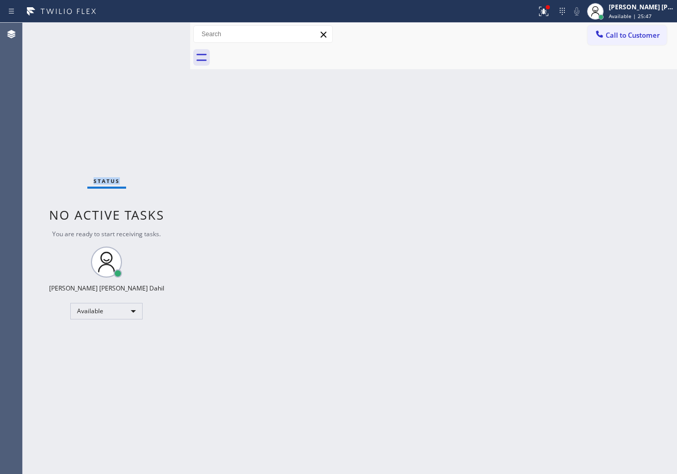
click at [156, 31] on div "Status No active tasks You are ready to start receiving tasks. [PERSON_NAME] [P…" at bounding box center [107, 248] width 168 height 451
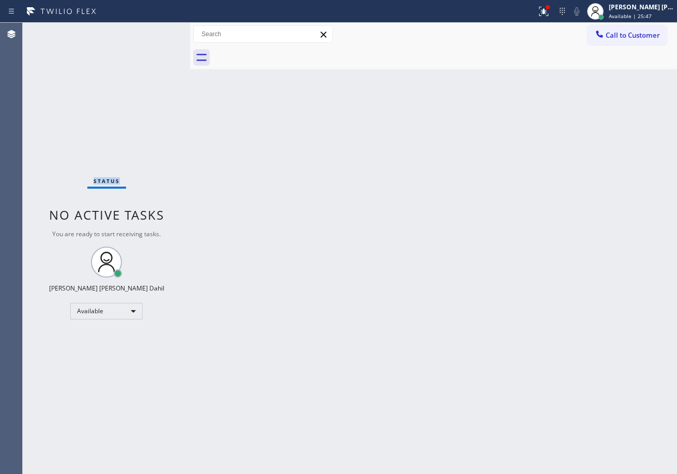
click at [156, 31] on div "Status No active tasks You are ready to start receiving tasks. [PERSON_NAME] [P…" at bounding box center [107, 248] width 168 height 451
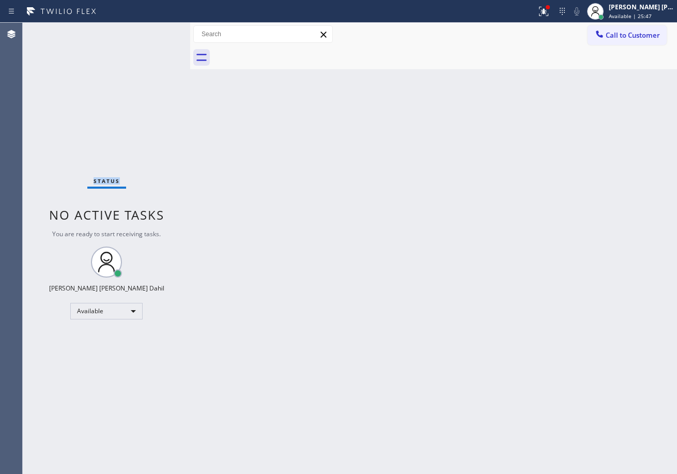
click at [156, 31] on div "Status No active tasks You are ready to start receiving tasks. [PERSON_NAME] [P…" at bounding box center [107, 248] width 168 height 451
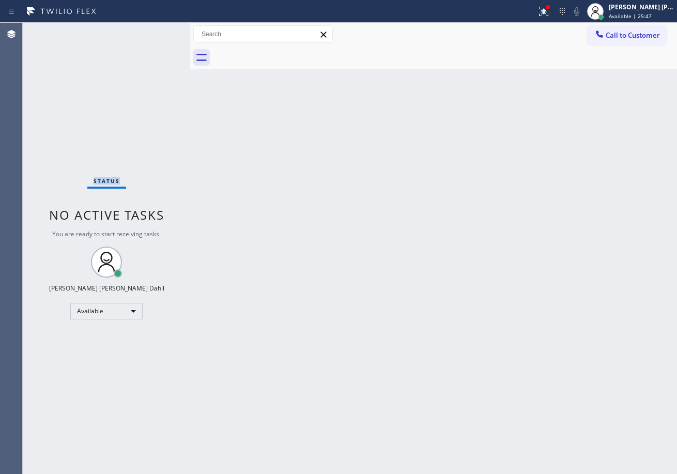
click at [156, 31] on div "Status No active tasks You are ready to start receiving tasks. [PERSON_NAME] [P…" at bounding box center [107, 248] width 168 height 451
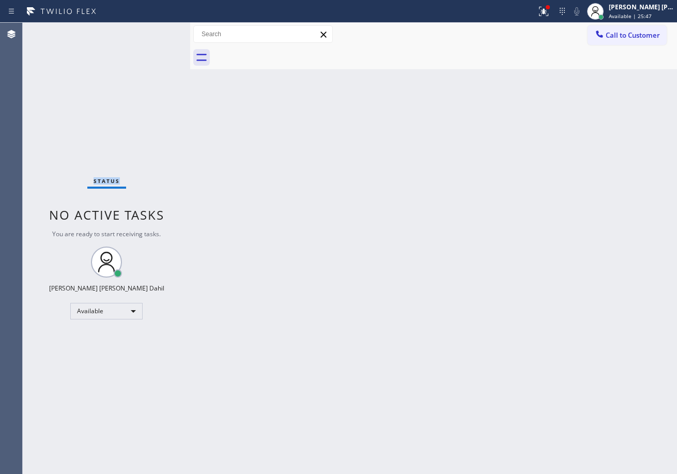
click at [156, 31] on div "Status No active tasks You are ready to start receiving tasks. [PERSON_NAME] [P…" at bounding box center [107, 248] width 168 height 451
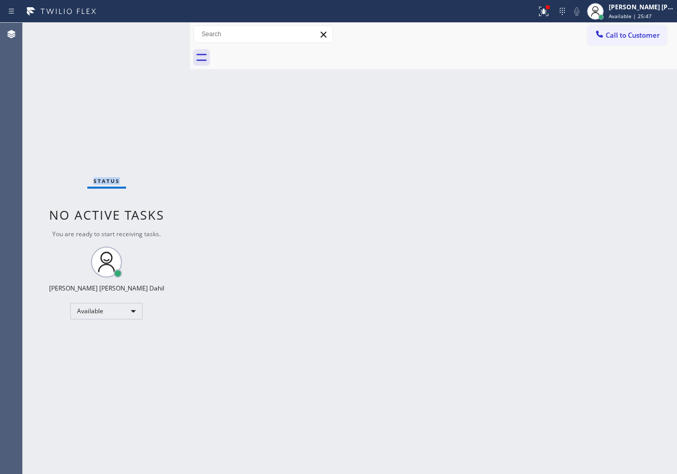
click at [156, 31] on div "Status No active tasks You are ready to start receiving tasks. [PERSON_NAME] [P…" at bounding box center [107, 248] width 168 height 451
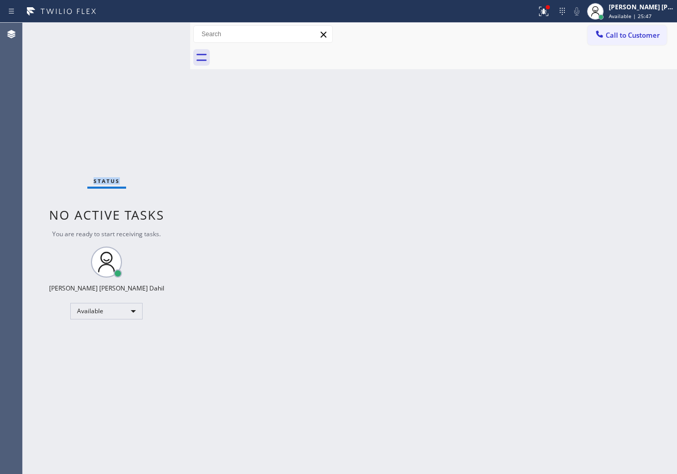
click at [156, 31] on div "Status No active tasks You are ready to start receiving tasks. [PERSON_NAME] [P…" at bounding box center [107, 248] width 168 height 451
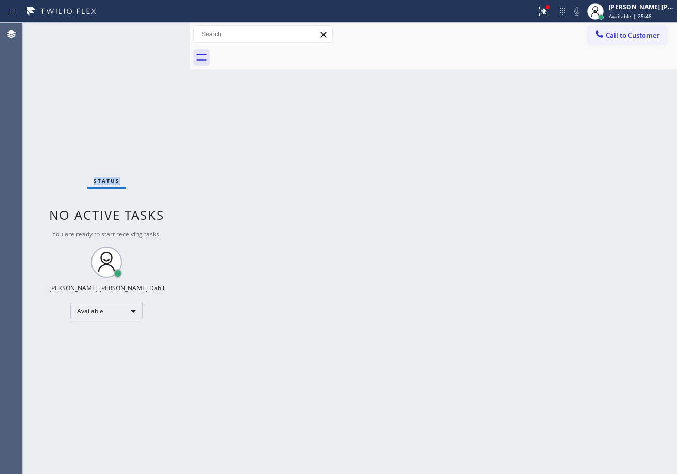
click at [156, 31] on div "Status No active tasks You are ready to start receiving tasks. [PERSON_NAME] [P…" at bounding box center [107, 248] width 168 height 451
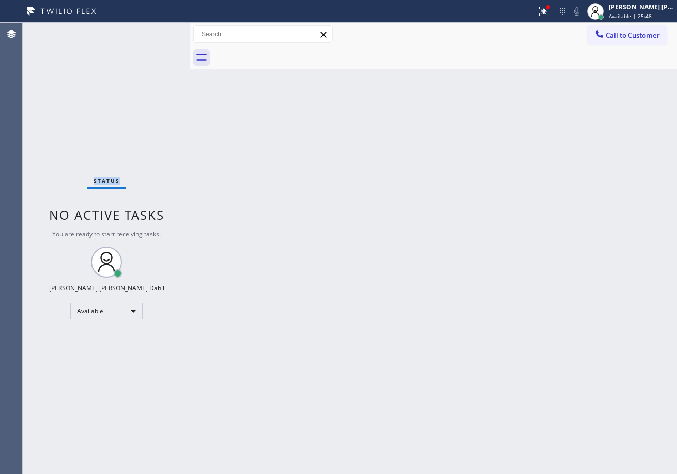
click at [156, 31] on div "Status No active tasks You are ready to start receiving tasks. [PERSON_NAME] [P…" at bounding box center [107, 248] width 168 height 451
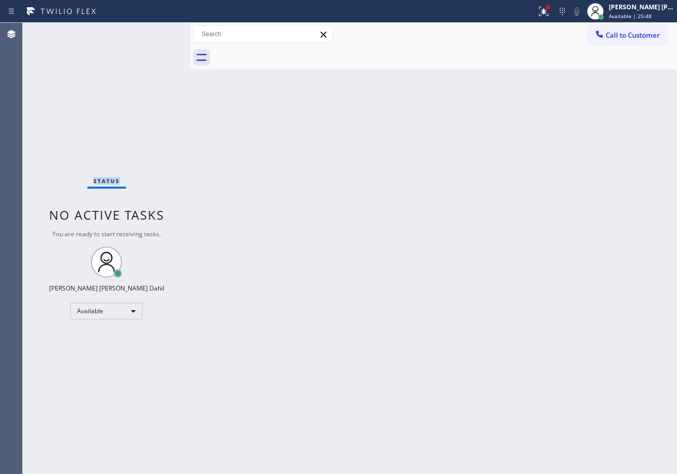
click at [156, 31] on div "Status No active tasks You are ready to start receiving tasks. [PERSON_NAME] [P…" at bounding box center [107, 248] width 168 height 451
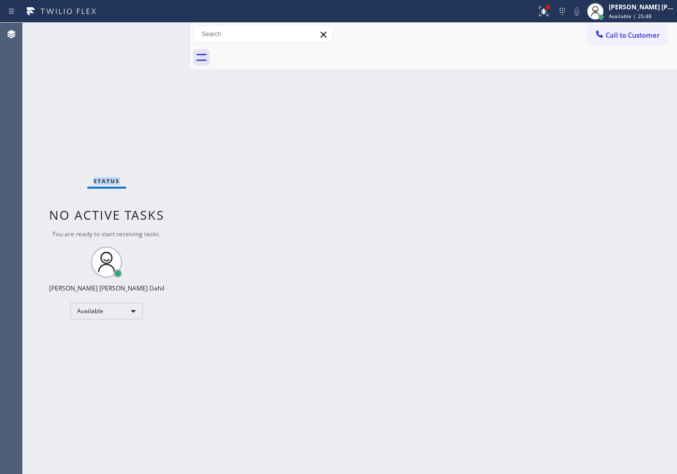
click at [156, 31] on div "Status No active tasks You are ready to start receiving tasks. [PERSON_NAME] [P…" at bounding box center [107, 248] width 168 height 451
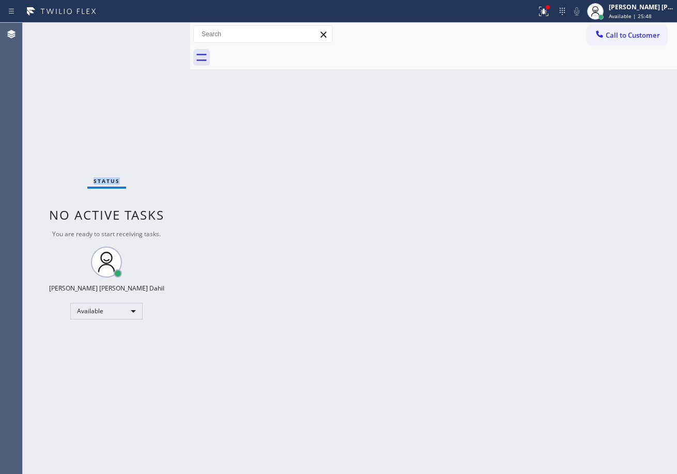
click at [156, 31] on div "Status No active tasks You are ready to start receiving tasks. [PERSON_NAME] [P…" at bounding box center [107, 248] width 168 height 451
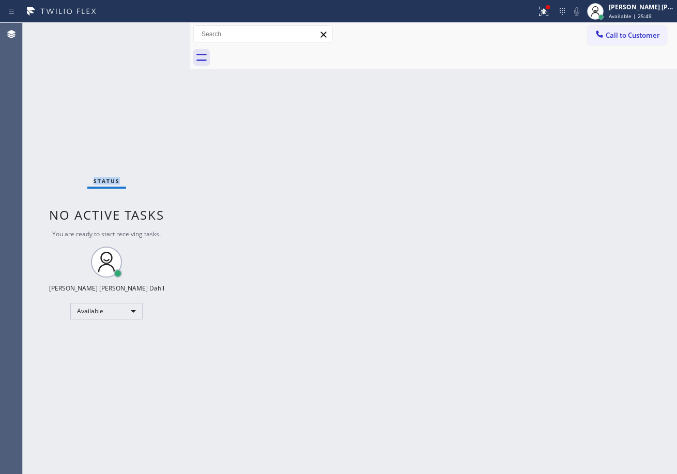
click at [156, 31] on div "Status No active tasks You are ready to start receiving tasks. [PERSON_NAME] [P…" at bounding box center [107, 248] width 168 height 451
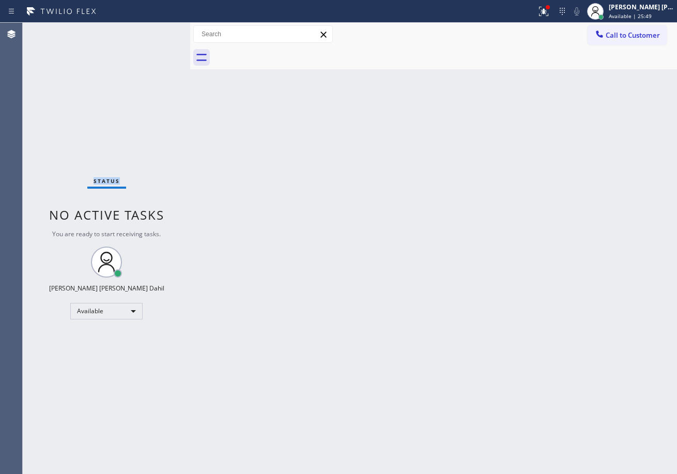
click at [156, 31] on div "Status No active tasks You are ready to start receiving tasks. [PERSON_NAME] [P…" at bounding box center [107, 248] width 168 height 451
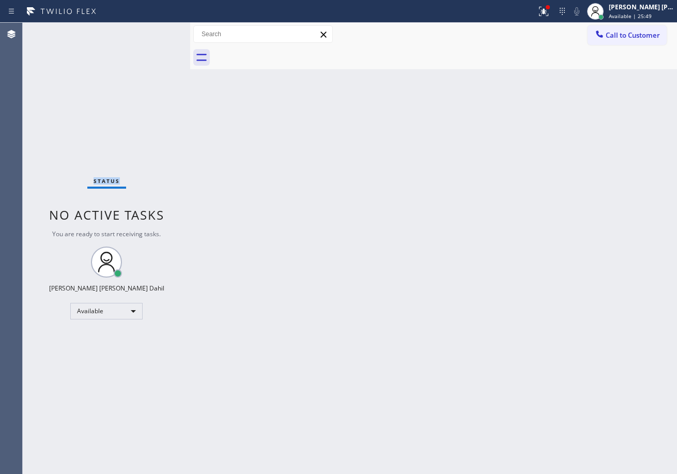
click at [156, 31] on div "Status No active tasks You are ready to start receiving tasks. [PERSON_NAME] [P…" at bounding box center [107, 248] width 168 height 451
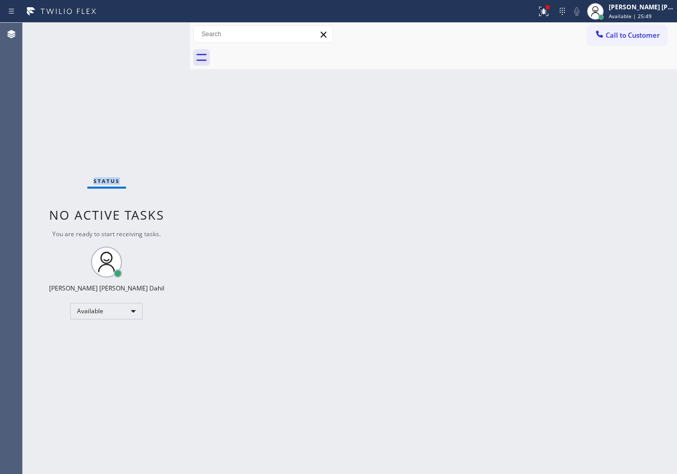
click at [156, 31] on div "Status No active tasks You are ready to start receiving tasks. [PERSON_NAME] [P…" at bounding box center [107, 248] width 168 height 451
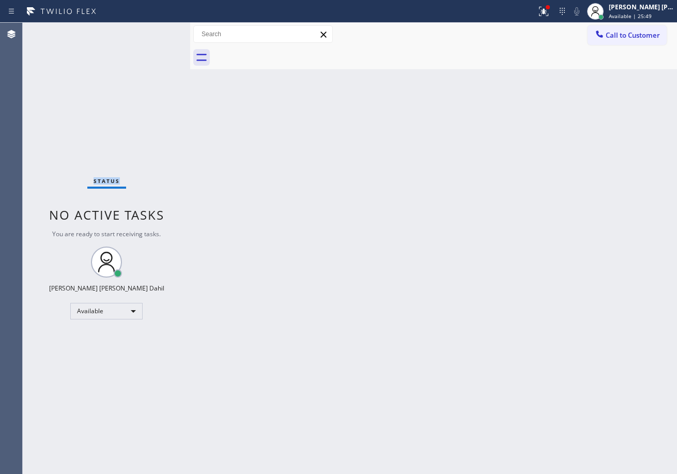
click at [156, 31] on div "Status No active tasks You are ready to start receiving tasks. [PERSON_NAME] [P…" at bounding box center [107, 248] width 168 height 451
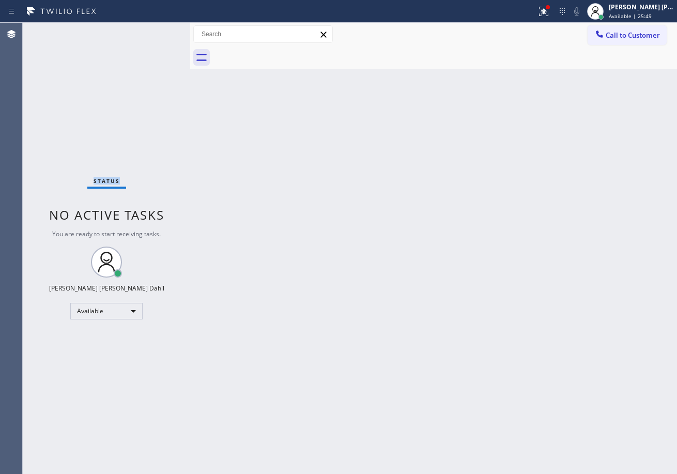
click at [156, 31] on div "Status No active tasks You are ready to start receiving tasks. [PERSON_NAME] [P…" at bounding box center [107, 248] width 168 height 451
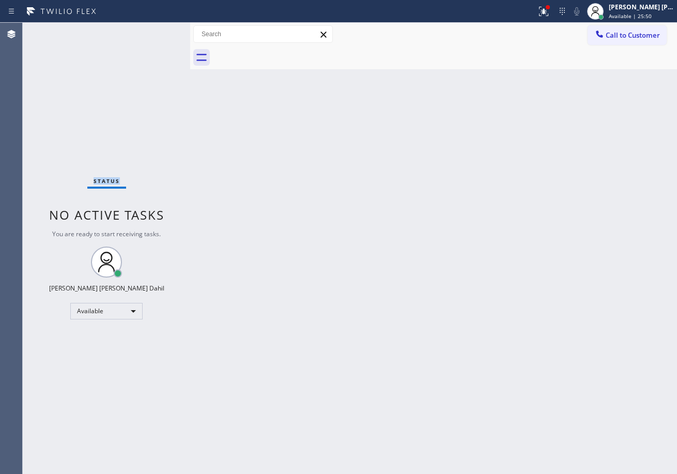
click at [156, 31] on div "Status No active tasks You are ready to start receiving tasks. [PERSON_NAME] [P…" at bounding box center [107, 248] width 168 height 451
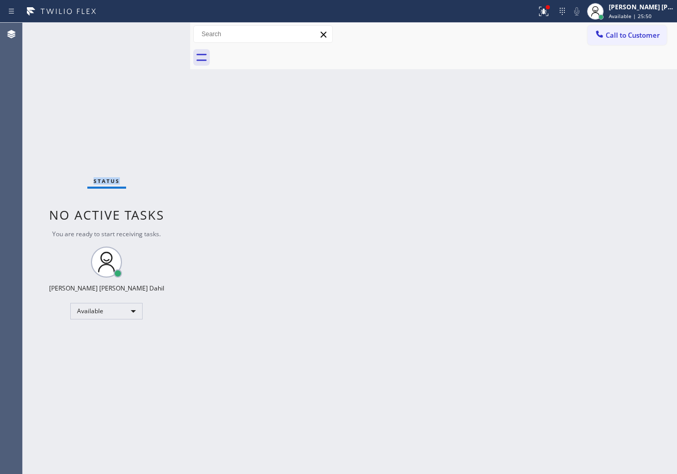
click at [156, 31] on div "Status No active tasks You are ready to start receiving tasks. [PERSON_NAME] [P…" at bounding box center [107, 248] width 168 height 451
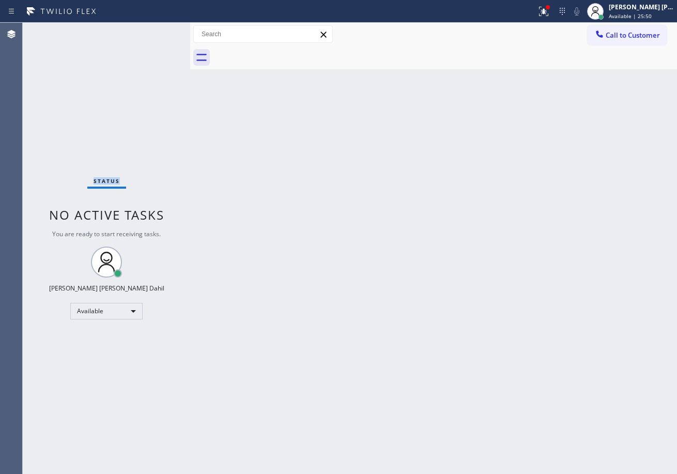
click at [156, 31] on div "Status No active tasks You are ready to start receiving tasks. [PERSON_NAME] [P…" at bounding box center [107, 248] width 168 height 451
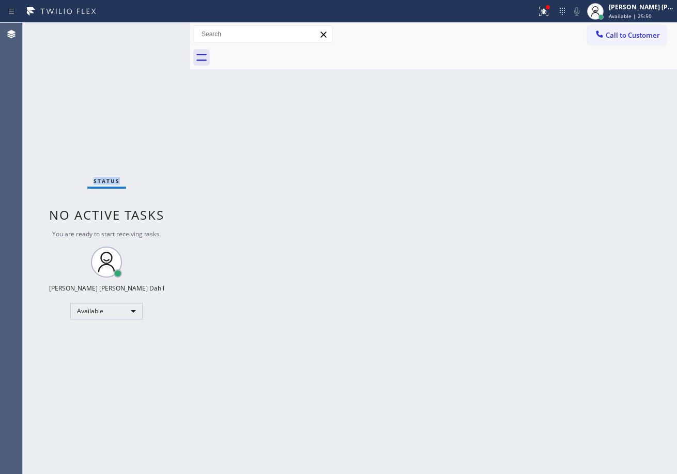
click at [156, 31] on div "Status No active tasks You are ready to start receiving tasks. [PERSON_NAME] [P…" at bounding box center [107, 248] width 168 height 451
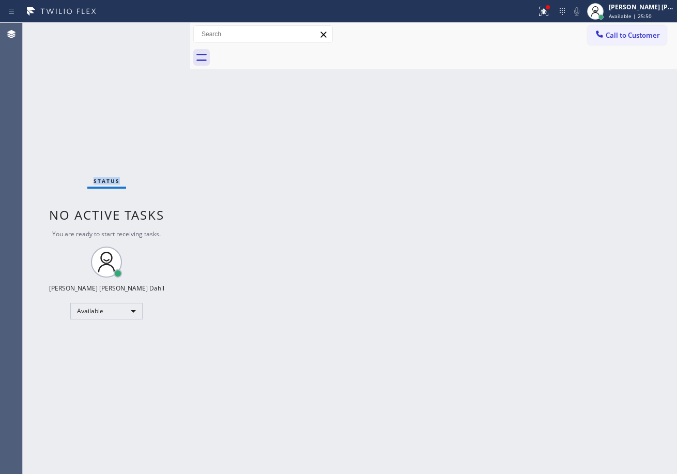
click at [156, 31] on div "Status No active tasks You are ready to start receiving tasks. [PERSON_NAME] [P…" at bounding box center [107, 248] width 168 height 451
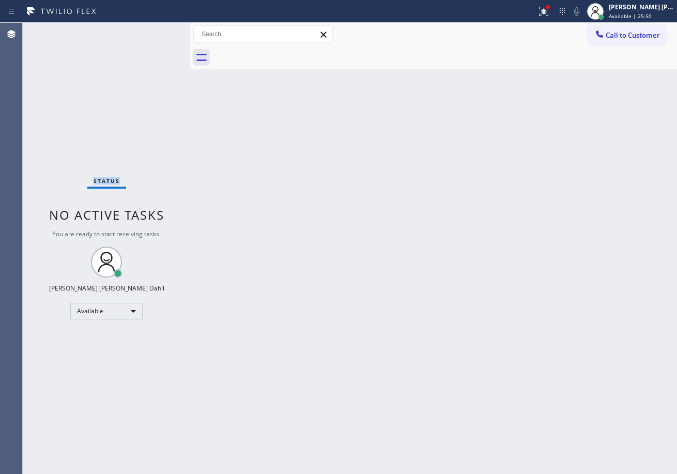
click at [156, 31] on div "Status No active tasks You are ready to start receiving tasks. [PERSON_NAME] [P…" at bounding box center [107, 248] width 168 height 451
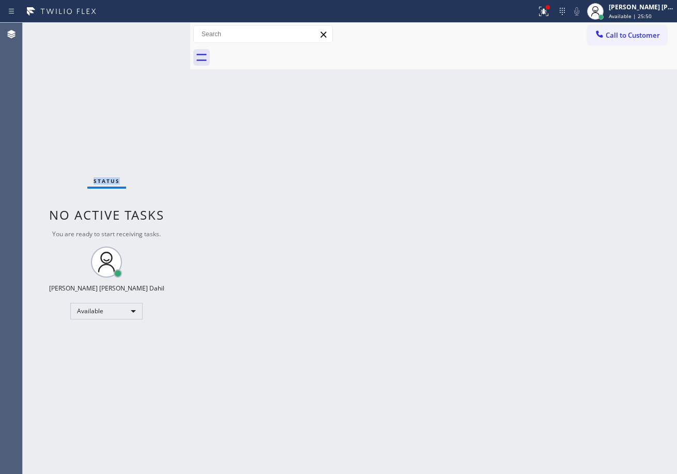
click at [156, 31] on div "Status No active tasks You are ready to start receiving tasks. [PERSON_NAME] [P…" at bounding box center [107, 248] width 168 height 451
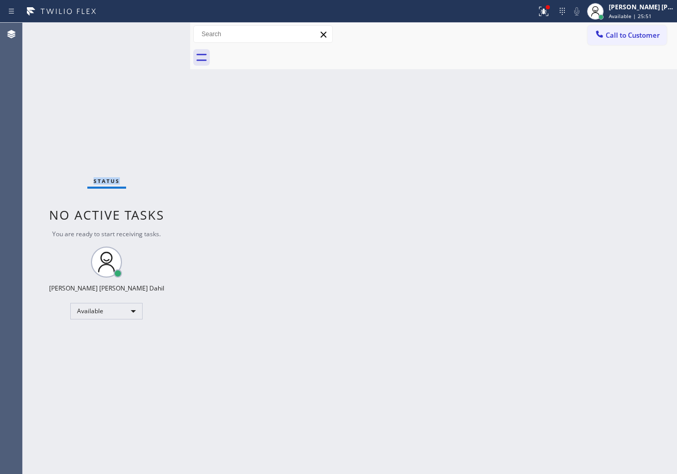
click at [156, 31] on div "Status No active tasks You are ready to start receiving tasks. [PERSON_NAME] [P…" at bounding box center [107, 248] width 168 height 451
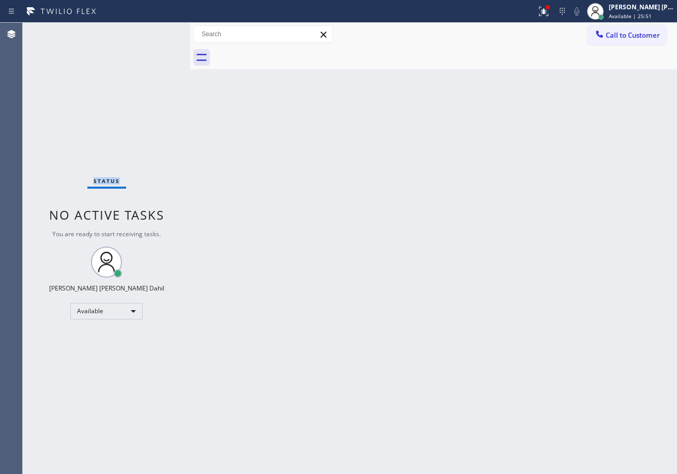
click at [156, 31] on div "Status No active tasks You are ready to start receiving tasks. [PERSON_NAME] [P…" at bounding box center [107, 248] width 168 height 451
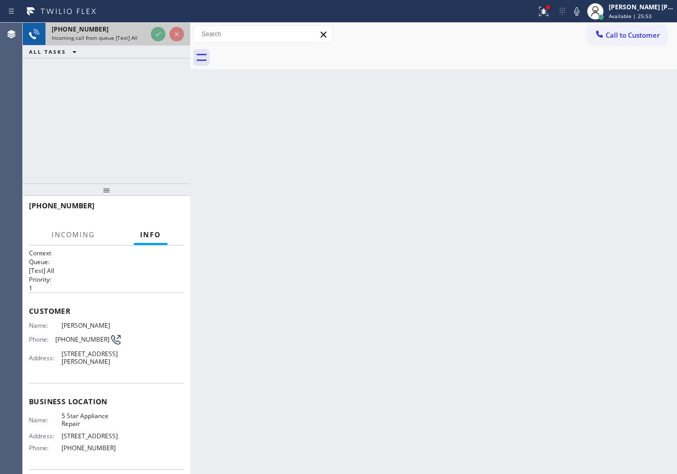
click at [156, 31] on icon at bounding box center [158, 34] width 12 height 12
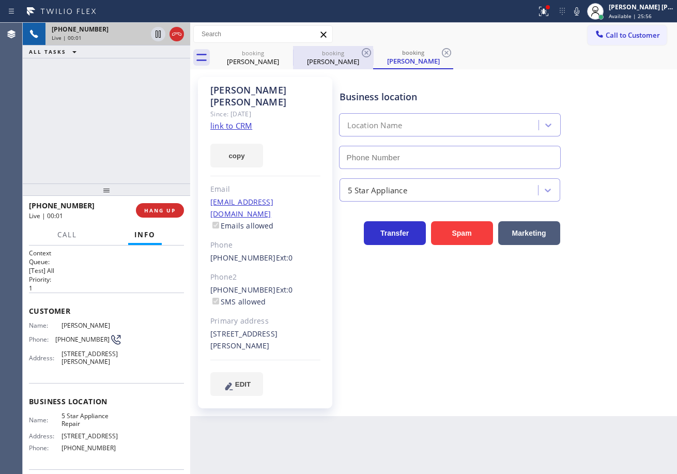
type input "[PHONE_NUMBER]"
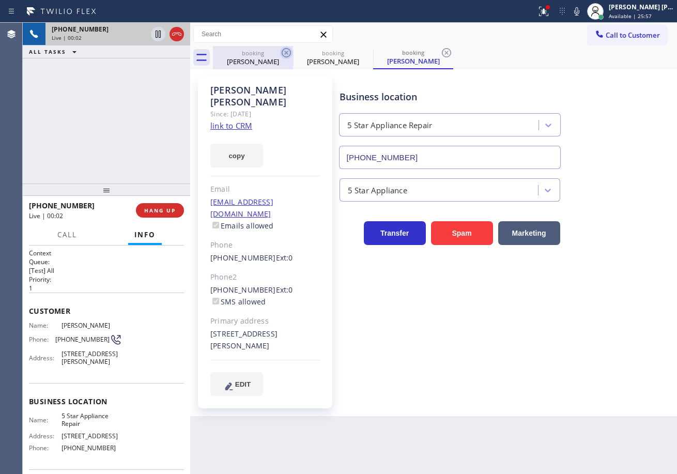
click at [284, 53] on icon at bounding box center [286, 53] width 12 height 12
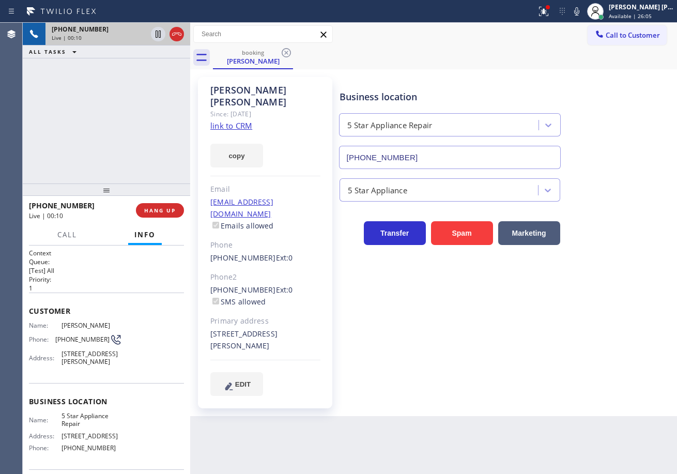
click at [247, 120] on link "link to CRM" at bounding box center [231, 125] width 42 height 10
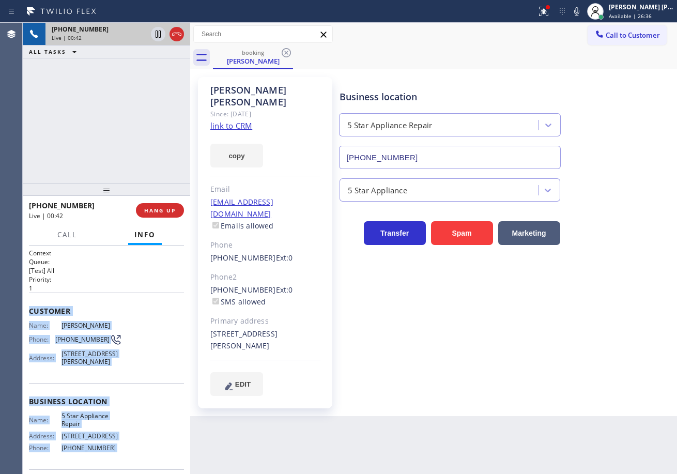
scroll to position [85, 0]
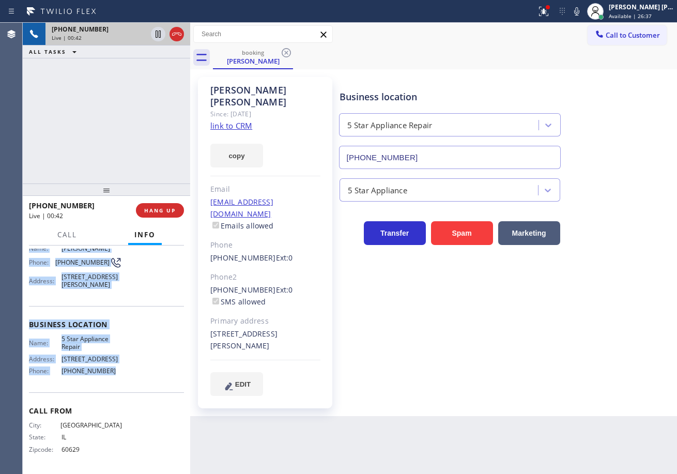
drag, startPoint x: 66, startPoint y: 335, endPoint x: 132, endPoint y: 389, distance: 85.9
click at [132, 389] on div "Context Queue: [Test] All Priority: 1 Customer Name: [PERSON_NAME] Phone: [PHON…" at bounding box center [107, 360] width 168 height 229
copy div "Customer Name: [PERSON_NAME] Phone: [PHONE_NUMBER] Address: [STREET_ADDRESS][PE…"
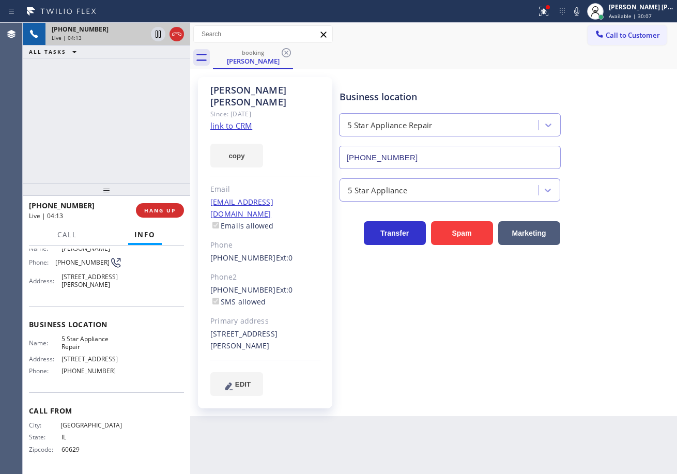
click at [462, 85] on div "Business location 5 Star Appliance Repair [PHONE_NUMBER]" at bounding box center [450, 124] width 225 height 89
drag, startPoint x: 585, startPoint y: 13, endPoint x: 571, endPoint y: 37, distance: 27.6
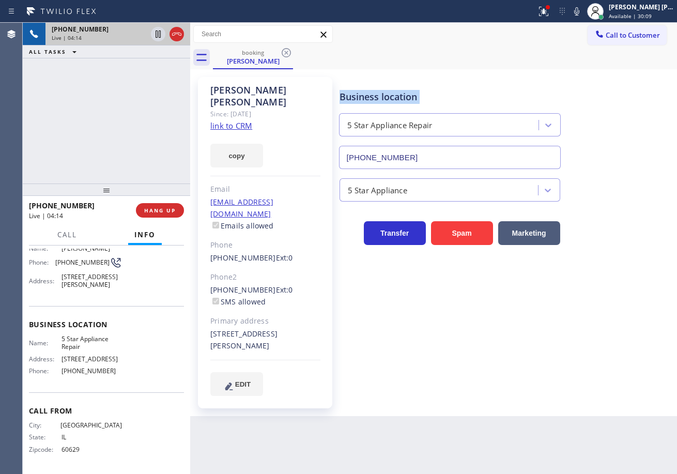
click at [583, 16] on icon at bounding box center [577, 11] width 12 height 12
click at [571, 38] on div "Call to Customer Outbound call Location [GEOGRAPHIC_DATA] Appliance Mending You…" at bounding box center [433, 34] width 487 height 18
drag, startPoint x: 143, startPoint y: 92, endPoint x: 148, endPoint y: 58, distance: 34.4
click at [144, 88] on div "[PHONE_NUMBER] Live | 04:15 ALL TASKS ALL TASKS ACTIVE TASKS TASKS IN WRAP UP" at bounding box center [107, 103] width 168 height 161
click at [159, 36] on icon at bounding box center [158, 34] width 5 height 7
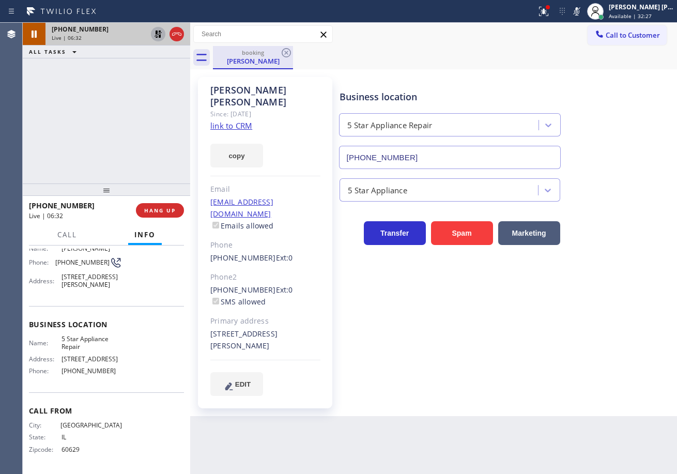
click at [156, 31] on icon at bounding box center [158, 34] width 12 height 12
click at [583, 6] on icon at bounding box center [577, 11] width 12 height 12
click at [637, 342] on div "Business location 5 Star Appliance Repair [PHONE_NUMBER] 5 Star Appliance Trans…" at bounding box center [506, 236] width 337 height 313
drag, startPoint x: 591, startPoint y: 12, endPoint x: 608, endPoint y: 201, distance: 190.0
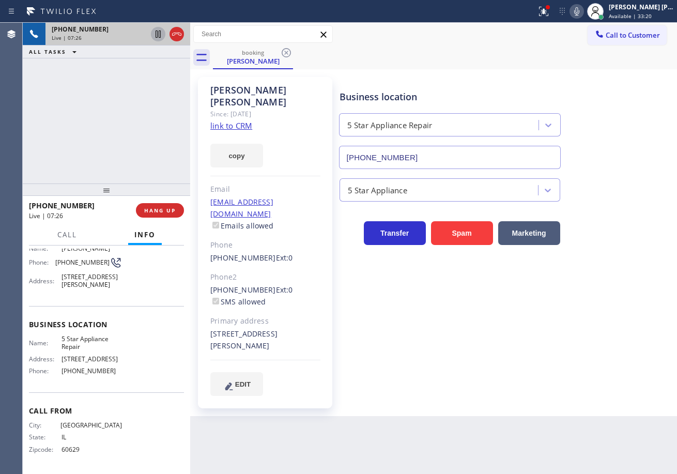
click at [583, 11] on icon at bounding box center [577, 11] width 12 height 12
click at [581, 11] on rect at bounding box center [576, 10] width 7 height 7
click at [580, 15] on icon at bounding box center [576, 11] width 5 height 8
drag, startPoint x: 626, startPoint y: 89, endPoint x: 579, endPoint y: 281, distance: 197.5
click at [626, 89] on div "Business location 5 Star Appliance Repair [PHONE_NUMBER]" at bounding box center [506, 122] width 337 height 94
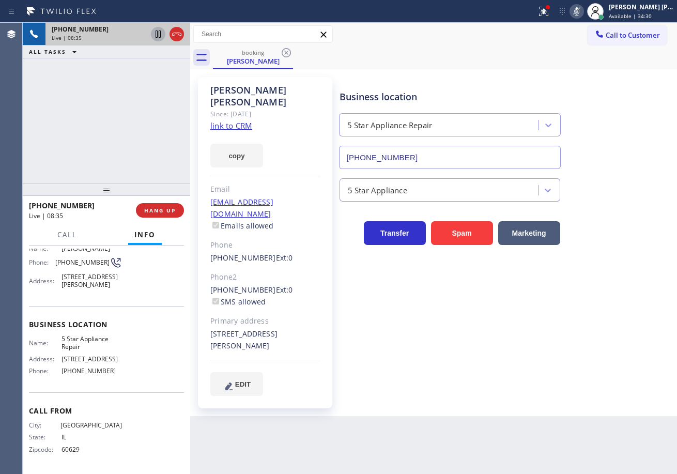
click at [583, 13] on icon at bounding box center [577, 11] width 12 height 12
click at [575, 462] on div "Back to Dashboard Change Sender ID Customers Technicians Select a contact Outbo…" at bounding box center [433, 248] width 487 height 451
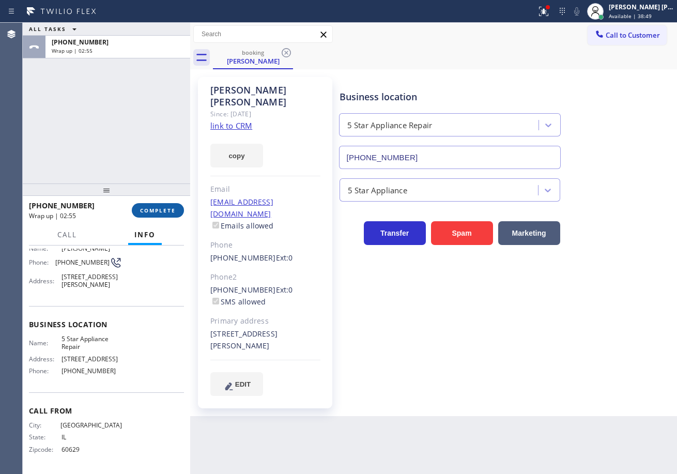
click at [146, 213] on span "COMPLETE" at bounding box center [158, 210] width 36 height 7
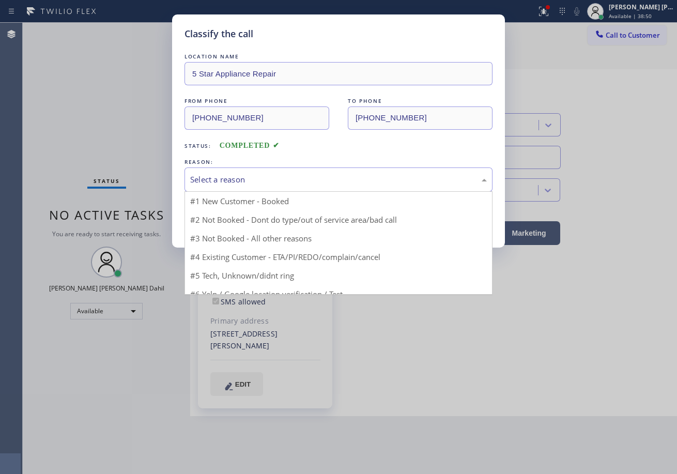
click at [231, 178] on div "Select a reason" at bounding box center [338, 180] width 297 height 12
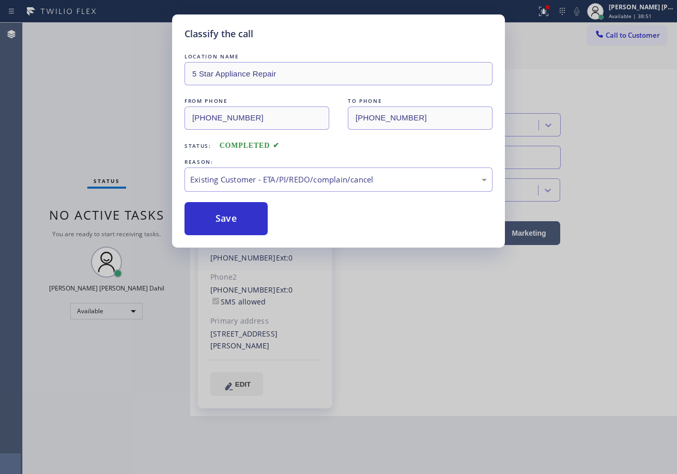
drag, startPoint x: 243, startPoint y: 236, endPoint x: 226, endPoint y: 226, distance: 18.5
click at [226, 226] on button "Save" at bounding box center [226, 218] width 83 height 33
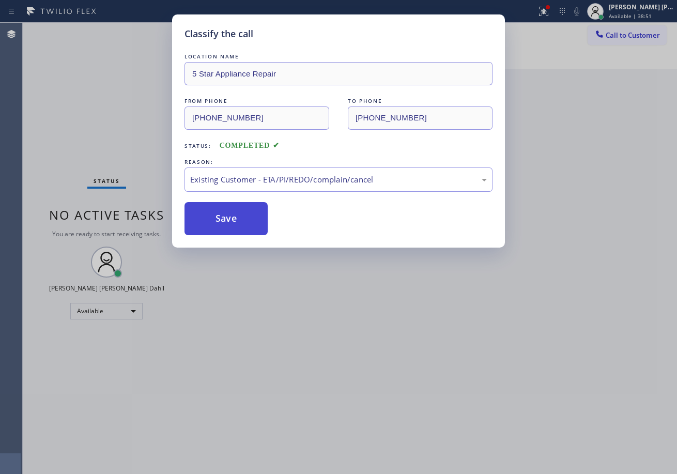
click at [226, 225] on button "Save" at bounding box center [226, 218] width 83 height 33
drag, startPoint x: 226, startPoint y: 225, endPoint x: 374, endPoint y: 337, distance: 185.3
click at [229, 225] on button "Save" at bounding box center [226, 218] width 83 height 33
drag, startPoint x: 460, startPoint y: 393, endPoint x: 609, endPoint y: 447, distance: 158.8
click at [507, 411] on div "Classify the call LOCATION NAME 5 Star Appliance Repair FROM PHONE [PHONE_NUMBE…" at bounding box center [338, 237] width 677 height 474
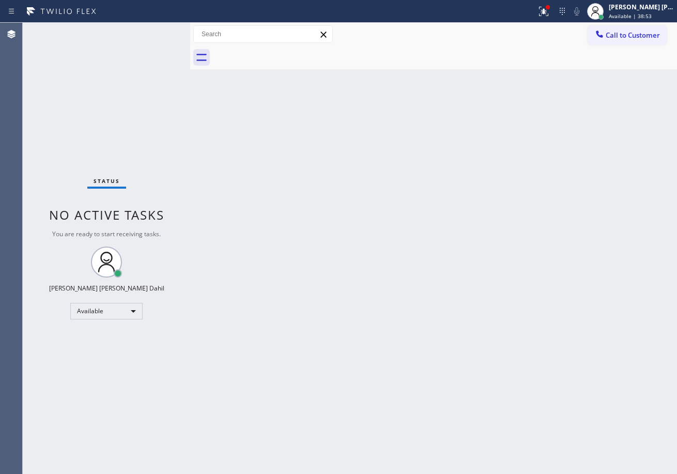
click at [374, 300] on div "Back to Dashboard Change Sender ID Customers Technicians Select a contact Outbo…" at bounding box center [433, 248] width 487 height 451
click at [550, 8] on icon at bounding box center [544, 11] width 12 height 12
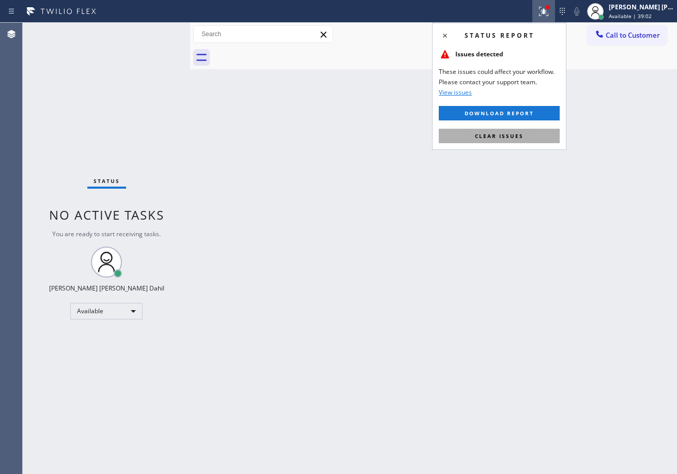
click at [516, 136] on span "Clear issues" at bounding box center [499, 135] width 49 height 7
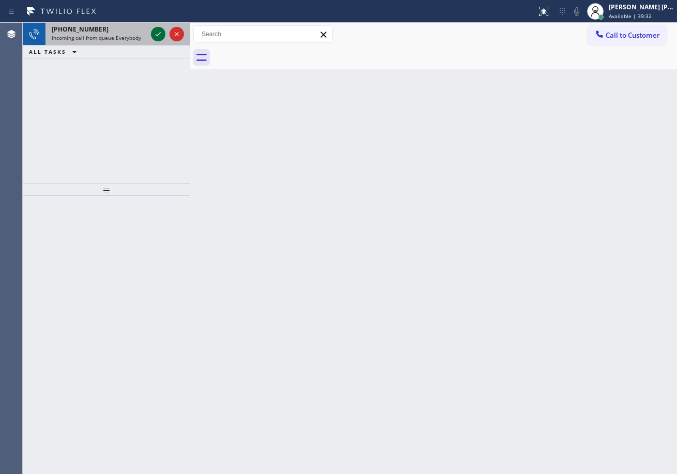
click at [156, 31] on icon at bounding box center [158, 34] width 12 height 12
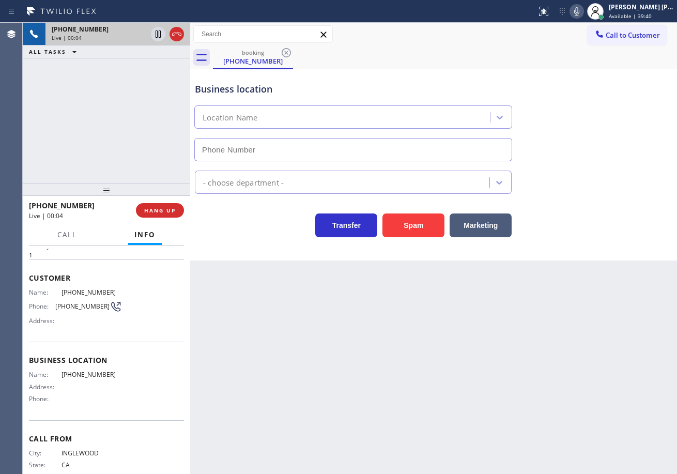
scroll to position [60, 0]
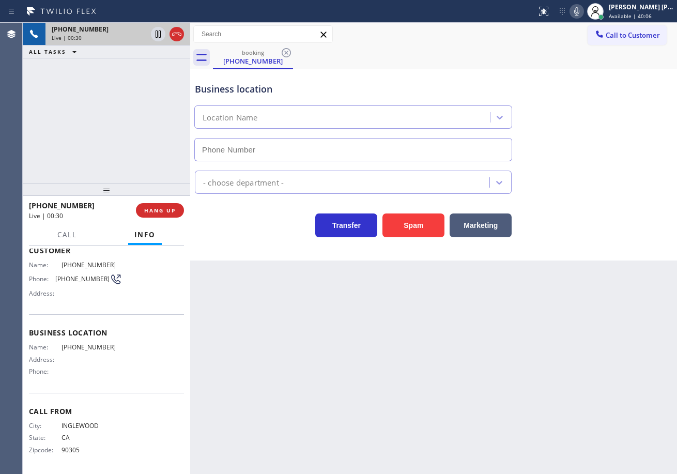
click at [111, 141] on div "[PHONE_NUMBER] Live | 00:30 ALL TASKS ALL TASKS ACTIVE TASKS TASKS IN WRAP UP" at bounding box center [107, 103] width 168 height 161
click at [582, 76] on div "Business location Location Name" at bounding box center [434, 115] width 482 height 94
click at [592, 126] on div "Business location Location Name" at bounding box center [434, 115] width 482 height 94
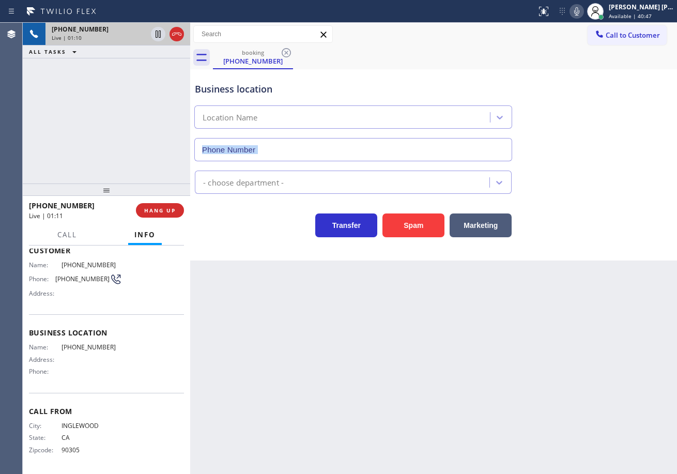
click at [592, 126] on div "Business location Location Name" at bounding box center [434, 115] width 482 height 94
click at [592, 125] on div "Business location Location Name" at bounding box center [434, 115] width 482 height 94
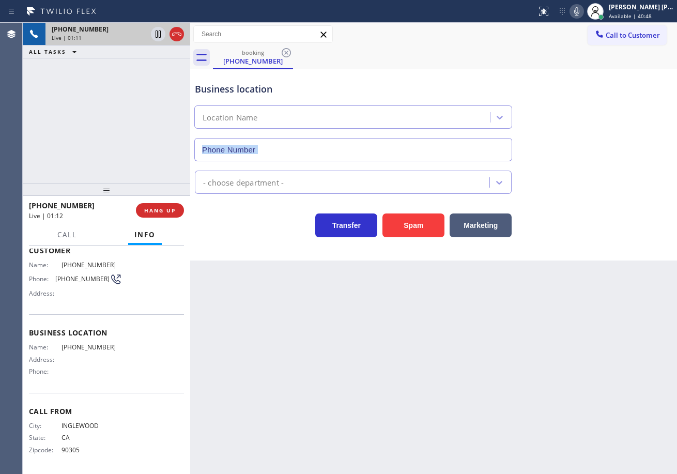
click at [592, 125] on div "Business location Location Name" at bounding box center [434, 115] width 482 height 94
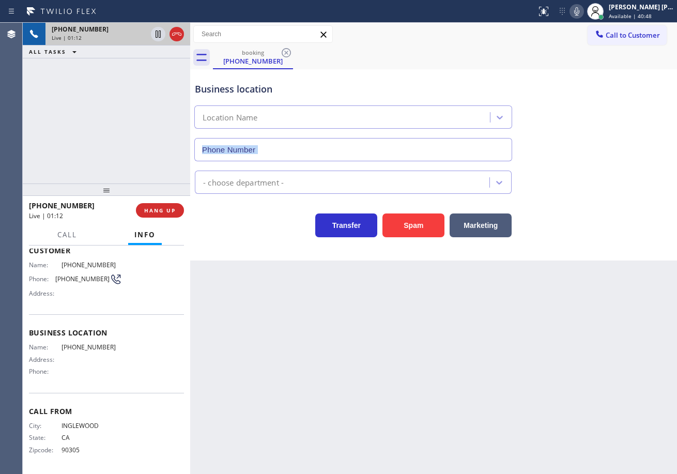
click at [592, 125] on div "Business location Location Name" at bounding box center [434, 115] width 482 height 94
drag, startPoint x: 585, startPoint y: 13, endPoint x: 621, endPoint y: 67, distance: 65.0
click at [583, 13] on icon at bounding box center [577, 11] width 12 height 12
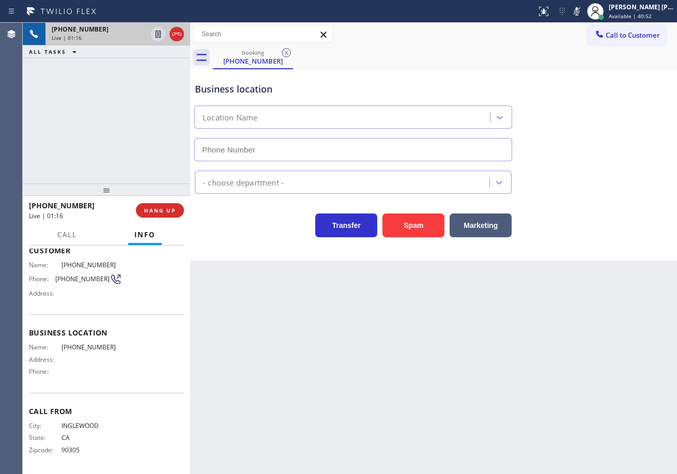
click at [619, 117] on div "Business location Location Name" at bounding box center [434, 115] width 482 height 94
click at [159, 33] on icon at bounding box center [158, 34] width 5 height 7
click at [157, 35] on icon at bounding box center [158, 34] width 12 height 12
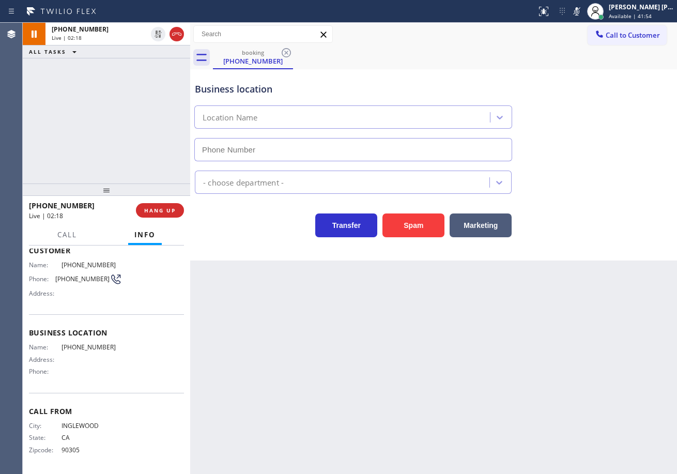
drag, startPoint x: 146, startPoint y: 87, endPoint x: 189, endPoint y: 88, distance: 42.9
click at [152, 87] on div "[PHONE_NUMBER] Live | 02:18 ALL TASKS ALL TASKS ACTIVE TASKS TASKS IN WRAP UP" at bounding box center [107, 103] width 168 height 161
click at [583, 16] on icon at bounding box center [577, 11] width 12 height 12
click at [559, 67] on div "booking [PHONE_NUMBER]" at bounding box center [445, 57] width 464 height 23
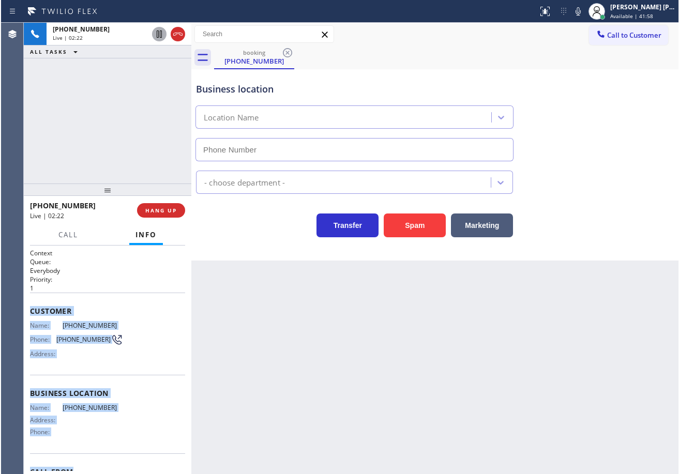
scroll to position [61, 0]
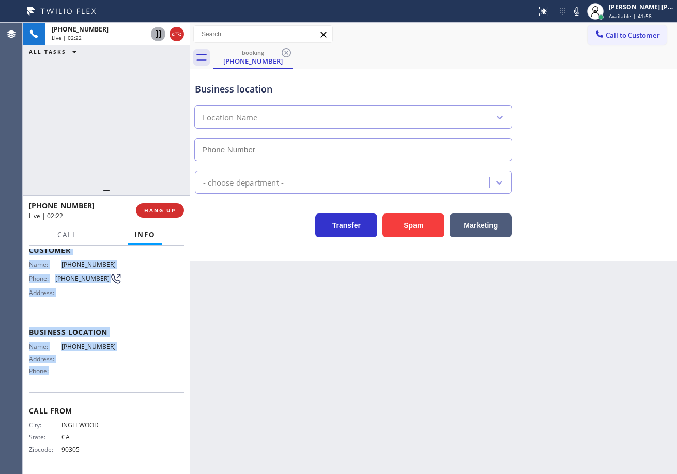
drag, startPoint x: 27, startPoint y: 306, endPoint x: 358, endPoint y: 288, distance: 331.4
click at [126, 376] on div "Context Queue: Everybody Priority: 1 Customer Name: [PHONE_NUMBER] Phone: [PHON…" at bounding box center [107, 360] width 168 height 229
copy div "Customer Name: [PHONE_NUMBER] Phone: [PHONE_NUMBER] Address: Business location …"
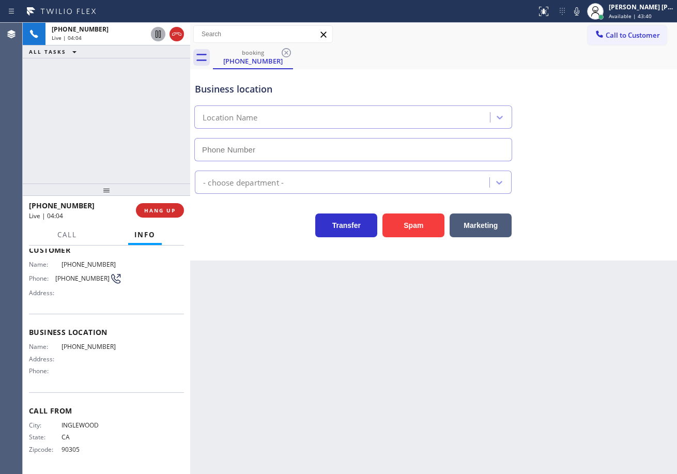
click at [170, 88] on div "[PHONE_NUMBER] Live | 04:04 ALL TASKS ALL TASKS ACTIVE TASKS TASKS IN WRAP UP" at bounding box center [107, 103] width 168 height 161
drag, startPoint x: 587, startPoint y: 15, endPoint x: 575, endPoint y: 29, distance: 19.1
click at [583, 17] on icon at bounding box center [577, 11] width 12 height 12
click at [557, 54] on div "booking [PHONE_NUMBER]" at bounding box center [445, 57] width 464 height 23
click at [157, 37] on icon at bounding box center [158, 34] width 5 height 7
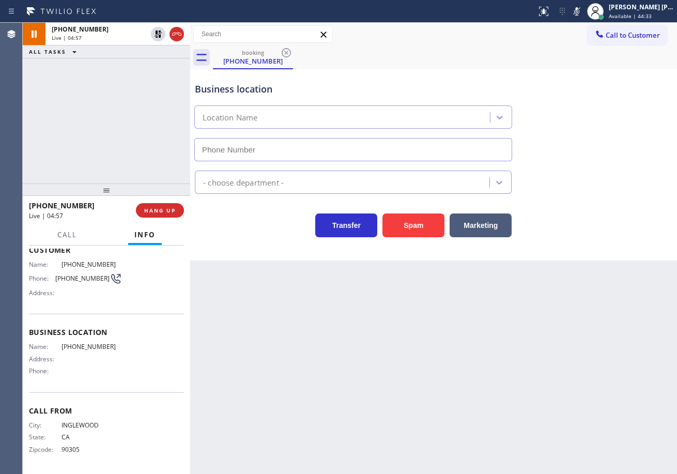
drag, startPoint x: 157, startPoint y: 35, endPoint x: 410, endPoint y: 48, distance: 252.6
click at [158, 35] on icon at bounding box center [158, 34] width 12 height 12
drag, startPoint x: 592, startPoint y: 10, endPoint x: 584, endPoint y: 63, distance: 52.7
click at [583, 10] on icon at bounding box center [577, 11] width 12 height 12
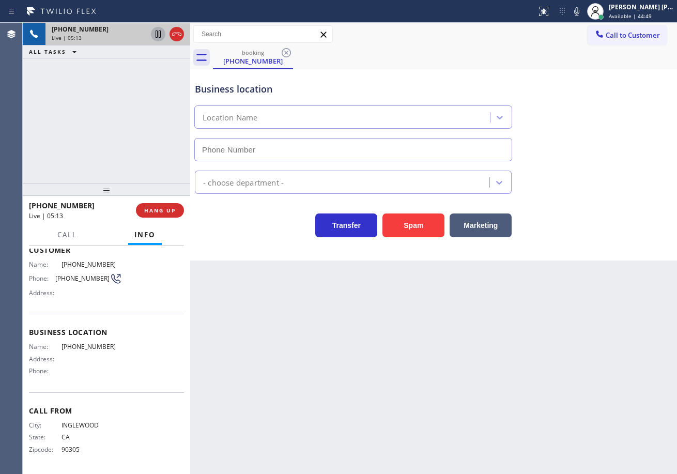
drag, startPoint x: 111, startPoint y: 95, endPoint x: 157, endPoint y: 30, distance: 79.0
click at [111, 95] on div "[PHONE_NUMBER] Live | 05:13 ALL TASKS ALL TASKS ACTIVE TASKS TASKS IN WRAP UP" at bounding box center [107, 103] width 168 height 161
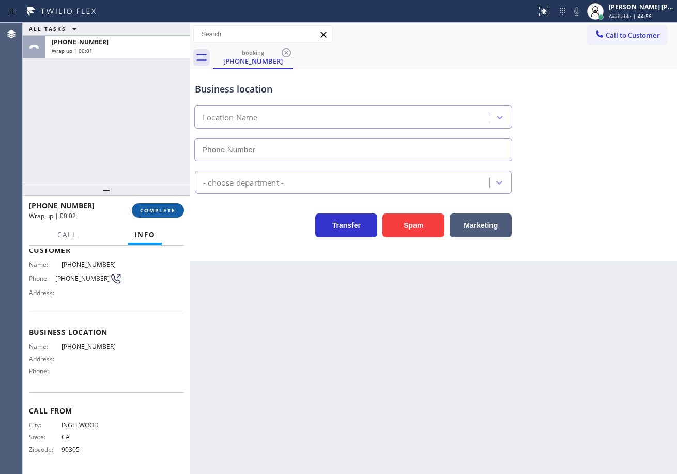
click at [152, 207] on span "COMPLETE" at bounding box center [158, 210] width 36 height 7
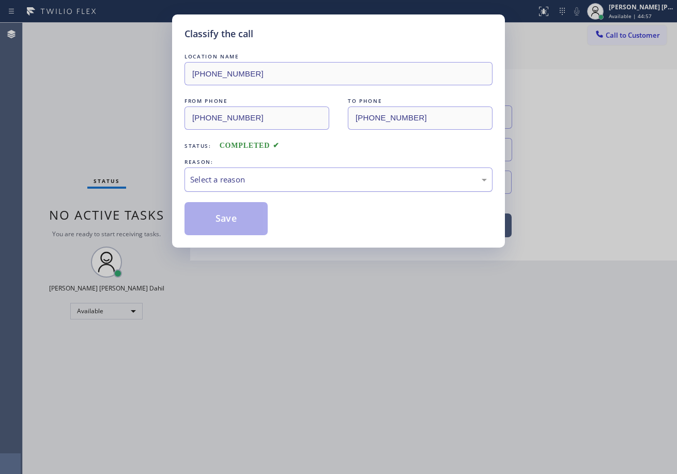
click at [223, 178] on div "Select a reason" at bounding box center [338, 180] width 297 height 12
click at [235, 226] on button "Save" at bounding box center [226, 218] width 83 height 33
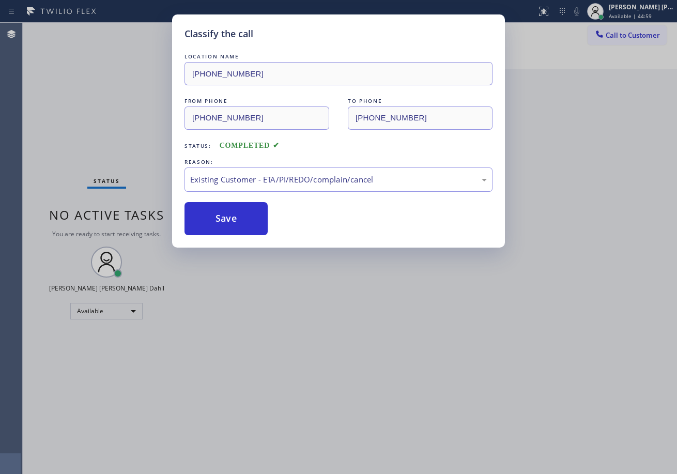
click at [623, 33] on span "Call to Customer" at bounding box center [633, 35] width 54 height 9
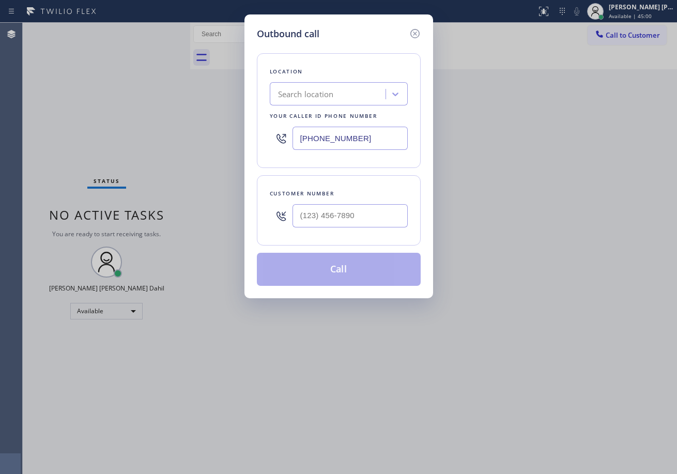
click at [625, 31] on div "Outbound call Location Search location Your caller id phone number [PHONE_NUMBE…" at bounding box center [338, 237] width 677 height 474
click at [363, 220] on input "text" at bounding box center [350, 215] width 115 height 23
paste input "310) 946-1121"
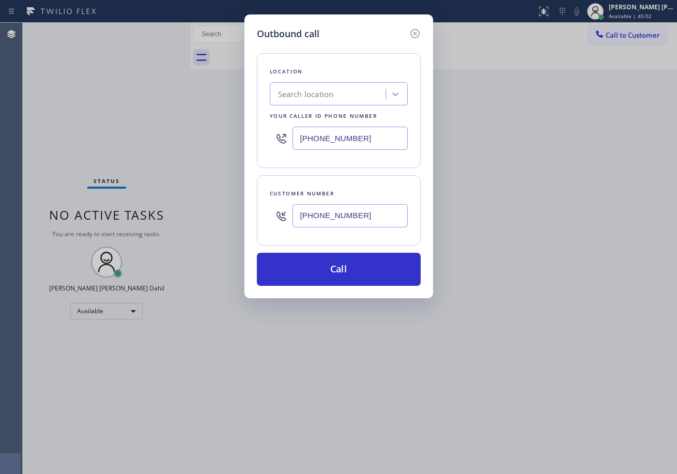
type input "[PHONE_NUMBER]"
click at [375, 141] on input "[PHONE_NUMBER]" at bounding box center [350, 138] width 115 height 23
paste input "206) 202-1006"
click at [369, 134] on input "[PHONE_NUMBER]" at bounding box center [350, 138] width 115 height 23
paste input "323) 238-8162"
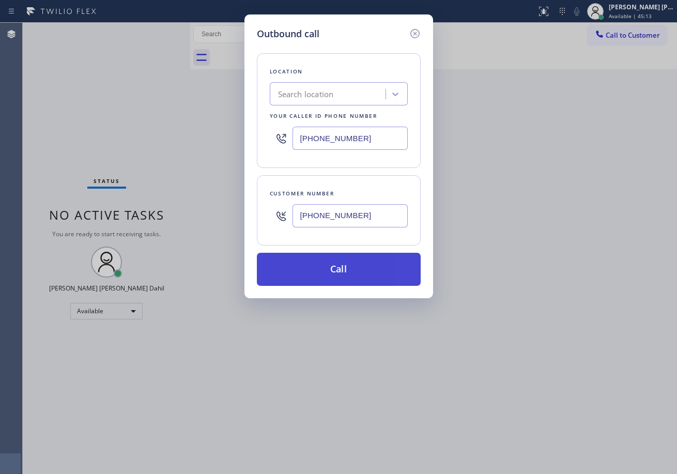
type input "[PHONE_NUMBER]"
click at [354, 280] on button "Call" at bounding box center [339, 269] width 164 height 33
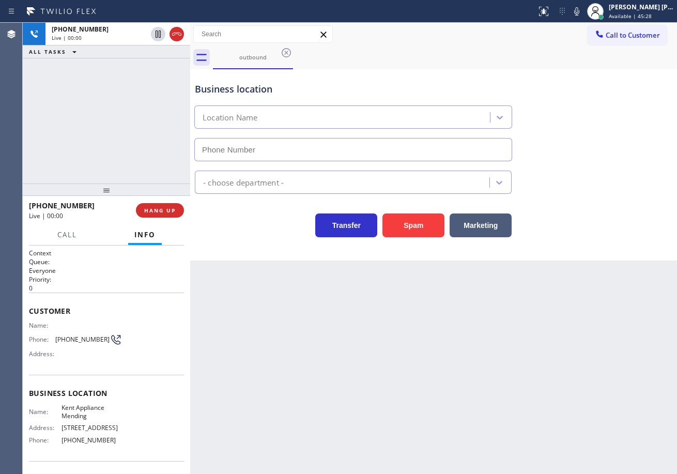
type input "[PHONE_NUMBER]"
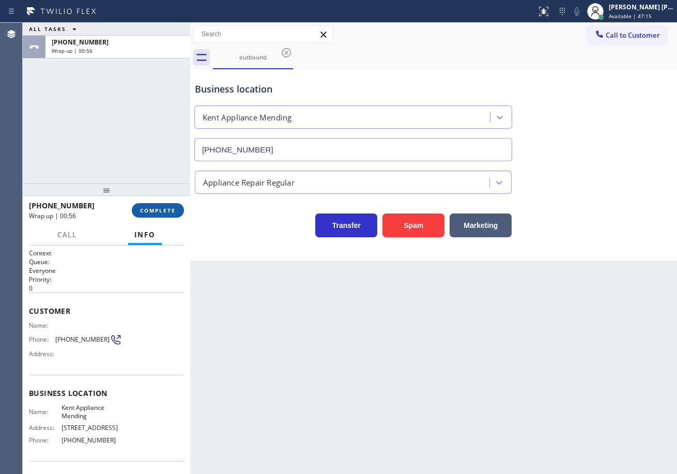
click at [173, 216] on button "COMPLETE" at bounding box center [158, 210] width 52 height 14
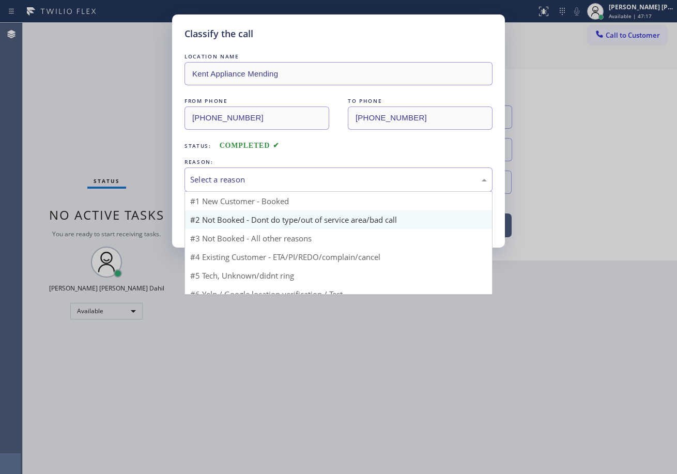
drag, startPoint x: 217, startPoint y: 176, endPoint x: 263, endPoint y: 226, distance: 68.0
click at [220, 176] on div "Select a reason" at bounding box center [338, 180] width 297 height 12
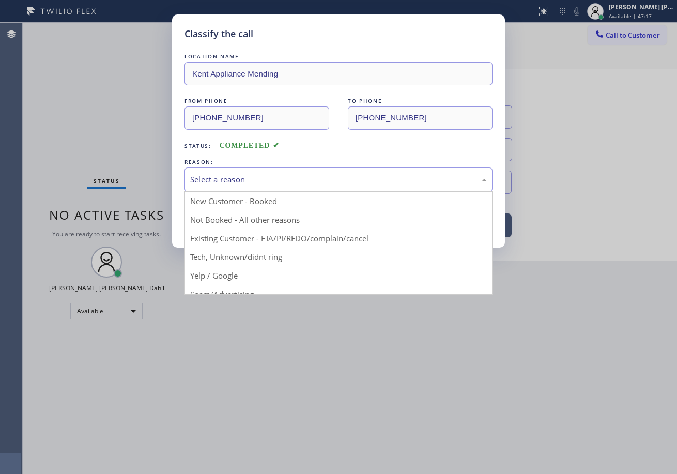
drag, startPoint x: 247, startPoint y: 240, endPoint x: 231, endPoint y: 228, distance: 20.7
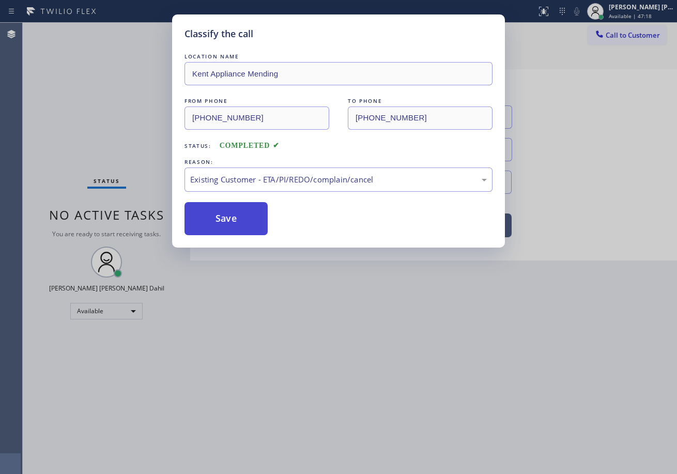
click at [227, 225] on button "Save" at bounding box center [226, 218] width 83 height 33
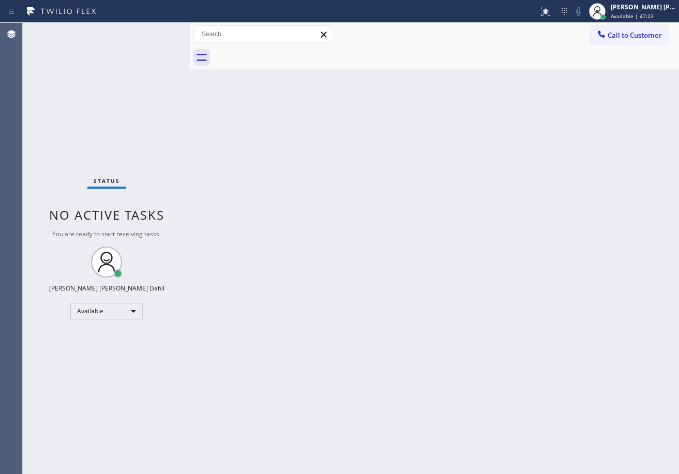
drag, startPoint x: 497, startPoint y: 290, endPoint x: 552, endPoint y: 419, distance: 140.2
click at [503, 341] on div "Back to Dashboard Change Sender ID Customers Technicians Select a contact Outbo…" at bounding box center [434, 248] width 489 height 451
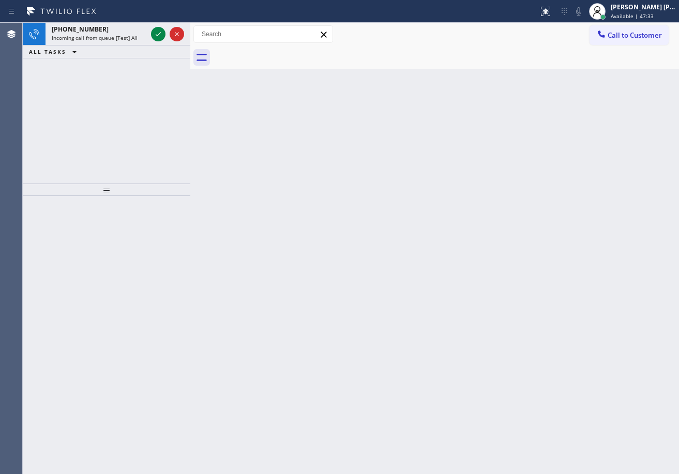
click at [149, 66] on div "[PHONE_NUMBER] Incoming call from queue [Test] All ALL TASKS ALL TASKS ACTIVE T…" at bounding box center [107, 103] width 168 height 161
click at [156, 31] on icon at bounding box center [158, 34] width 12 height 12
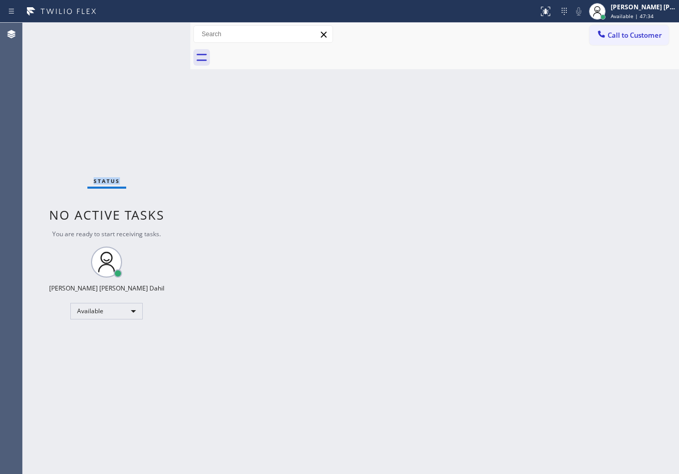
click at [156, 31] on div "Status No active tasks You are ready to start receiving tasks. [PERSON_NAME] [P…" at bounding box center [107, 248] width 168 height 451
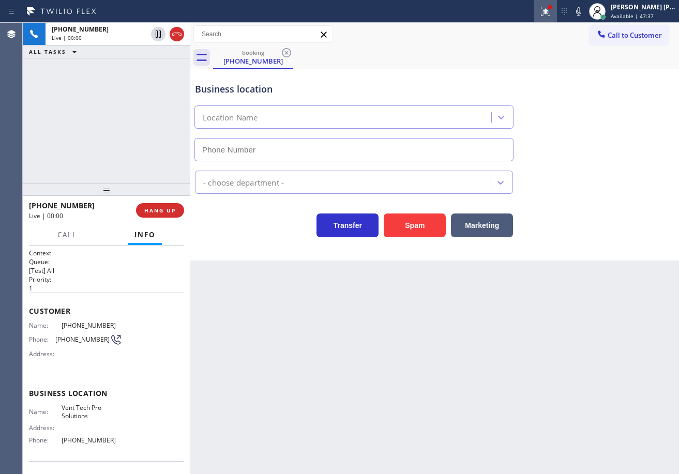
type input "[PHONE_NUMBER]"
click at [552, 15] on icon at bounding box center [545, 11] width 12 height 12
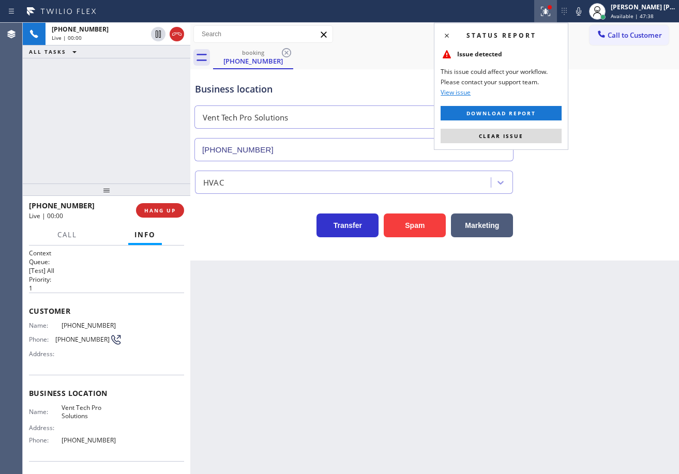
drag, startPoint x: 541, startPoint y: 139, endPoint x: 566, endPoint y: 161, distance: 33.3
click at [541, 139] on button "Clear issue" at bounding box center [501, 136] width 121 height 14
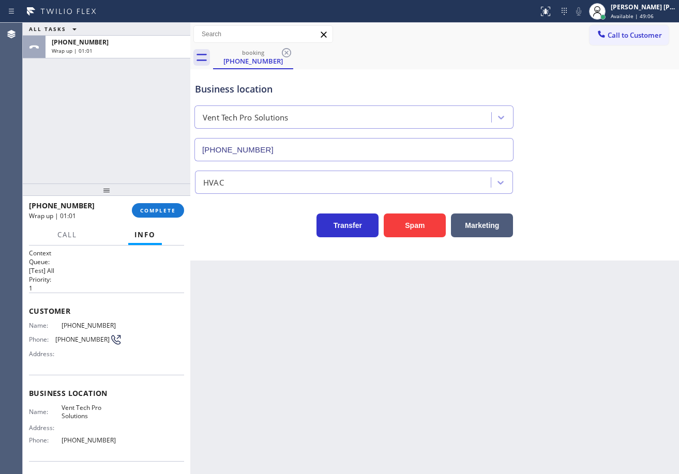
click at [58, 121] on div "ALL TASKS ALL TASKS ACTIVE TASKS TASKS IN WRAP UP [PHONE_NUMBER] Wrap up | 01:01" at bounding box center [107, 103] width 168 height 161
click at [147, 214] on span "COMPLETE" at bounding box center [158, 210] width 36 height 7
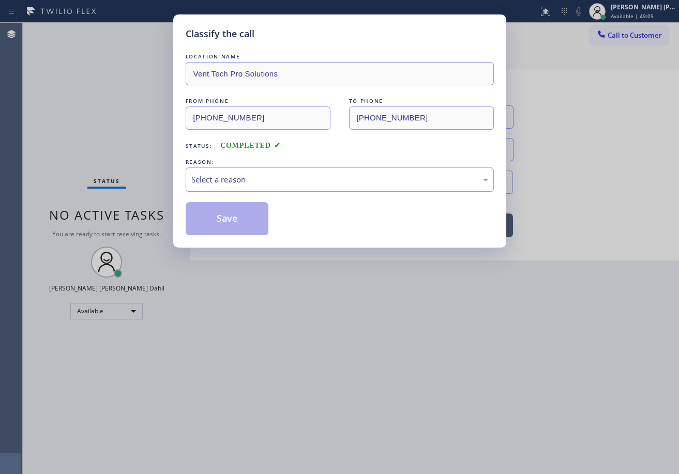
drag, startPoint x: 214, startPoint y: 177, endPoint x: 231, endPoint y: 189, distance: 21.5
click at [214, 177] on div "Select a reason" at bounding box center [339, 180] width 297 height 12
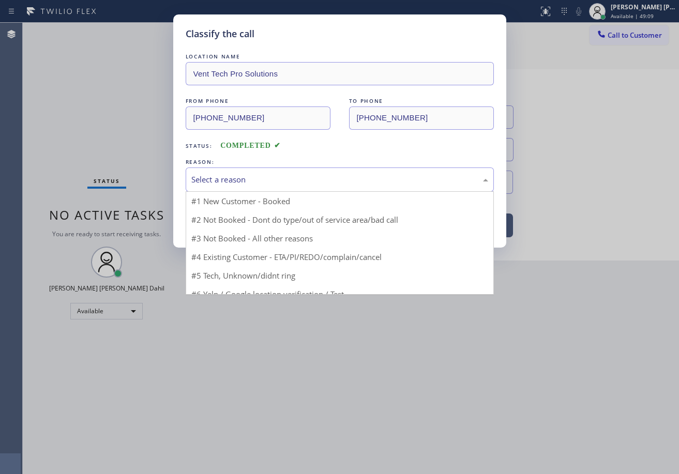
drag, startPoint x: 248, startPoint y: 224, endPoint x: 232, endPoint y: 218, distance: 16.7
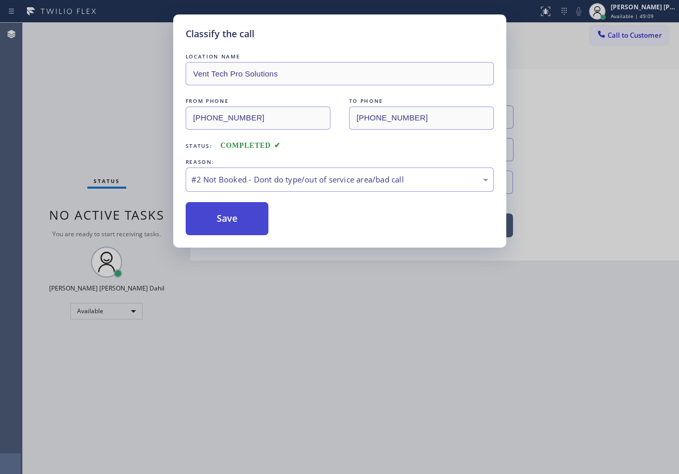
click at [232, 218] on button "Save" at bounding box center [227, 218] width 83 height 33
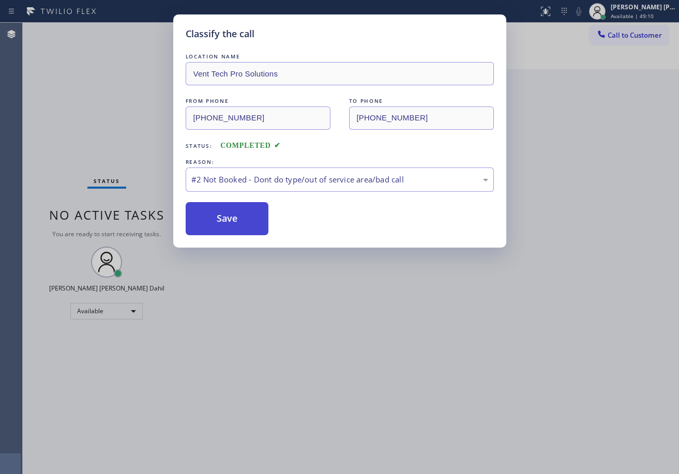
drag, startPoint x: 232, startPoint y: 218, endPoint x: 480, endPoint y: 407, distance: 311.7
click at [232, 219] on button "Save" at bounding box center [227, 218] width 83 height 33
drag, startPoint x: 480, startPoint y: 407, endPoint x: 659, endPoint y: 446, distance: 183.7
click at [505, 415] on div "Classify the call LOCATION NAME Vent Tech Pro Solutions FROM PHONE [PHONE_NUMBE…" at bounding box center [339, 237] width 679 height 474
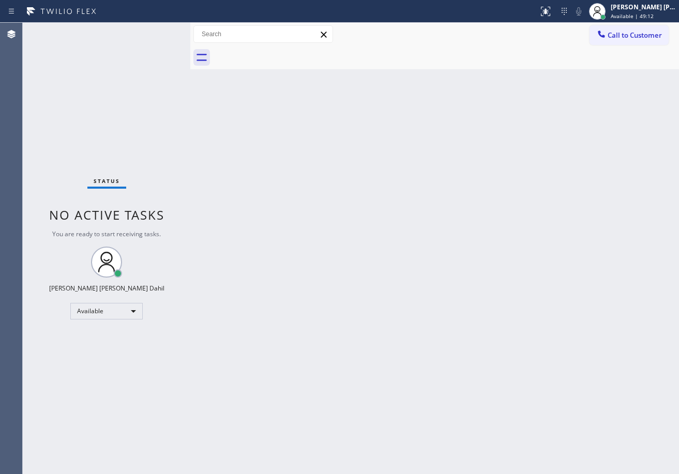
drag, startPoint x: 435, startPoint y: 318, endPoint x: 606, endPoint y: 472, distance: 229.6
click at [440, 321] on div "Back to Dashboard Change Sender ID Customers Technicians Select a contact Outbo…" at bounding box center [434, 248] width 489 height 451
click at [300, 88] on div "Back to Dashboard Change Sender ID Customers Technicians Select a contact Outbo…" at bounding box center [434, 248] width 489 height 451
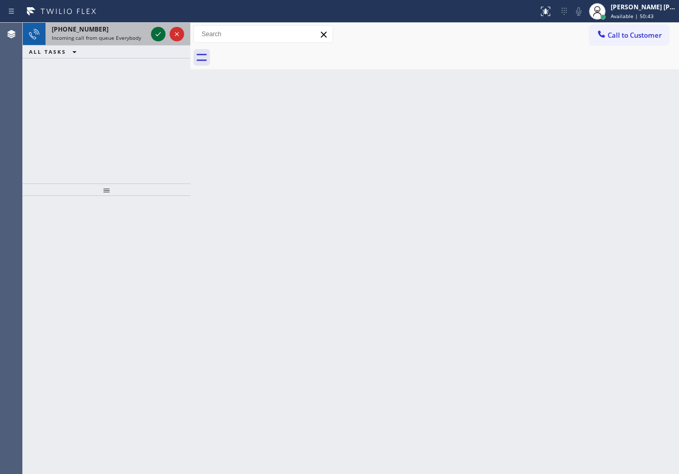
click at [156, 31] on icon at bounding box center [158, 34] width 12 height 12
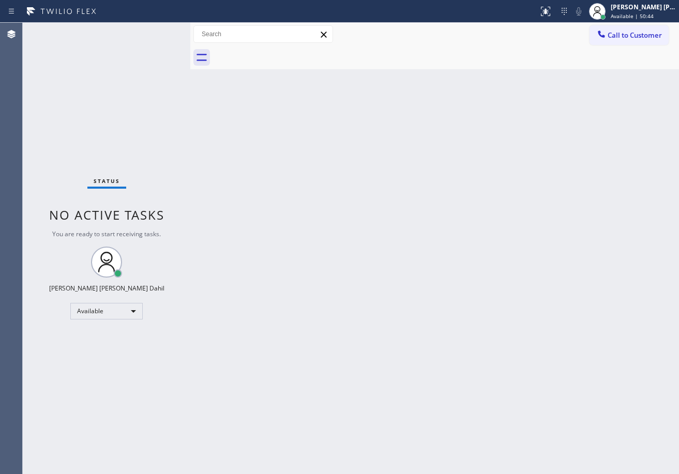
click at [156, 31] on div "Status No active tasks You are ready to start receiving tasks. [PERSON_NAME] [P…" at bounding box center [107, 248] width 168 height 451
click at [557, 18] on button at bounding box center [545, 11] width 23 height 23
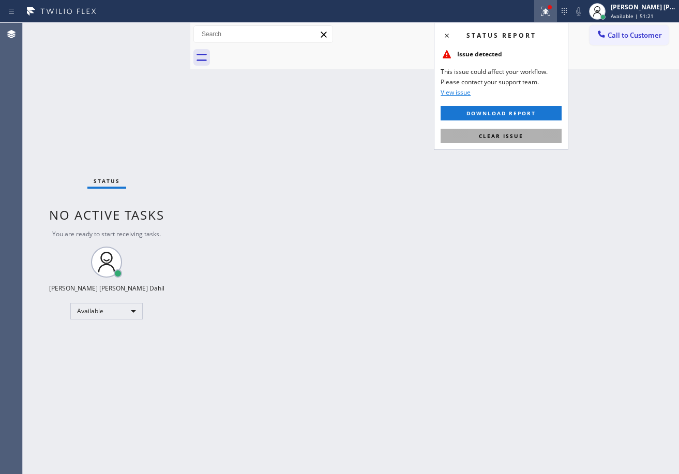
click at [536, 140] on button "Clear issue" at bounding box center [501, 136] width 121 height 14
drag, startPoint x: 536, startPoint y: 140, endPoint x: 536, endPoint y: 146, distance: 5.7
click at [536, 142] on div "Back to Dashboard Change Sender ID Customers Technicians Select a contact Outbo…" at bounding box center [434, 248] width 489 height 451
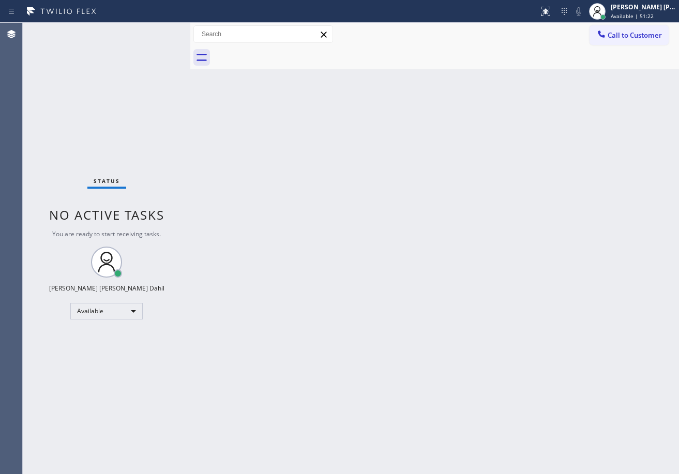
click at [484, 322] on div "Back to Dashboard Change Sender ID Customers Technicians Select a contact Outbo…" at bounding box center [434, 248] width 489 height 451
click at [454, 261] on div "Back to Dashboard Change Sender ID Customers Technicians Select a contact Outbo…" at bounding box center [434, 248] width 489 height 451
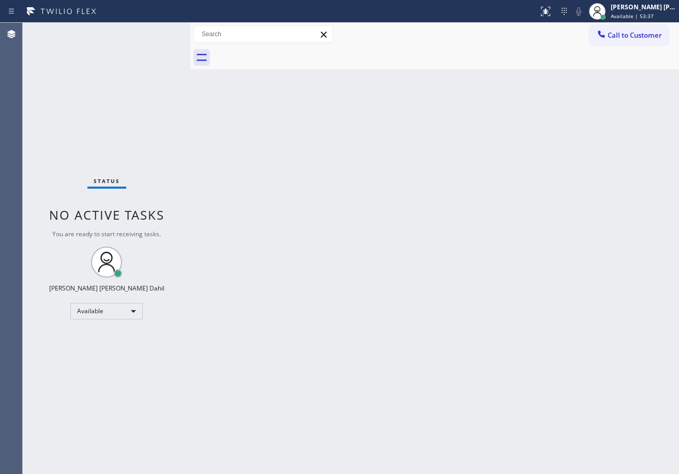
click at [387, 369] on div "Back to Dashboard Change Sender ID Customers Technicians Select a contact Outbo…" at bounding box center [434, 248] width 489 height 451
click at [156, 31] on div "Status No active tasks You are ready to start receiving tasks. [PERSON_NAME] [P…" at bounding box center [107, 248] width 168 height 451
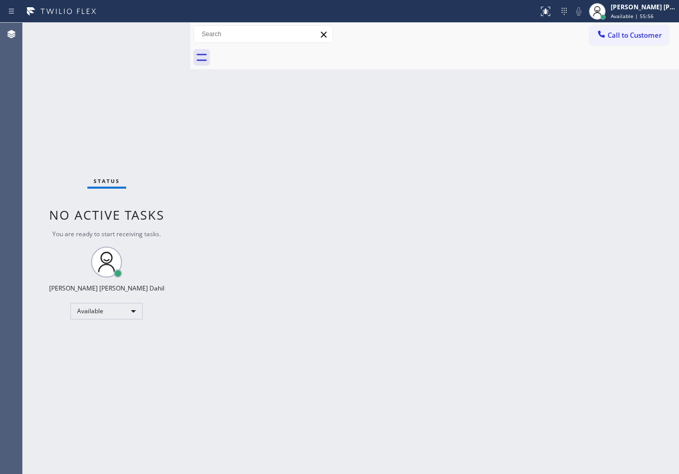
click at [156, 31] on div "Status No active tasks You are ready to start receiving tasks. [PERSON_NAME] [P…" at bounding box center [107, 248] width 168 height 451
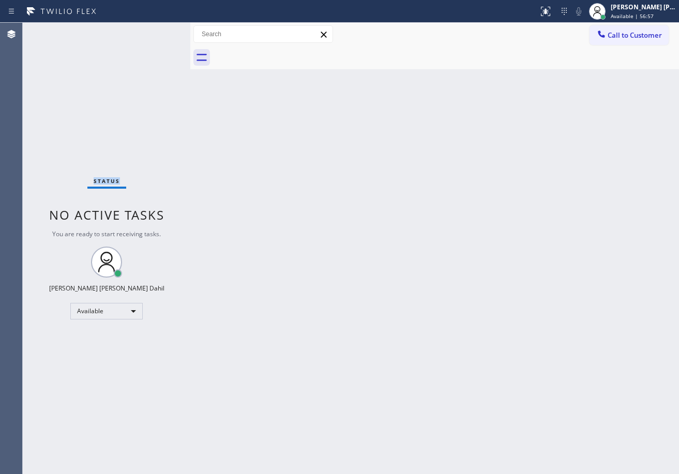
click at [131, 62] on div "Status No active tasks You are ready to start receiving tasks. [PERSON_NAME] [P…" at bounding box center [107, 248] width 168 height 451
click at [370, 212] on div "Back to Dashboard Change Sender ID Customers Technicians Select a contact Outbo…" at bounding box center [434, 248] width 489 height 451
click at [464, 50] on div at bounding box center [446, 57] width 466 height 23
drag, startPoint x: 508, startPoint y: 257, endPoint x: 505, endPoint y: 456, distance: 198.6
click at [523, 301] on div "Back to Dashboard Change Sender ID Customers Technicians Select a contact Outbo…" at bounding box center [434, 248] width 489 height 451
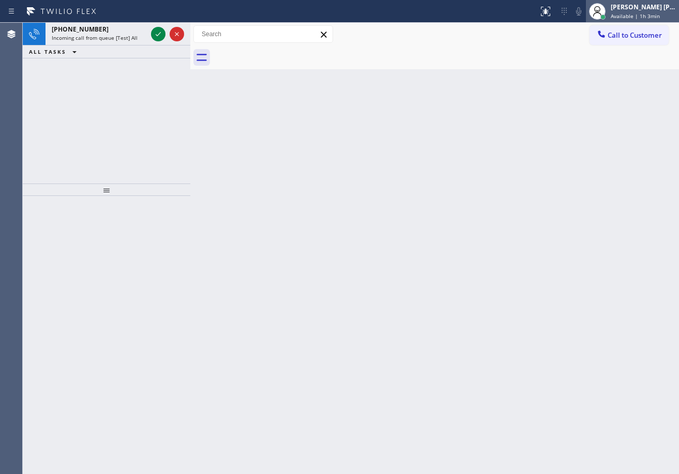
click at [637, 17] on span "Available | 1h 3min" at bounding box center [635, 15] width 49 height 7
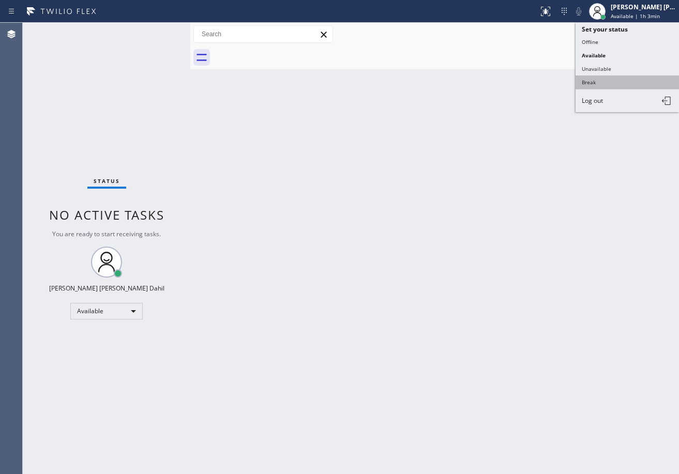
click at [596, 81] on button "Break" at bounding box center [627, 81] width 103 height 13
